Goal: Transaction & Acquisition: Purchase product/service

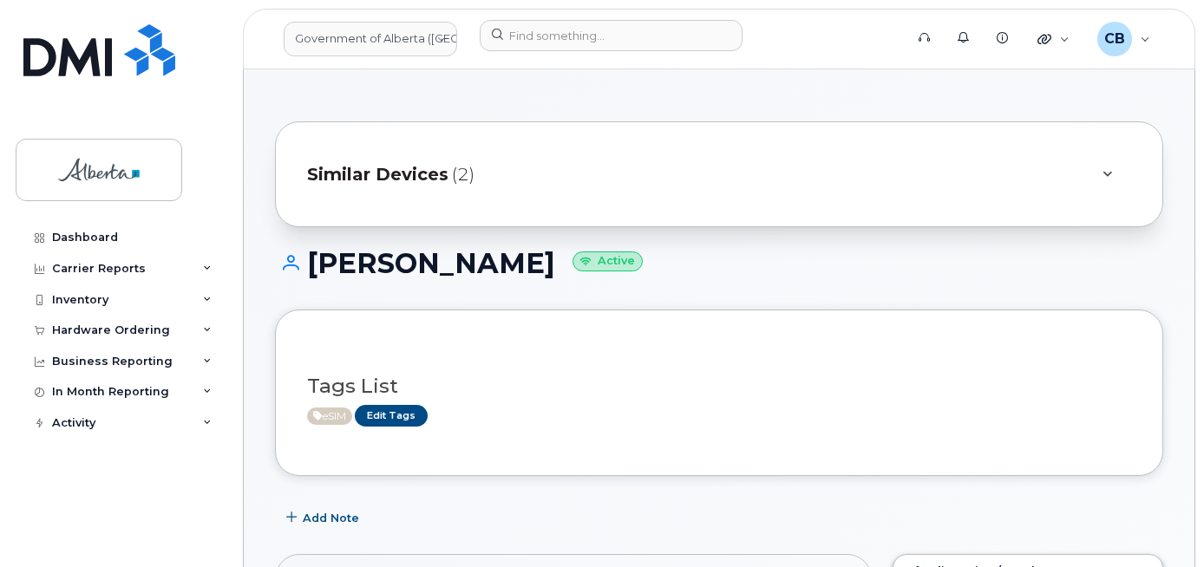
scroll to position [48, 0]
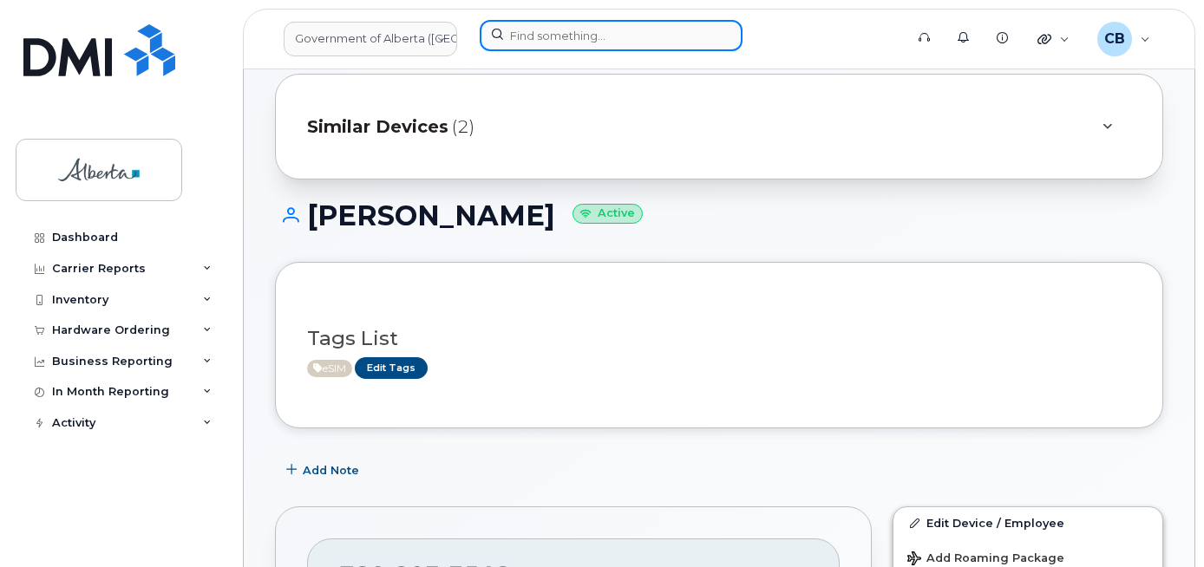
click at [537, 23] on input at bounding box center [611, 35] width 263 height 31
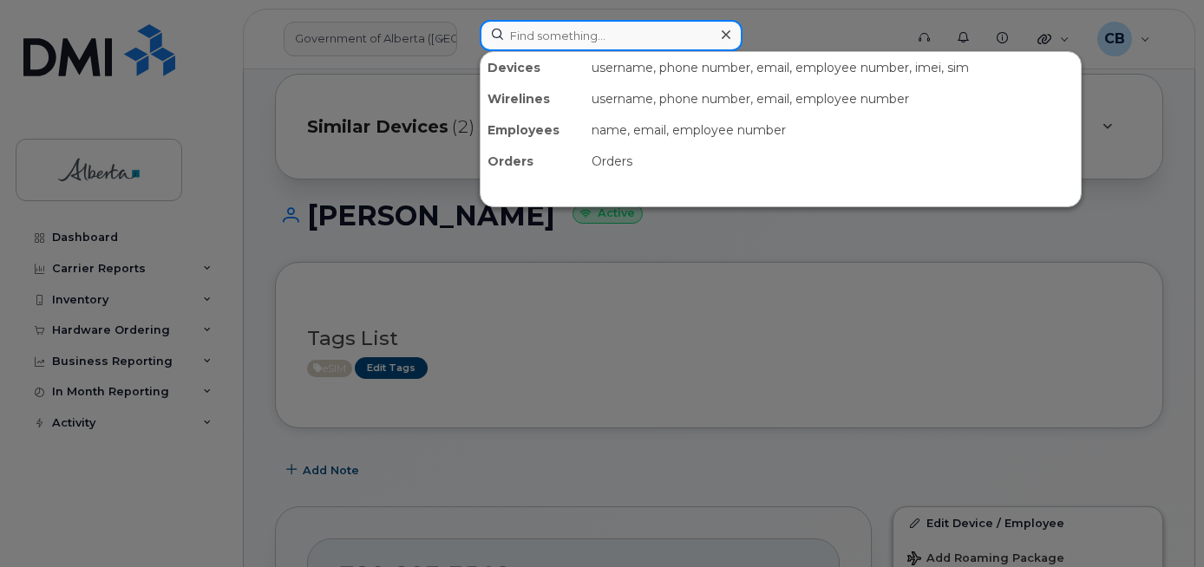
paste input "7802358927"
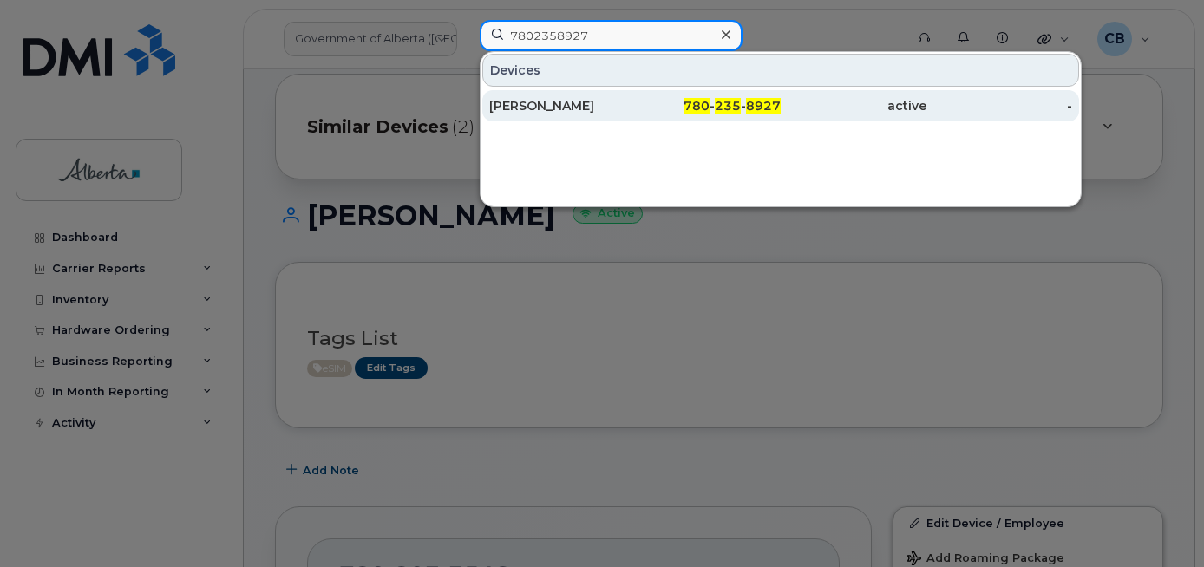
type input "7802358927"
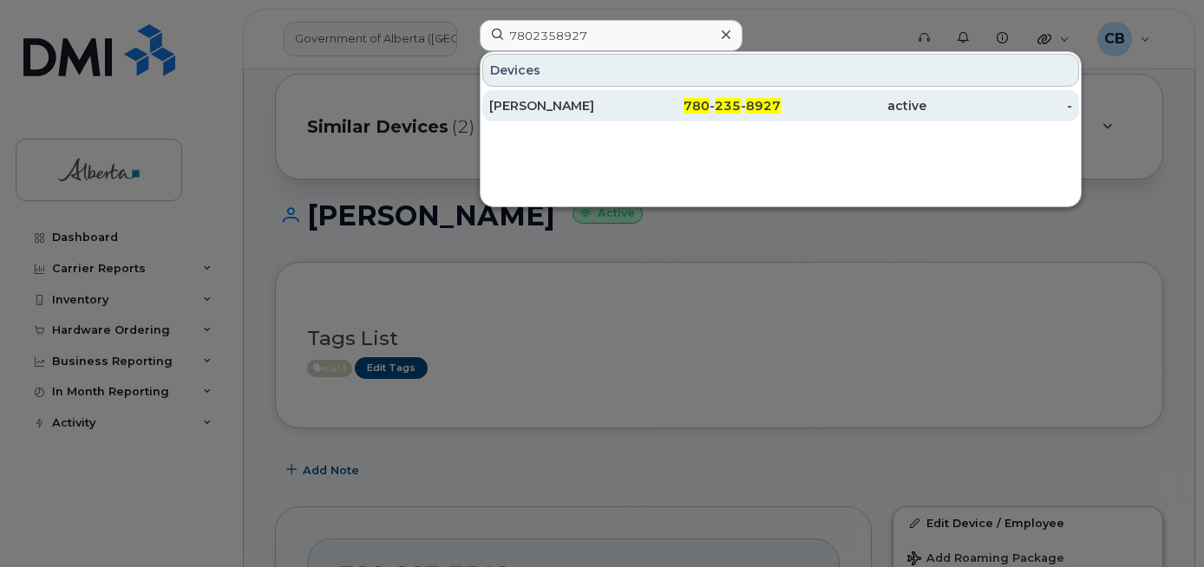
click at [554, 105] on div "[PERSON_NAME]" at bounding box center [562, 105] width 146 height 17
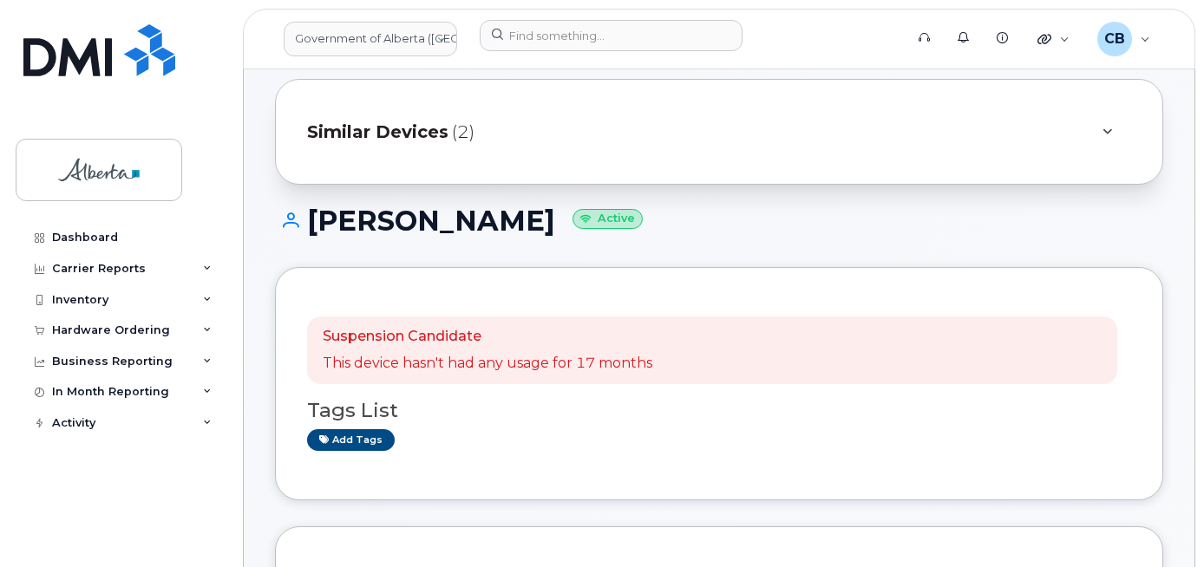
scroll to position [216, 0]
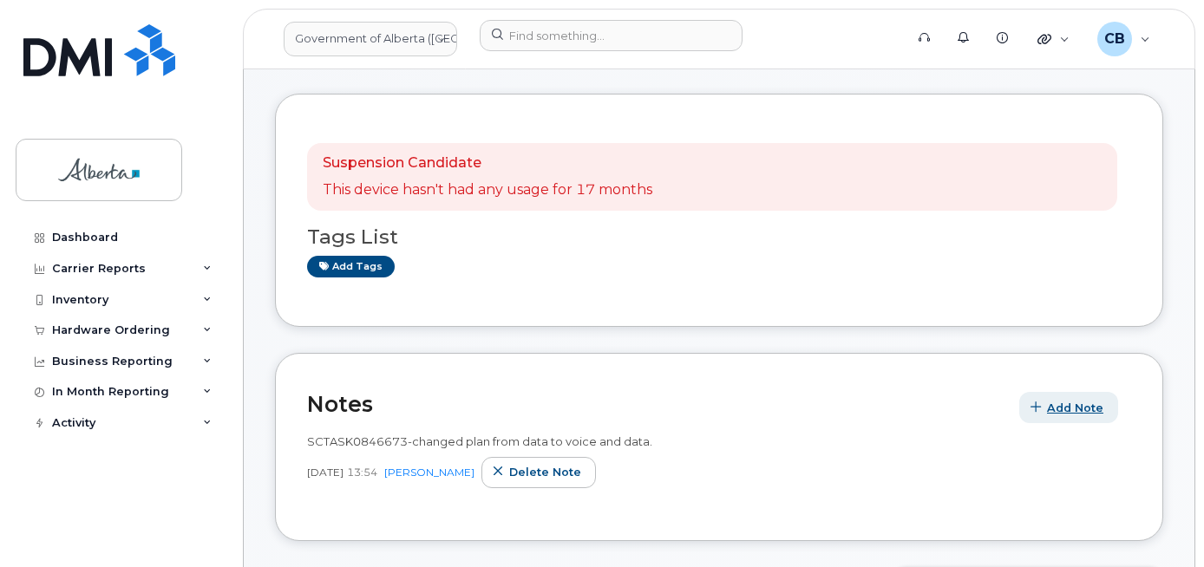
click at [1054, 403] on span "Add Note" at bounding box center [1075, 408] width 56 height 16
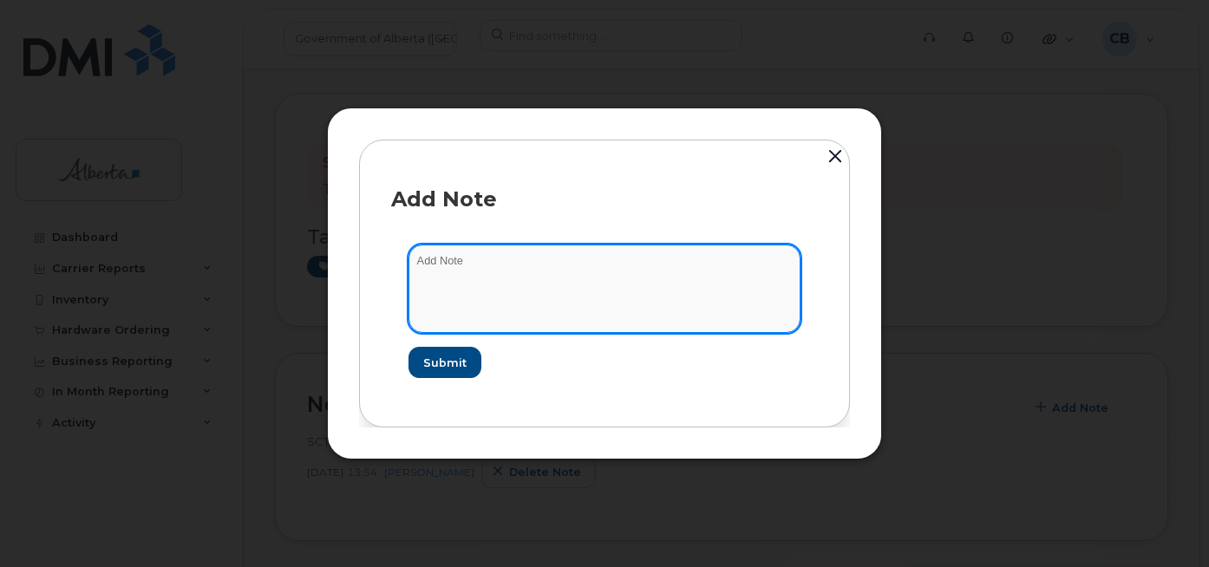
click at [468, 265] on textarea at bounding box center [605, 289] width 392 height 88
paste textarea "SCTASK0846673 7802358927 DO NOT DELETE - BEING REASSIGNED to Vanessa Stewart. P…"
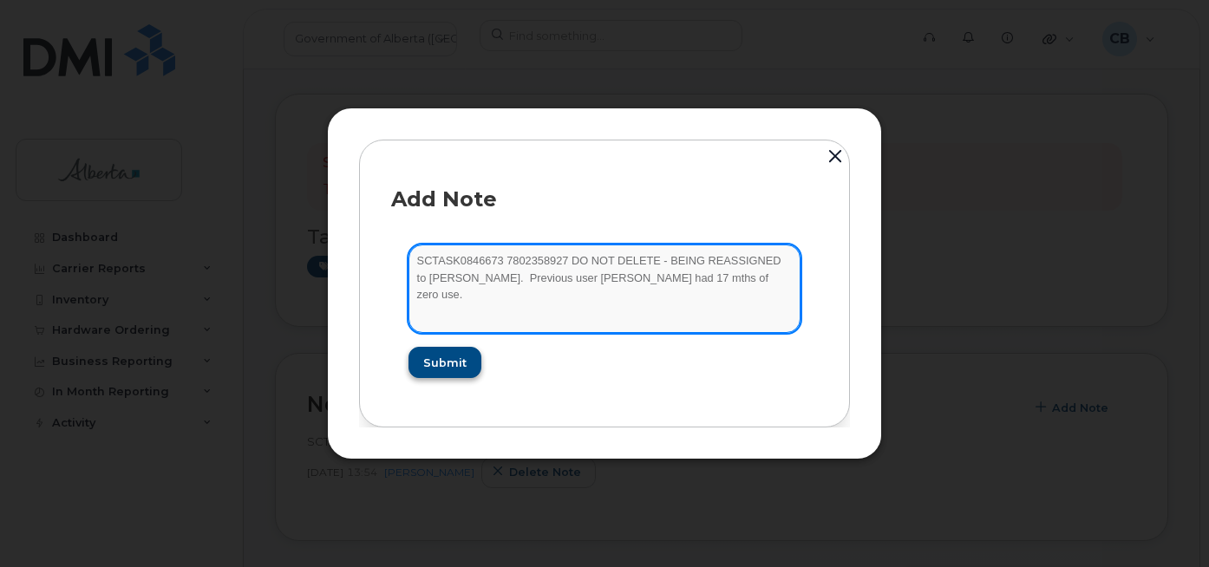
type textarea "SCTASK0846673 7802358927 DO NOT DELETE - BEING REASSIGNED to Vanessa Stewart. P…"
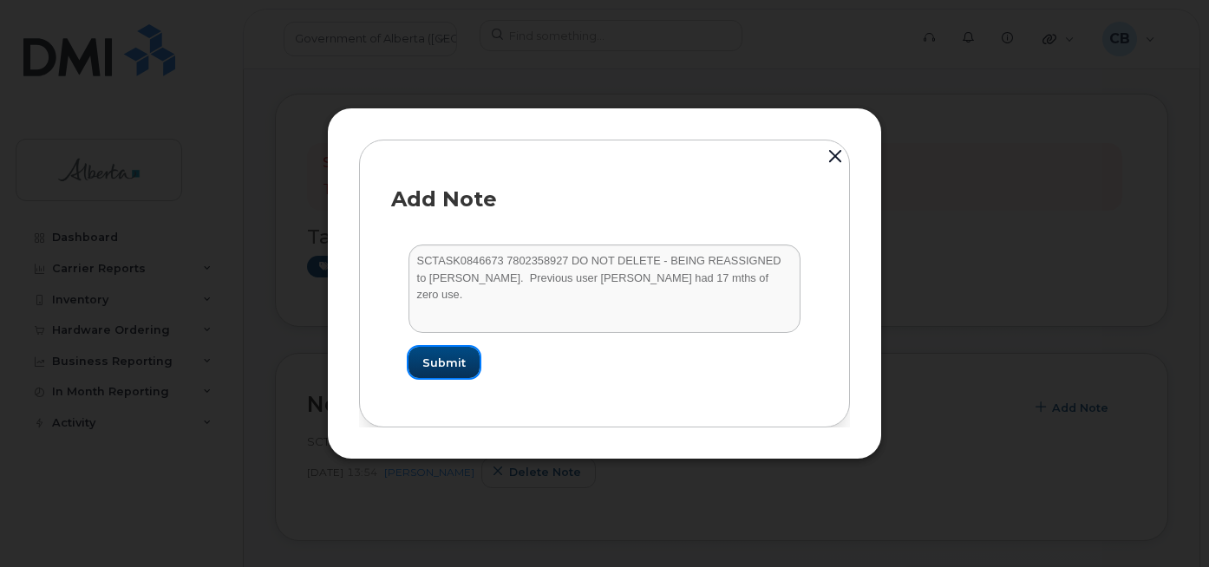
click at [451, 363] on span "Submit" at bounding box center [444, 363] width 43 height 16
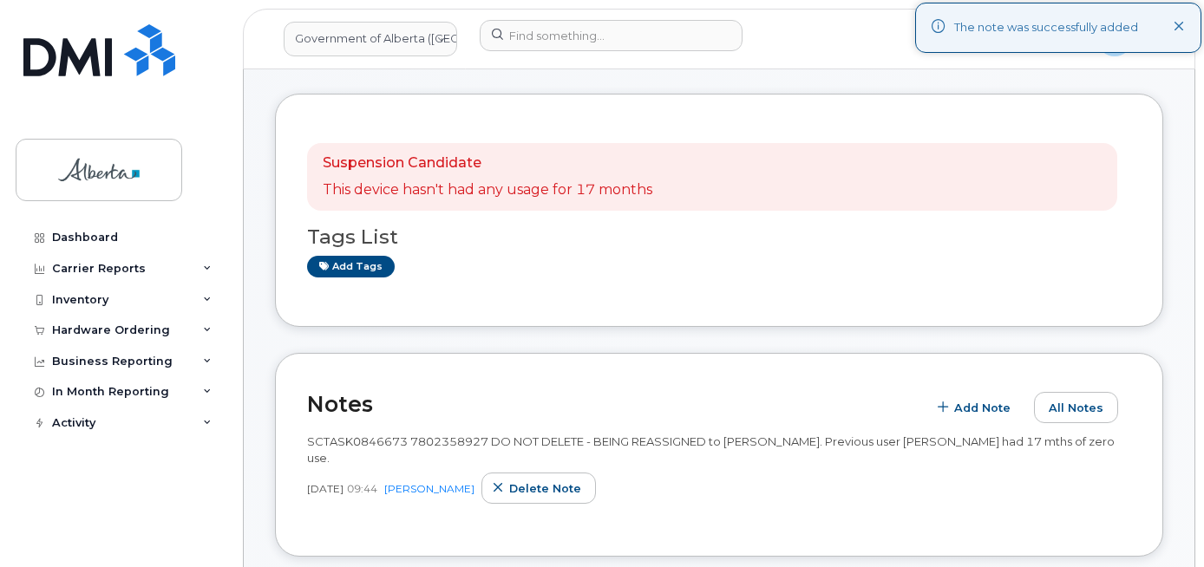
drag, startPoint x: 1183, startPoint y: 25, endPoint x: 1201, endPoint y: 60, distance: 39.2
click at [1183, 26] on icon at bounding box center [1179, 27] width 11 height 11
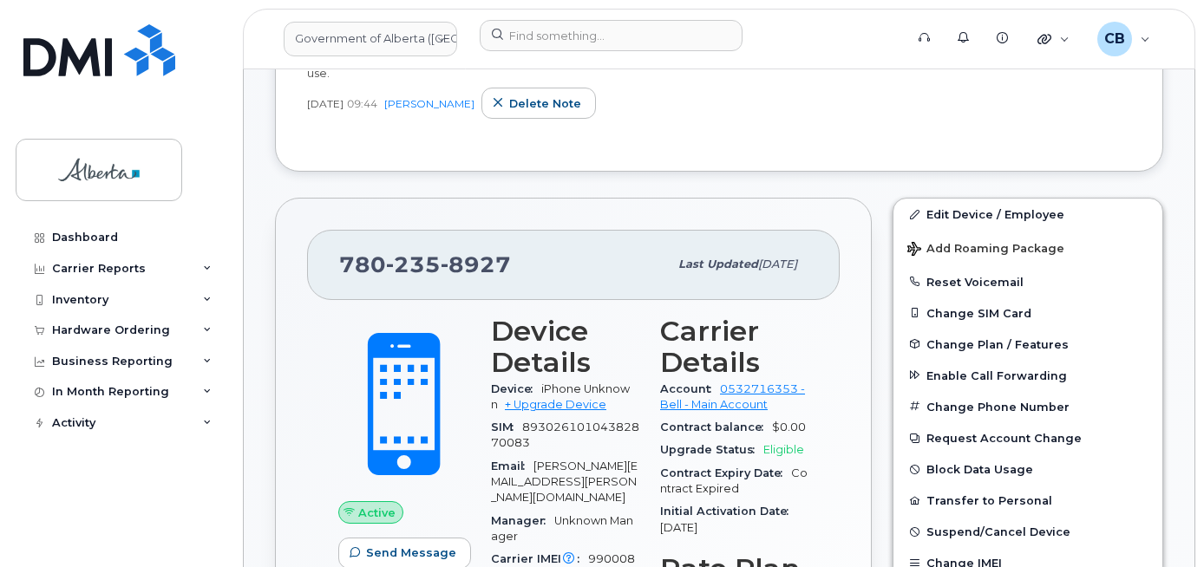
scroll to position [648, 0]
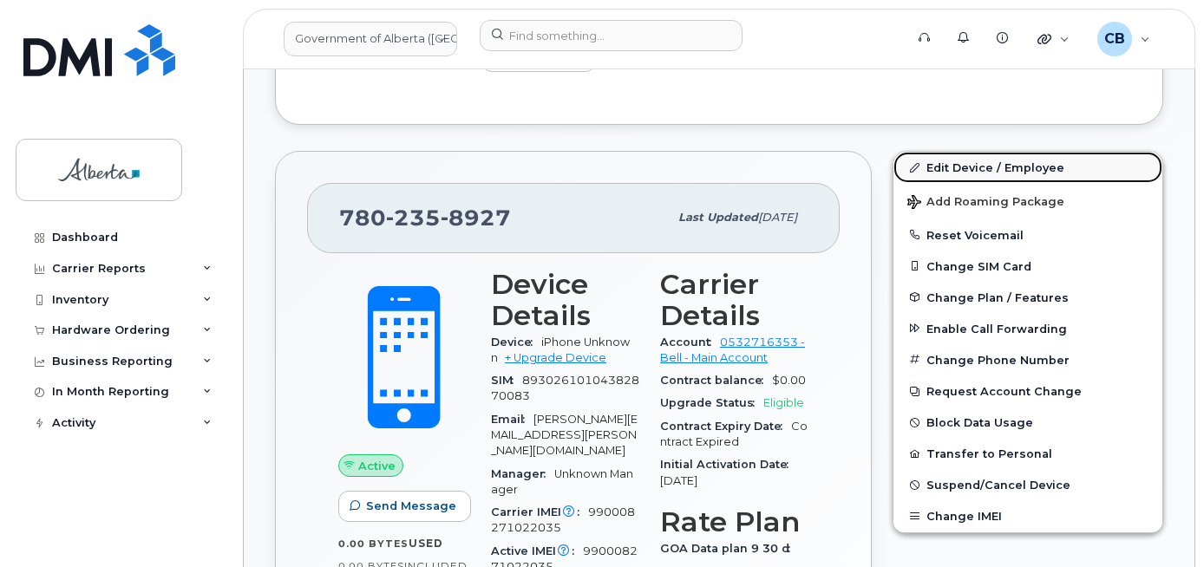
click at [973, 167] on link "Edit Device / Employee" at bounding box center [1028, 167] width 269 height 31
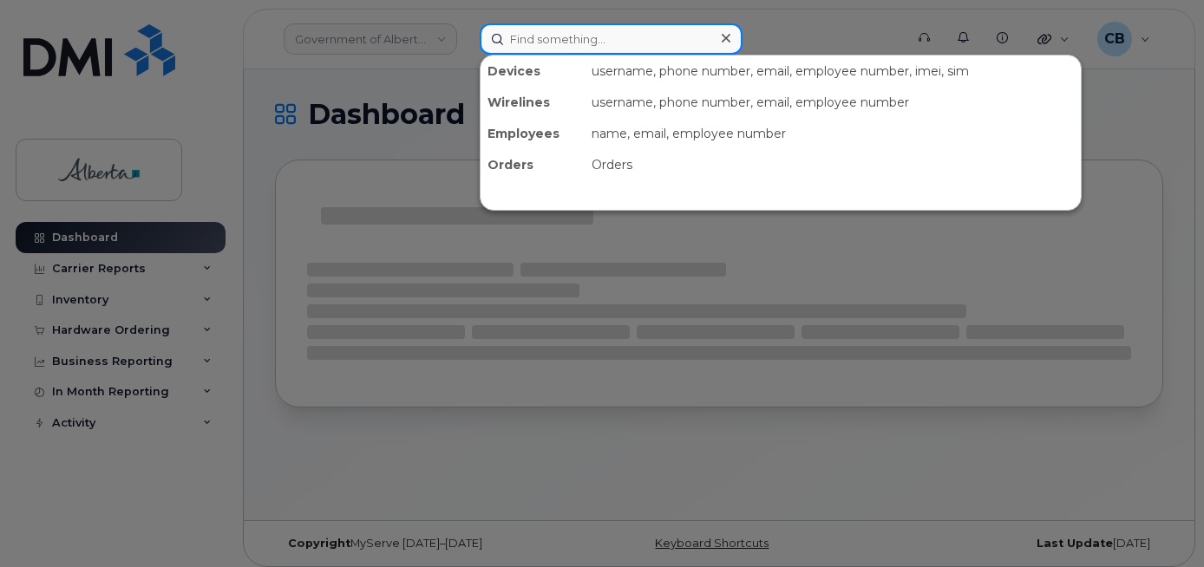
click at [511, 35] on input at bounding box center [611, 38] width 263 height 31
paste input "[PERSON_NAME]"
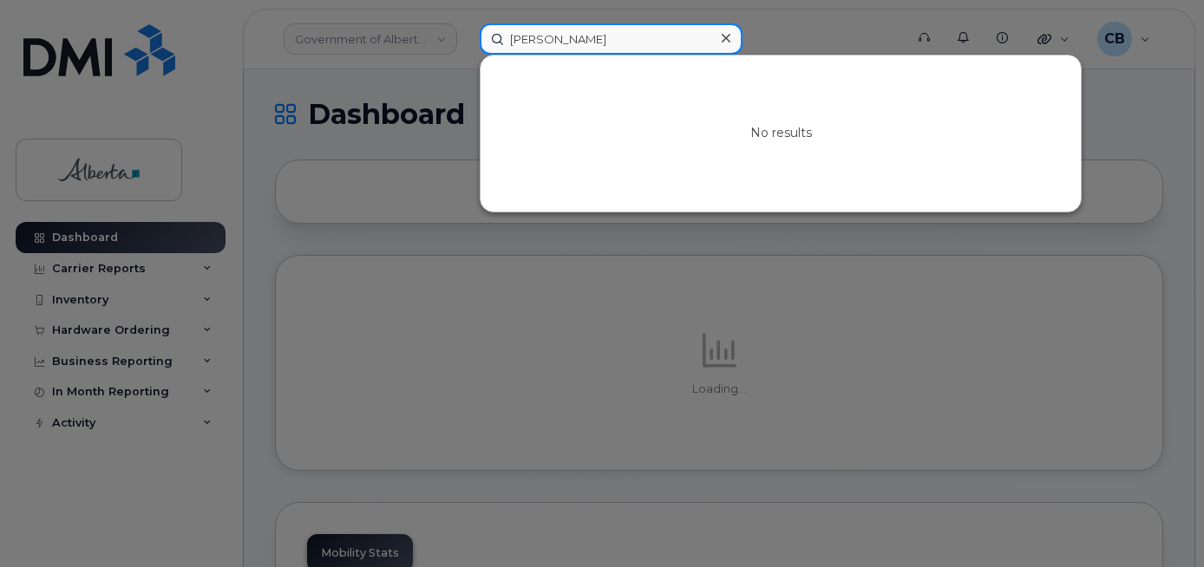
type input "[PERSON_NAME]"
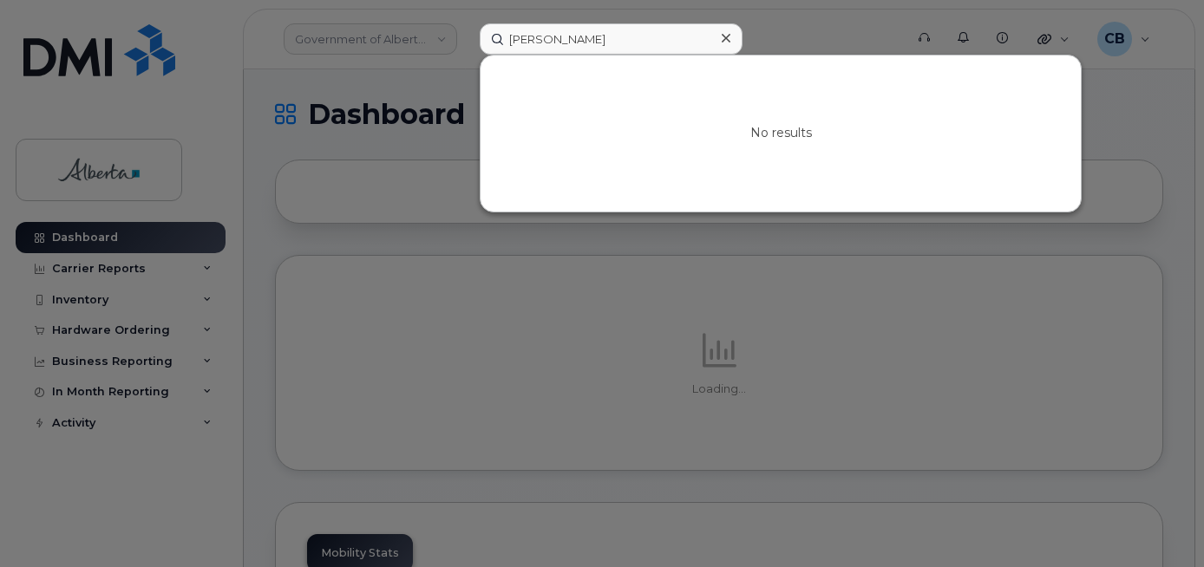
click at [724, 38] on icon at bounding box center [726, 38] width 9 height 14
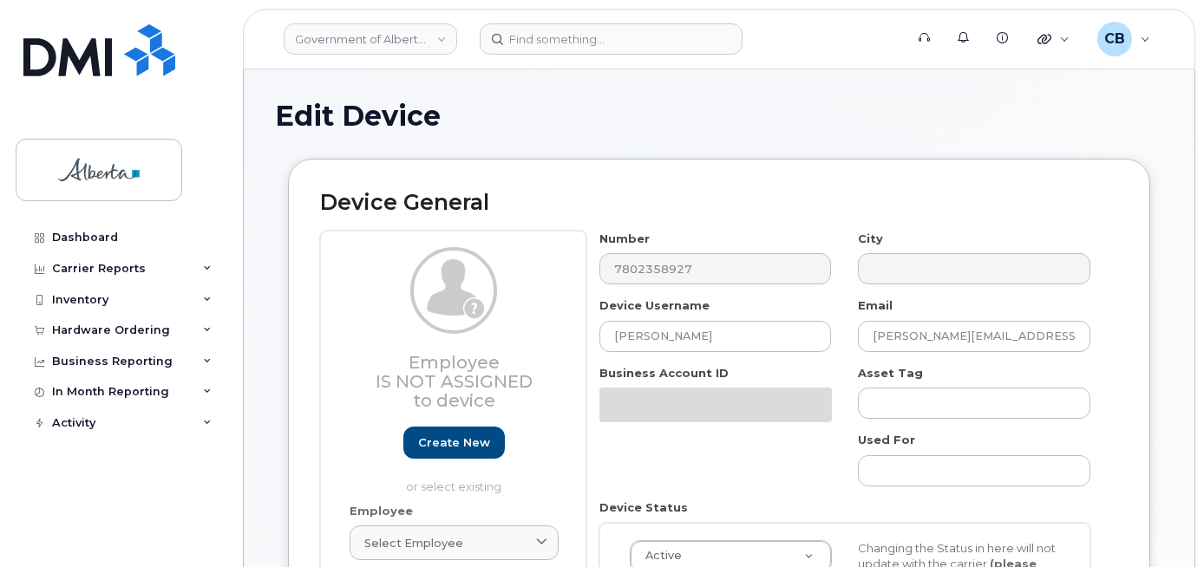
select select "4797682"
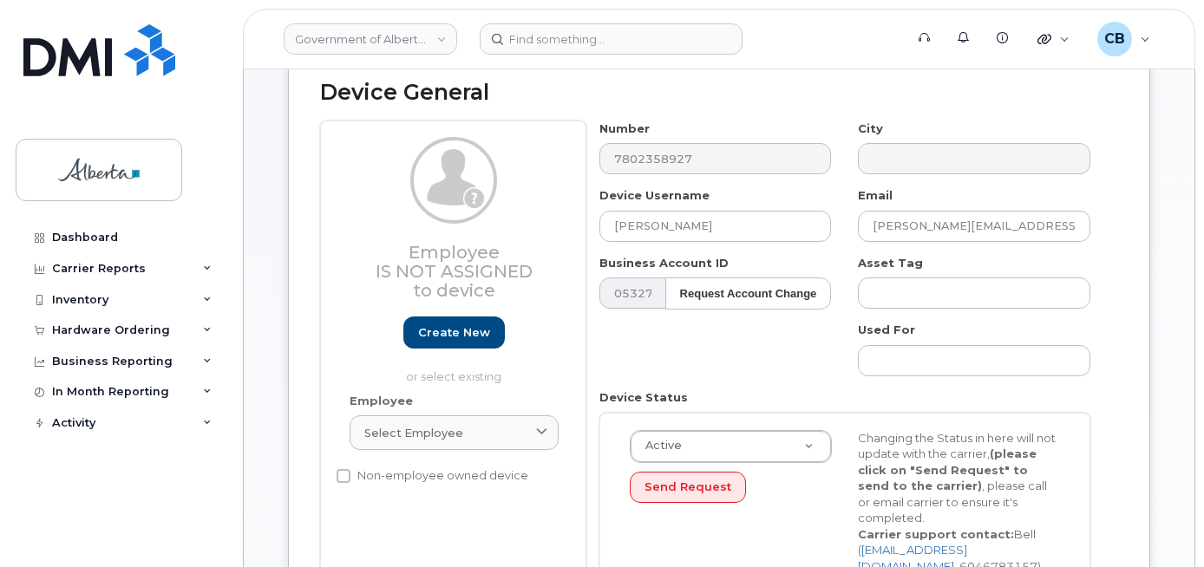
scroll to position [128, 0]
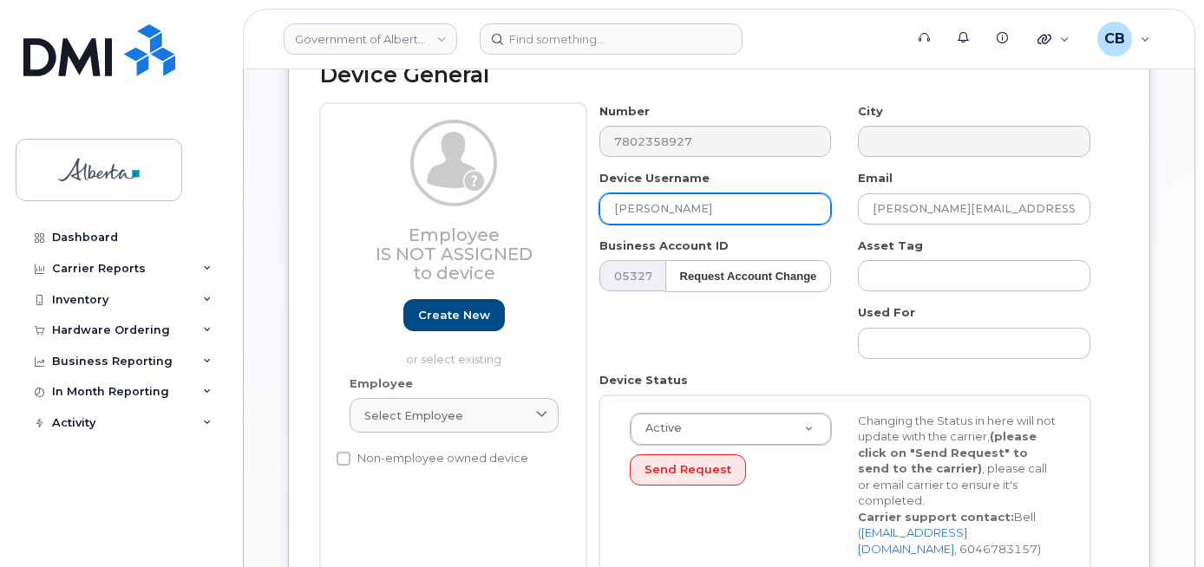
click at [627, 208] on input "Scott B McLeod" at bounding box center [716, 208] width 233 height 31
paste input "[PERSON_NAME][EMAIL_ADDRESS][PERSON_NAME][DOMAIN_NAME]"
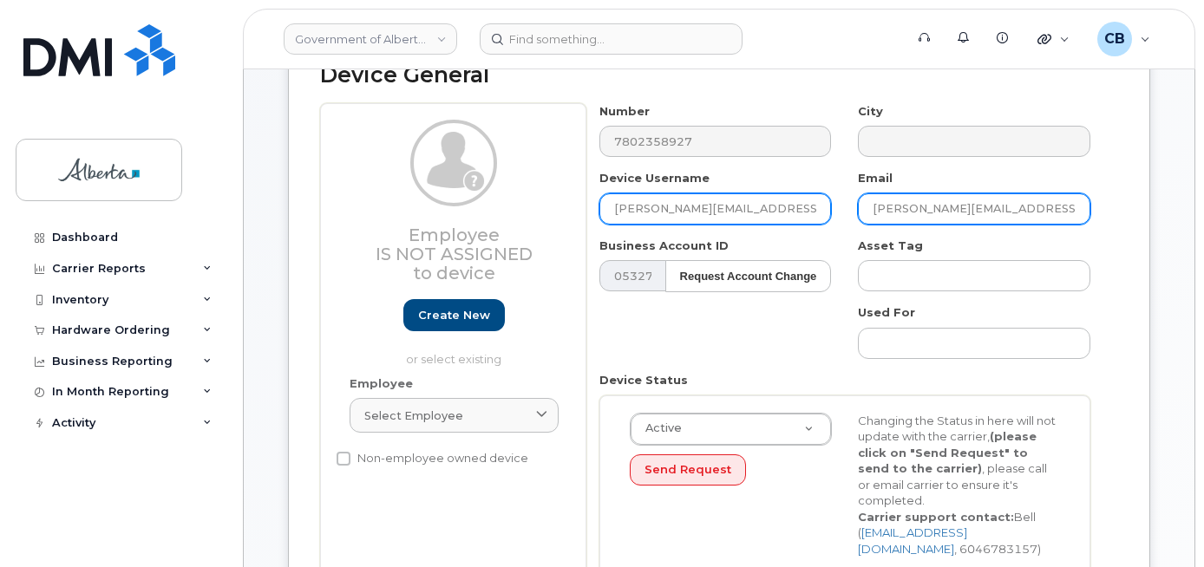
type input "[PERSON_NAME][EMAIL_ADDRESS][PERSON_NAME][DOMAIN_NAME]"
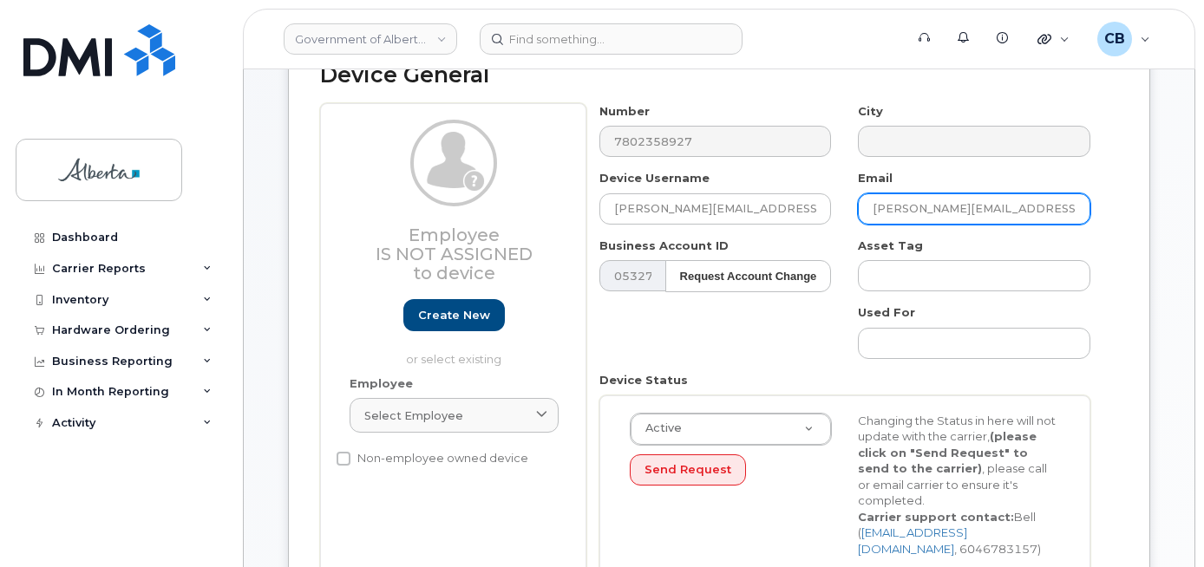
click at [888, 214] on input "Scott.B.McLeod@gov.ab.ca" at bounding box center [974, 208] width 233 height 31
paste input "Vanessa.Stewart"
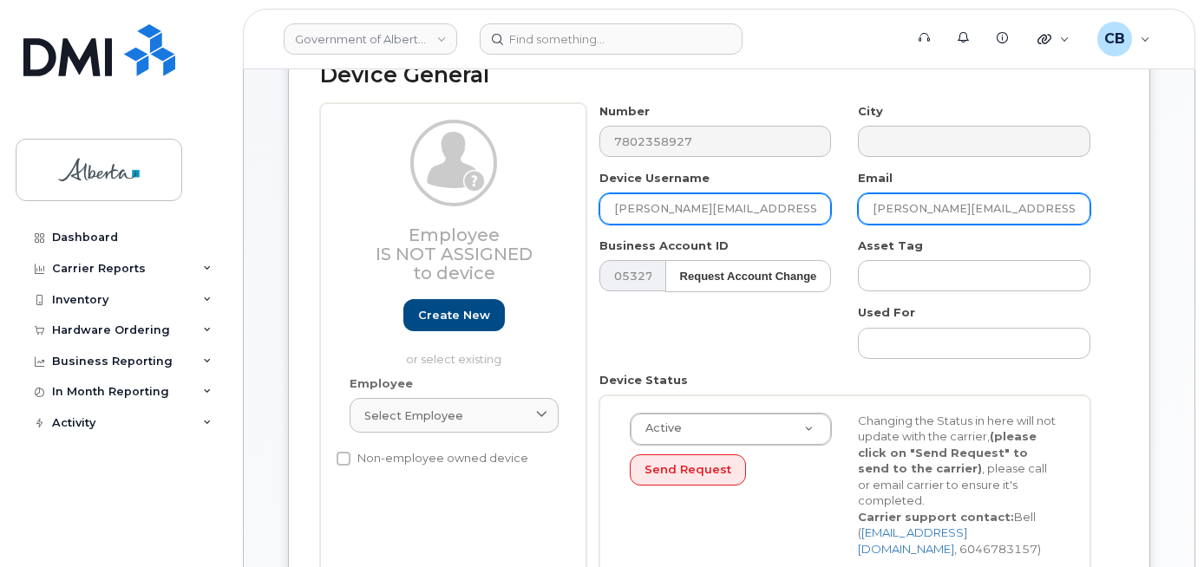
type input "[PERSON_NAME][EMAIL_ADDRESS][PERSON_NAME][DOMAIN_NAME]"
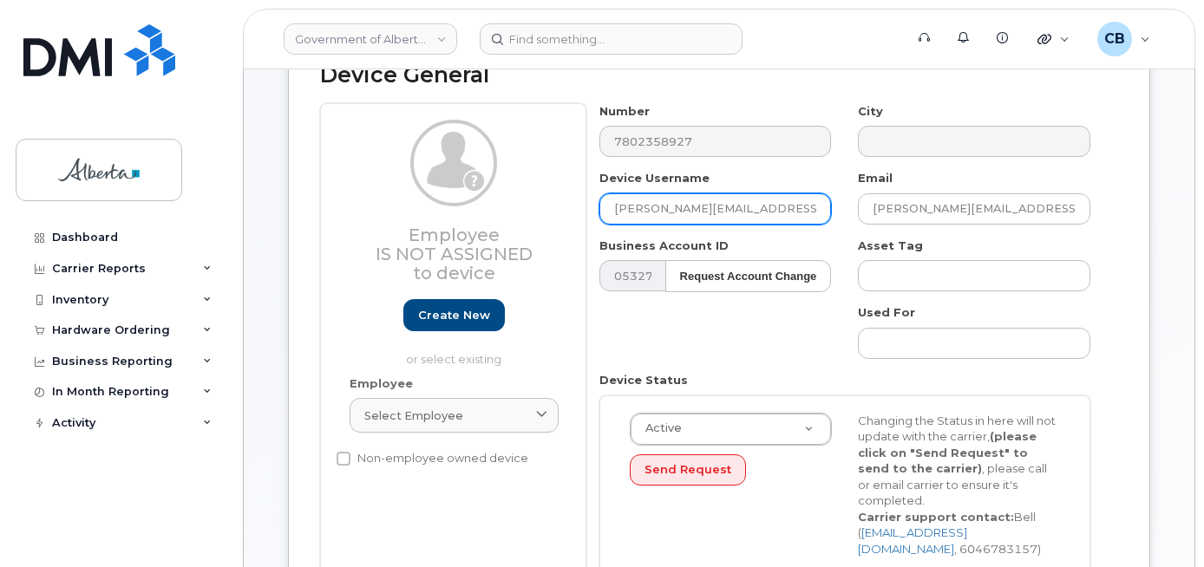
drag, startPoint x: 772, startPoint y: 205, endPoint x: 711, endPoint y: 213, distance: 61.2
click at [711, 213] on input "[PERSON_NAME][EMAIL_ADDRESS][PERSON_NAME][DOMAIN_NAME]" at bounding box center [716, 208] width 233 height 31
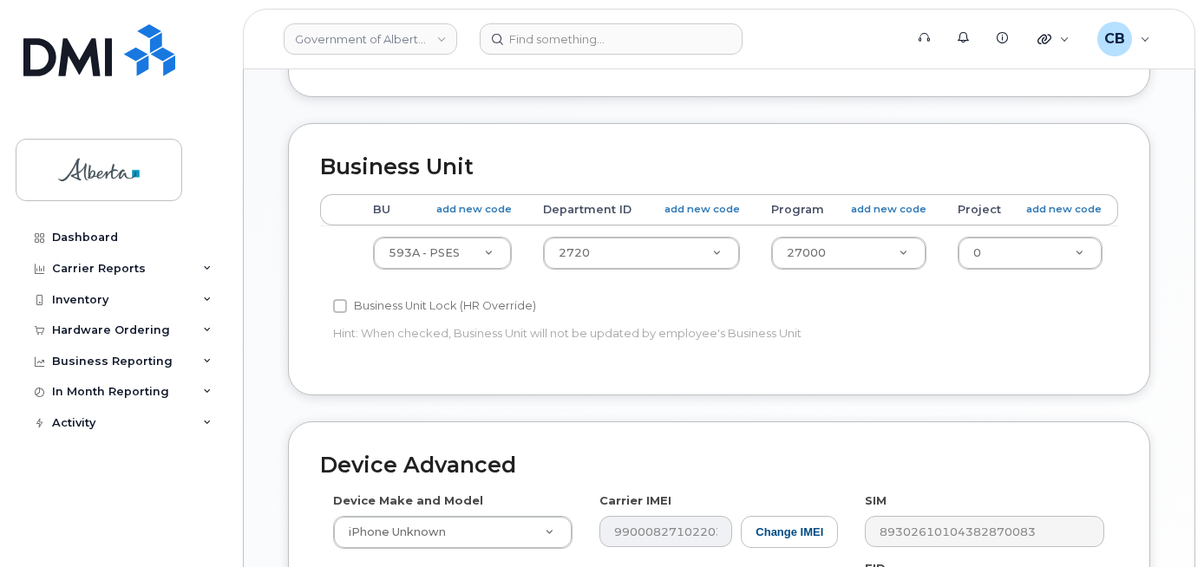
scroll to position [655, 0]
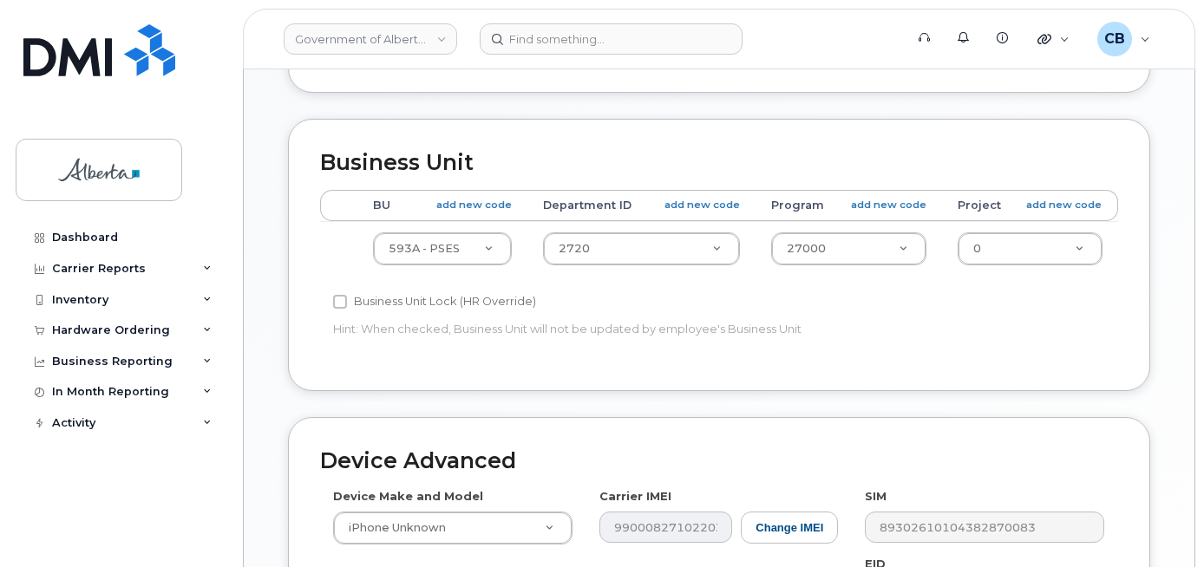
type input "[PERSON_NAME]"
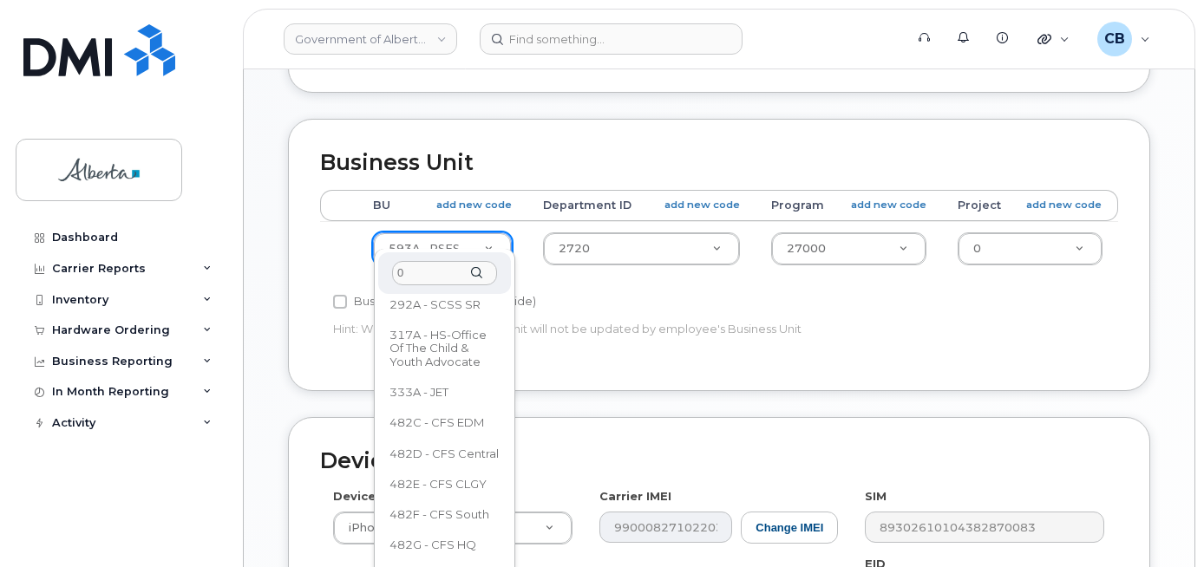
scroll to position [0, 0]
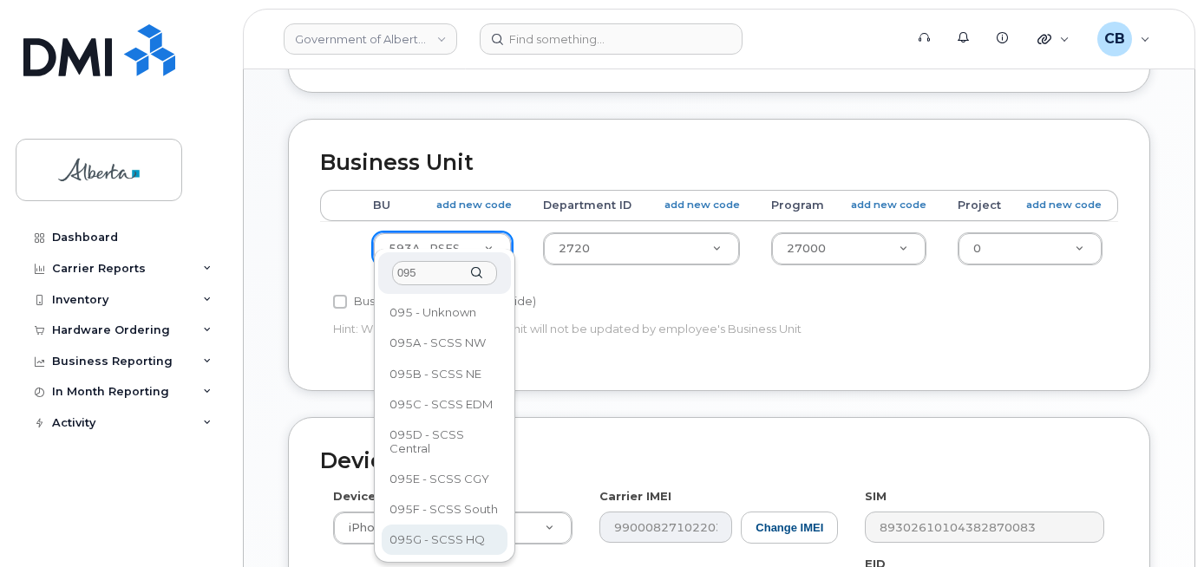
type input "095"
select select "4120333"
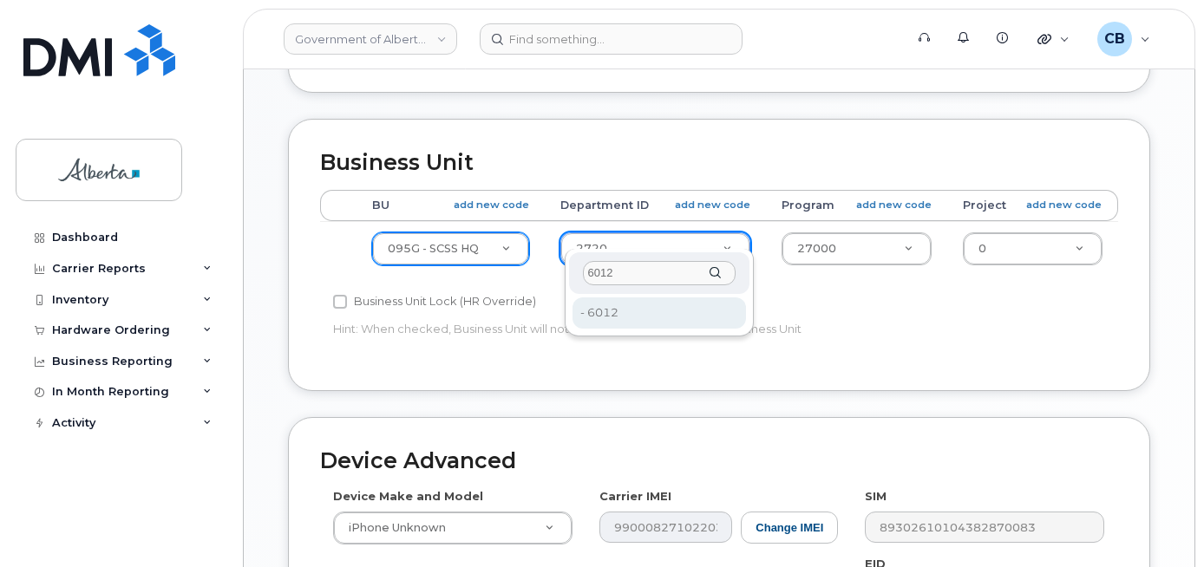
type input "6012"
type input "4752976"
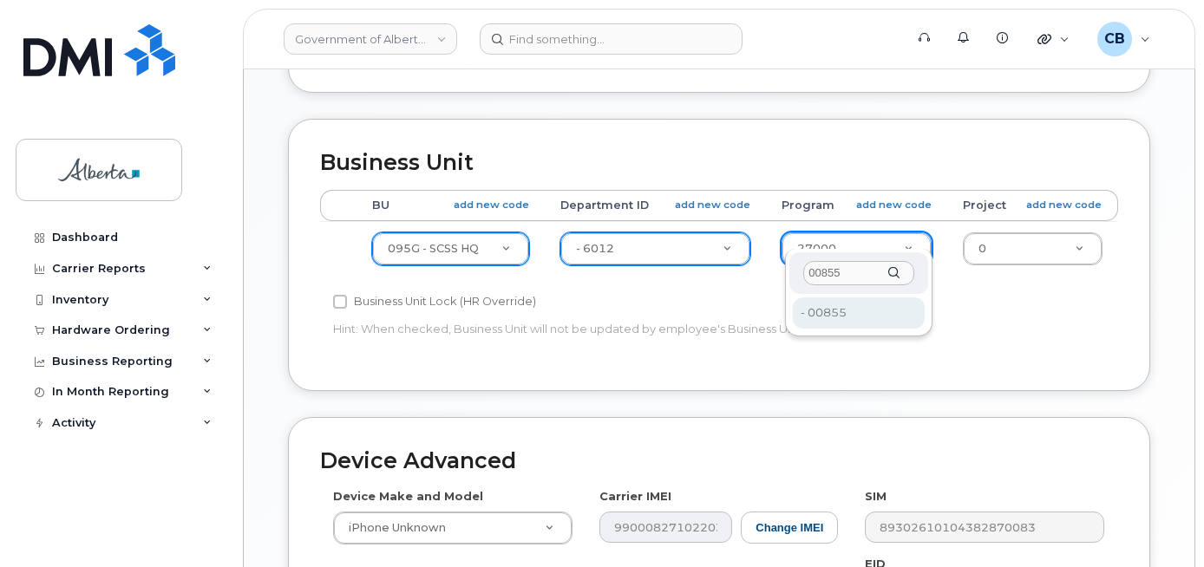
type input "00855"
type input "4753610"
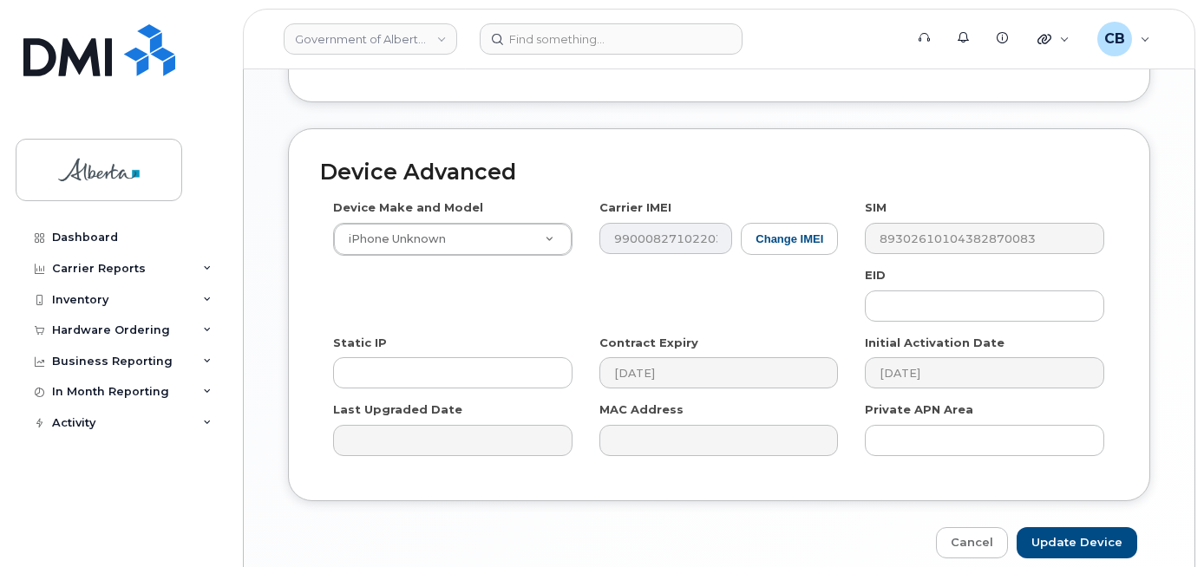
scroll to position [1006, 0]
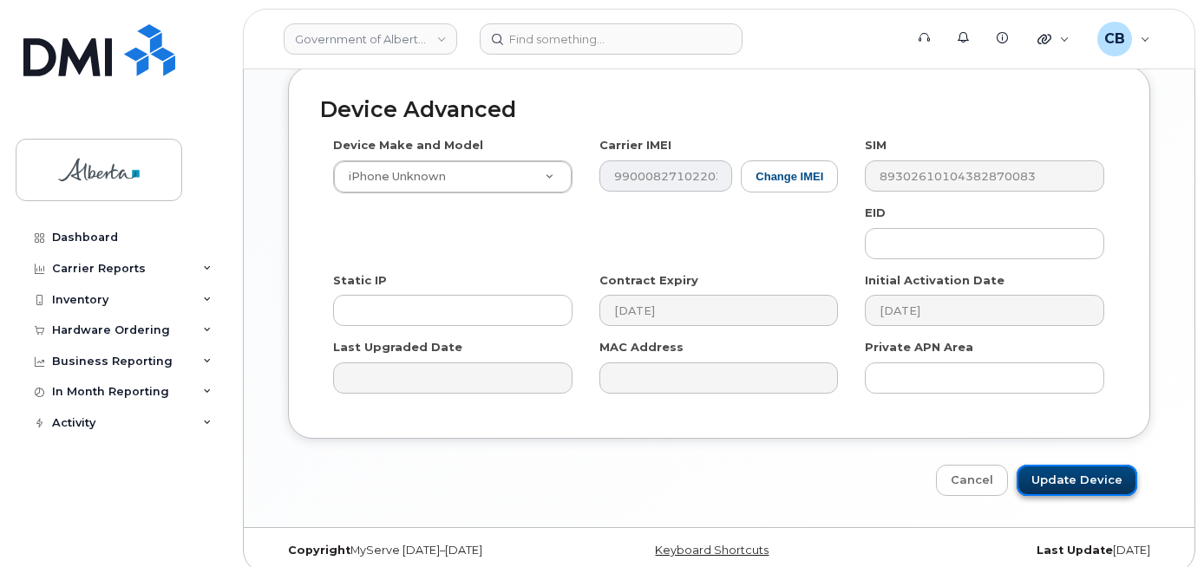
click at [1058, 465] on input "Update Device" at bounding box center [1077, 481] width 121 height 32
type input "Saving..."
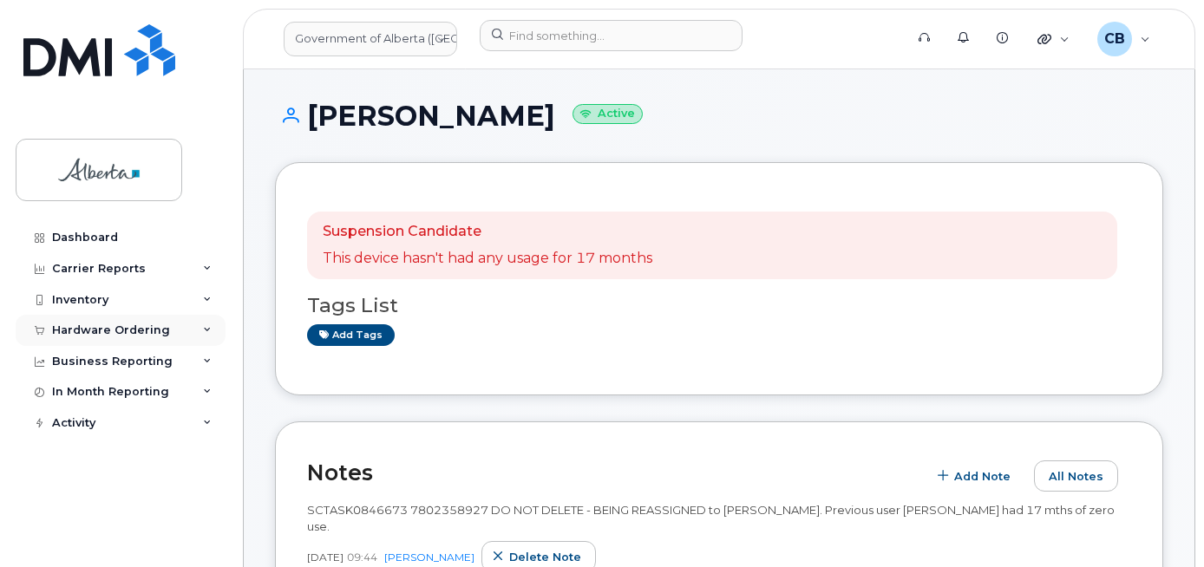
click at [74, 327] on div "Hardware Ordering" at bounding box center [111, 331] width 118 height 14
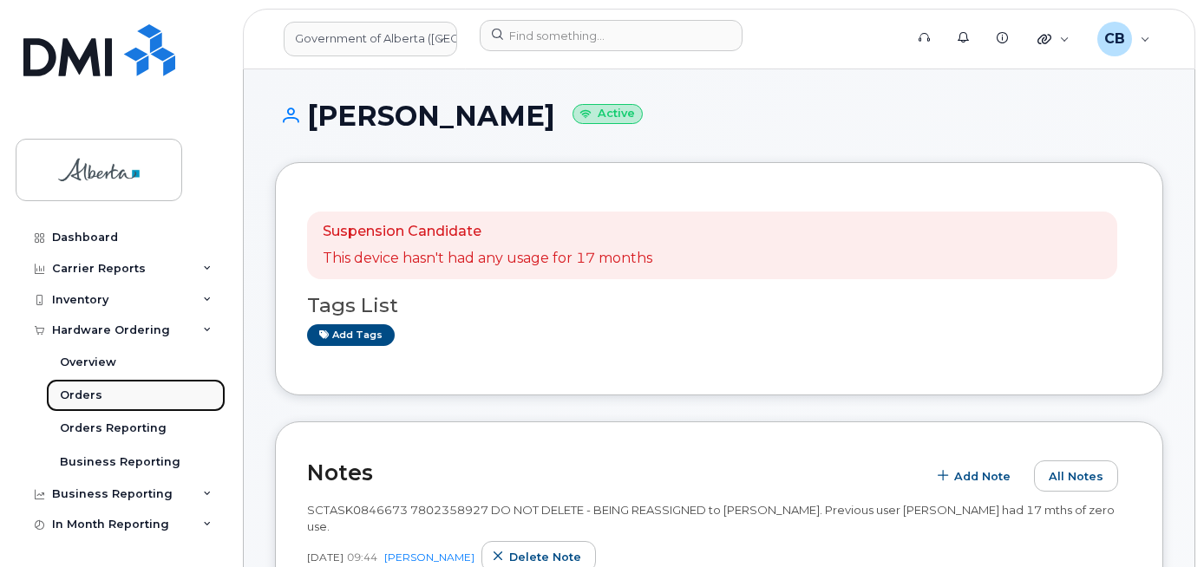
click at [97, 395] on div "Orders" at bounding box center [81, 396] width 43 height 16
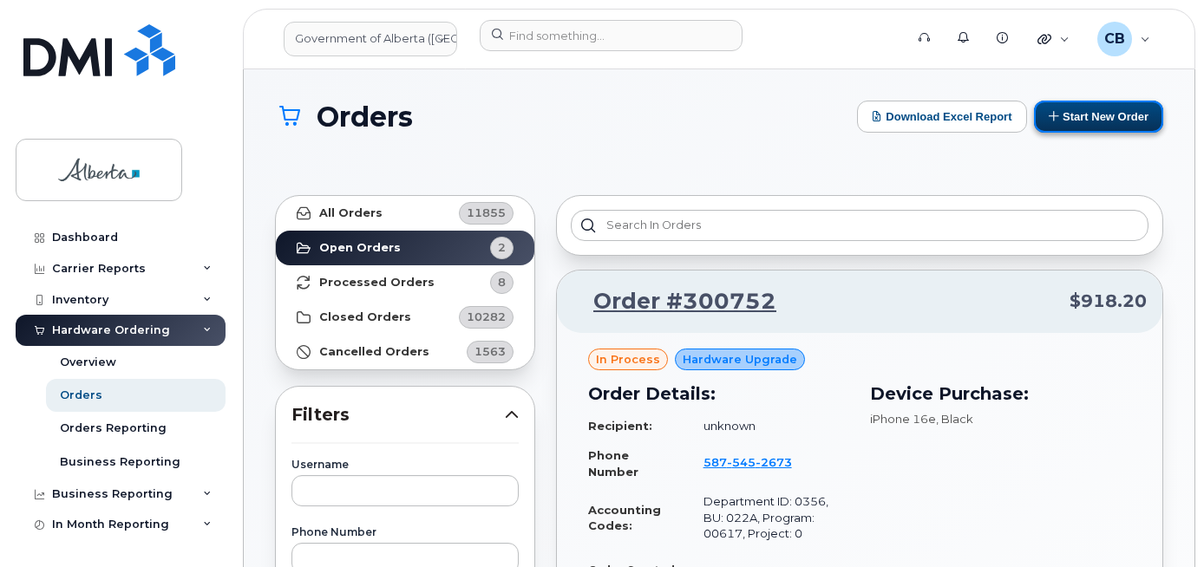
click at [1071, 114] on button "Start New Order" at bounding box center [1098, 117] width 129 height 32
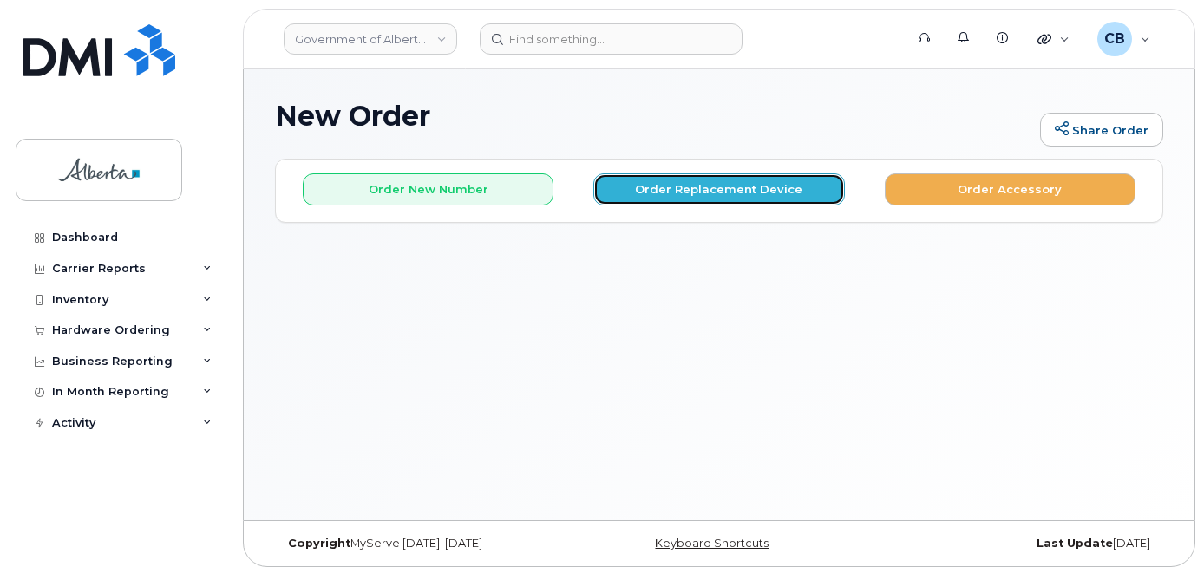
click at [747, 187] on button "Order Replacement Device" at bounding box center [718, 190] width 251 height 32
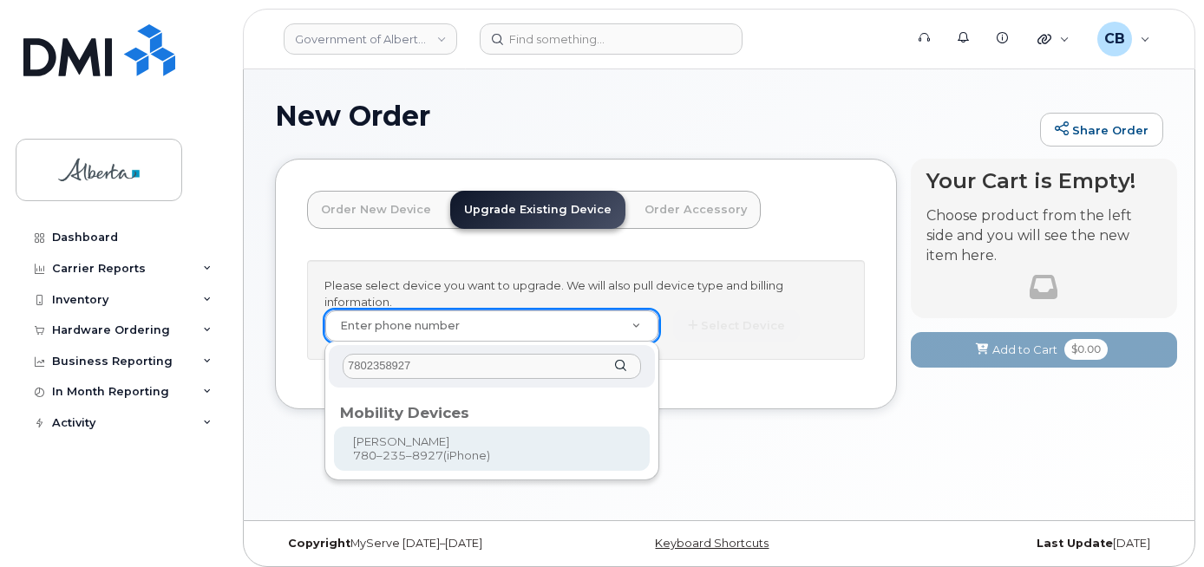
type input "7802358927"
type input "839021"
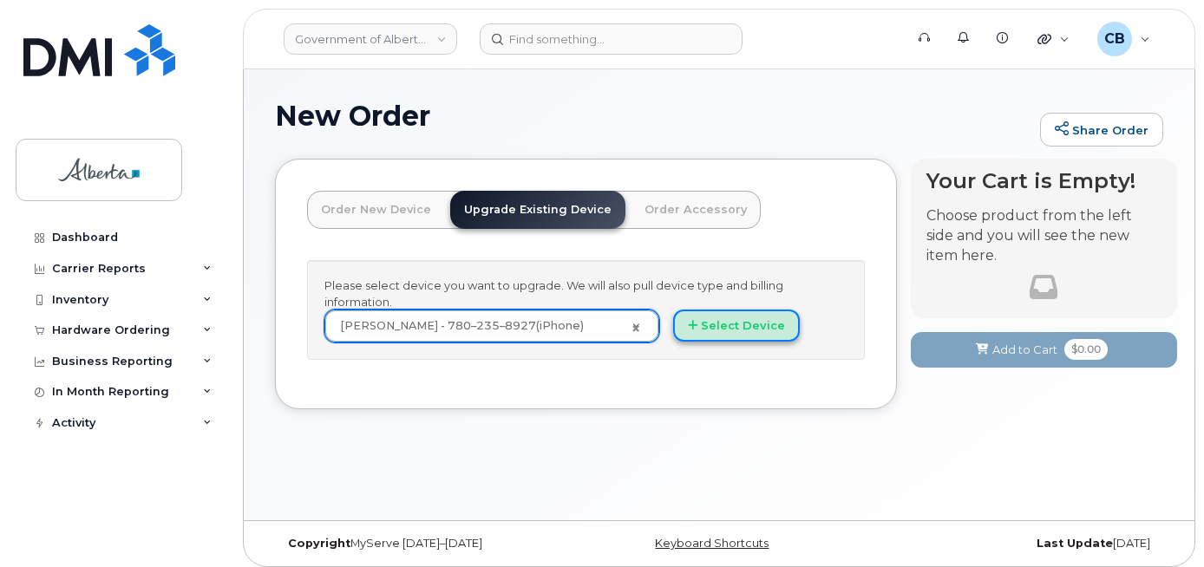
click at [712, 318] on button "Select Device" at bounding box center [736, 326] width 127 height 32
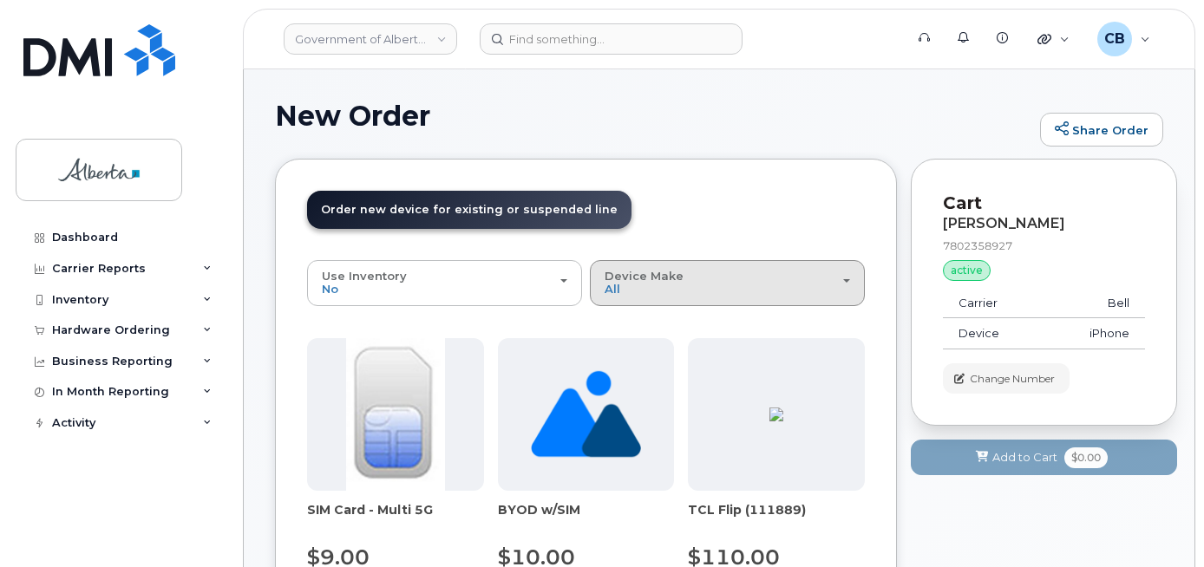
click at [644, 287] on div "Device Make All Aircard Android Cell Phone iPhone Unknown" at bounding box center [728, 283] width 246 height 27
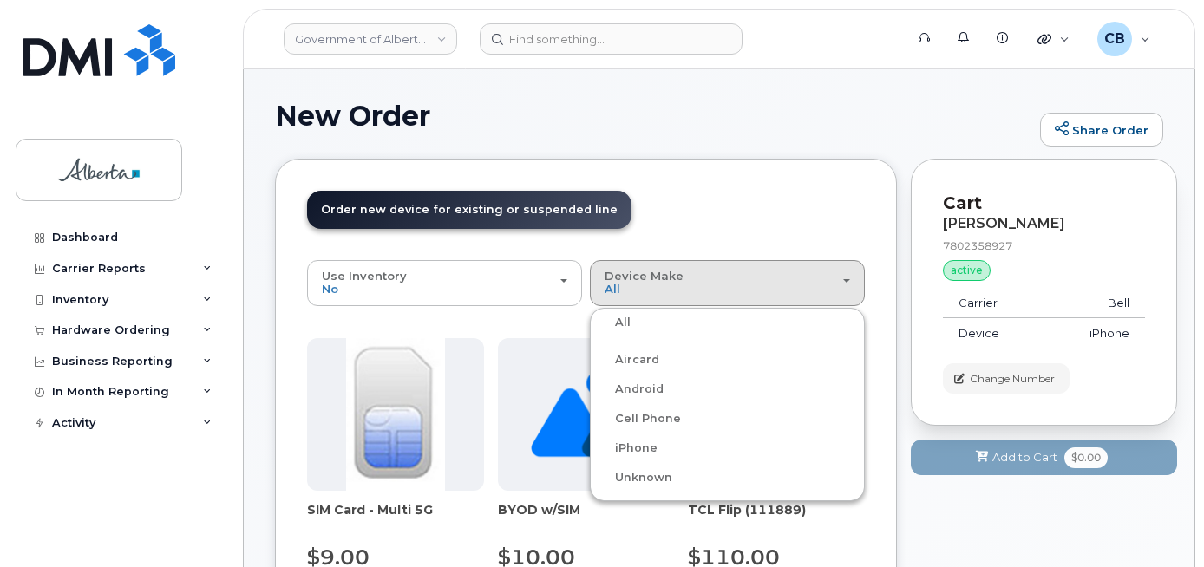
click at [637, 443] on label "iPhone" at bounding box center [625, 448] width 63 height 21
click at [0, 0] on input "iPhone" at bounding box center [0, 0] width 0 height 0
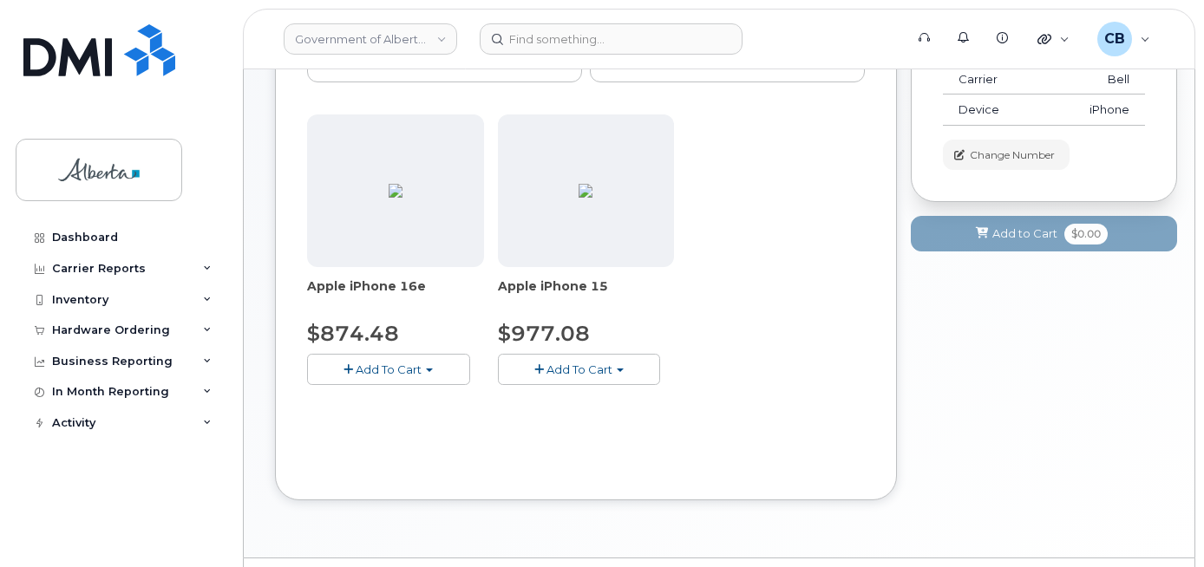
scroll to position [260, 0]
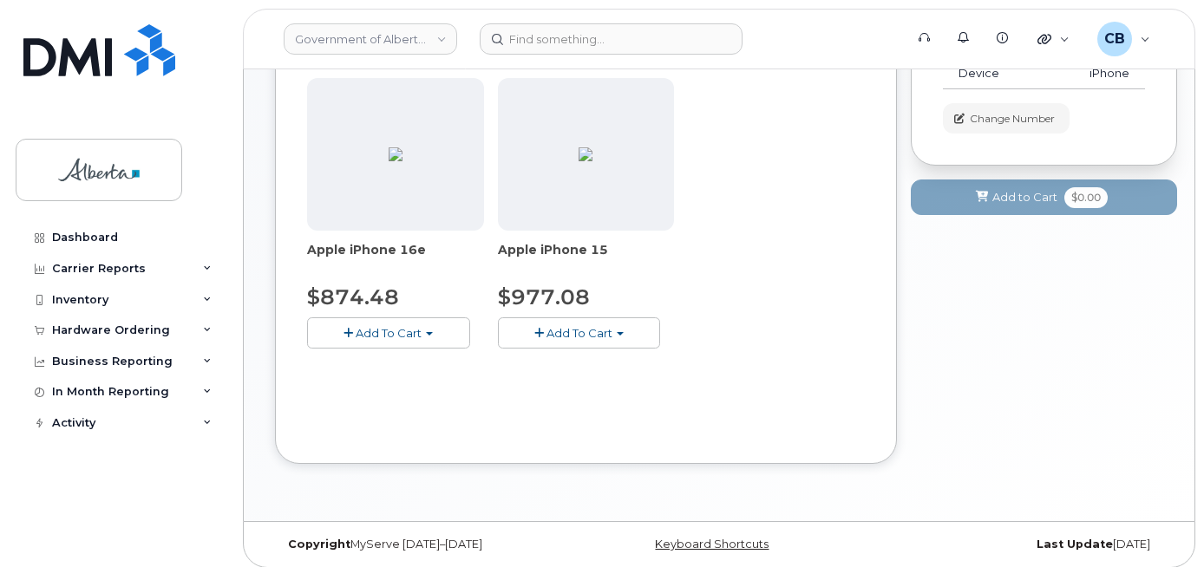
click at [411, 340] on button "Add To Cart" at bounding box center [388, 333] width 163 height 30
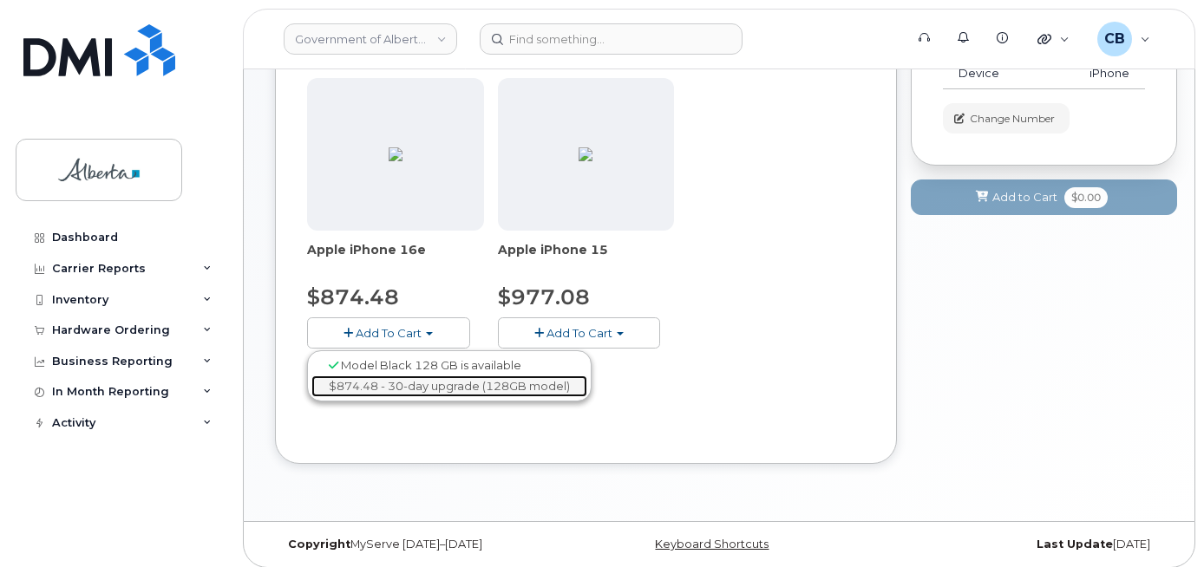
click at [421, 390] on link "$874.48 - 30-day upgrade (128GB model)" at bounding box center [449, 387] width 276 height 22
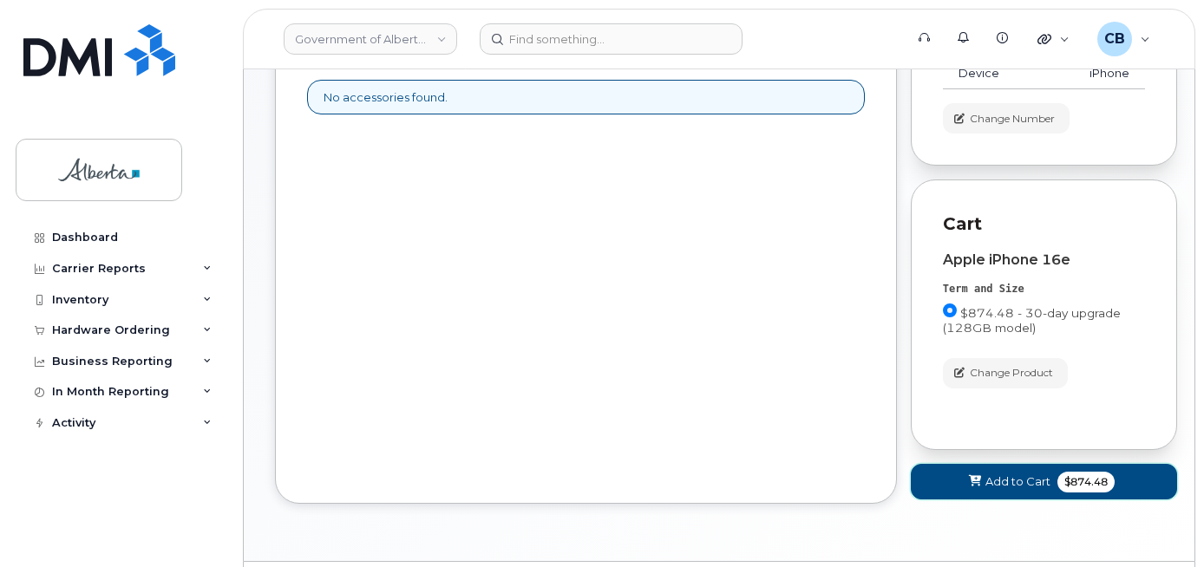
click at [1019, 475] on span "Add to Cart" at bounding box center [1018, 482] width 65 height 16
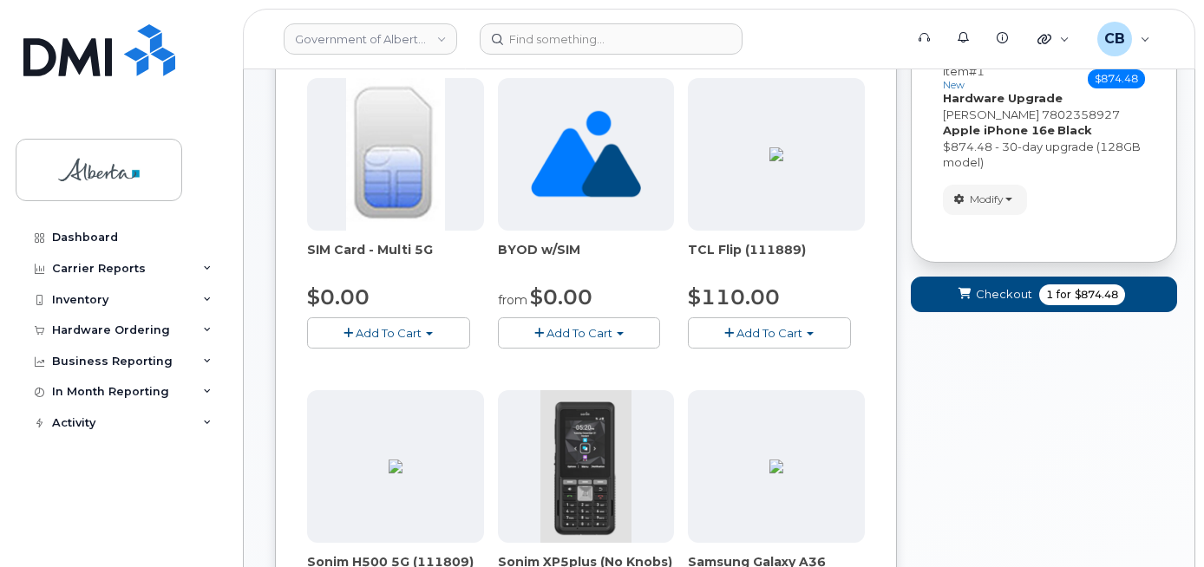
scroll to position [174, 0]
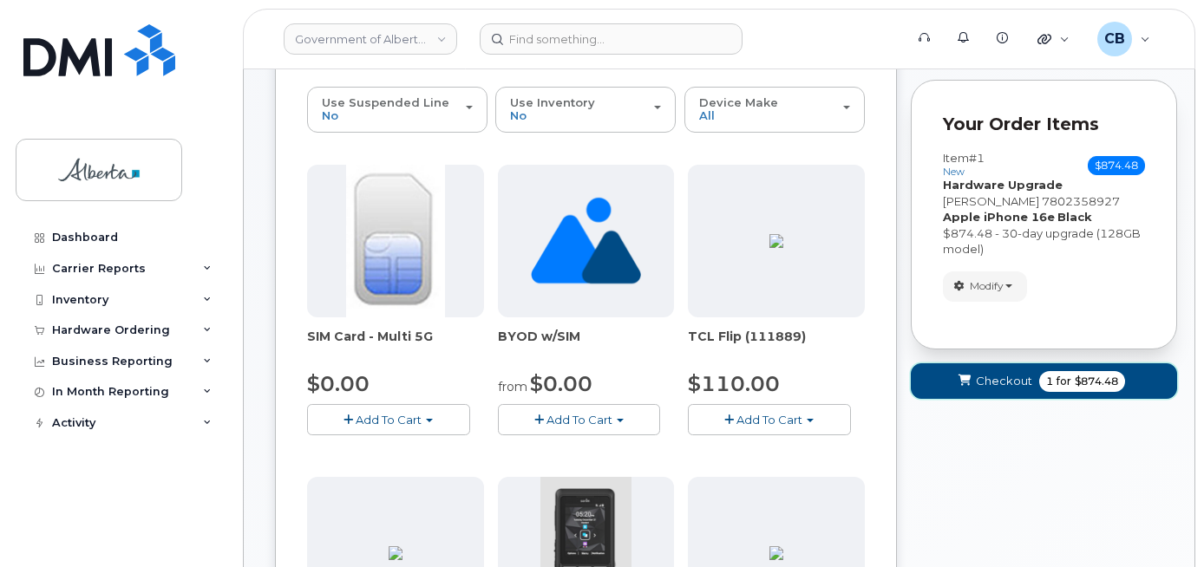
click at [1008, 374] on span "Checkout" at bounding box center [1004, 381] width 56 height 16
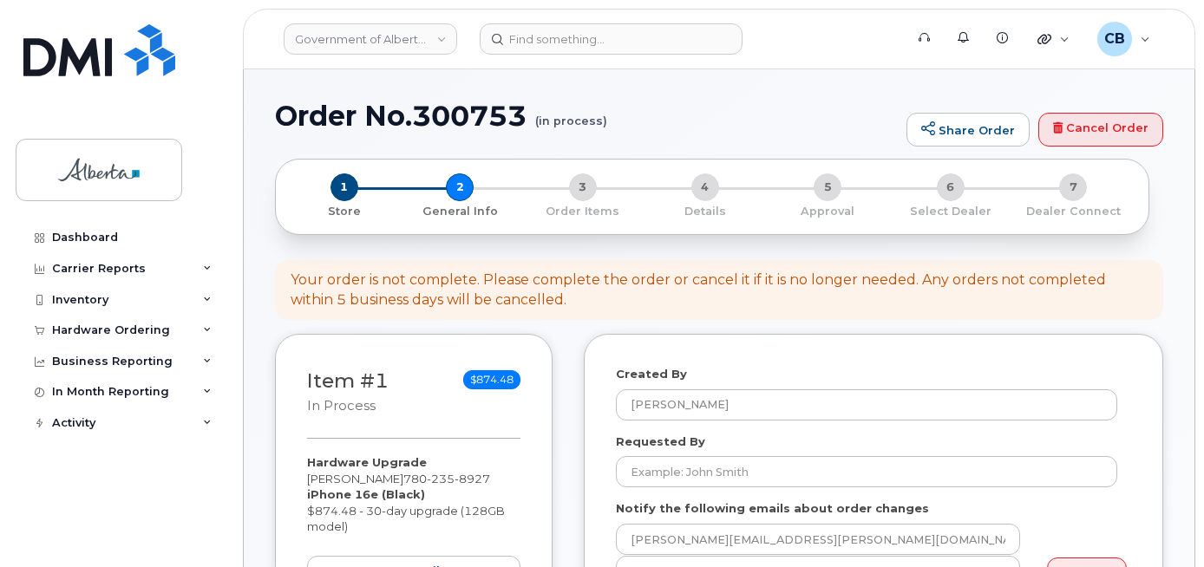
select select
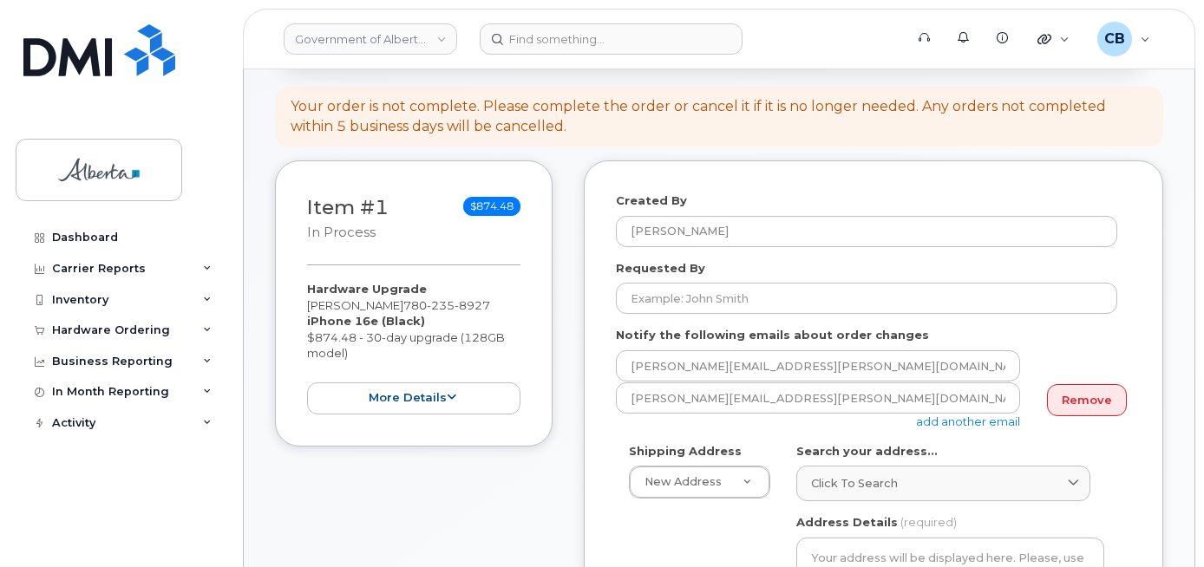
scroll to position [260, 0]
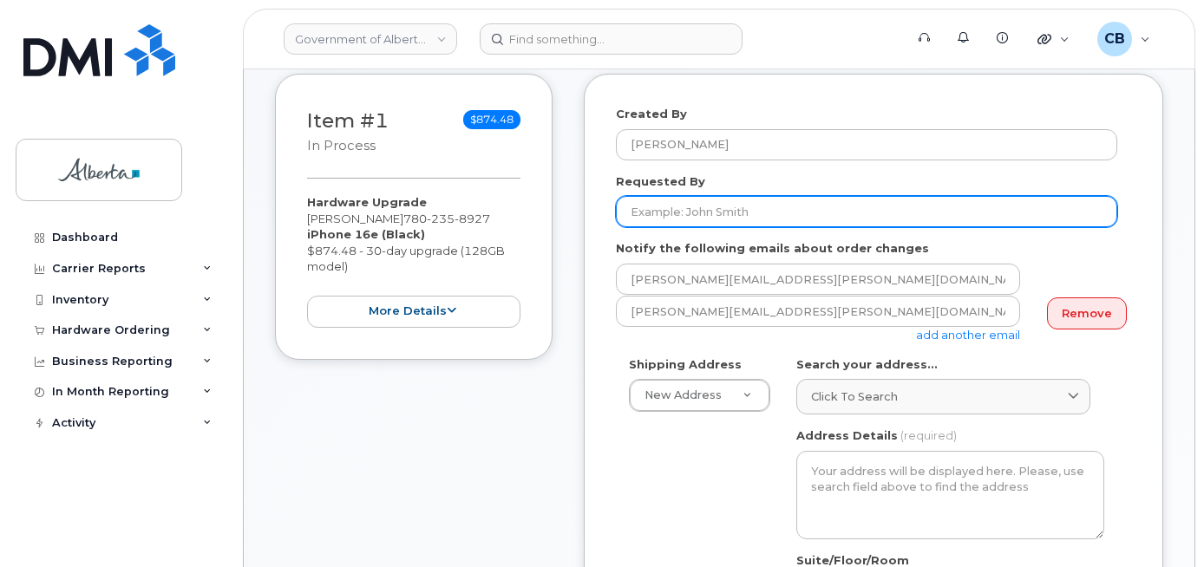
click at [661, 213] on input "Requested By" at bounding box center [866, 211] width 501 height 31
paste input "[PERSON_NAME][EMAIL_ADDRESS][PERSON_NAME][DOMAIN_NAME]"
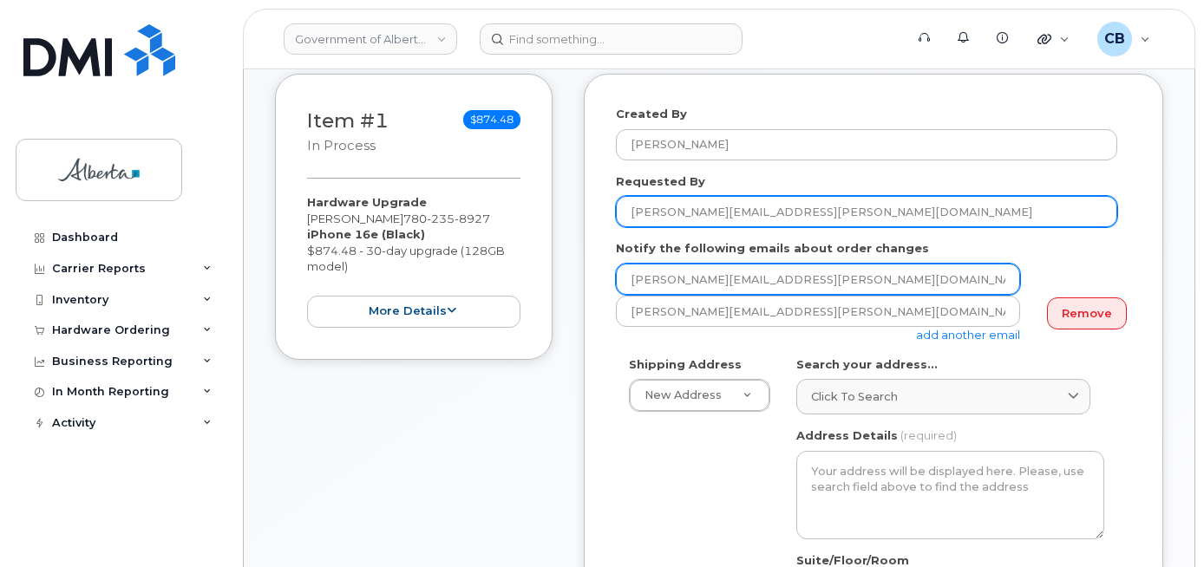
type input "[PERSON_NAME][EMAIL_ADDRESS][PERSON_NAME][DOMAIN_NAME]"
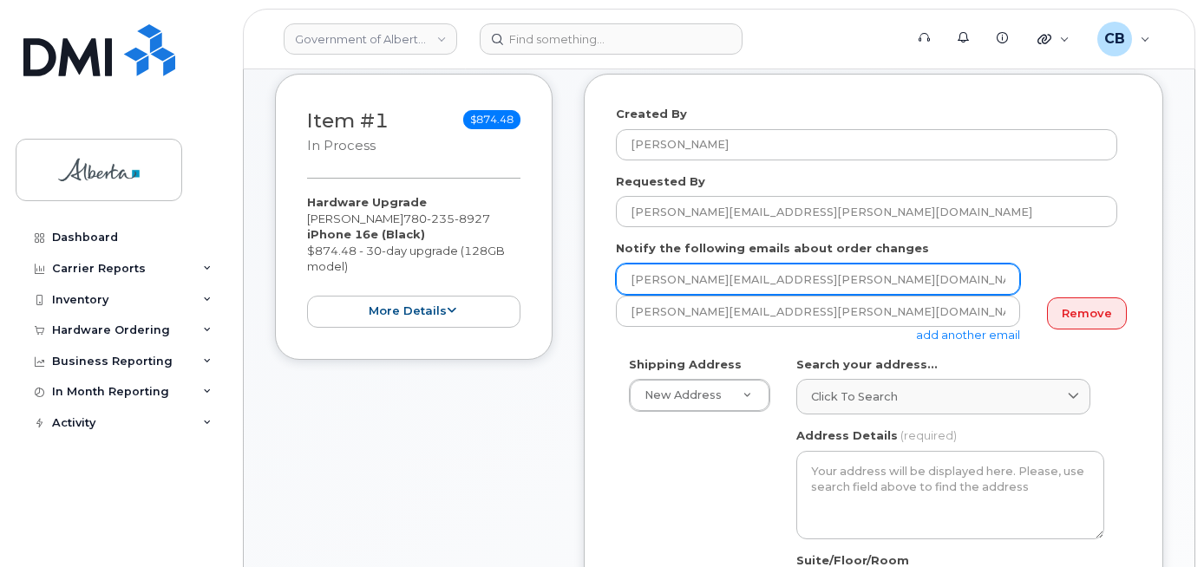
drag, startPoint x: 792, startPoint y: 285, endPoint x: 617, endPoint y: 285, distance: 175.3
click at [617, 285] on input "[PERSON_NAME][EMAIL_ADDRESS][PERSON_NAME][DOMAIN_NAME]" at bounding box center [818, 279] width 404 height 31
paste input "[PERSON_NAME].[PERSON_NAME]"
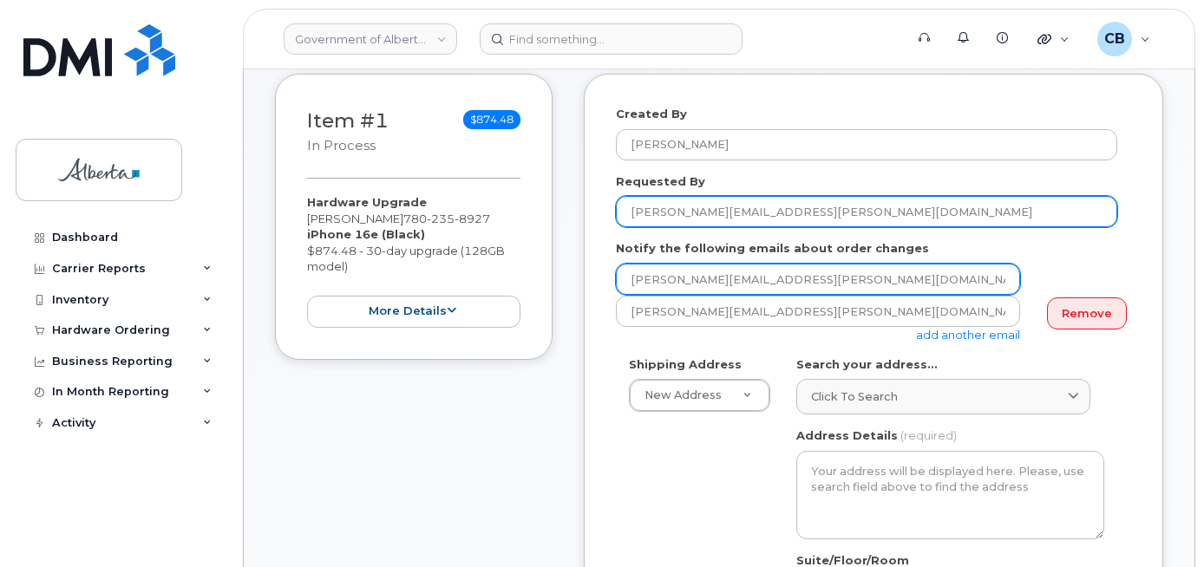
type input "Rochelle.Manansala@gov.ab.ca"
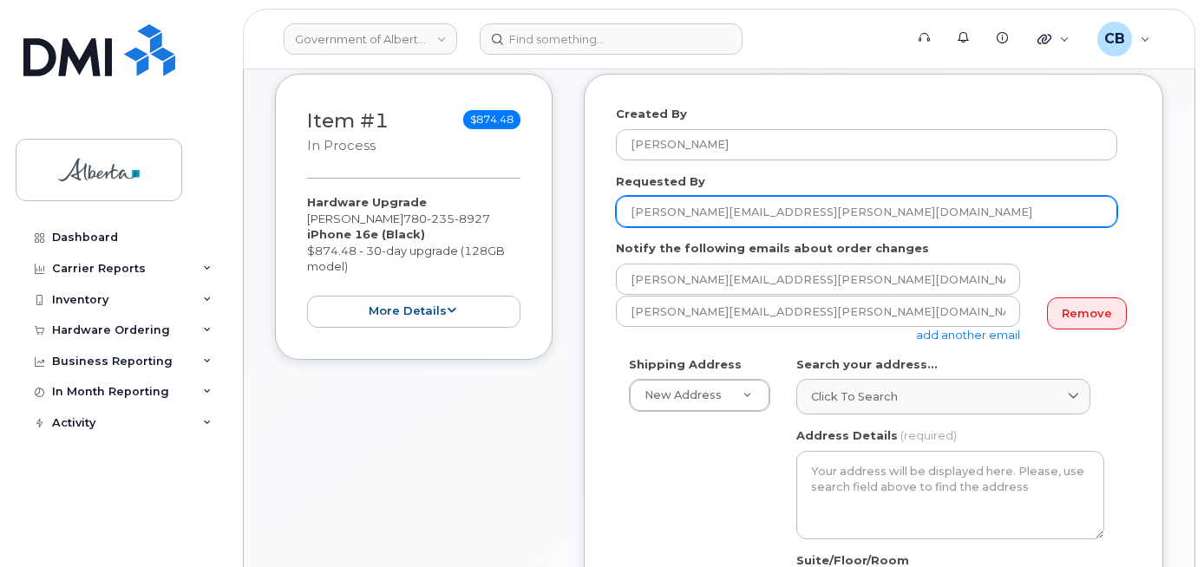
drag, startPoint x: 806, startPoint y: 207, endPoint x: 744, endPoint y: 214, distance: 62.9
click at [744, 214] on input "Rochelle.Manansala@gov.ab.ca" at bounding box center [866, 211] width 501 height 31
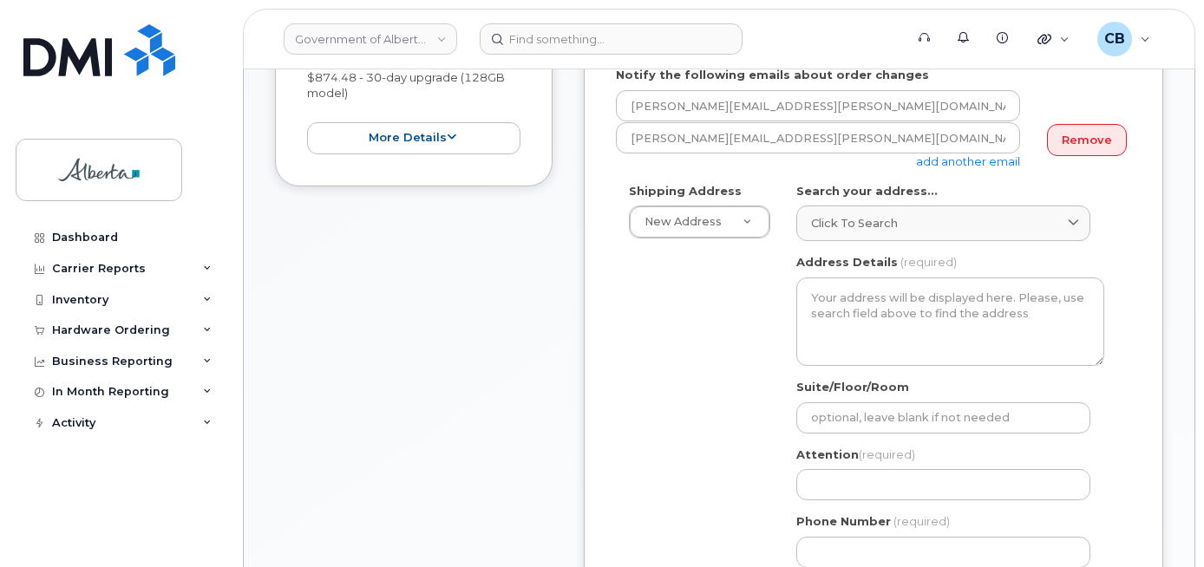
scroll to position [347, 0]
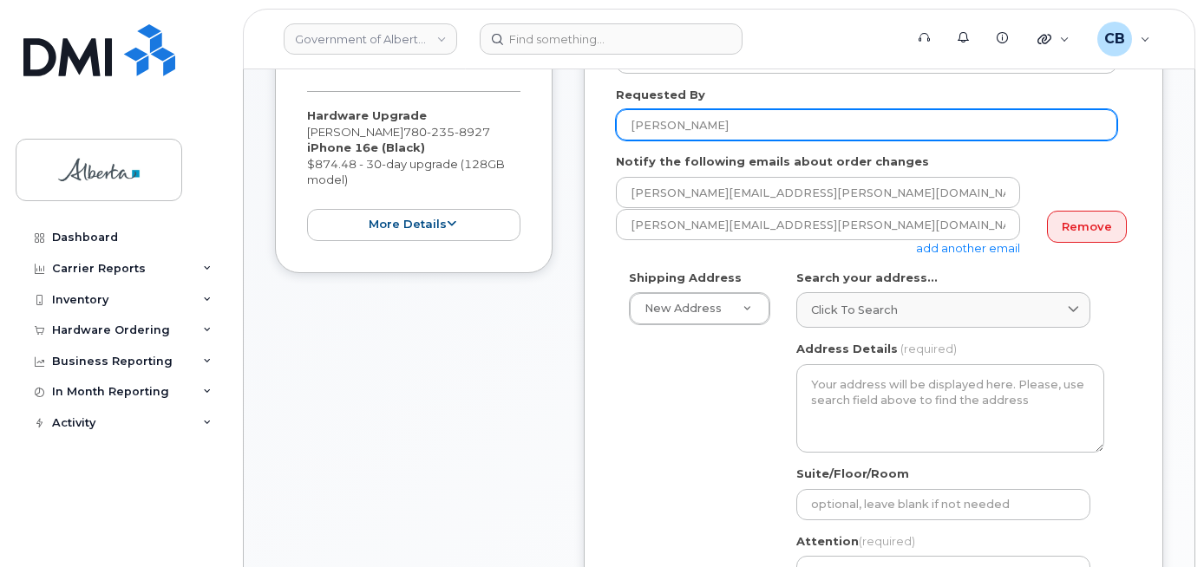
type input "[PERSON_NAME]"
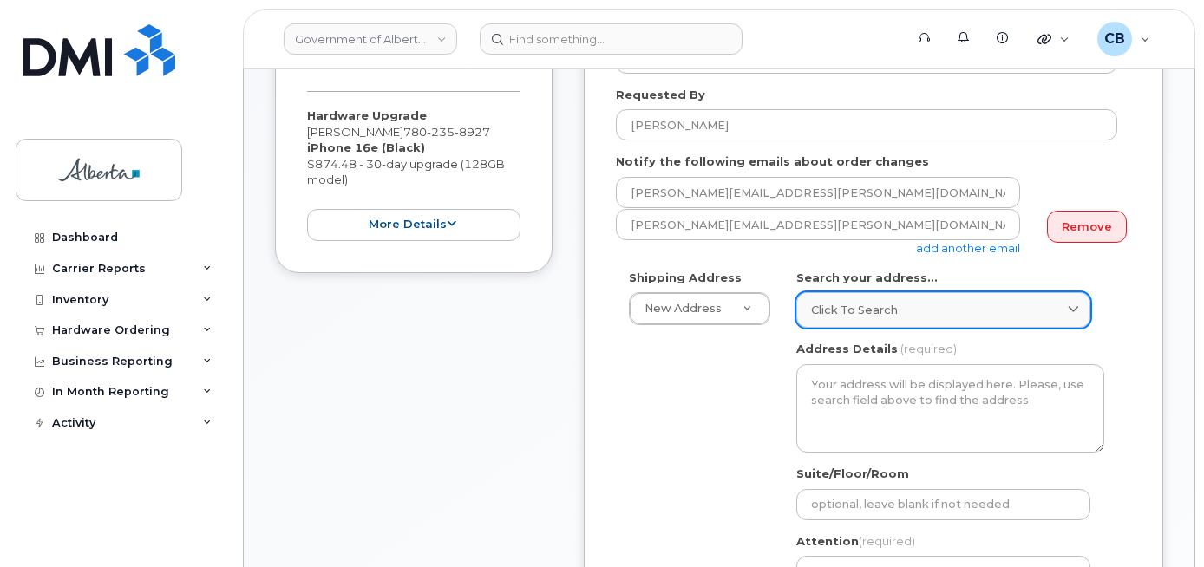
click at [824, 305] on span "Click to search" at bounding box center [854, 310] width 87 height 16
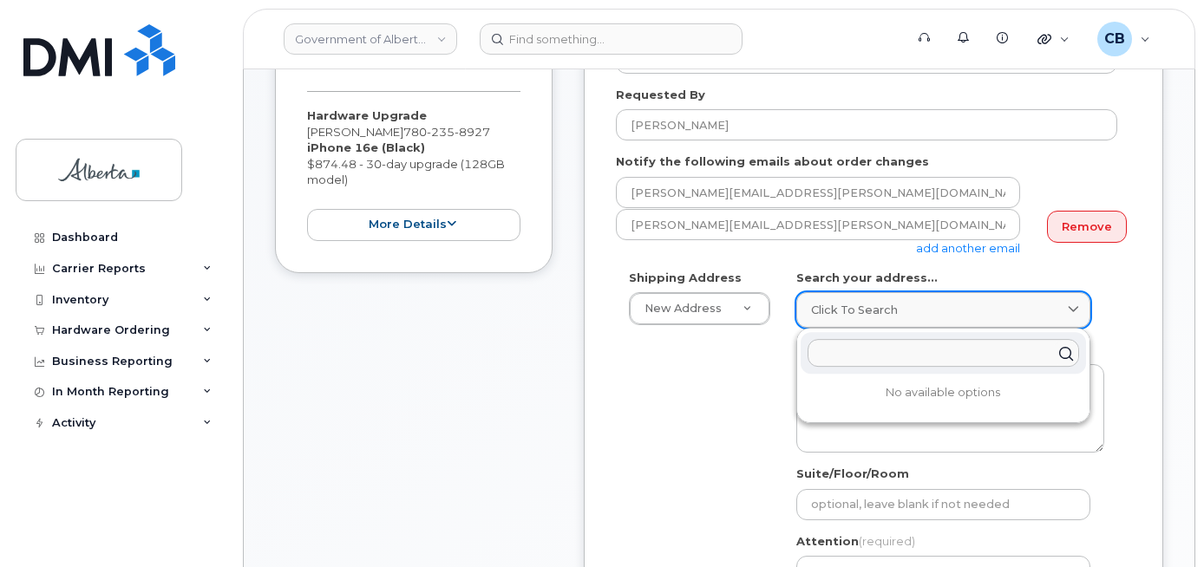
paste input "10044 - 108 Street"
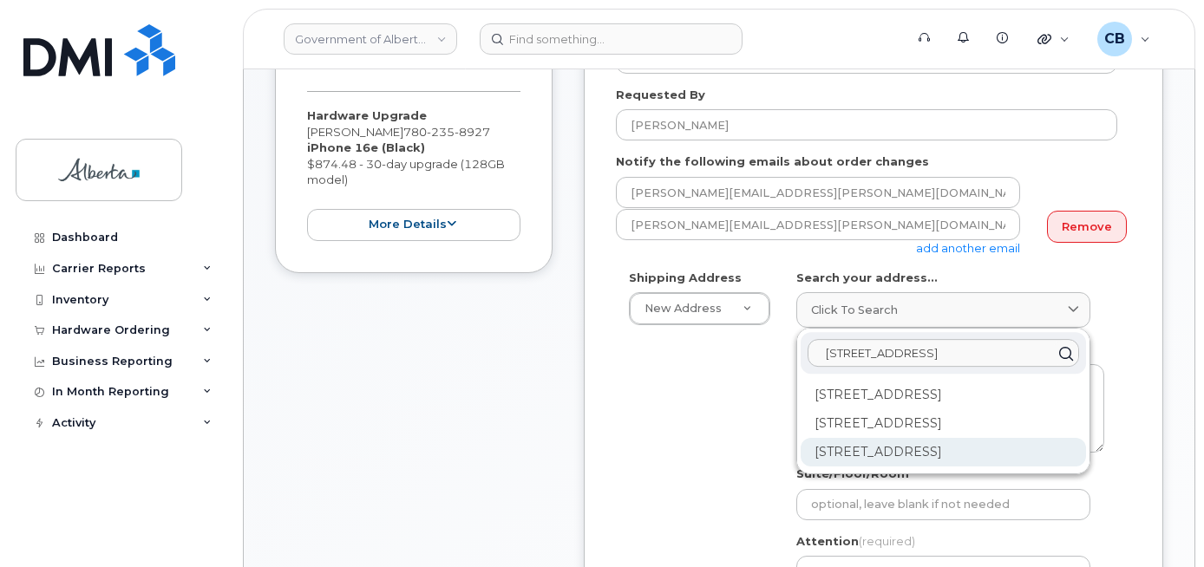
type input "10044 - 108 Street"
click at [914, 459] on div "10044 108 St NW Edmonton AB T5J 3S7" at bounding box center [943, 452] width 285 height 29
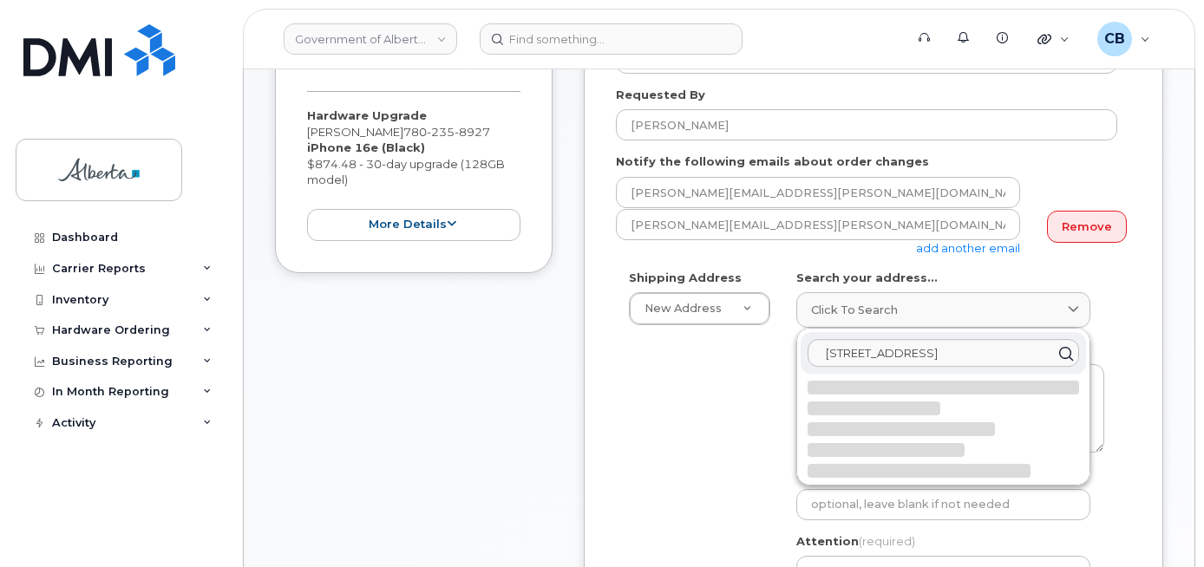
select select
type textarea "10044 108 St NW EDMONTON AB T5J 3S7 CANADA"
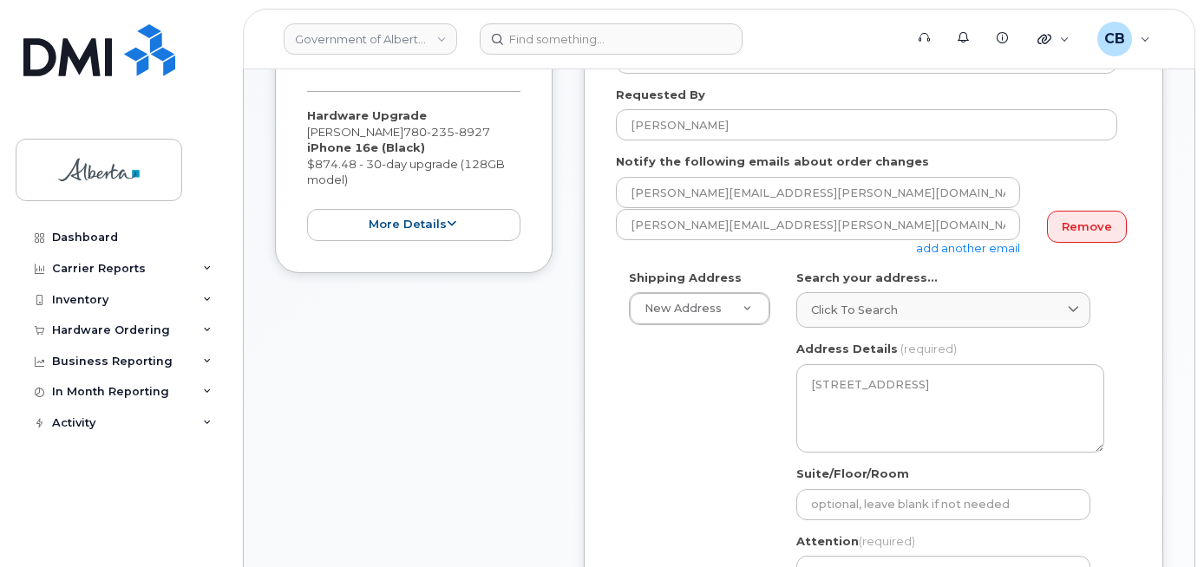
scroll to position [434, 0]
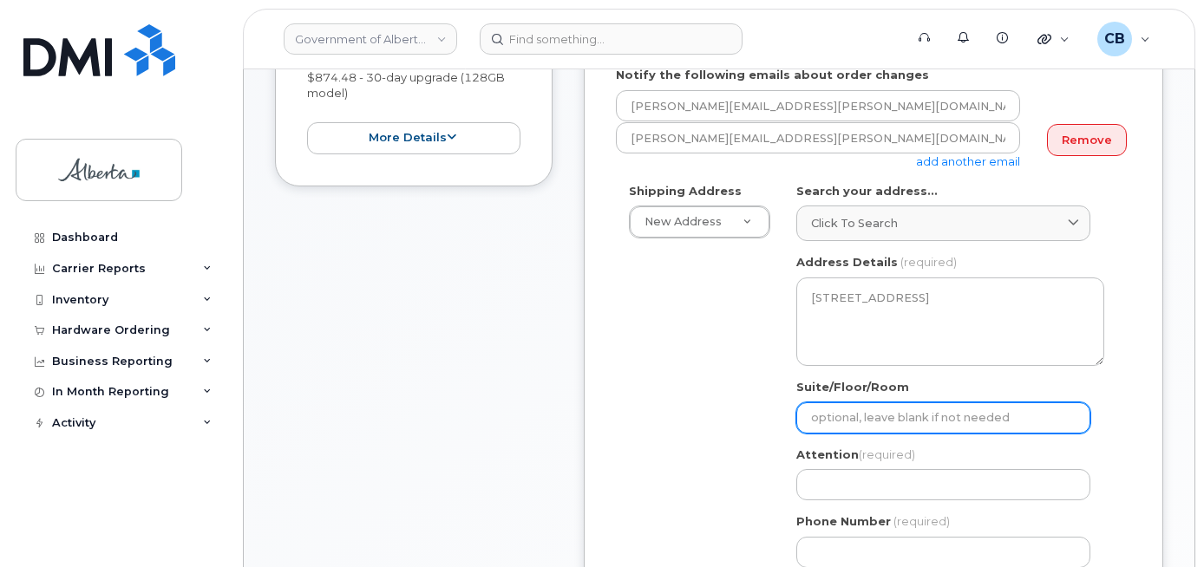
click at [876, 418] on input "Suite/Floor/Room" at bounding box center [943, 418] width 294 height 31
type input "3rd Floor"
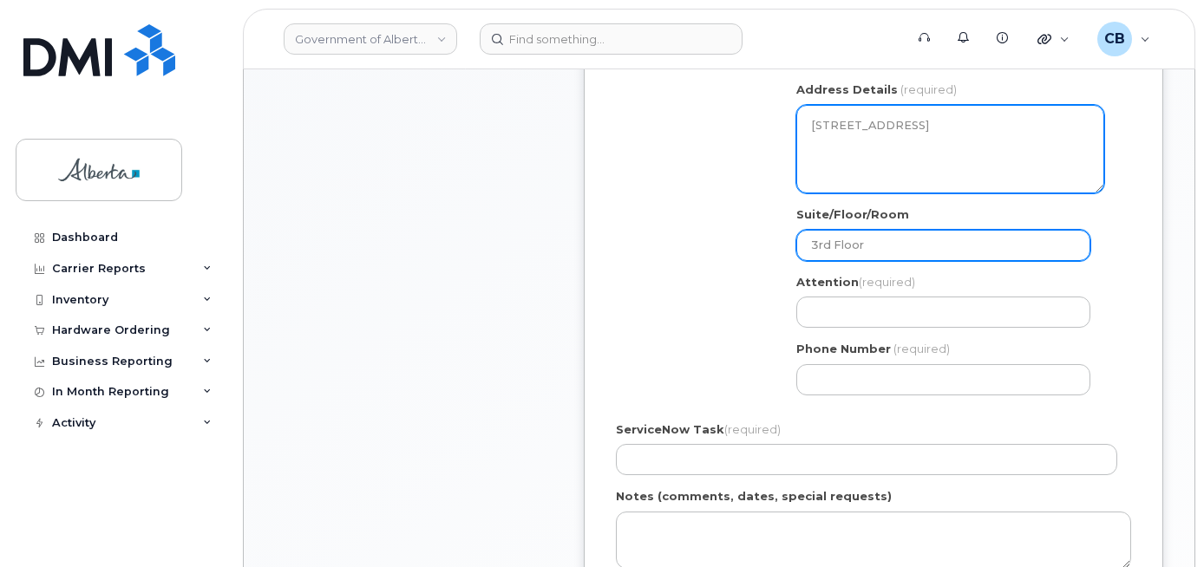
scroll to position [607, 0]
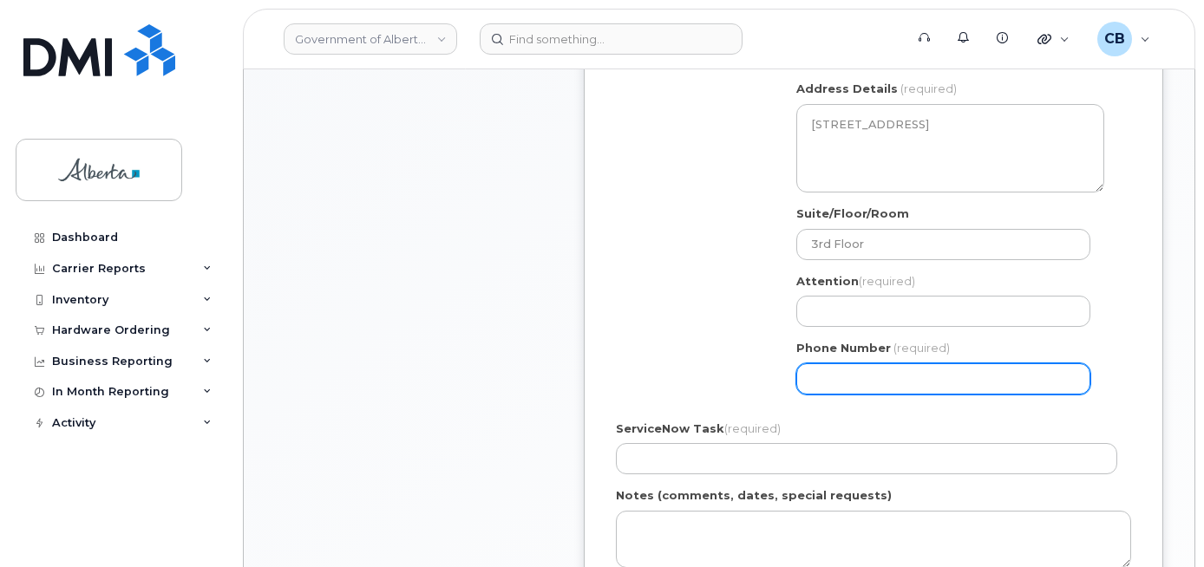
click at [833, 371] on input "Phone Number" at bounding box center [943, 379] width 294 height 31
paste input "7804159769"
select select
type input "7804159769"
select select
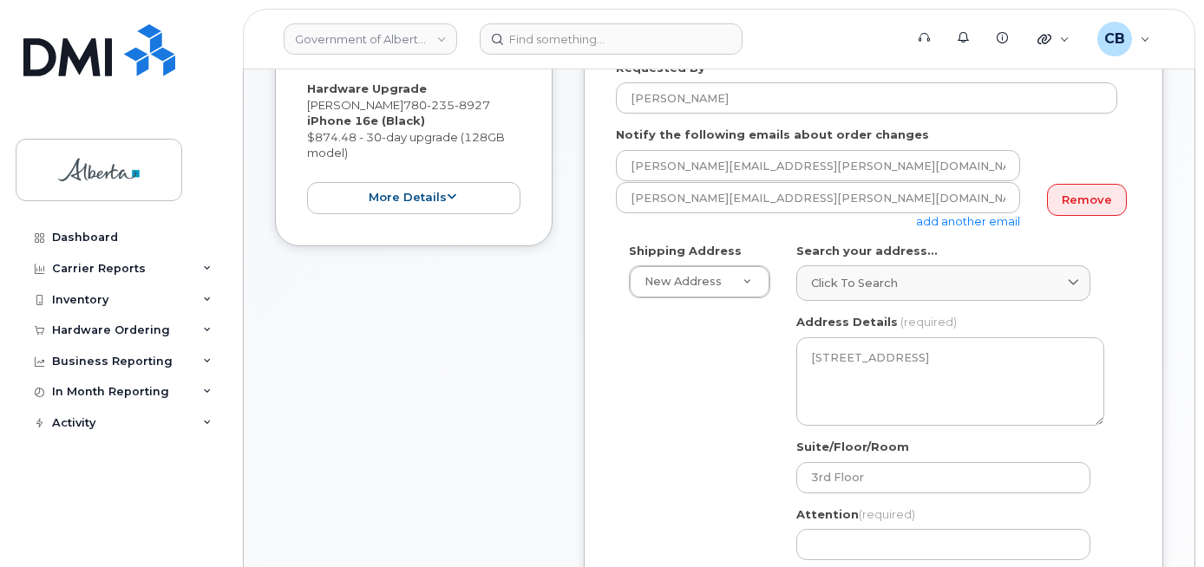
scroll to position [347, 0]
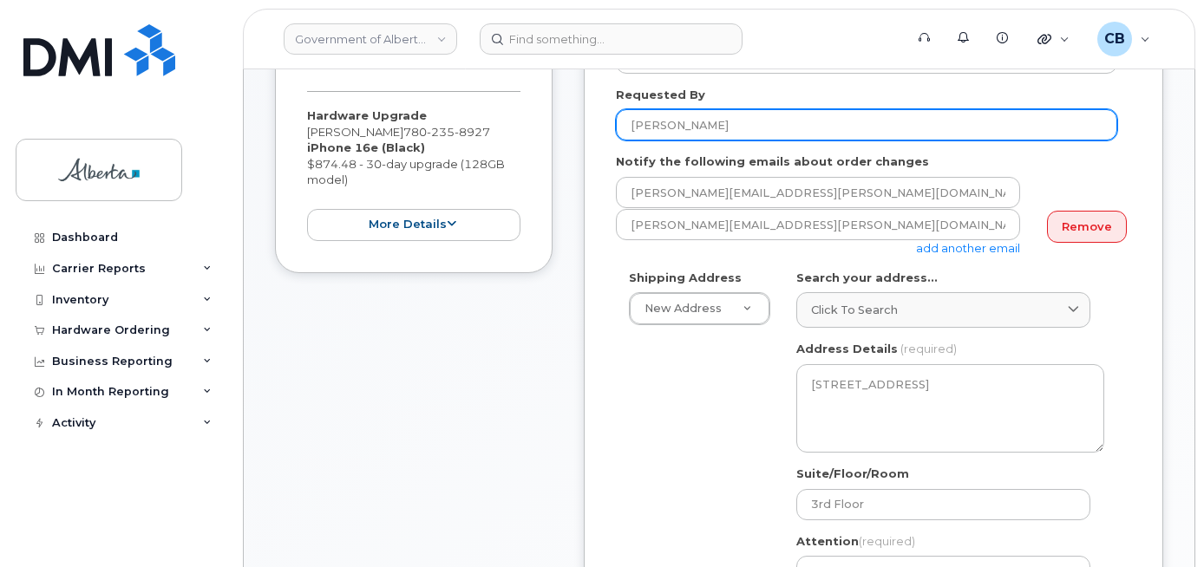
type input "7804159770"
click at [648, 120] on input "Rochelle Manansala" at bounding box center [866, 124] width 501 height 31
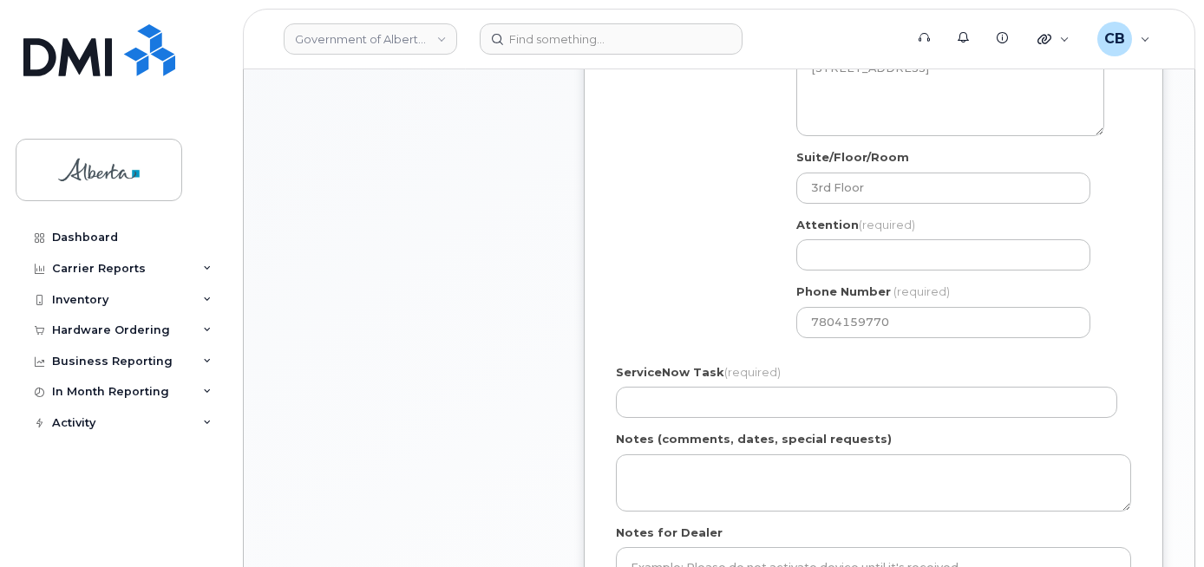
scroll to position [694, 0]
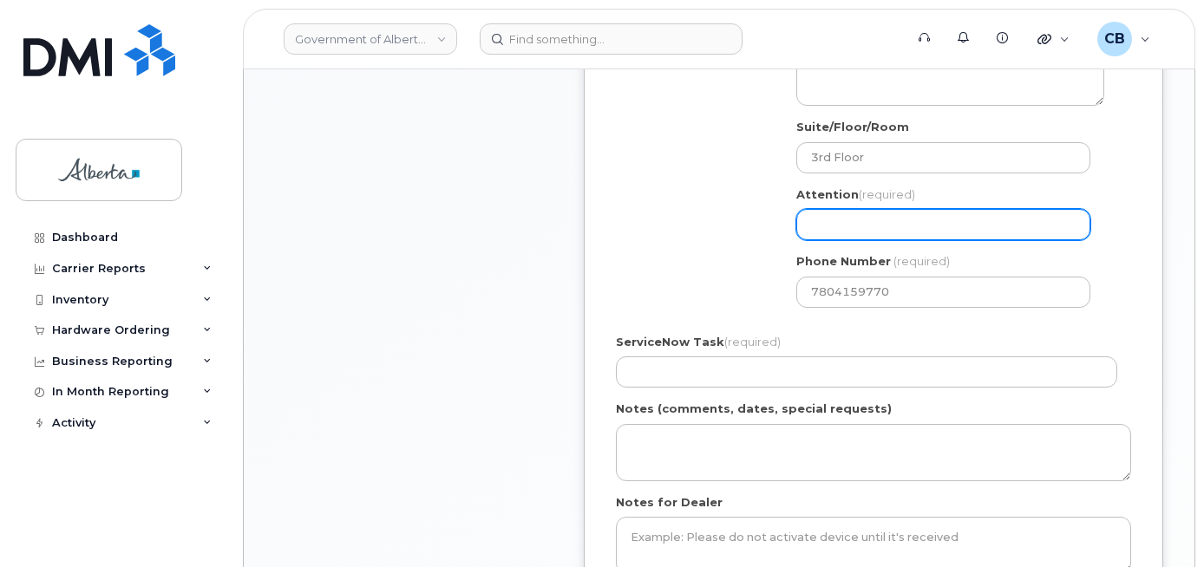
click at [809, 220] on input "Attention (required)" at bounding box center [943, 224] width 294 height 31
paste input "Rochelle Manansala"
select select
type input "Rochelle Manansala"
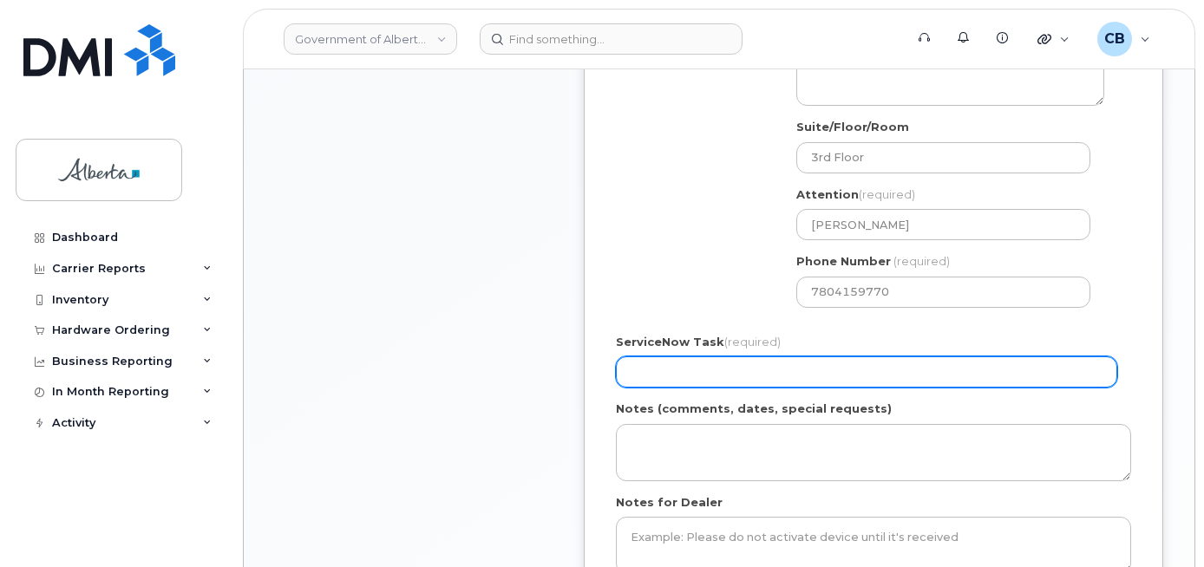
click at [651, 374] on input "ServiceNow Task (required)" at bounding box center [866, 372] width 501 height 31
paste input "SCTASK0846673"
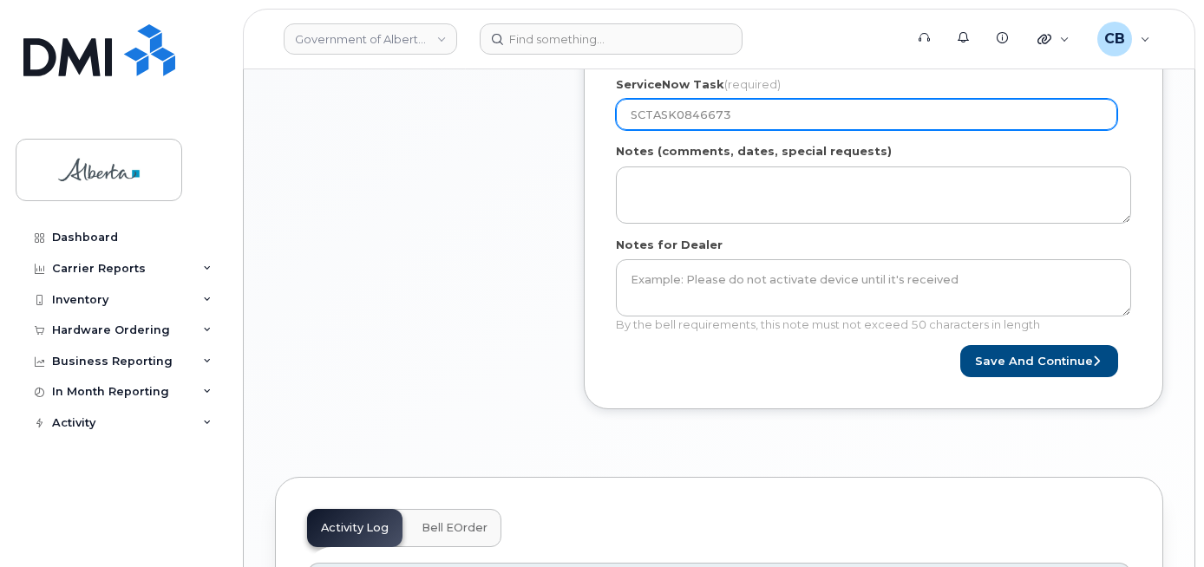
scroll to position [954, 0]
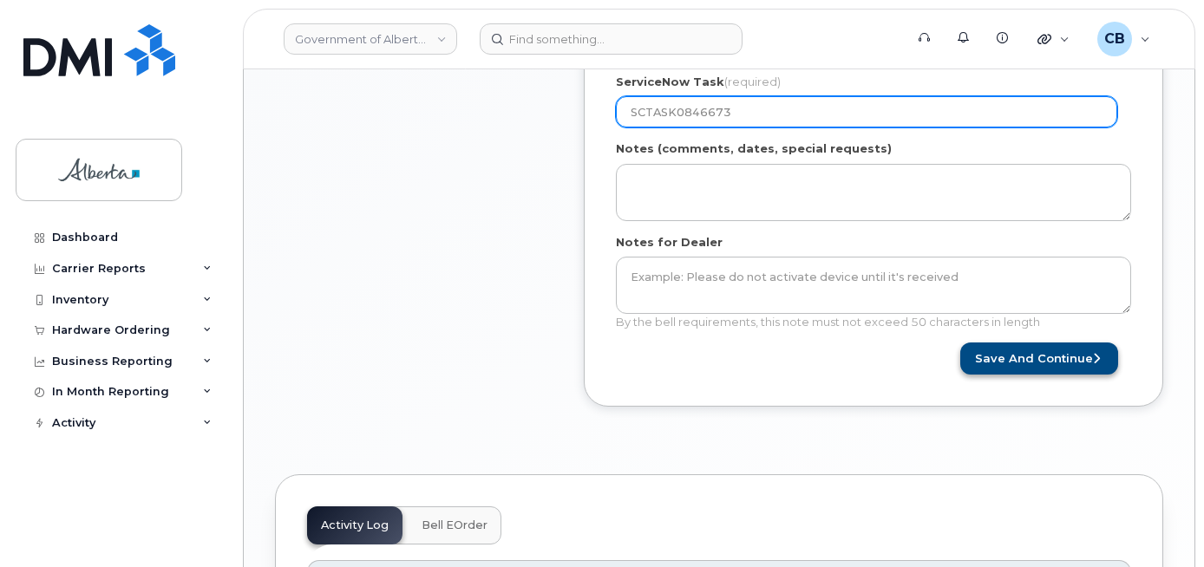
type input "SCTASK0846673"
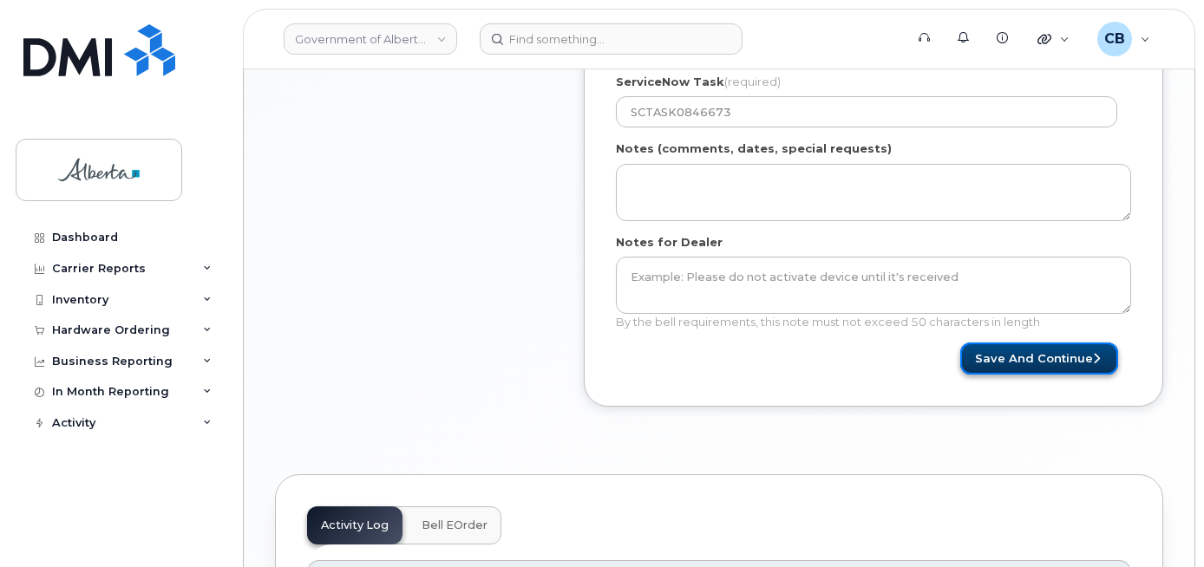
click at [1037, 367] on button "Save and Continue" at bounding box center [1039, 359] width 158 height 32
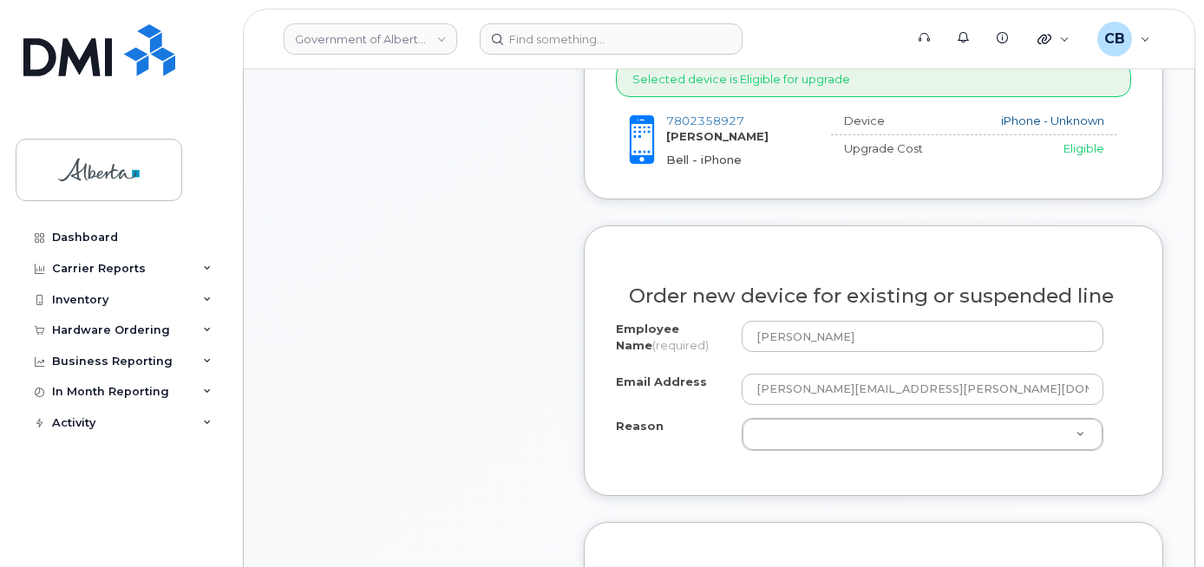
scroll to position [781, 0]
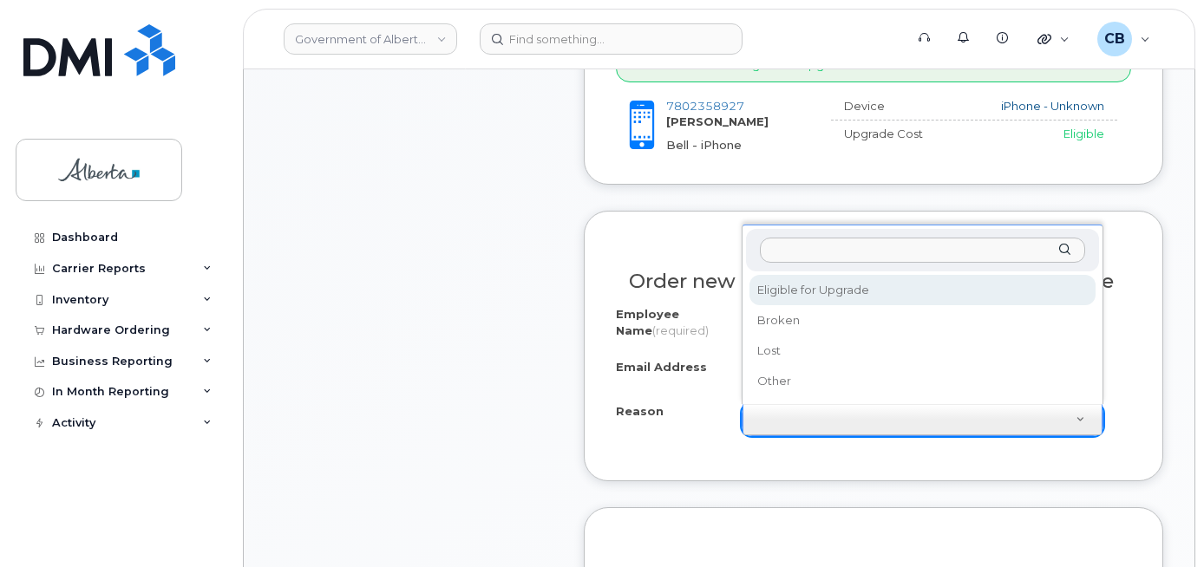
select select "eligible_for_upgrade"
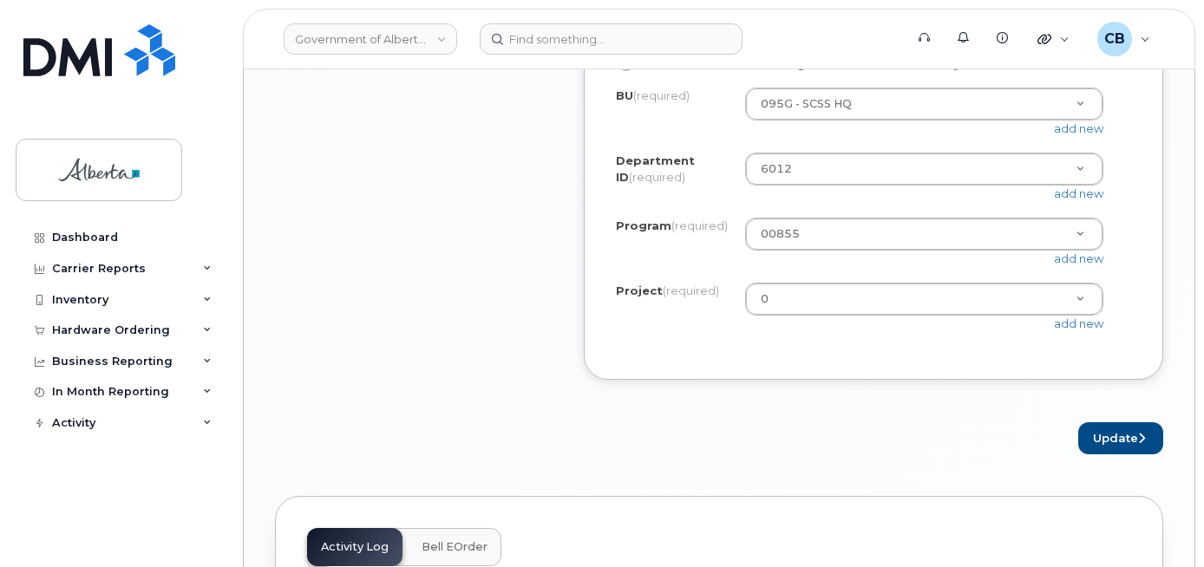
scroll to position [1562, 0]
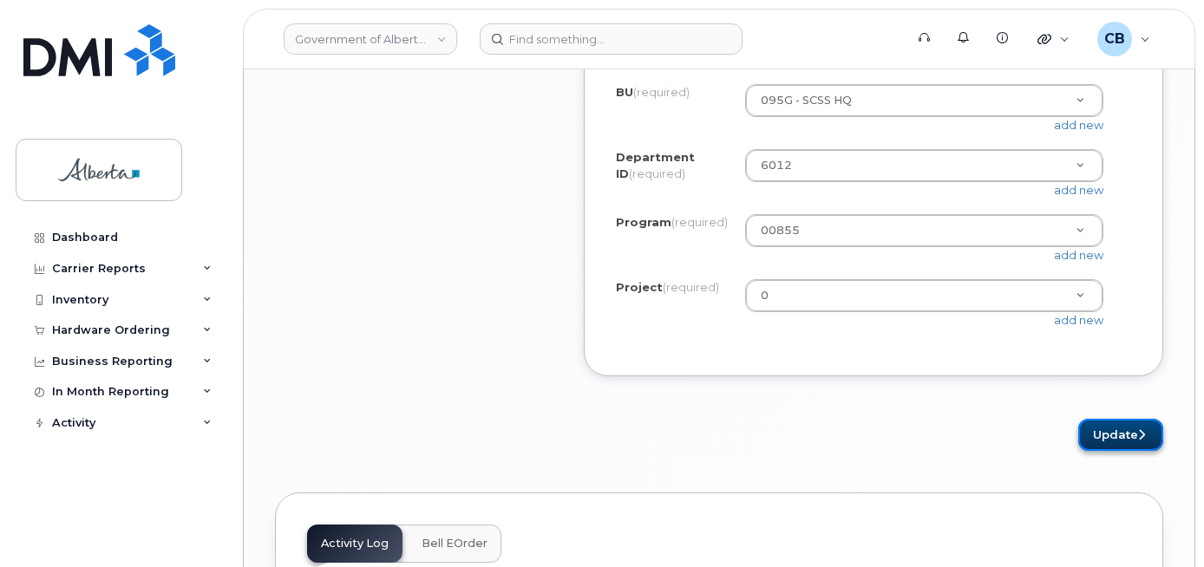
click at [1117, 451] on button "Update" at bounding box center [1120, 435] width 85 height 32
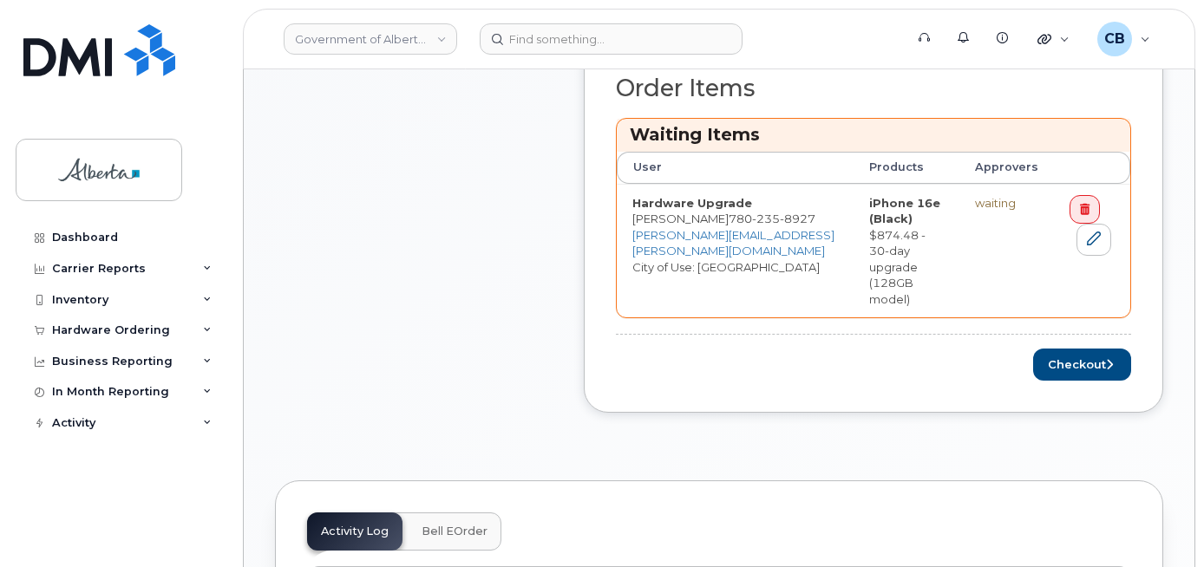
scroll to position [781, 0]
click at [1074, 347] on button "Checkout" at bounding box center [1082, 363] width 98 height 32
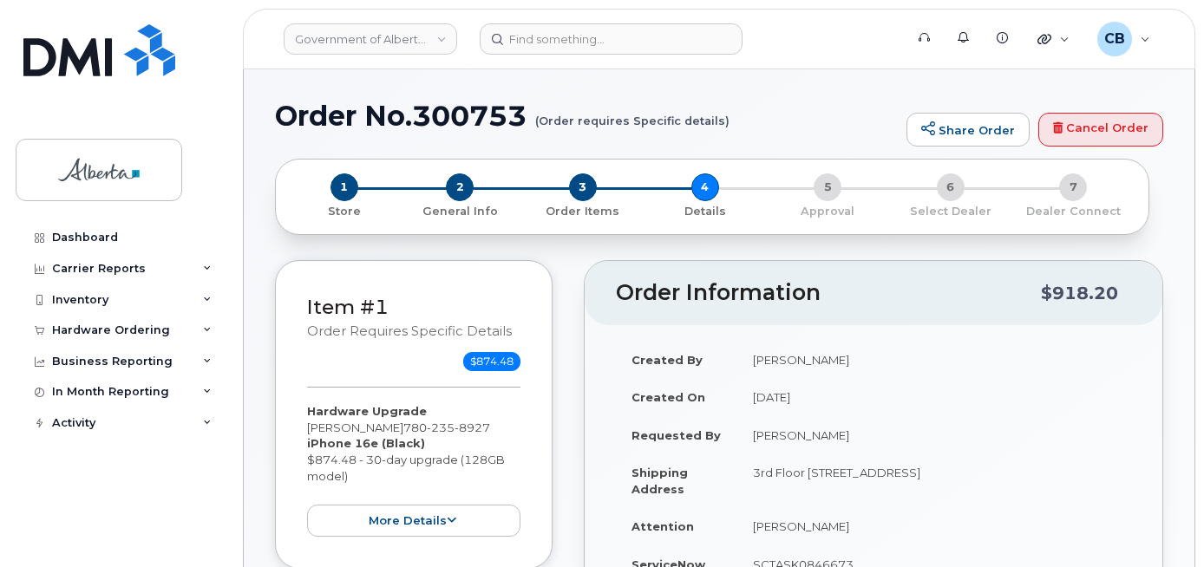
select select
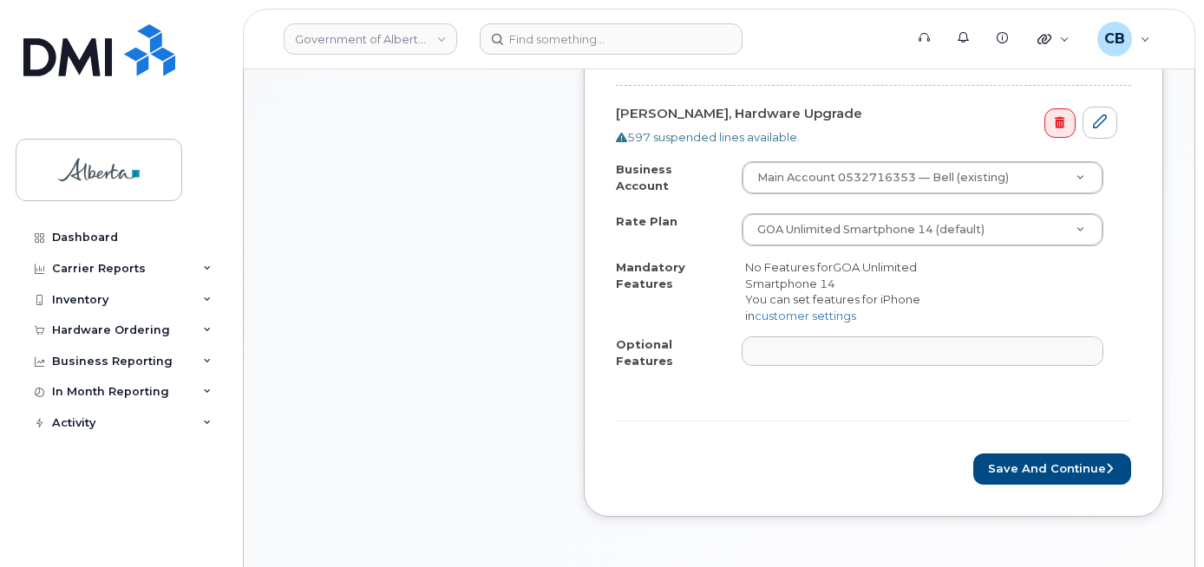
scroll to position [694, 0]
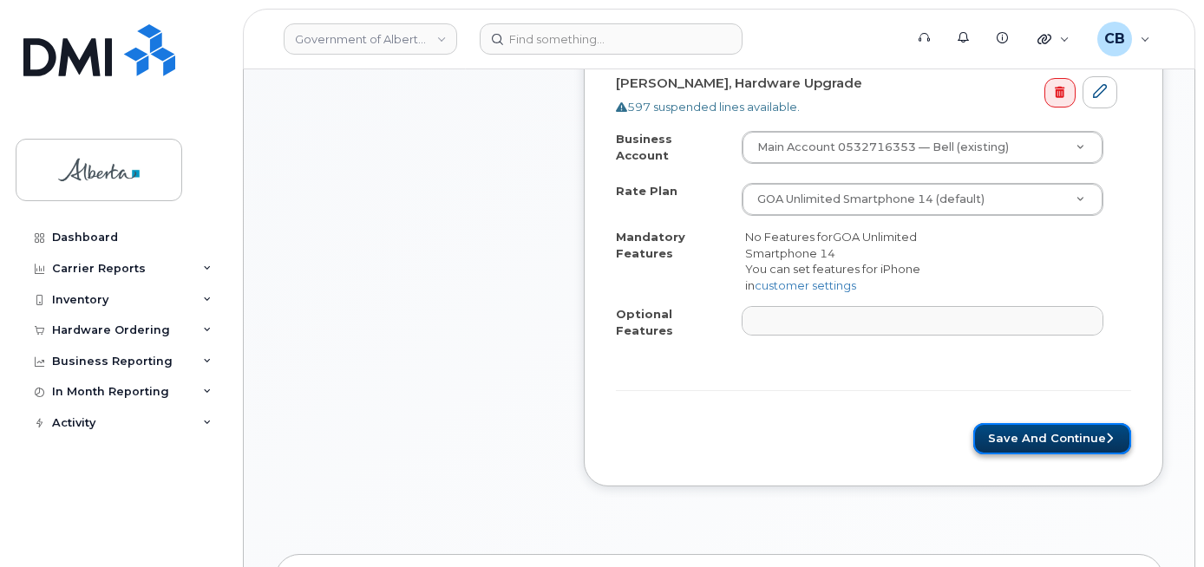
click at [1040, 424] on button "Save and Continue" at bounding box center [1052, 439] width 158 height 32
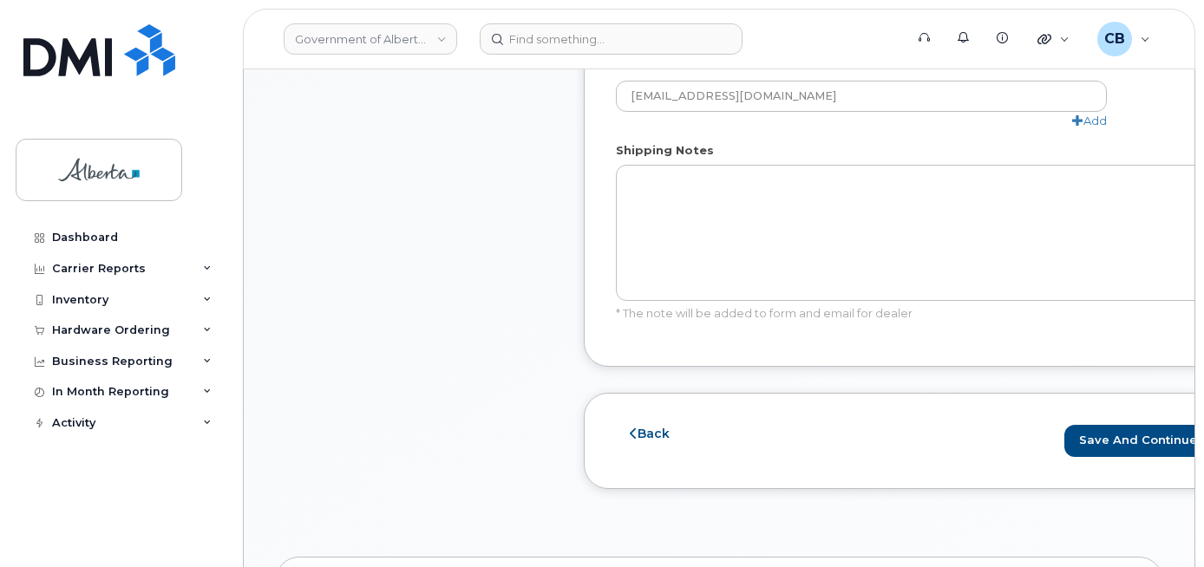
scroll to position [1128, 0]
click at [1093, 433] on button "Save and Continue" at bounding box center [1144, 439] width 158 height 32
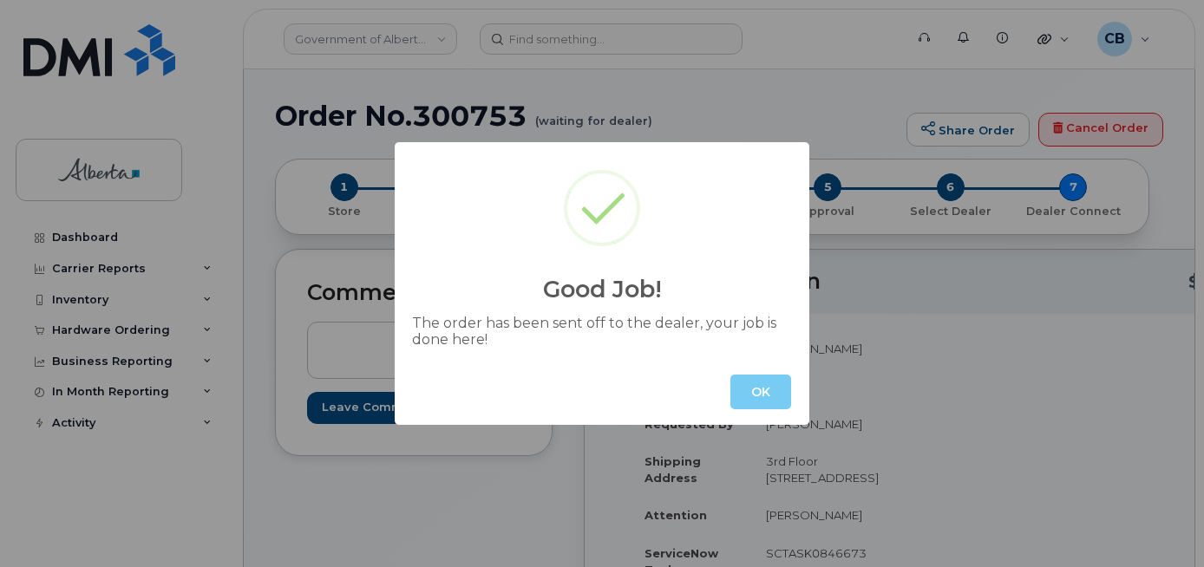
click at [747, 398] on button "OK" at bounding box center [761, 392] width 61 height 35
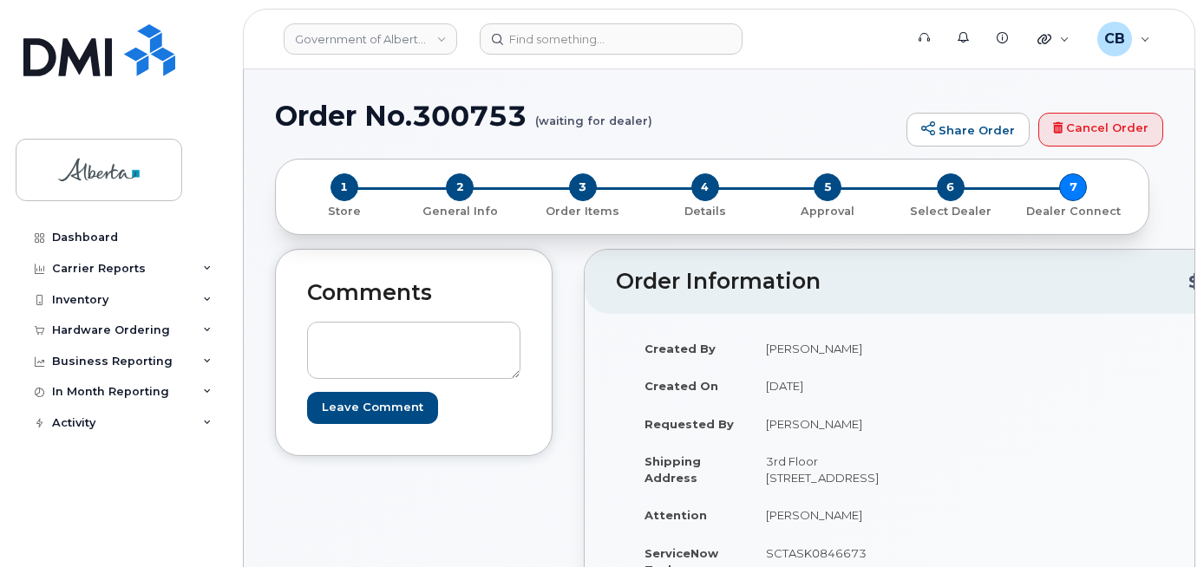
click at [445, 118] on h1 "Order No.300753 (waiting for dealer)" at bounding box center [586, 116] width 623 height 30
copy h1 "300753"
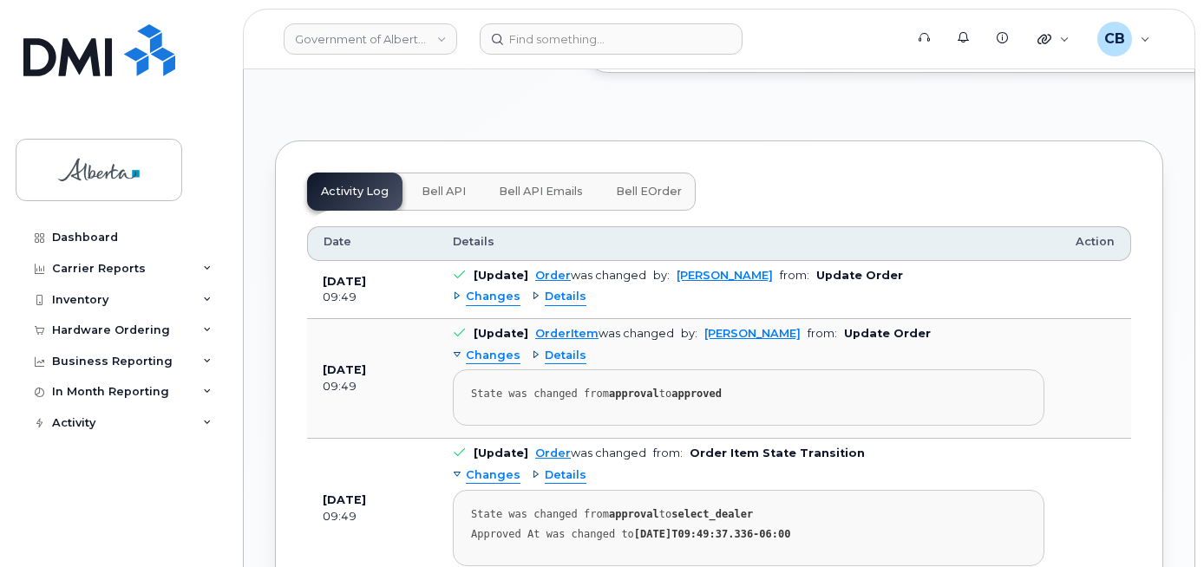
scroll to position [1046, 0]
click at [437, 198] on span "Bell API" at bounding box center [444, 191] width 44 height 14
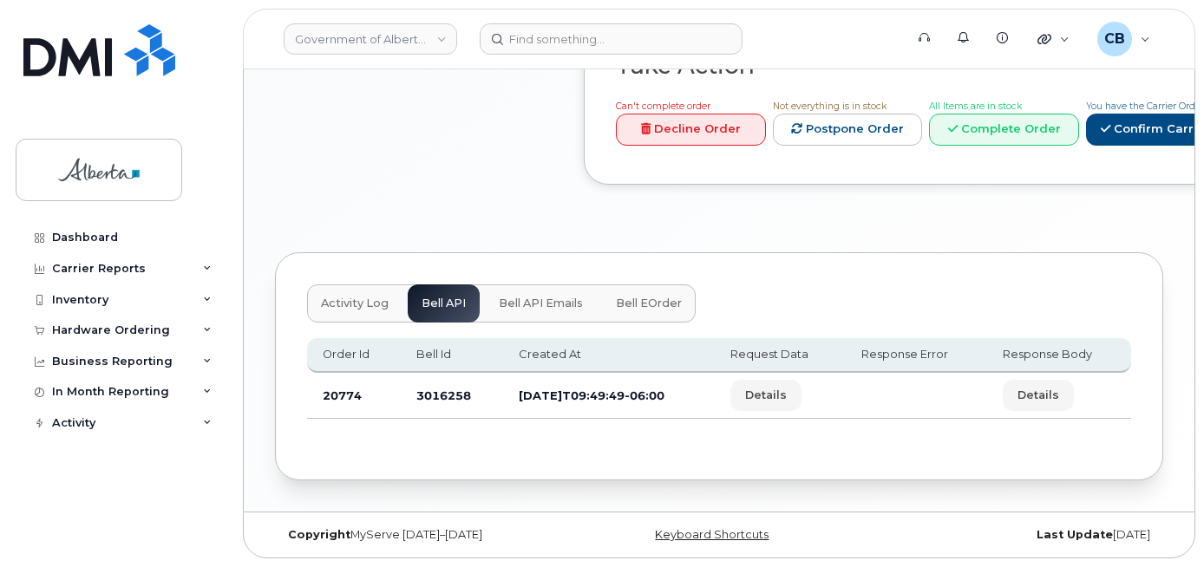
scroll to position [949, 0]
click at [450, 390] on td "3016258" at bounding box center [452, 396] width 102 height 46
copy td "3016258"
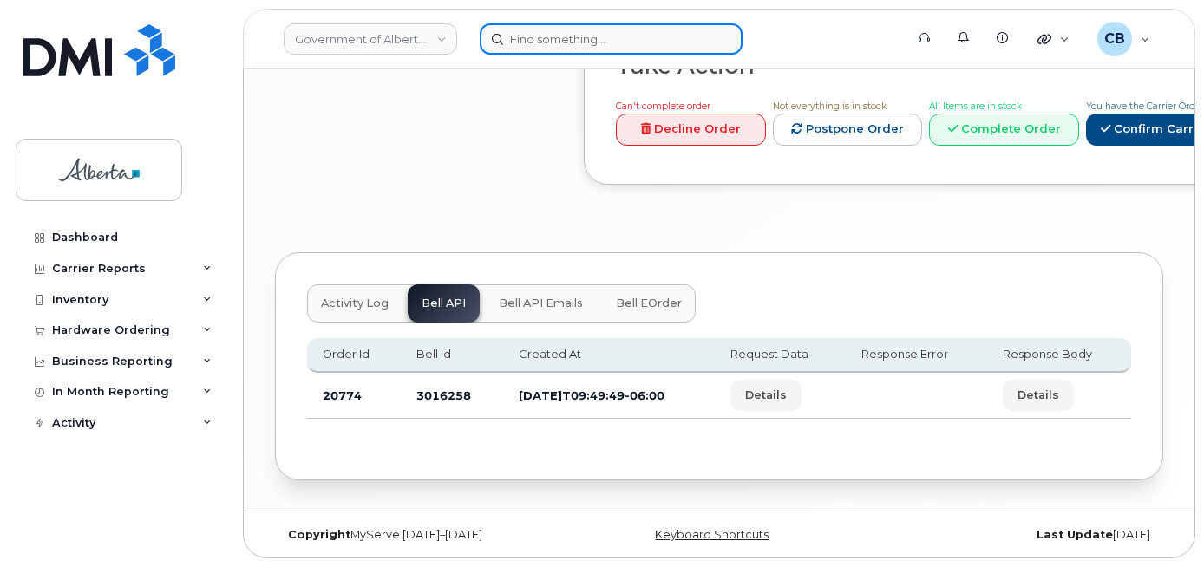
click at [514, 44] on input at bounding box center [611, 38] width 263 height 31
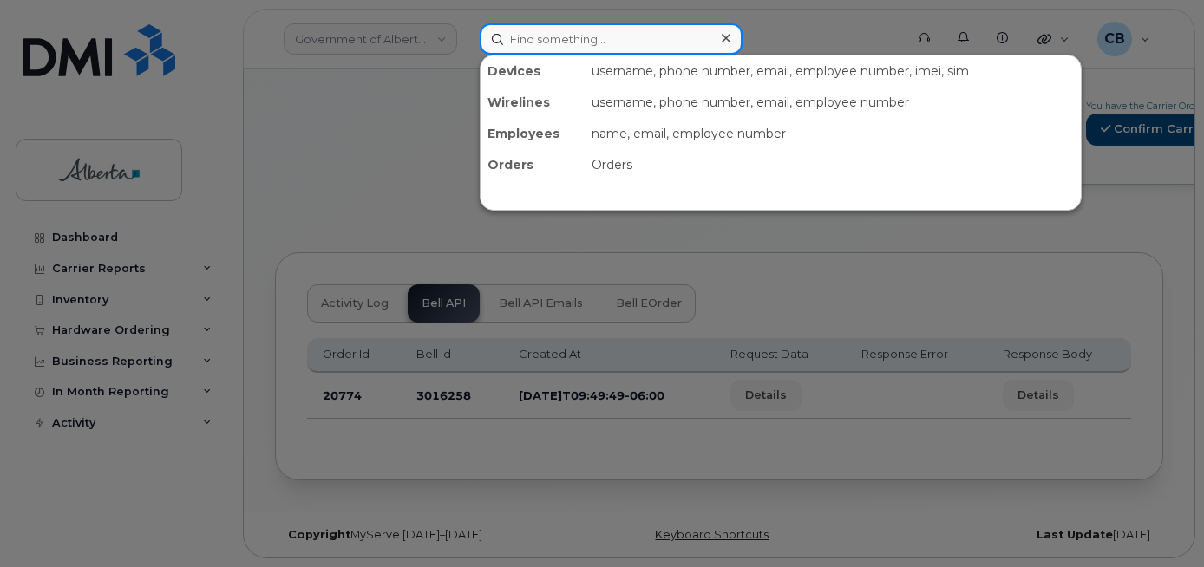
paste input "7802933158"
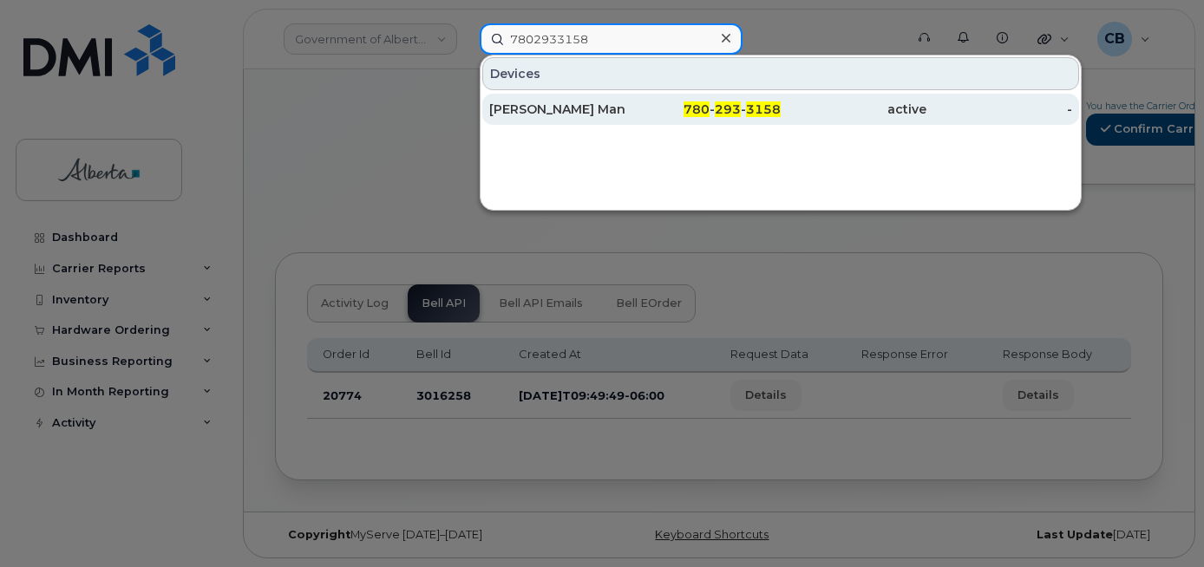
type input "7802933158"
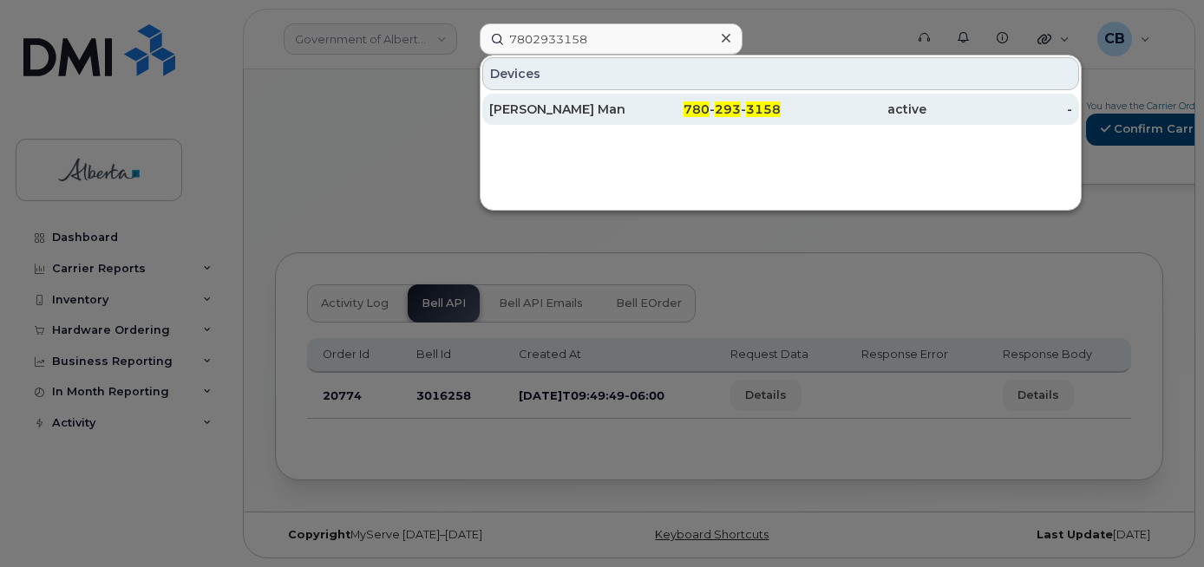
click at [530, 108] on div "[PERSON_NAME] Man" at bounding box center [562, 109] width 146 height 17
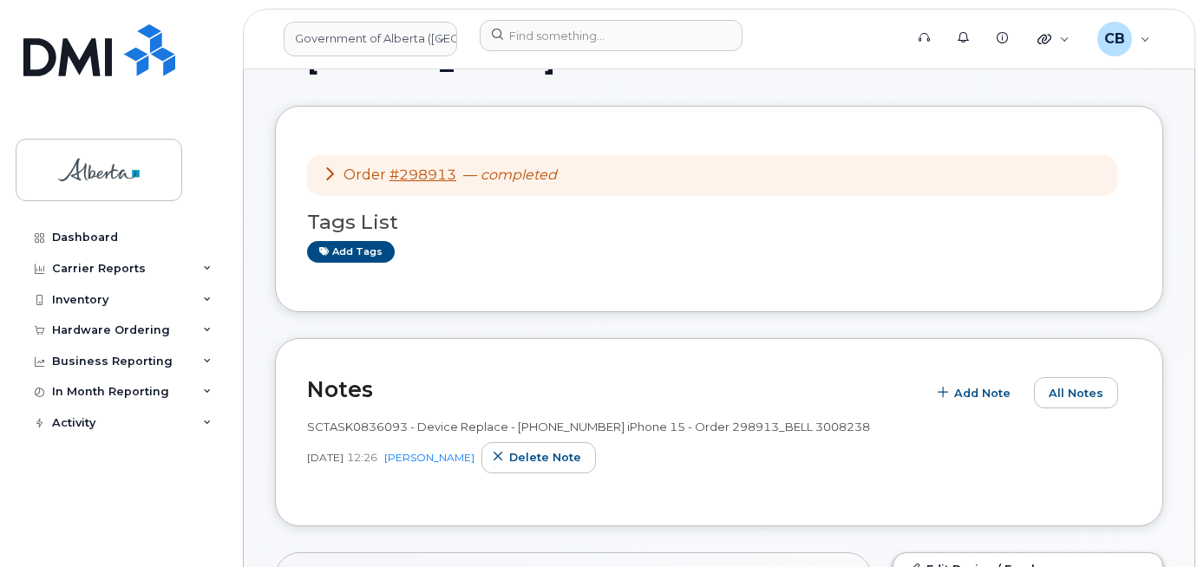
scroll to position [87, 0]
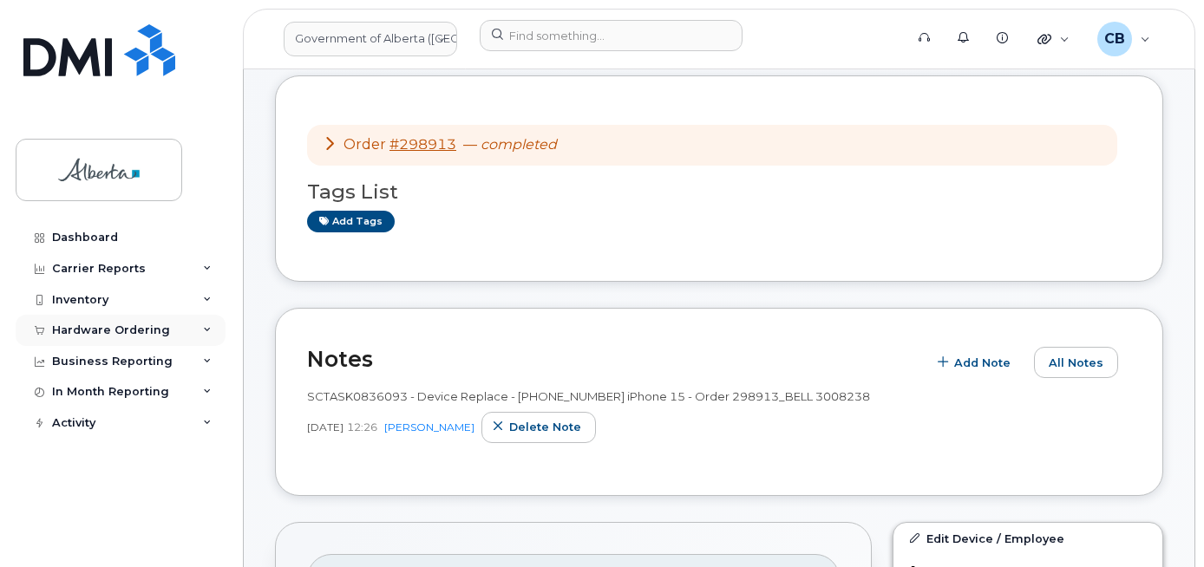
click at [72, 331] on div "Hardware Ordering" at bounding box center [111, 331] width 118 height 14
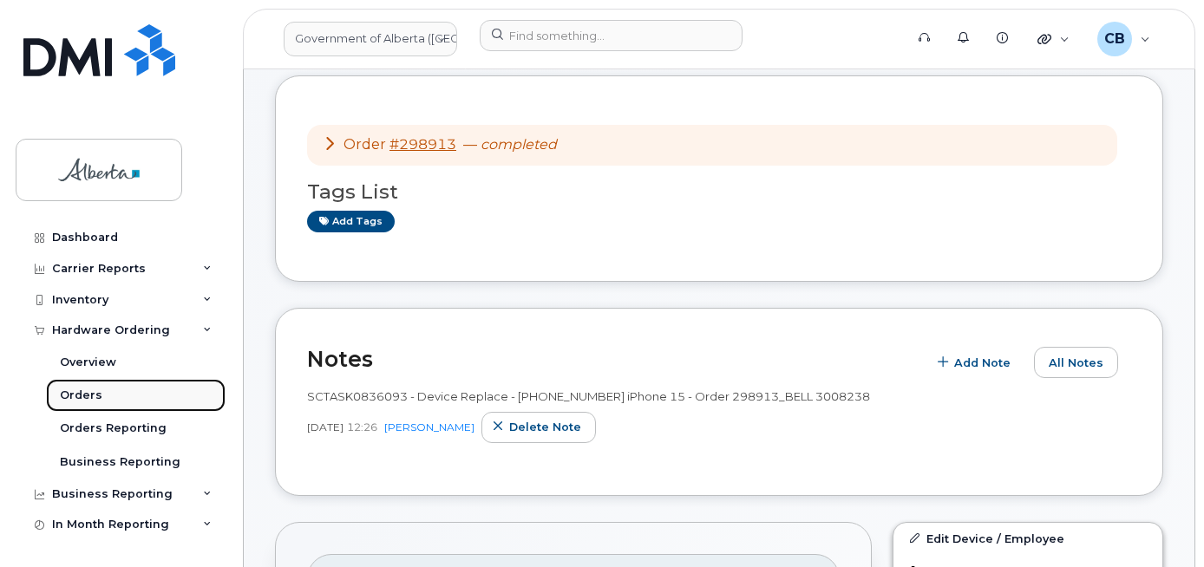
click at [62, 396] on div "Orders" at bounding box center [81, 396] width 43 height 16
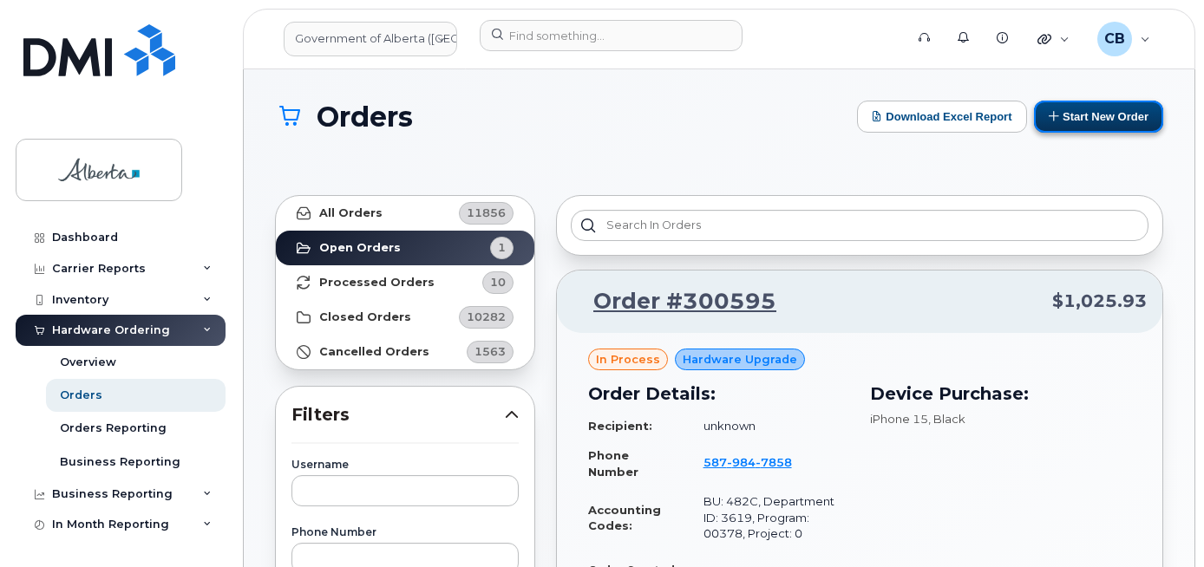
click at [1099, 115] on button "Start New Order" at bounding box center [1098, 117] width 129 height 32
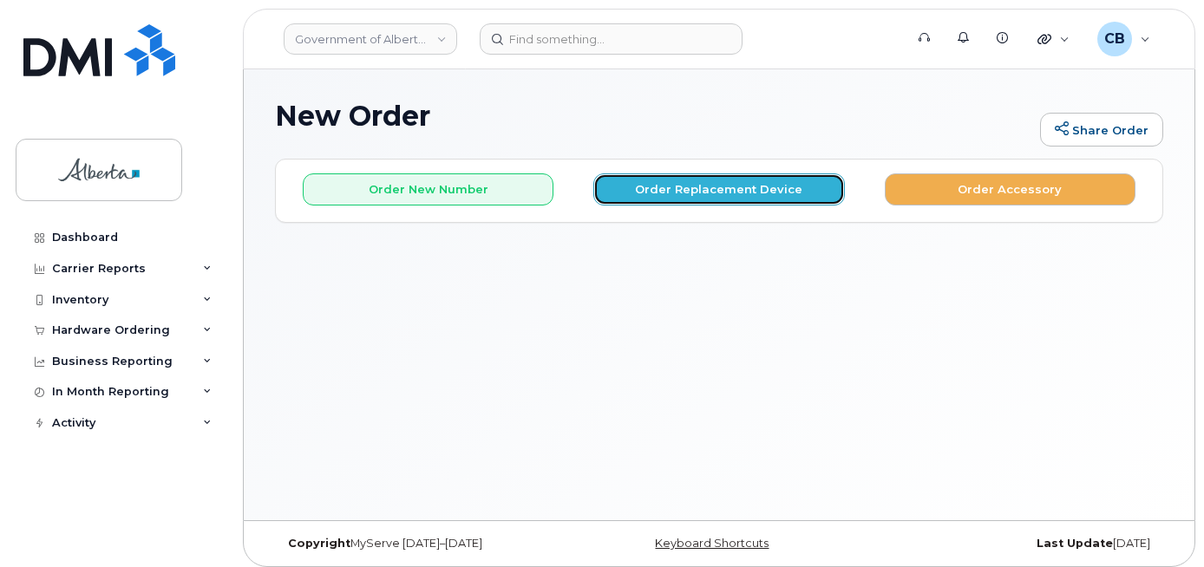
click at [704, 194] on button "Order Replacement Device" at bounding box center [718, 190] width 251 height 32
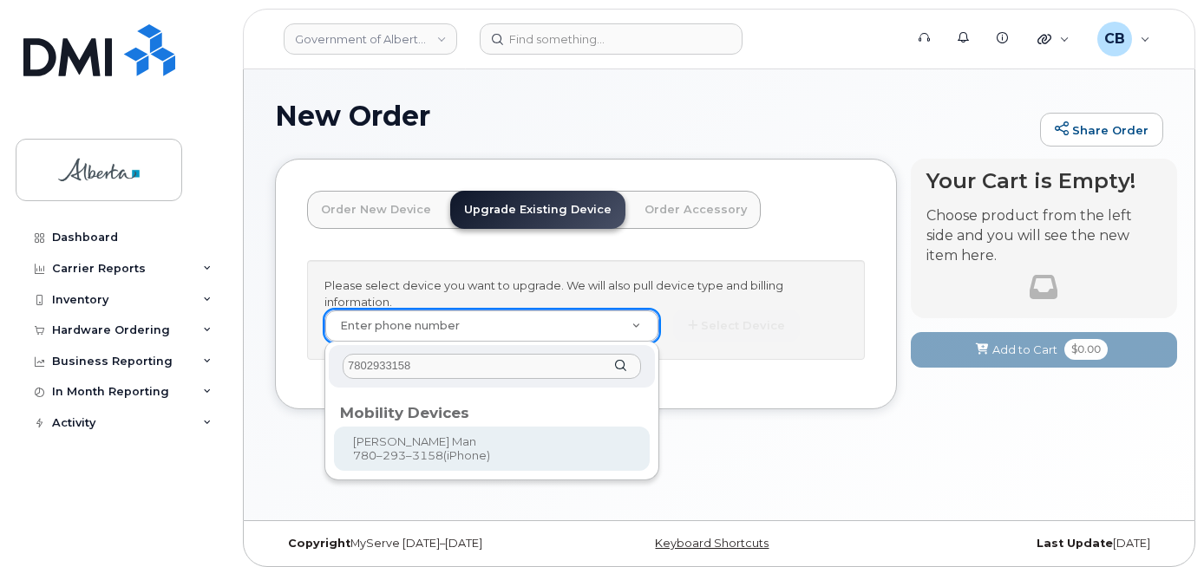
type input "7802933158"
type input "799200"
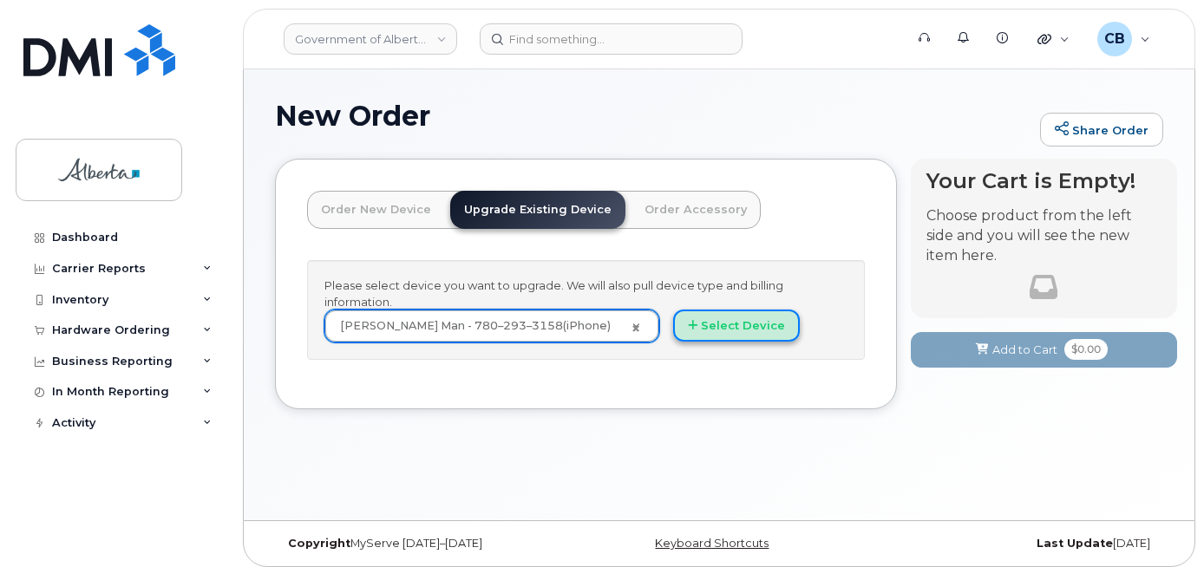
click at [758, 331] on button "Select Device" at bounding box center [736, 326] width 127 height 32
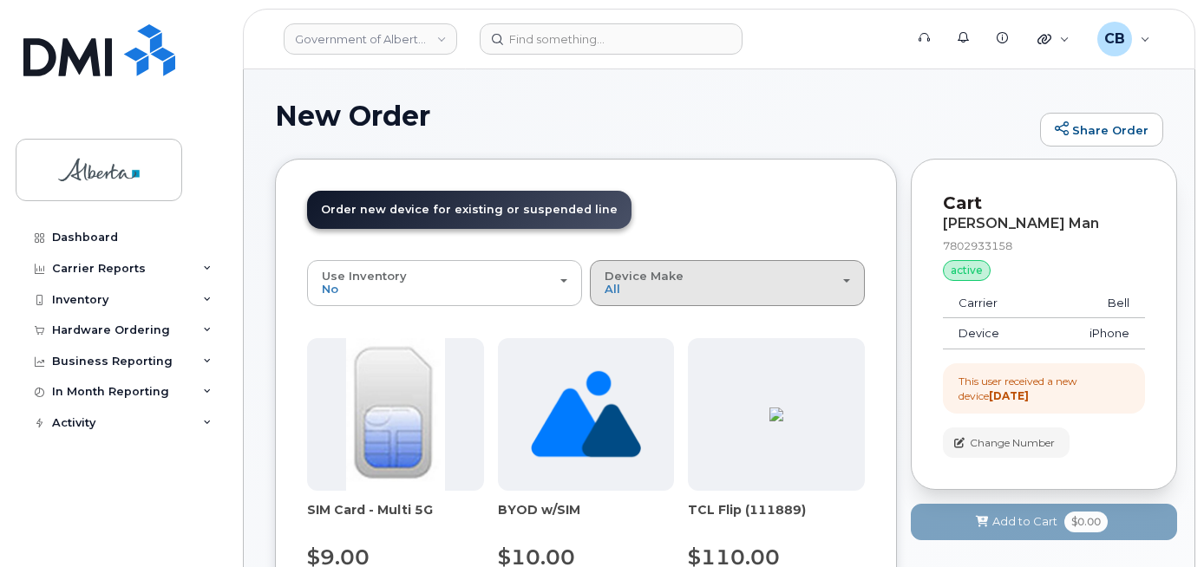
click at [665, 279] on span "Device Make" at bounding box center [644, 276] width 79 height 14
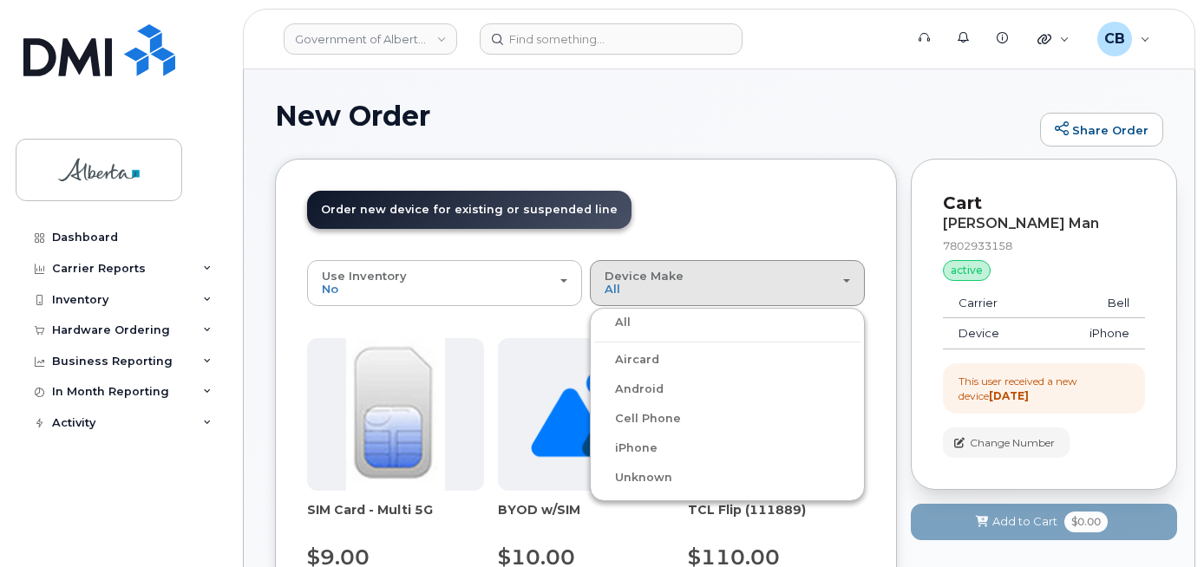
click at [646, 449] on label "iPhone" at bounding box center [625, 448] width 63 height 21
click at [0, 0] on input "iPhone" at bounding box center [0, 0] width 0 height 0
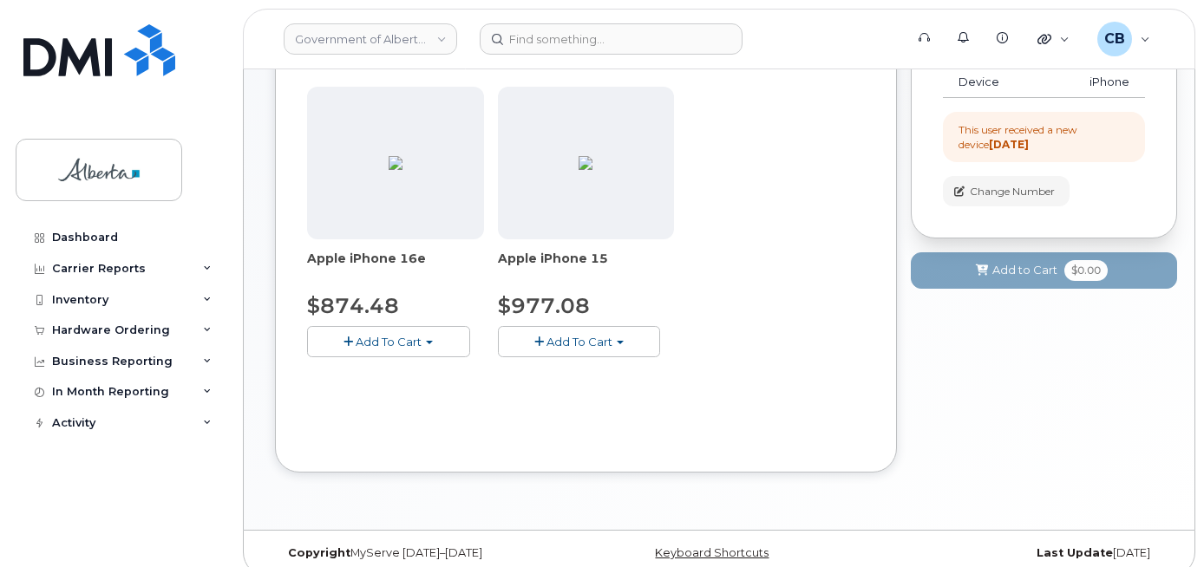
scroll to position [270, 0]
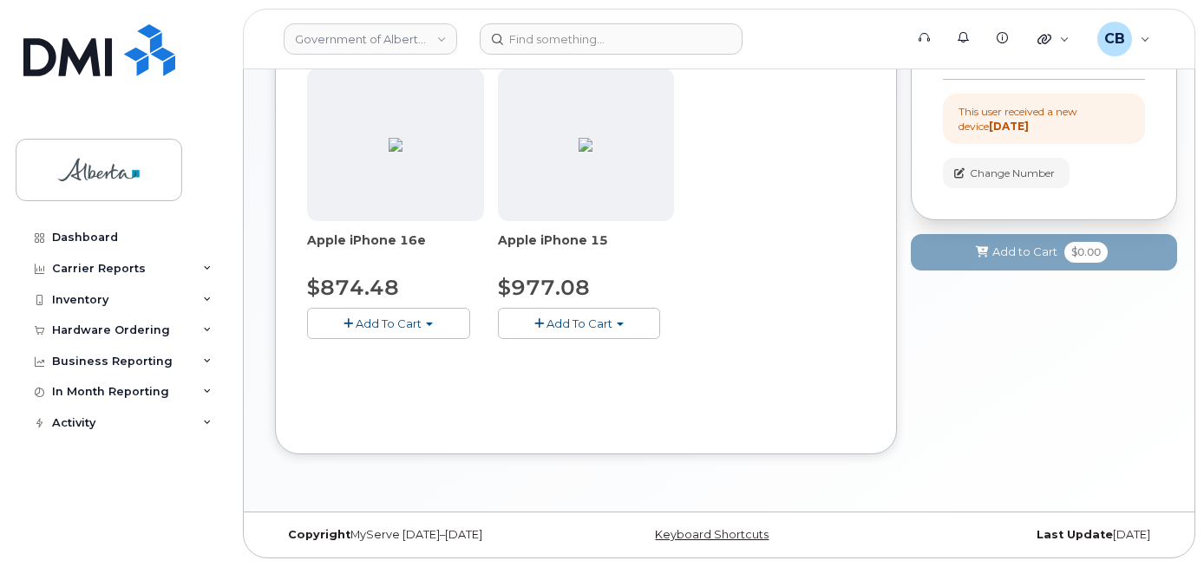
click at [592, 328] on span "Add To Cart" at bounding box center [580, 324] width 66 height 14
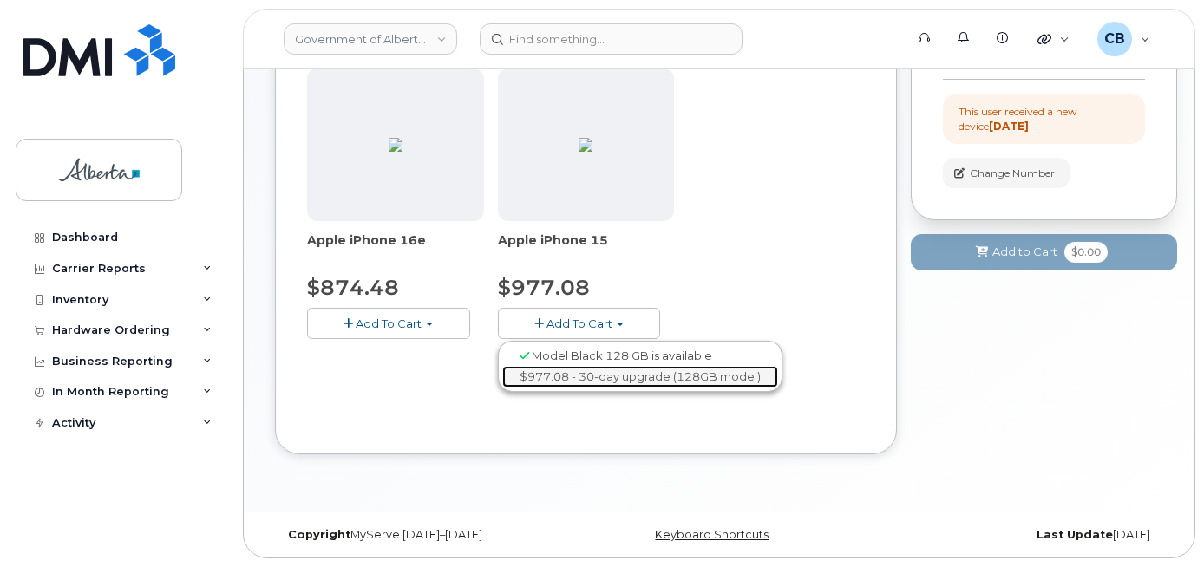
click at [619, 375] on link "$977.08 - 30-day upgrade (128GB model)" at bounding box center [640, 377] width 276 height 22
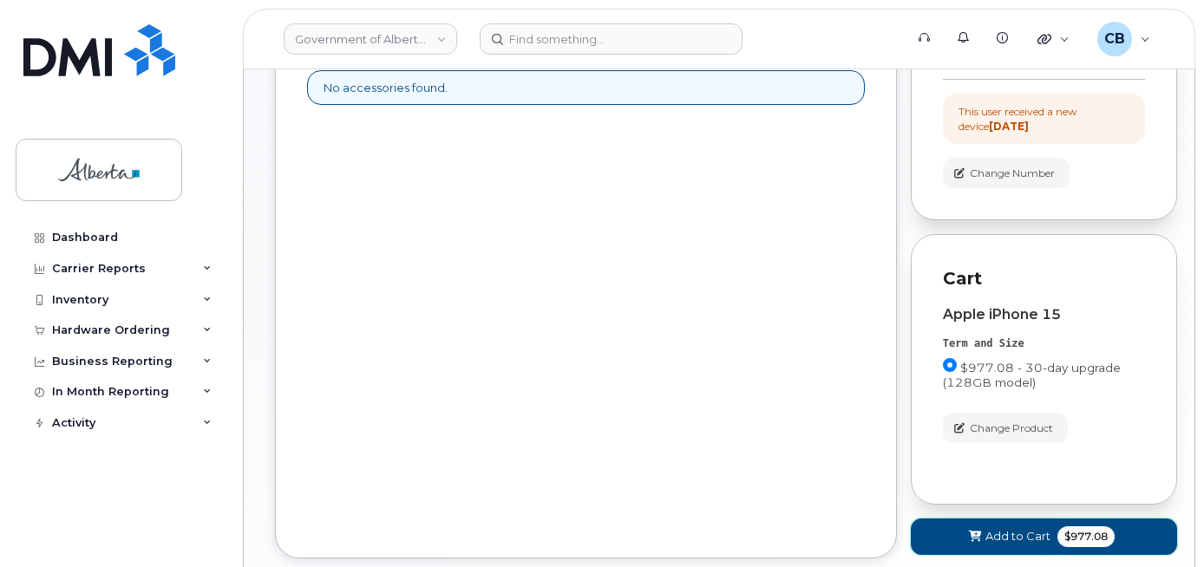
click at [1003, 534] on span "Add to Cart" at bounding box center [1018, 536] width 65 height 16
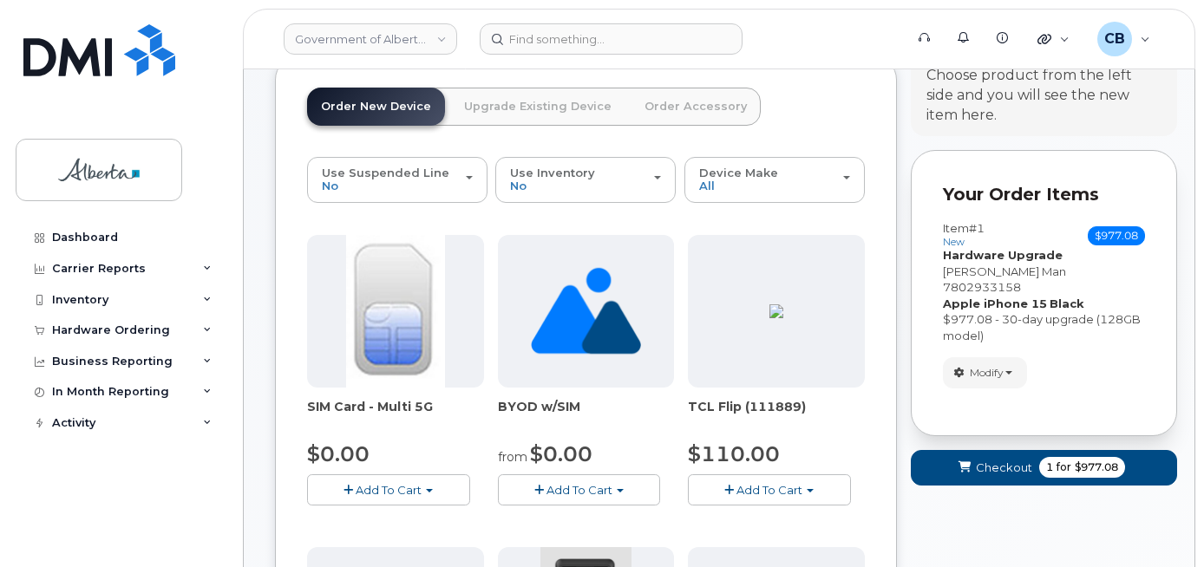
scroll to position [79, 0]
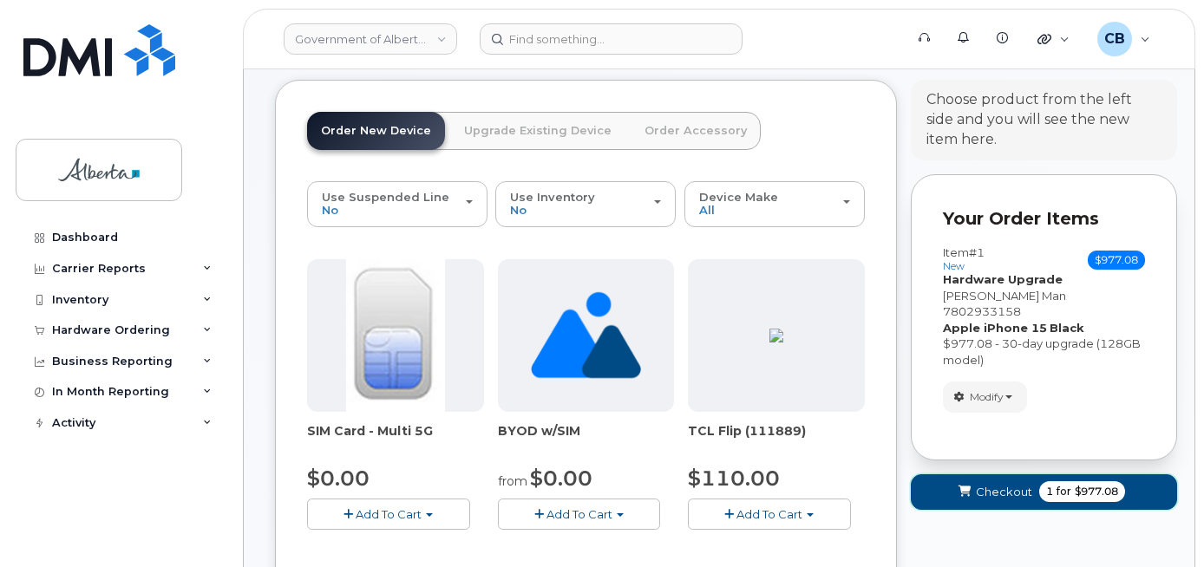
click at [1003, 484] on span "Checkout" at bounding box center [1004, 492] width 56 height 16
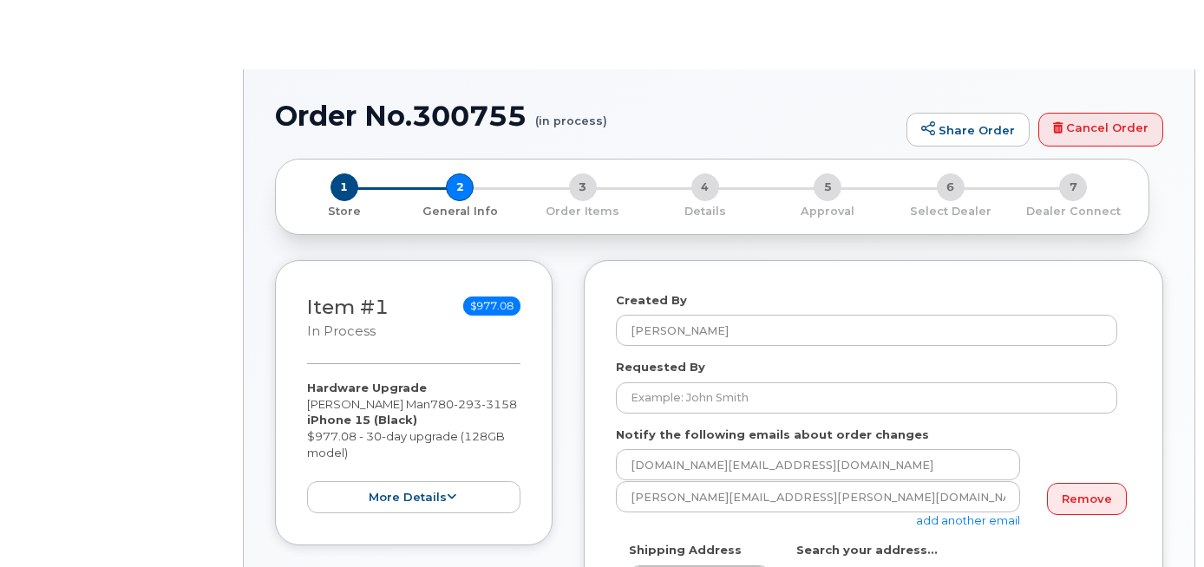
select select
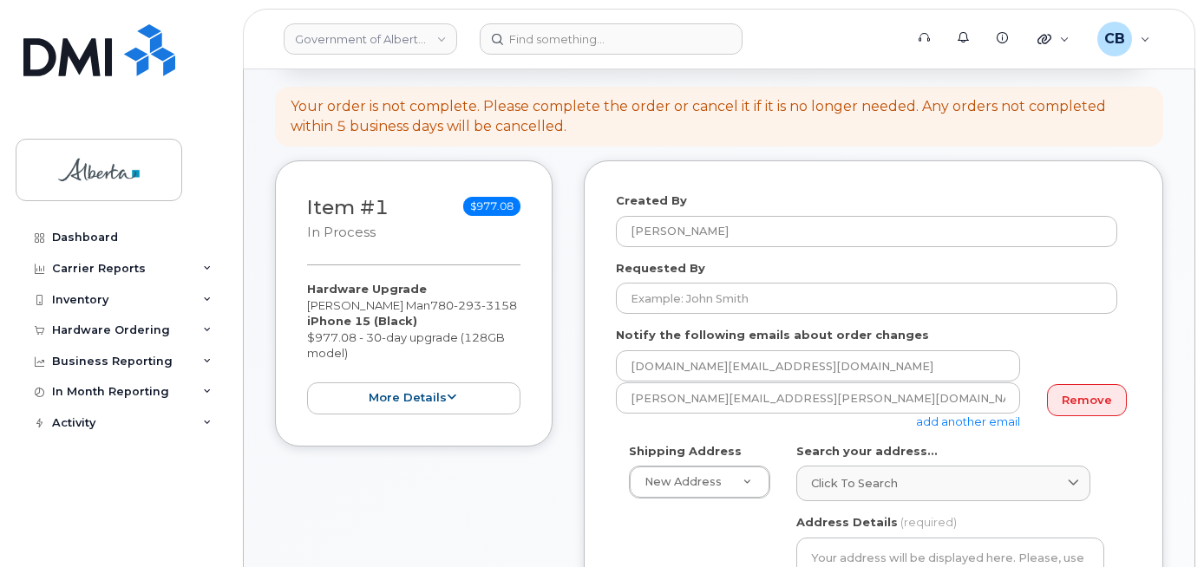
scroll to position [260, 0]
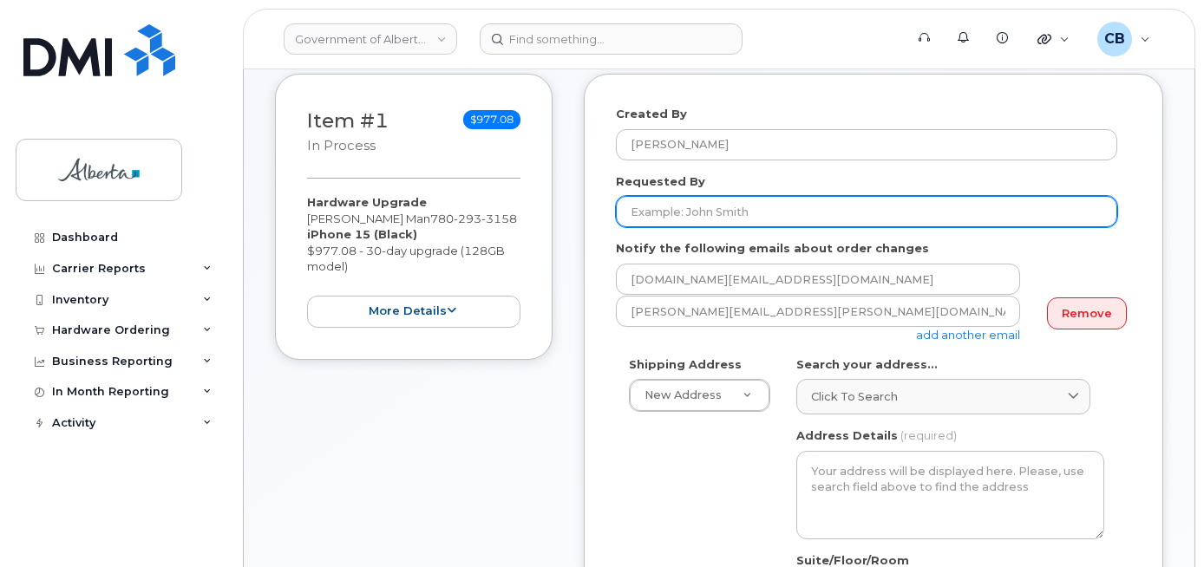
click at [658, 210] on input "Requested By" at bounding box center [866, 211] width 501 height 31
paste input "Gwen.Dorcas@gov.ab.ca"
drag, startPoint x: 772, startPoint y: 211, endPoint x: 710, endPoint y: 213, distance: 62.5
click at [710, 213] on input "Gwen.Dorcas@gov.ab.ca" at bounding box center [866, 211] width 501 height 31
type input "Gwen Dorcas"
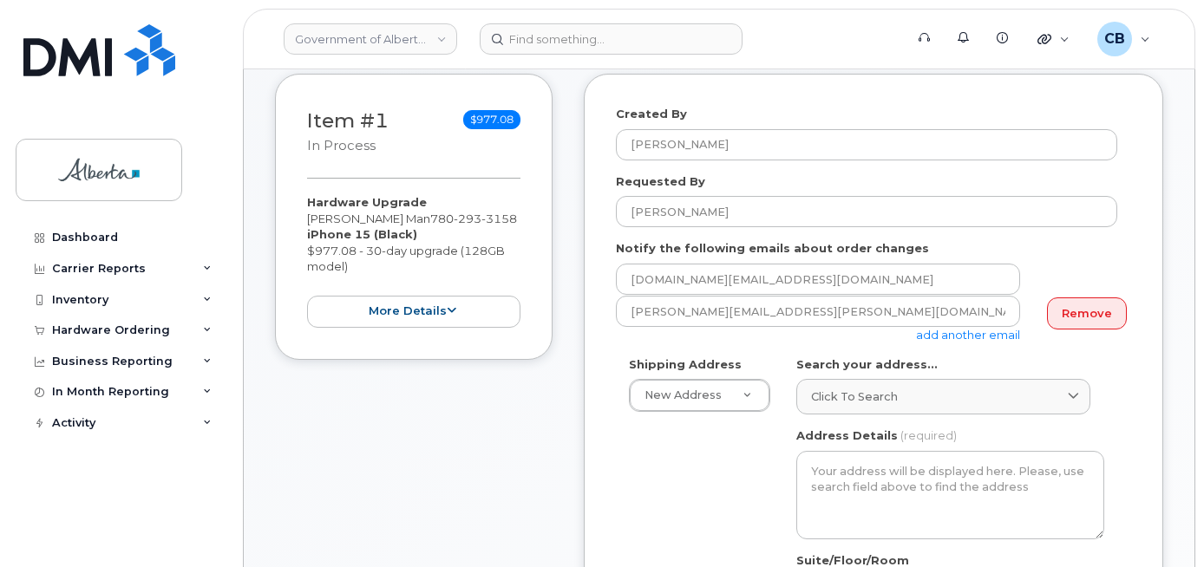
click at [965, 335] on link "add another email" at bounding box center [968, 335] width 104 height 14
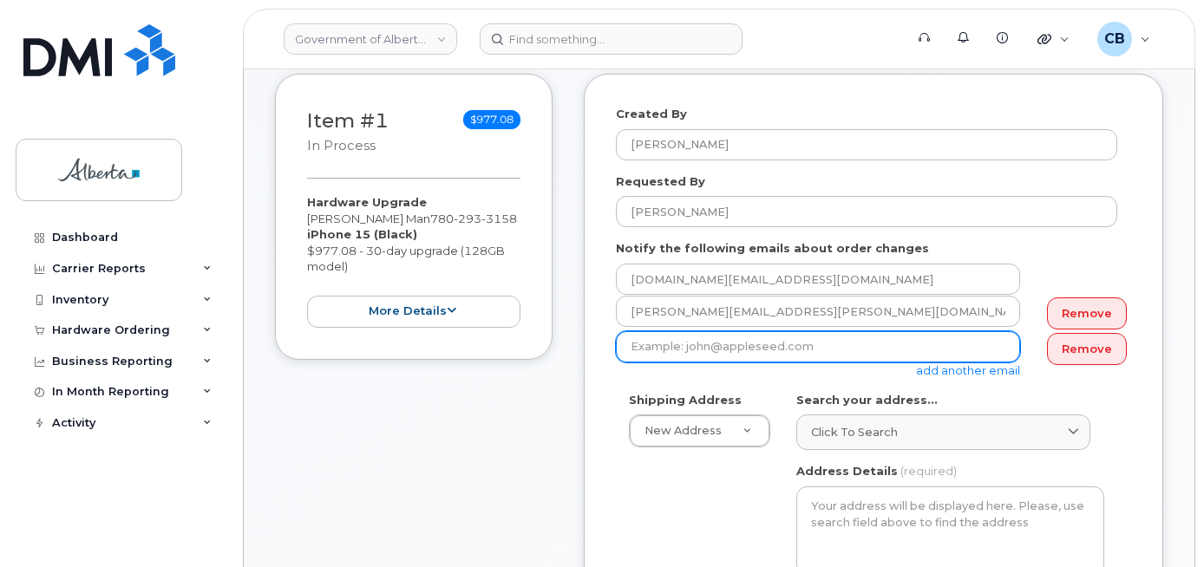
click at [672, 339] on input "email" at bounding box center [818, 346] width 404 height 31
paste input "Gwen.Dorcas@gov.ab.ca"
type input "Gwen.Dorcas@gov.ab.ca"
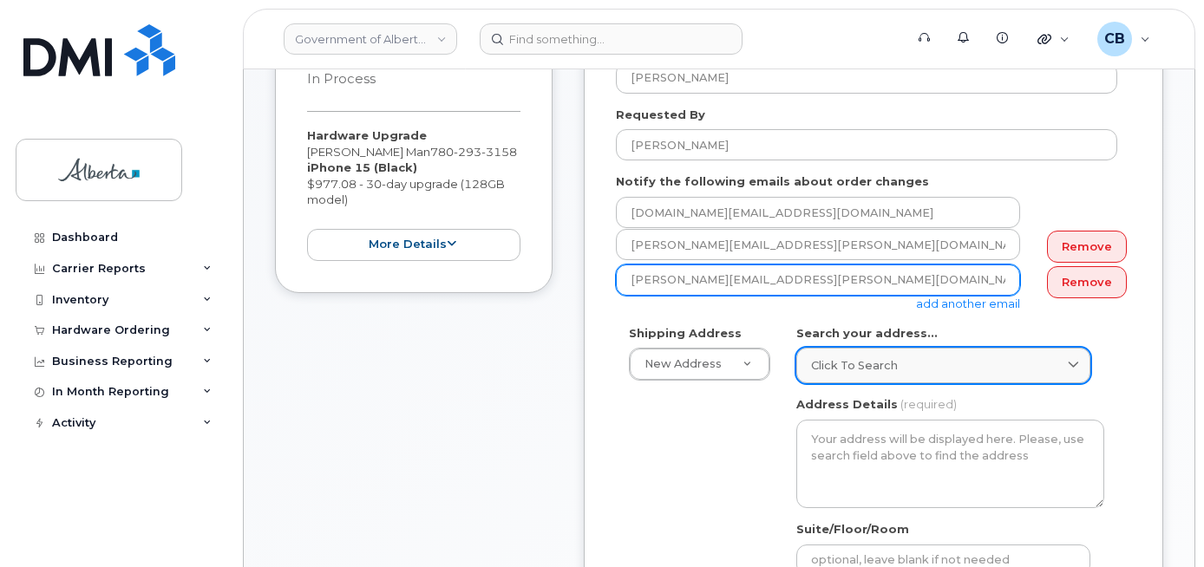
scroll to position [347, 0]
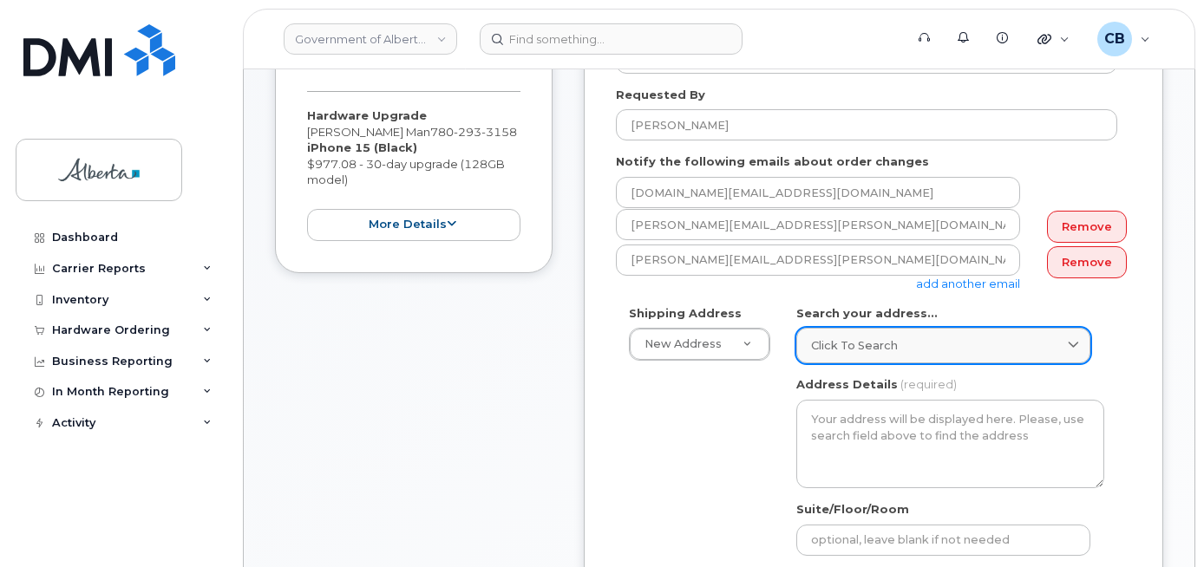
click at [862, 348] on span "Click to search" at bounding box center [854, 345] width 87 height 16
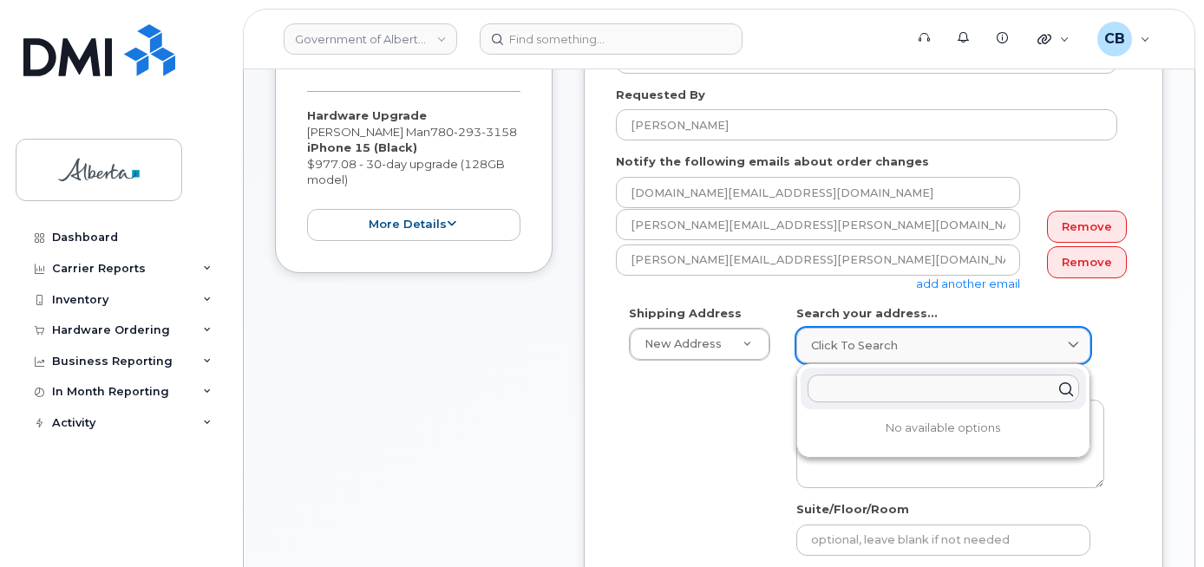
paste input "6950 - 113 Street"
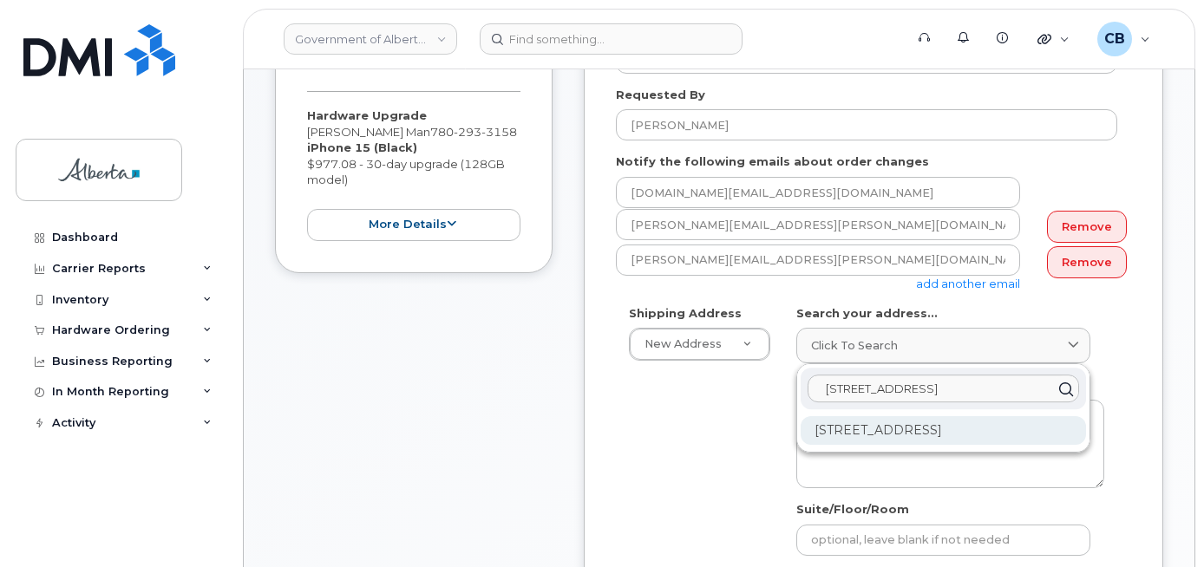
type input "6950 - 113 Street"
click at [905, 426] on div "6950 113 St NW Edmonton AB T6H 5V7" at bounding box center [943, 430] width 285 height 29
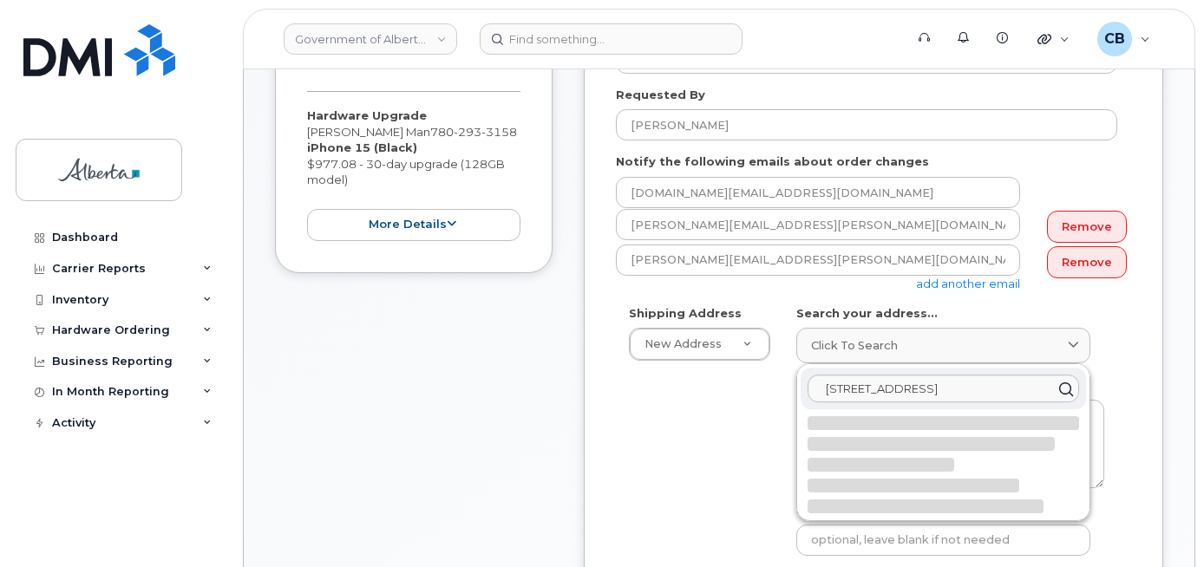
select select
type textarea "6950 113 St NW EDMONTON AB T6H 5V7 CANADA"
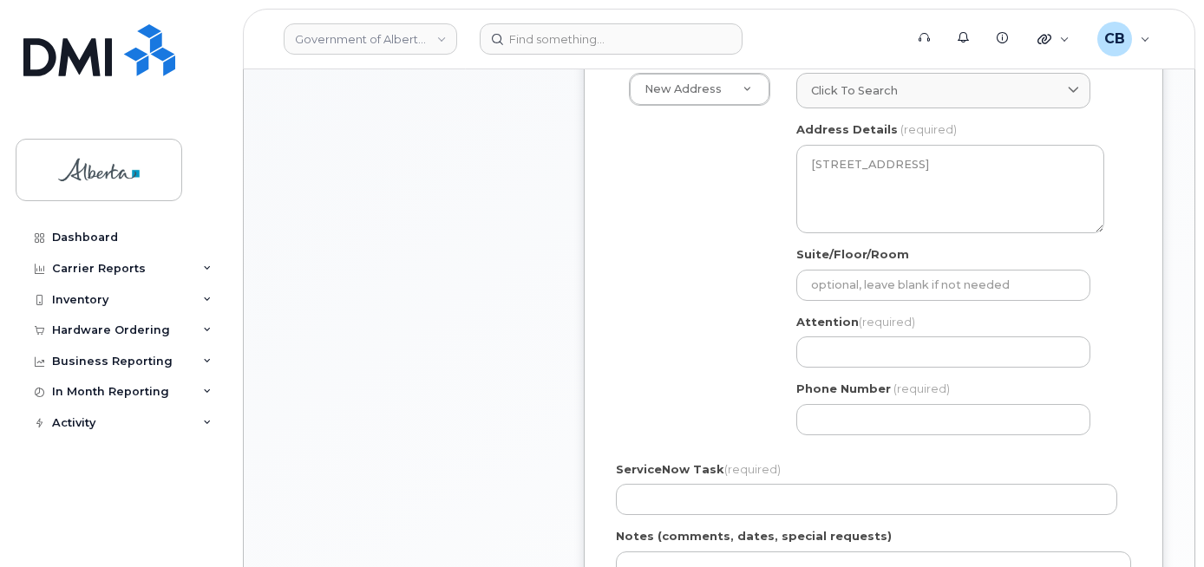
scroll to position [607, 0]
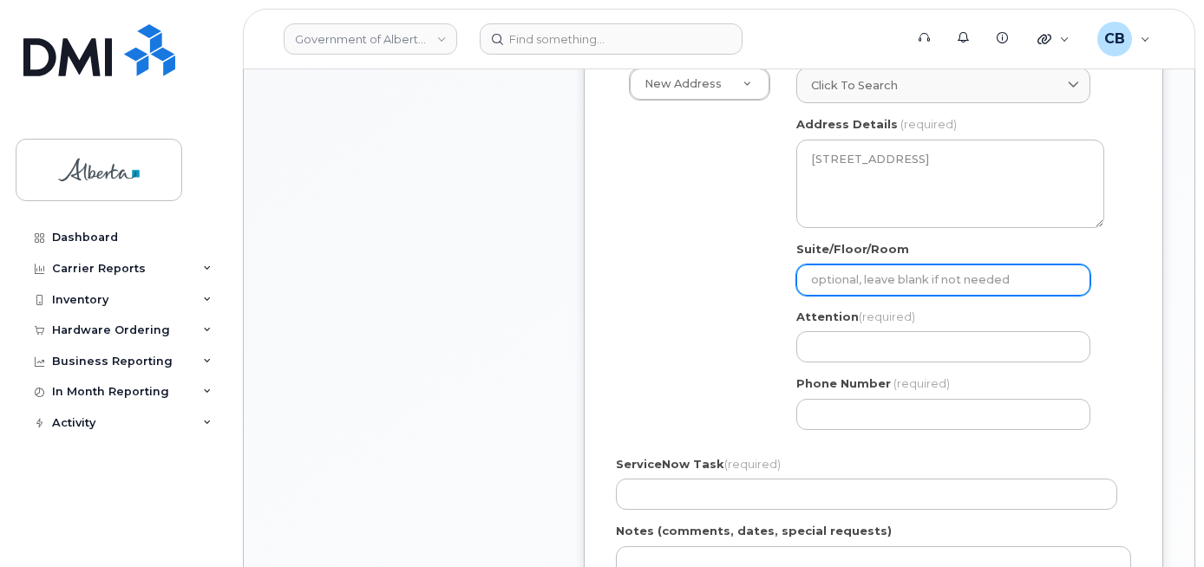
click at [863, 285] on input "Suite/Floor/Room" at bounding box center [943, 280] width 294 height 31
type input "3rd Floor"
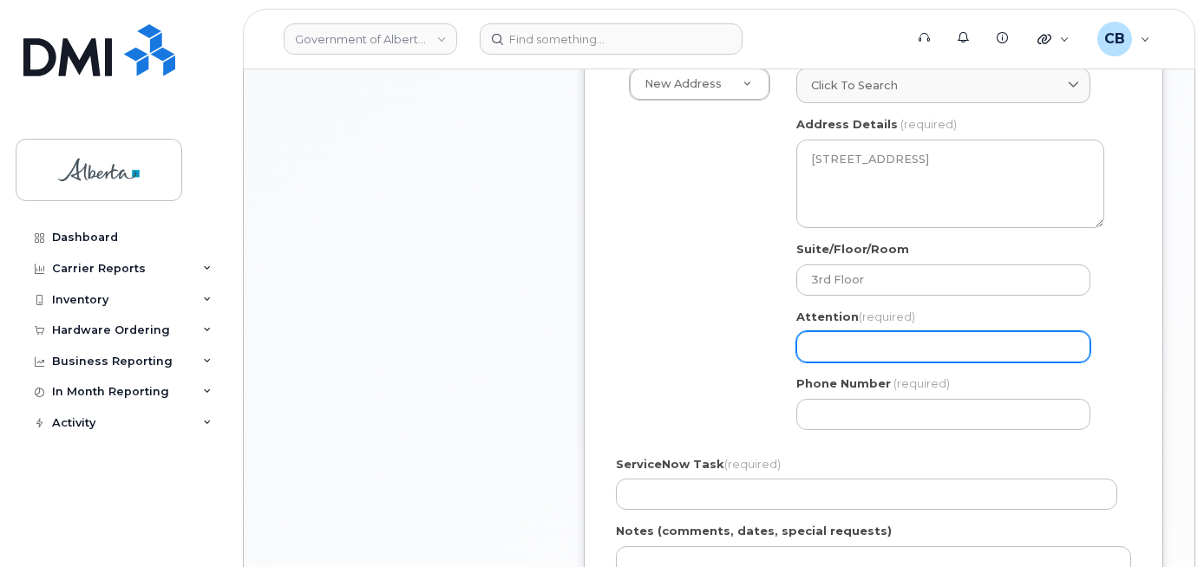
click at [831, 353] on input "Attention (required)" at bounding box center [943, 346] width 294 height 31
paste input "[PERSON_NAME] Man"
select select
type input "[PERSON_NAME] Man"
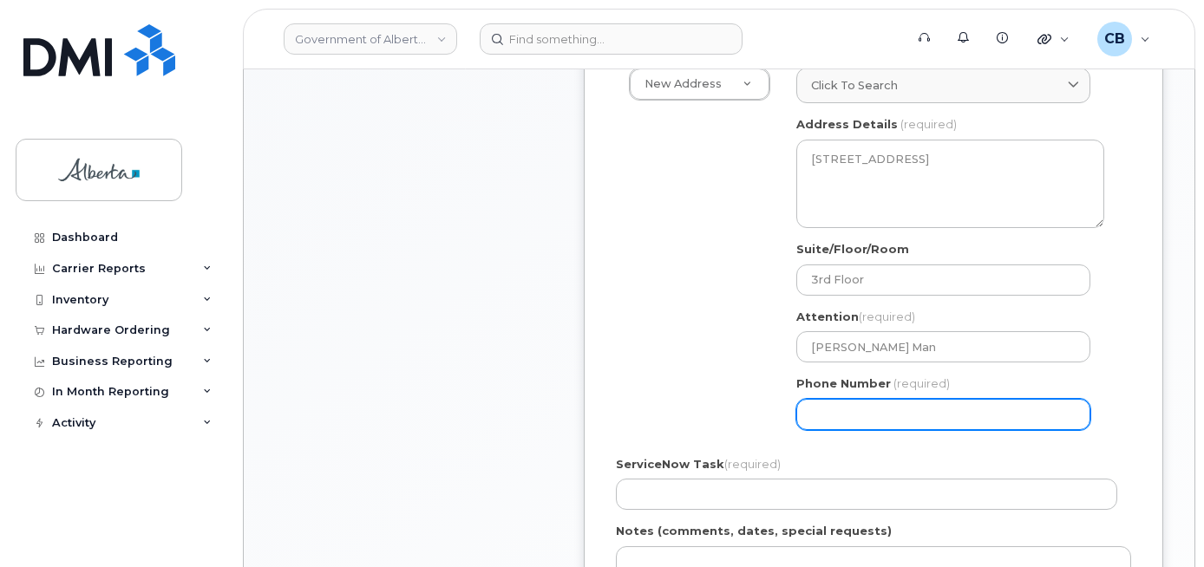
click at [830, 429] on input "Phone Number" at bounding box center [943, 414] width 294 height 31
paste input "7802933158"
select select
type input "7802933158"
select select
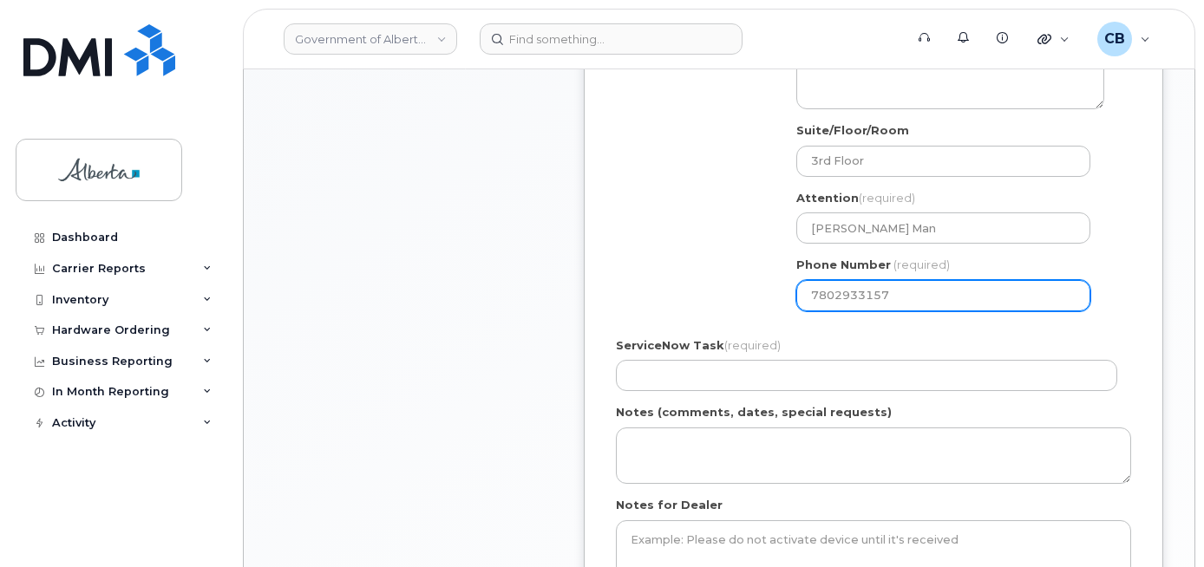
scroll to position [781, 0]
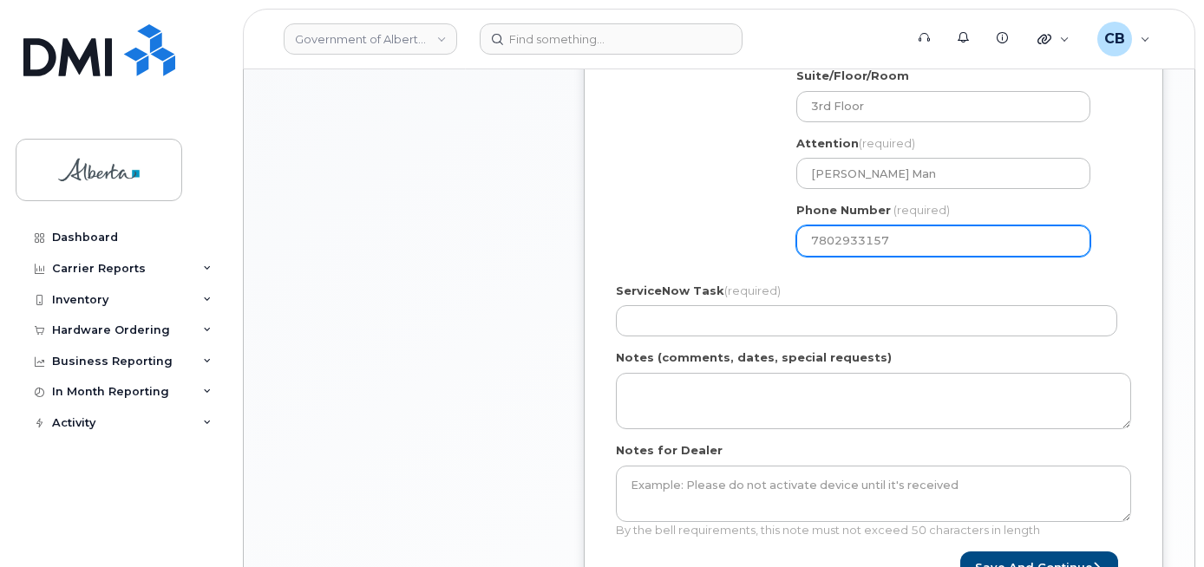
type input "7802933157"
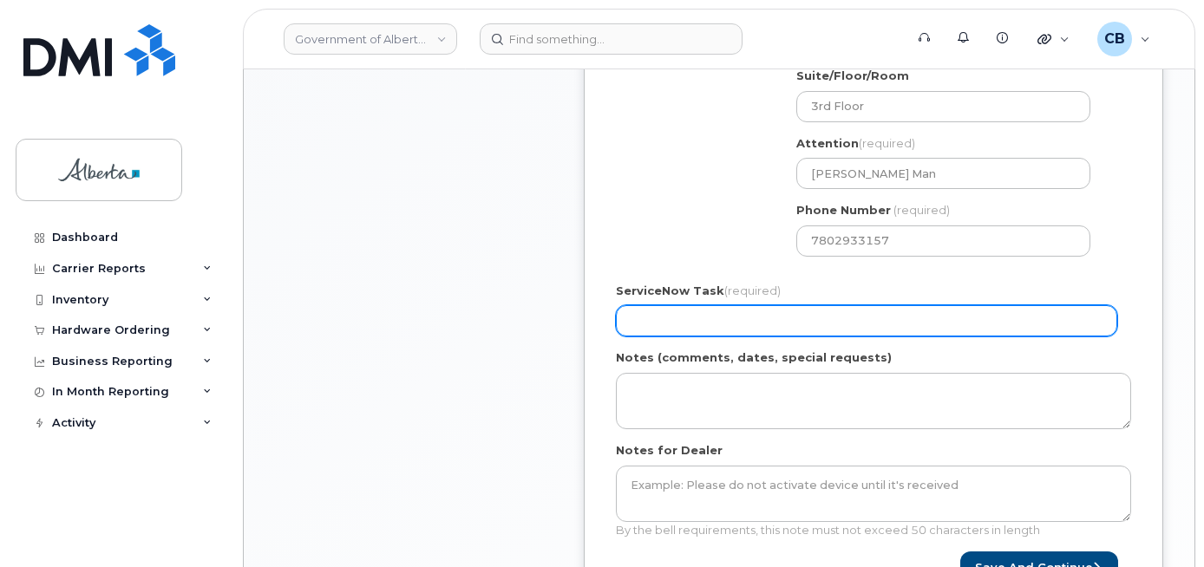
click at [648, 323] on input "ServiceNow Task (required)" at bounding box center [866, 320] width 501 height 31
paste input "SCTASK0846297"
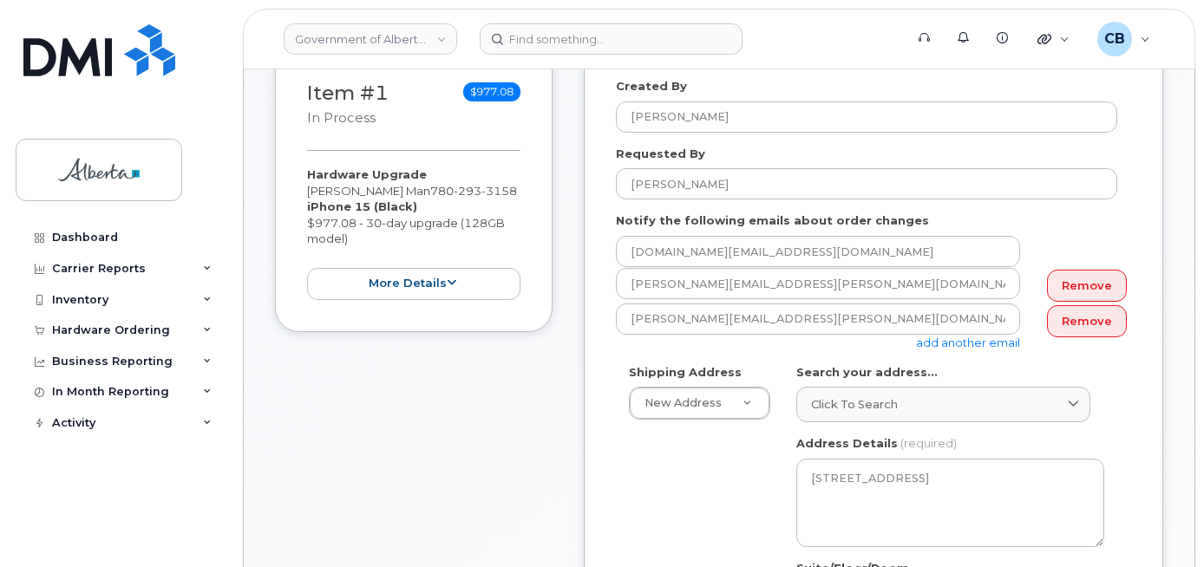
scroll to position [260, 0]
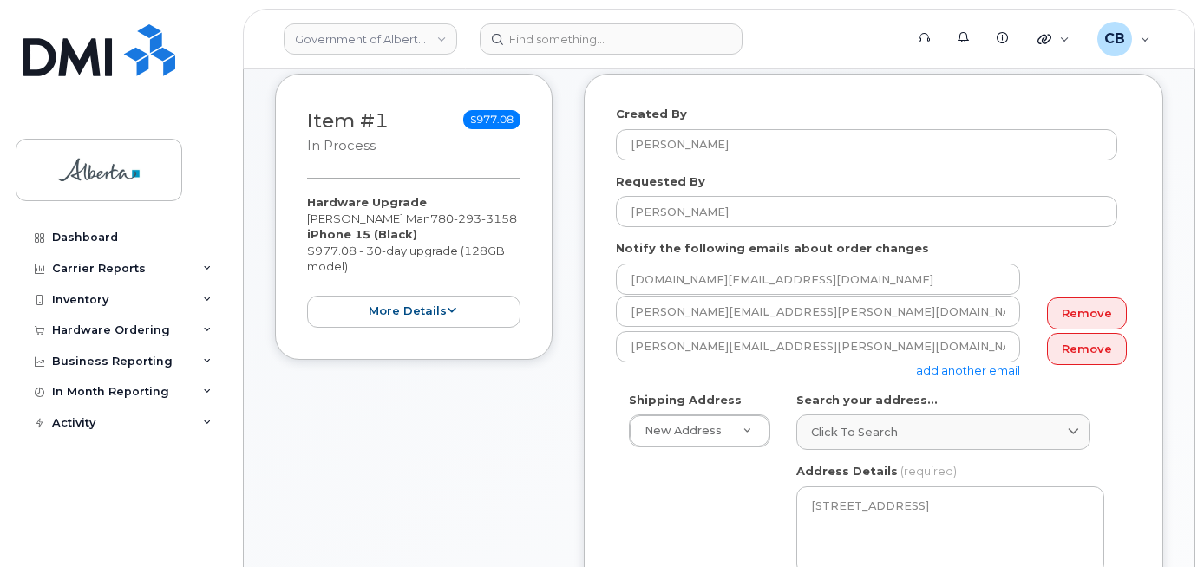
type input "SCTASK0846297"
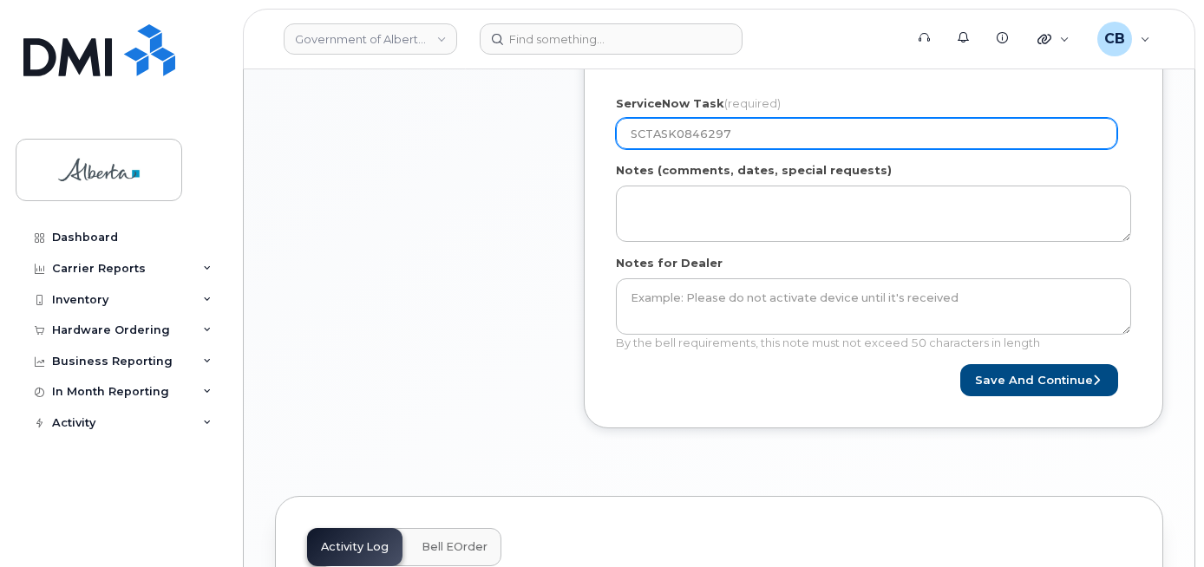
scroll to position [971, 0]
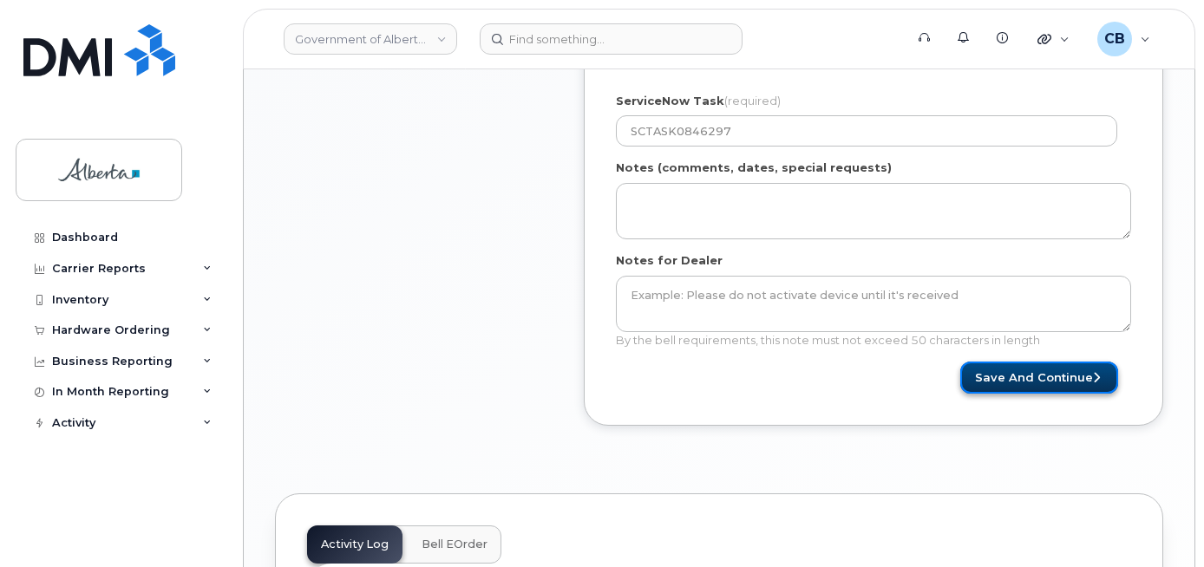
click at [1037, 371] on button "Save and Continue" at bounding box center [1039, 378] width 158 height 32
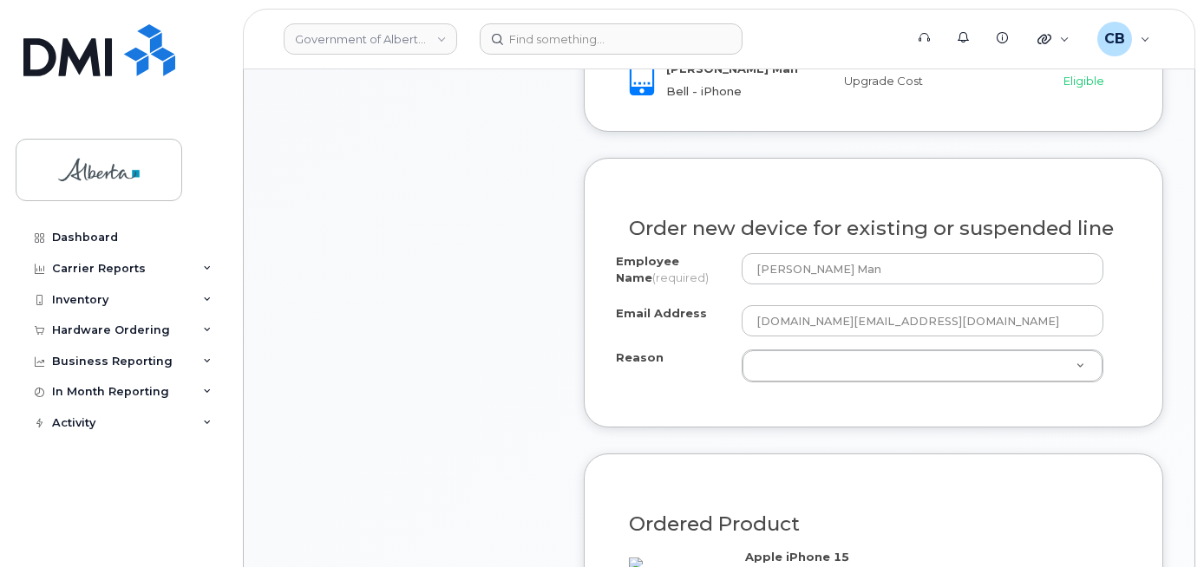
scroll to position [903, 0]
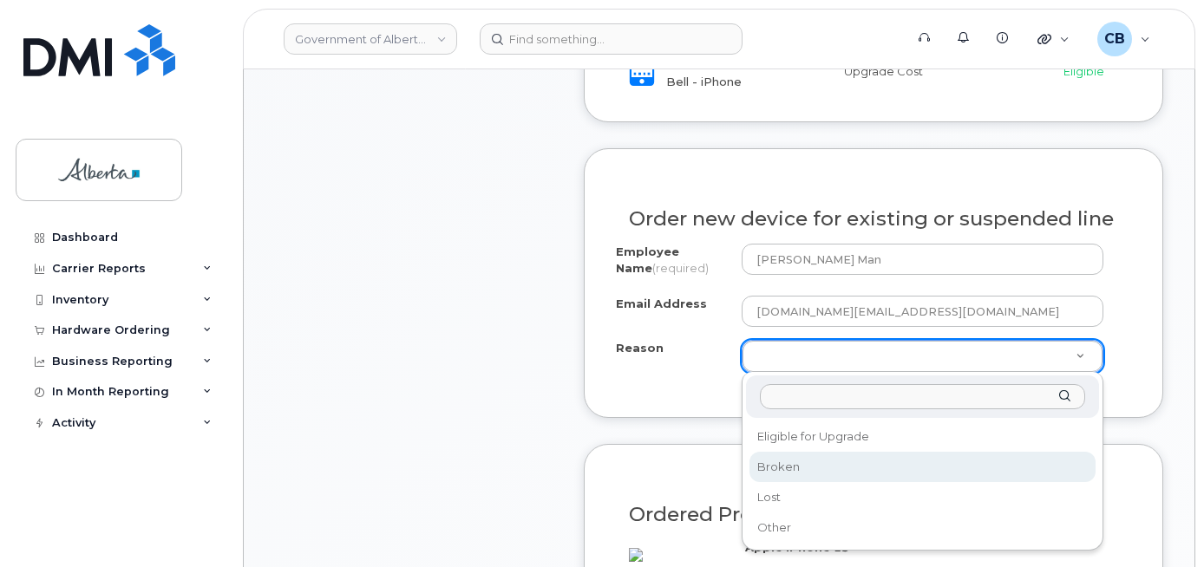
select select "broken"
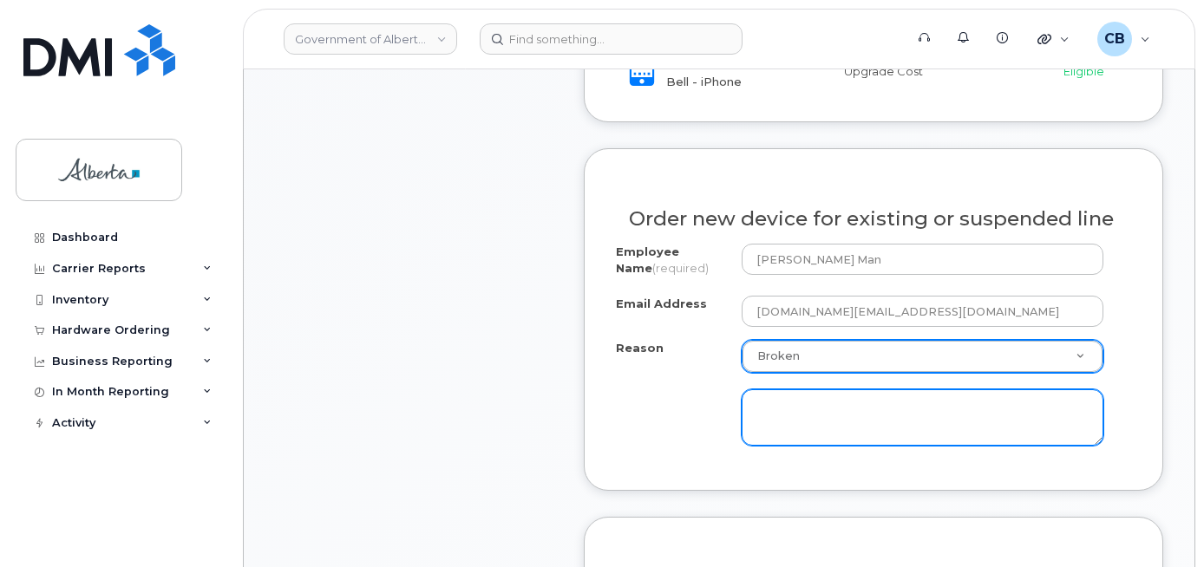
click at [871, 413] on textarea at bounding box center [923, 418] width 363 height 57
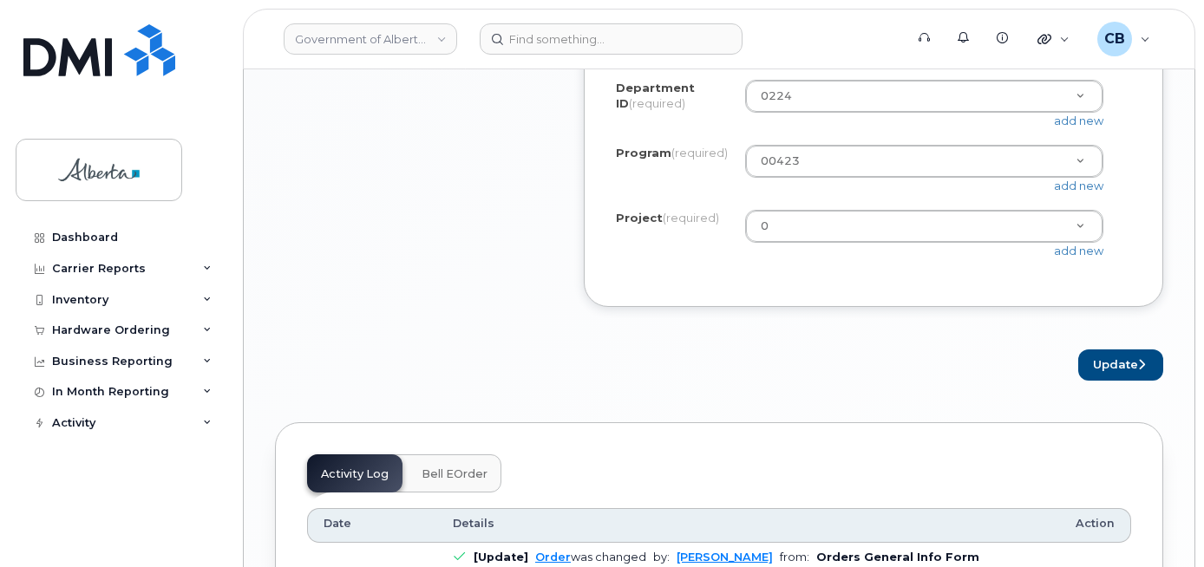
scroll to position [1771, 0]
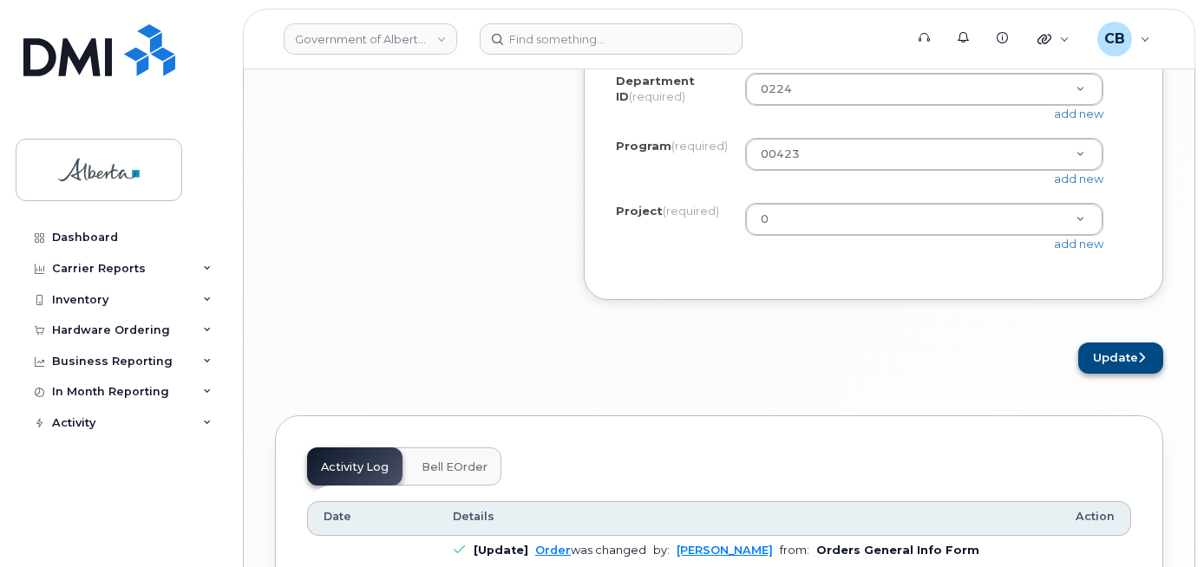
type textarea "Screen was broken"
click at [1113, 375] on button "Update" at bounding box center [1120, 359] width 85 height 32
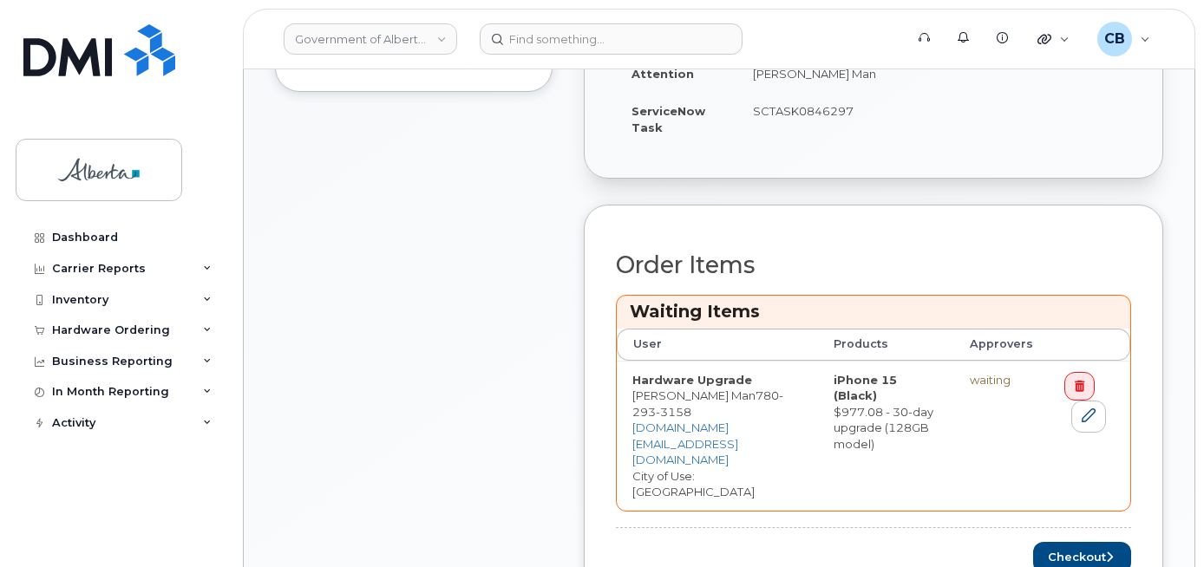
scroll to position [694, 0]
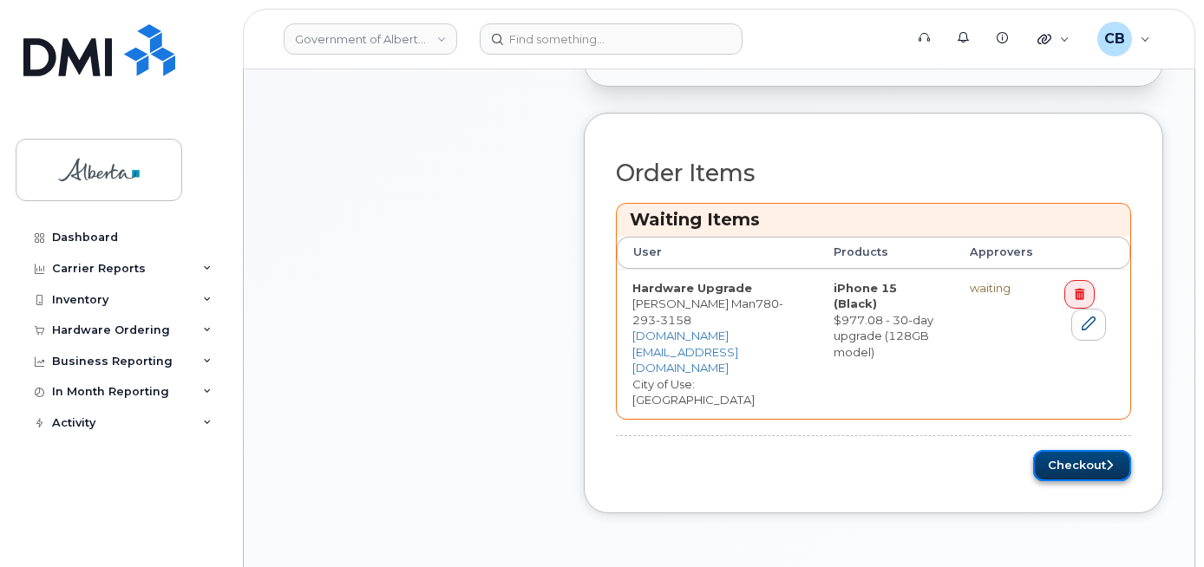
click at [1082, 450] on button "Checkout" at bounding box center [1082, 466] width 98 height 32
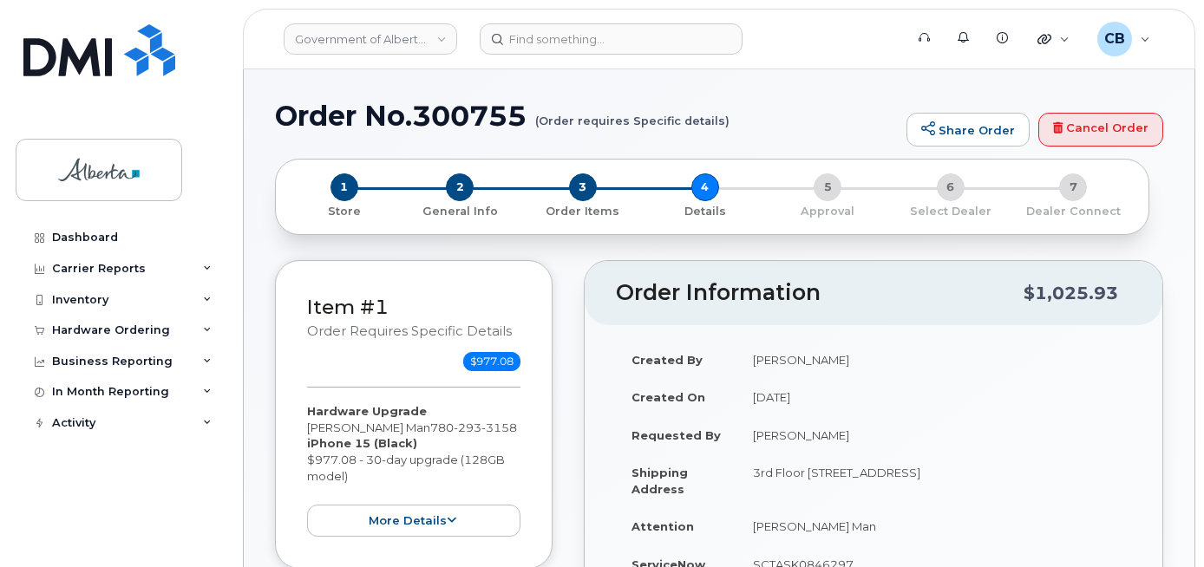
select select
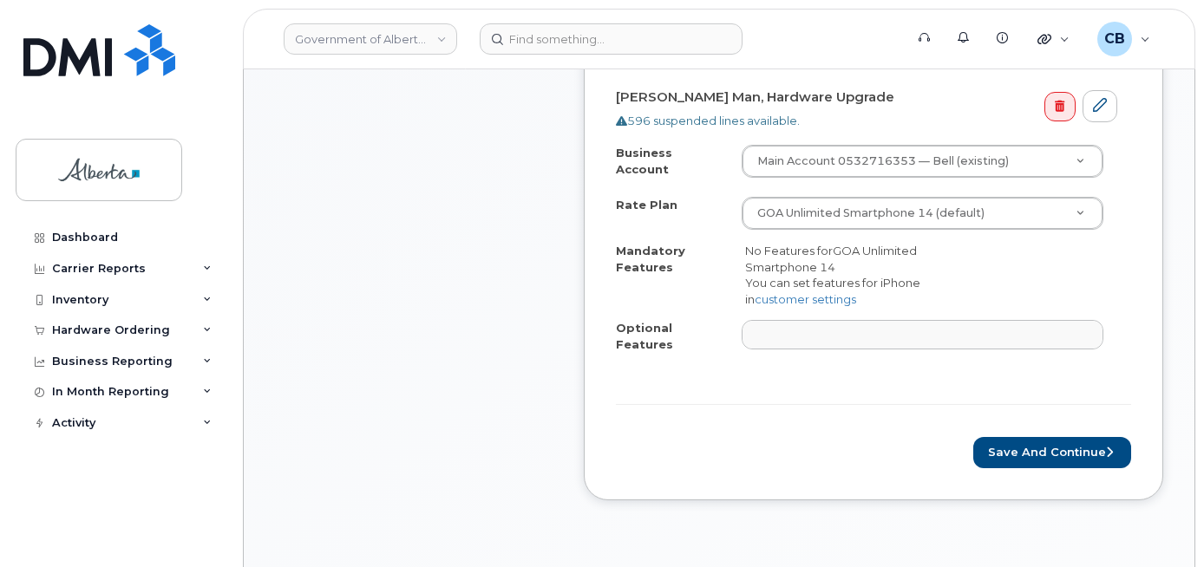
scroll to position [694, 0]
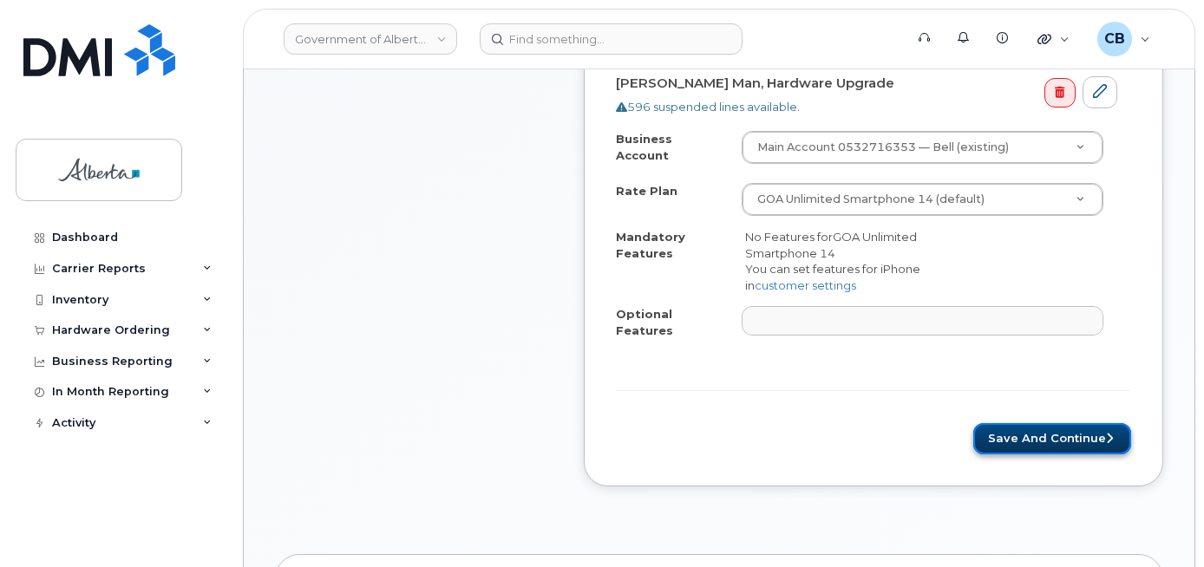
click at [1049, 423] on button "Save and Continue" at bounding box center [1052, 439] width 158 height 32
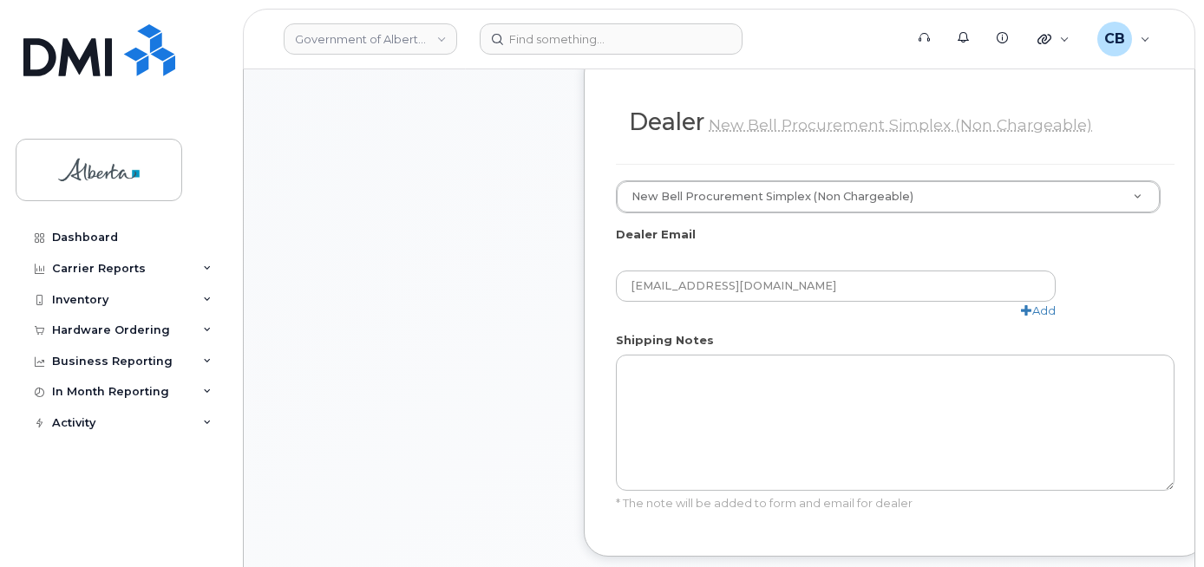
scroll to position [1041, 0]
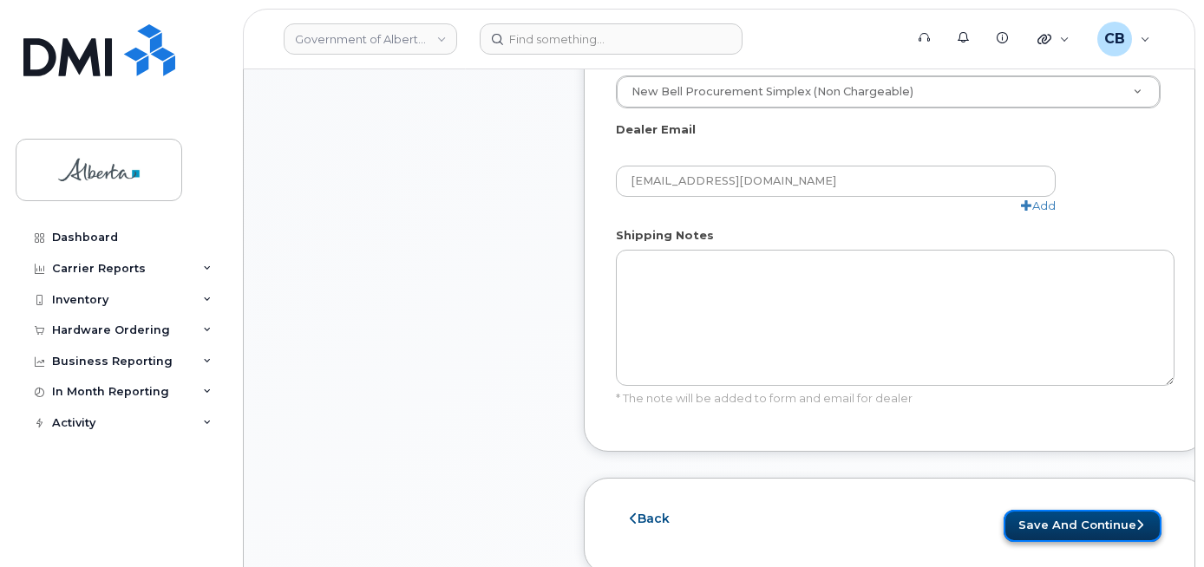
click at [1060, 524] on button "Save and Continue" at bounding box center [1083, 526] width 158 height 32
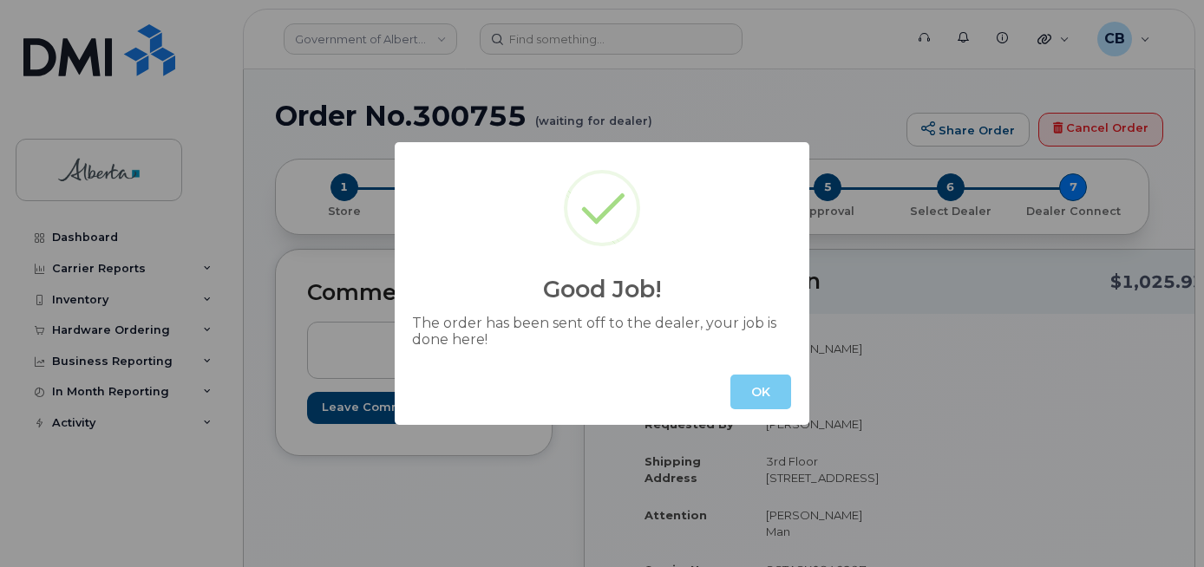
click at [742, 392] on button "OK" at bounding box center [761, 392] width 61 height 35
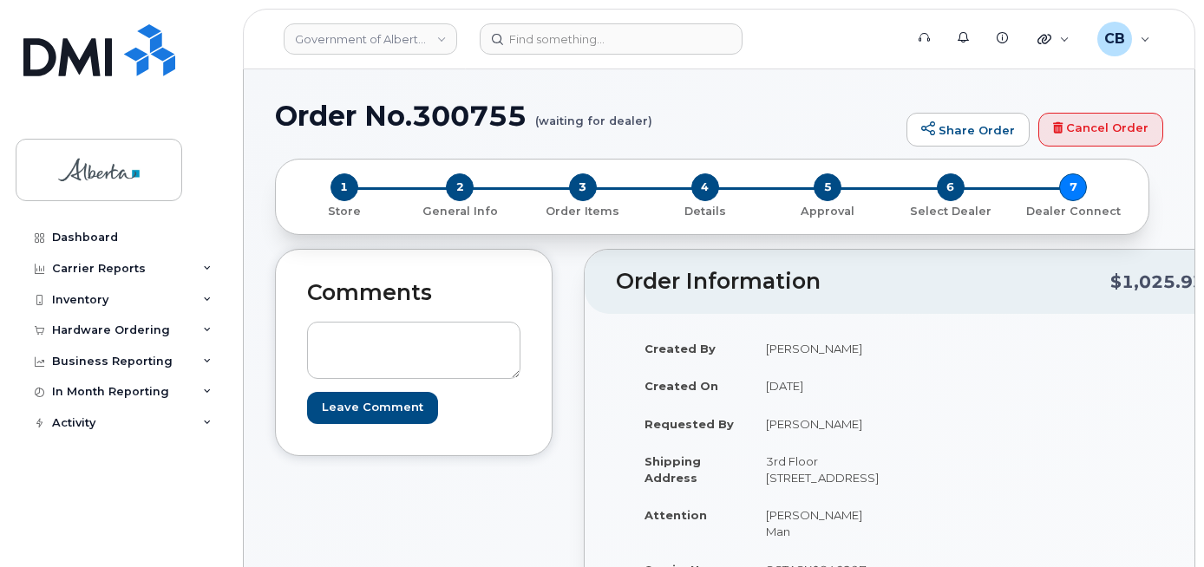
click at [452, 115] on h1 "Order No.300755 (waiting for dealer)" at bounding box center [586, 116] width 623 height 30
copy h1 "300755"
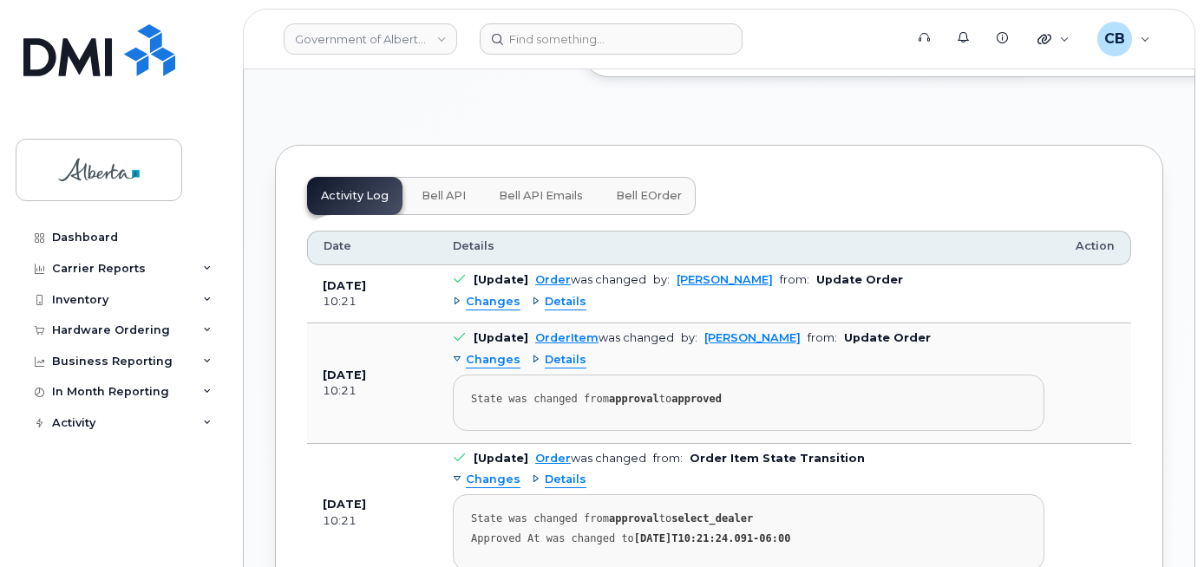
scroll to position [1117, 0]
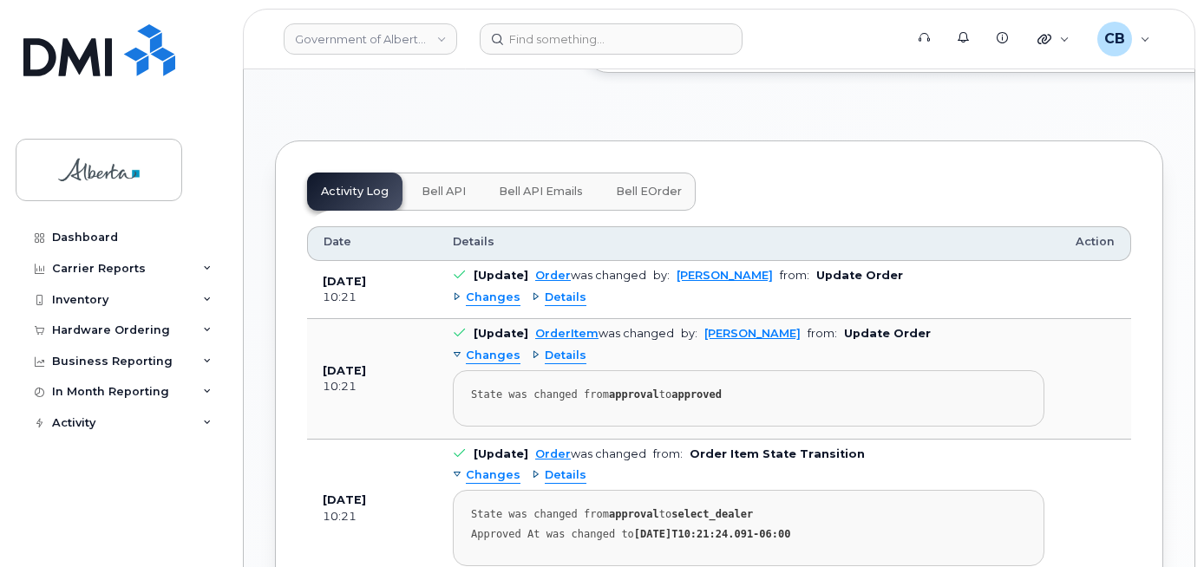
click at [438, 199] on span "Bell API" at bounding box center [444, 192] width 44 height 14
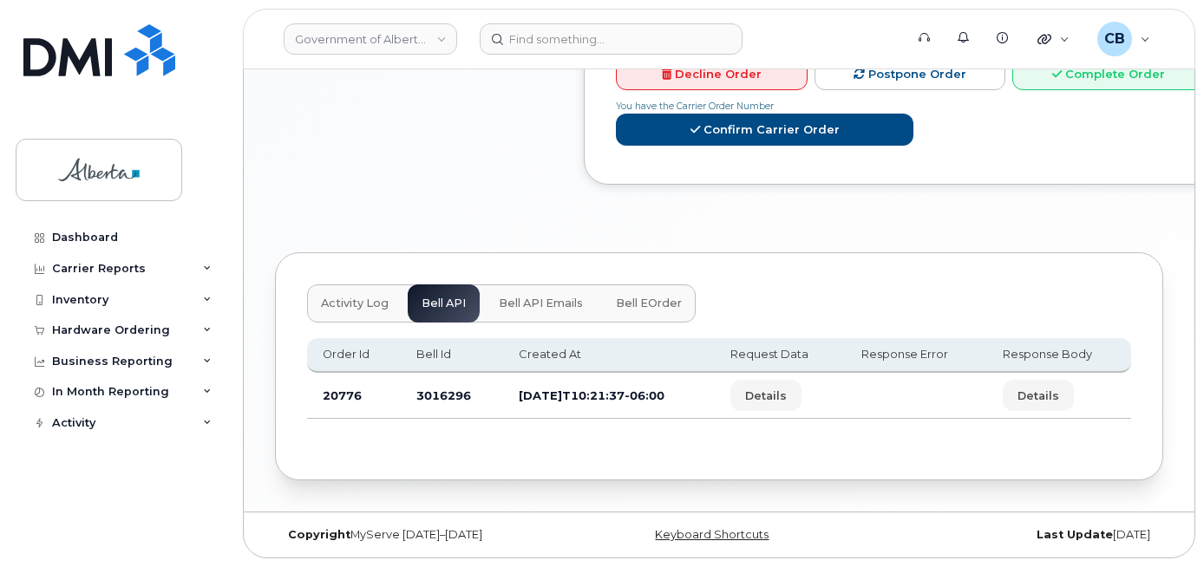
scroll to position [1021, 0]
click at [432, 396] on td "3016296" at bounding box center [452, 396] width 102 height 46
copy td "3016296"
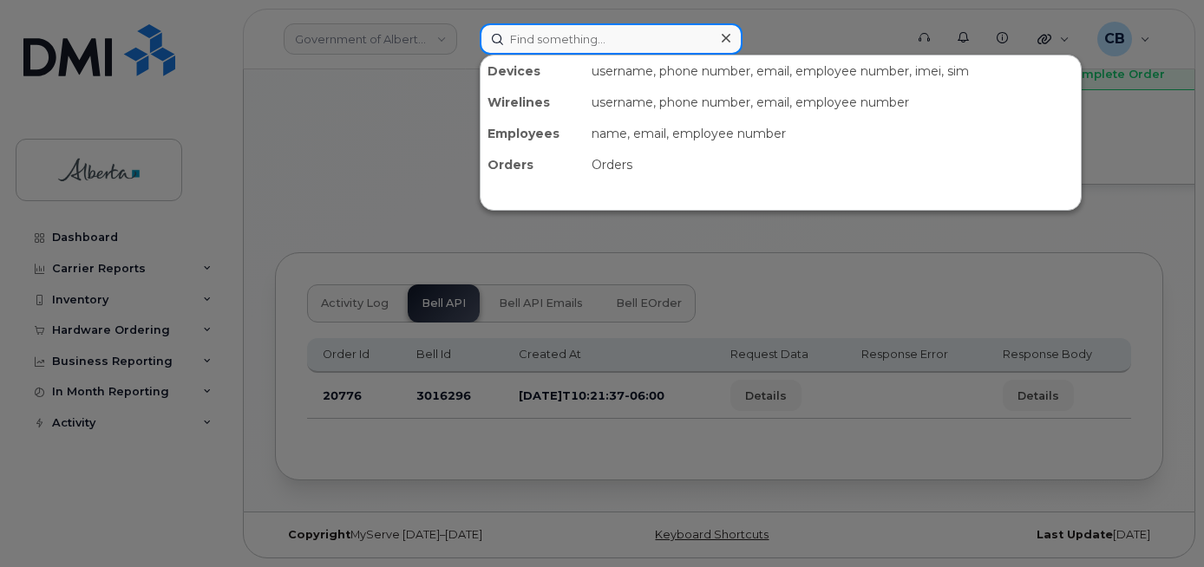
click at [591, 45] on input at bounding box center [611, 38] width 263 height 31
paste input "5873350549"
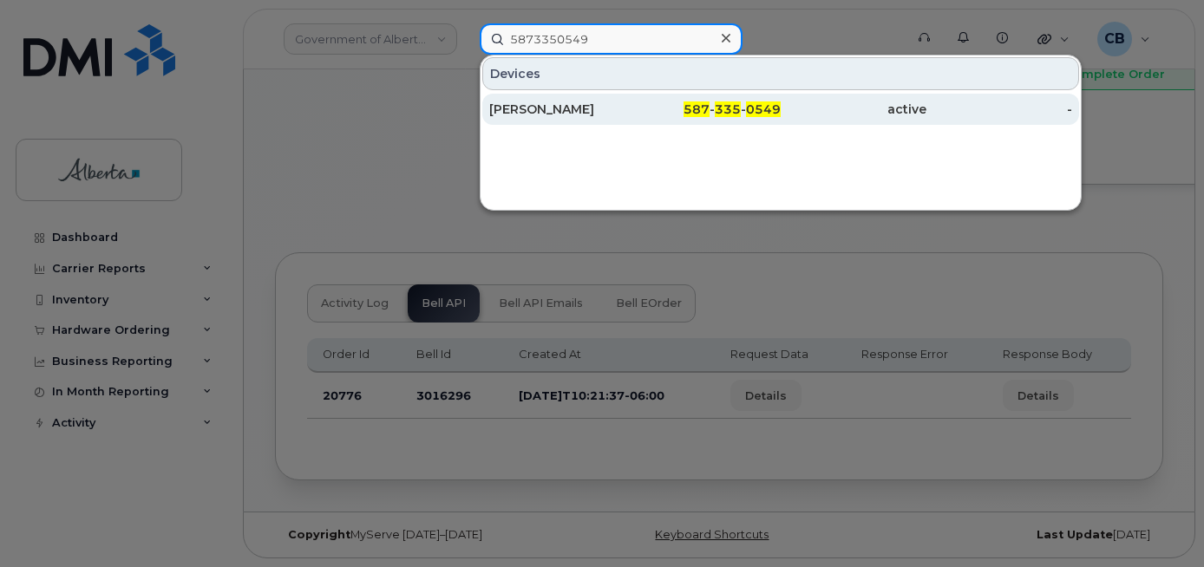
type input "5873350549"
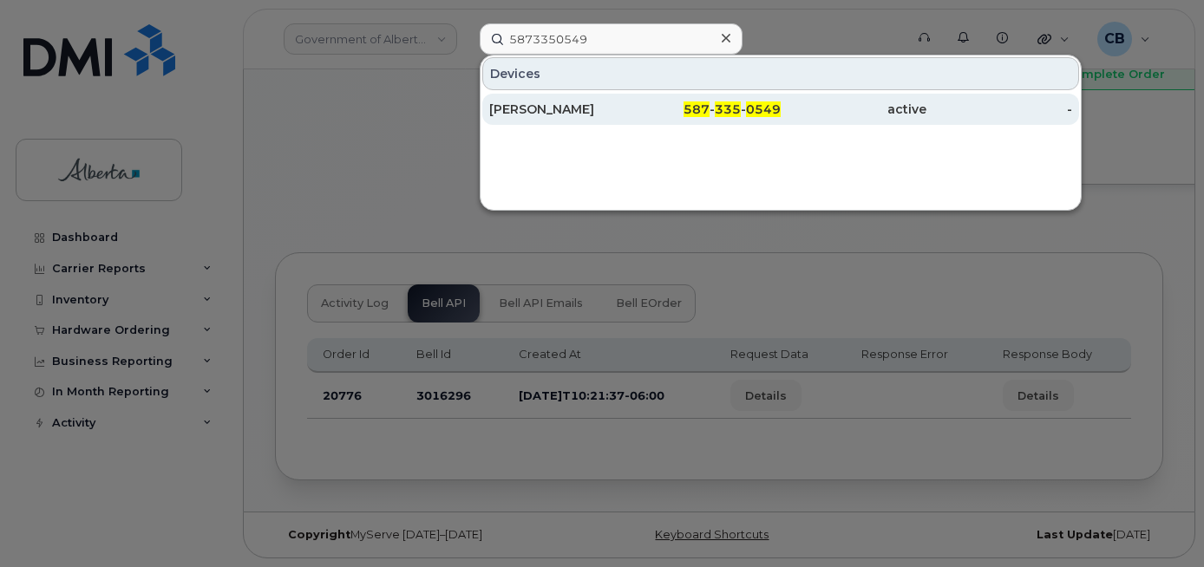
click at [545, 114] on div "[PERSON_NAME]" at bounding box center [562, 109] width 146 height 17
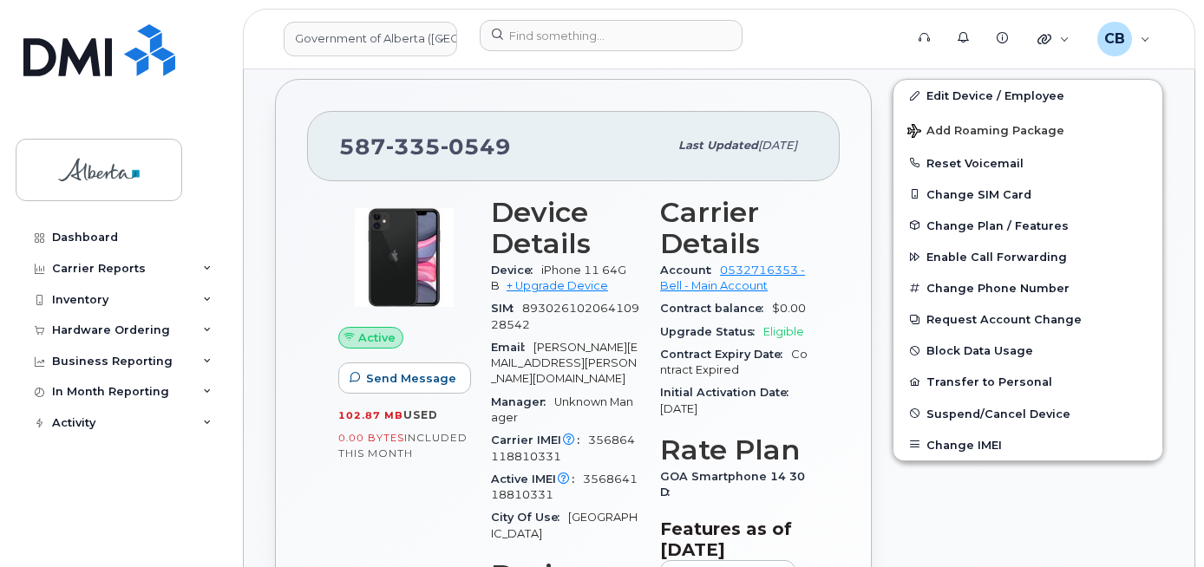
scroll to position [338, 0]
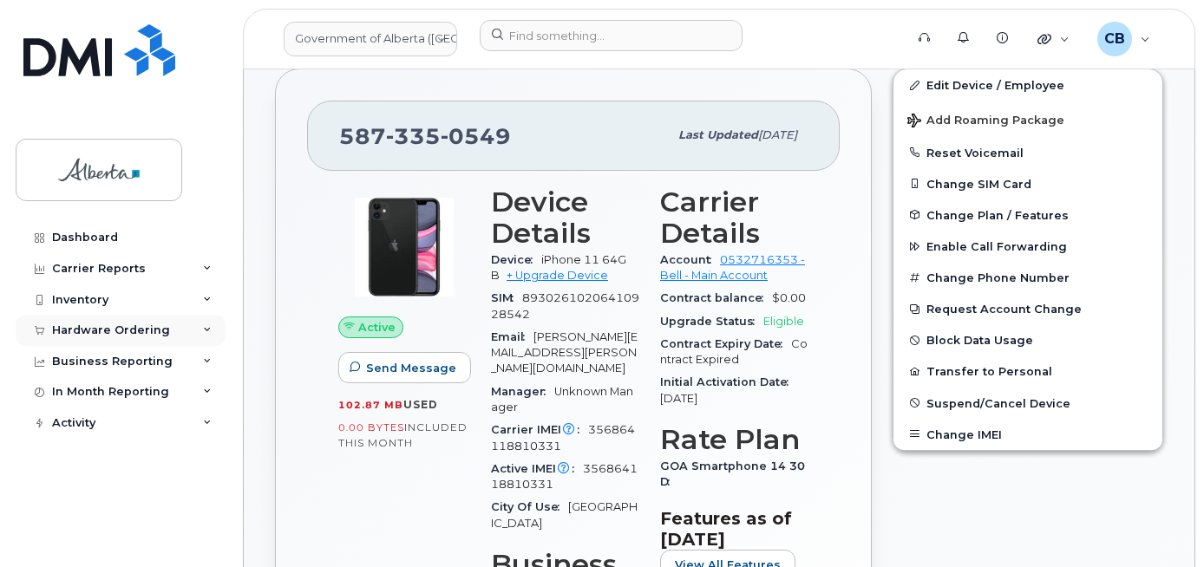
click at [95, 319] on div "Hardware Ordering" at bounding box center [121, 330] width 210 height 31
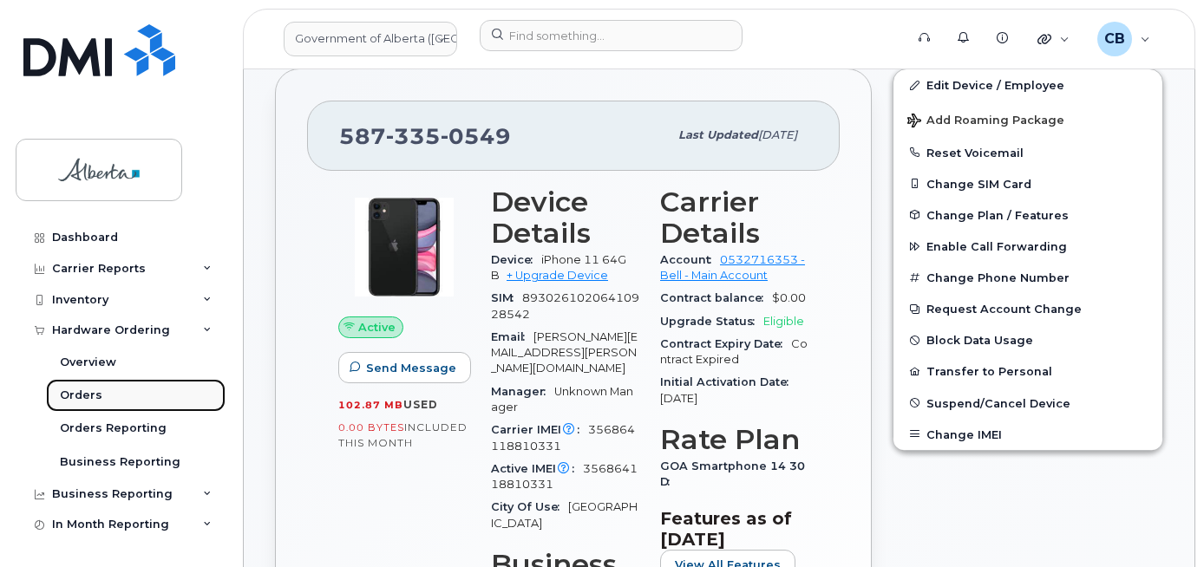
click at [80, 396] on div "Orders" at bounding box center [81, 396] width 43 height 16
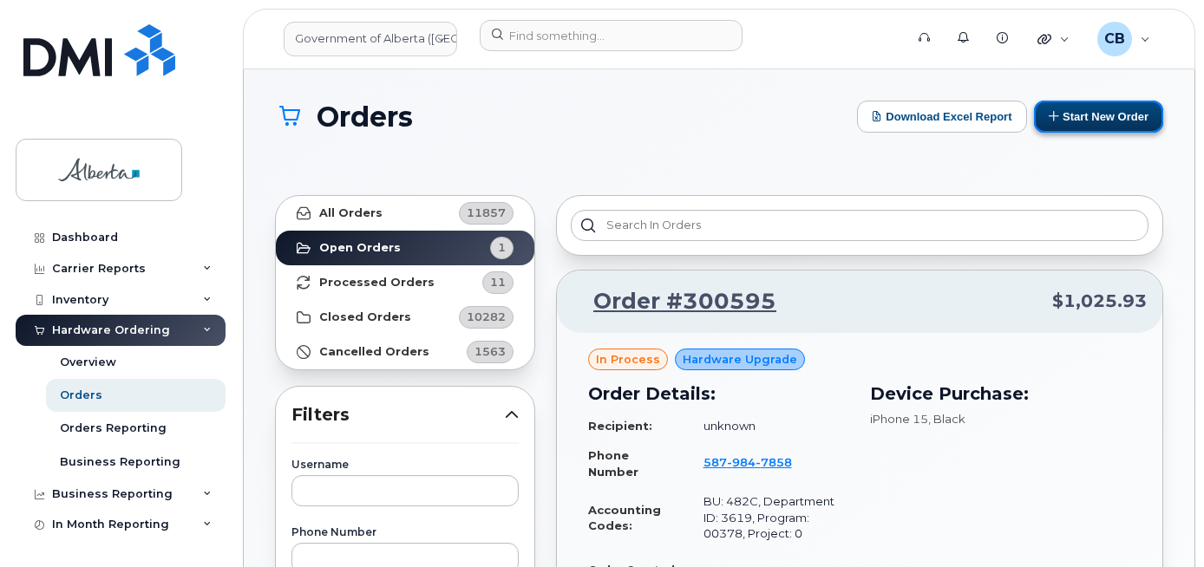
click at [1116, 116] on button "Start New Order" at bounding box center [1098, 117] width 129 height 32
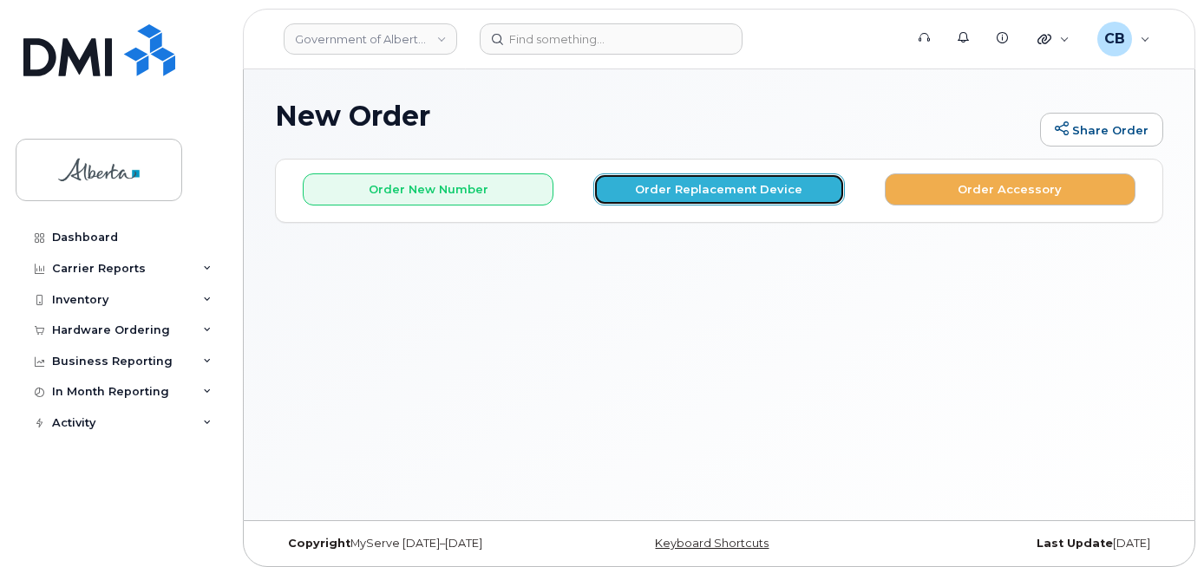
click at [669, 187] on button "Order Replacement Device" at bounding box center [718, 190] width 251 height 32
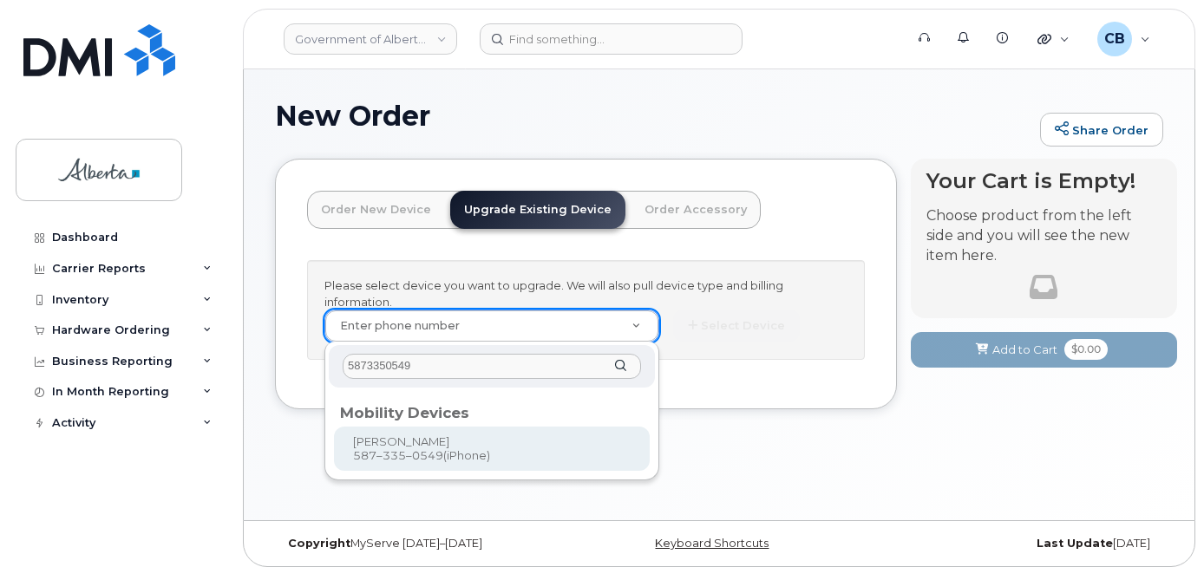
type input "5873350549"
type input "669853"
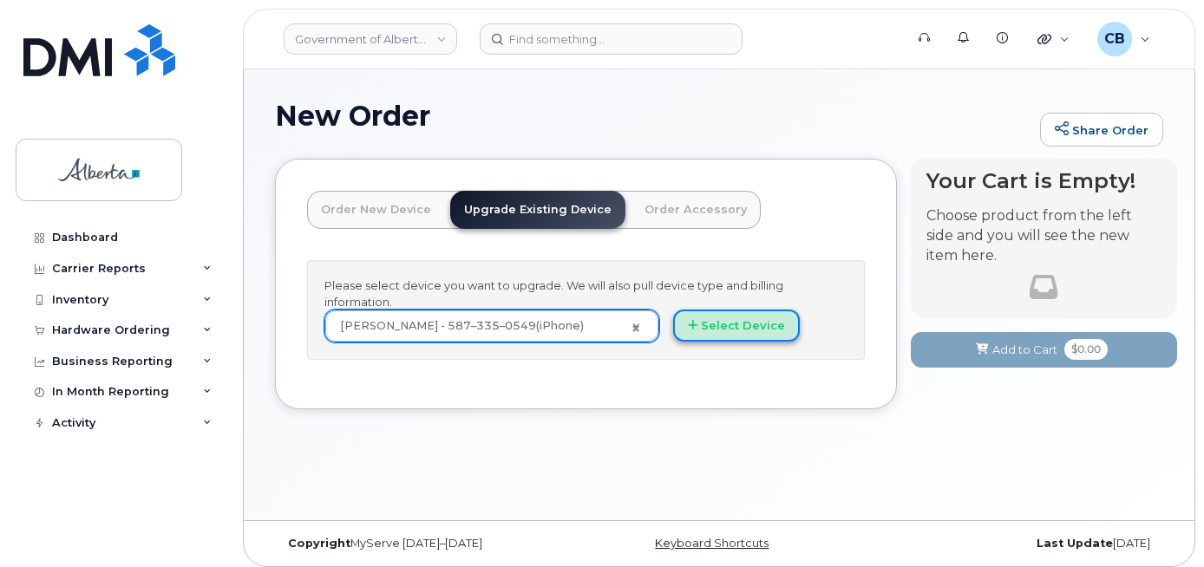
click at [729, 315] on button "Select Device" at bounding box center [736, 326] width 127 height 32
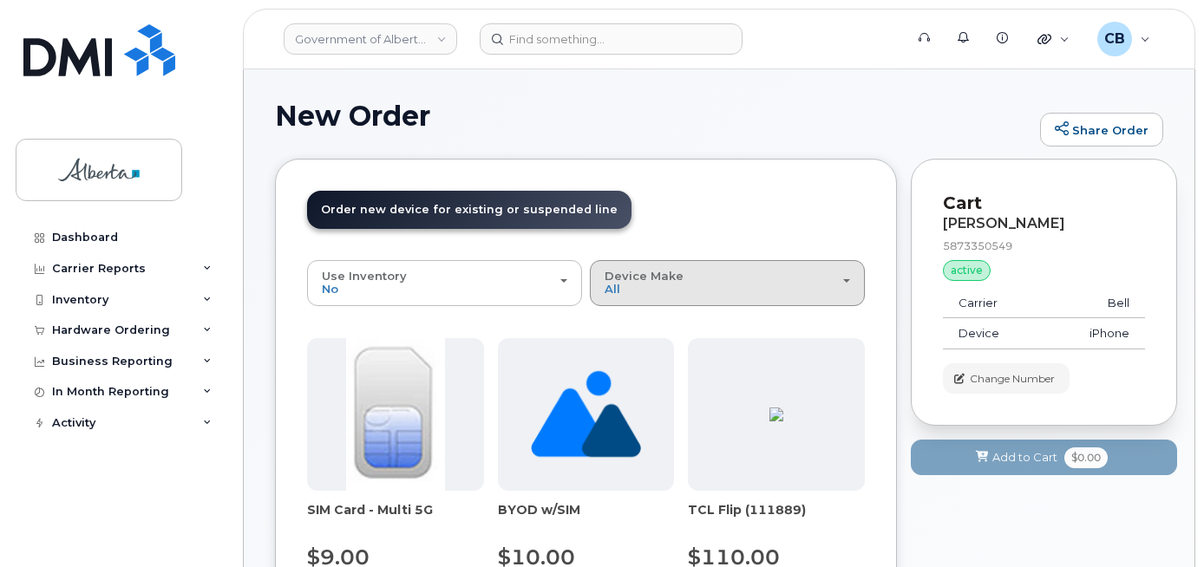
click at [665, 285] on div "Device Make All Aircard Android Cell Phone iPhone Unknown" at bounding box center [728, 283] width 246 height 27
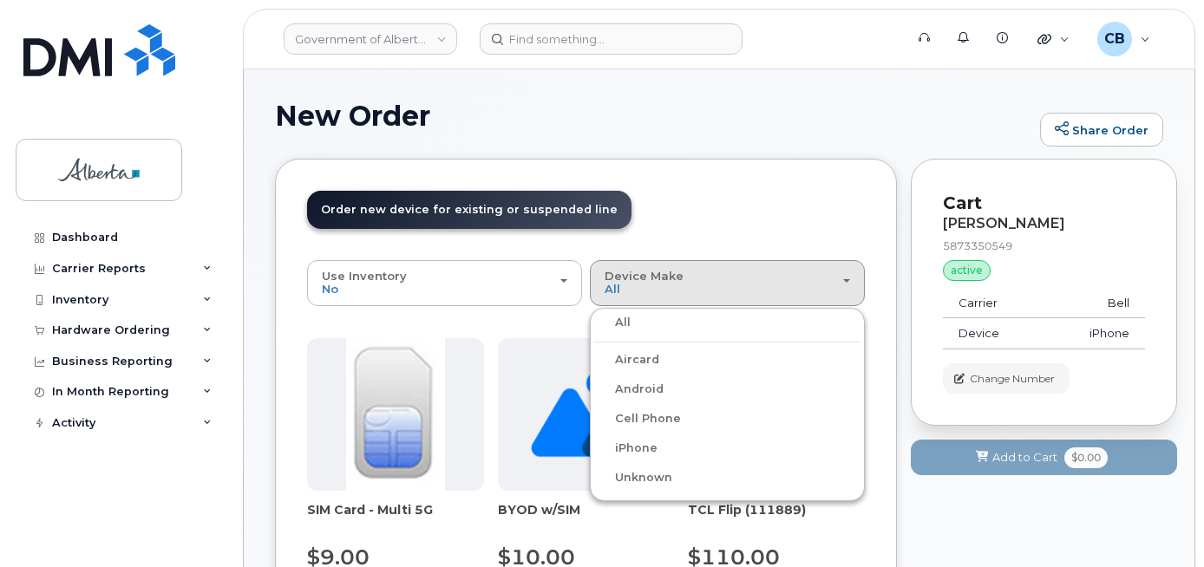
click at [648, 450] on label "iPhone" at bounding box center [625, 448] width 63 height 21
click at [0, 0] on input "iPhone" at bounding box center [0, 0] width 0 height 0
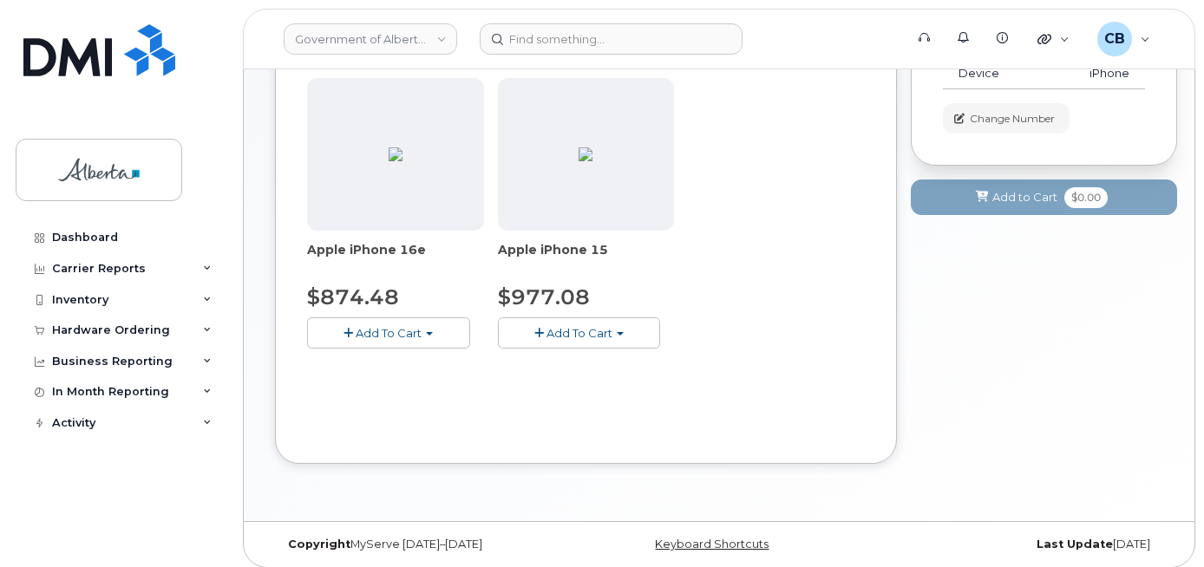
scroll to position [270, 0]
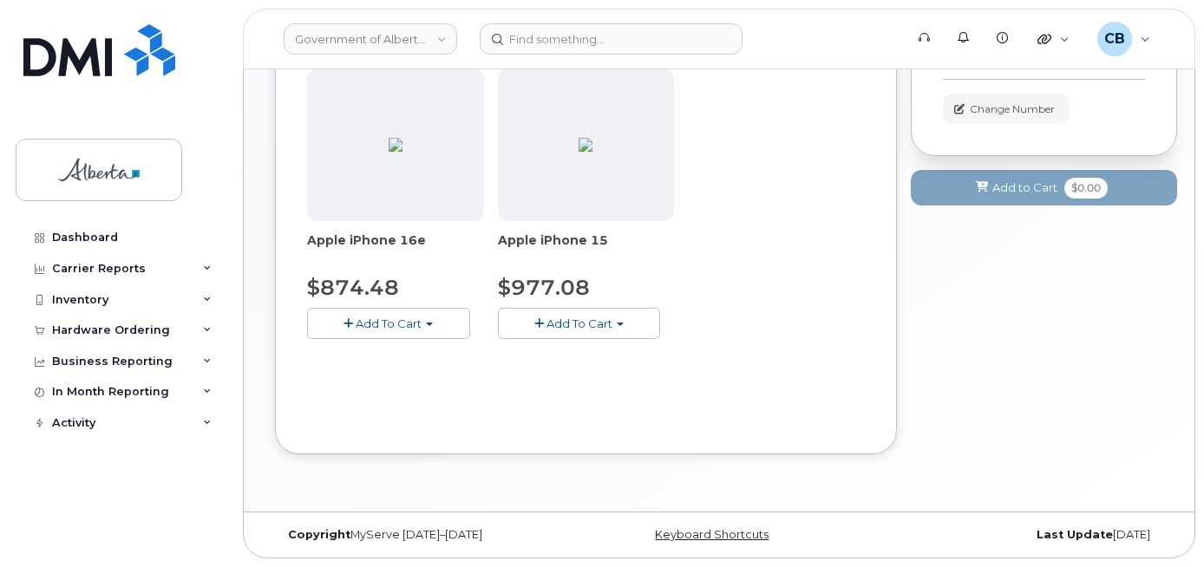
click at [404, 328] on span "Add To Cart" at bounding box center [389, 324] width 66 height 14
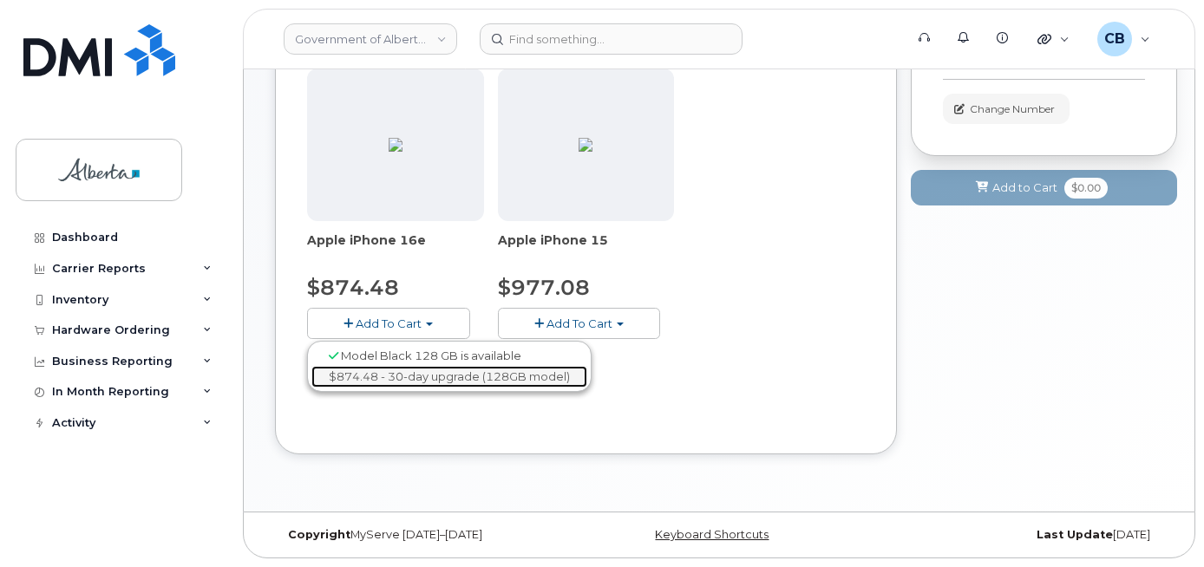
click at [412, 380] on link "$874.48 - 30-day upgrade (128GB model)" at bounding box center [449, 377] width 276 height 22
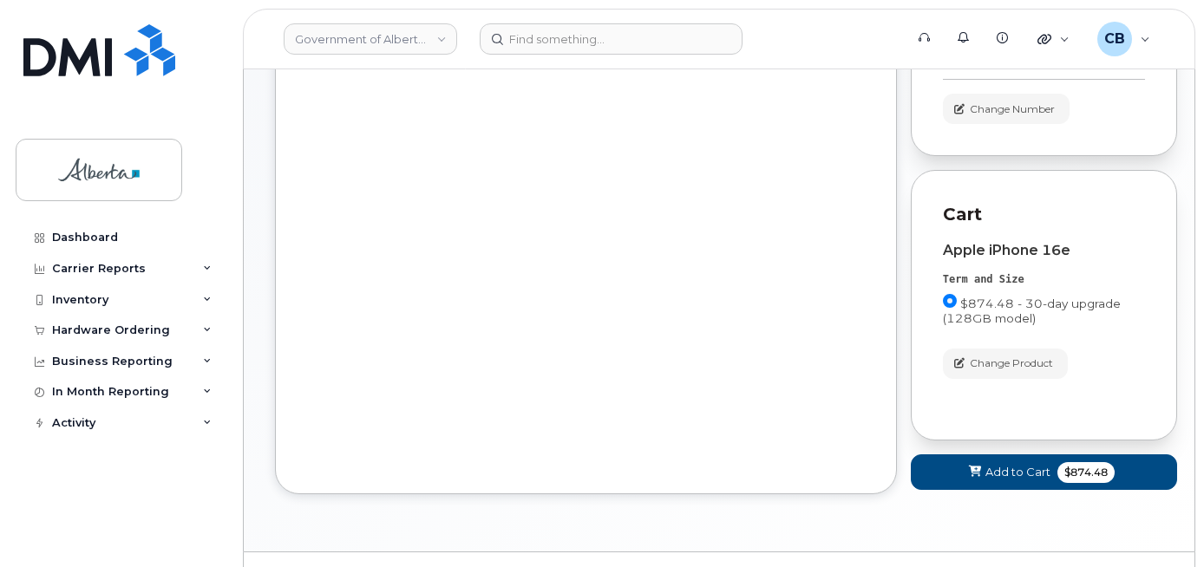
scroll to position [285, 0]
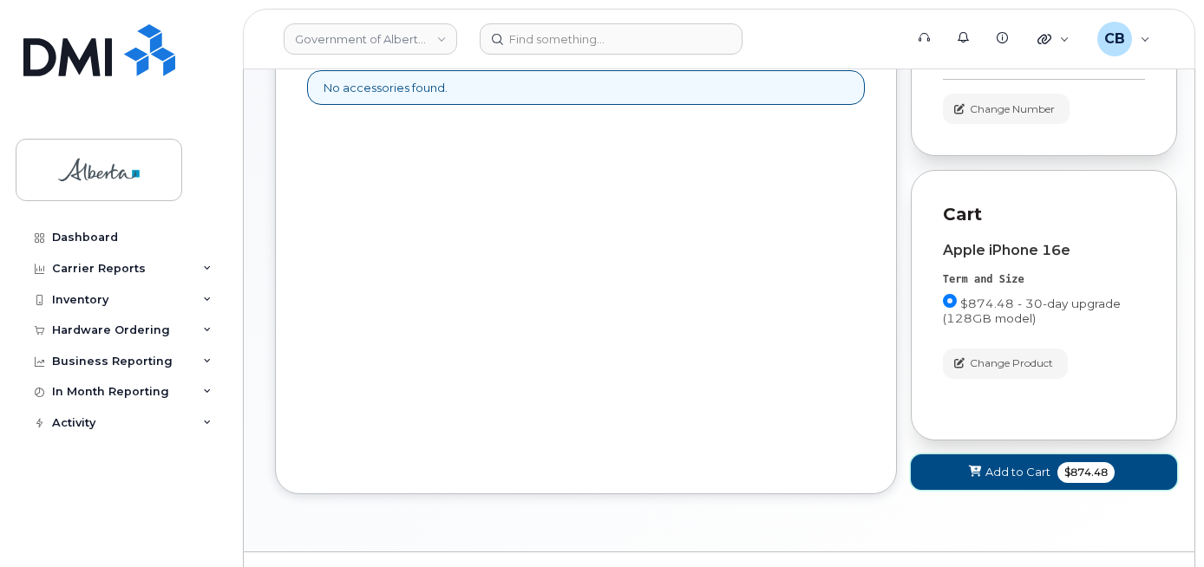
click at [995, 462] on button "Add to Cart $874.48" at bounding box center [1044, 473] width 266 height 36
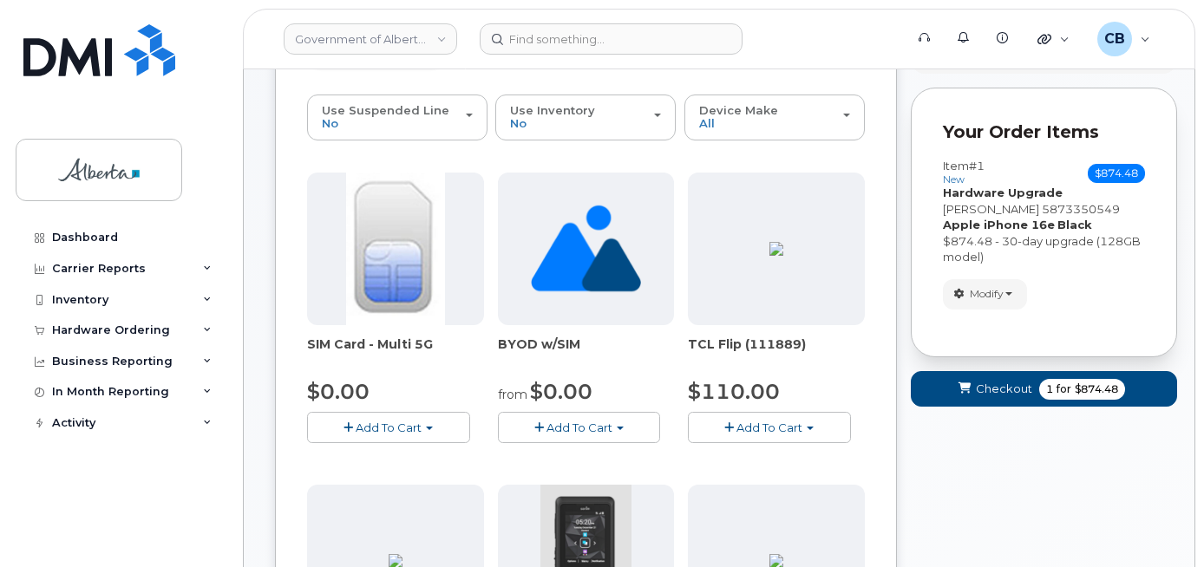
scroll to position [0, 0]
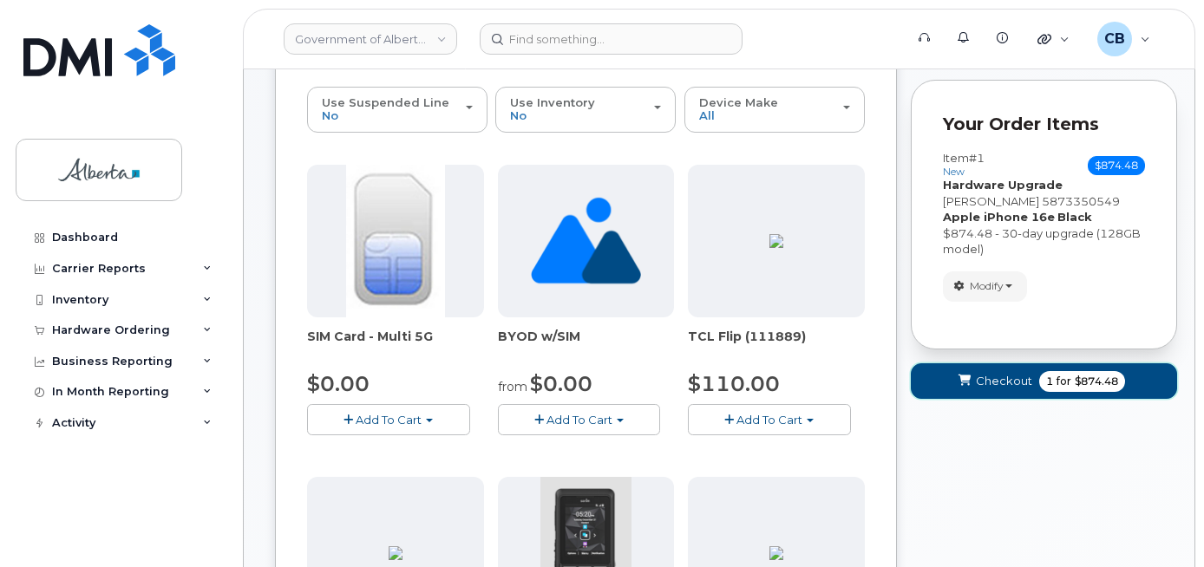
click at [1012, 384] on span "Checkout" at bounding box center [1004, 381] width 56 height 16
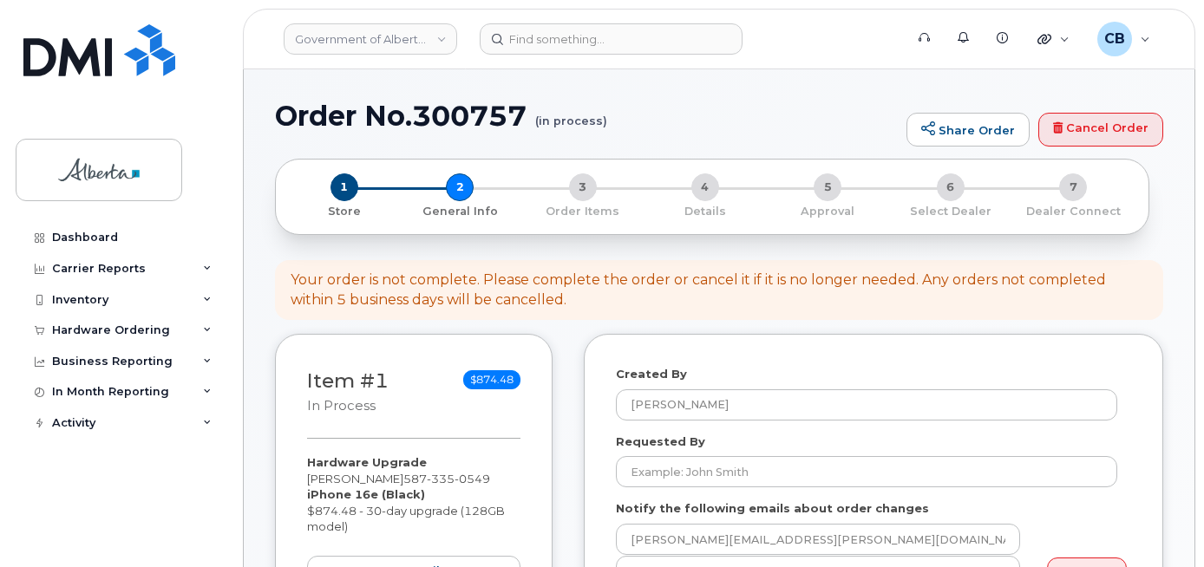
select select
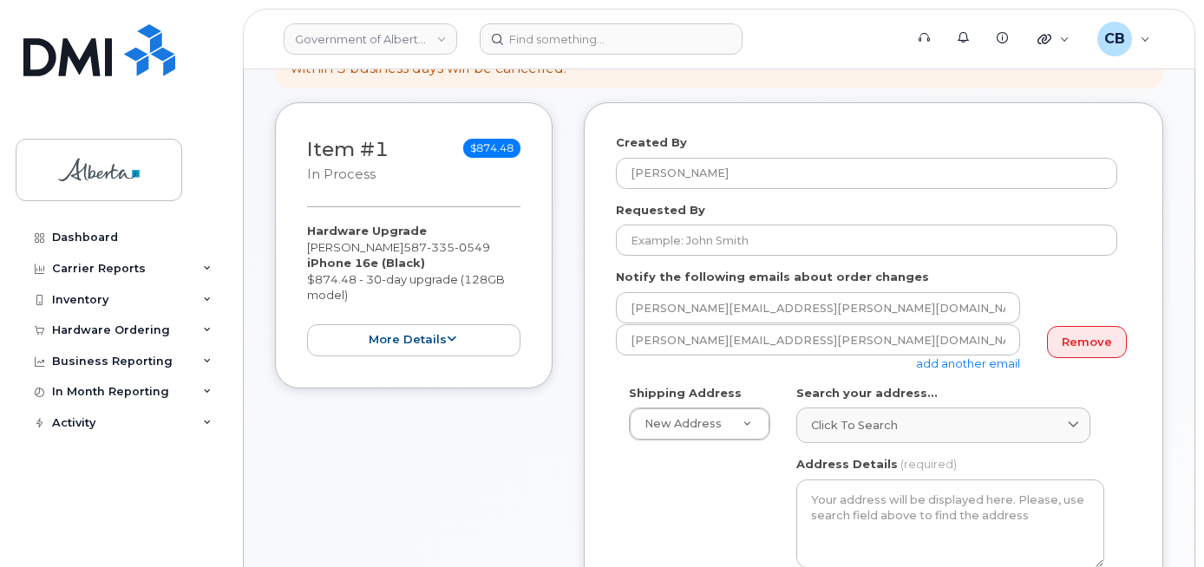
scroll to position [260, 0]
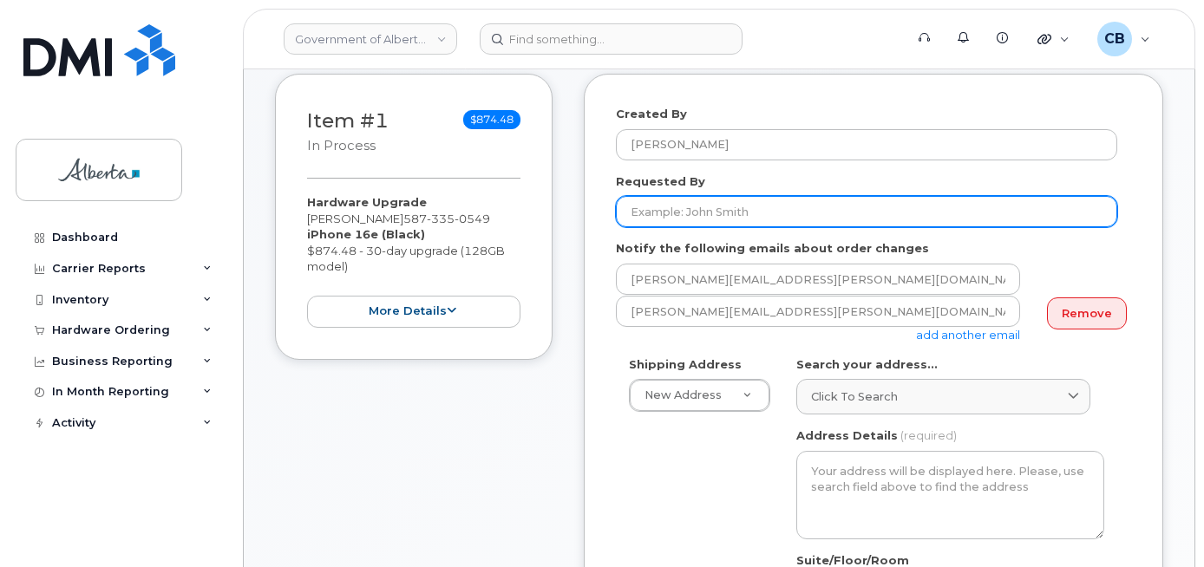
click at [717, 206] on input "Requested By" at bounding box center [866, 211] width 501 height 31
paste input "Melissa.Chu@gov.ab.ca"
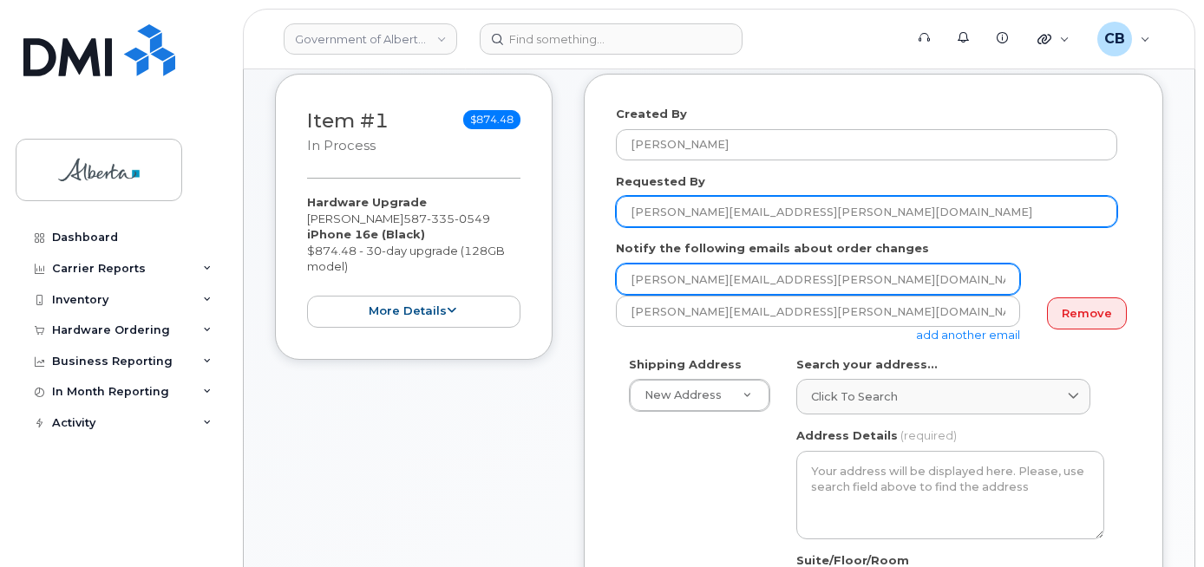
type input "Melissa.Chu@gov.ab.ca"
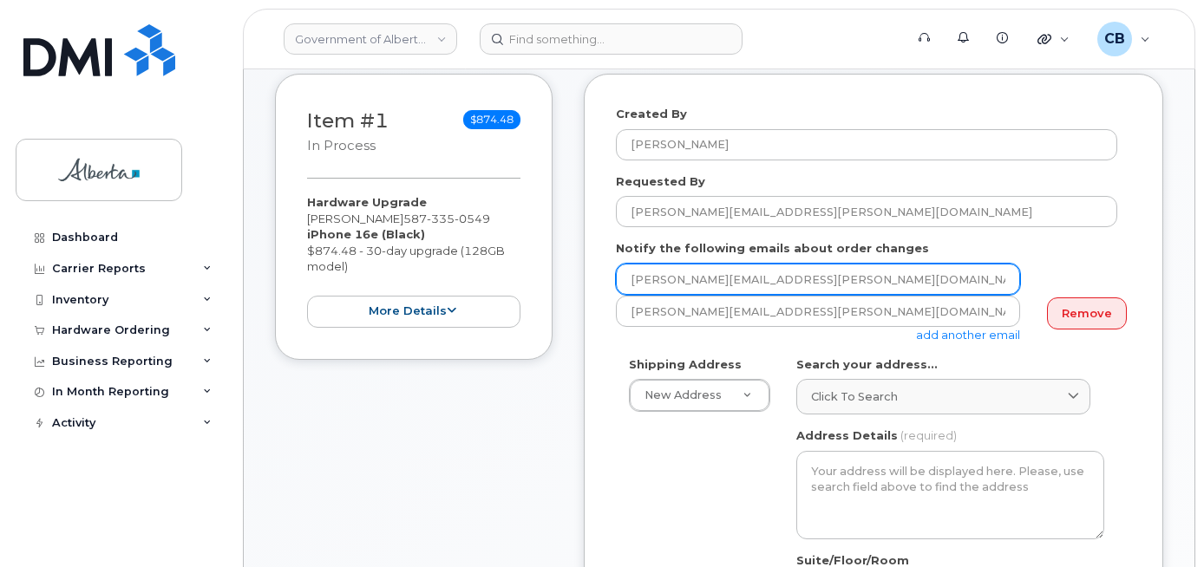
click at [632, 274] on input "[PERSON_NAME][EMAIL_ADDRESS][PERSON_NAME][DOMAIN_NAME]" at bounding box center [818, 279] width 404 height 31
paste input "Melissa.Chu"
type input "Melissa.Chu@gov.ab.ca"
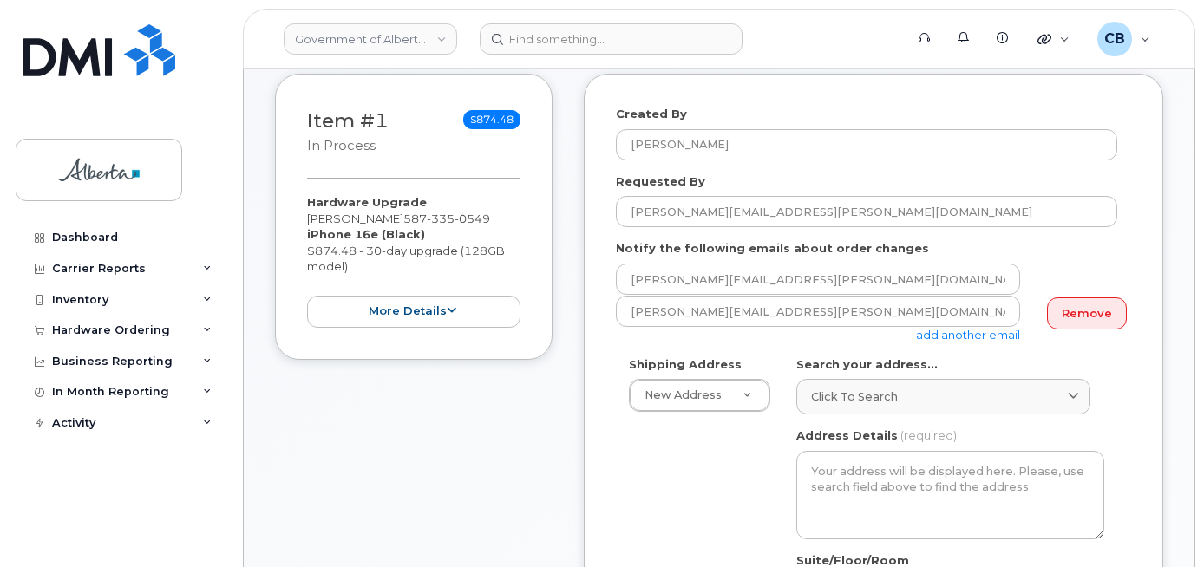
click at [971, 338] on link "add another email" at bounding box center [968, 335] width 104 height 14
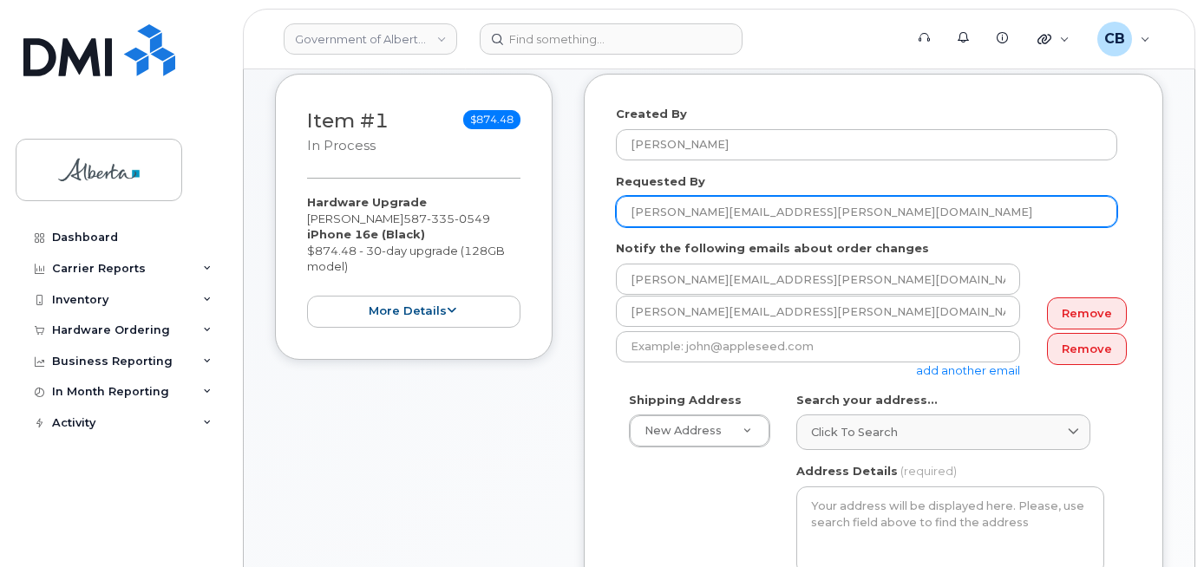
drag, startPoint x: 771, startPoint y: 209, endPoint x: 703, endPoint y: 210, distance: 68.5
click at [703, 210] on input "Melissa.Chu@gov.ab.ca" at bounding box center [866, 211] width 501 height 31
type input "[PERSON_NAME]"
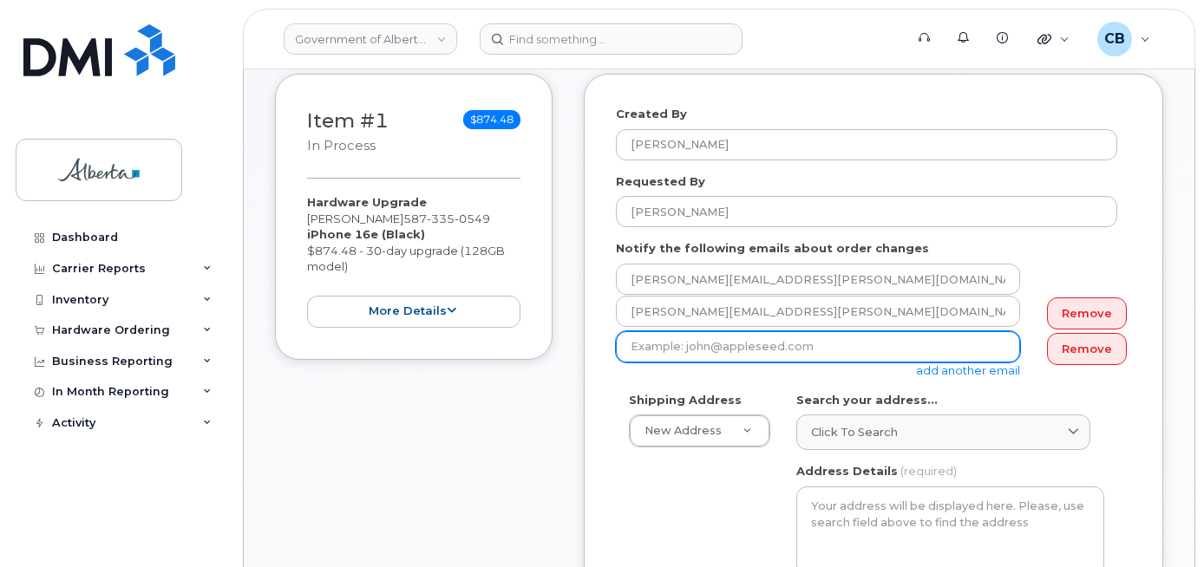
click at [677, 343] on input "email" at bounding box center [818, 346] width 404 height 31
paste input "Lori.Edzerza@gov.ab.ca"
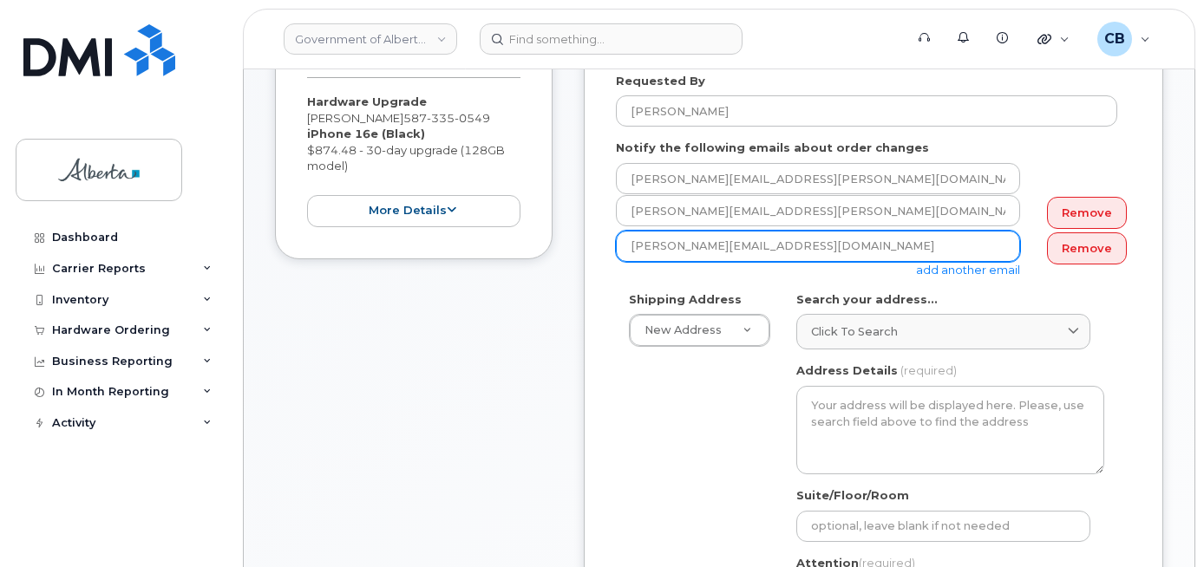
scroll to position [434, 0]
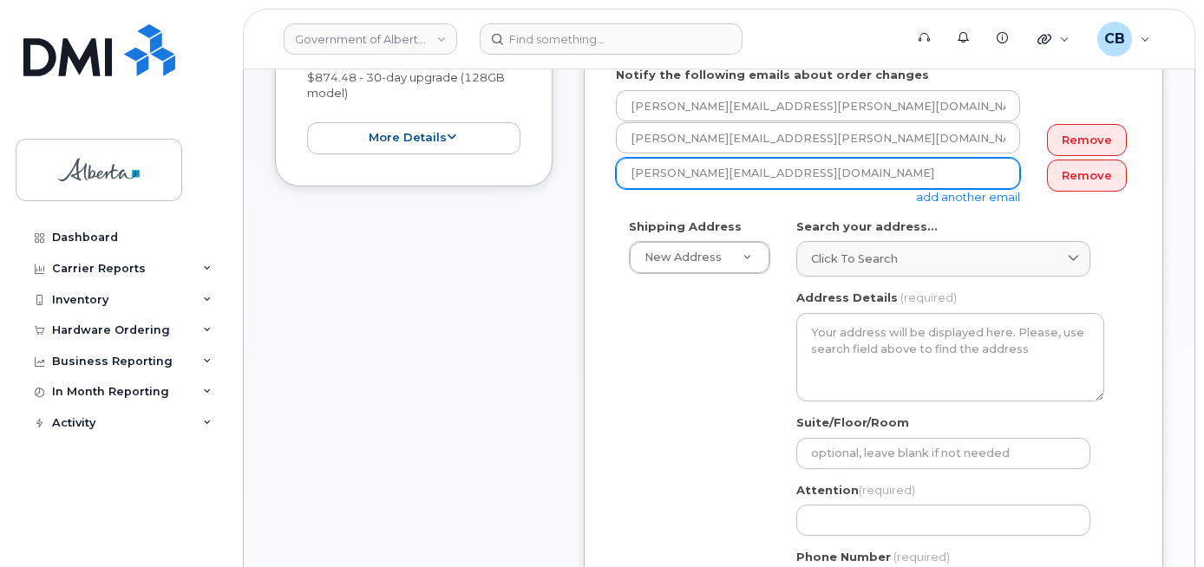
type input "Lori.Edzerza@gov.ab.ca"
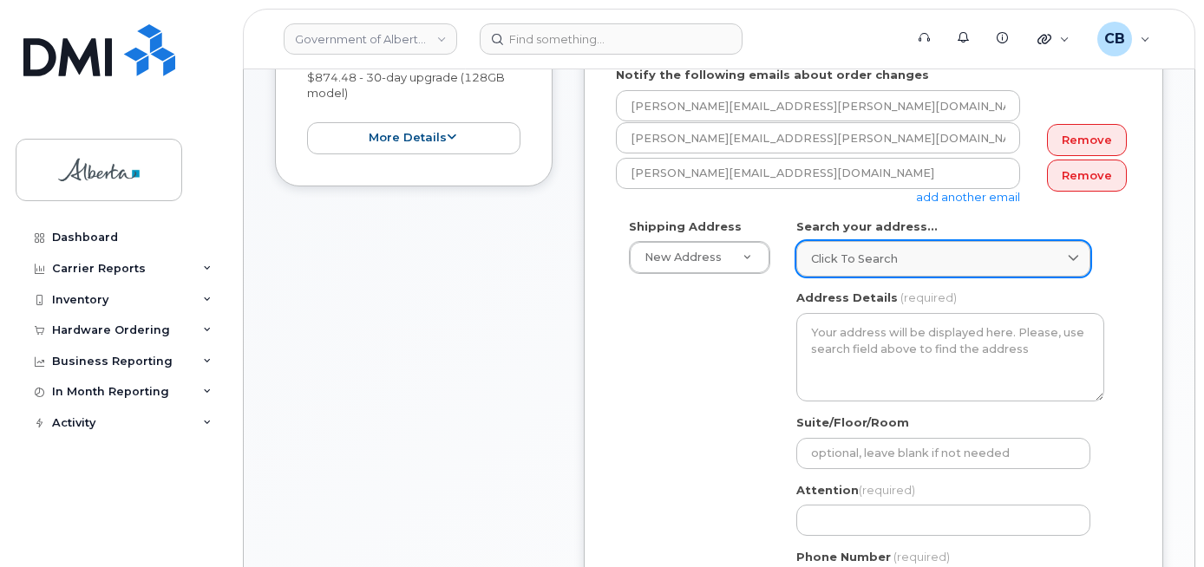
click at [843, 255] on span "Click to search" at bounding box center [854, 259] width 87 height 16
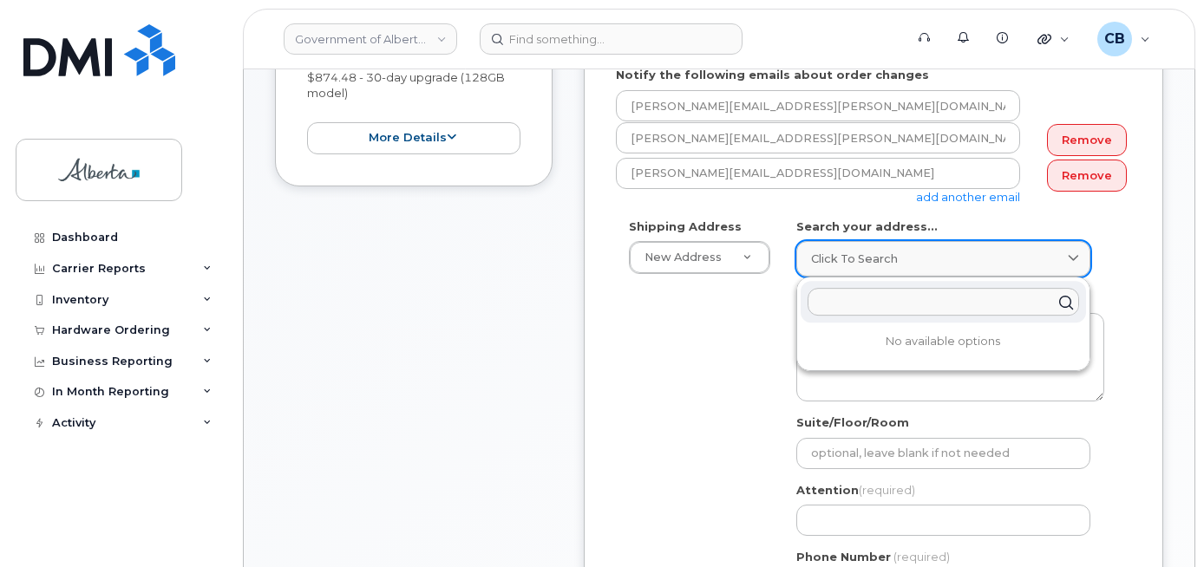
paste input "10025 - 102A Avenue"
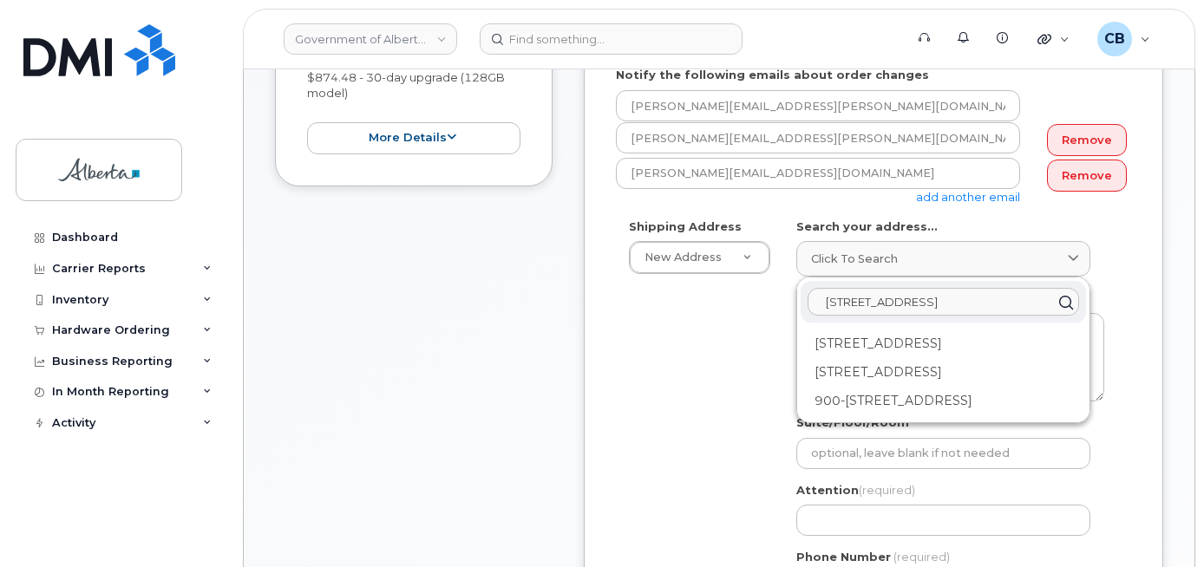
type input "10025 - 102A Avenue"
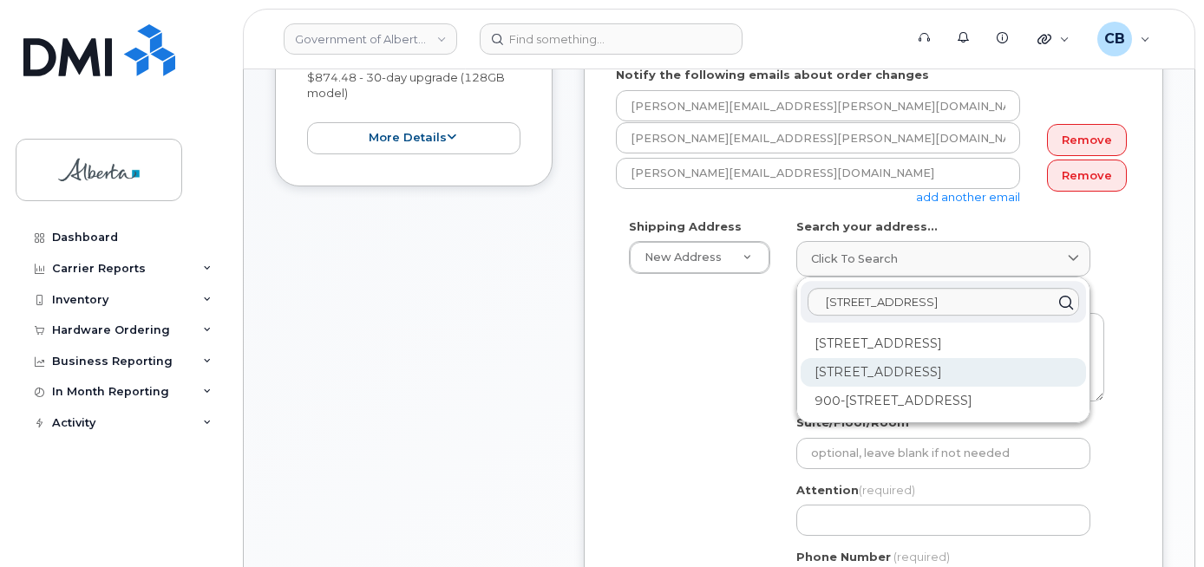
click at [972, 387] on div "10025 102A Ave NW Edmonton AB T5J 2Z2" at bounding box center [943, 372] width 285 height 29
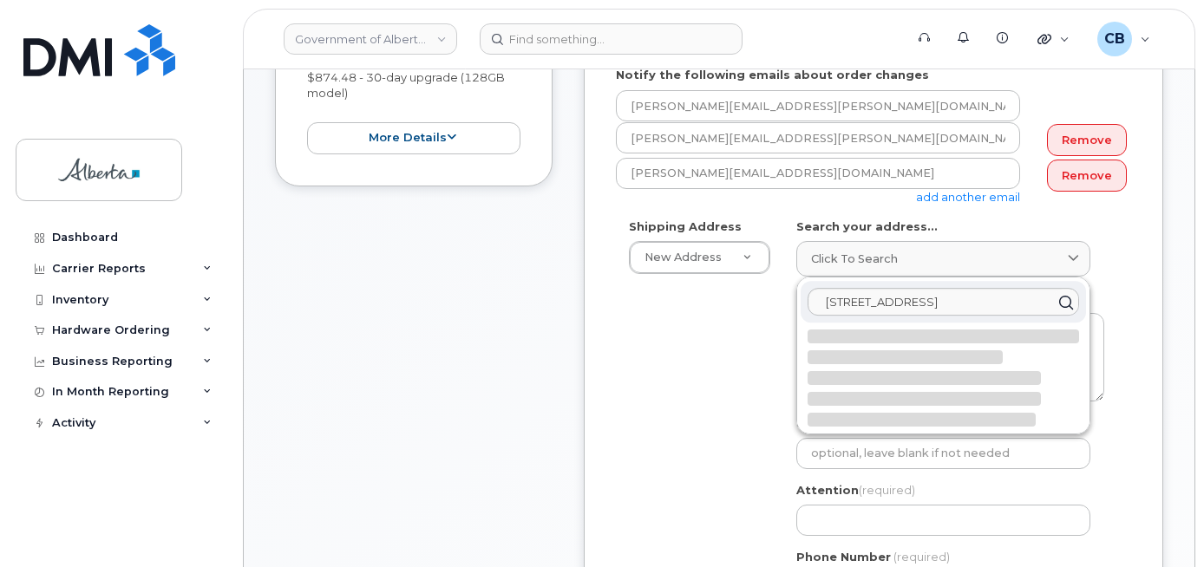
select select
type textarea "10025 102A Ave NW EDMONTON AB T5J 2Z2 CANADA"
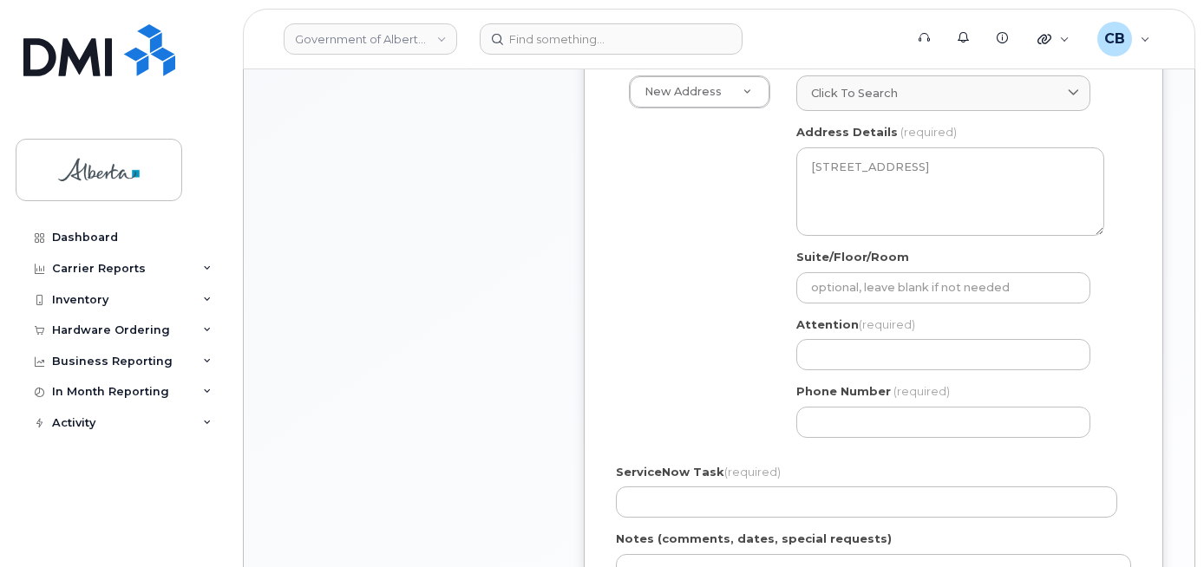
scroll to position [607, 0]
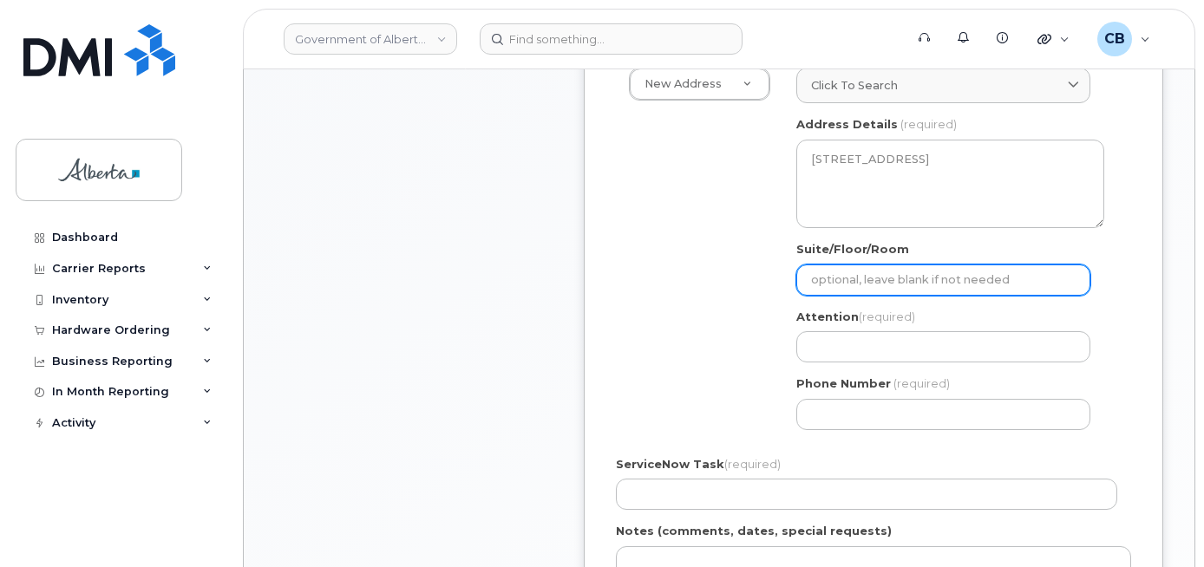
click at [828, 285] on input "Suite/Floor/Room" at bounding box center [943, 280] width 294 height 31
paste input "10th Floor"
select select
type input "10th Floor"
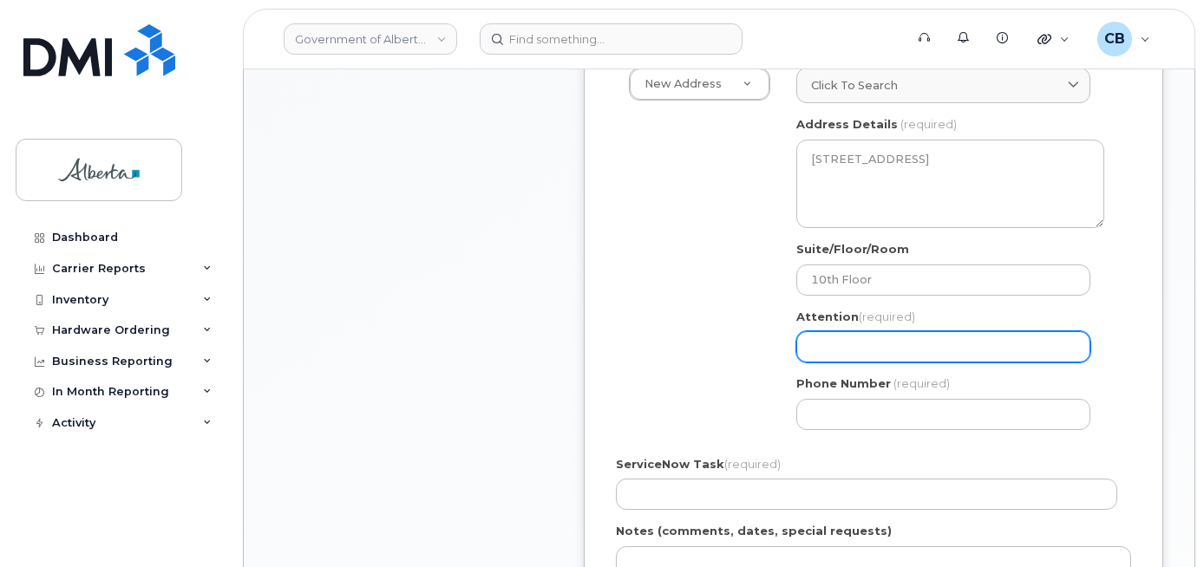
click at [831, 340] on input "Attention (required)" at bounding box center [943, 346] width 294 height 31
paste input "Lori Edzerza"
select select
type input "Lori Edzerza"
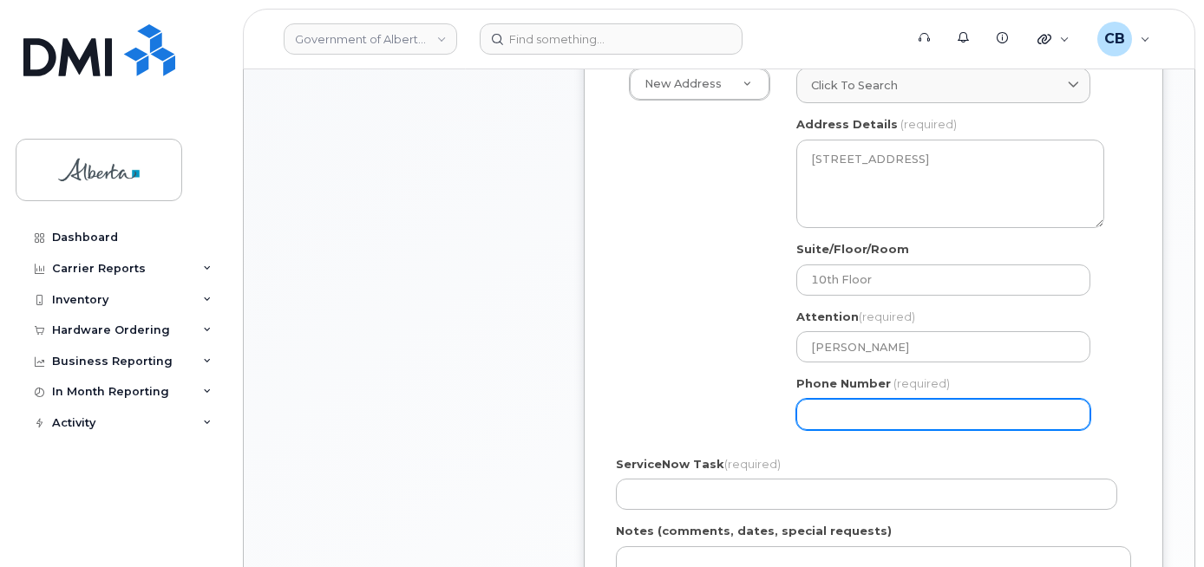
click at [829, 417] on input "Phone Number" at bounding box center [943, 414] width 294 height 31
paste input "7806430865"
select select
type input "7806430865"
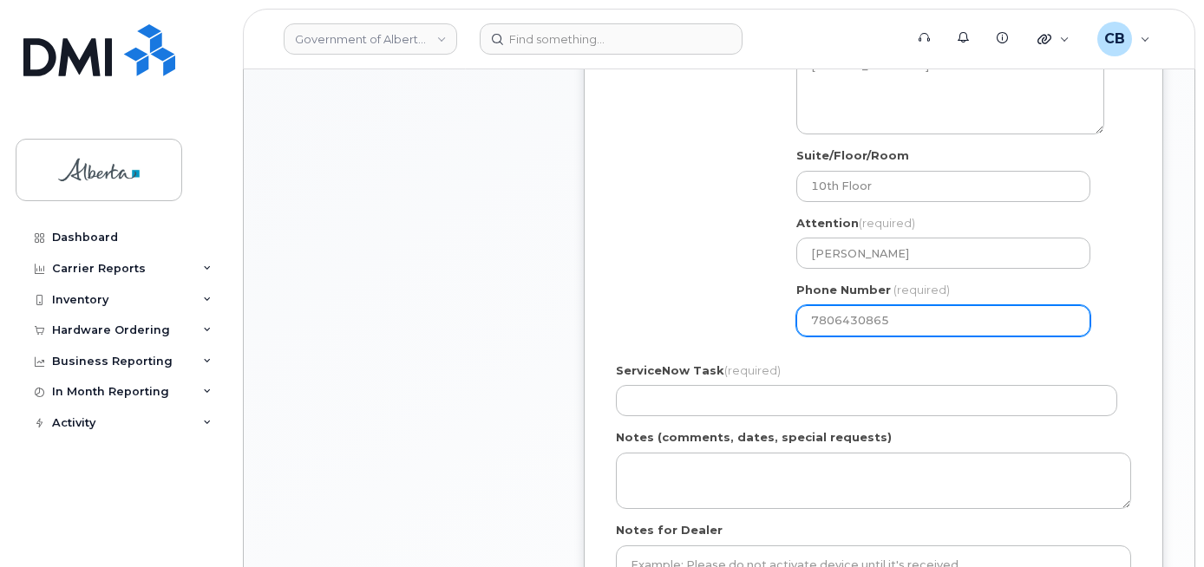
scroll to position [868, 0]
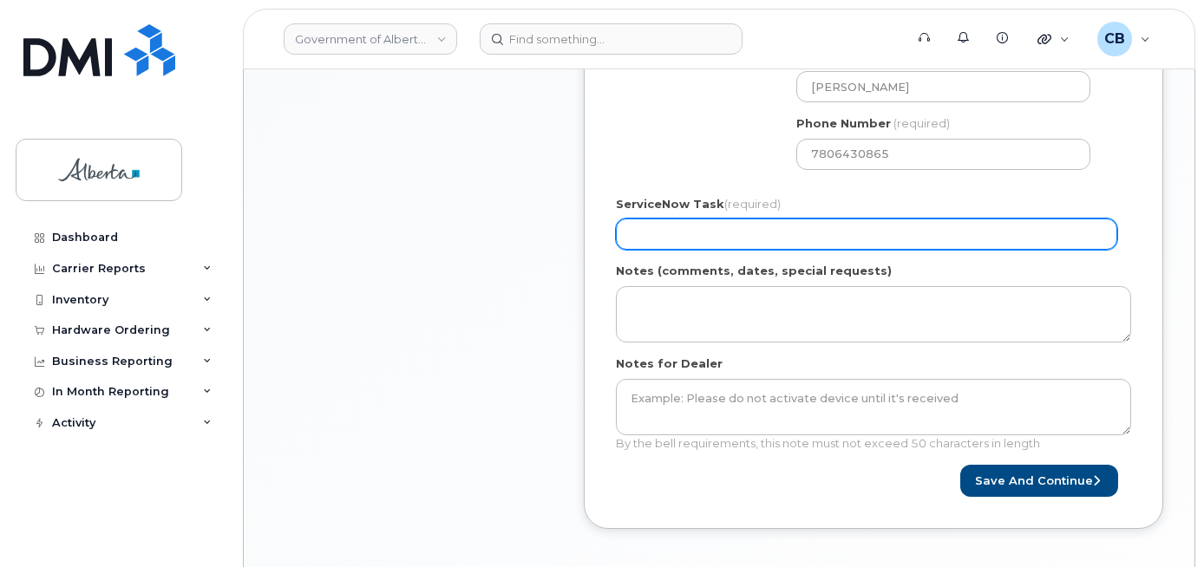
click at [651, 246] on input "ServiceNow Task (required)" at bounding box center [866, 234] width 501 height 31
paste input "SCTASK0847045"
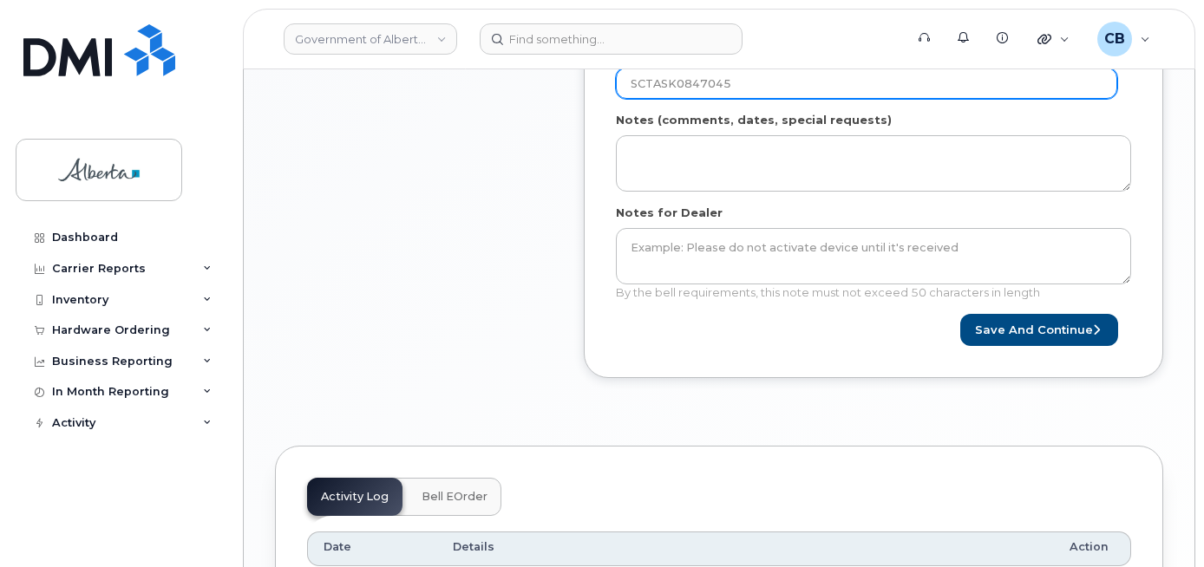
scroll to position [1041, 0]
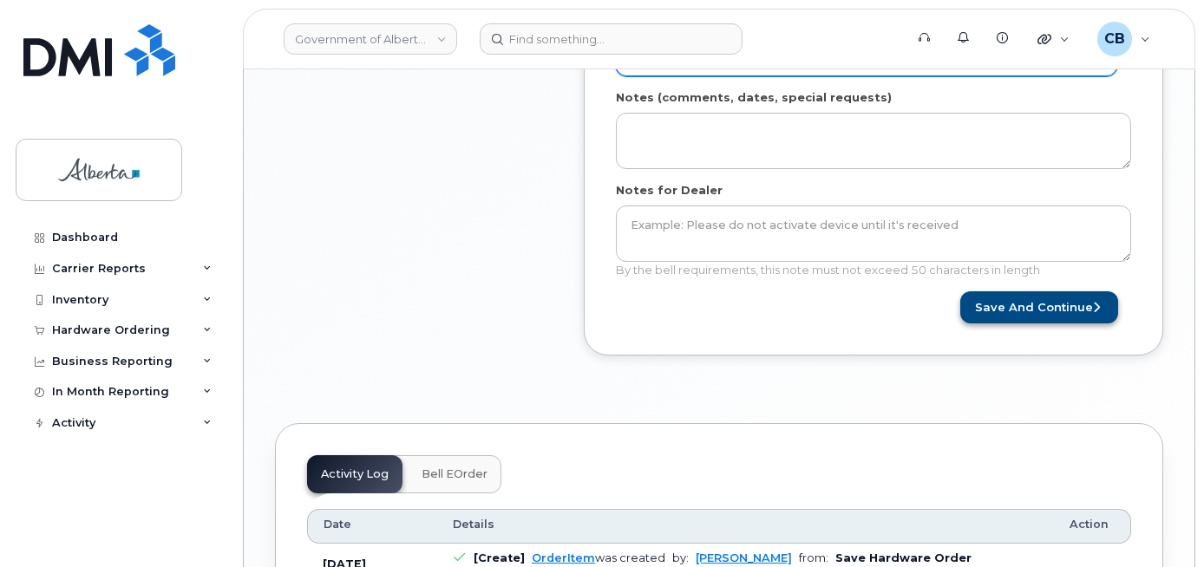
type input "SCTASK0847045"
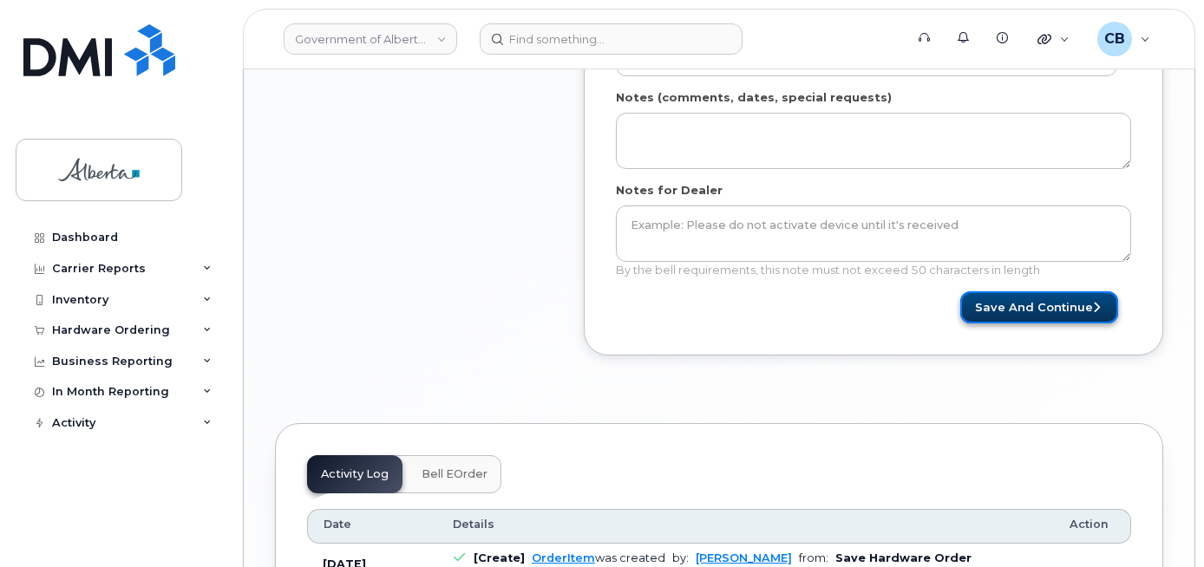
click at [1040, 306] on button "Save and Continue" at bounding box center [1039, 308] width 158 height 32
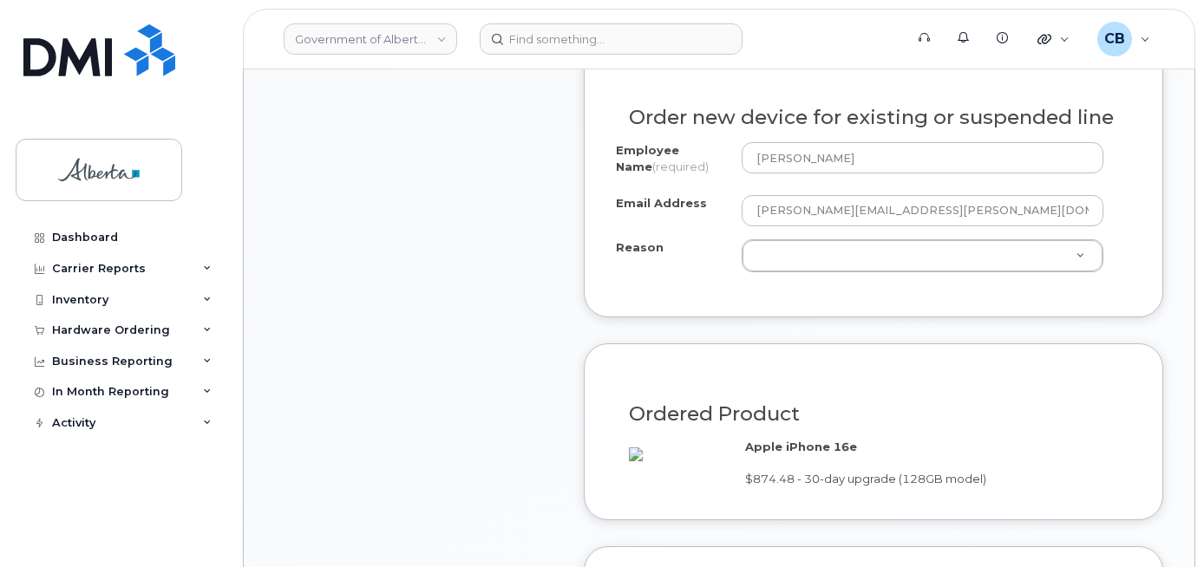
scroll to position [954, 0]
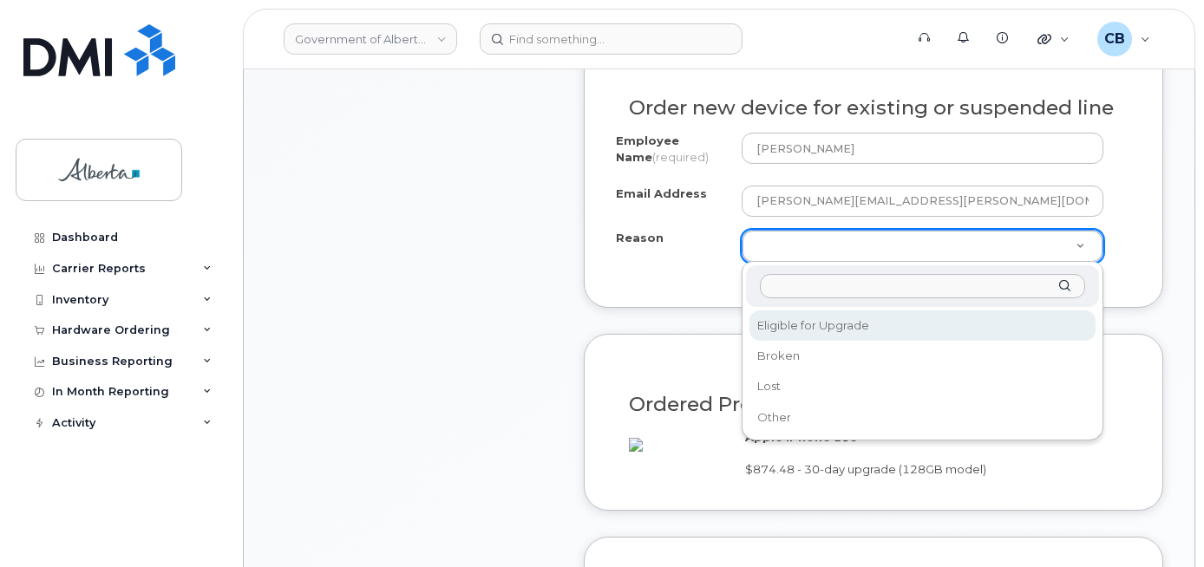
select select "eligible_for_upgrade"
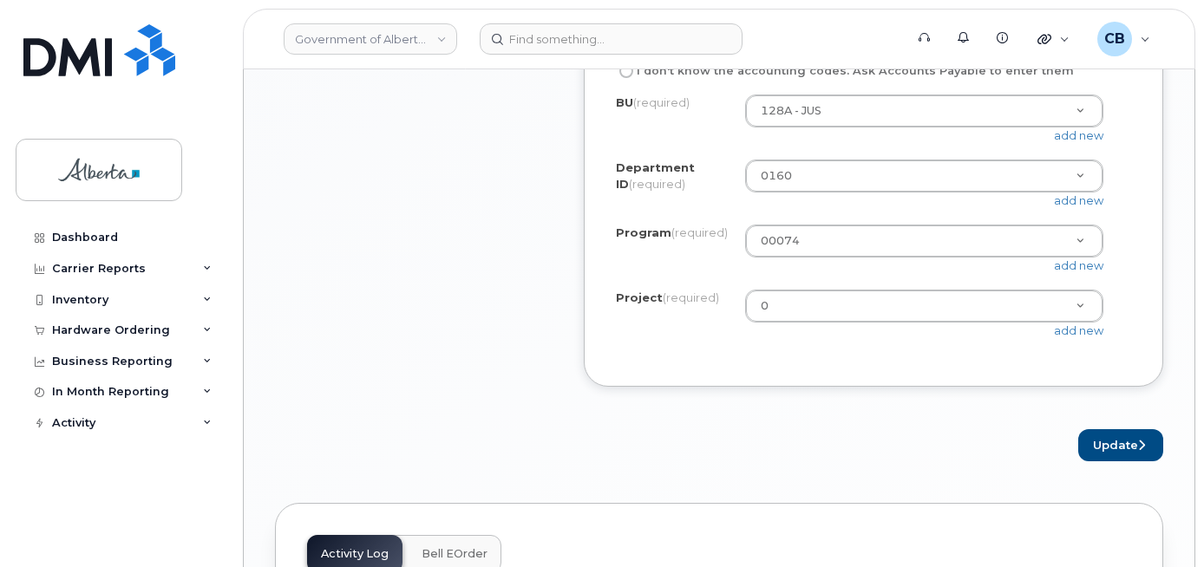
scroll to position [1648, 0]
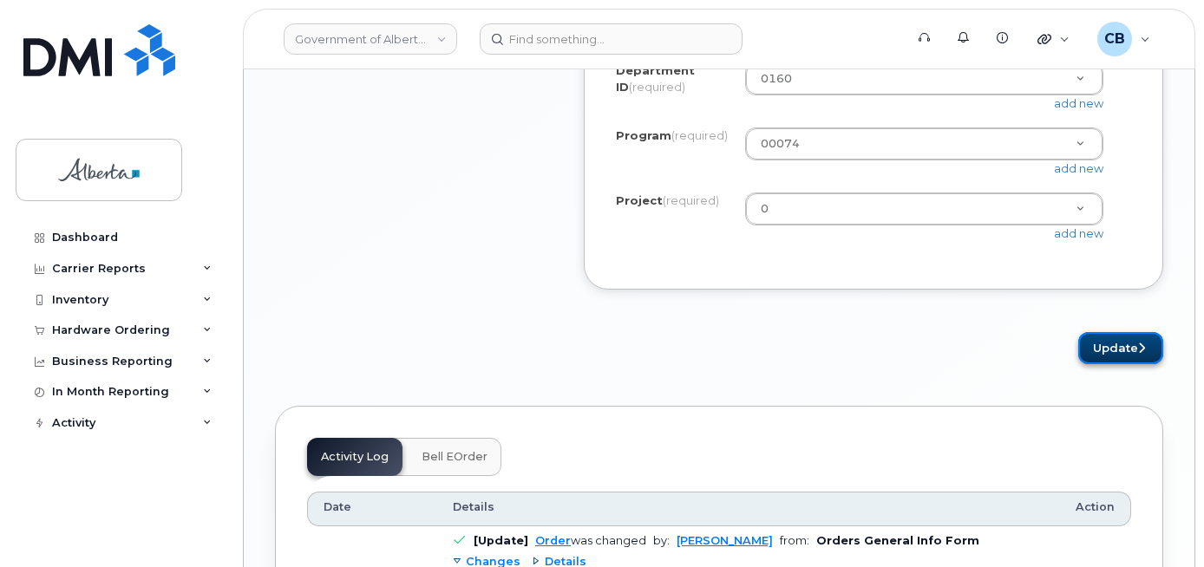
click at [1105, 363] on button "Update" at bounding box center [1120, 348] width 85 height 32
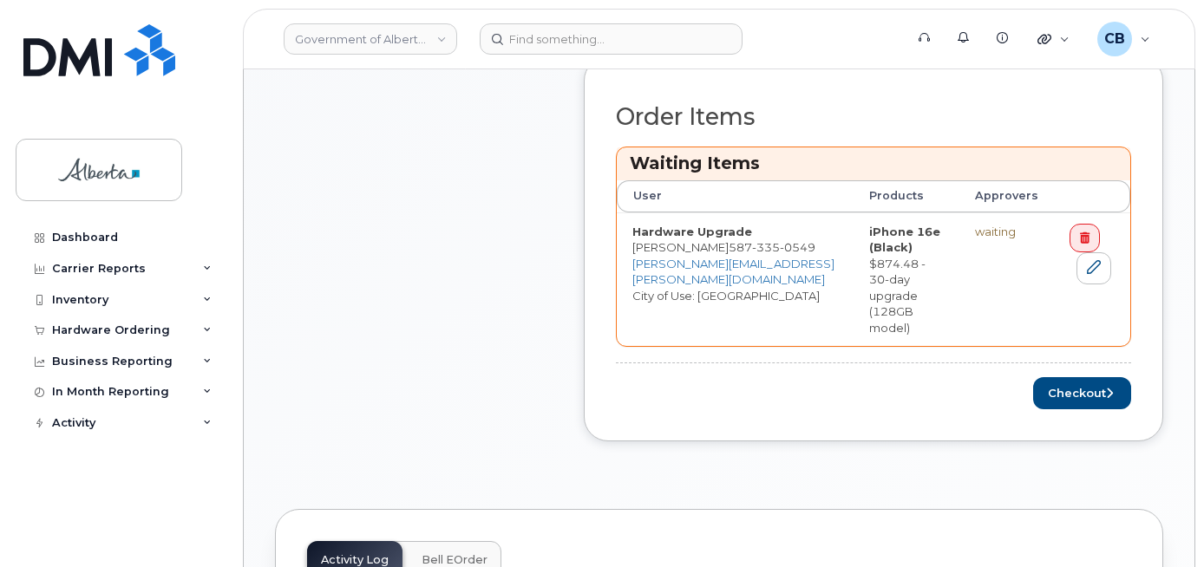
scroll to position [781, 0]
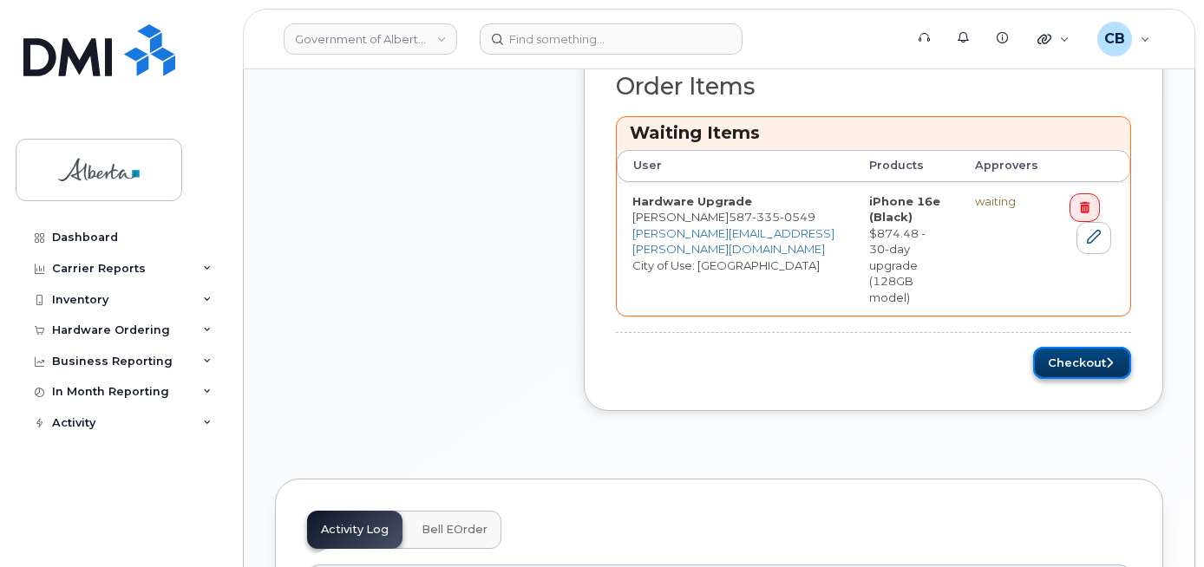
click at [1068, 347] on button "Checkout" at bounding box center [1082, 363] width 98 height 32
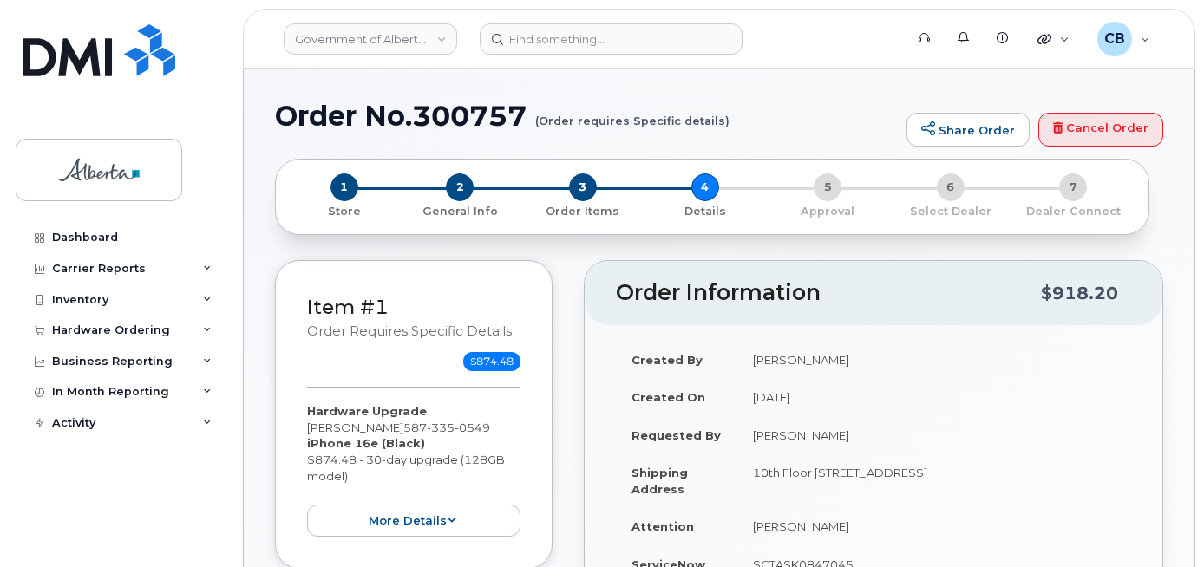
select select
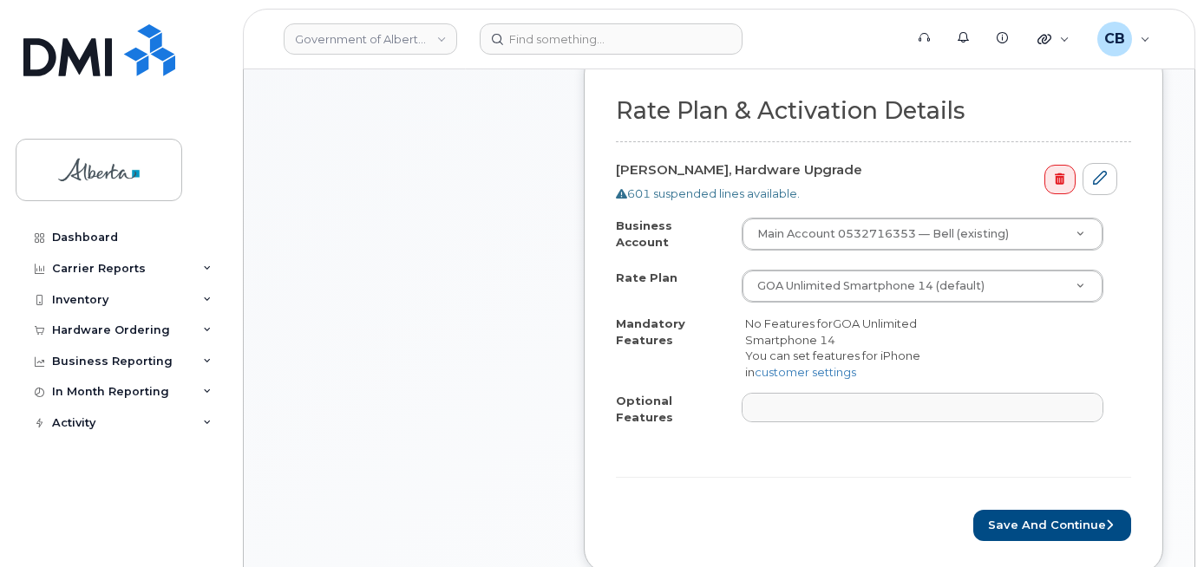
scroll to position [694, 0]
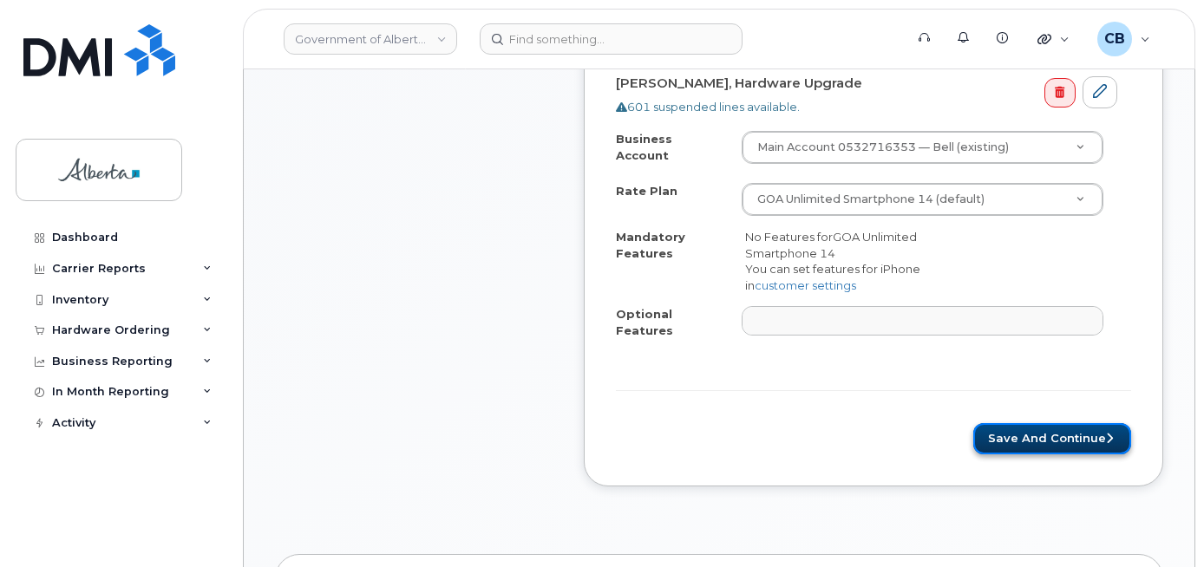
click at [1038, 423] on button "Save and Continue" at bounding box center [1052, 439] width 158 height 32
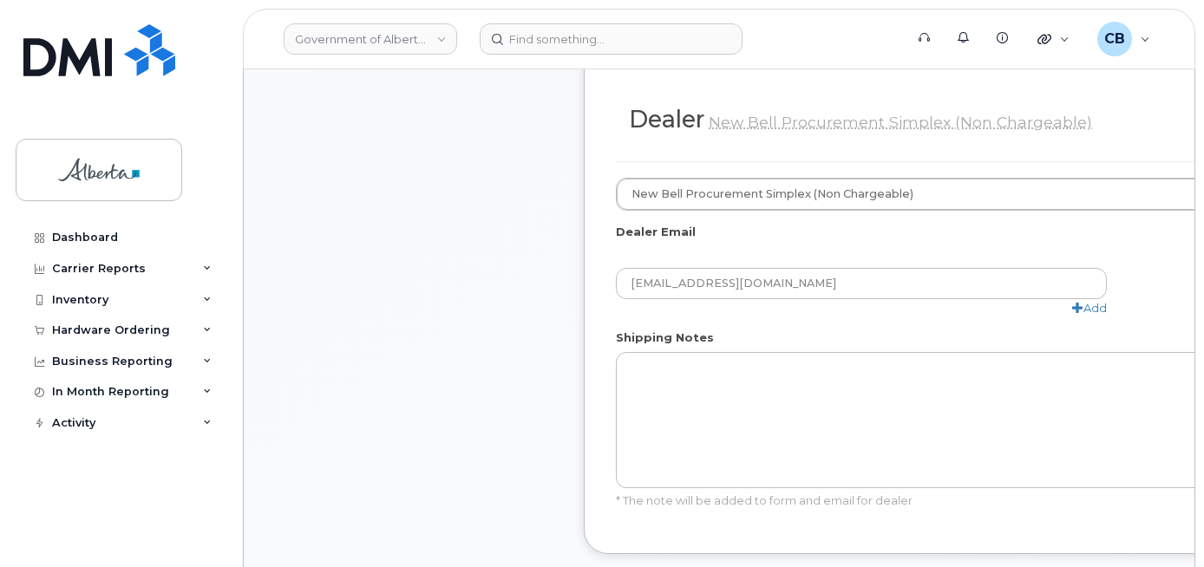
scroll to position [1041, 0]
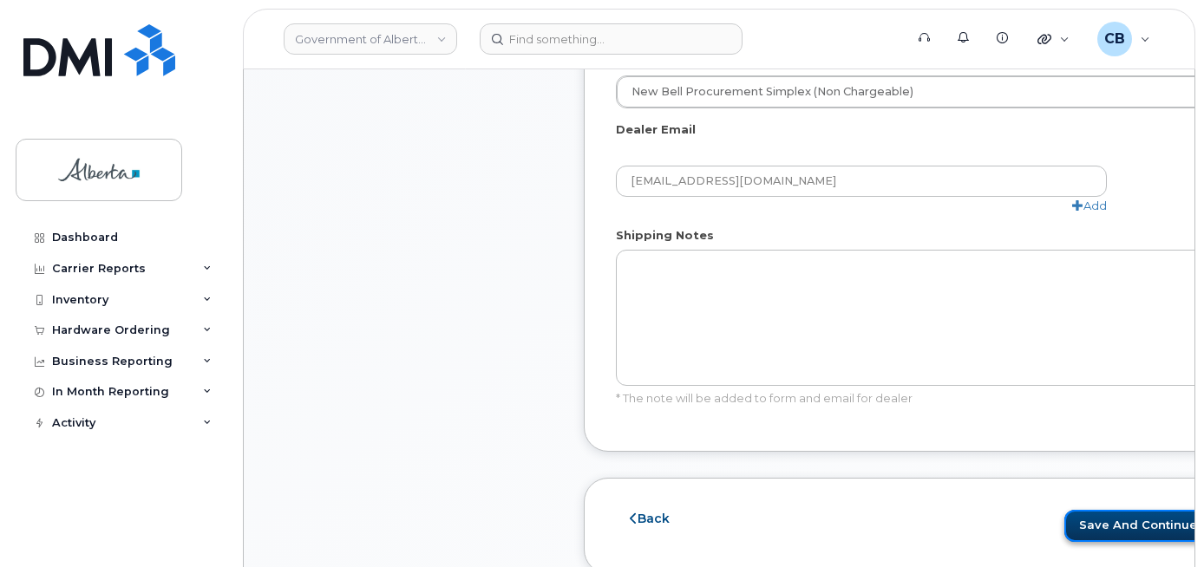
click at [1106, 529] on button "Save and Continue" at bounding box center [1144, 526] width 158 height 32
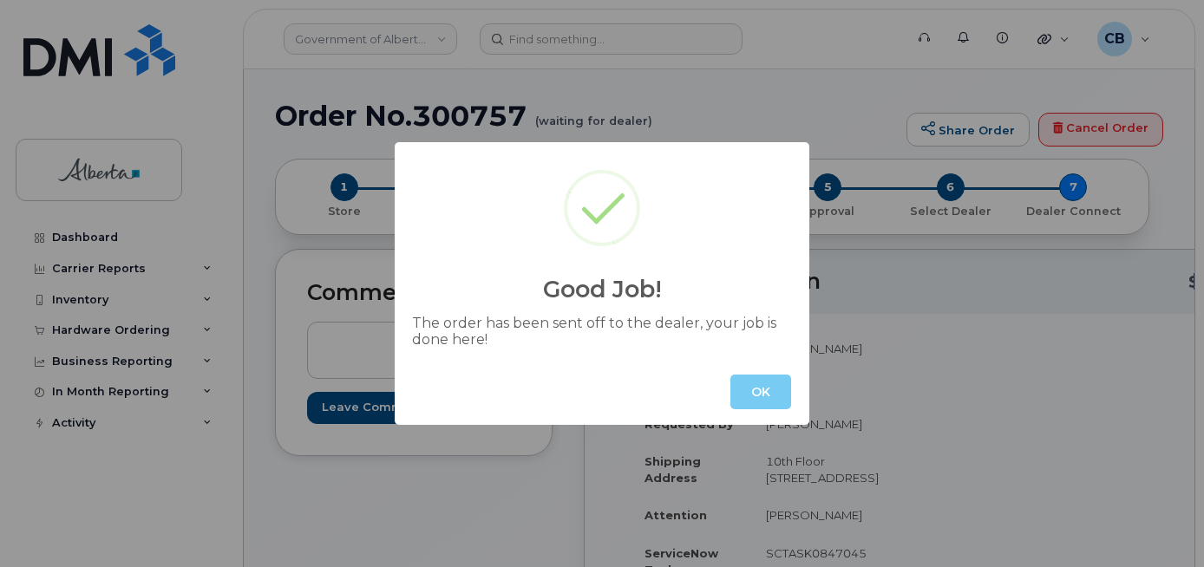
click at [755, 393] on button "OK" at bounding box center [761, 392] width 61 height 35
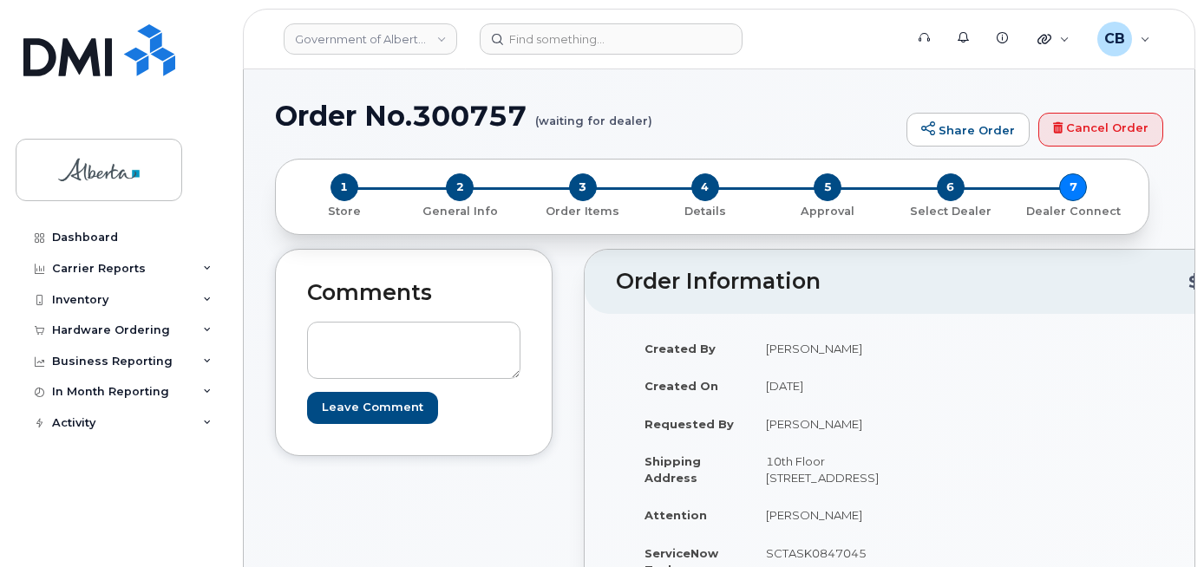
click at [435, 116] on h1 "Order No.300757 (waiting for dealer)" at bounding box center [586, 116] width 623 height 30
copy h1 "300757"
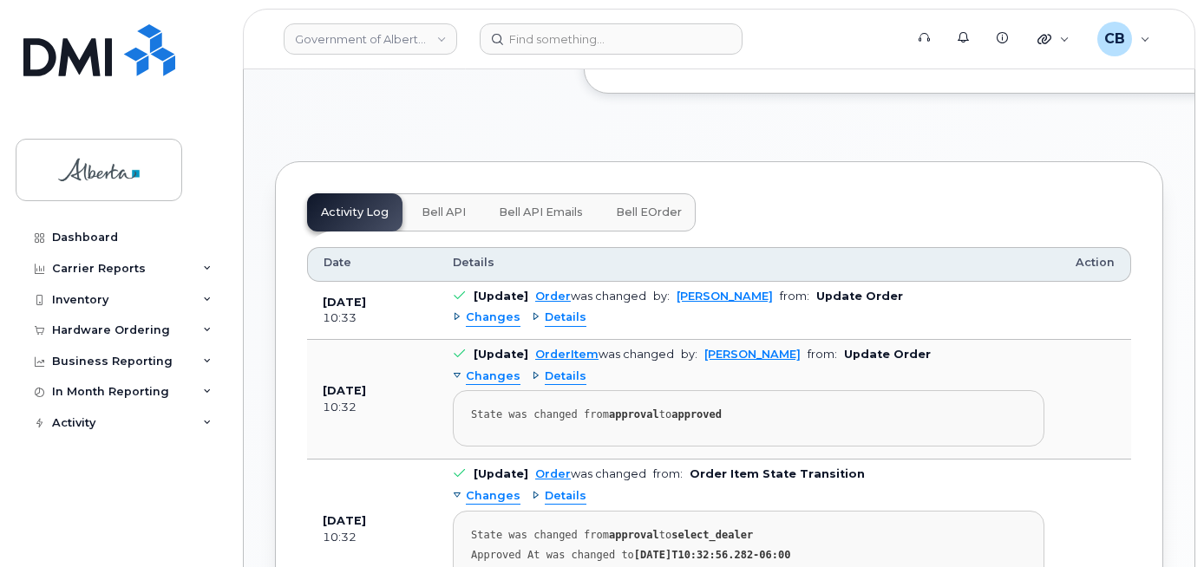
scroll to position [1079, 0]
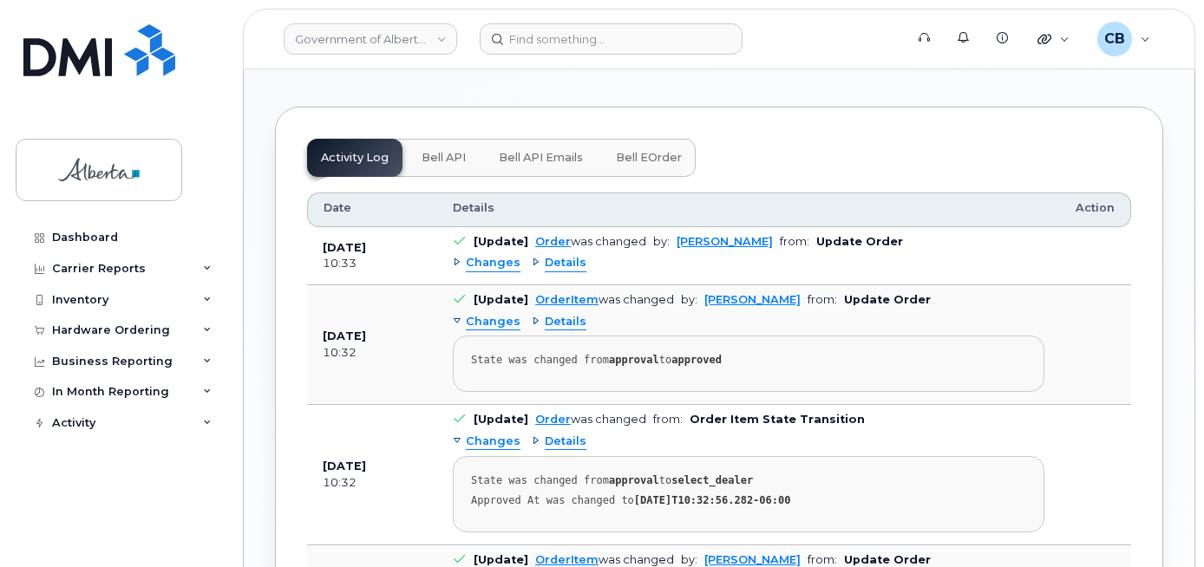
click at [436, 165] on span "Bell API" at bounding box center [444, 158] width 44 height 14
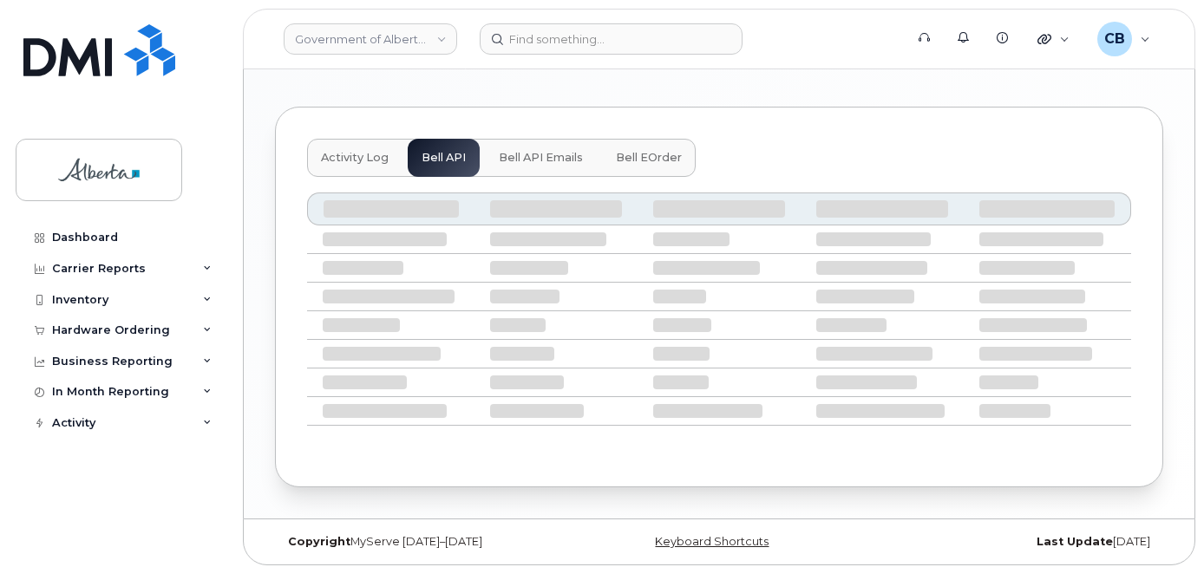
scroll to position [949, 0]
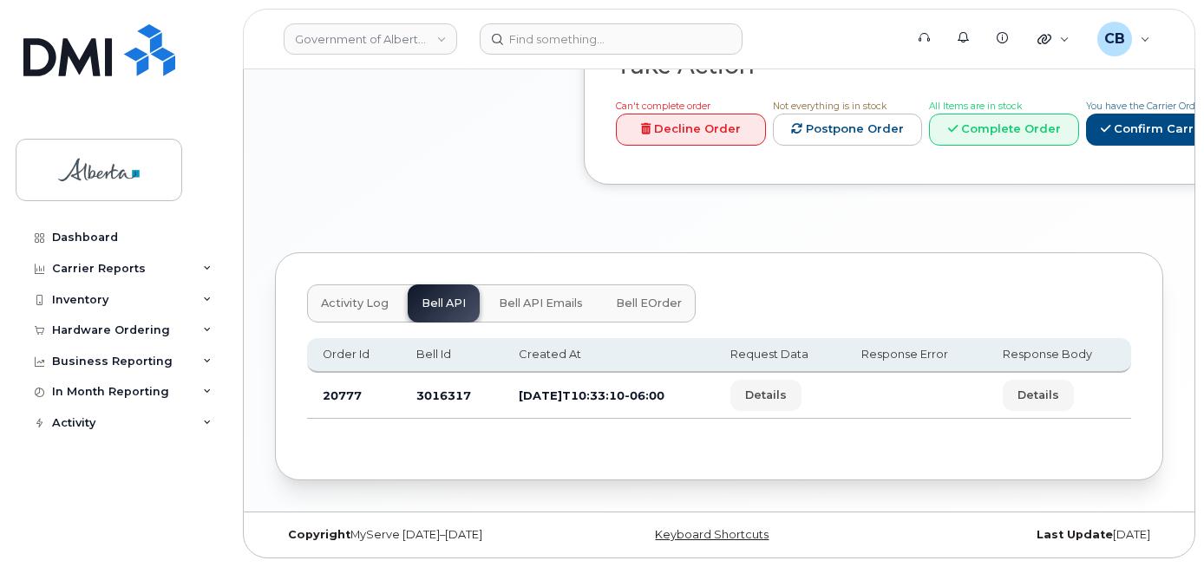
click at [425, 383] on td "3016317" at bounding box center [452, 396] width 102 height 46
copy td "3016317"
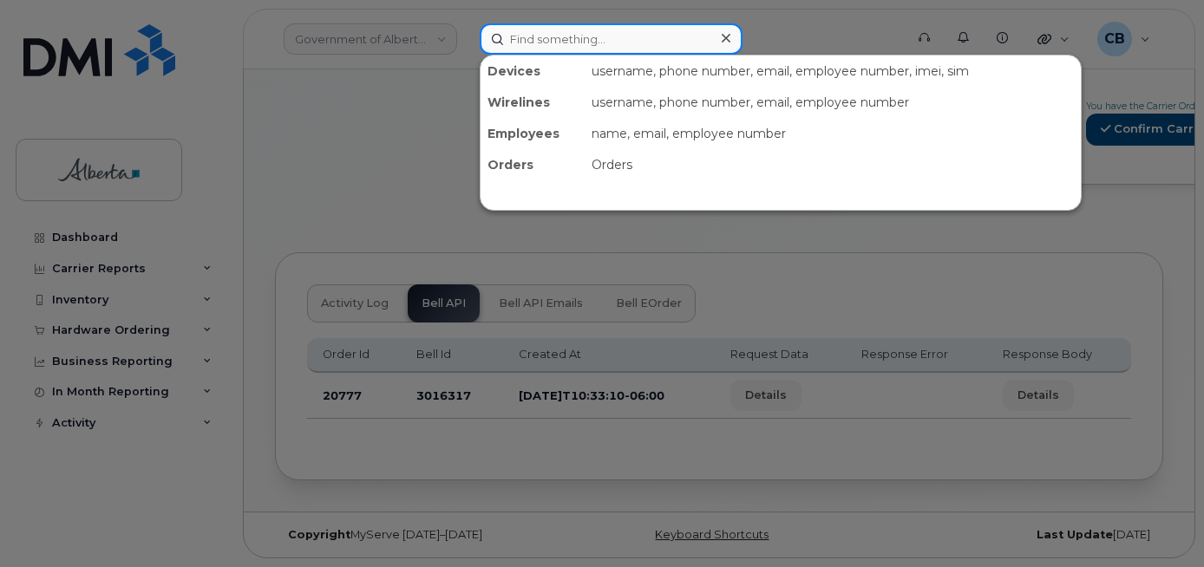
click at [609, 43] on input at bounding box center [611, 38] width 263 height 31
paste input "4035065363"
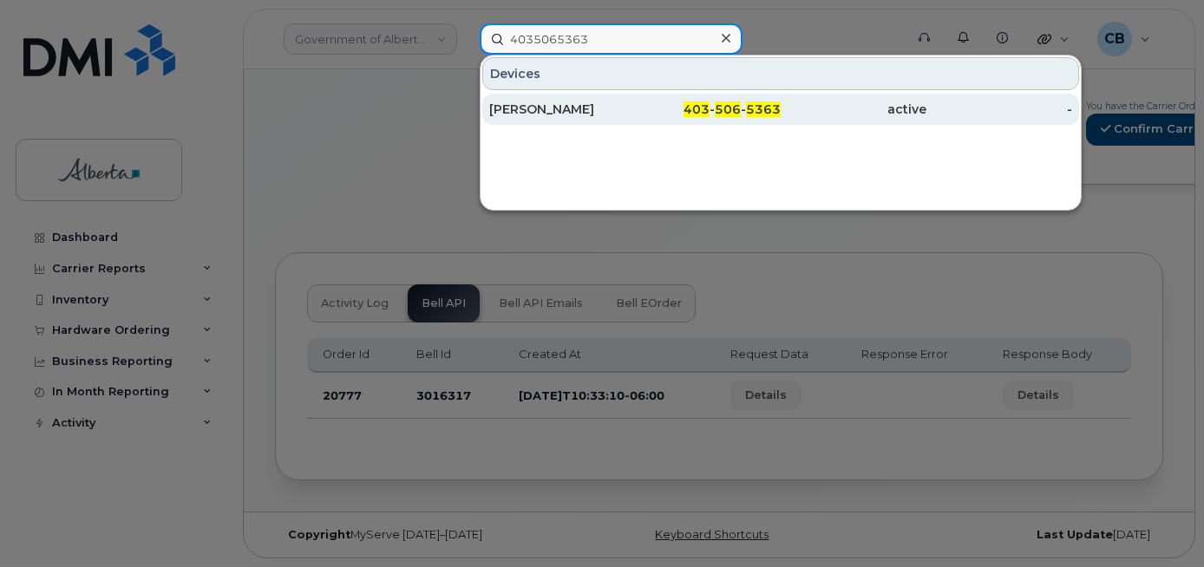
type input "4035065363"
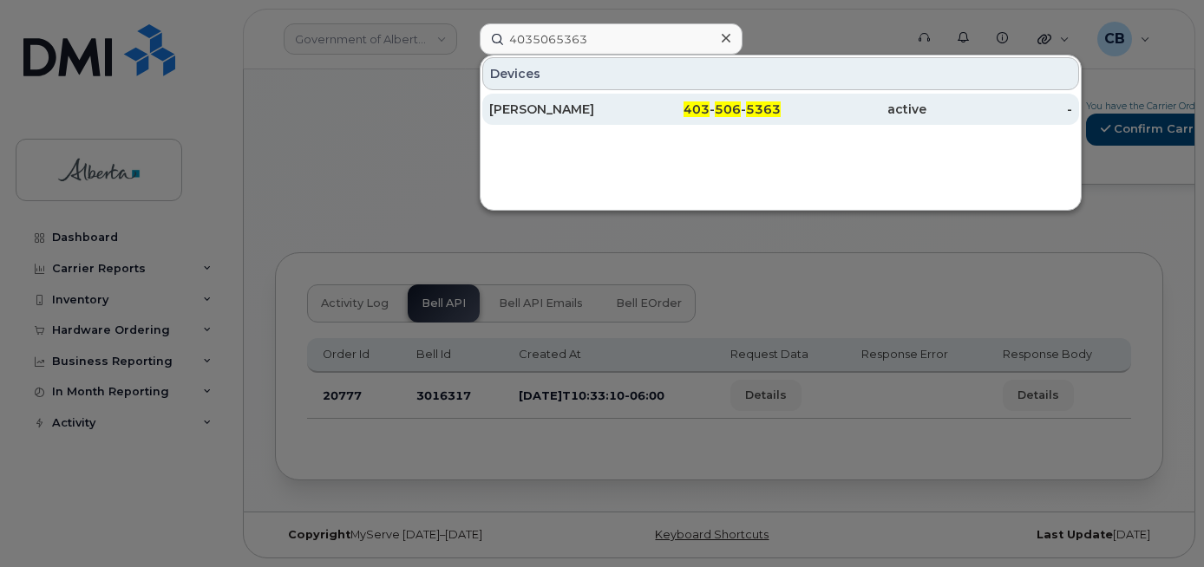
click at [531, 109] on div "[PERSON_NAME]" at bounding box center [562, 109] width 146 height 17
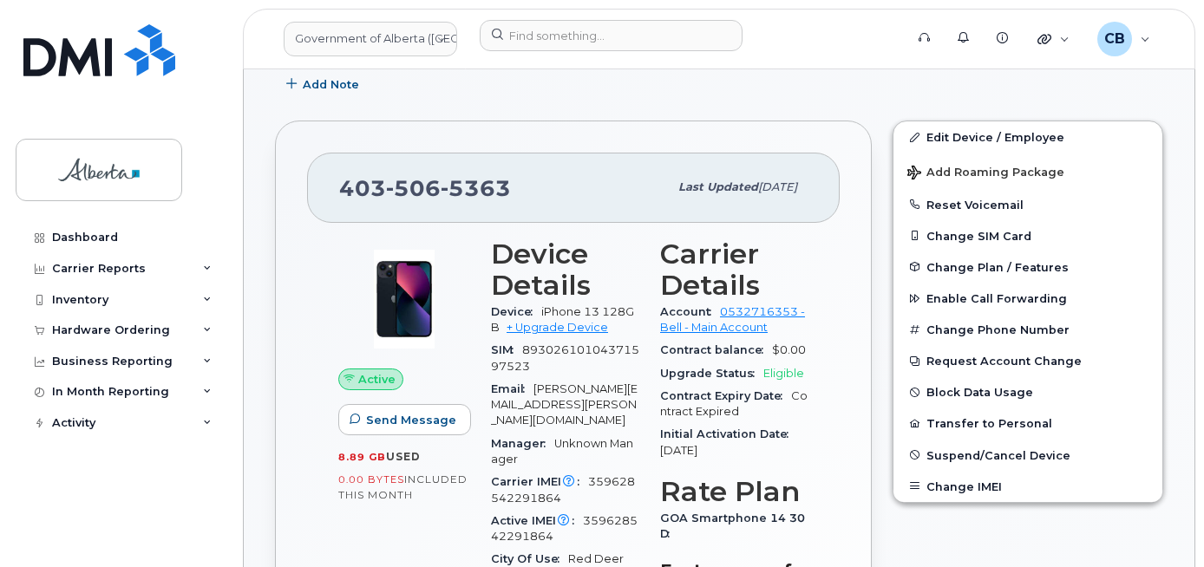
scroll to position [521, 0]
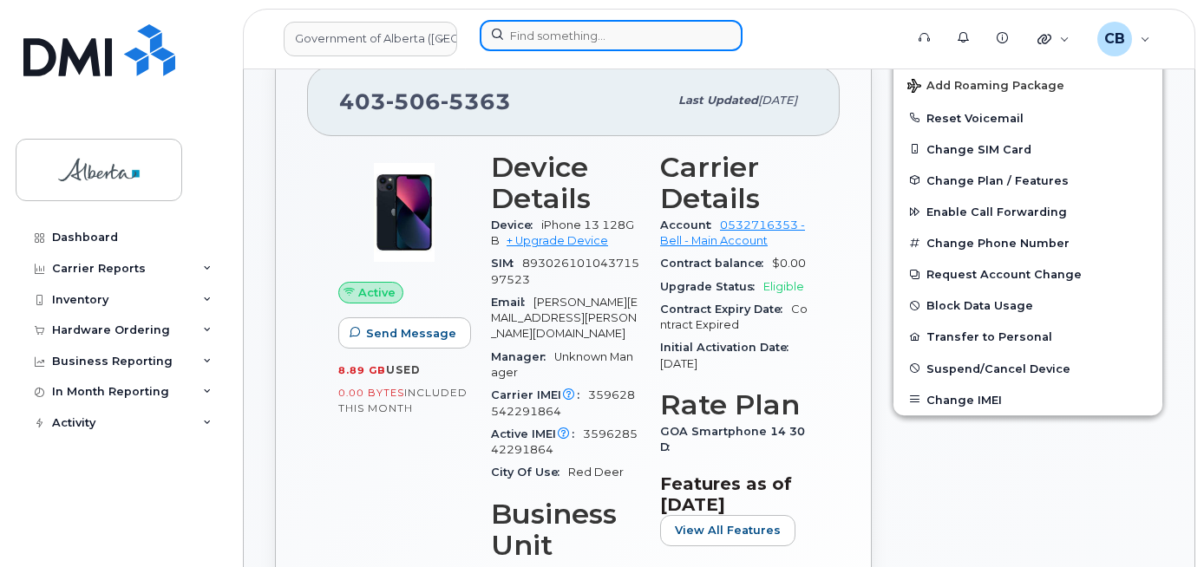
click at [615, 25] on input at bounding box center [611, 35] width 263 height 31
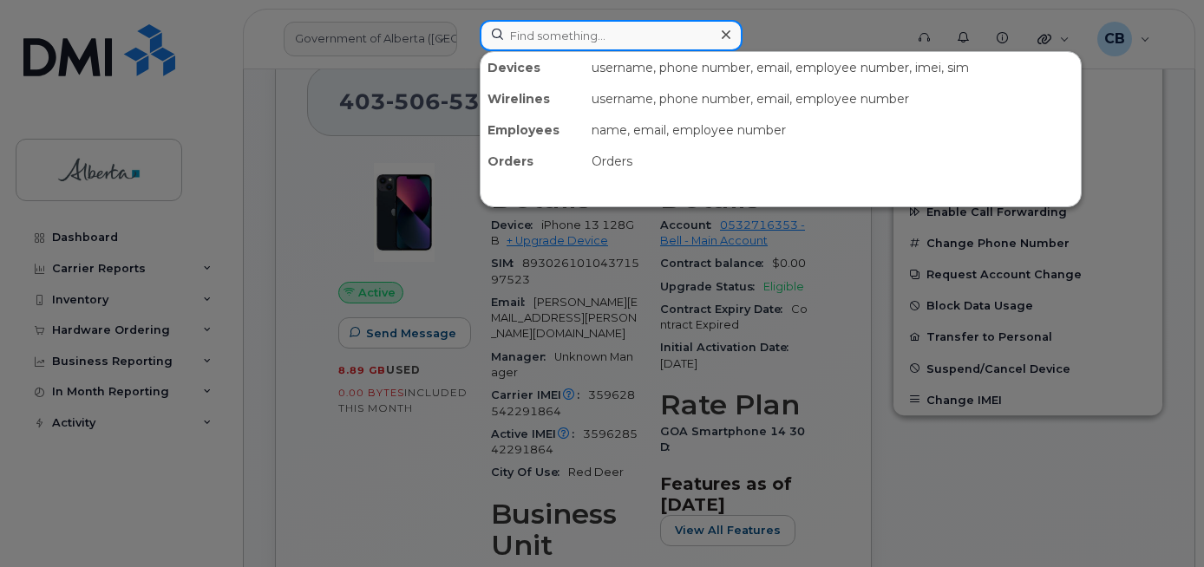
paste input "359628542291864"
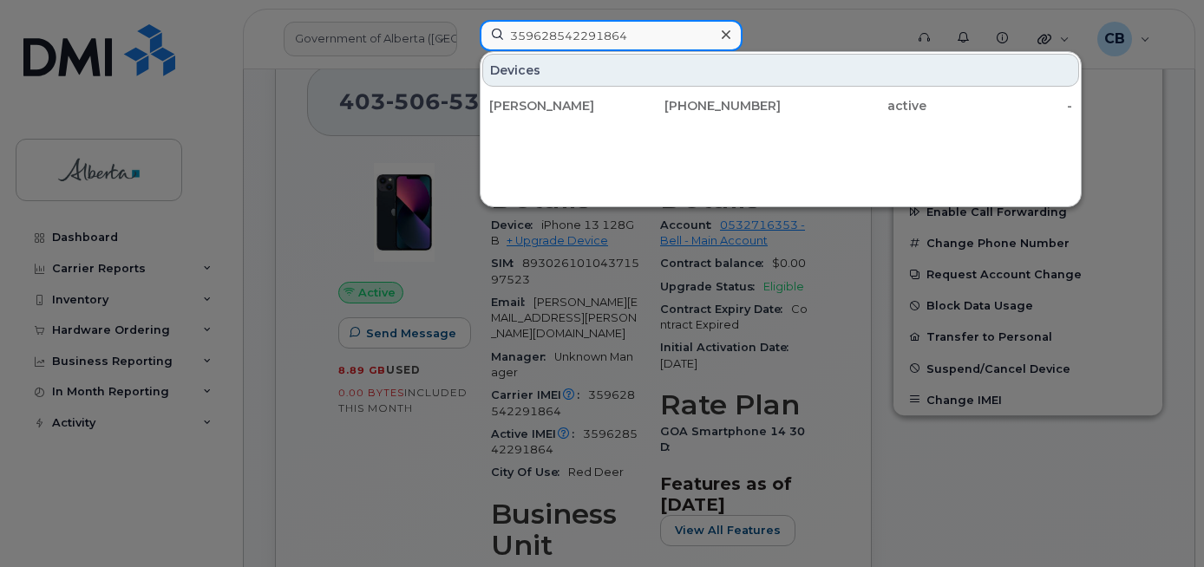
type input "359628542291864"
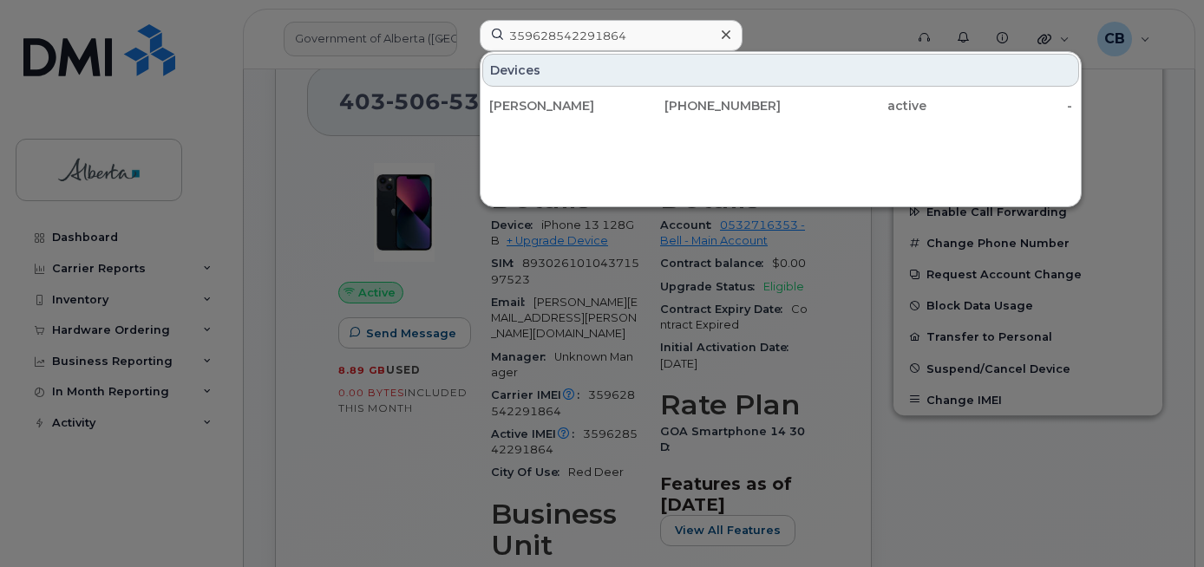
drag, startPoint x: 730, startPoint y: 33, endPoint x: 641, endPoint y: 38, distance: 88.6
click at [729, 33] on icon at bounding box center [726, 35] width 9 height 14
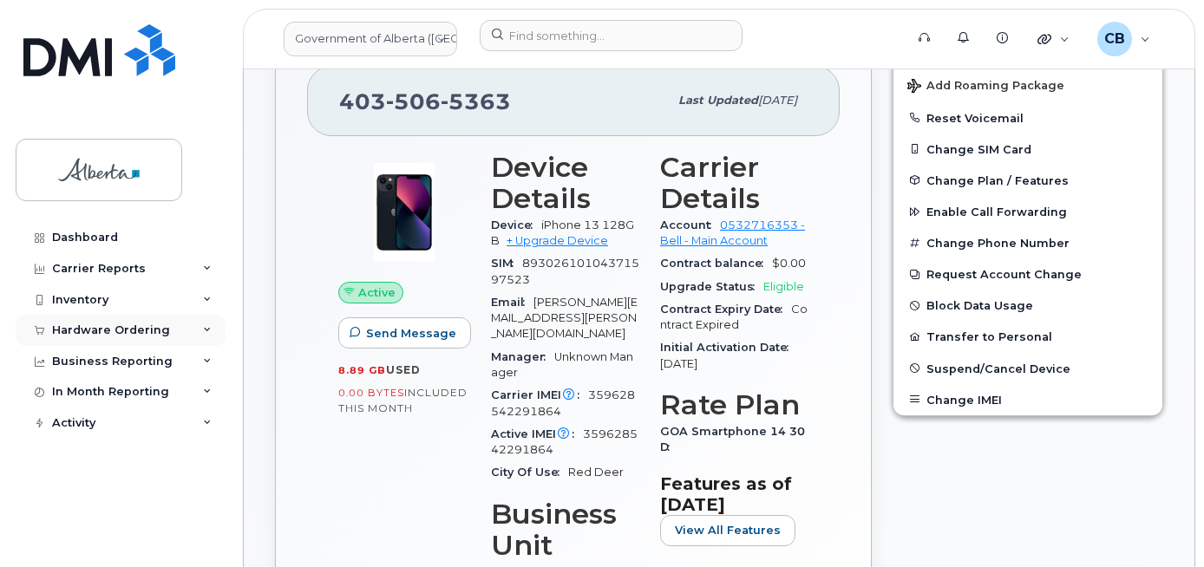
click at [92, 328] on div "Hardware Ordering" at bounding box center [111, 331] width 118 height 14
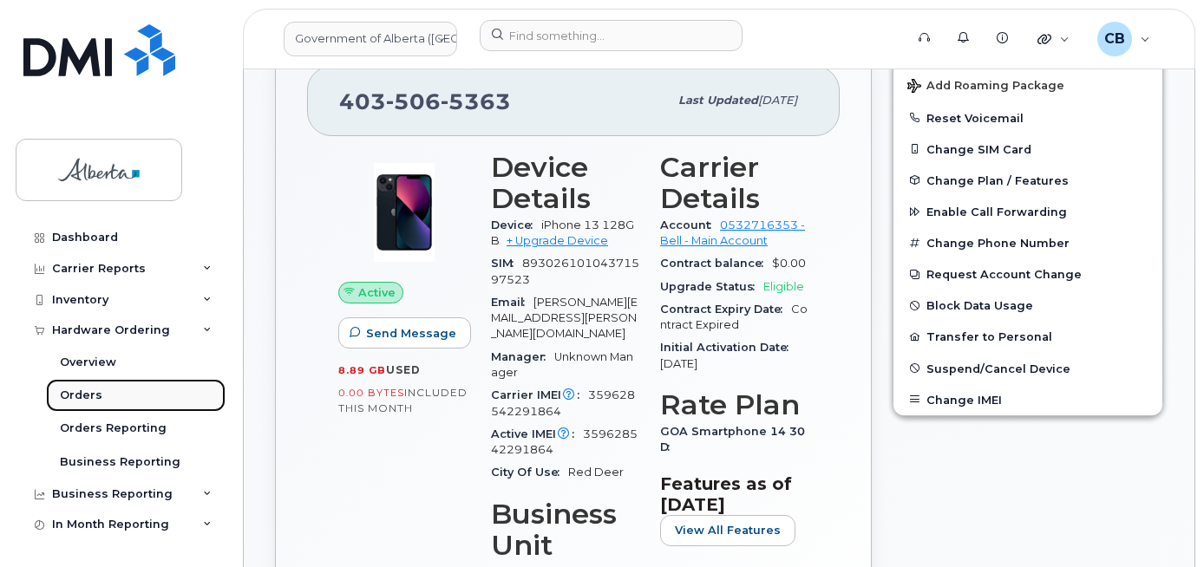
click at [83, 393] on div "Orders" at bounding box center [81, 396] width 43 height 16
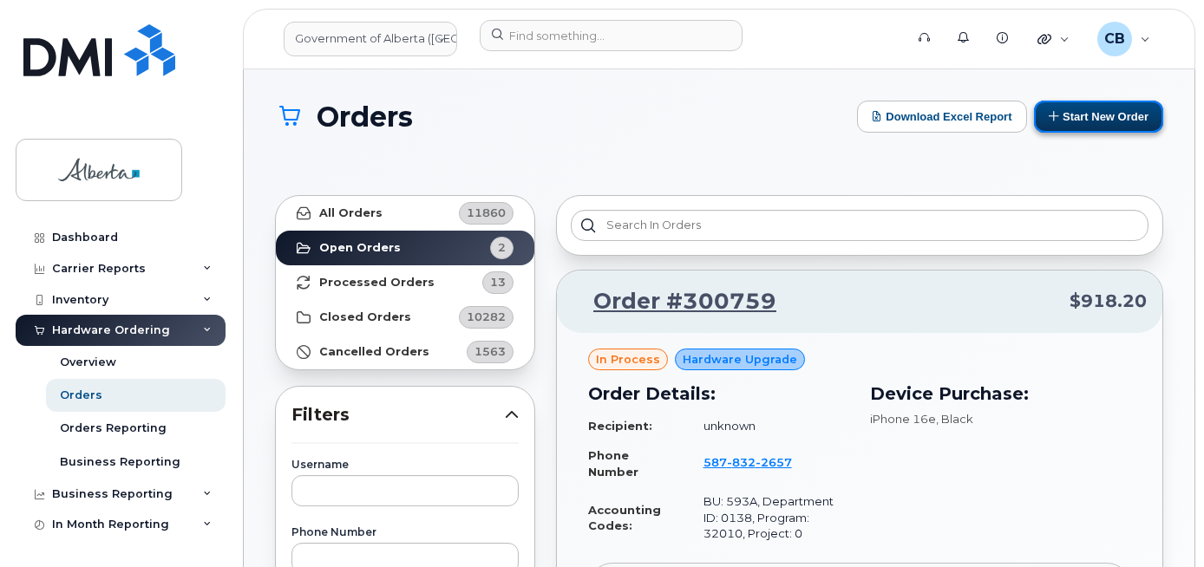
click at [1078, 119] on button "Start New Order" at bounding box center [1098, 117] width 129 height 32
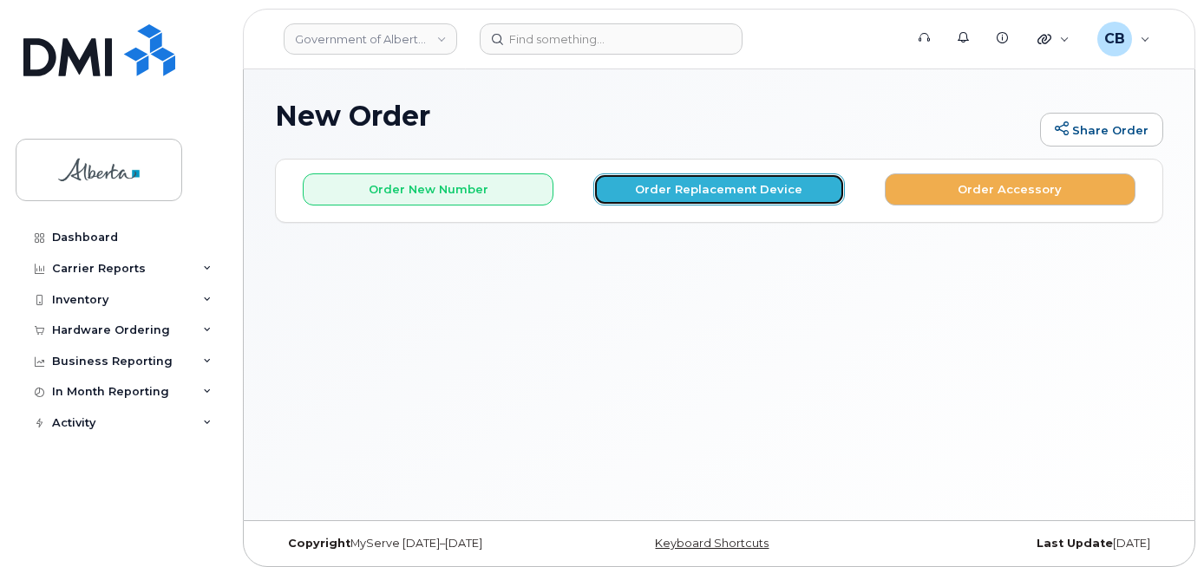
click at [731, 196] on button "Order Replacement Device" at bounding box center [718, 190] width 251 height 32
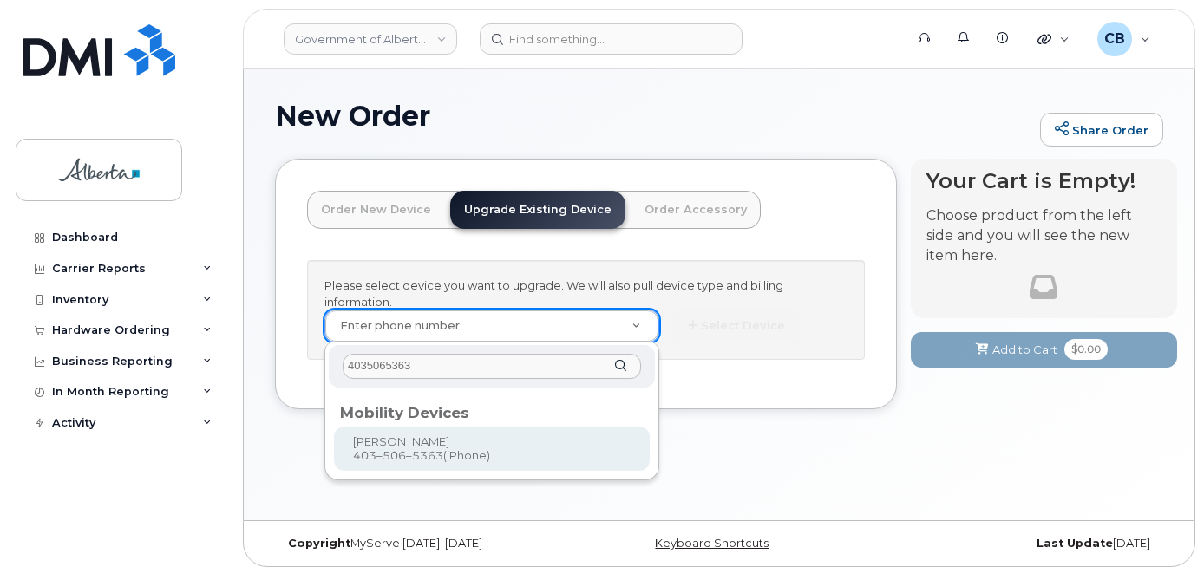
type input "4035065363"
type input "789022"
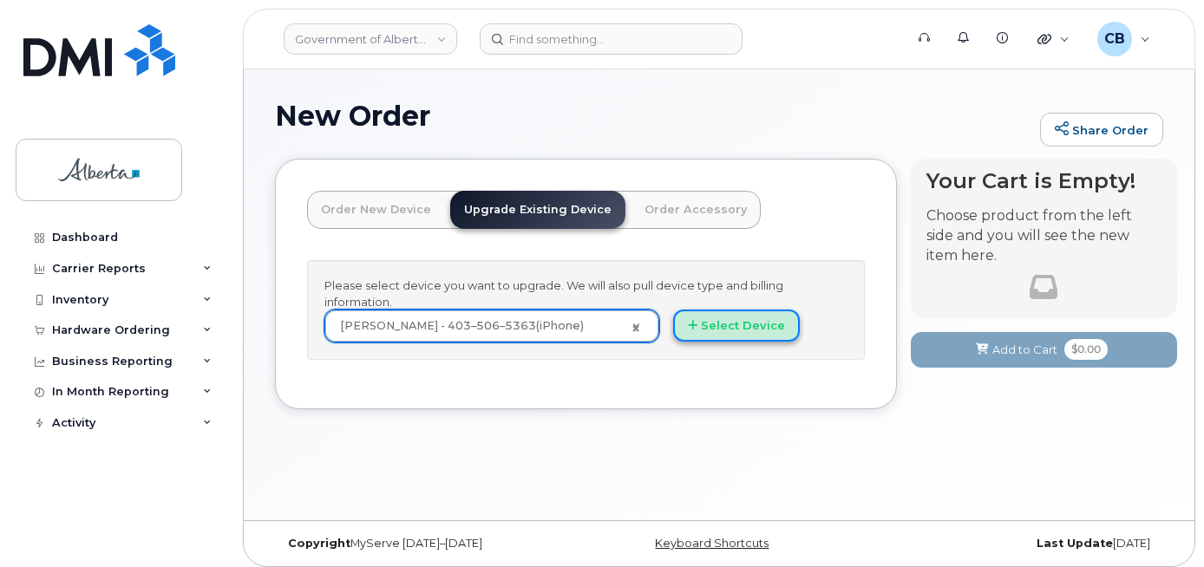
click at [718, 331] on button "Select Device" at bounding box center [736, 326] width 127 height 32
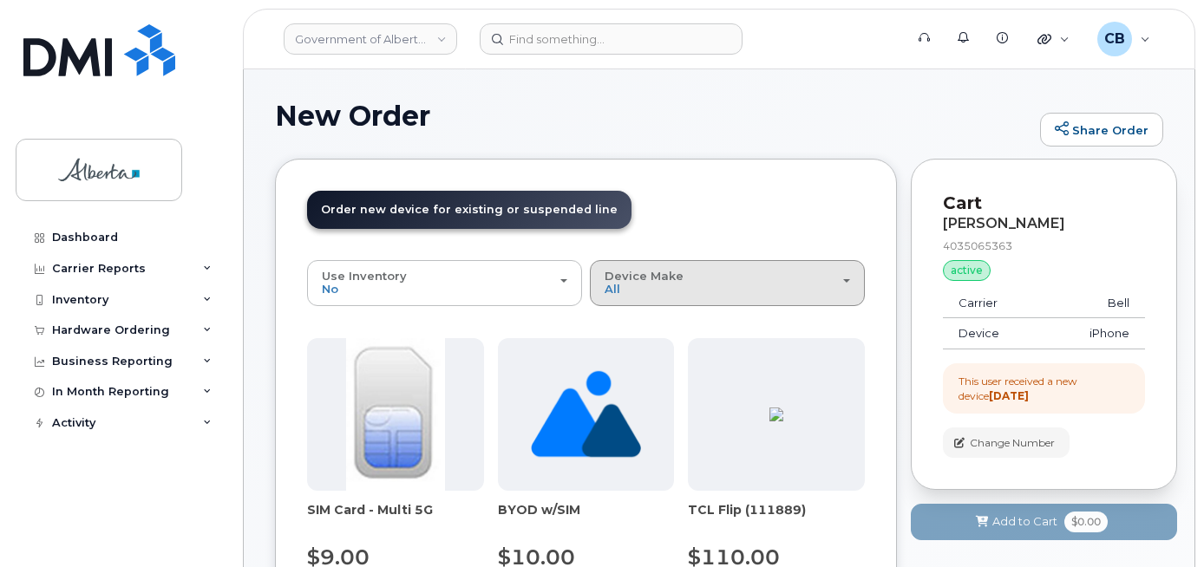
click at [665, 286] on div "Device Make All Aircard Android Cell Phone iPhone Unknown" at bounding box center [728, 283] width 246 height 27
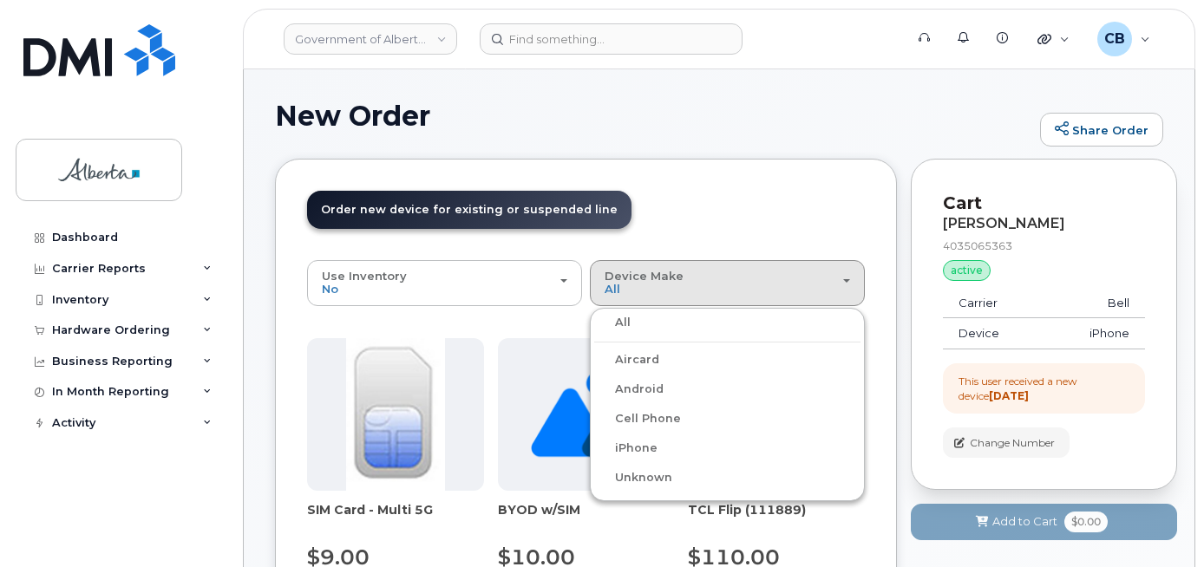
click at [644, 449] on label "iPhone" at bounding box center [625, 448] width 63 height 21
click at [0, 0] on input "iPhone" at bounding box center [0, 0] width 0 height 0
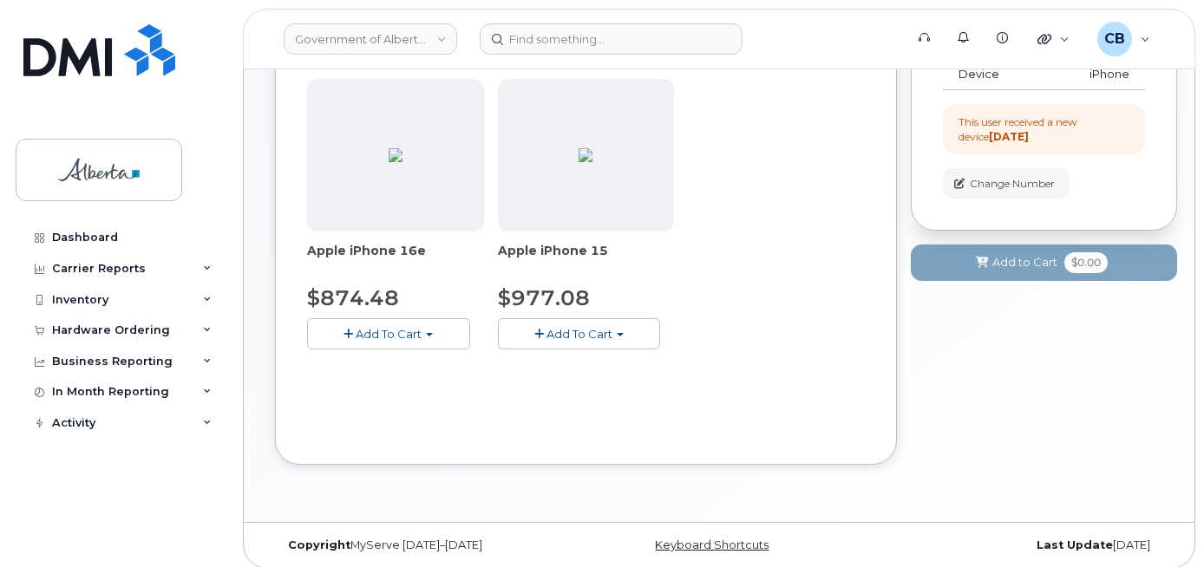
scroll to position [260, 0]
click at [592, 331] on span "Add To Cart" at bounding box center [580, 333] width 66 height 14
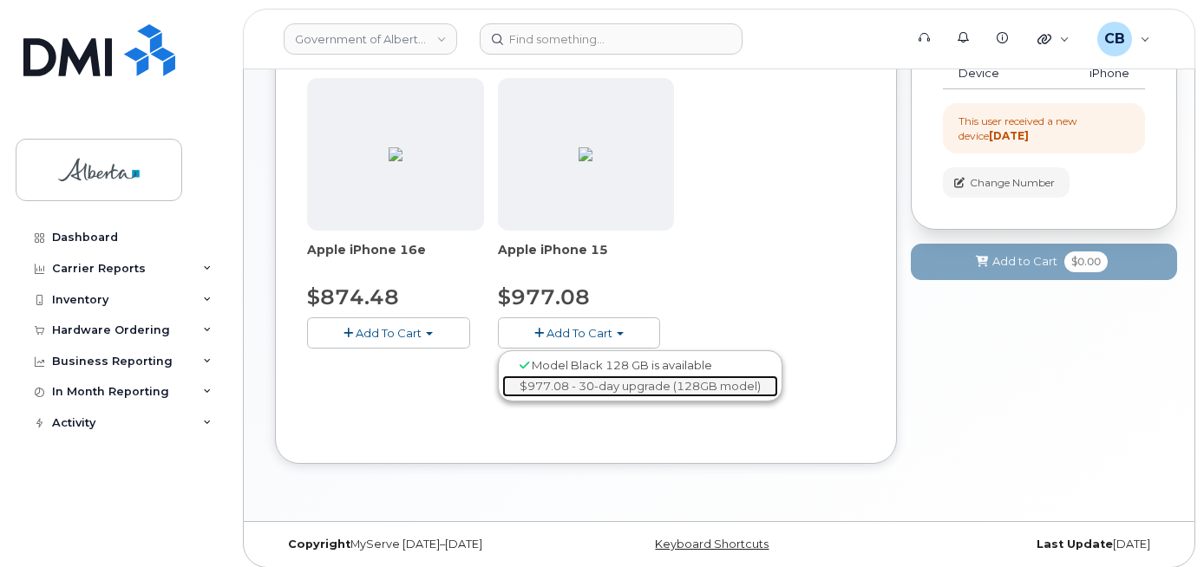
click at [610, 389] on link "$977.08 - 30-day upgrade (128GB model)" at bounding box center [640, 387] width 276 height 22
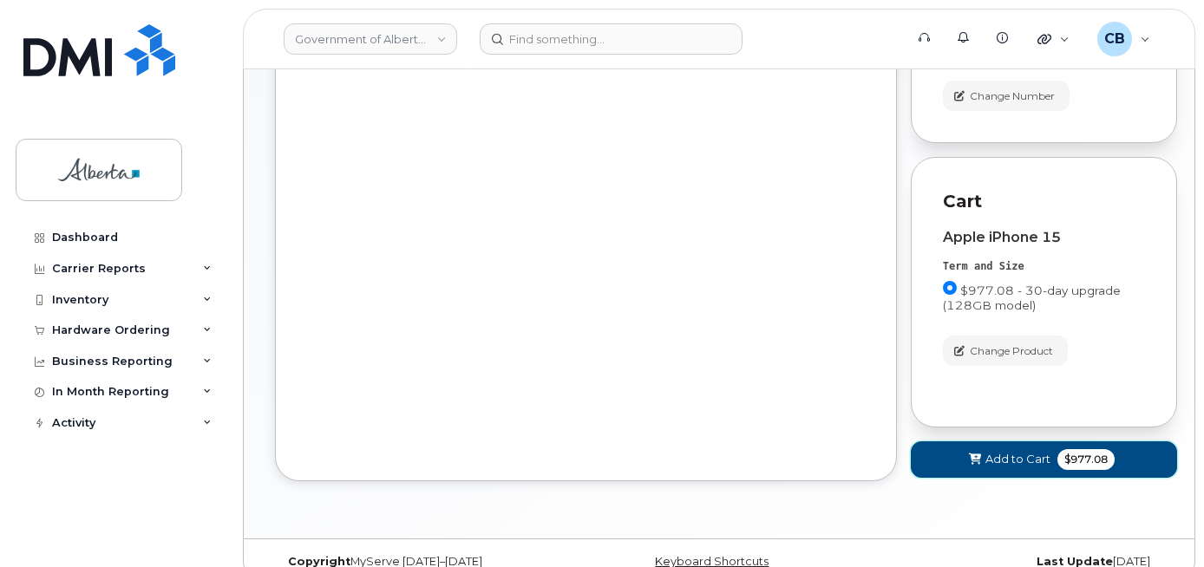
click at [1001, 454] on span "Add to Cart" at bounding box center [1018, 459] width 65 height 16
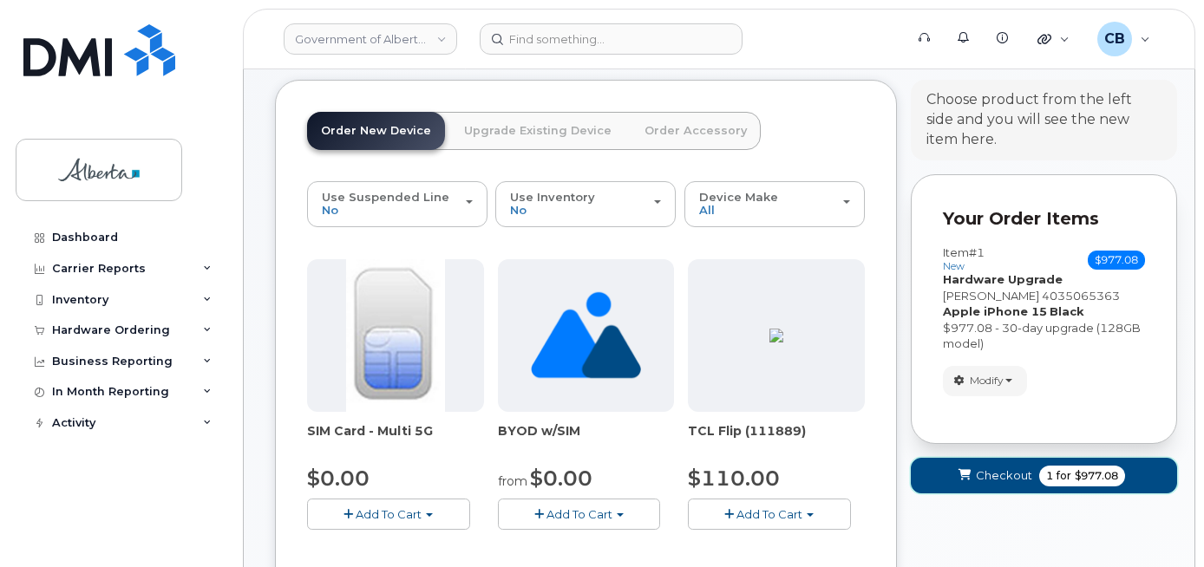
click at [1007, 471] on span "Checkout" at bounding box center [1004, 476] width 56 height 16
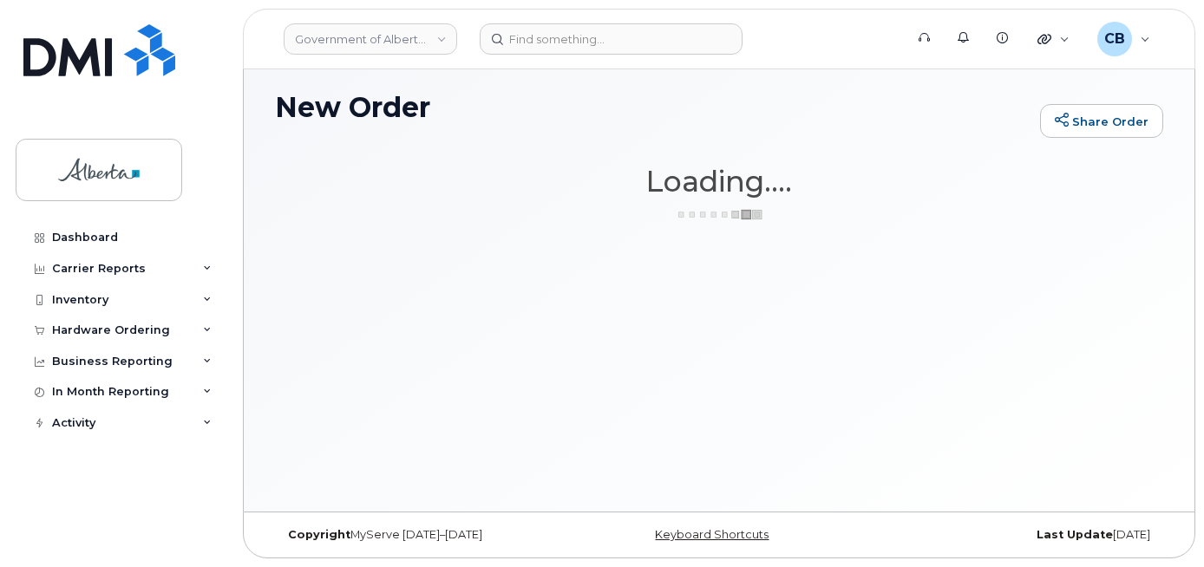
scroll to position [9, 0]
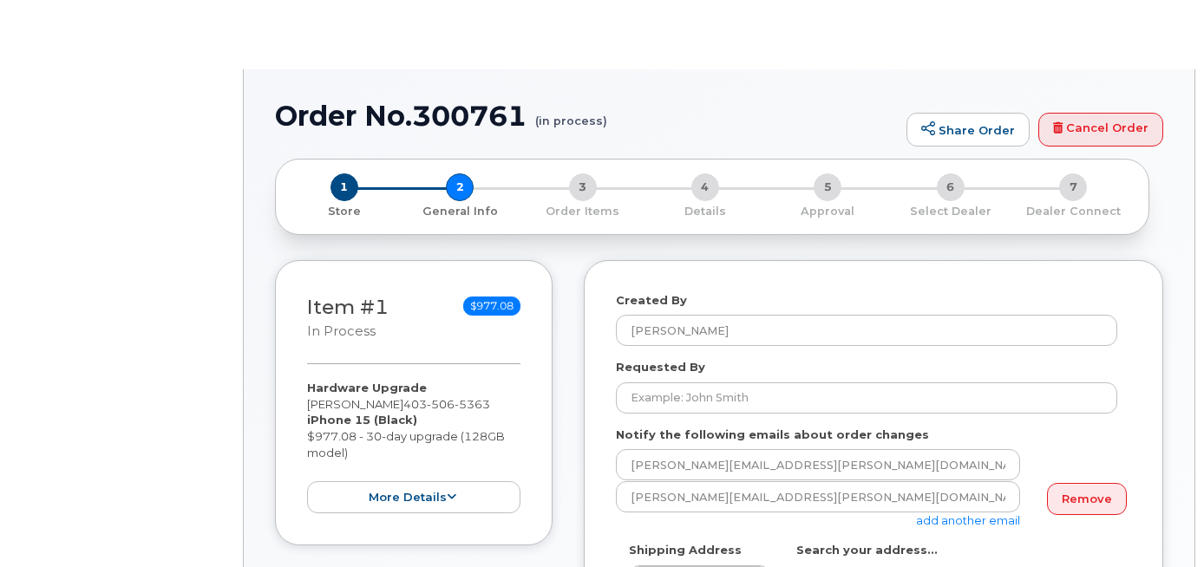
select select
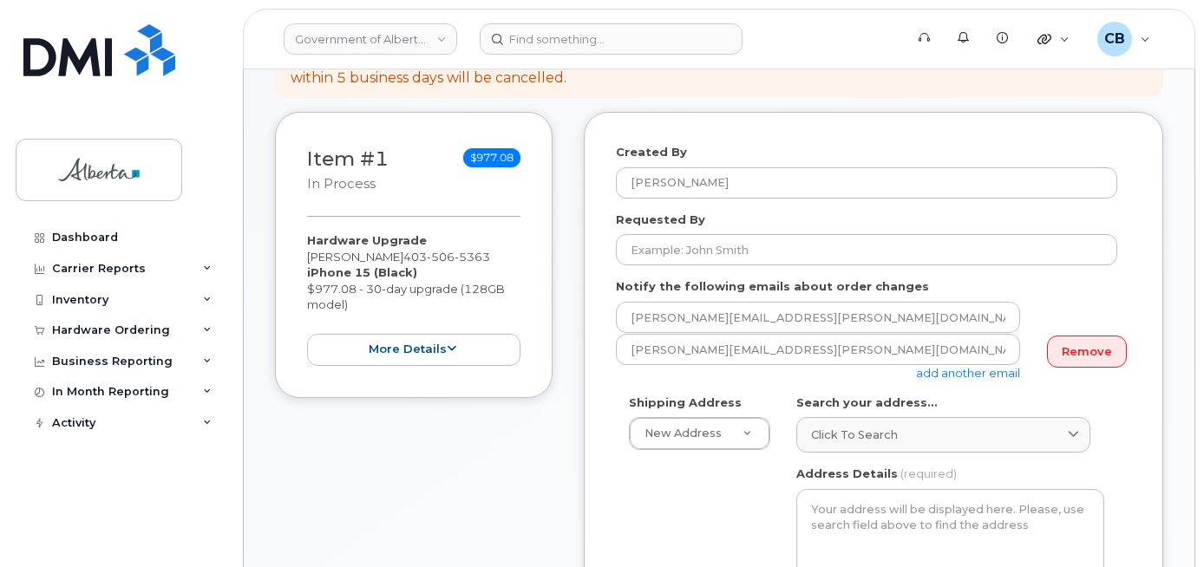
scroll to position [260, 0]
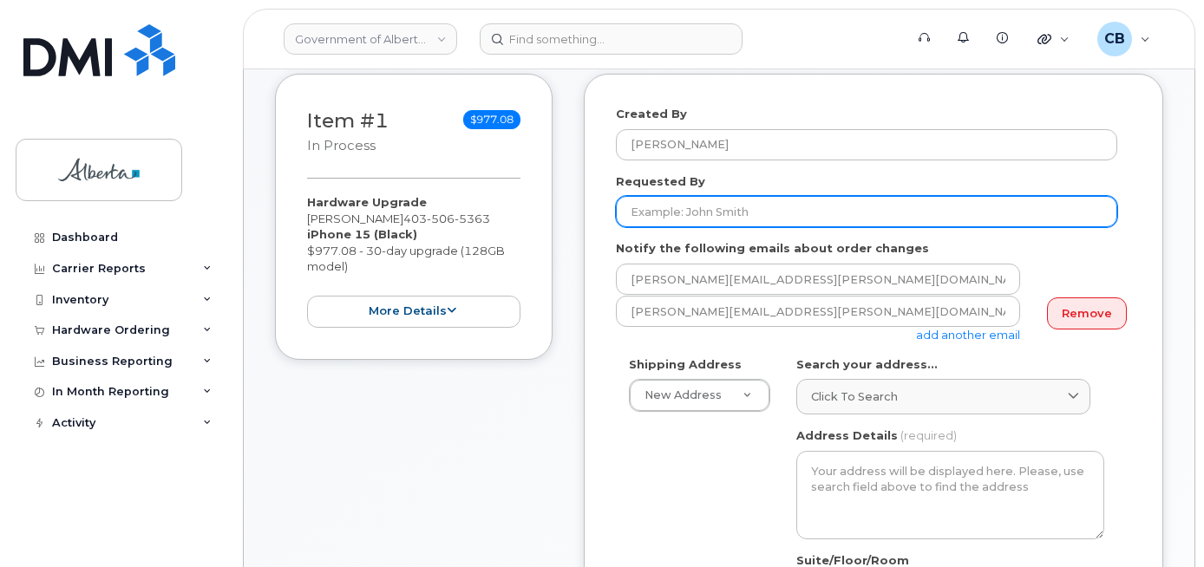
click at [671, 210] on input "Requested By" at bounding box center [866, 211] width 501 height 31
paste input "[PERSON_NAME][EMAIL_ADDRESS][PERSON_NAME][DOMAIN_NAME]"
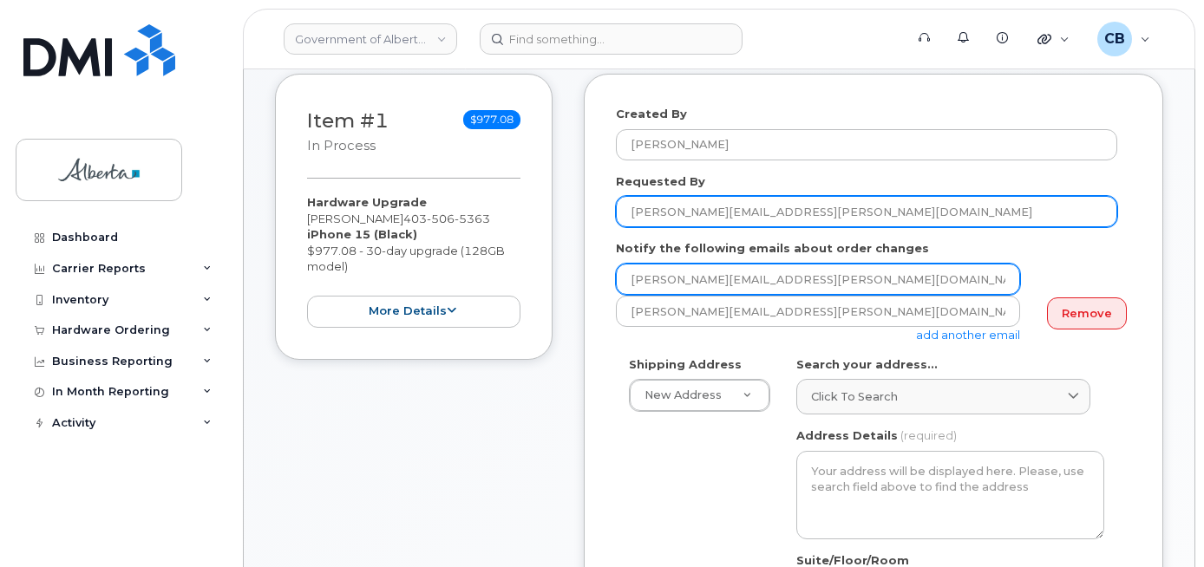
type input "[PERSON_NAME][EMAIL_ADDRESS][PERSON_NAME][DOMAIN_NAME]"
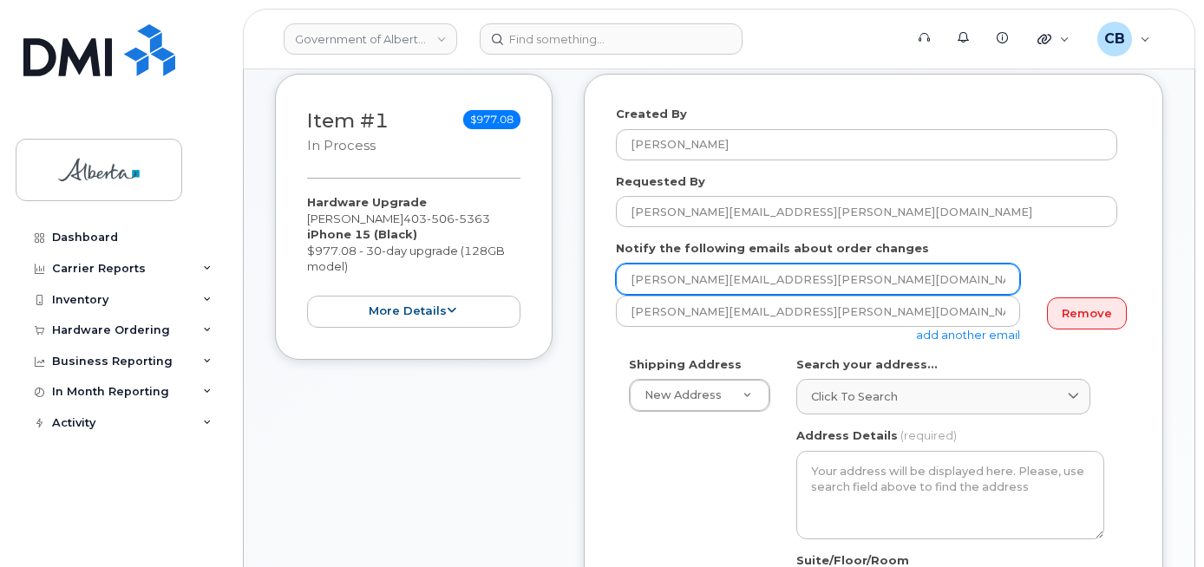
click at [637, 280] on input "[PERSON_NAME][EMAIL_ADDRESS][PERSON_NAME][DOMAIN_NAME]" at bounding box center [818, 279] width 404 height 31
paste input "[PERSON_NAME].[PERSON_NAME]"
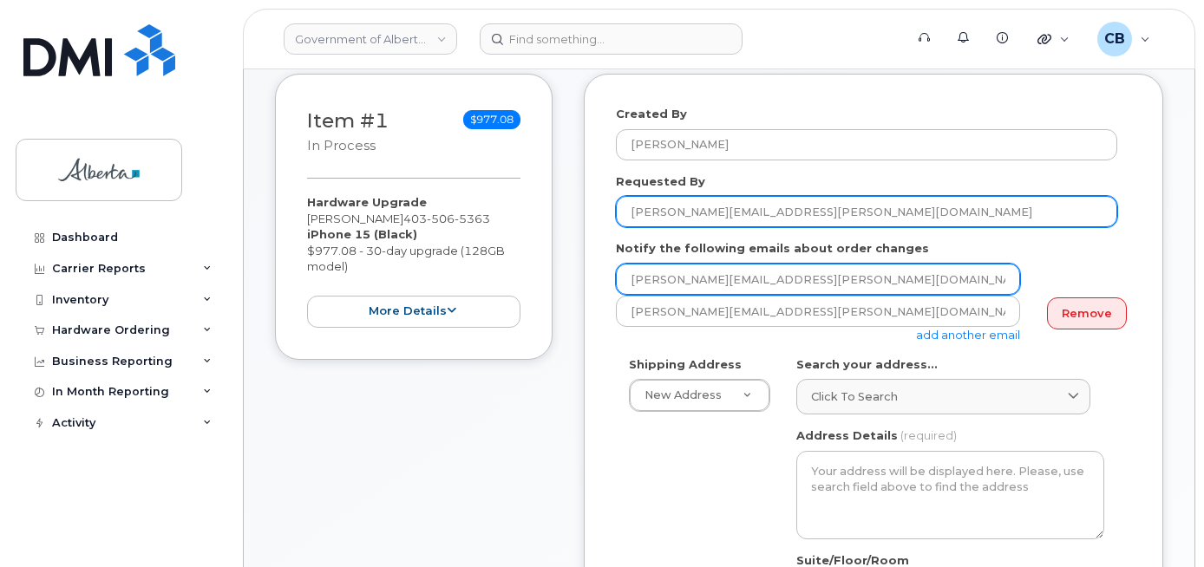
type input "[PERSON_NAME][EMAIL_ADDRESS][PERSON_NAME][DOMAIN_NAME]"
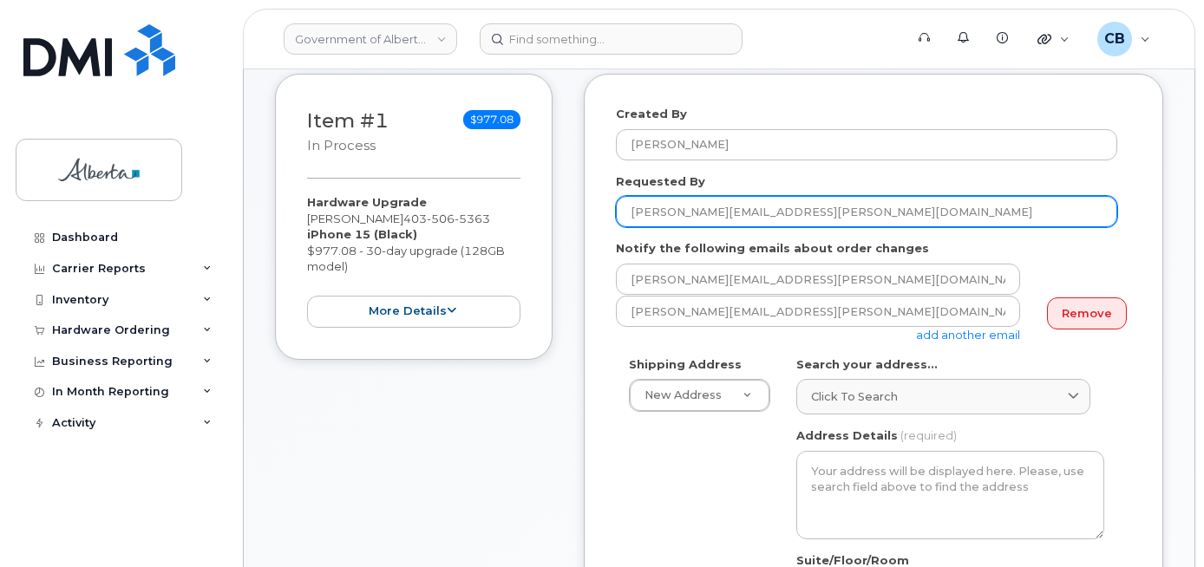
drag, startPoint x: 758, startPoint y: 210, endPoint x: 696, endPoint y: 212, distance: 62.5
click at [696, 212] on input "[PERSON_NAME][EMAIL_ADDRESS][PERSON_NAME][DOMAIN_NAME]" at bounding box center [866, 211] width 501 height 31
type input "[PERSON_NAME]"
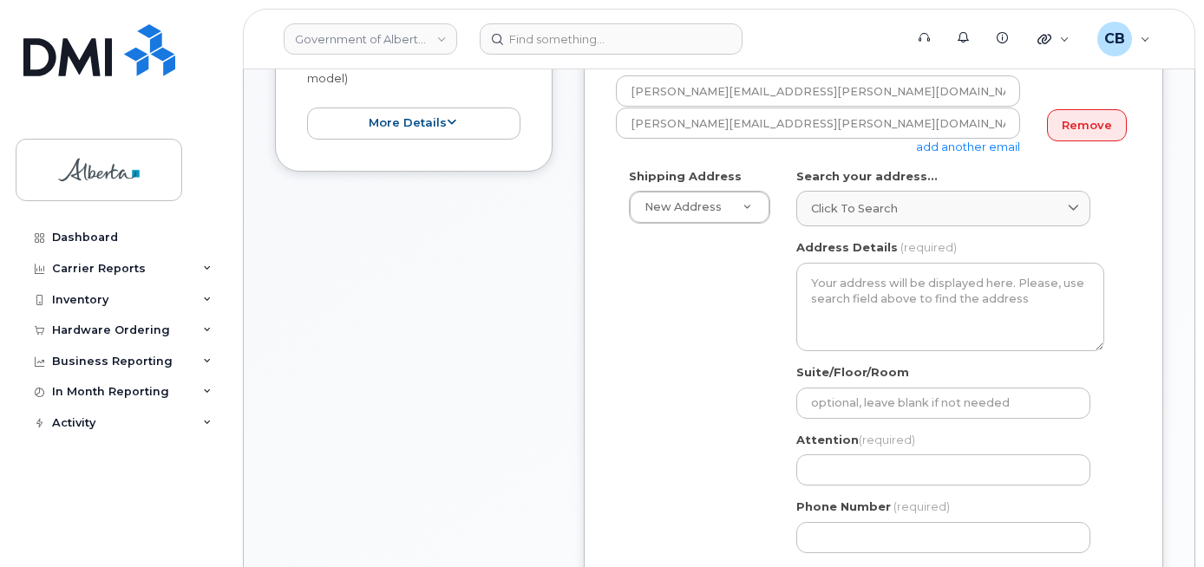
scroll to position [607, 0]
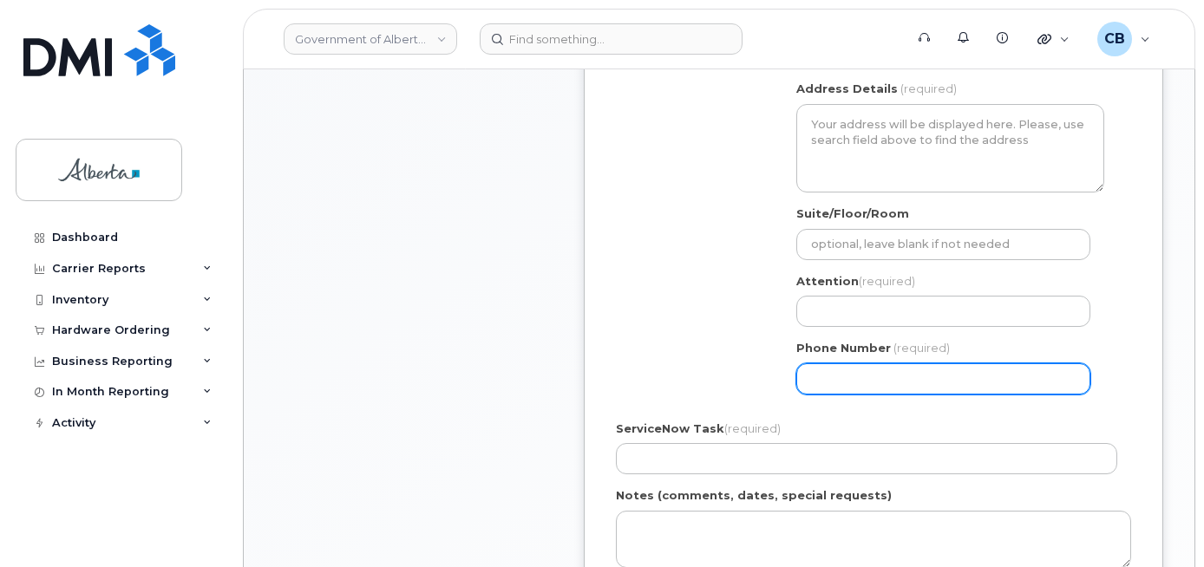
click at [829, 364] on input "Phone Number" at bounding box center [943, 379] width 294 height 31
paste input "7809684208"
select select
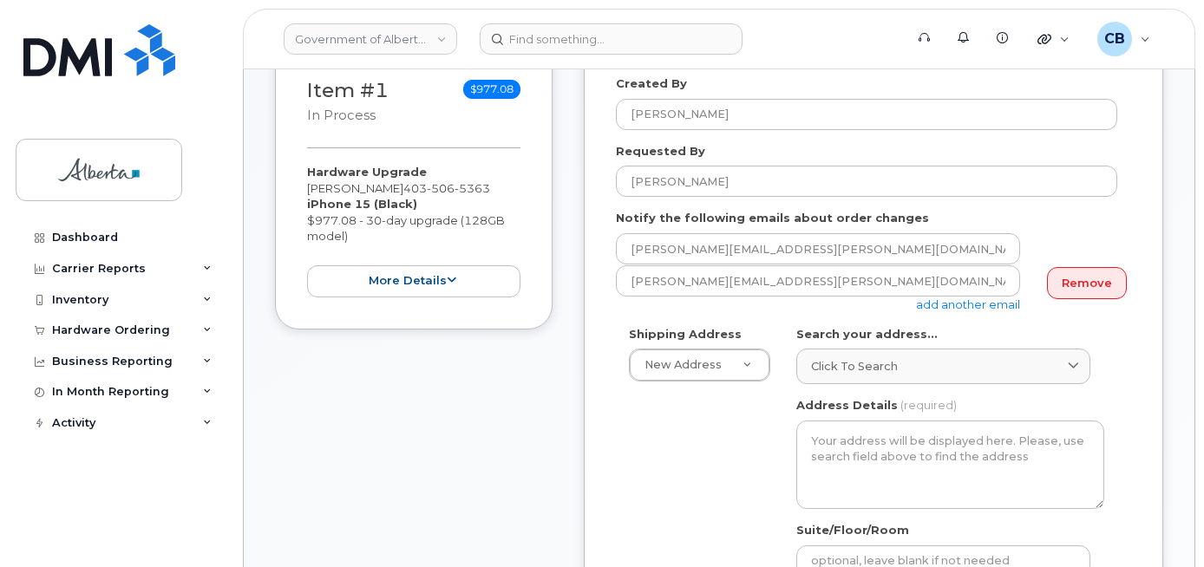
scroll to position [260, 0]
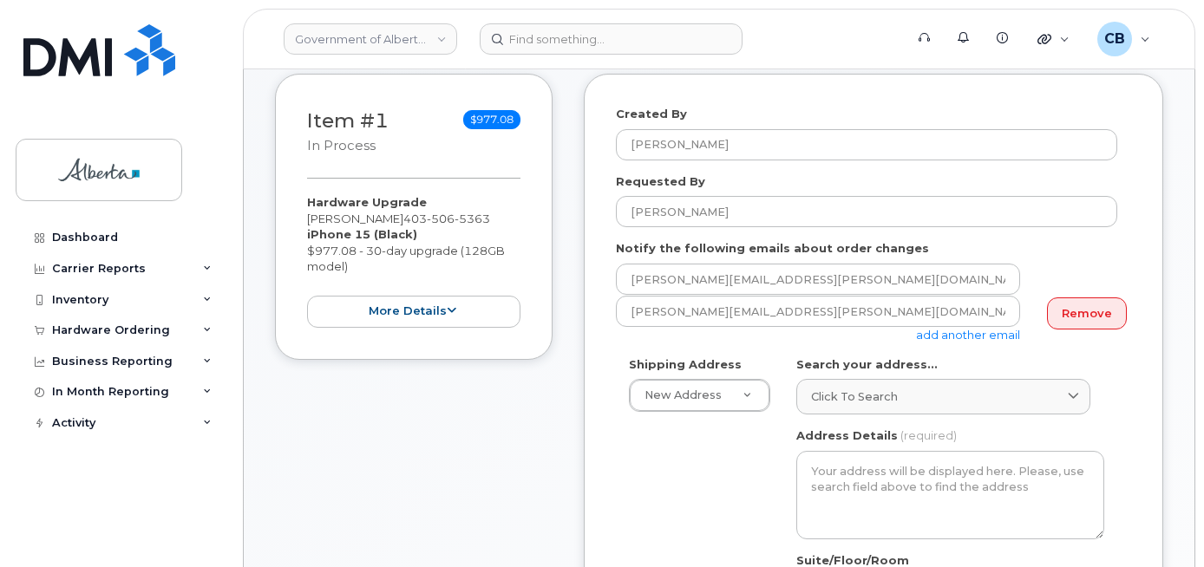
type input "7809684208"
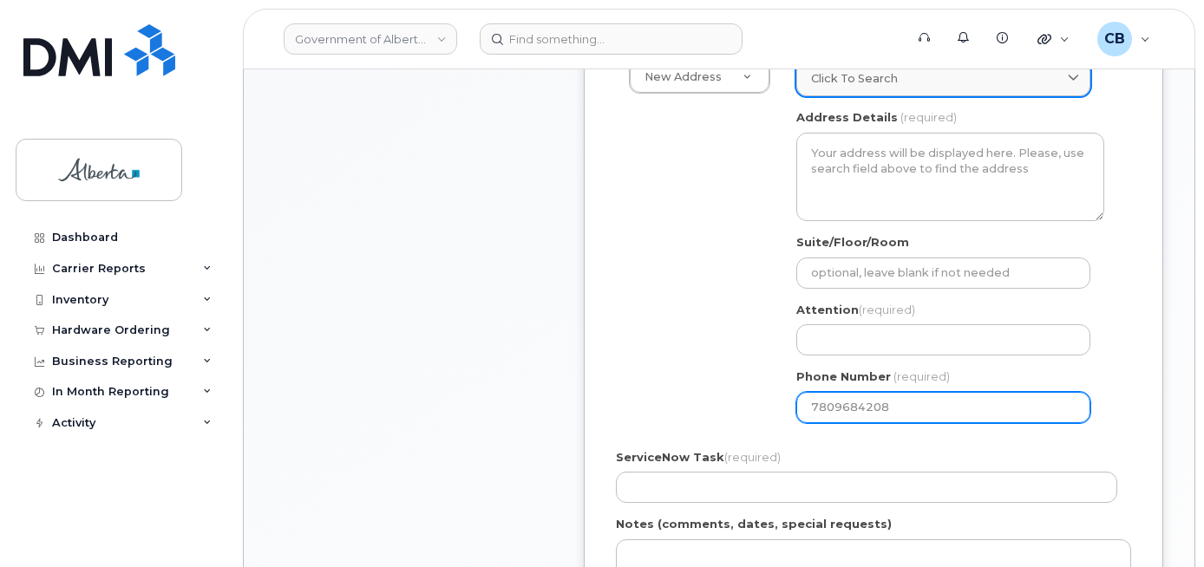
scroll to position [607, 0]
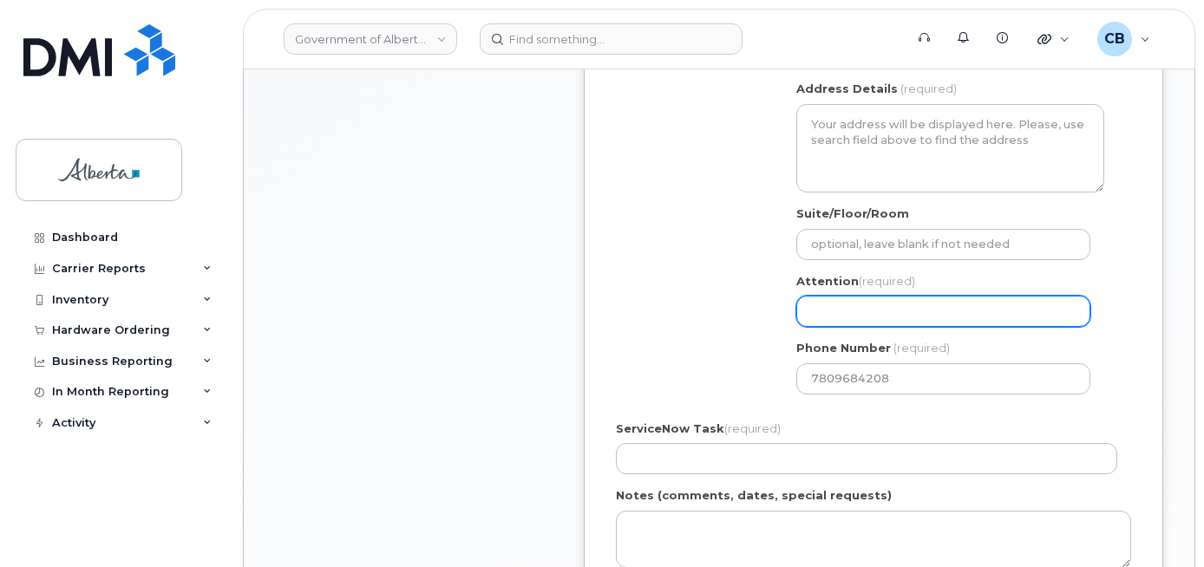
drag, startPoint x: 833, startPoint y: 316, endPoint x: 822, endPoint y: 318, distance: 10.7
click at [832, 316] on input "Attention (required)" at bounding box center [943, 311] width 294 height 31
paste input "[PERSON_NAME]"
select select
type input "[PERSON_NAME]"
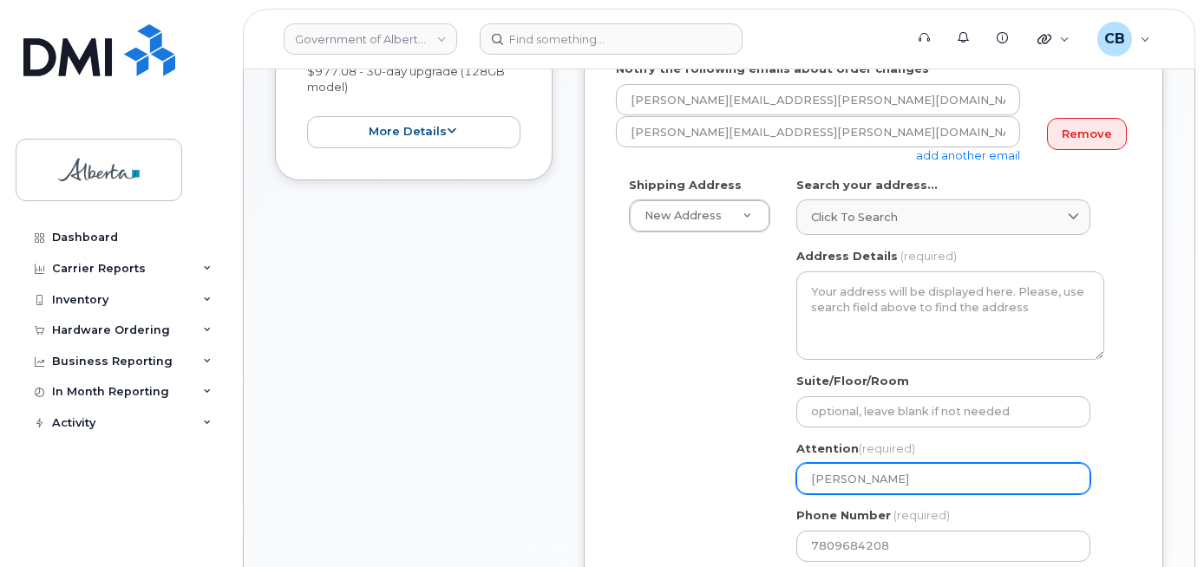
scroll to position [434, 0]
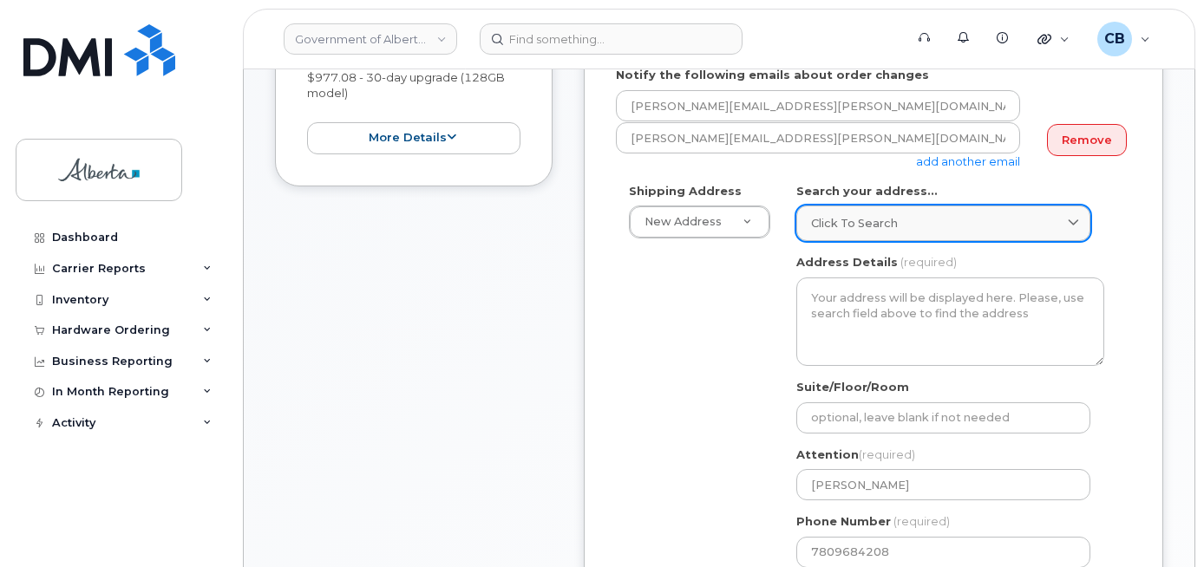
click at [837, 225] on span "Click to search" at bounding box center [854, 223] width 87 height 16
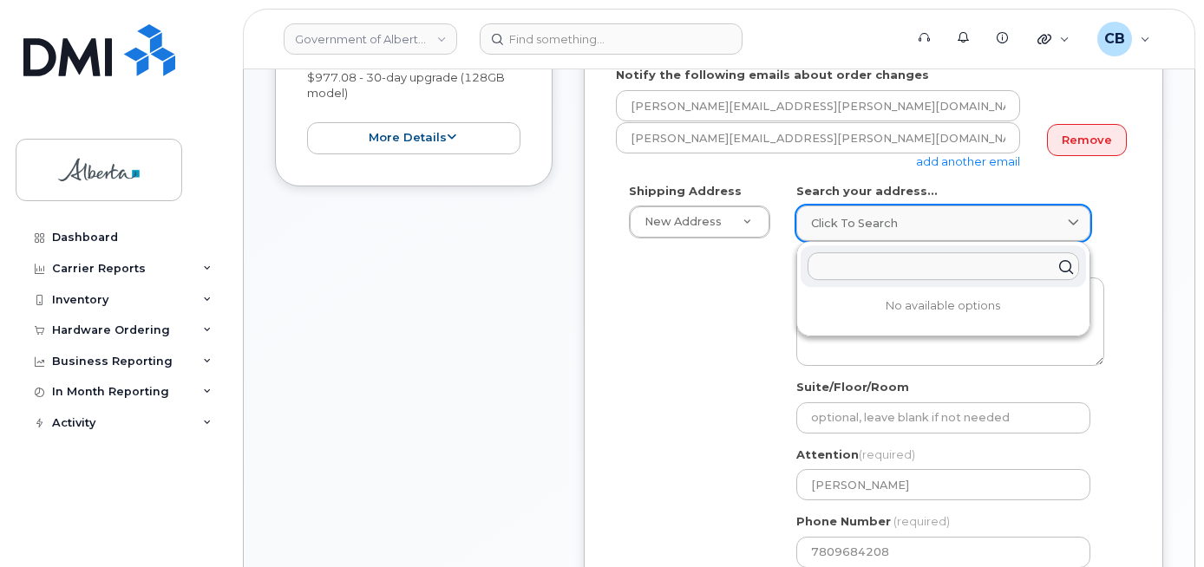
paste input "[STREET_ADDRESS]"
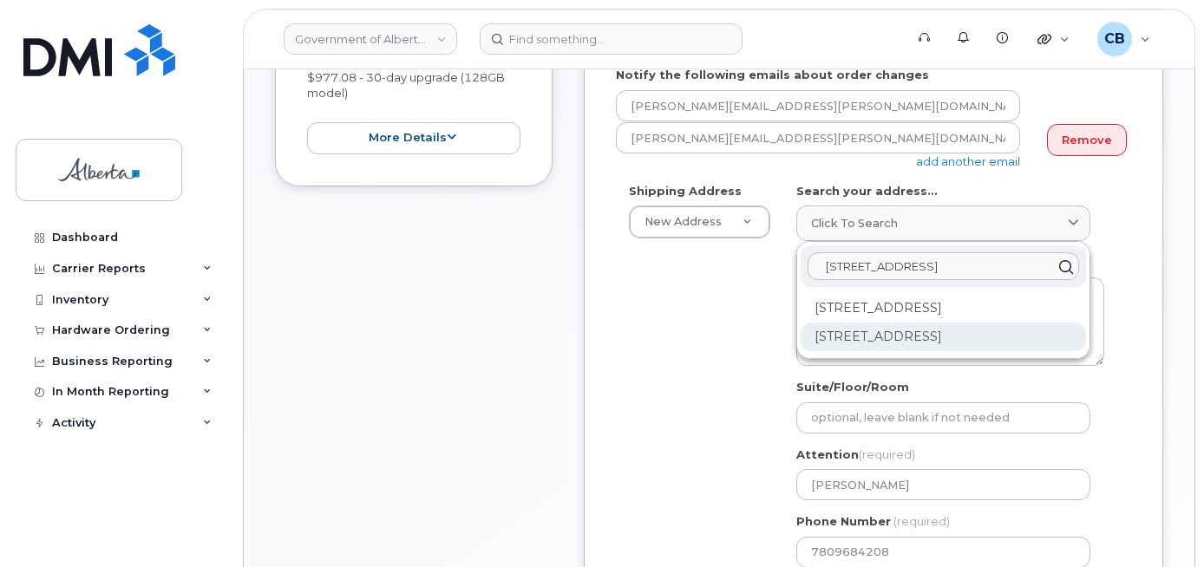
type input "[STREET_ADDRESS]"
click at [858, 332] on div "[STREET_ADDRESS]" at bounding box center [943, 337] width 285 height 29
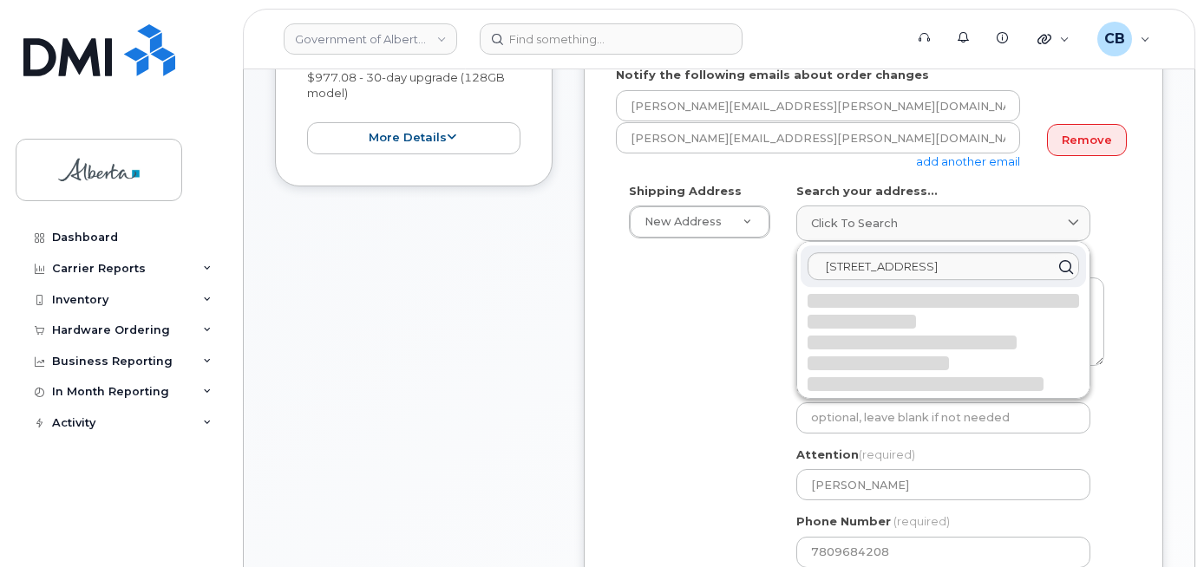
select select
type textarea "[STREET_ADDRESS]"
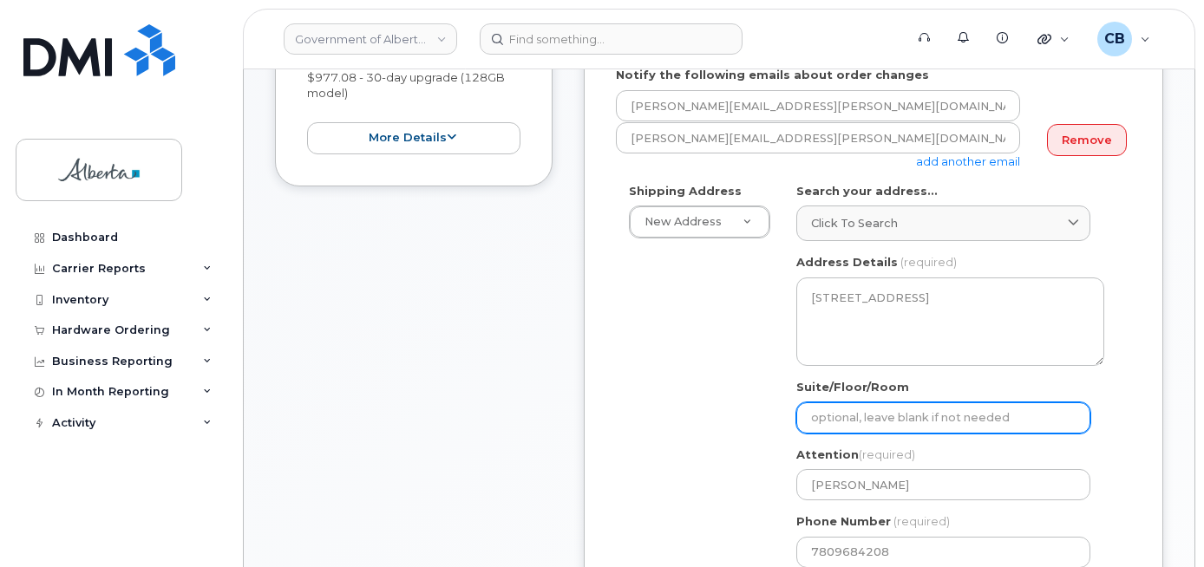
click at [836, 421] on input "Suite/Floor/Room" at bounding box center [943, 418] width 294 height 31
paste input "Room 340"
select select
type input "Room 340"
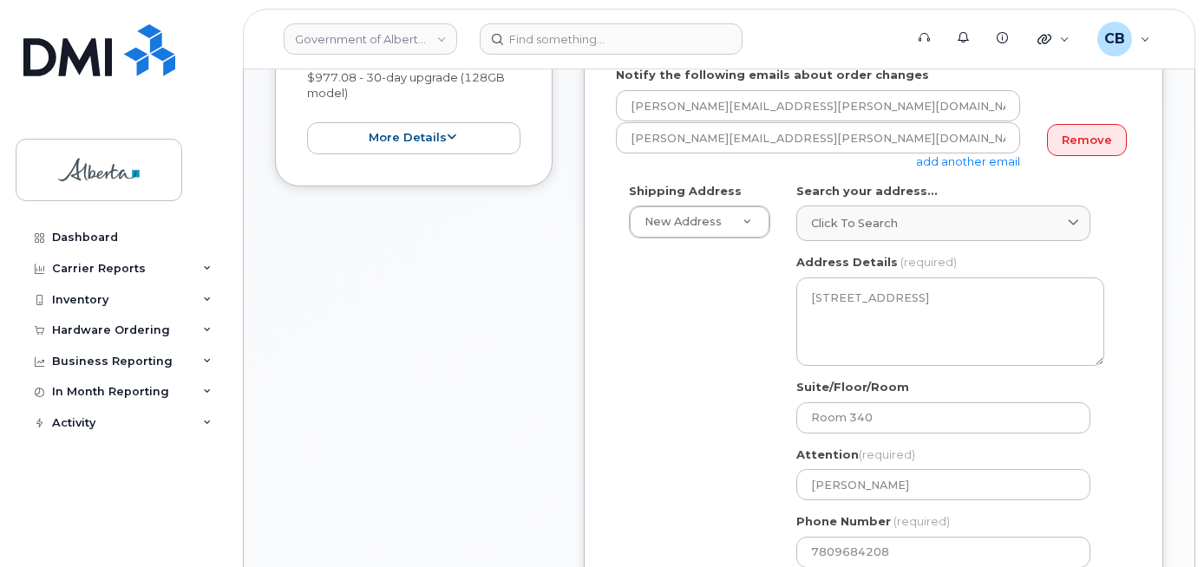
click at [629, 270] on div "Shipping Address New Address New Address [STREET_ADDRESS][GEOGRAPHIC_DATA][PERS…" at bounding box center [866, 382] width 501 height 398
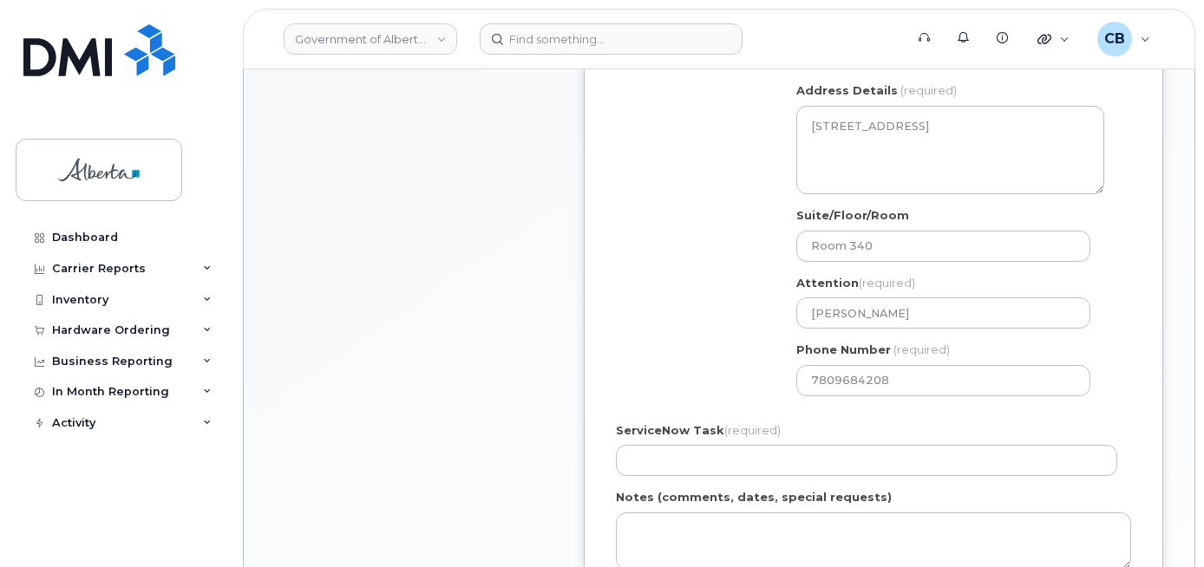
scroll to position [607, 0]
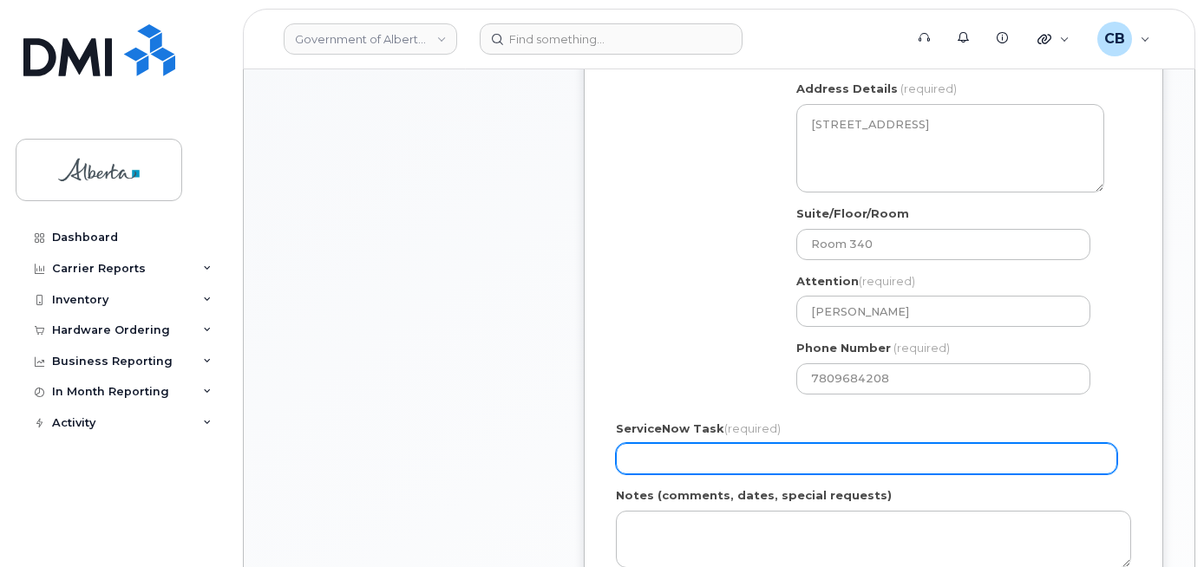
click at [649, 456] on input "ServiceNow Task (required)" at bounding box center [866, 458] width 501 height 31
paste input "SCTASK0847626"
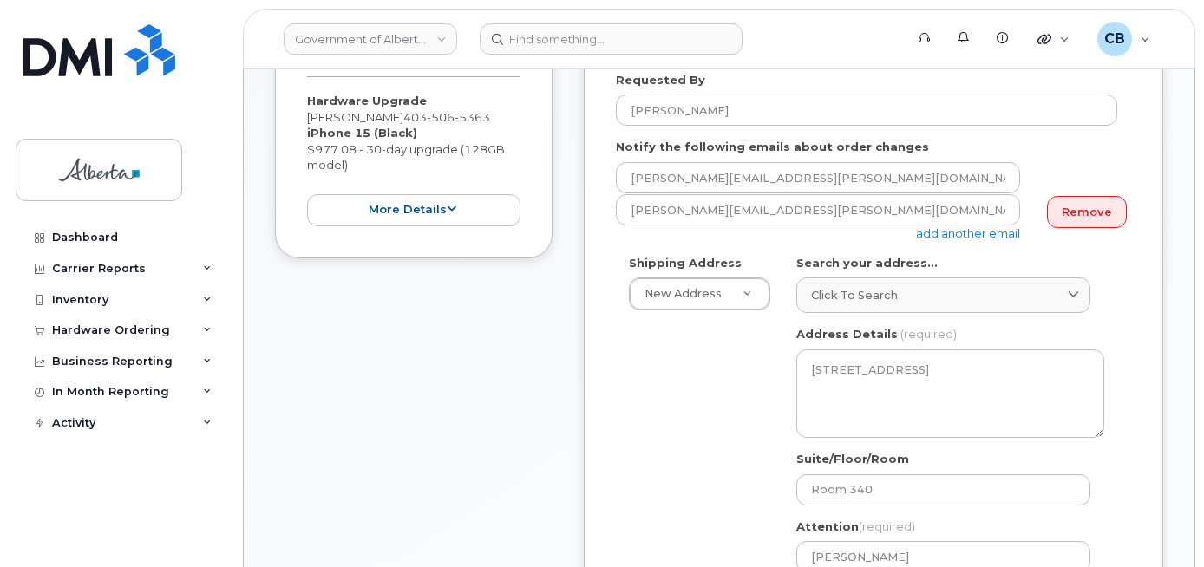
scroll to position [347, 0]
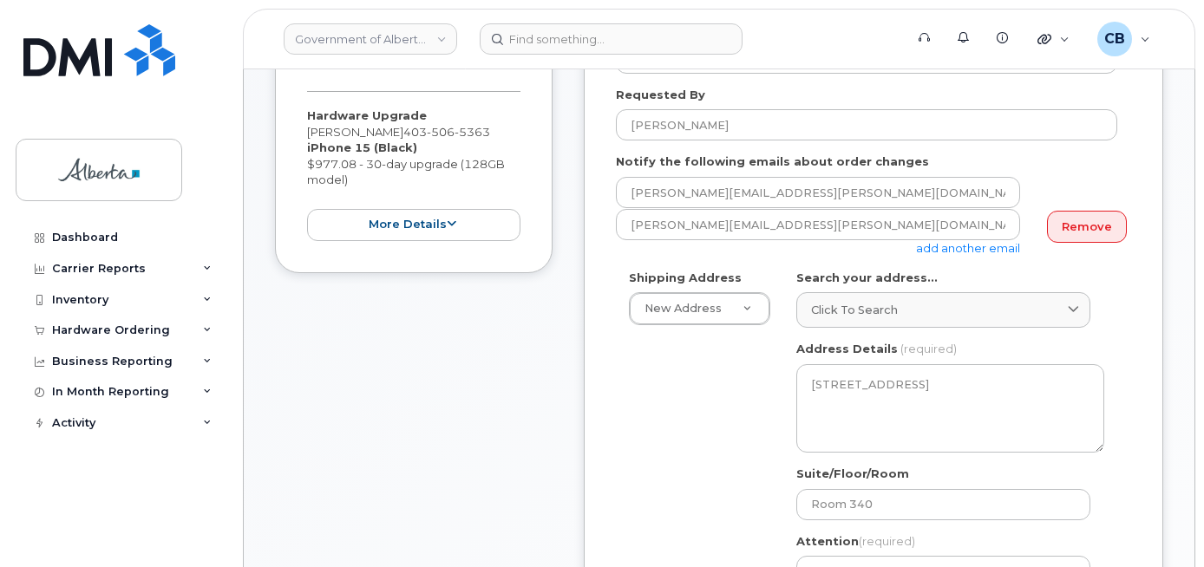
type input "SCTASK0847626"
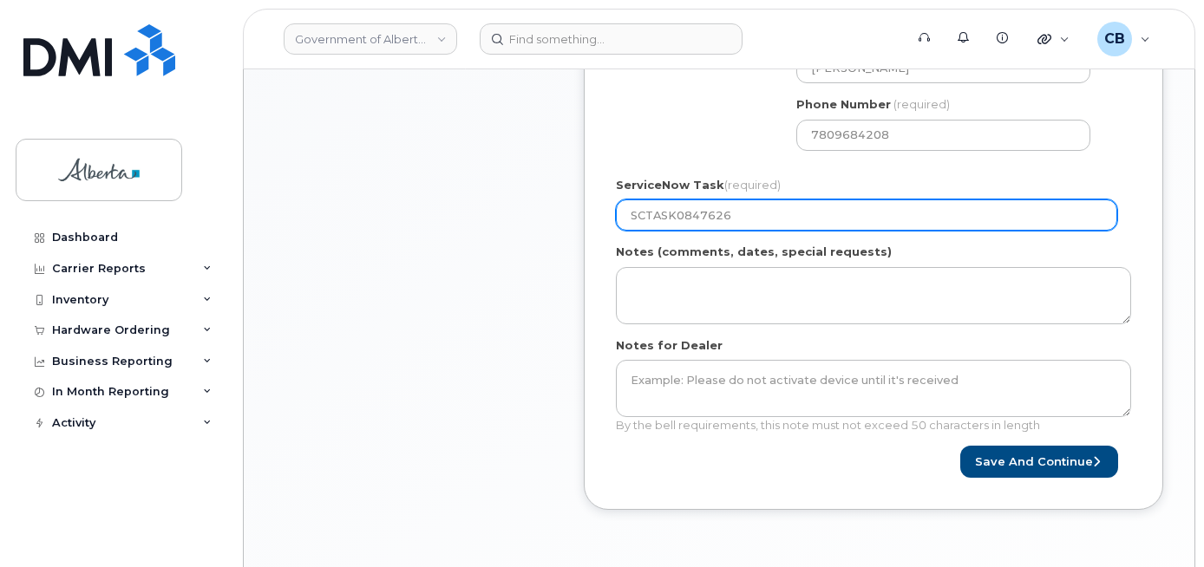
scroll to position [854, 0]
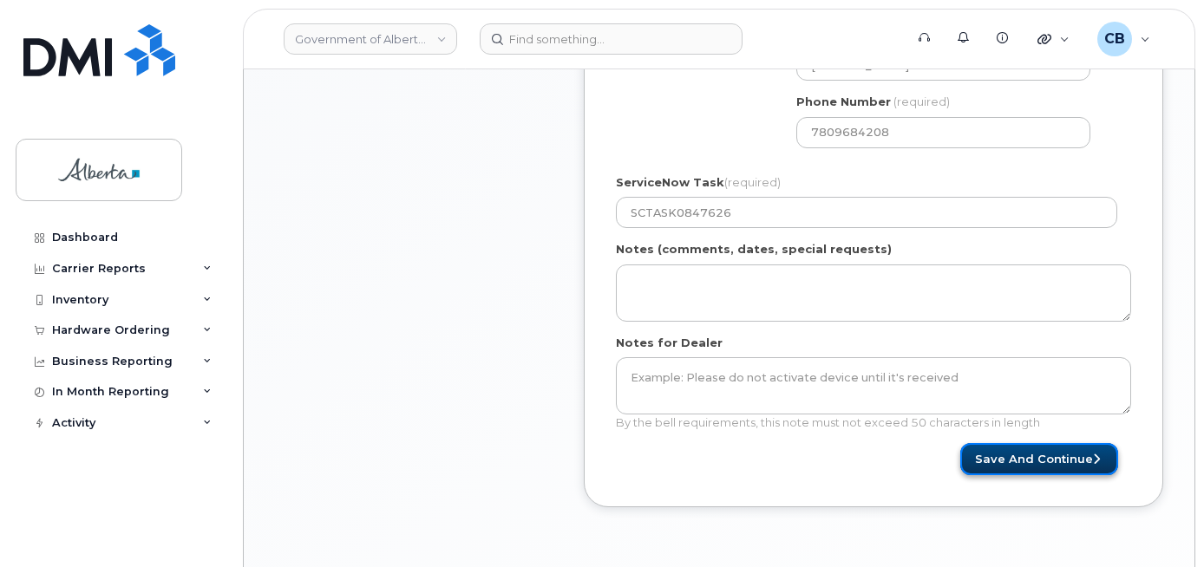
click at [1033, 452] on button "Save and Continue" at bounding box center [1039, 459] width 158 height 32
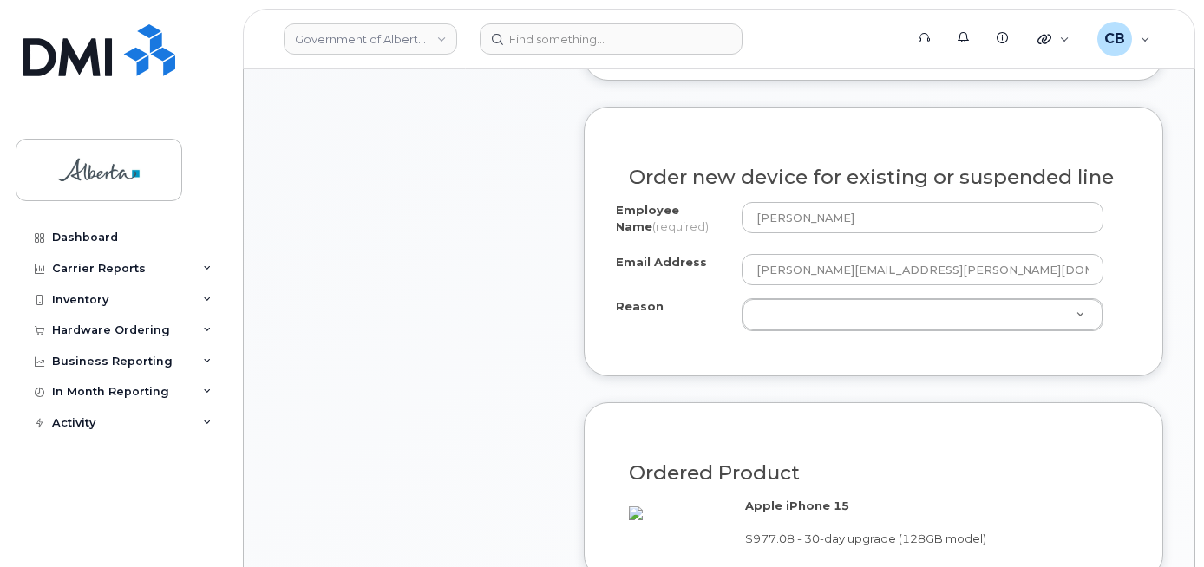
scroll to position [954, 0]
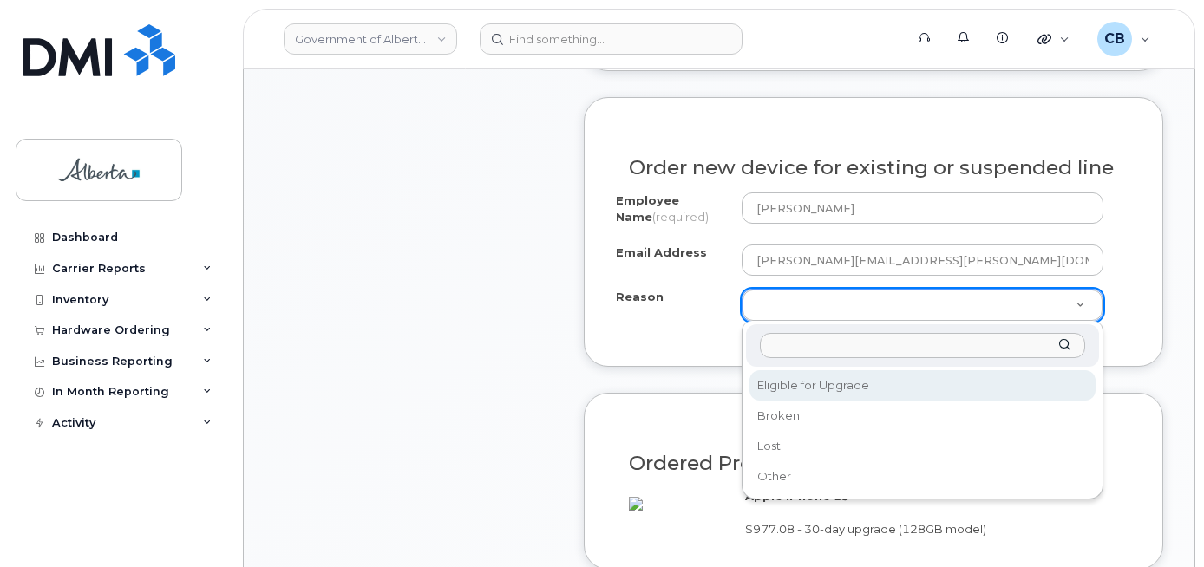
select select "eligible_for_upgrade"
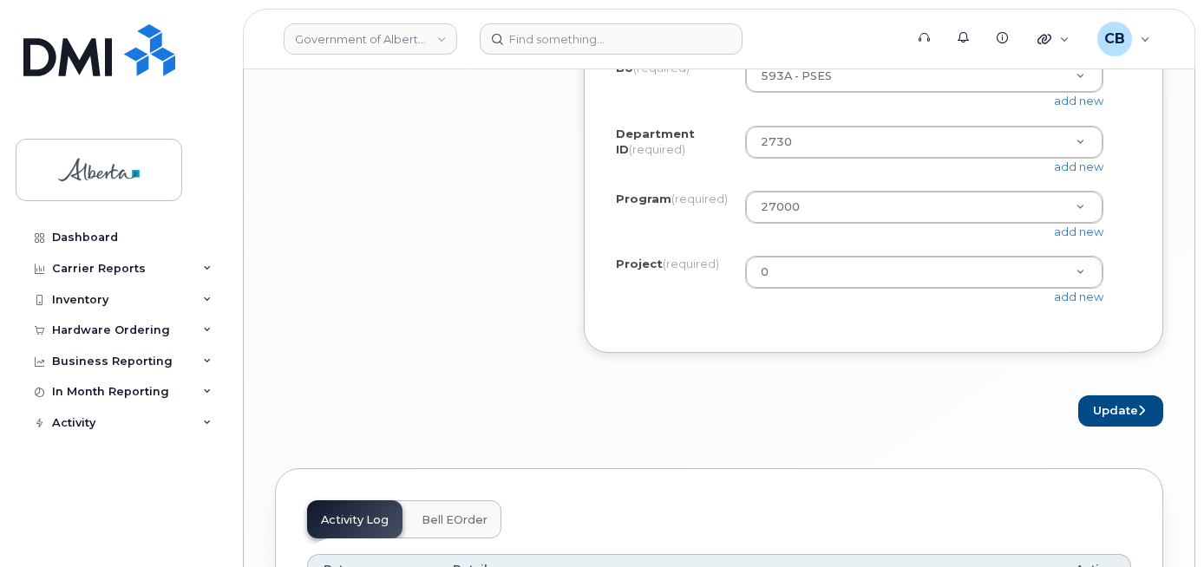
scroll to position [1648, 0]
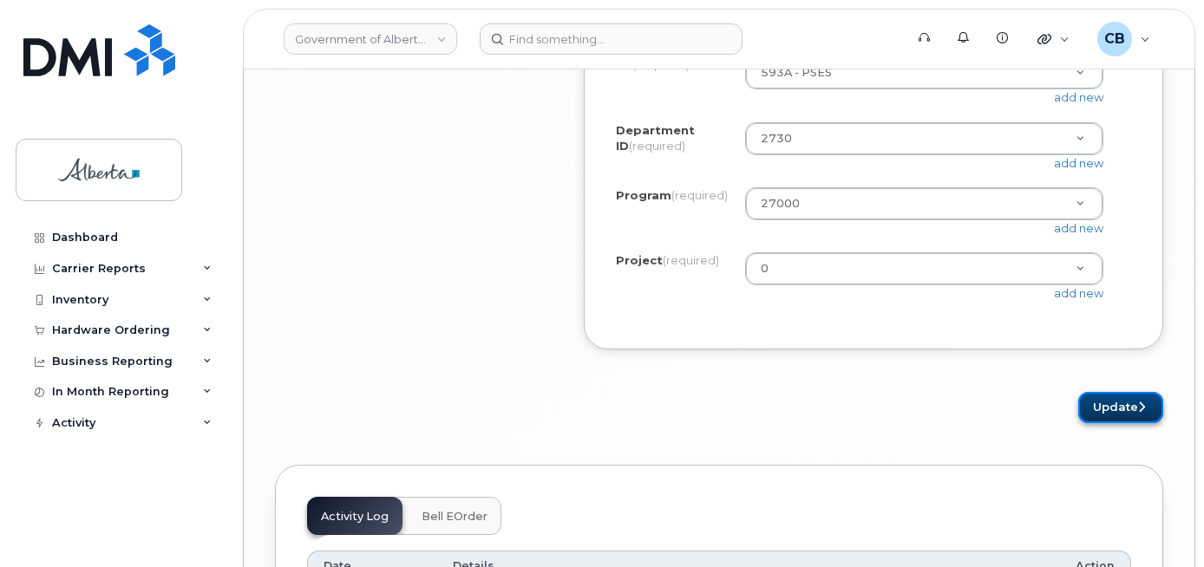
click at [1094, 424] on button "Update" at bounding box center [1120, 408] width 85 height 32
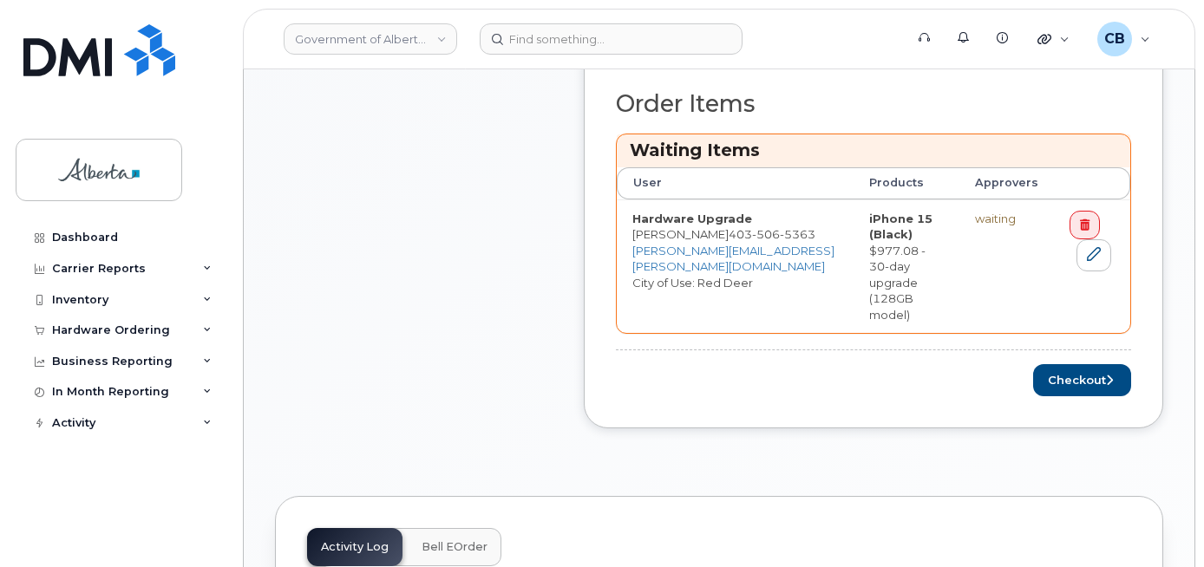
scroll to position [774, 0]
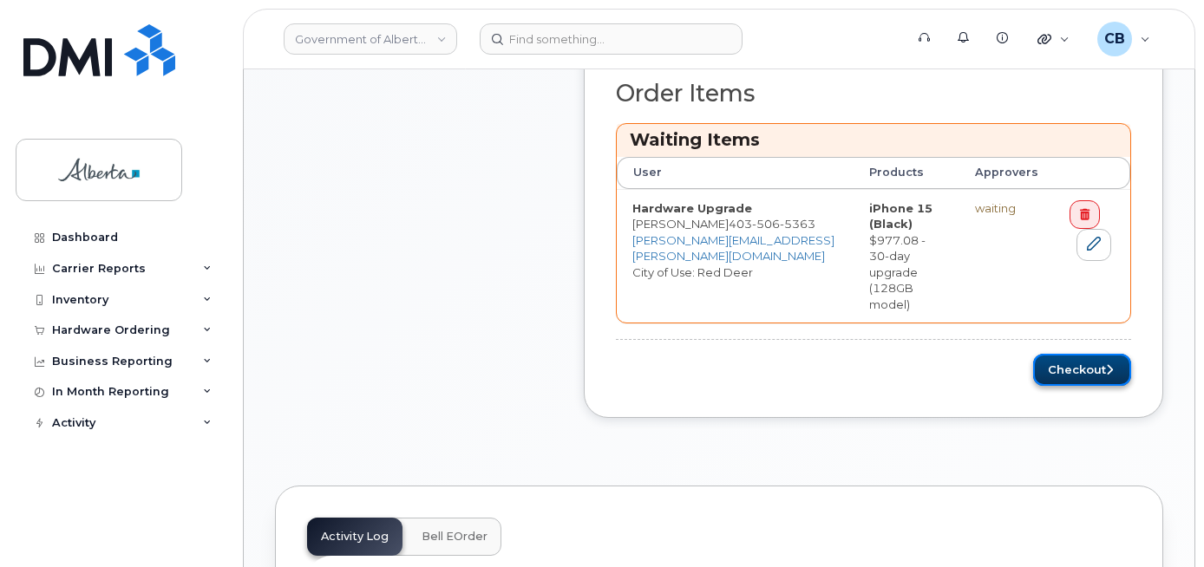
click at [1059, 354] on button "Checkout" at bounding box center [1082, 370] width 98 height 32
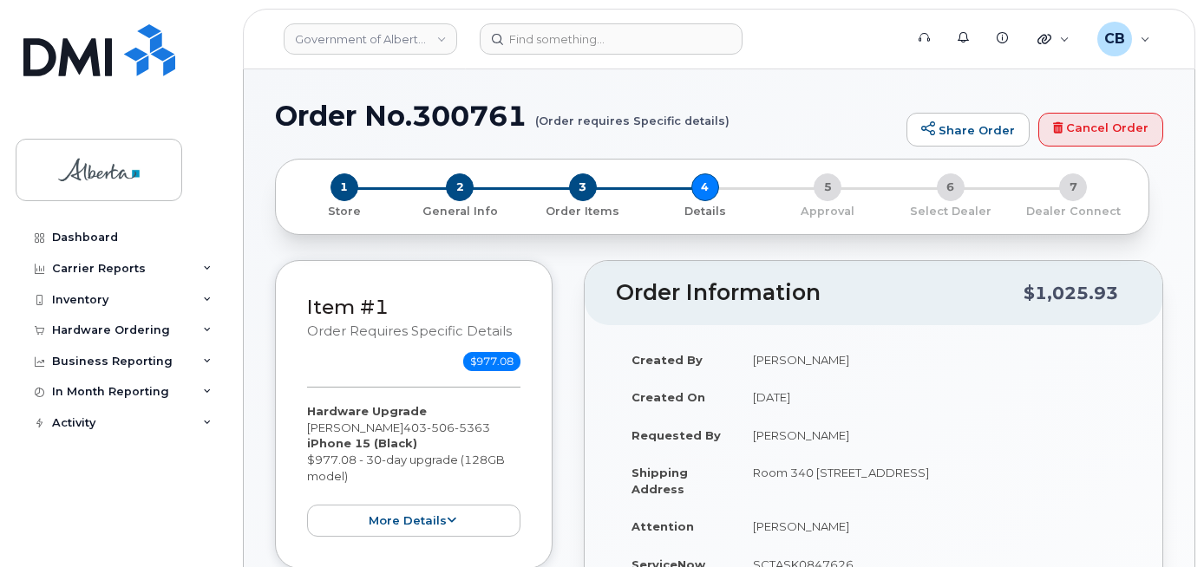
select select
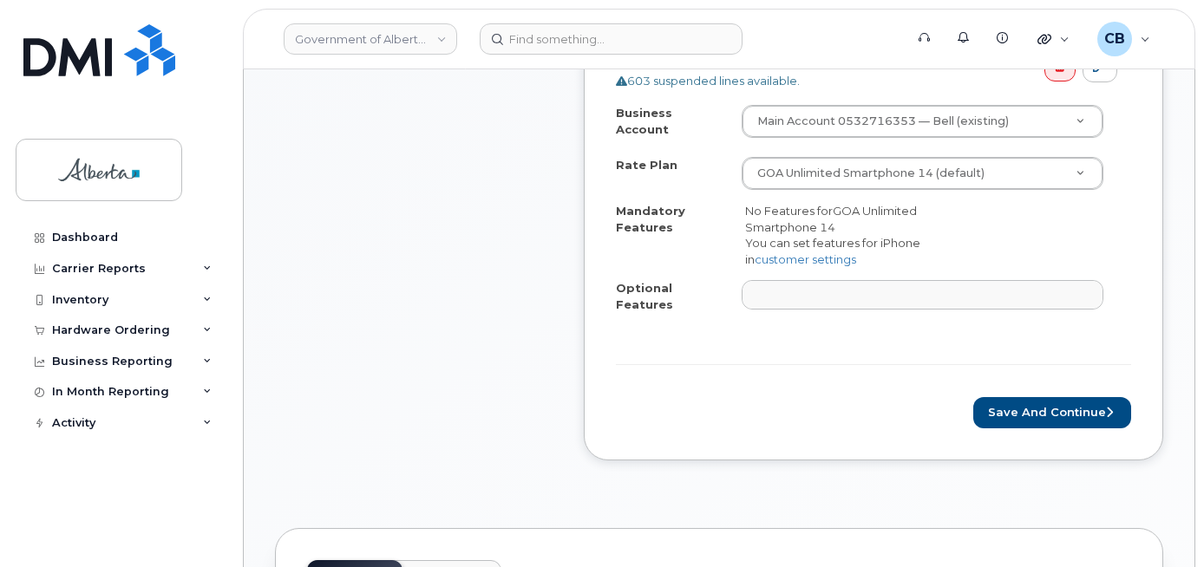
scroll to position [734, 0]
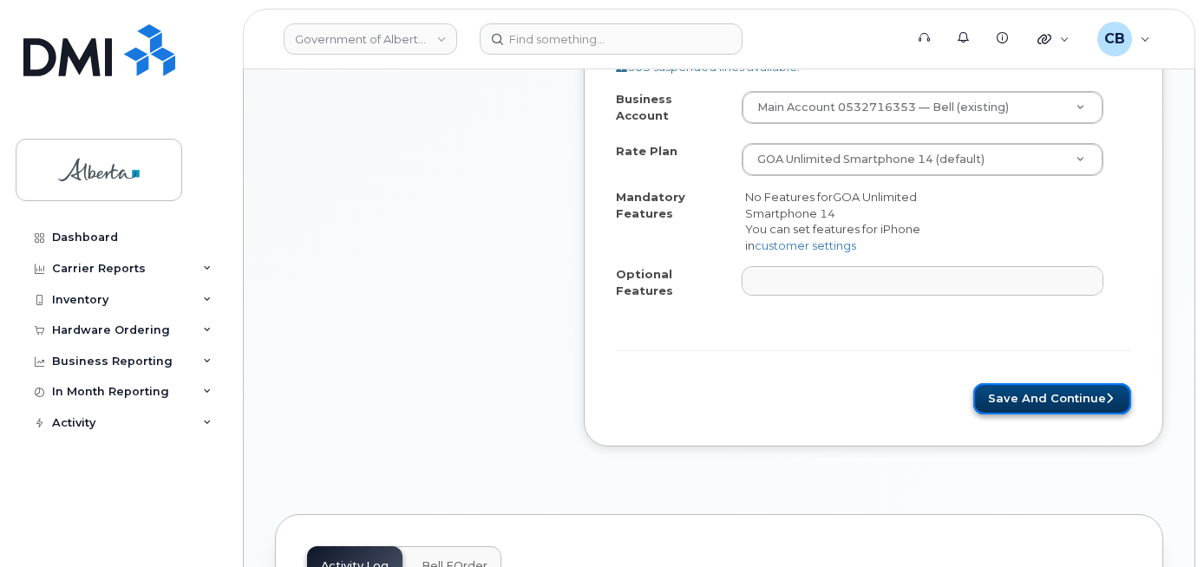
click at [1029, 383] on button "Save and Continue" at bounding box center [1052, 399] width 158 height 32
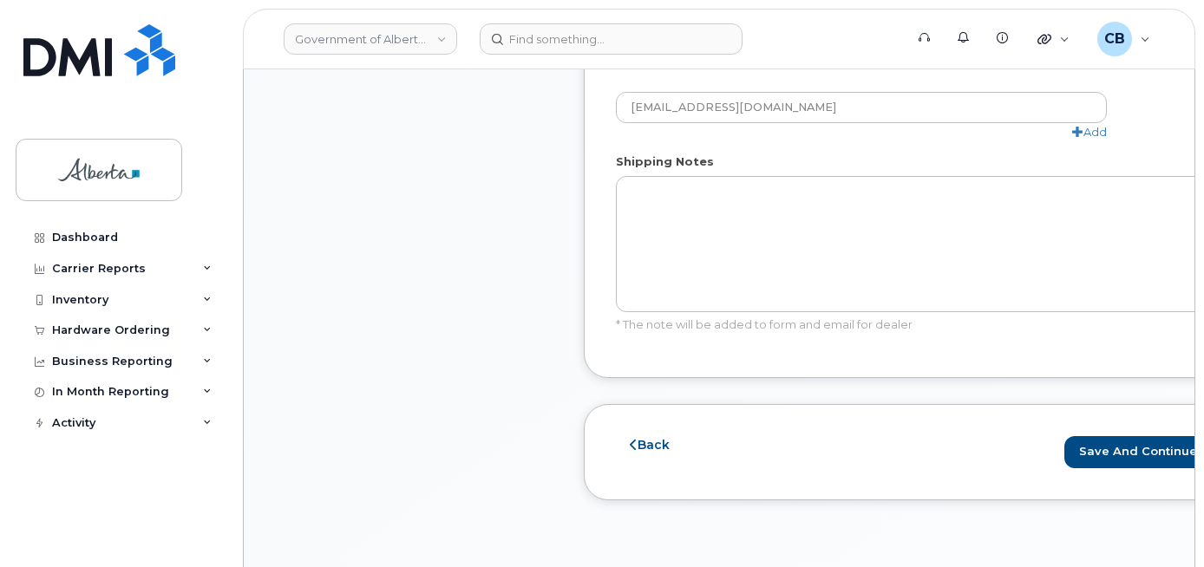
scroll to position [1125, 0]
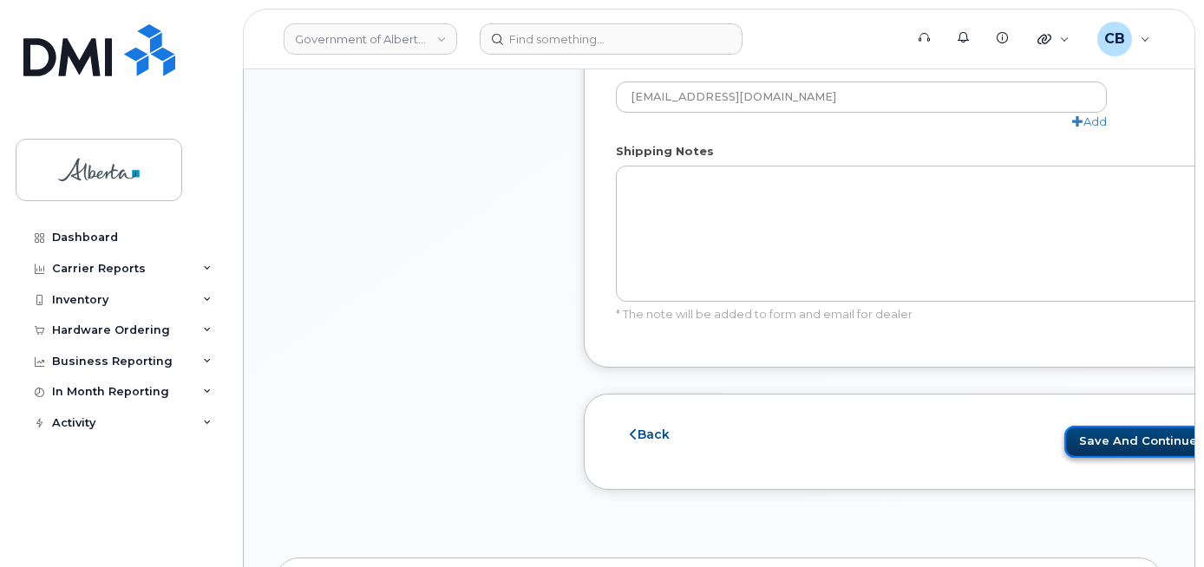
click at [1074, 436] on button "Save and Continue" at bounding box center [1144, 442] width 158 height 32
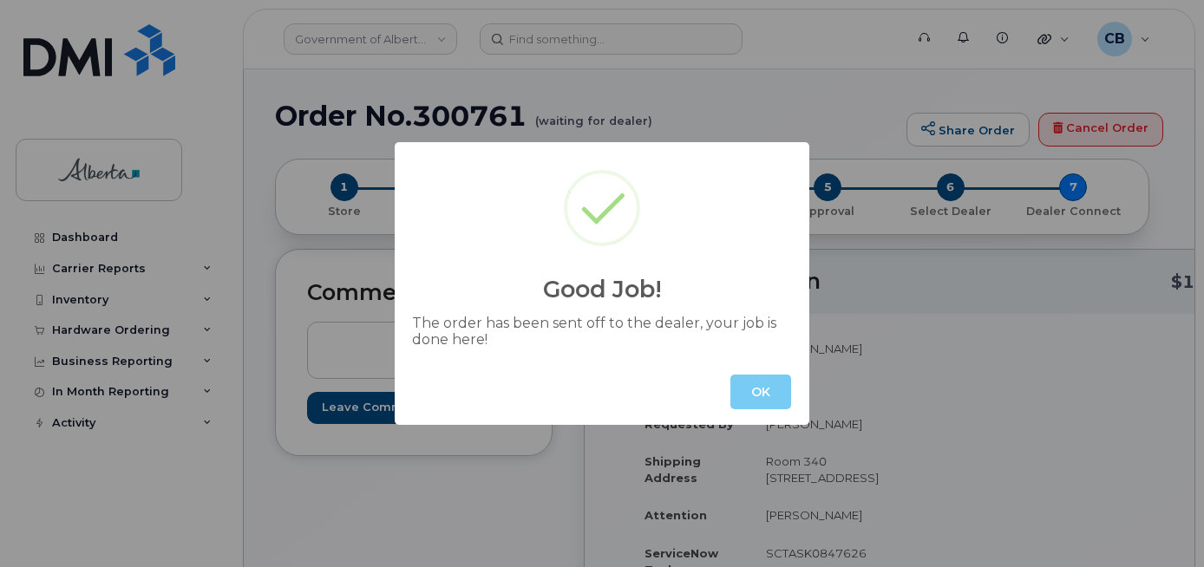
click at [757, 399] on button "OK" at bounding box center [761, 392] width 61 height 35
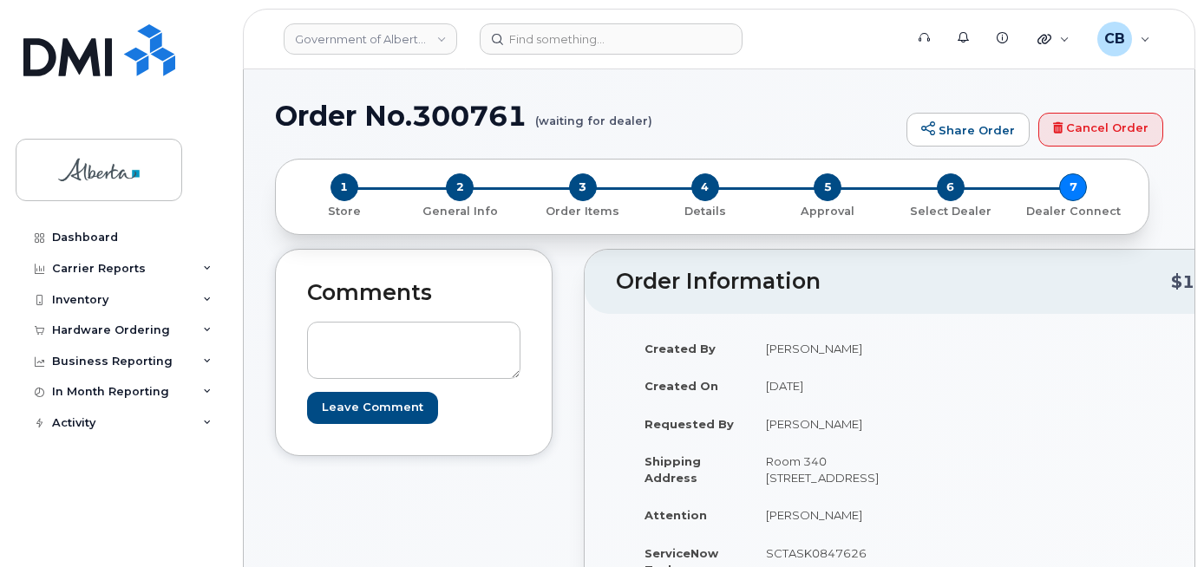
click at [438, 120] on h1 "Order No.300761 (waiting for dealer)" at bounding box center [586, 116] width 623 height 30
copy h1 "300761"
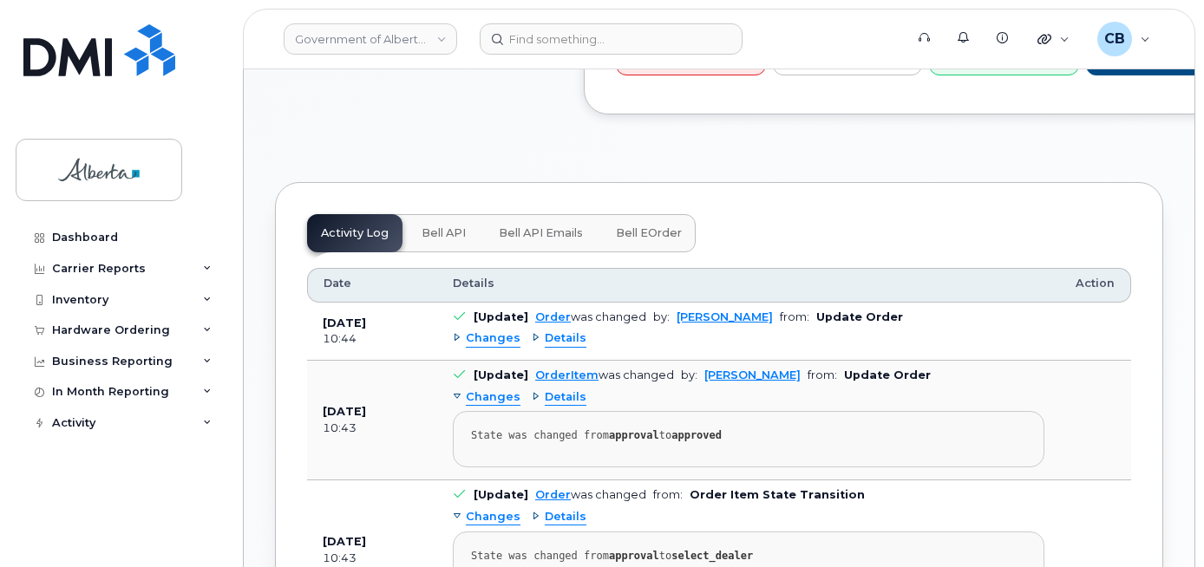
scroll to position [1052, 0]
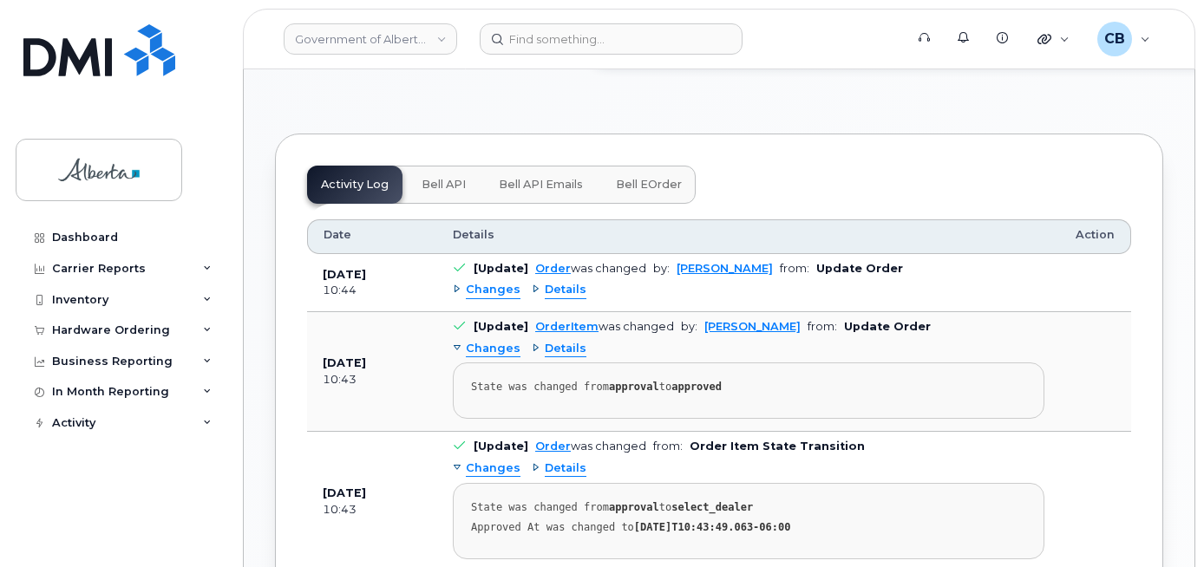
click at [422, 192] on span "Bell API" at bounding box center [444, 185] width 44 height 14
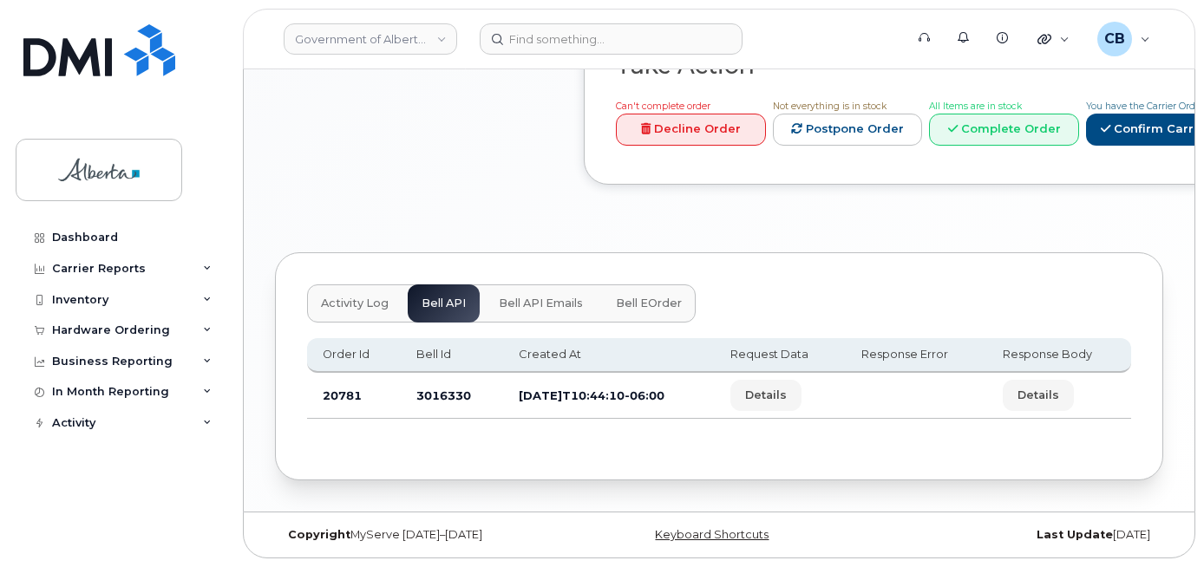
scroll to position [1021, 0]
click at [429, 396] on td "3016330" at bounding box center [452, 396] width 102 height 46
copy td "3016330"
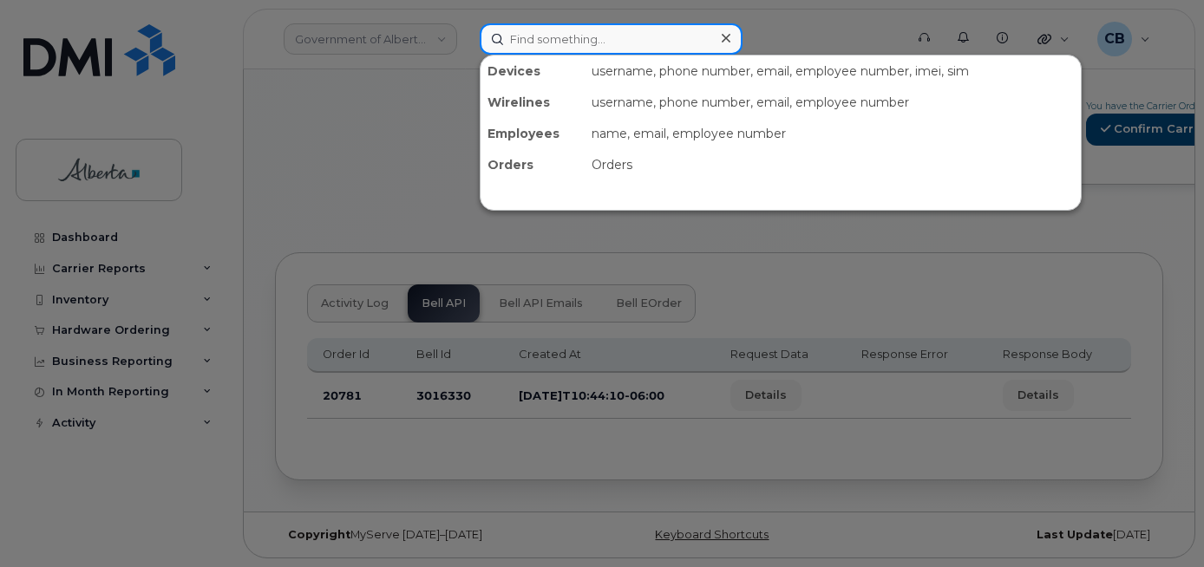
click at [526, 40] on input at bounding box center [611, 38] width 263 height 31
paste input "7805817666"
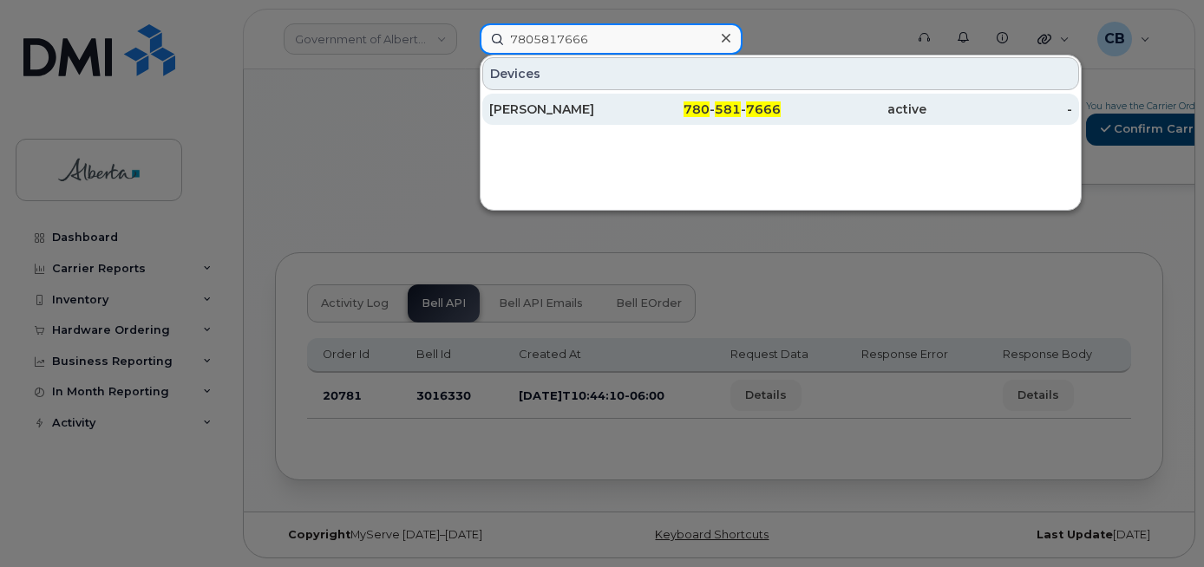
type input "7805817666"
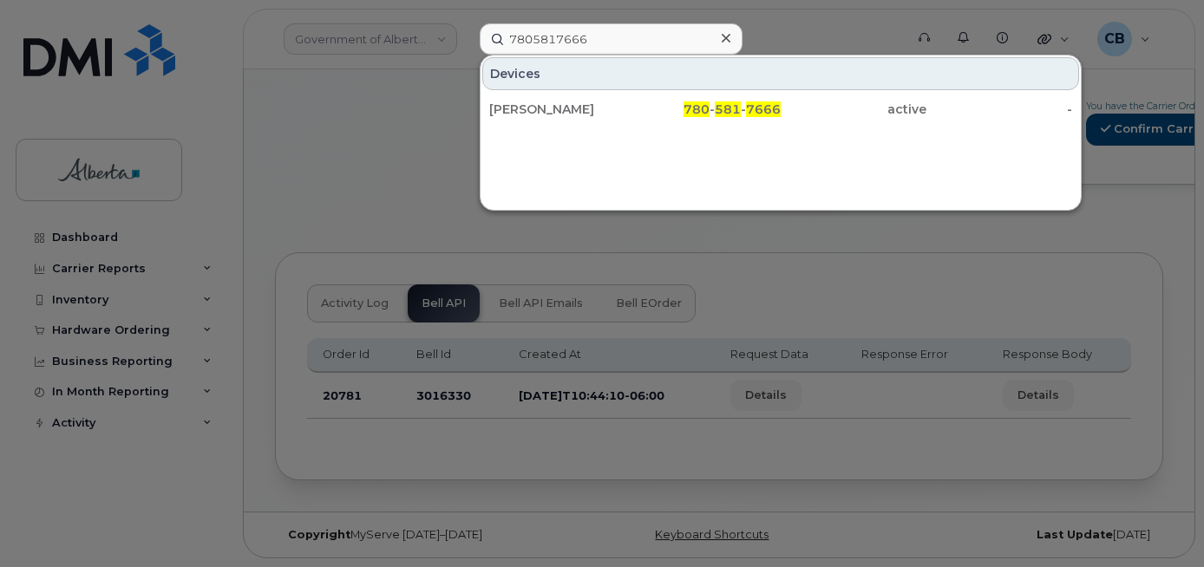
drag, startPoint x: 545, startPoint y: 108, endPoint x: 549, endPoint y: 93, distance: 16.2
click at [545, 108] on div "Derrick Wilson" at bounding box center [562, 109] width 146 height 17
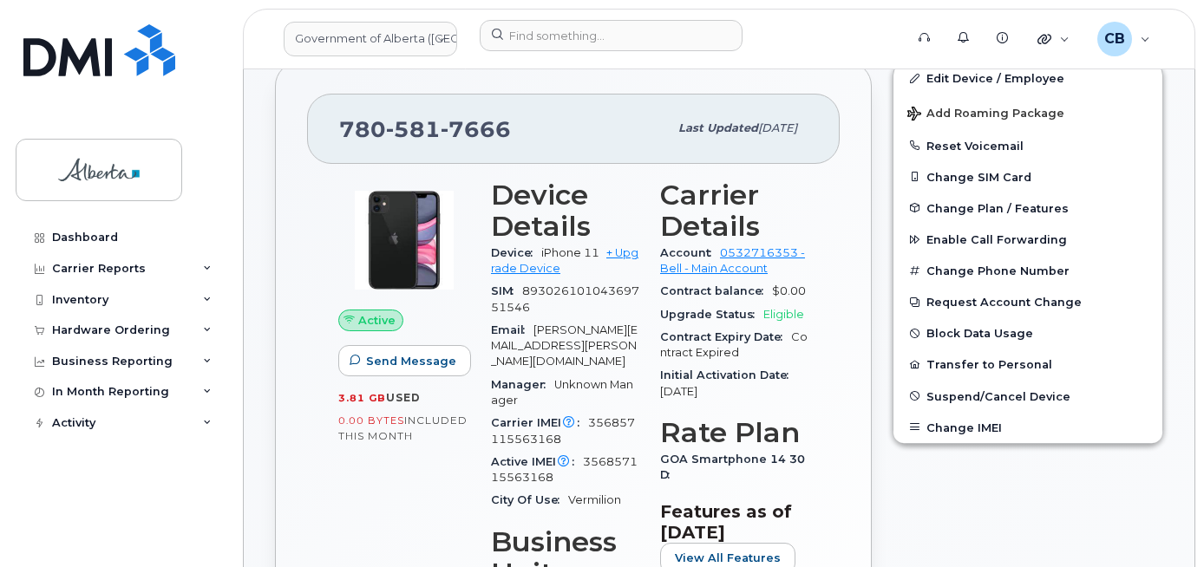
scroll to position [434, 0]
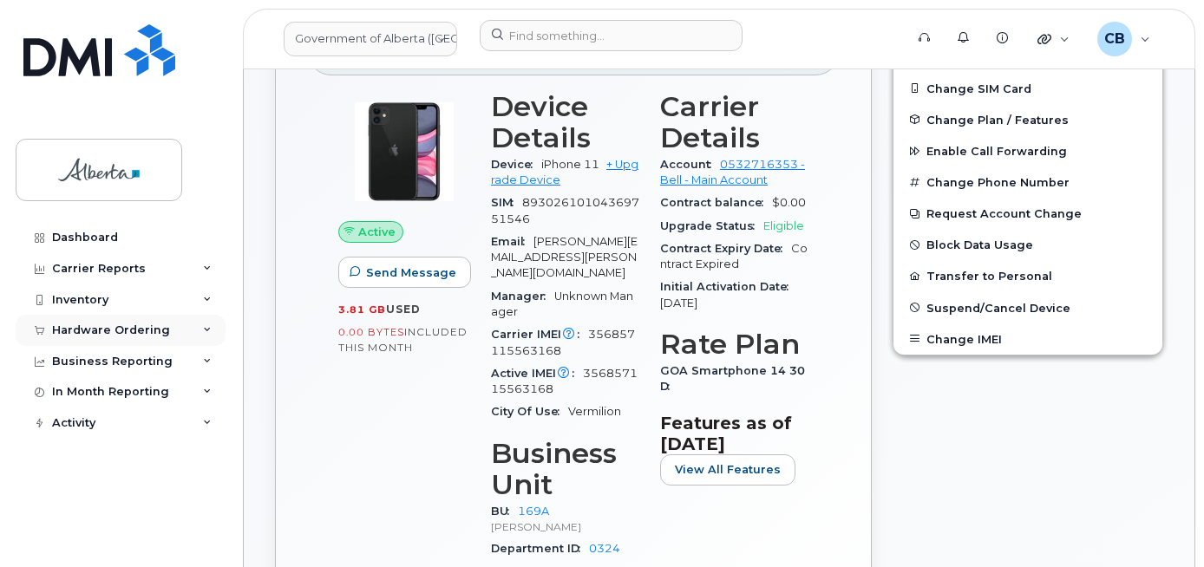
click at [90, 321] on div "Hardware Ordering" at bounding box center [121, 330] width 210 height 31
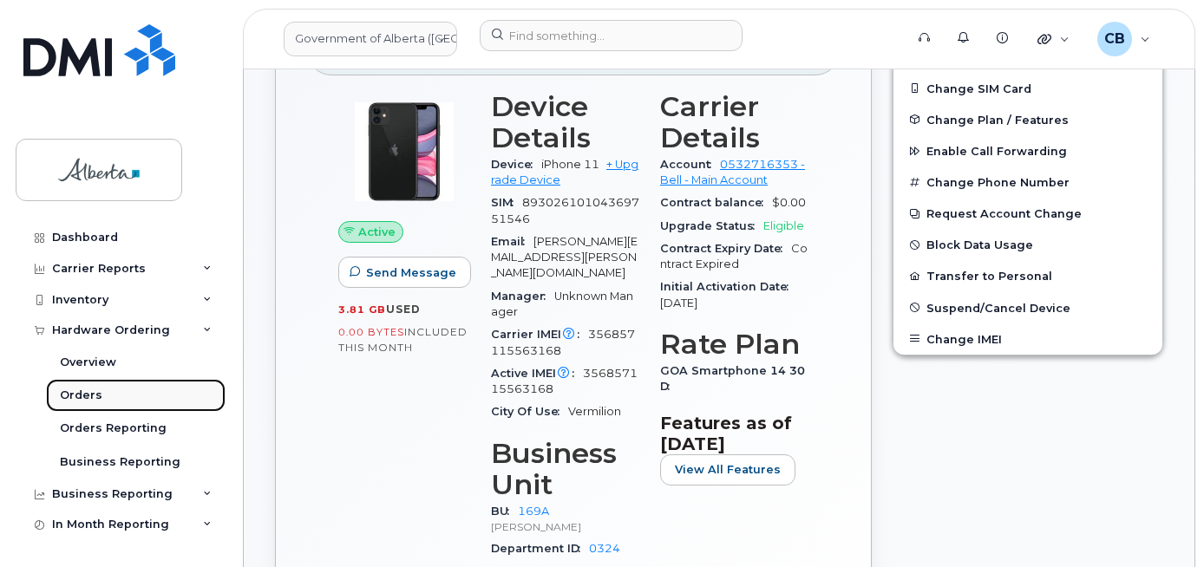
click at [74, 396] on div "Orders" at bounding box center [81, 396] width 43 height 16
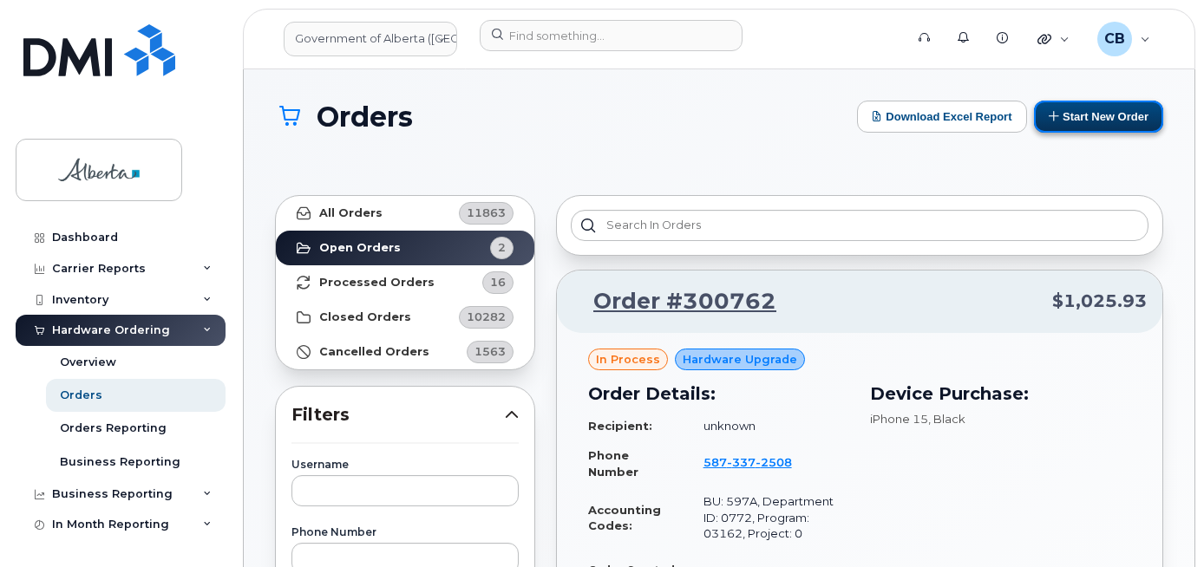
click at [1040, 114] on button "Start New Order" at bounding box center [1098, 117] width 129 height 32
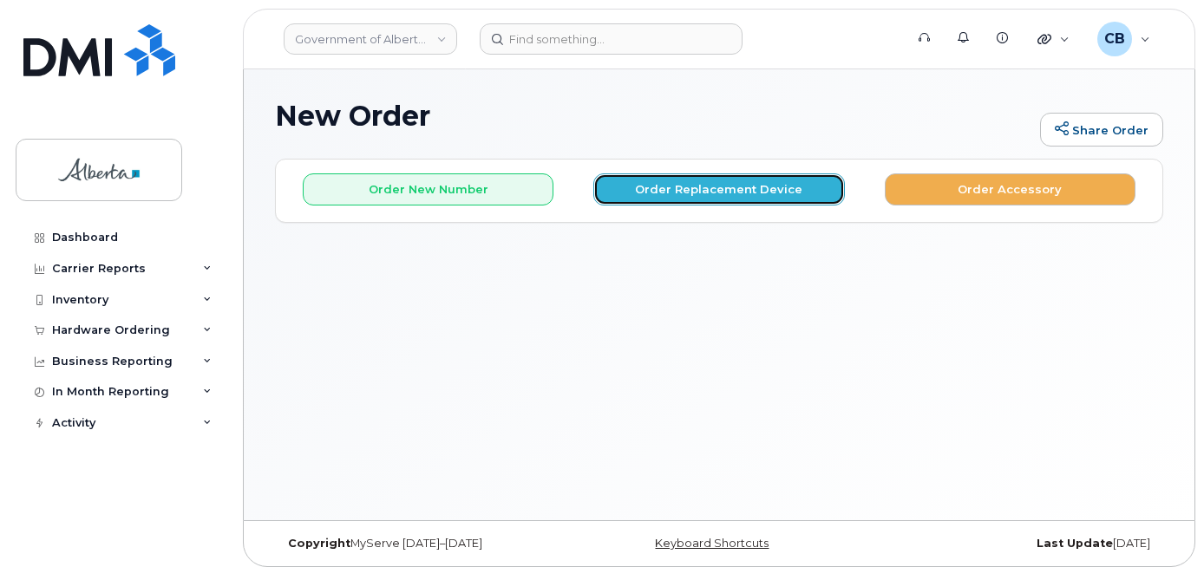
click at [697, 186] on button "Order Replacement Device" at bounding box center [718, 190] width 251 height 32
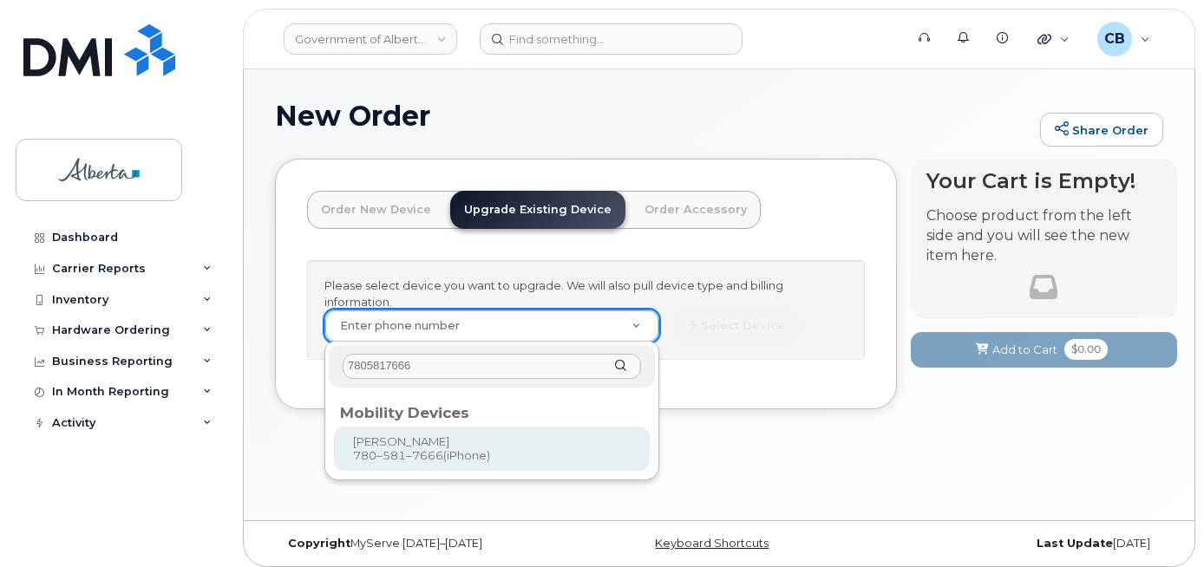
type input "7805817666"
type input "800705"
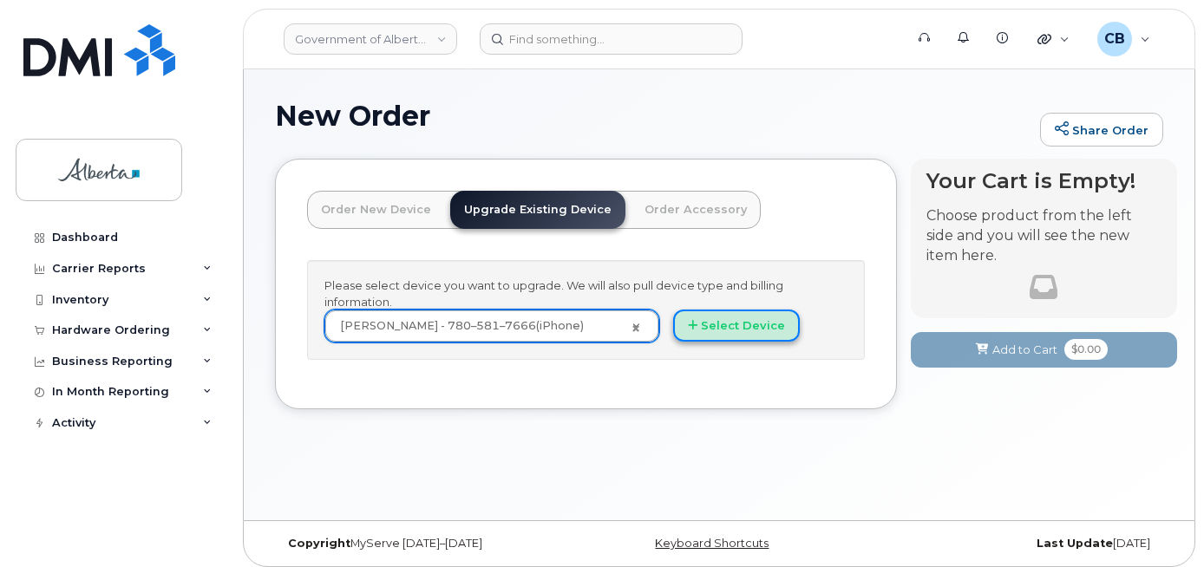
click at [741, 318] on button "Select Device" at bounding box center [736, 326] width 127 height 32
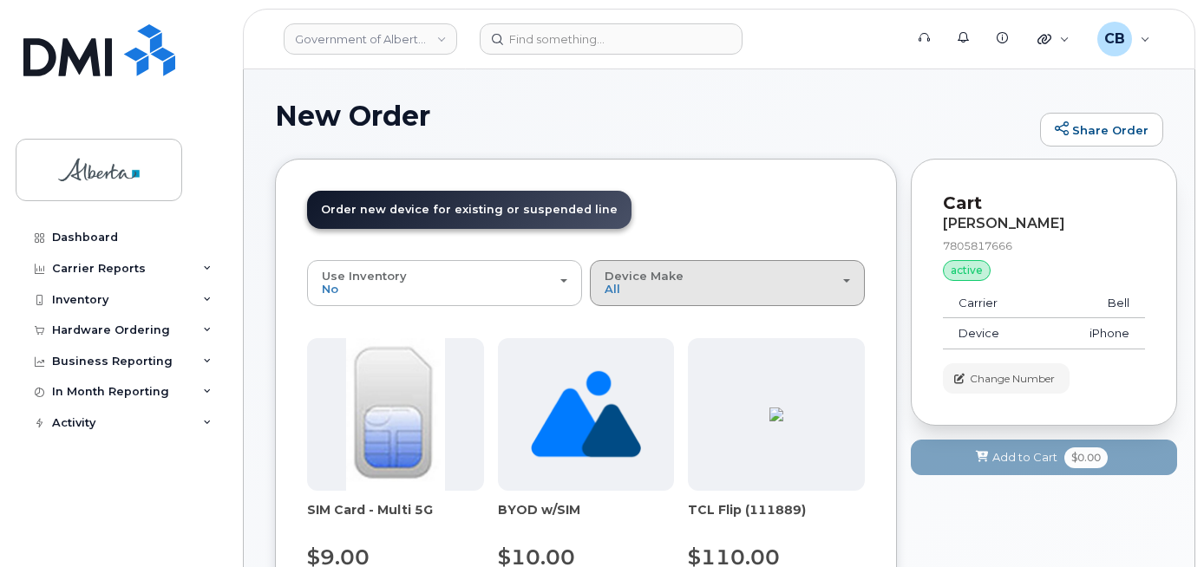
click at [625, 281] on span "Device Make" at bounding box center [644, 276] width 79 height 14
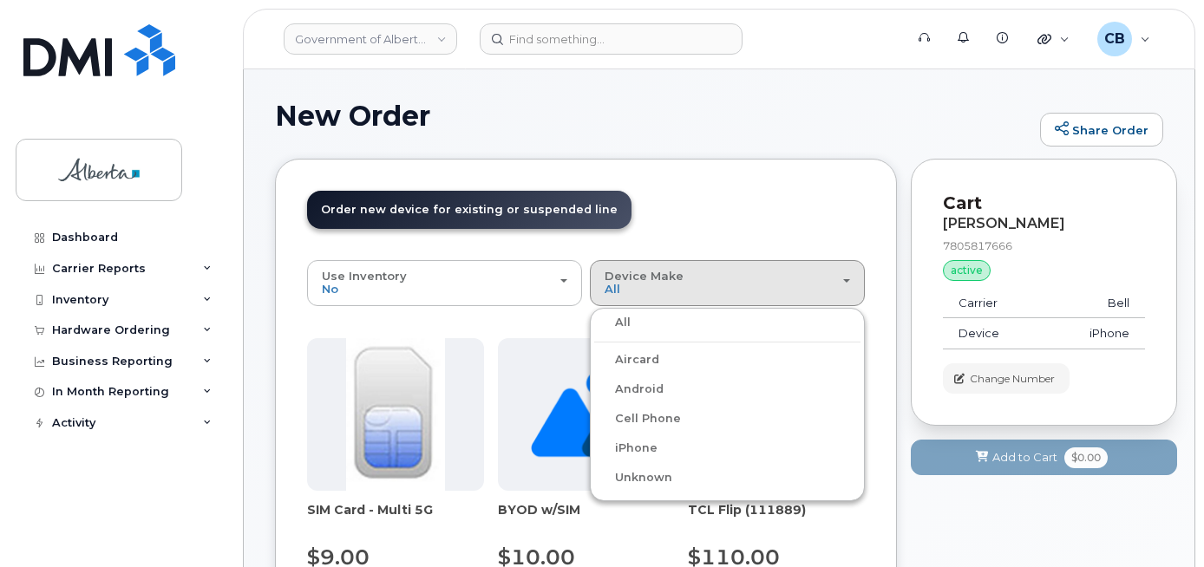
click at [643, 446] on label "iPhone" at bounding box center [625, 448] width 63 height 21
click at [0, 0] on input "iPhone" at bounding box center [0, 0] width 0 height 0
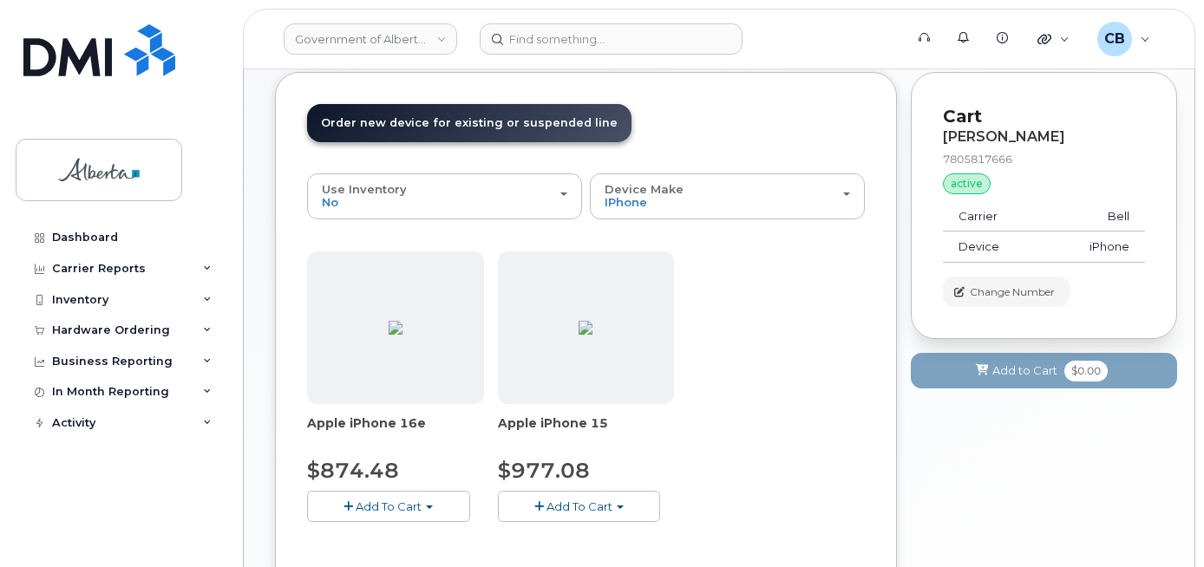
scroll to position [260, 0]
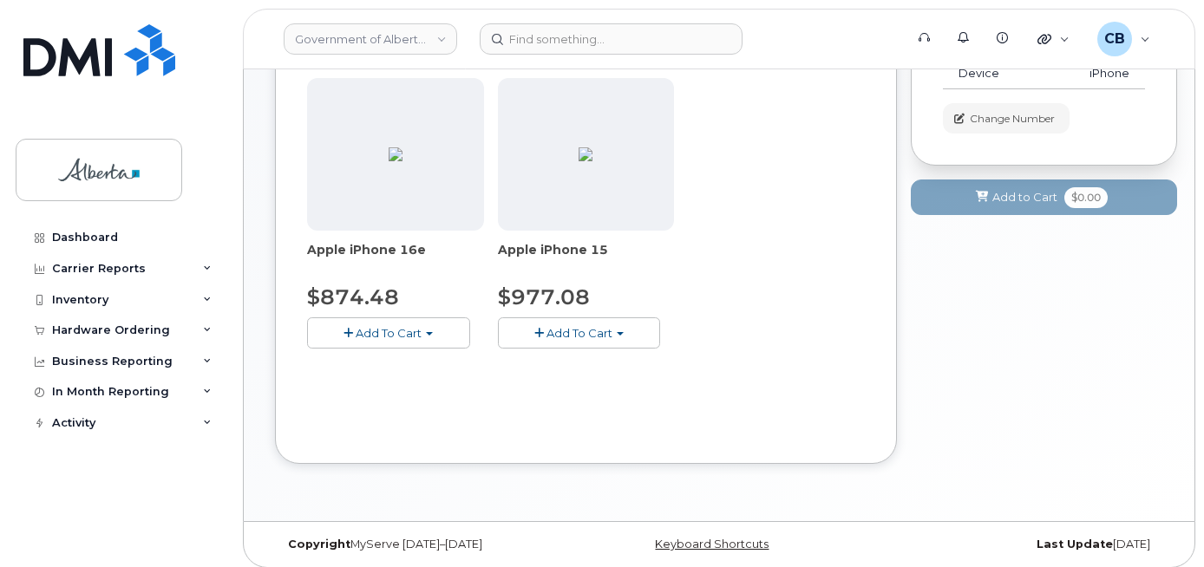
click at [557, 324] on button "Add To Cart" at bounding box center [579, 333] width 163 height 30
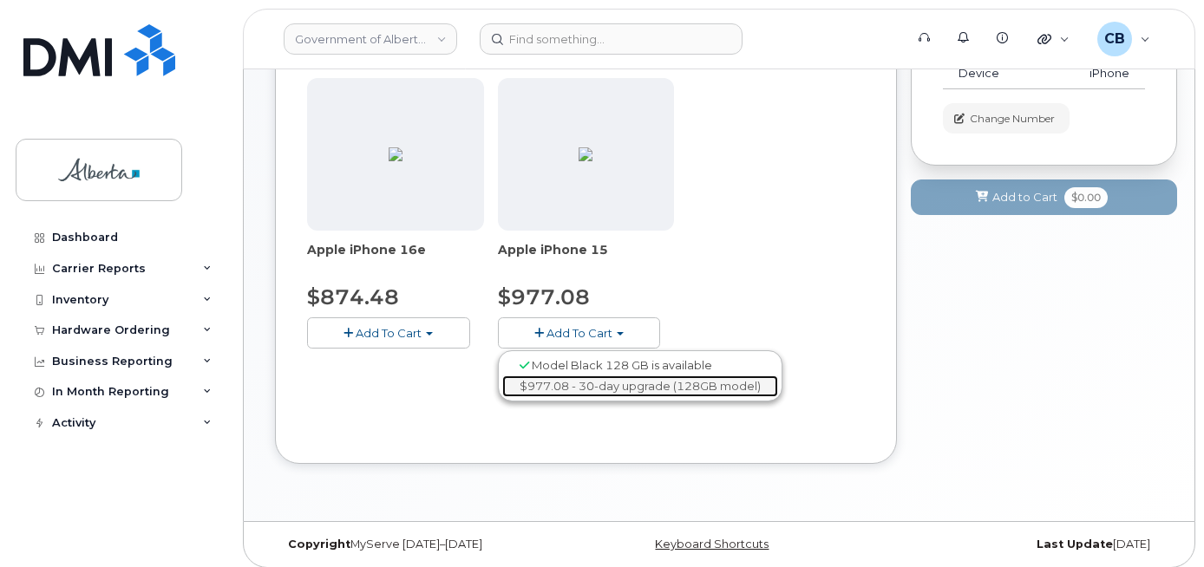
click at [559, 383] on link "$977.08 - 30-day upgrade (128GB model)" at bounding box center [640, 387] width 276 height 22
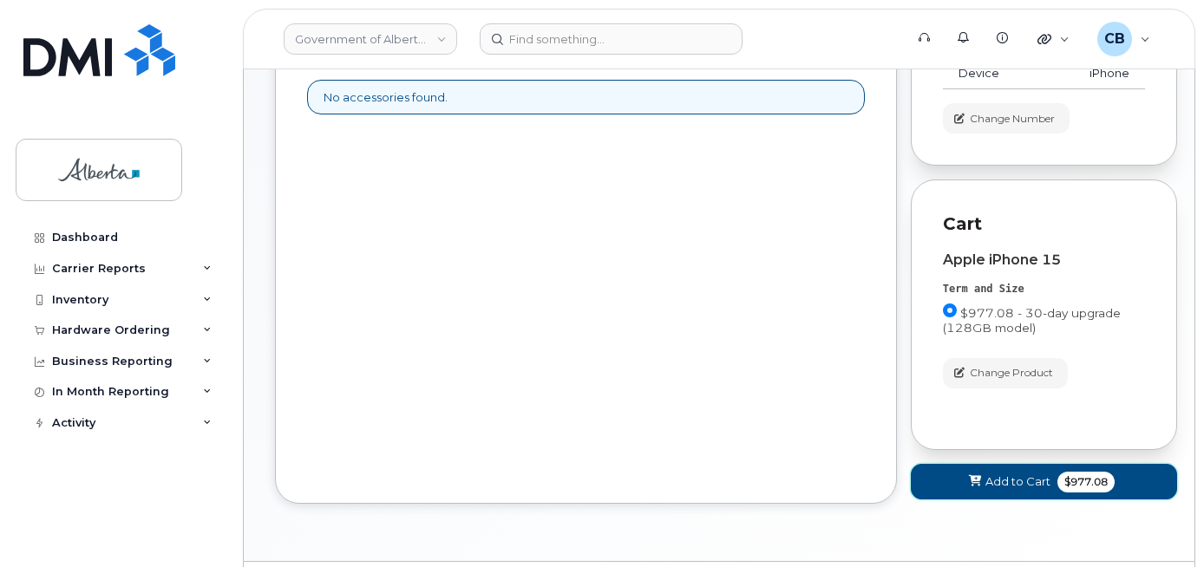
click at [1006, 485] on span "Add to Cart" at bounding box center [1018, 482] width 65 height 16
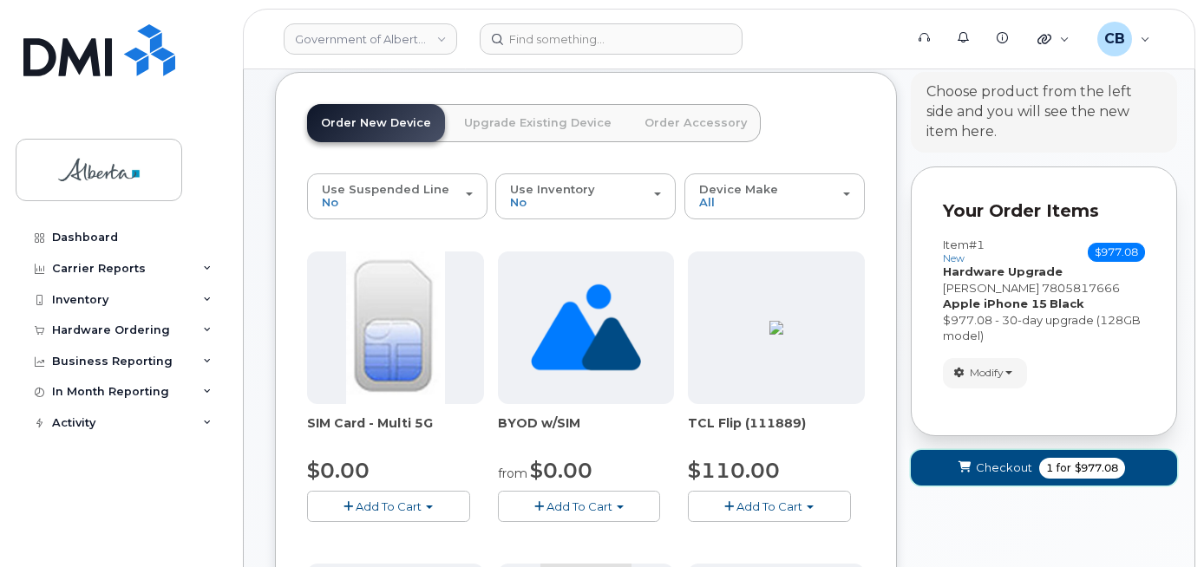
click at [1002, 461] on span "Checkout" at bounding box center [1004, 468] width 56 height 16
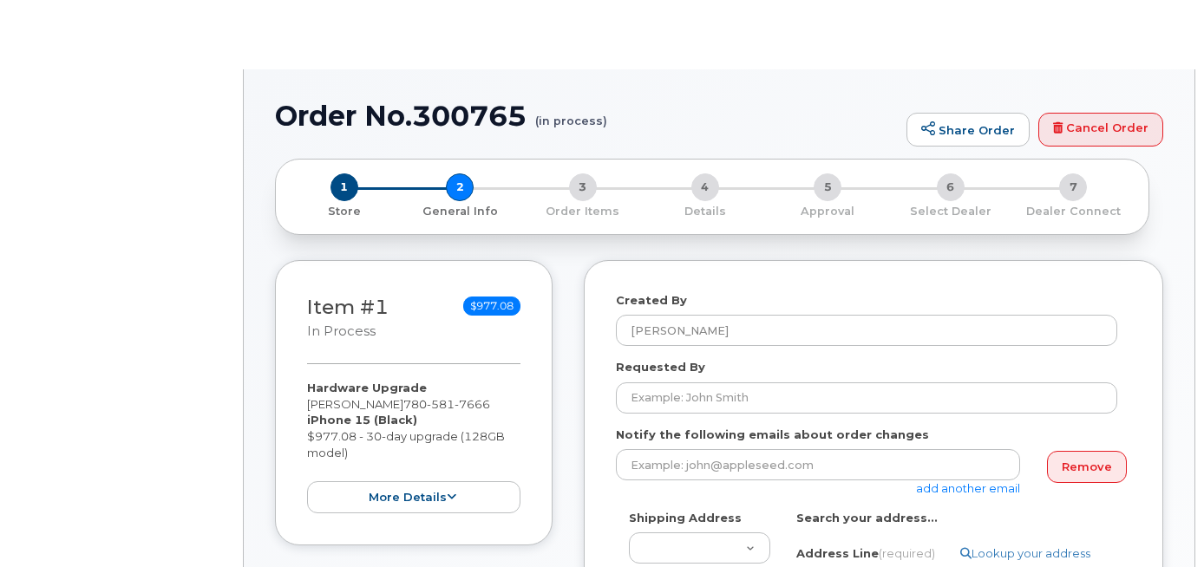
select select
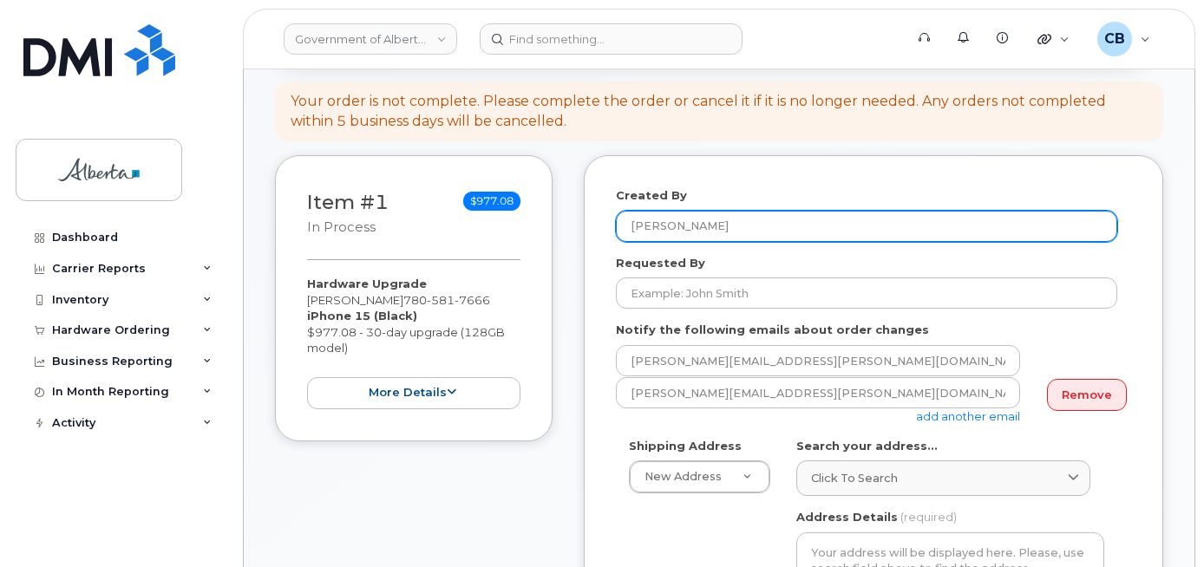
scroll to position [260, 0]
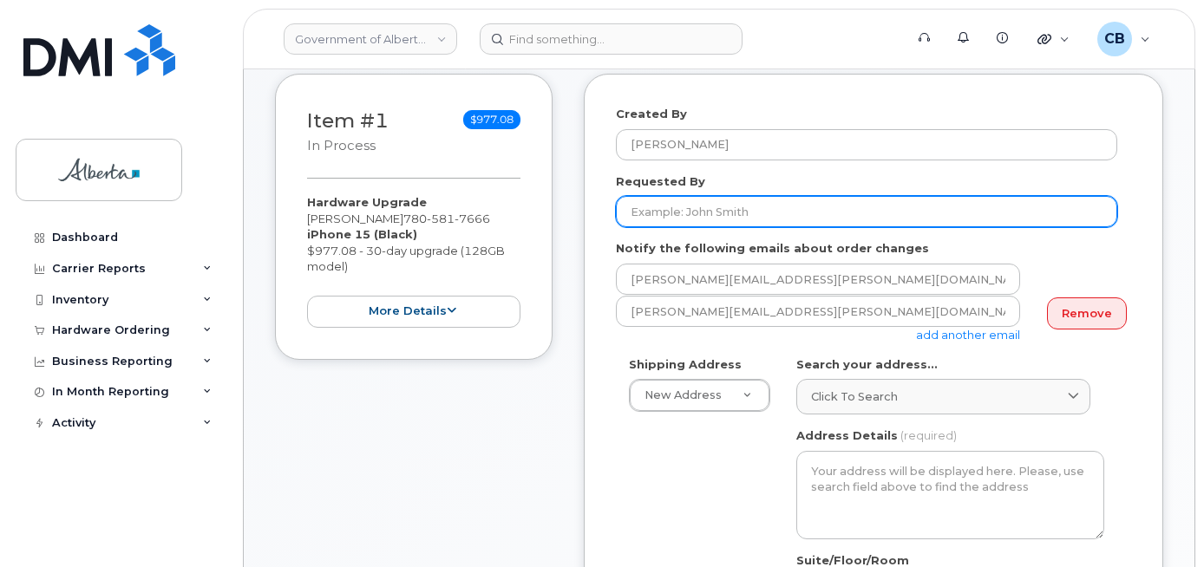
click at [655, 213] on input "Requested By" at bounding box center [866, 211] width 501 height 31
paste input "[PERSON_NAME][EMAIL_ADDRESS][PERSON_NAME][DOMAIN_NAME]"
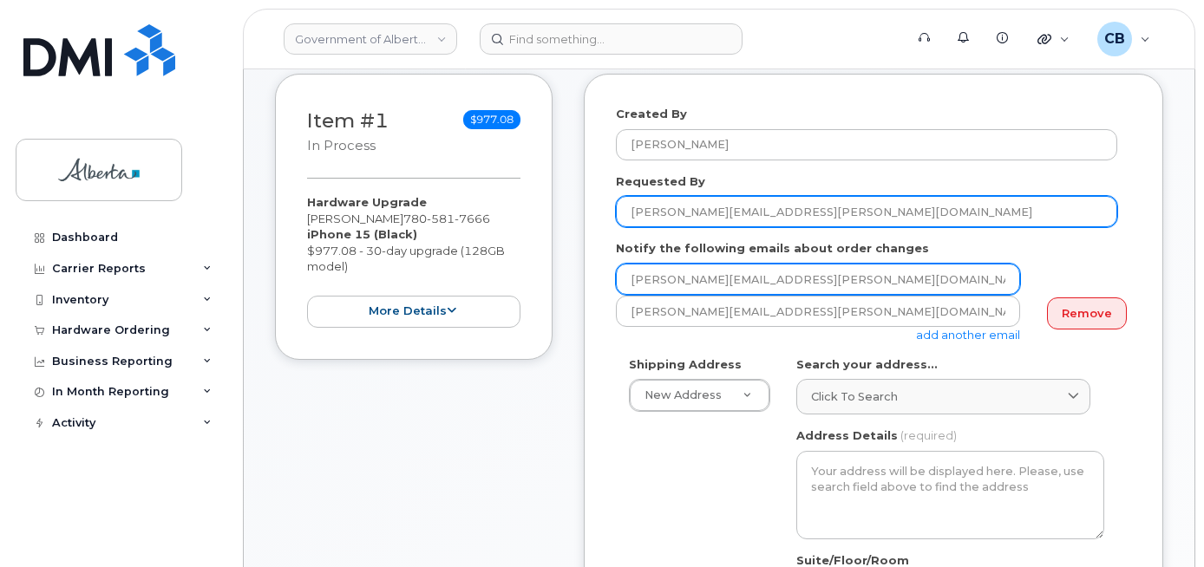
type input "[PERSON_NAME][EMAIL_ADDRESS][PERSON_NAME][DOMAIN_NAME]"
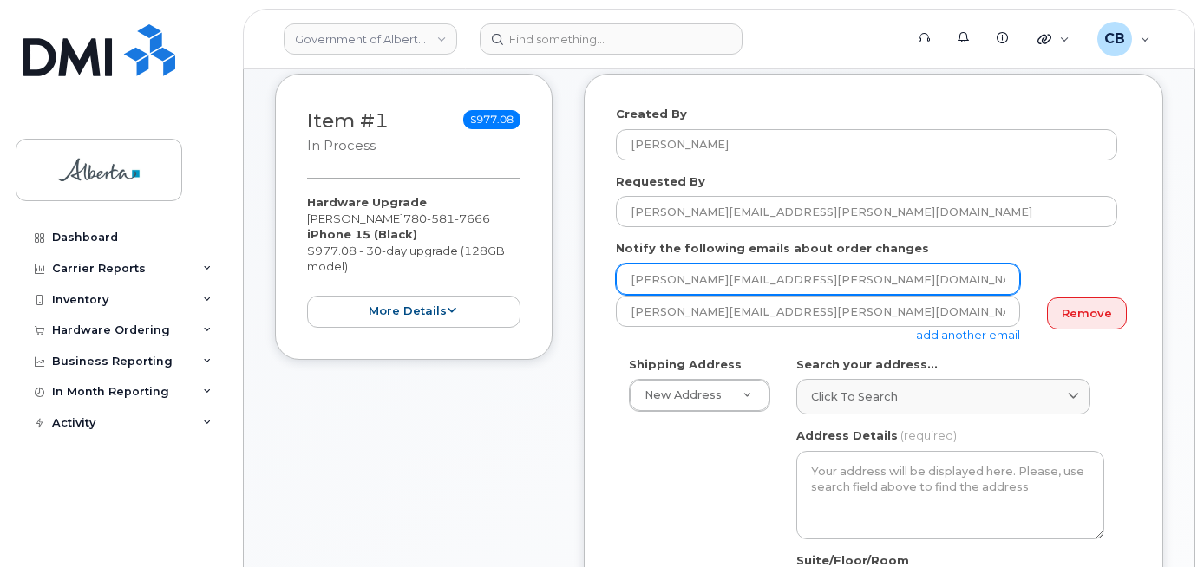
drag, startPoint x: 773, startPoint y: 279, endPoint x: 609, endPoint y: 286, distance: 164.1
paste input "[PERSON_NAME].[PERSON_NAME]"
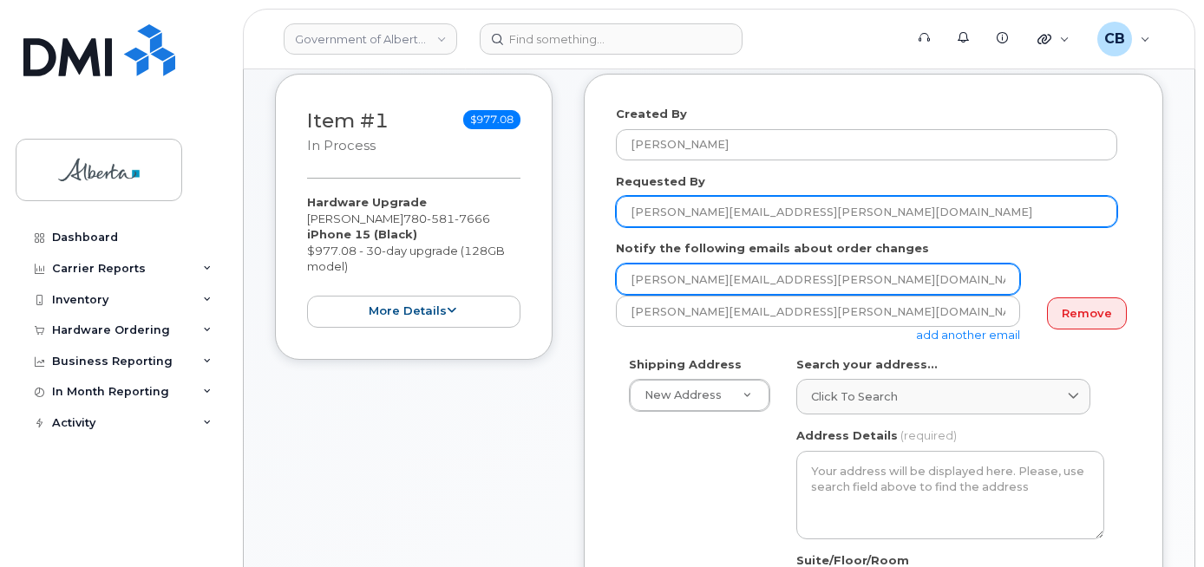
type input "[PERSON_NAME][EMAIL_ADDRESS][PERSON_NAME][DOMAIN_NAME]"
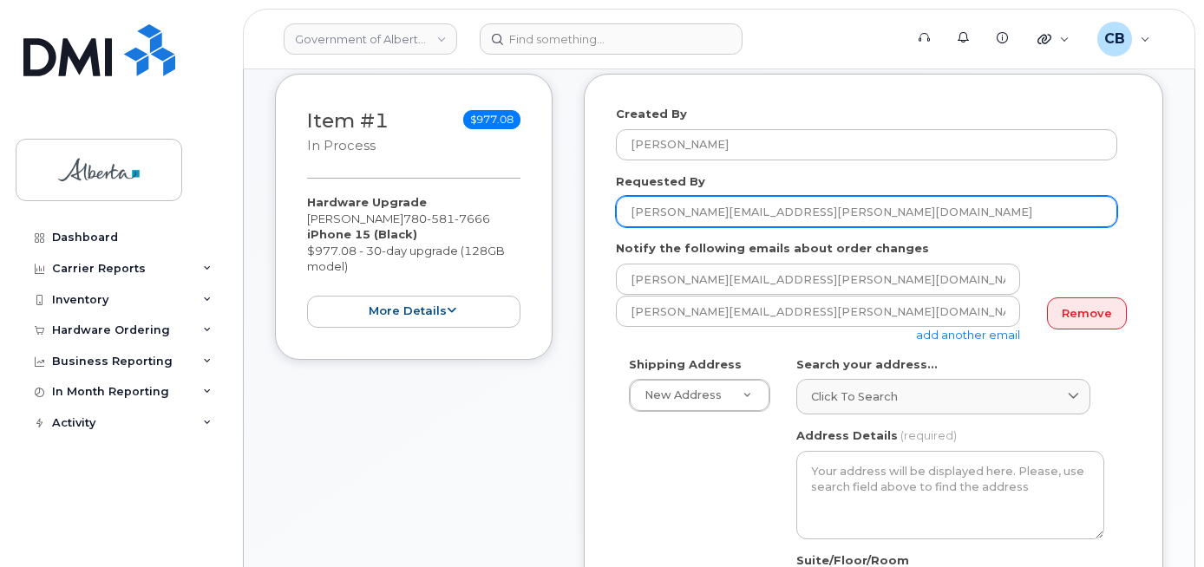
drag, startPoint x: 768, startPoint y: 213, endPoint x: 706, endPoint y: 213, distance: 61.6
click at [706, 213] on input "[PERSON_NAME][EMAIL_ADDRESS][PERSON_NAME][DOMAIN_NAME]" at bounding box center [866, 211] width 501 height 31
type input "[PERSON_NAME]"
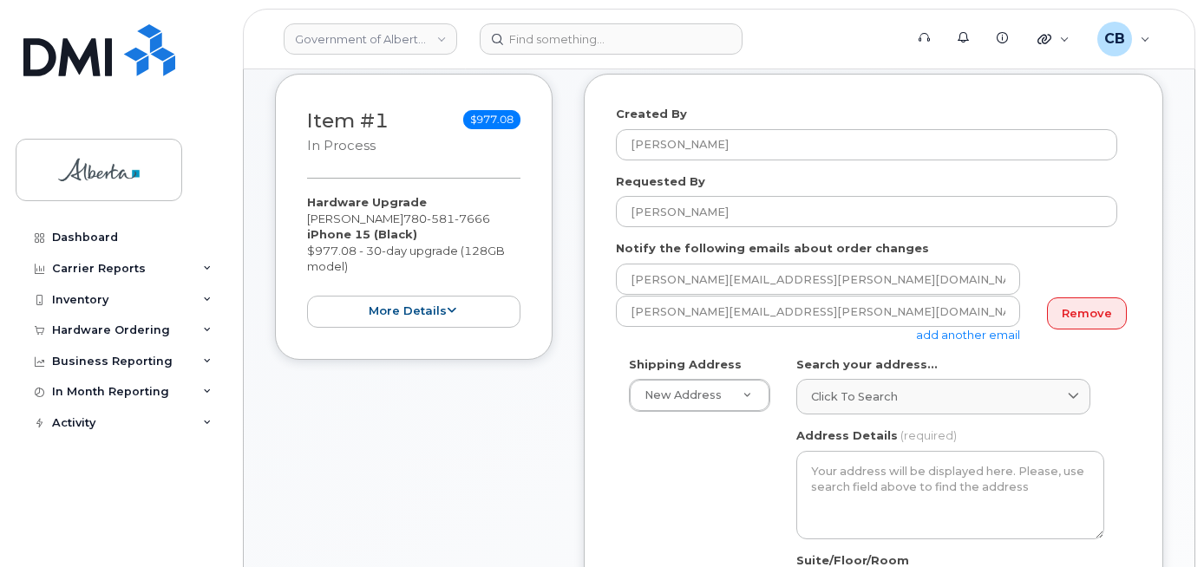
click at [954, 336] on link "add another email" at bounding box center [968, 335] width 104 height 14
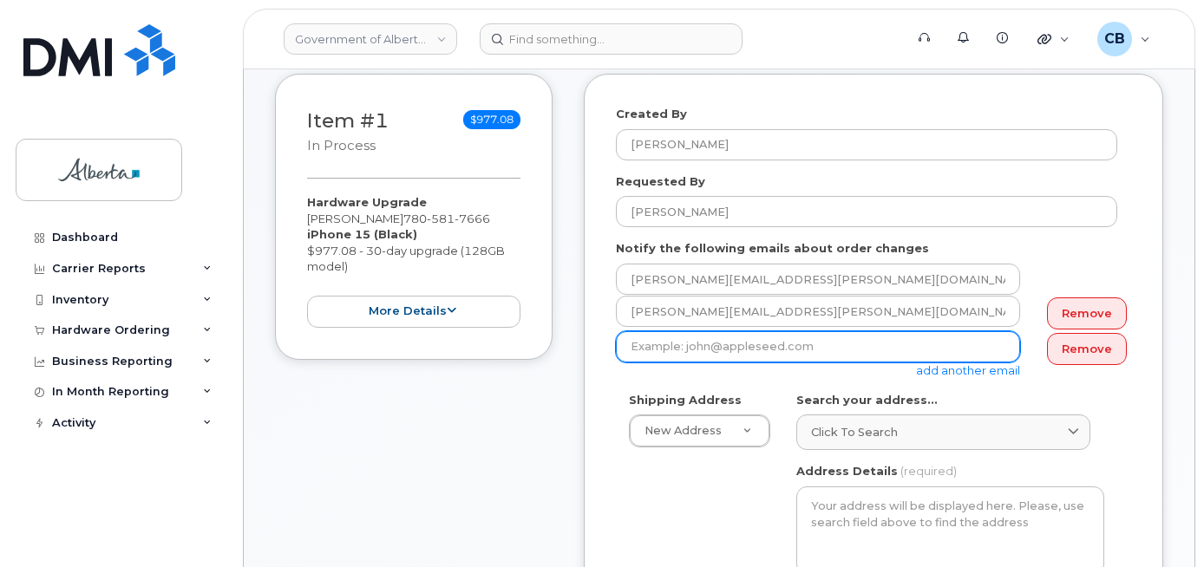
click at [674, 344] on input "email" at bounding box center [818, 346] width 404 height 31
paste input "[PERSON_NAME][EMAIL_ADDRESS][PERSON_NAME][DOMAIN_NAME]"
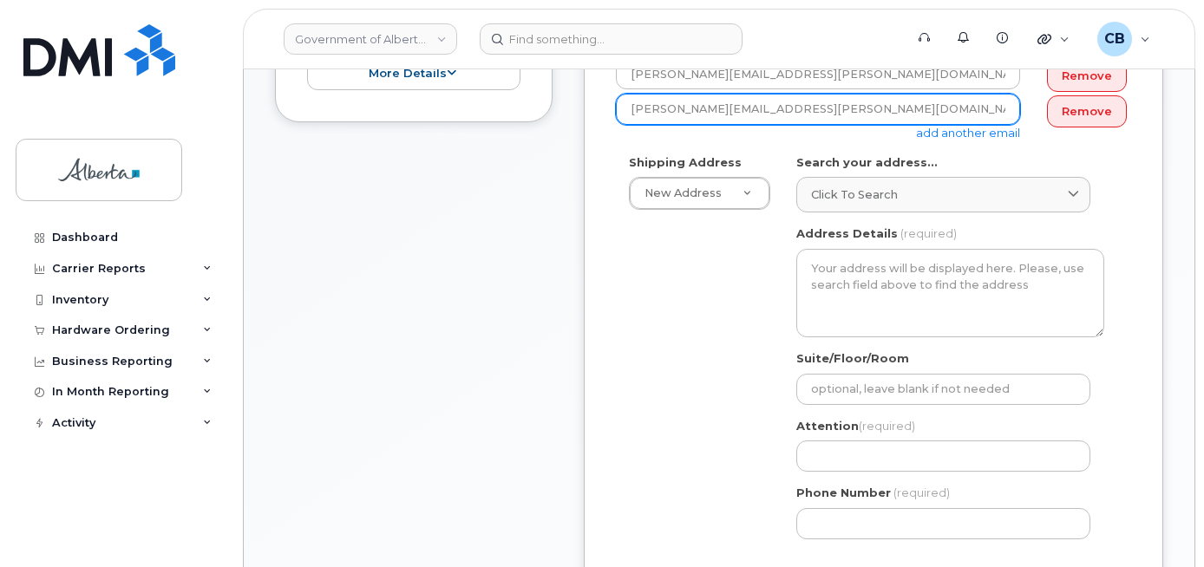
scroll to position [434, 0]
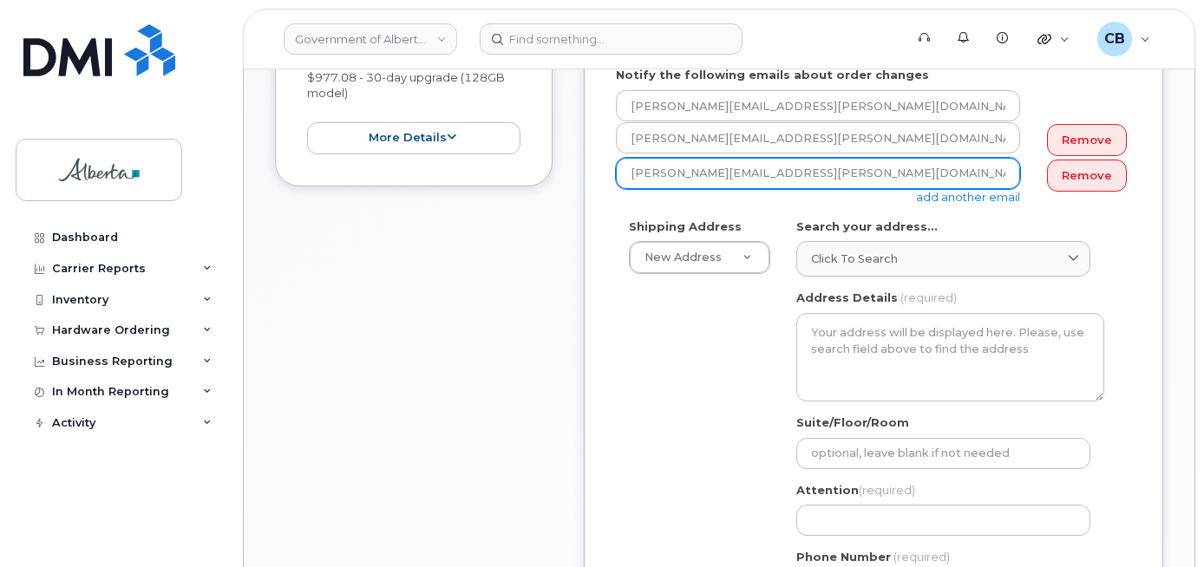
type input "[PERSON_NAME][EMAIL_ADDRESS][PERSON_NAME][DOMAIN_NAME]"
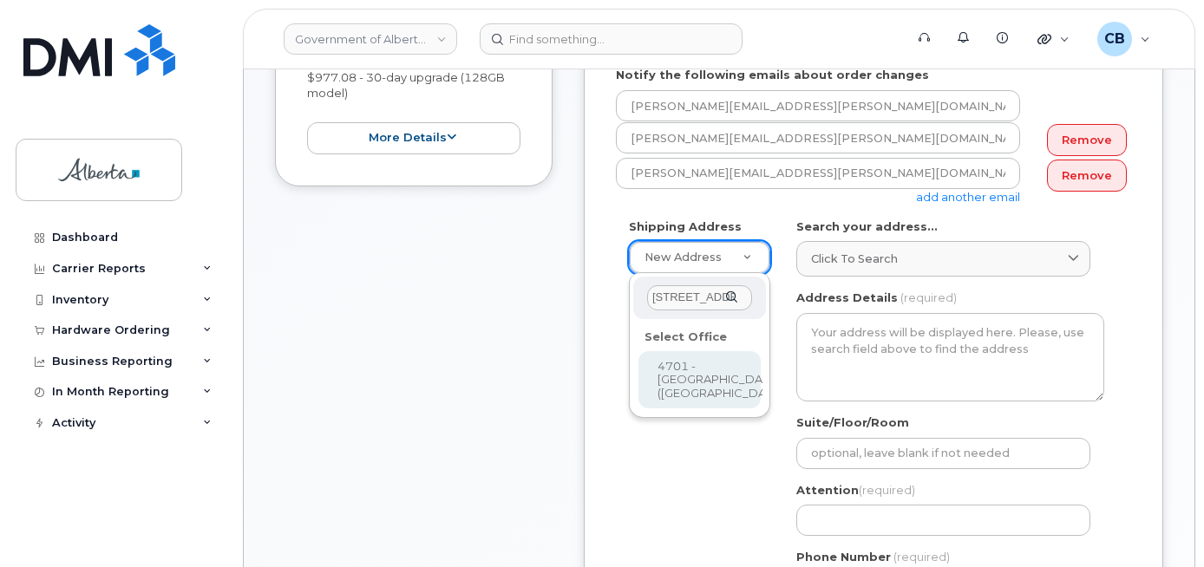
type input "4701 - 52 Street"
select select
type textarea "4701 - 52 Street Vermilion Alberta T9X1J9"
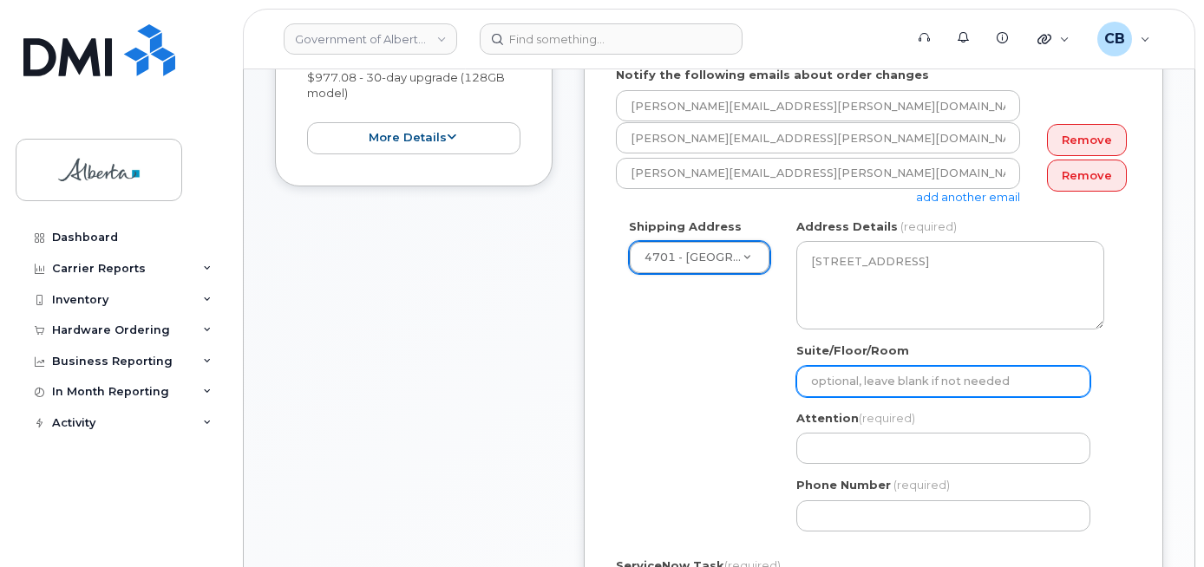
click at [840, 377] on input "Suite/Floor/Room" at bounding box center [943, 381] width 294 height 31
paste input "Room 2048"
select select
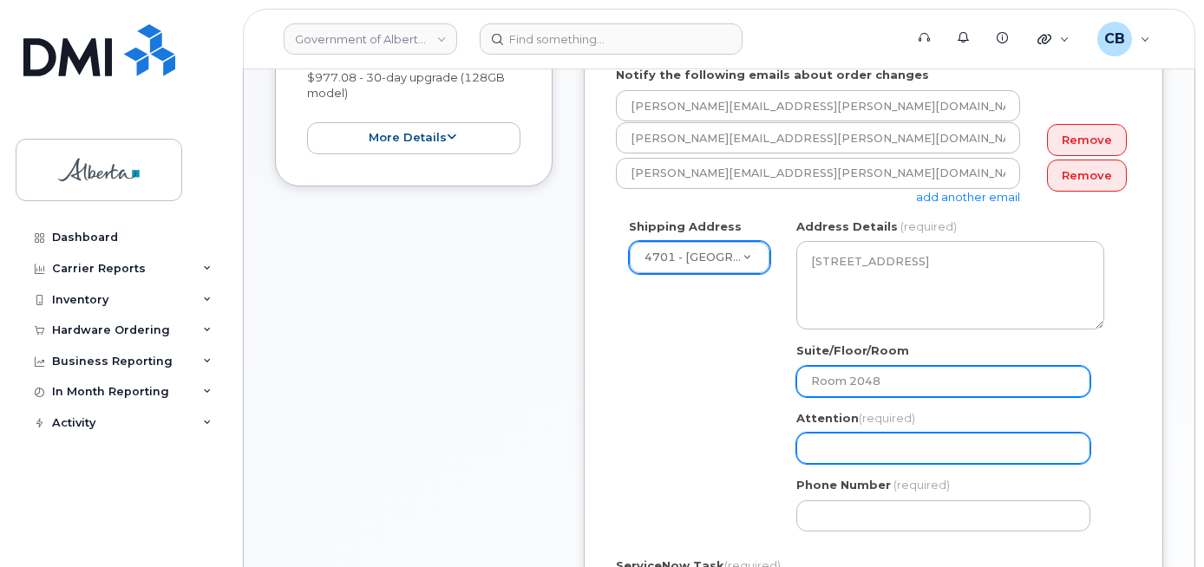
type input "Room 2048"
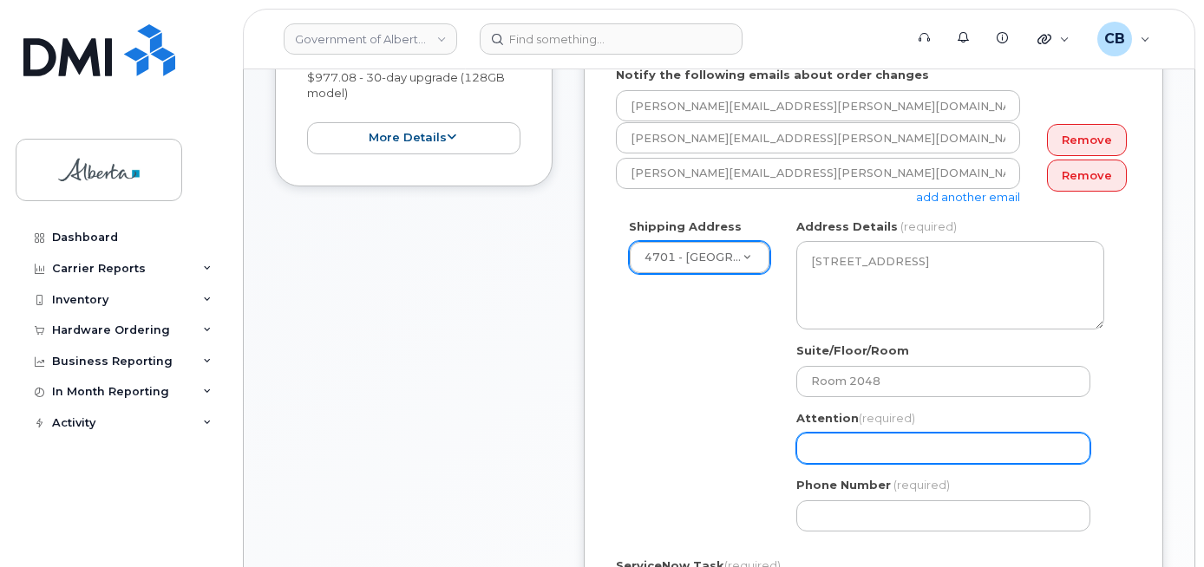
click at [862, 448] on input "Attention (required)" at bounding box center [943, 448] width 294 height 31
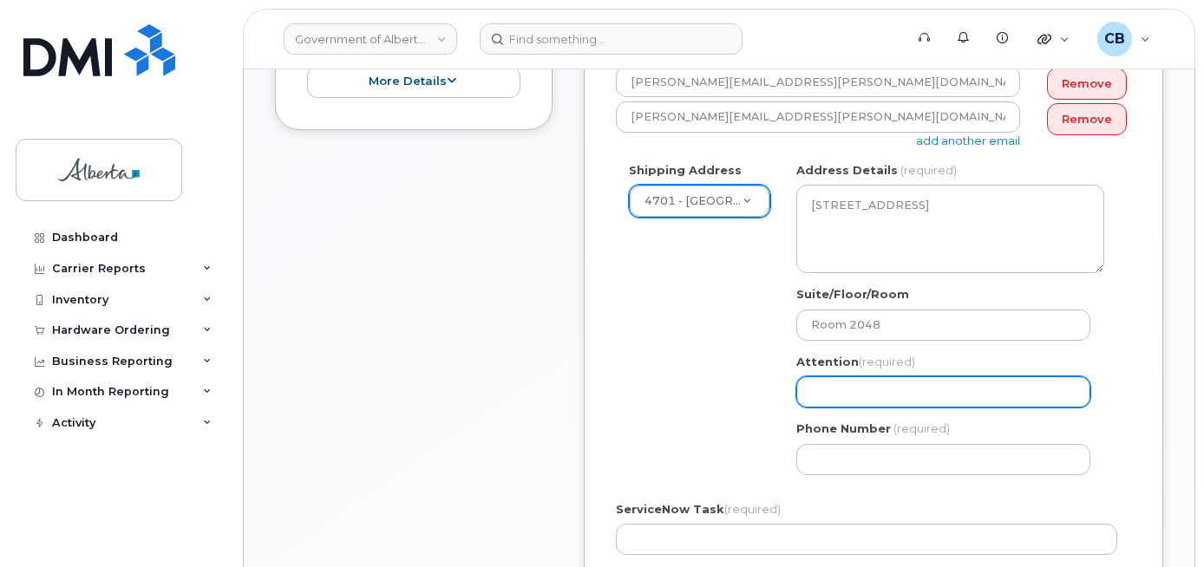
scroll to position [521, 0]
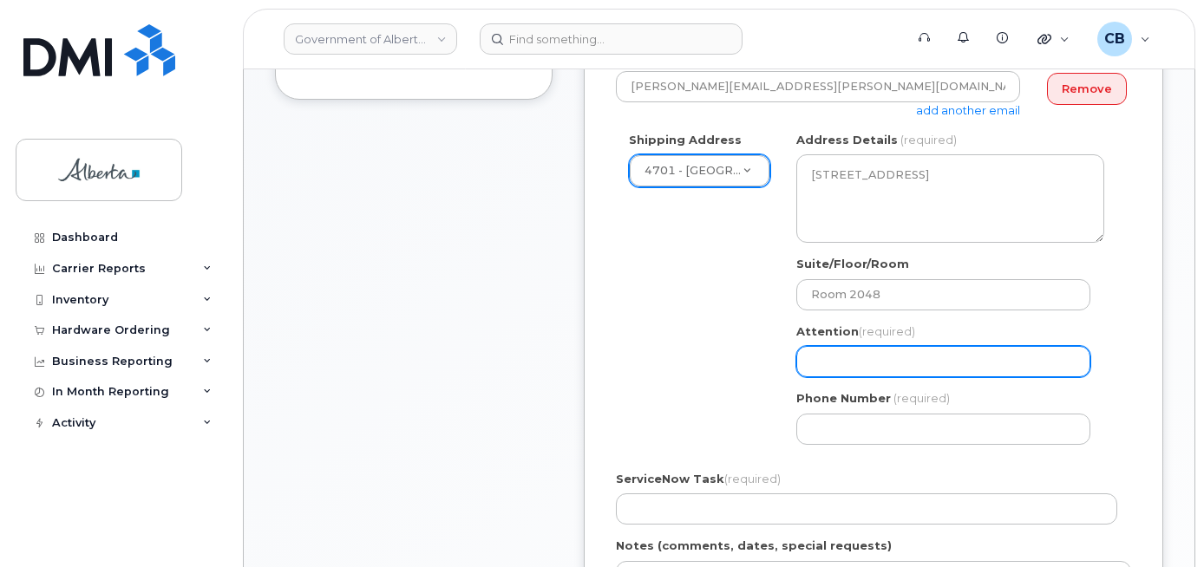
click at [841, 357] on input "Attention (required)" at bounding box center [943, 361] width 294 height 31
paste input "[PERSON_NAME]"
select select
type input "[PERSON_NAME]"
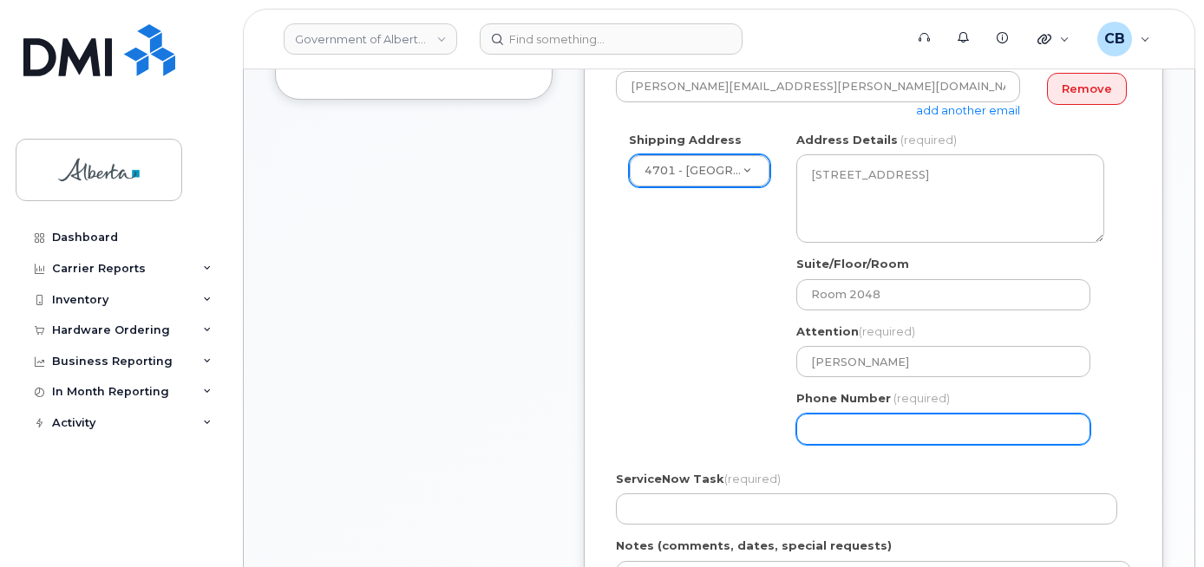
click at [832, 423] on input "Phone Number" at bounding box center [943, 429] width 294 height 31
paste input "4038545563"
select select
type input "4038545563"
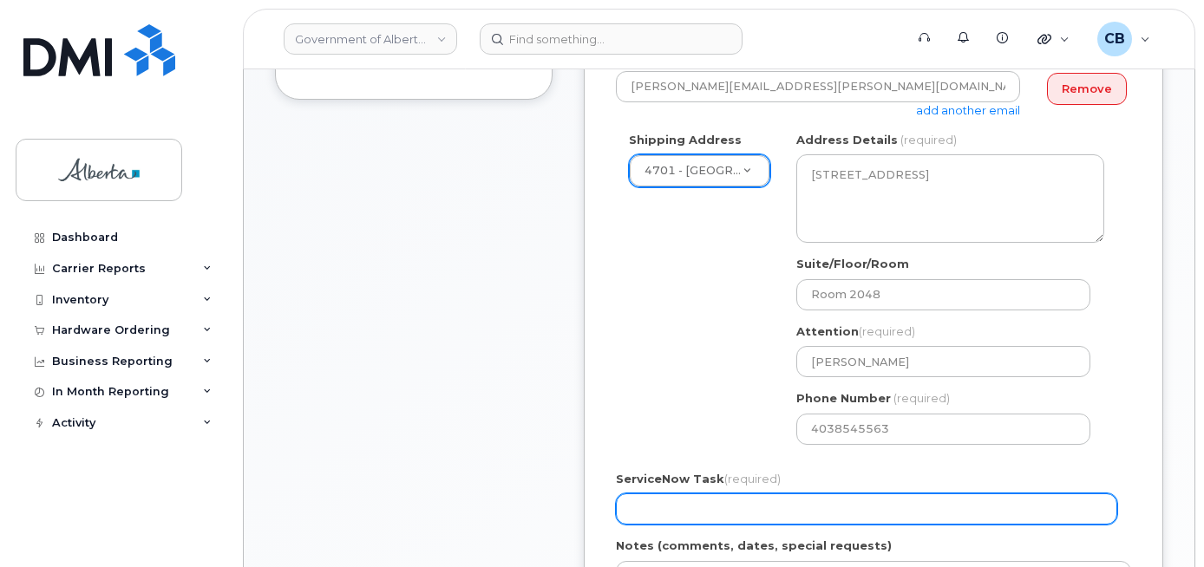
click at [655, 507] on input "ServiceNow Task (required)" at bounding box center [866, 509] width 501 height 31
paste input "SCTASK0848411"
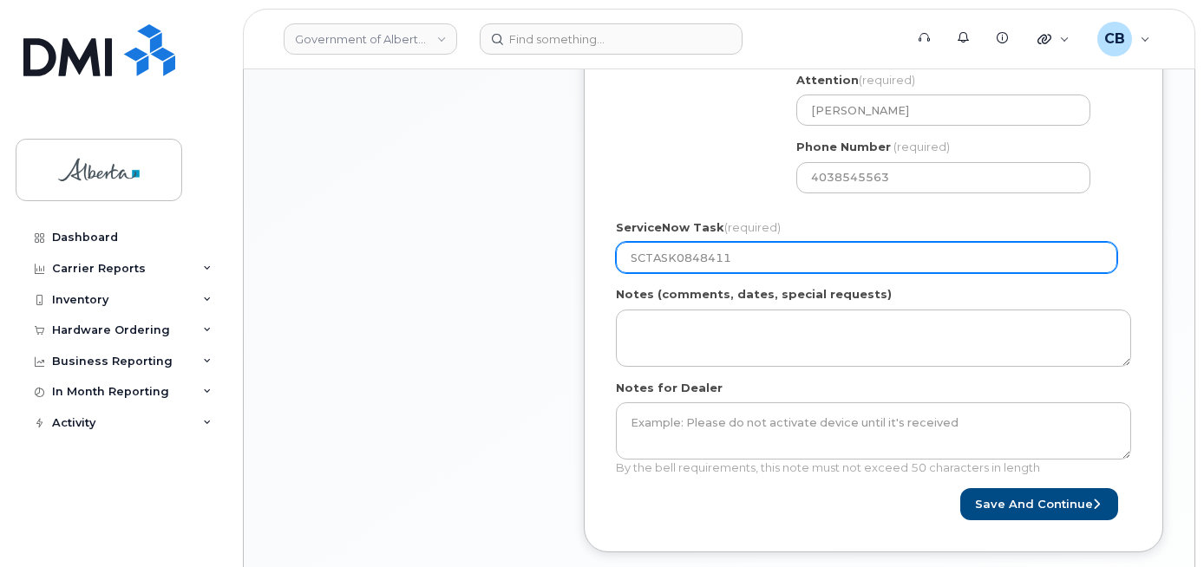
scroll to position [781, 0]
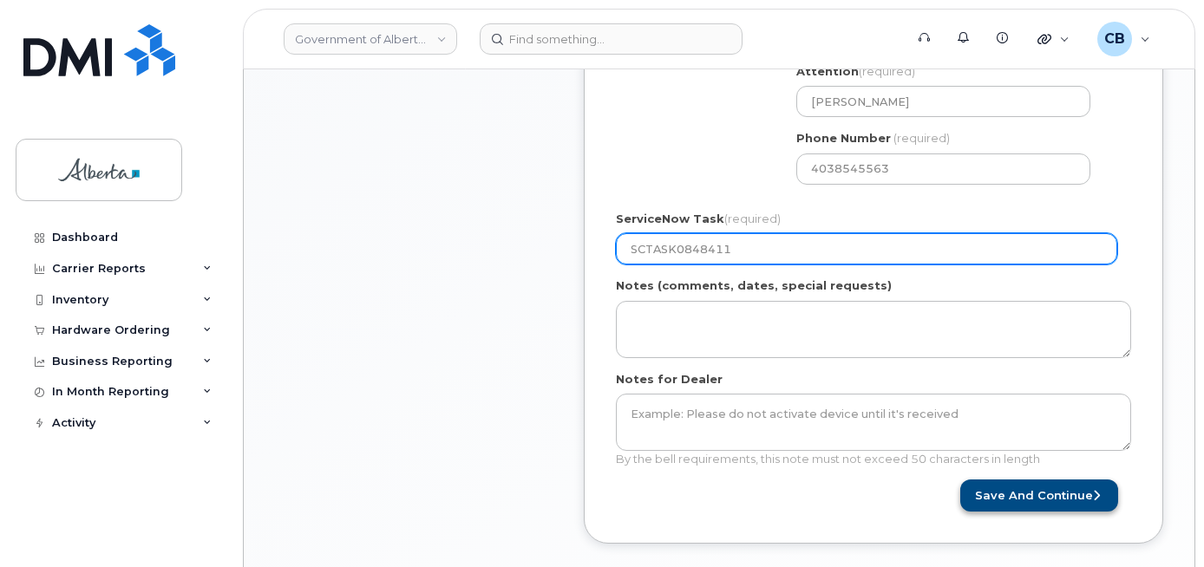
type input "SCTASK0848411"
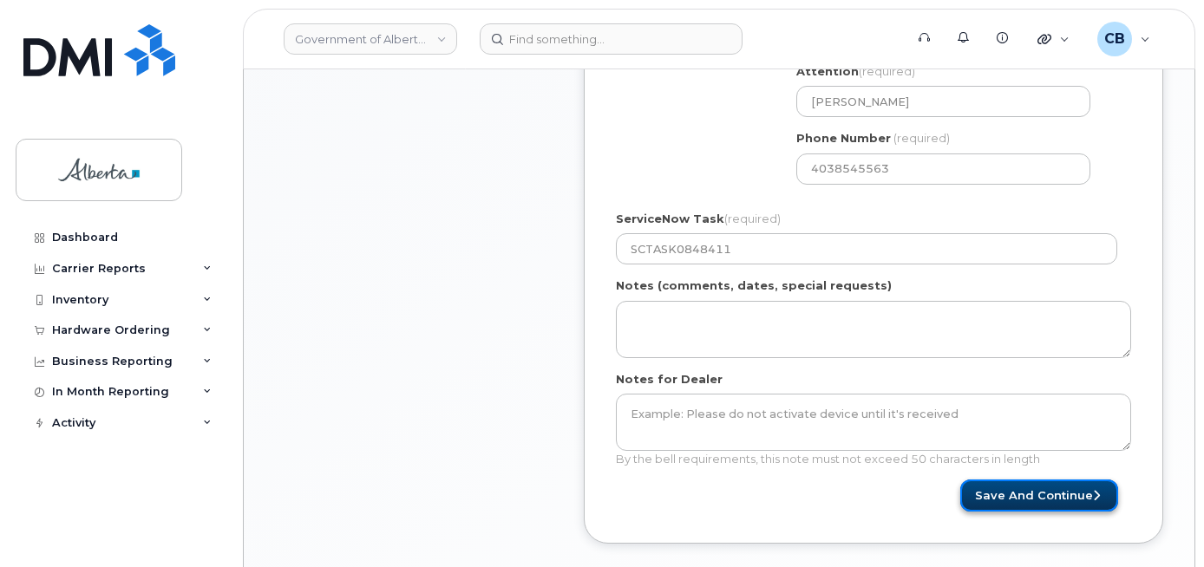
click at [1058, 486] on button "Save and Continue" at bounding box center [1039, 496] width 158 height 32
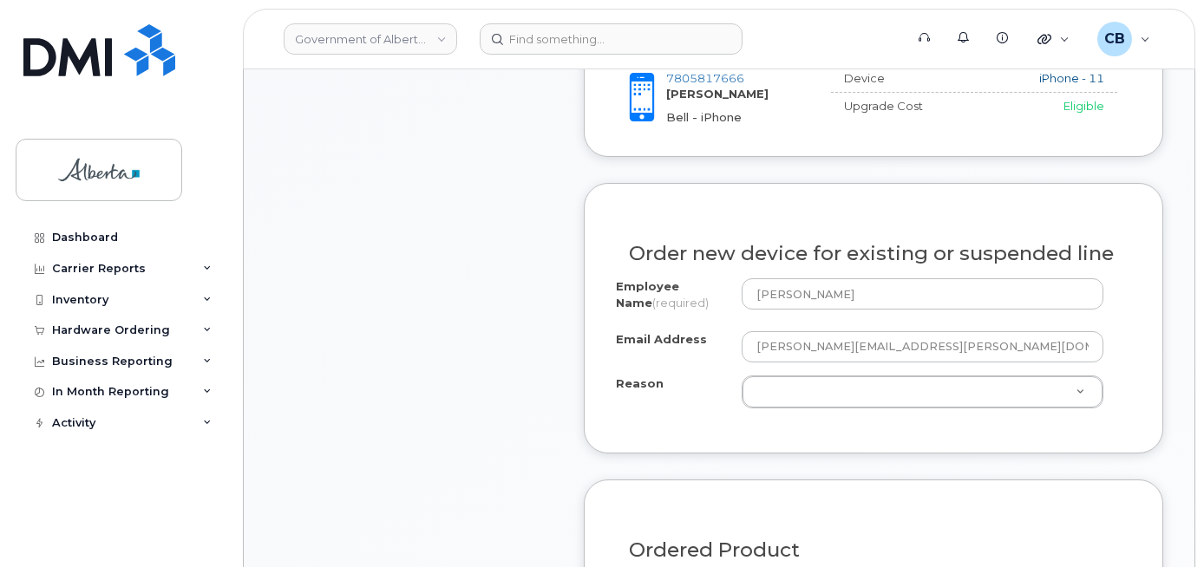
scroll to position [868, 0]
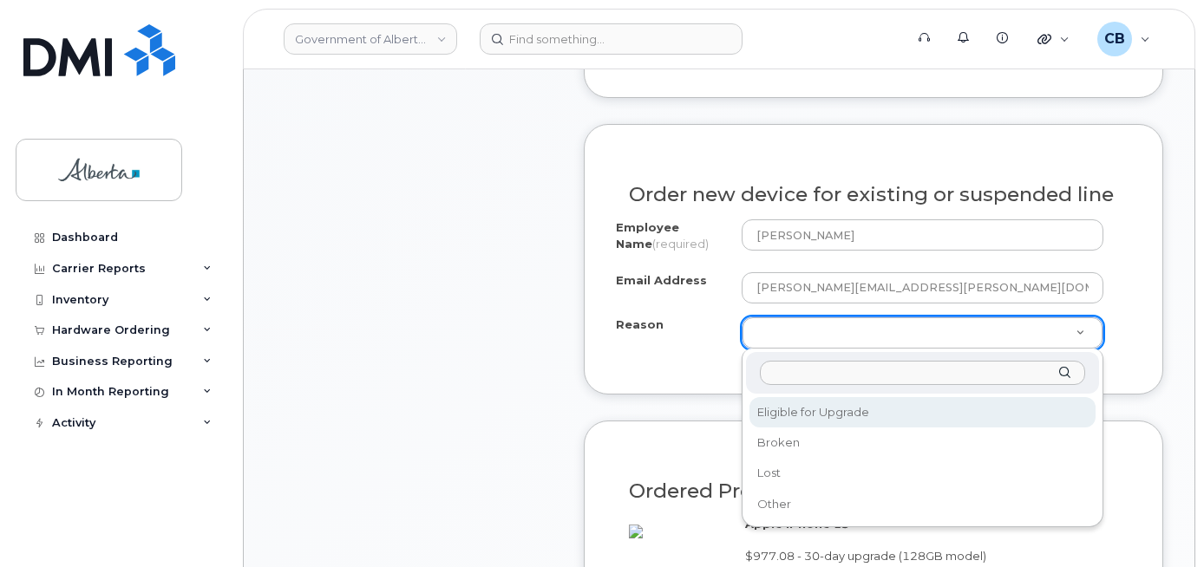
select select "eligible_for_upgrade"
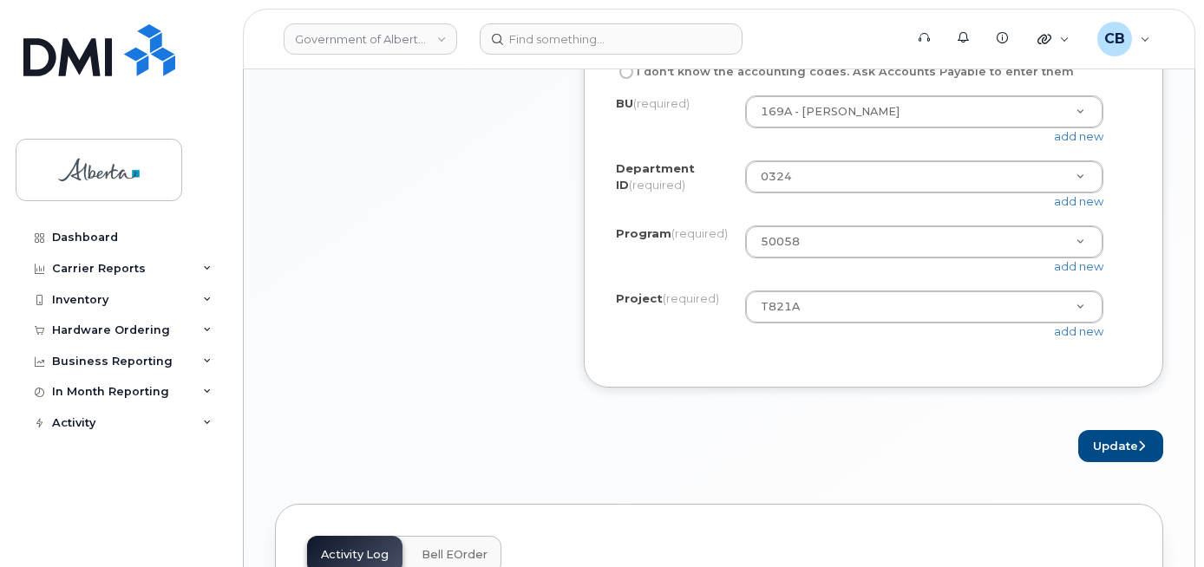
scroll to position [1648, 0]
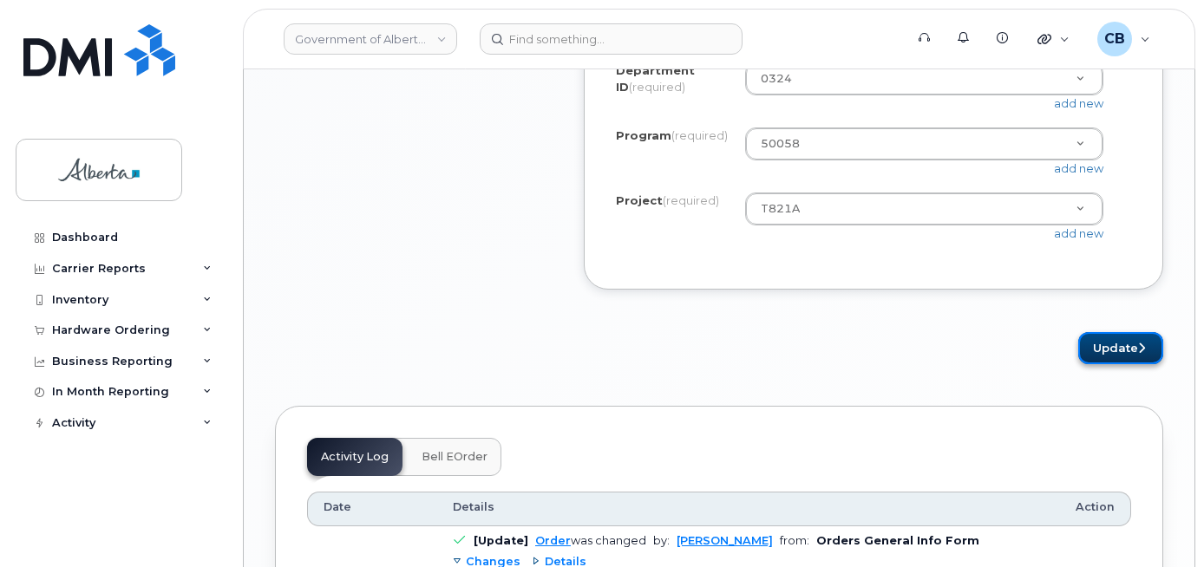
click at [1120, 364] on button "Update" at bounding box center [1120, 348] width 85 height 32
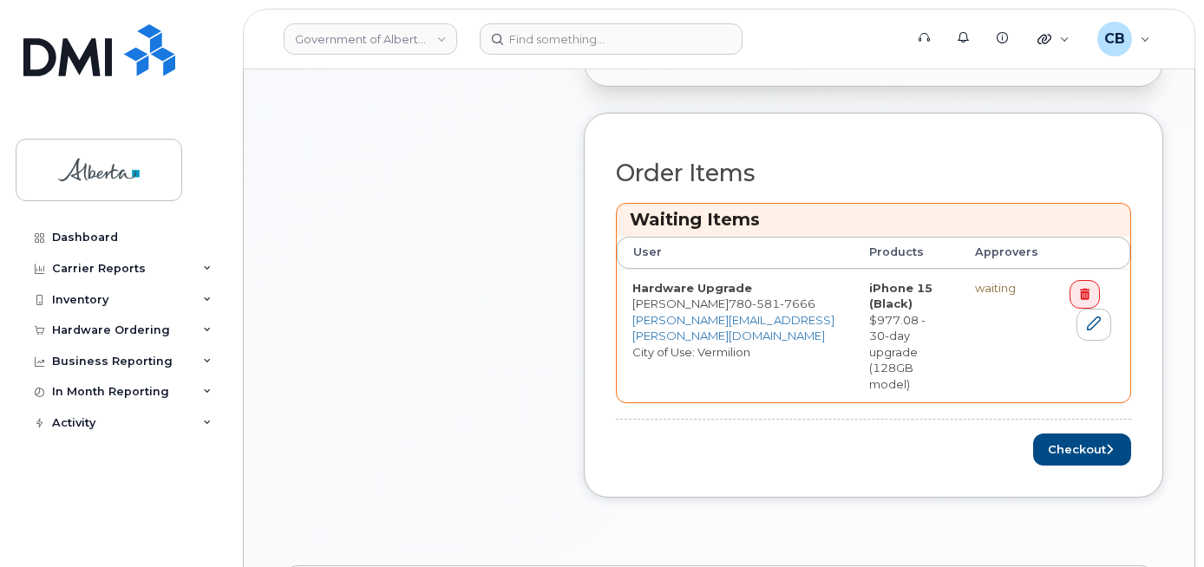
scroll to position [781, 0]
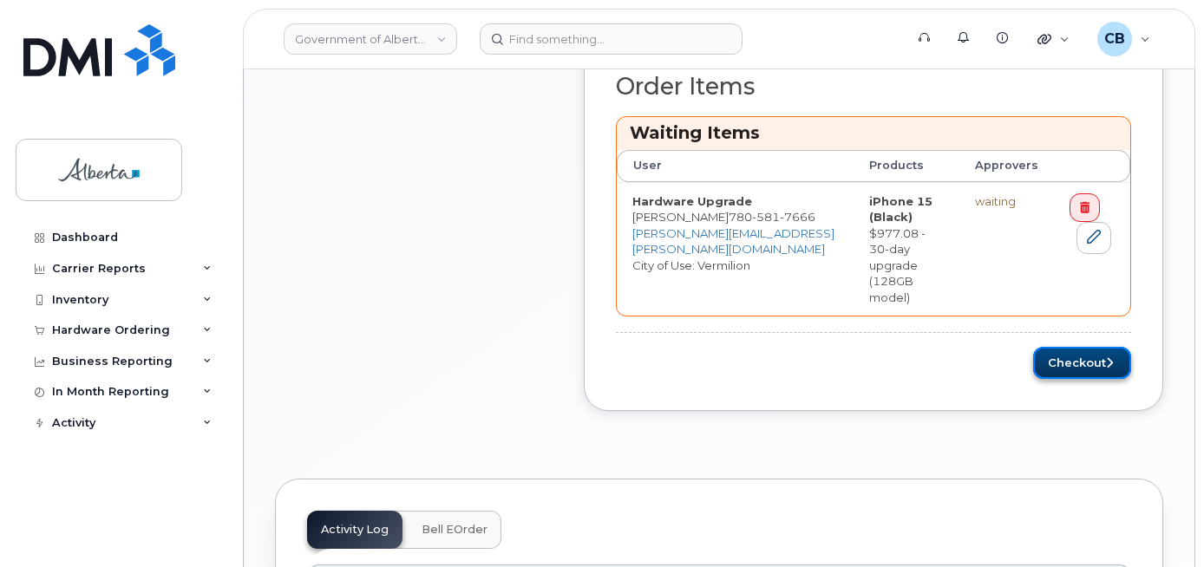
click at [1060, 347] on button "Checkout" at bounding box center [1082, 363] width 98 height 32
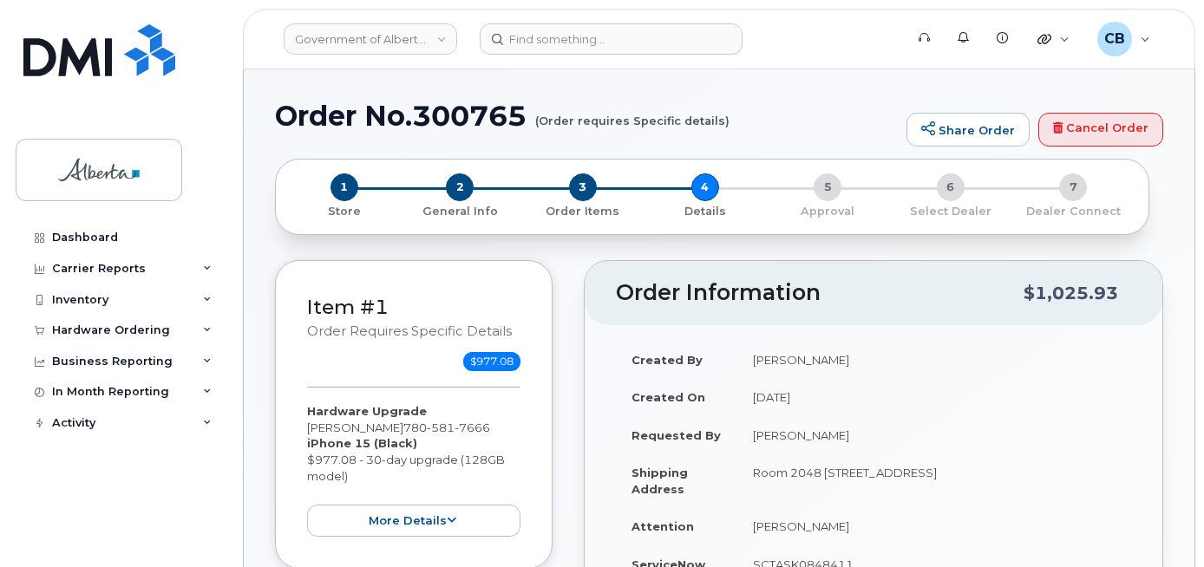
select select
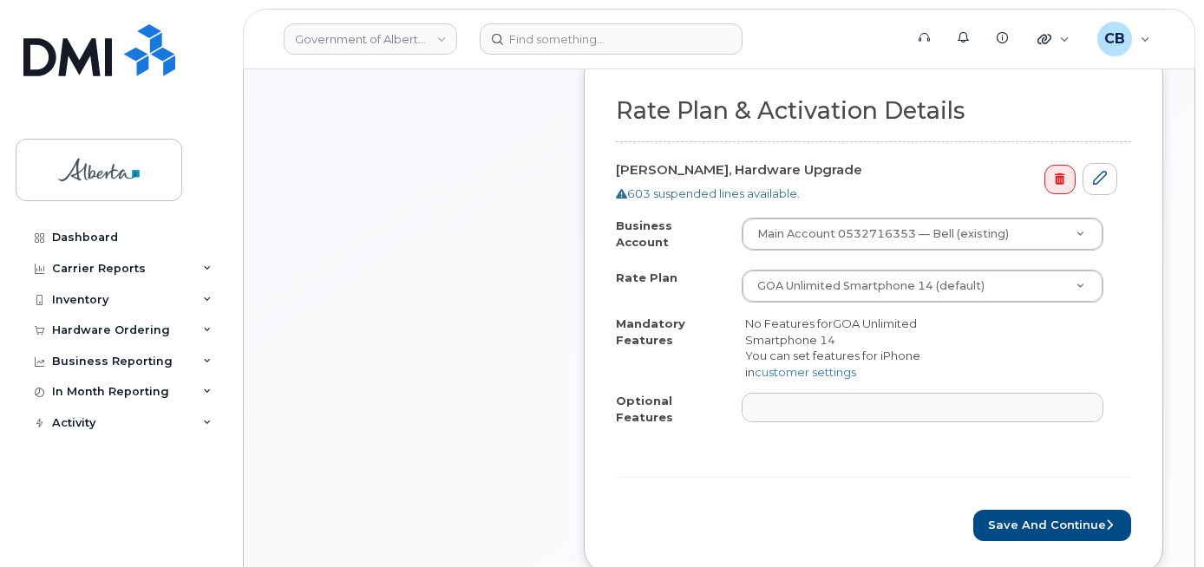
scroll to position [694, 0]
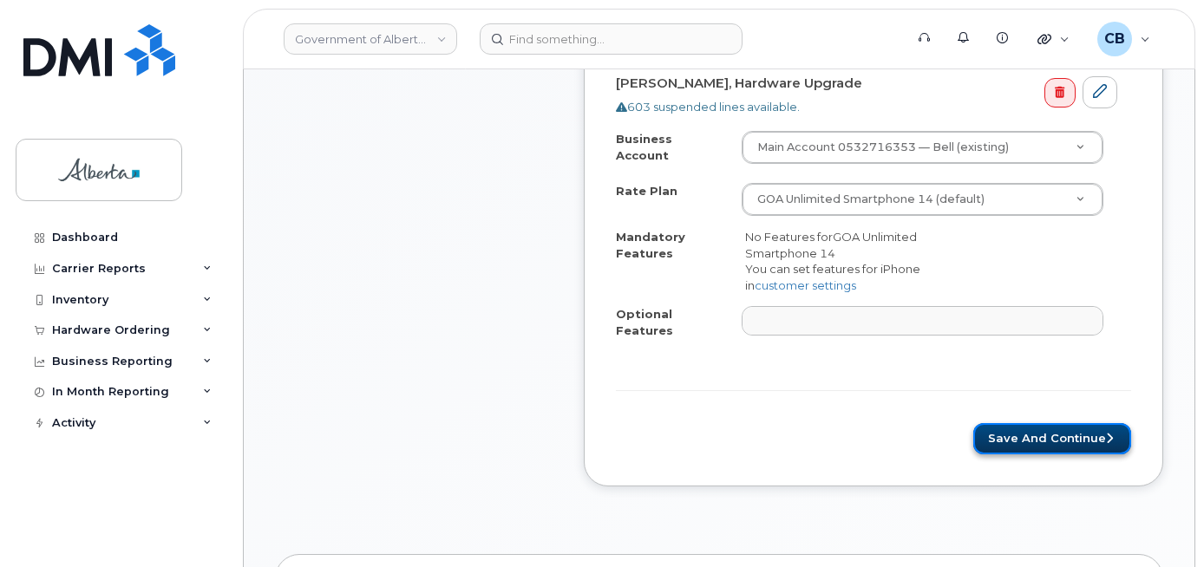
click at [1040, 428] on button "Save and Continue" at bounding box center [1052, 439] width 158 height 32
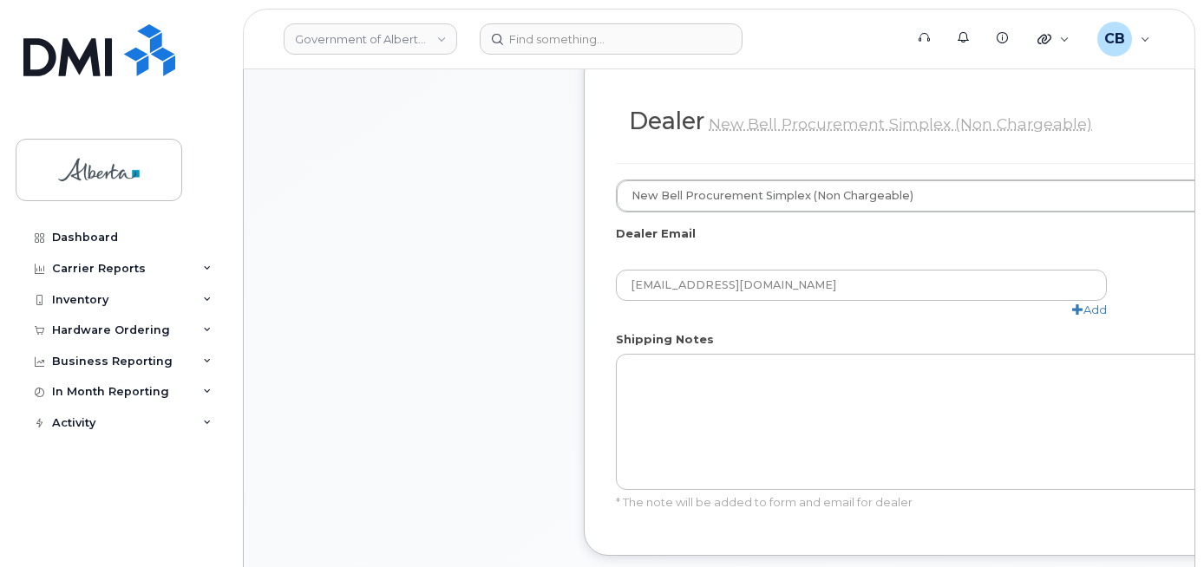
scroll to position [1041, 0]
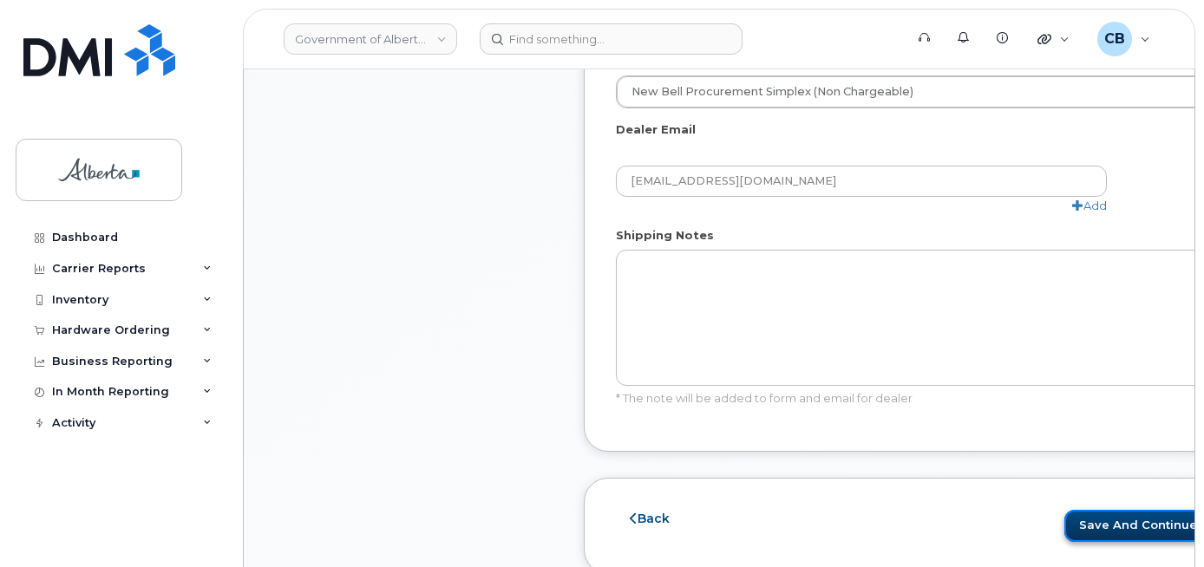
click at [1065, 521] on button "Save and Continue" at bounding box center [1144, 526] width 158 height 32
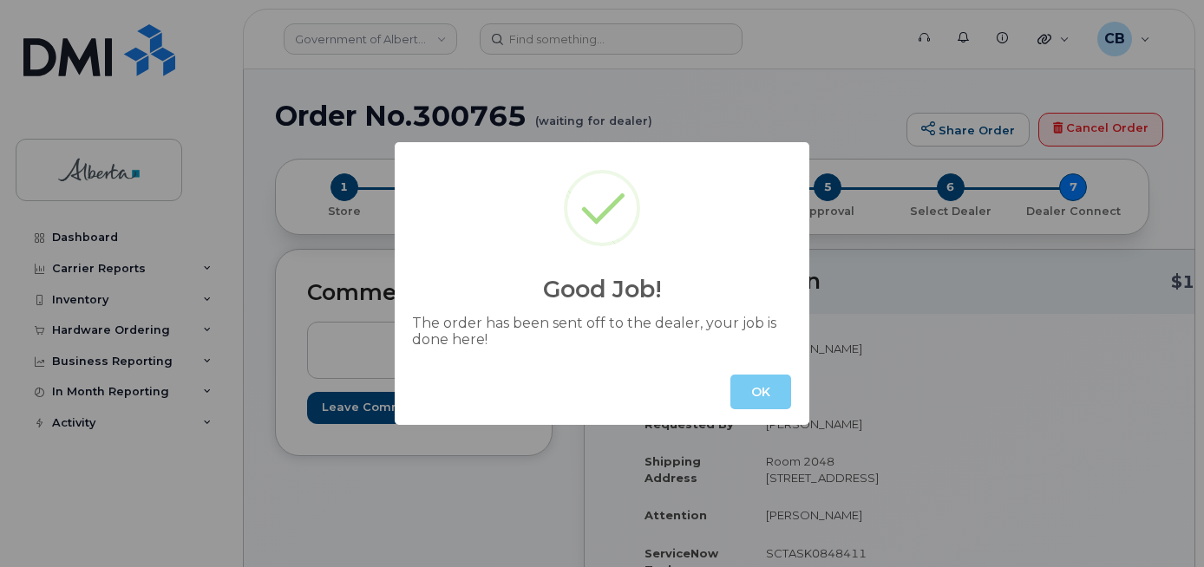
click at [747, 396] on button "OK" at bounding box center [761, 392] width 61 height 35
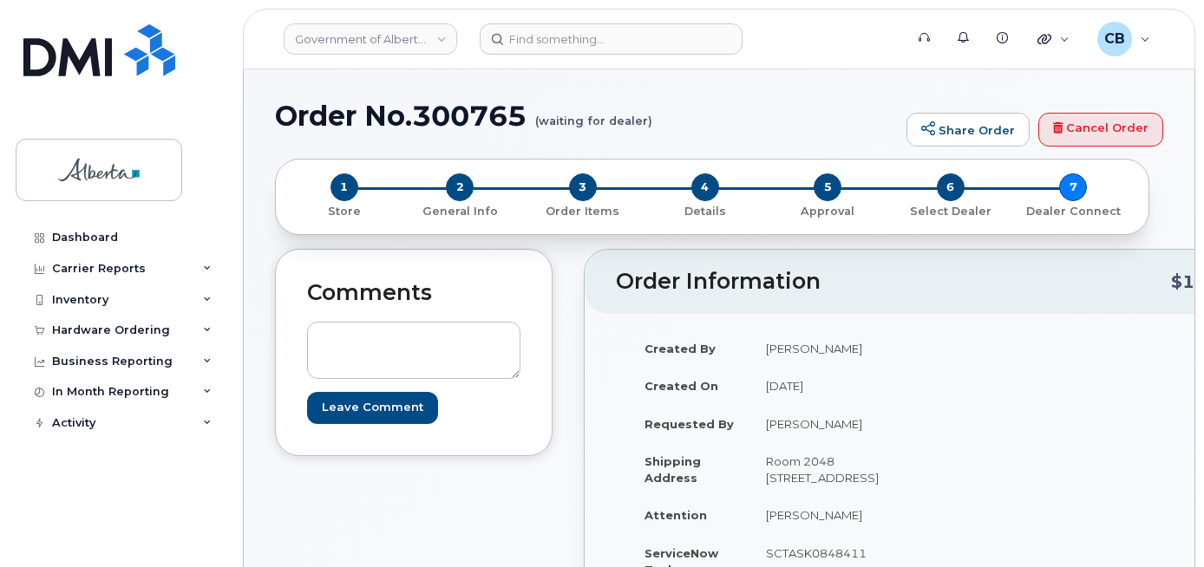
click at [423, 101] on h1 "Order No.300765 (waiting for dealer)" at bounding box center [586, 116] width 623 height 30
copy h1 "300765"
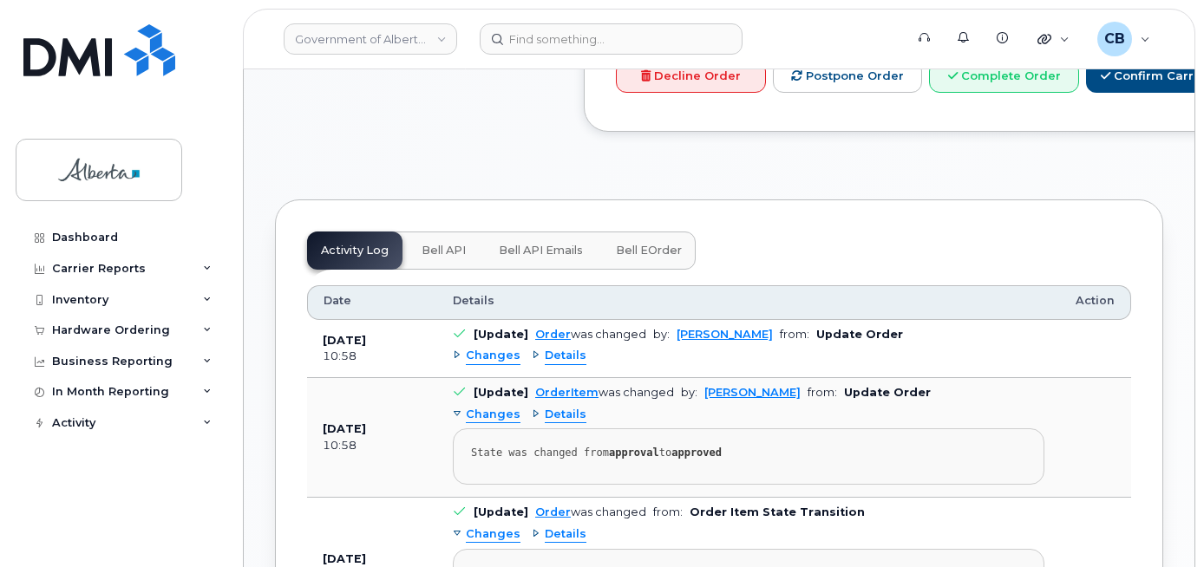
scroll to position [1029, 0]
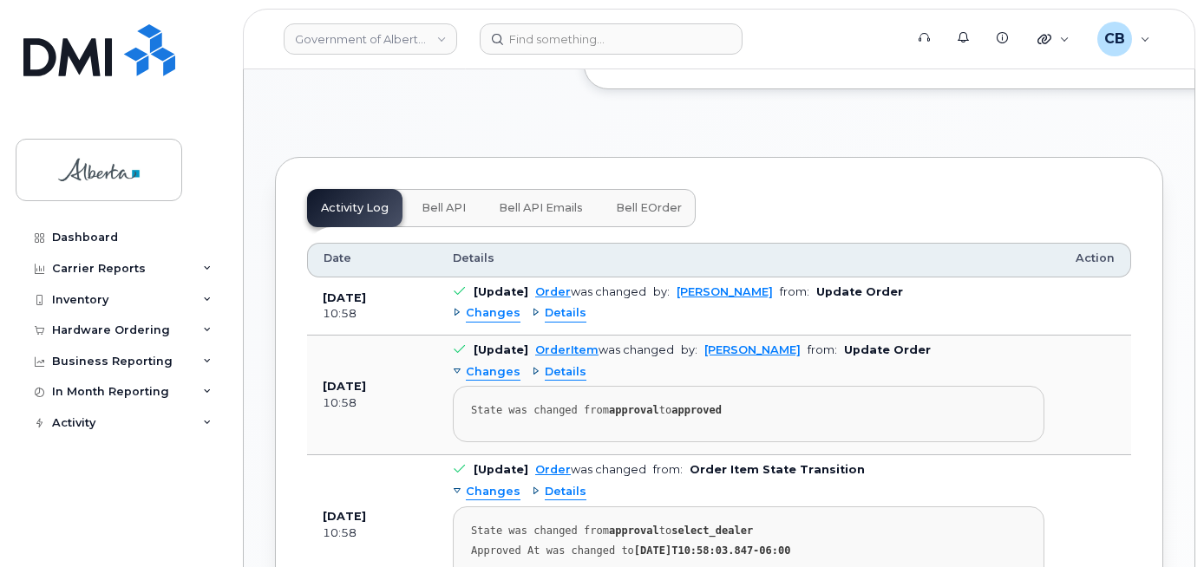
click at [438, 215] on span "Bell API" at bounding box center [444, 208] width 44 height 14
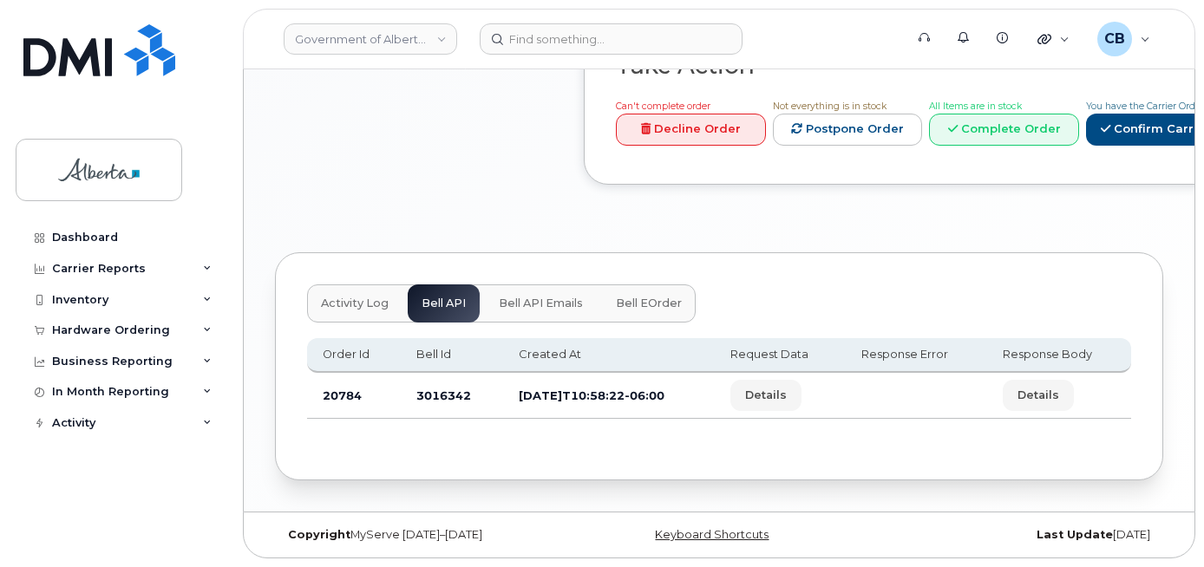
scroll to position [949, 0]
click at [433, 392] on td "3016342" at bounding box center [452, 396] width 102 height 46
copy td "3016342"
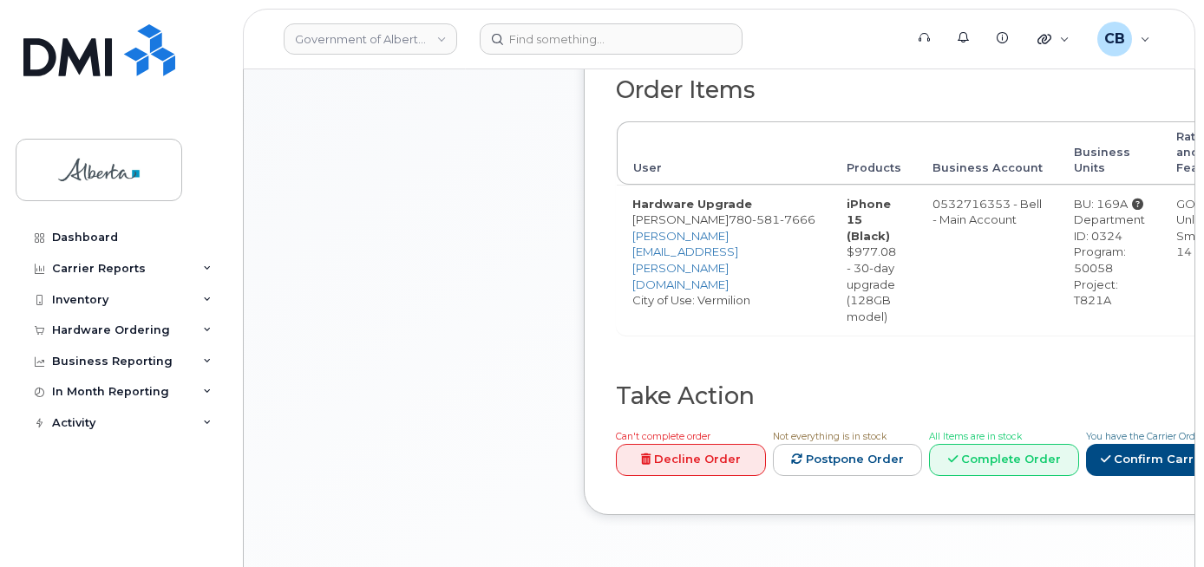
scroll to position [617, 0]
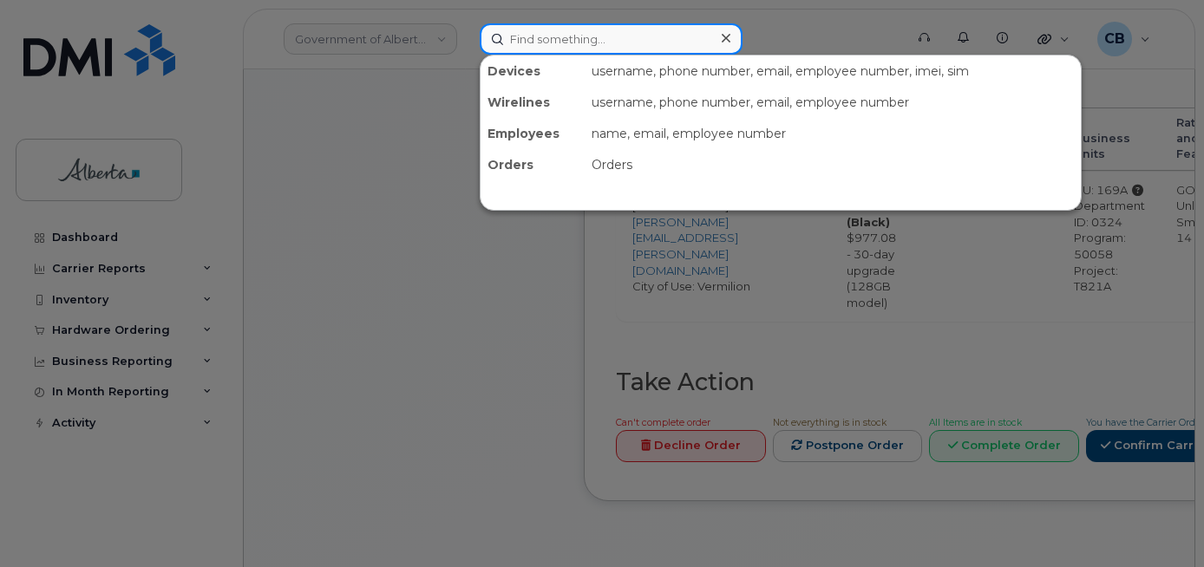
click at [509, 38] on input at bounding box center [611, 38] width 263 height 31
paste input "5879847858"
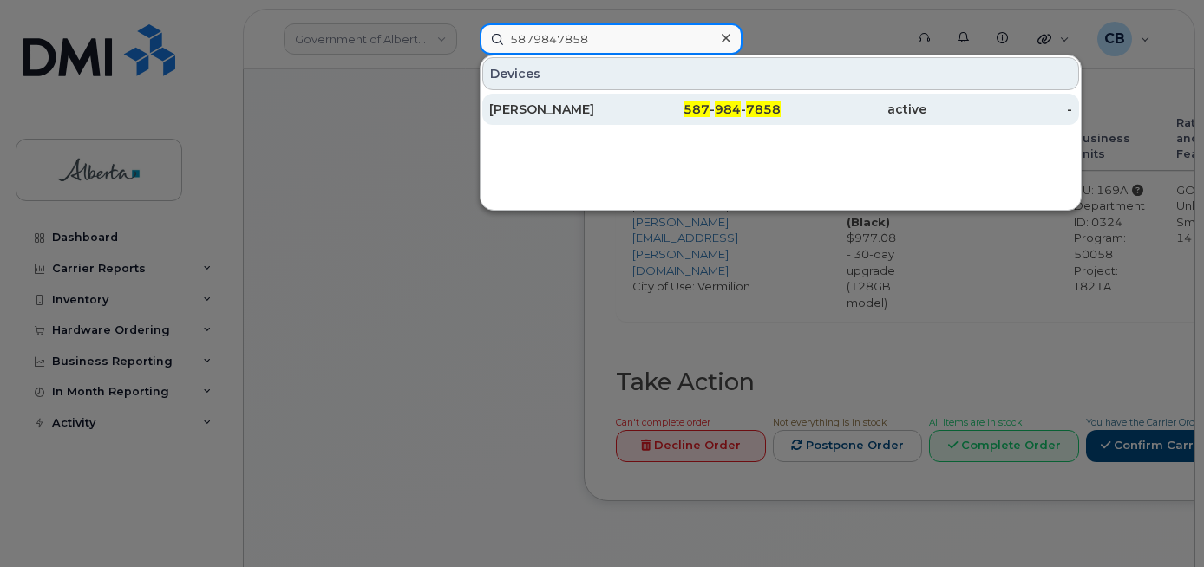
type input "5879847858"
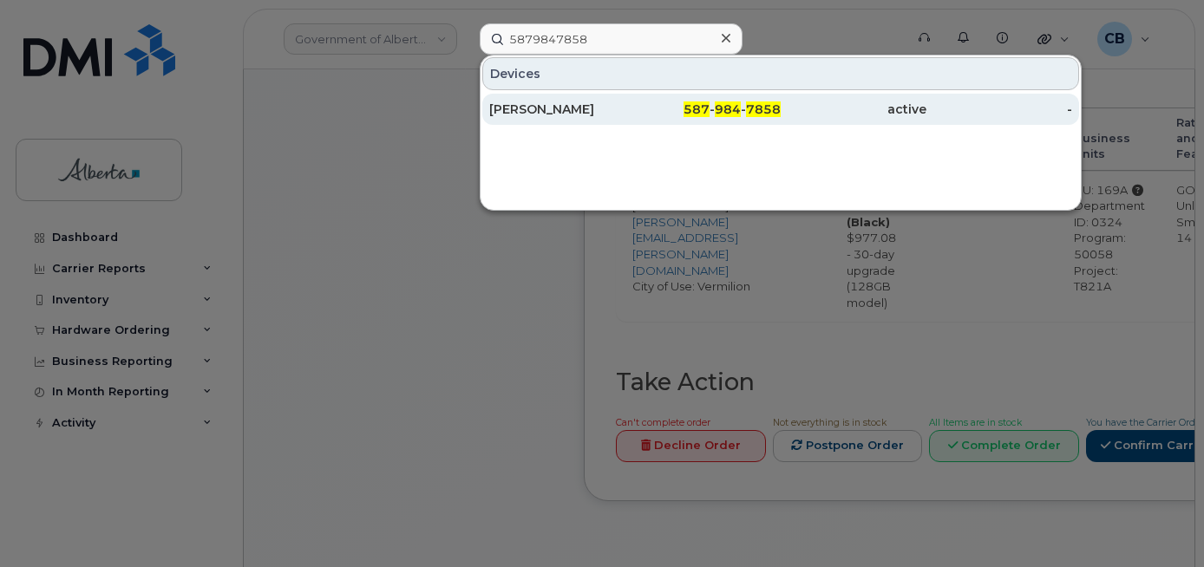
click at [534, 108] on div "[PERSON_NAME]" at bounding box center [562, 109] width 146 height 17
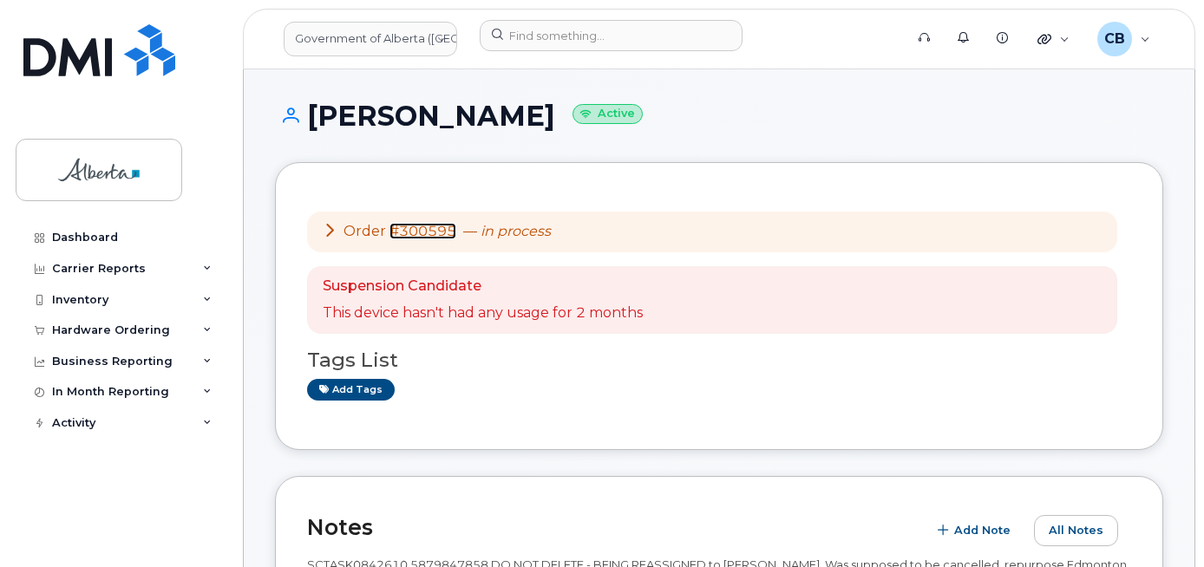
click at [426, 228] on link "#300595" at bounding box center [423, 231] width 67 height 16
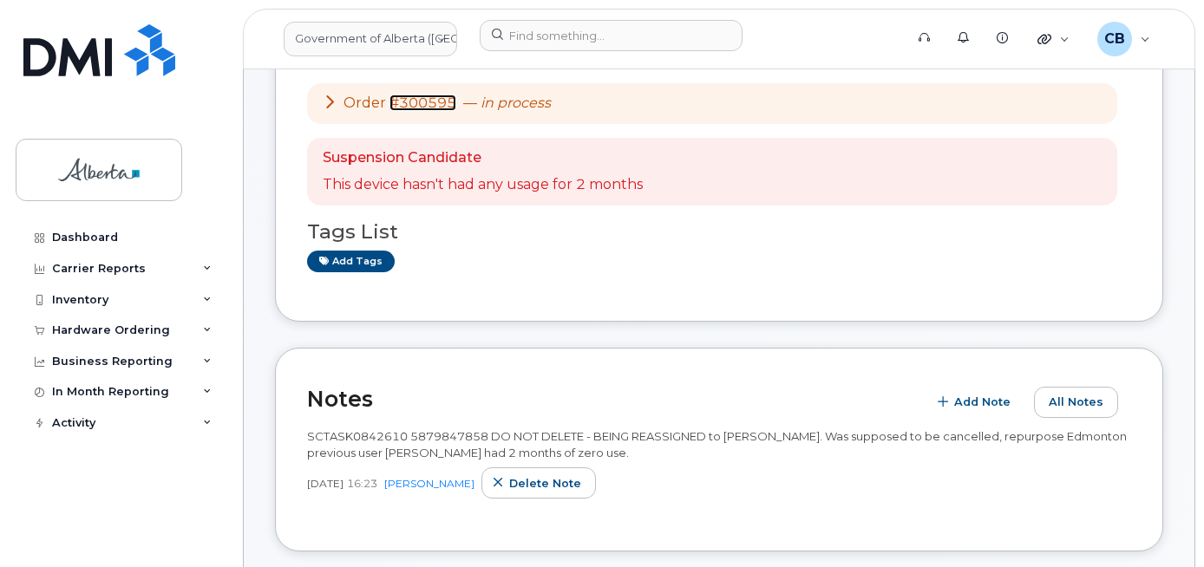
scroll to position [87, 0]
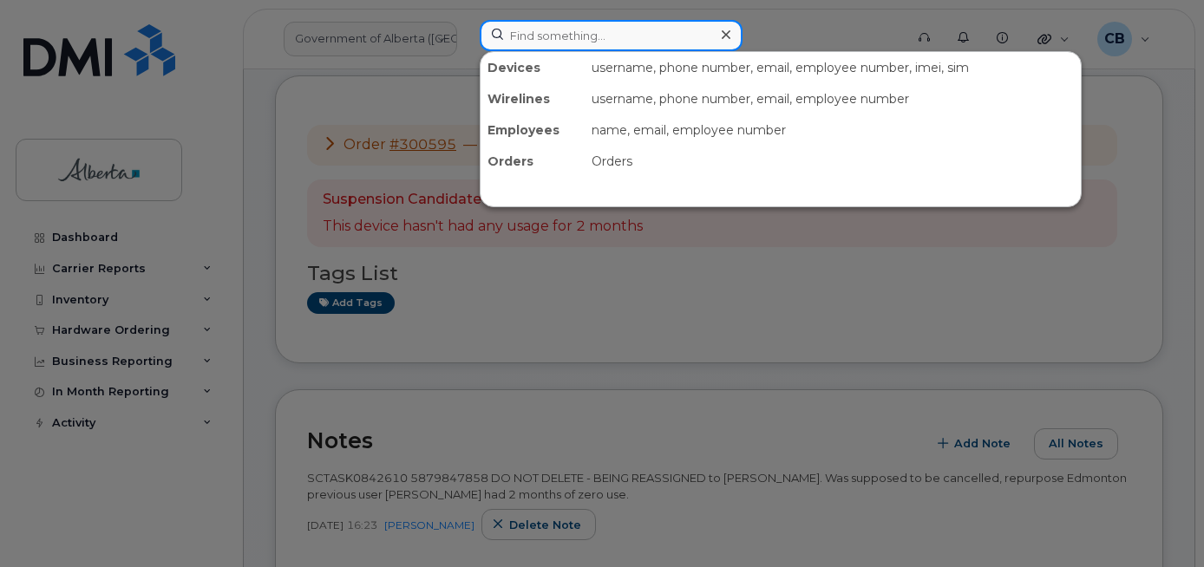
click at [554, 29] on input at bounding box center [611, 35] width 263 height 31
paste input "5875459511"
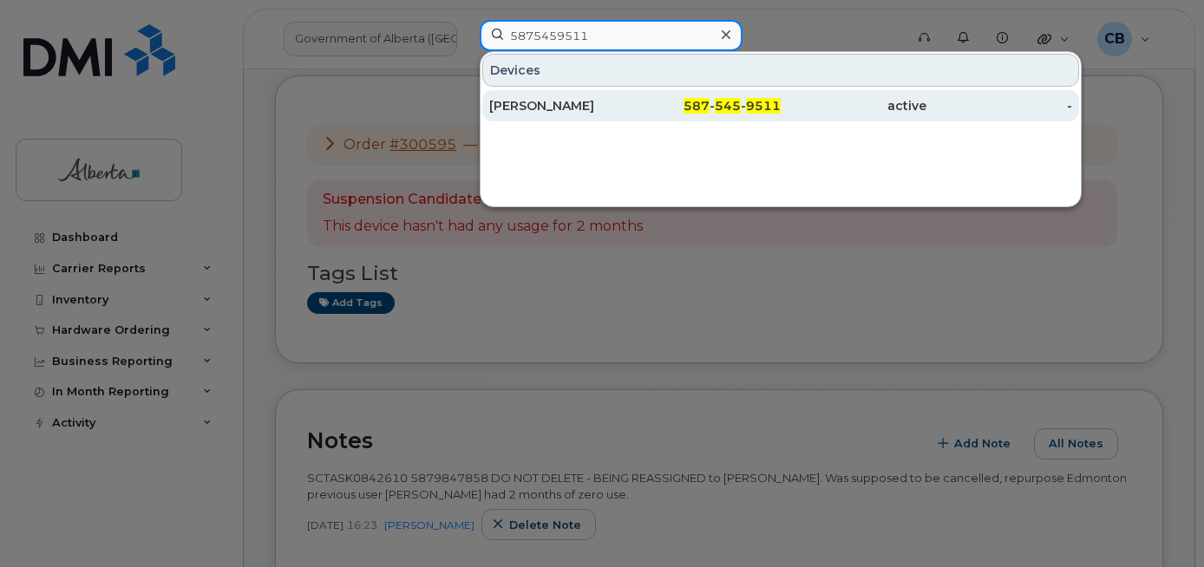
type input "5875459511"
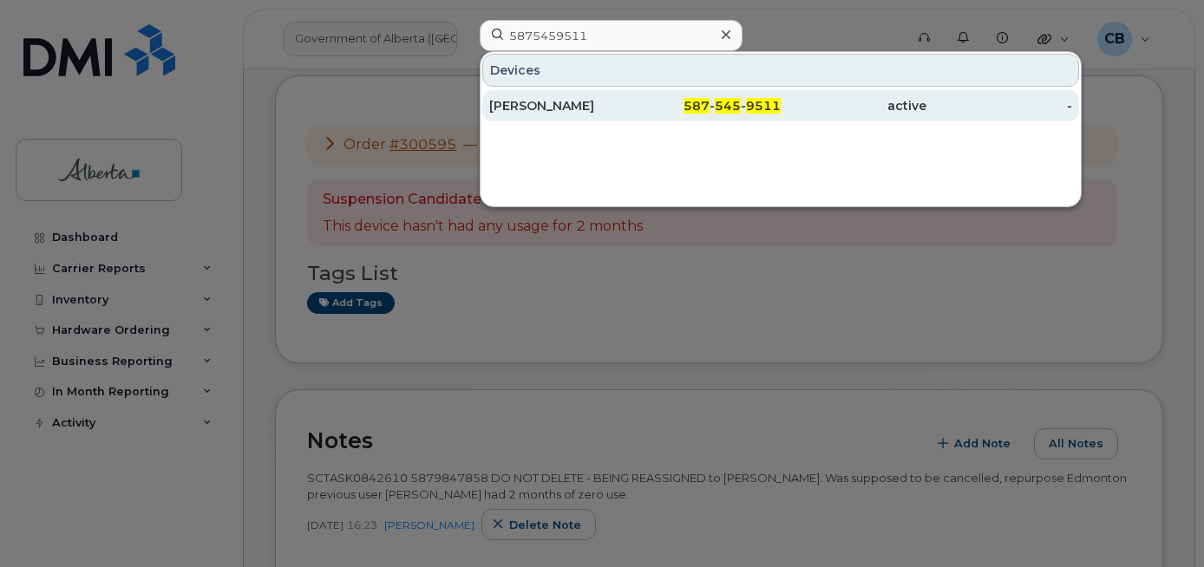
click at [550, 110] on div "Greg Ottway" at bounding box center [562, 105] width 146 height 17
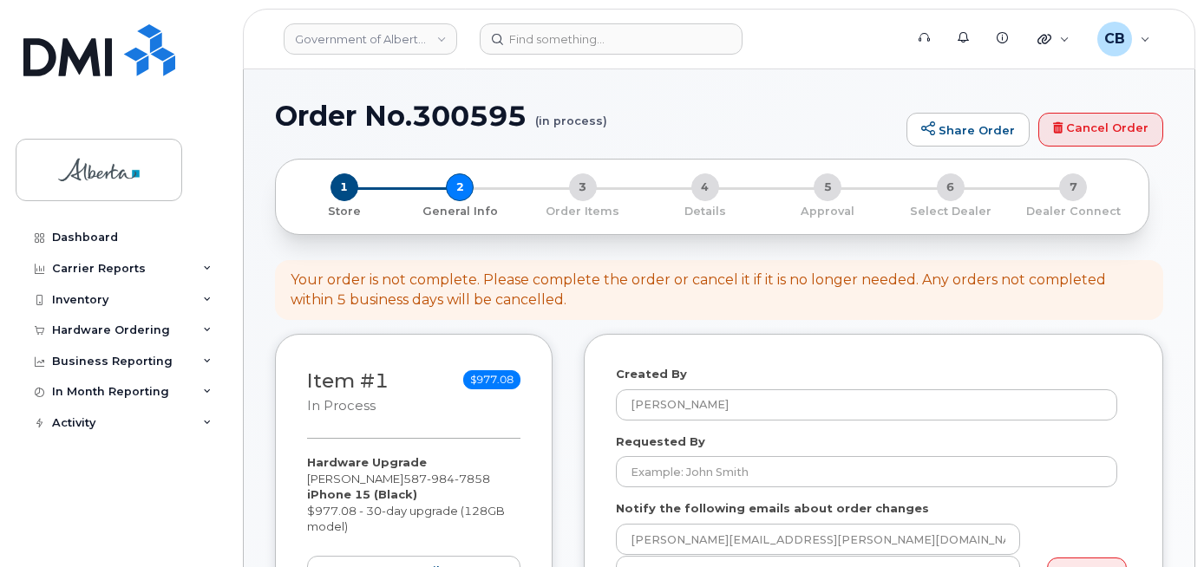
select select
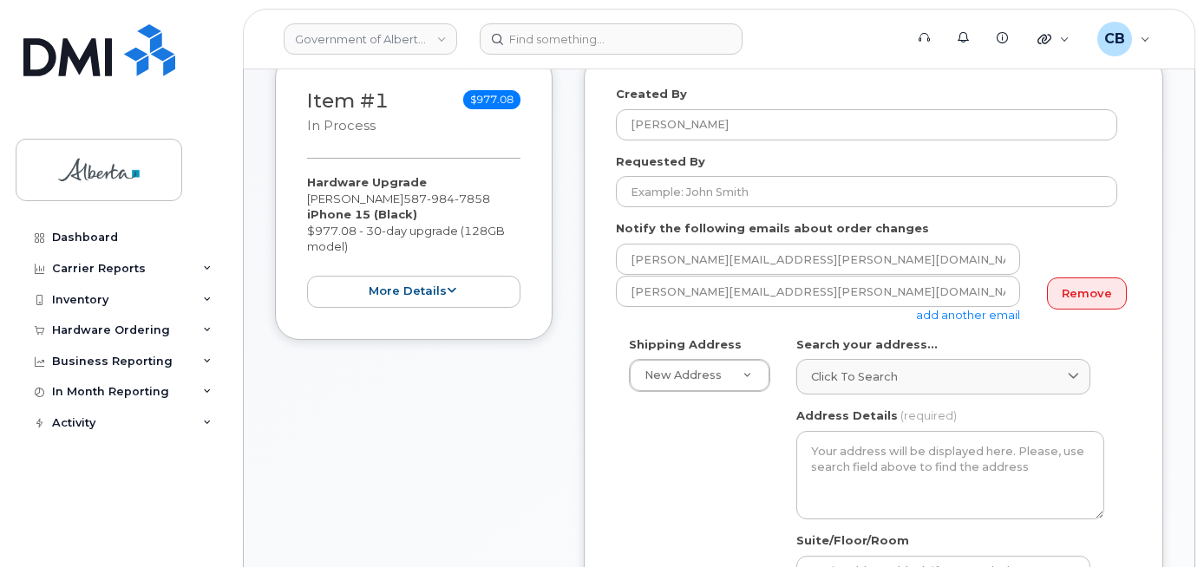
scroll to position [260, 0]
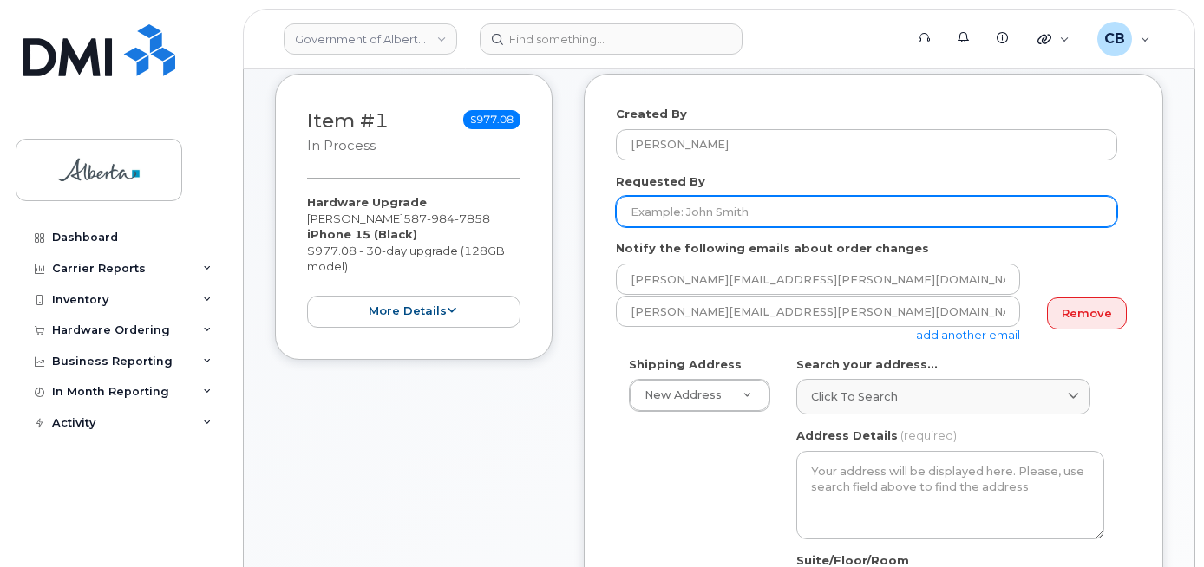
click at [782, 206] on input "Requested By" at bounding box center [866, 211] width 501 height 31
paste input "[PERSON_NAME][EMAIL_ADDRESS][PERSON_NAME][DOMAIN_NAME]"
type input "[PERSON_NAME][EMAIL_ADDRESS][PERSON_NAME][DOMAIN_NAME]"
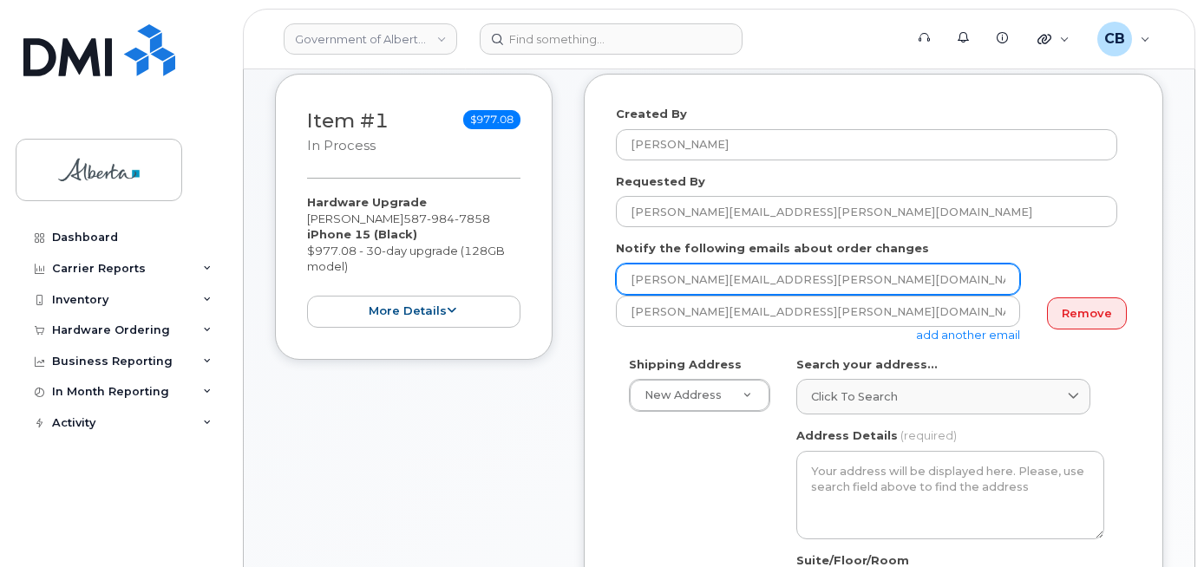
click at [642, 280] on input "[PERSON_NAME][EMAIL_ADDRESS][PERSON_NAME][DOMAIN_NAME]" at bounding box center [818, 279] width 404 height 31
paste input "Jessica.Babowal"
type input "Jessica.Babowal@gov.ab.ca"
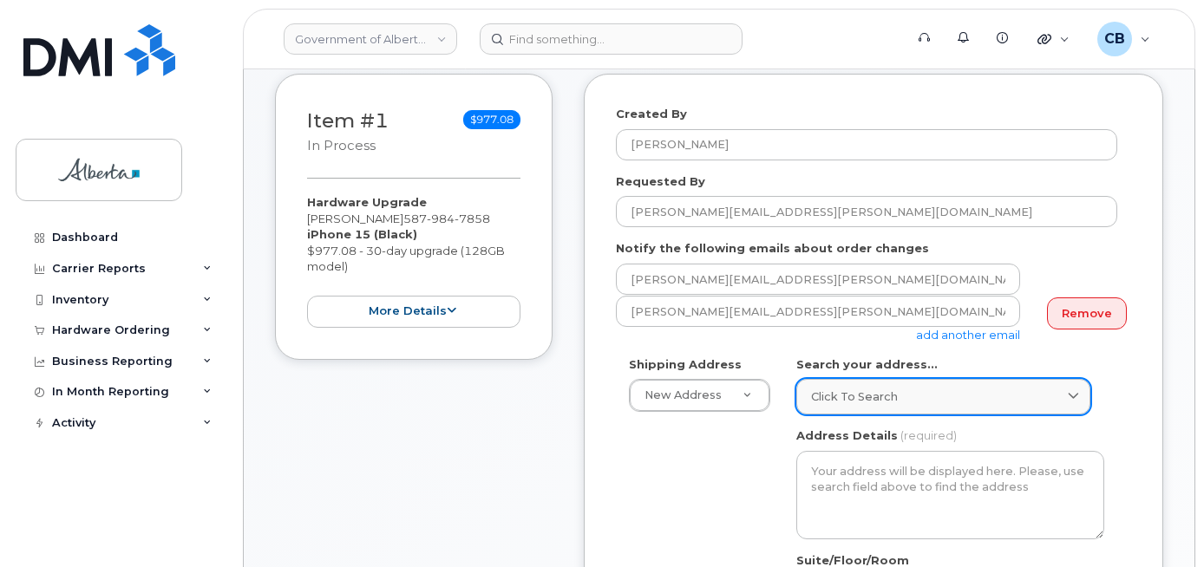
click at [852, 391] on span "Click to search" at bounding box center [854, 397] width 87 height 16
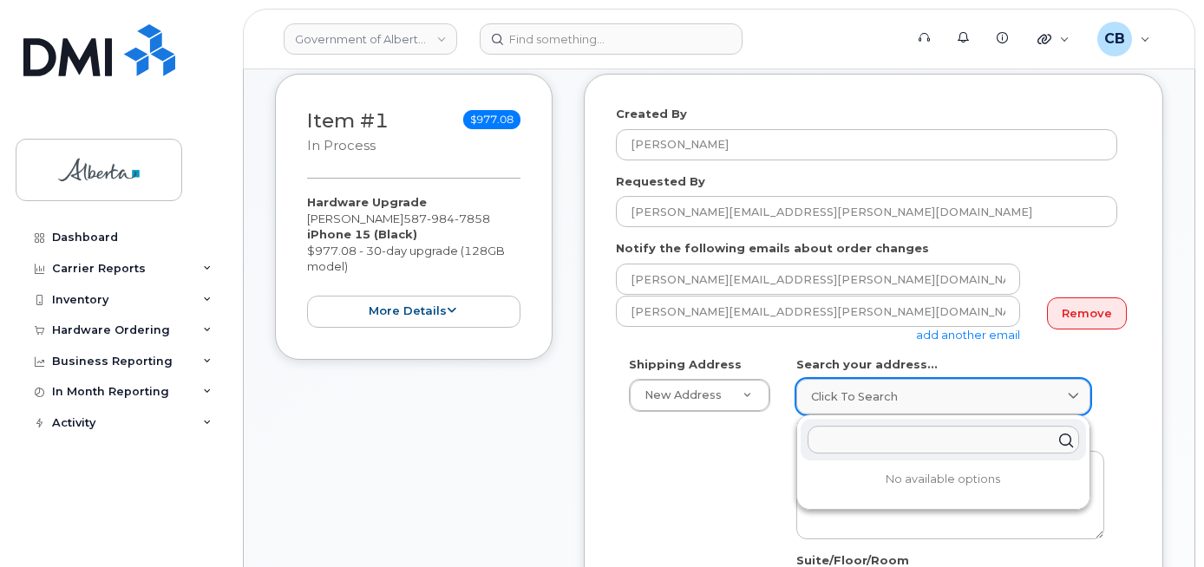
paste input "13715 Manning Drive NW"
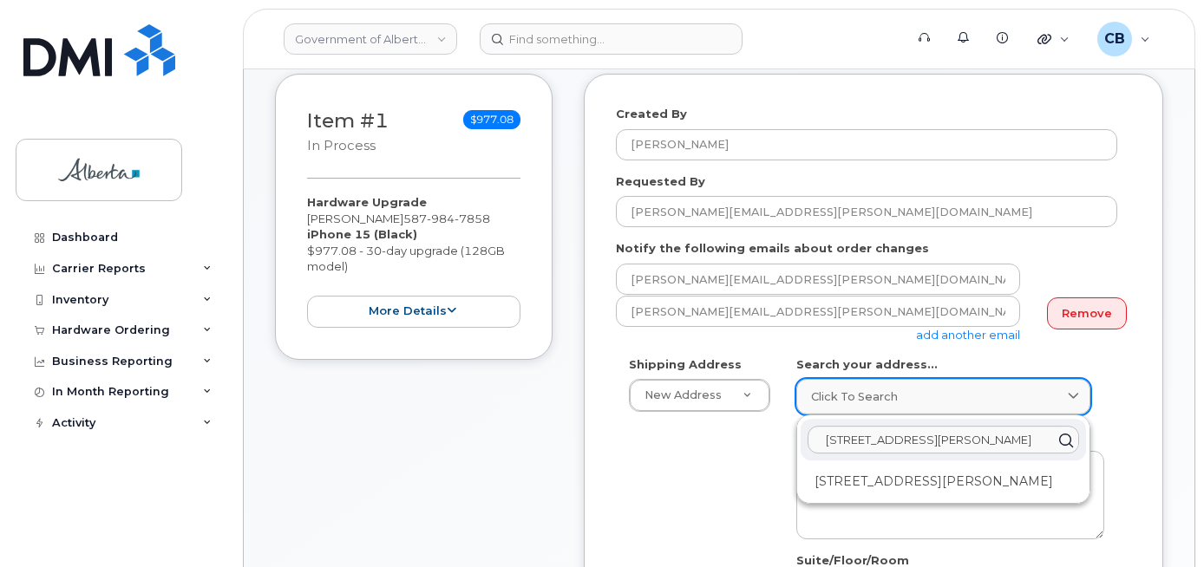
scroll to position [347, 0]
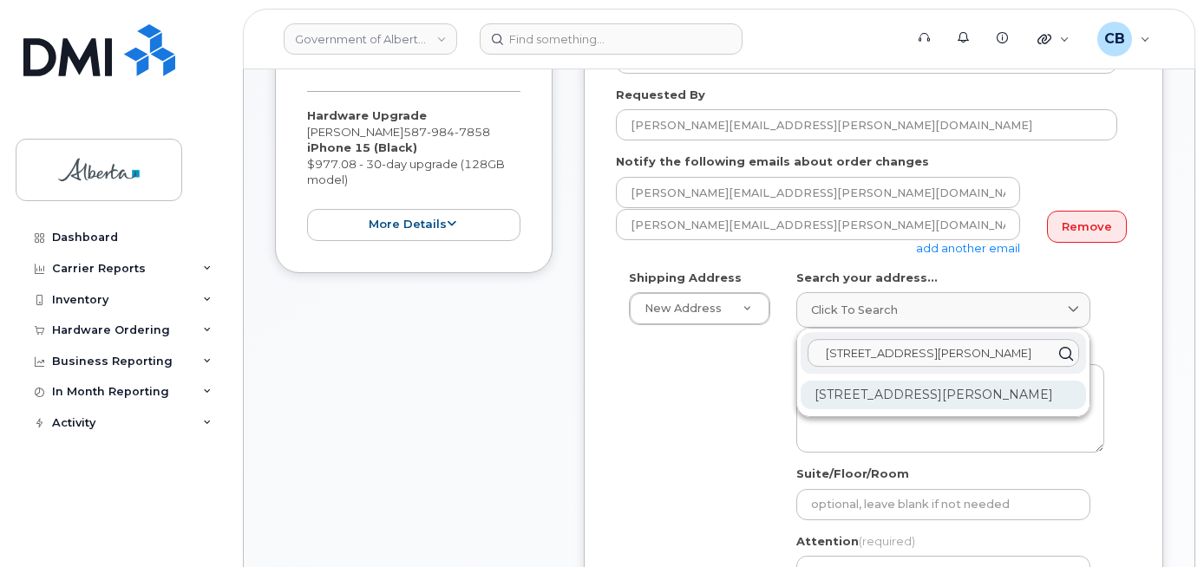
type input "13715 Manning Drive NW"
click at [870, 391] on div "13715 Manning Dr NW Edmonton AB T5Y 3B2" at bounding box center [943, 395] width 285 height 29
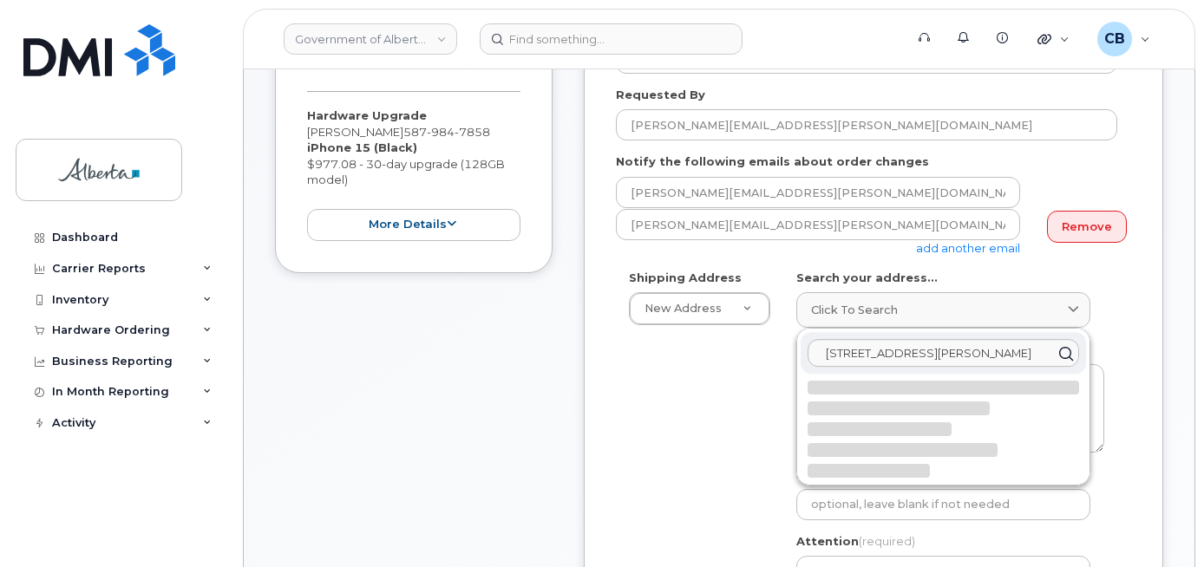
select select
type textarea "13715 Manning Dr NW EDMONTON AB T5Y 3B2 CANADA"
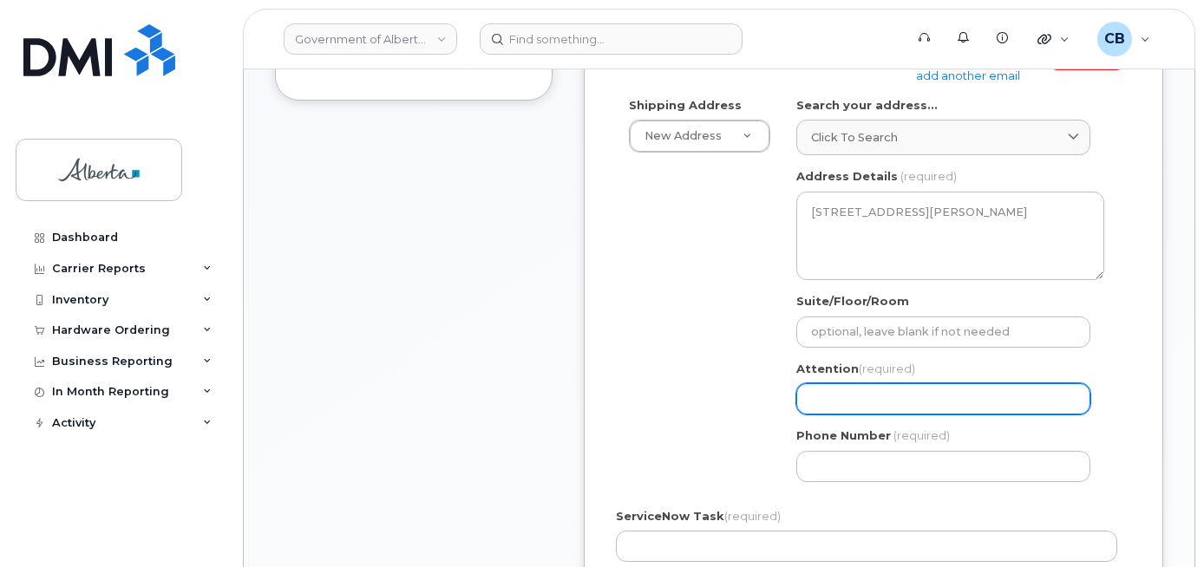
scroll to position [521, 0]
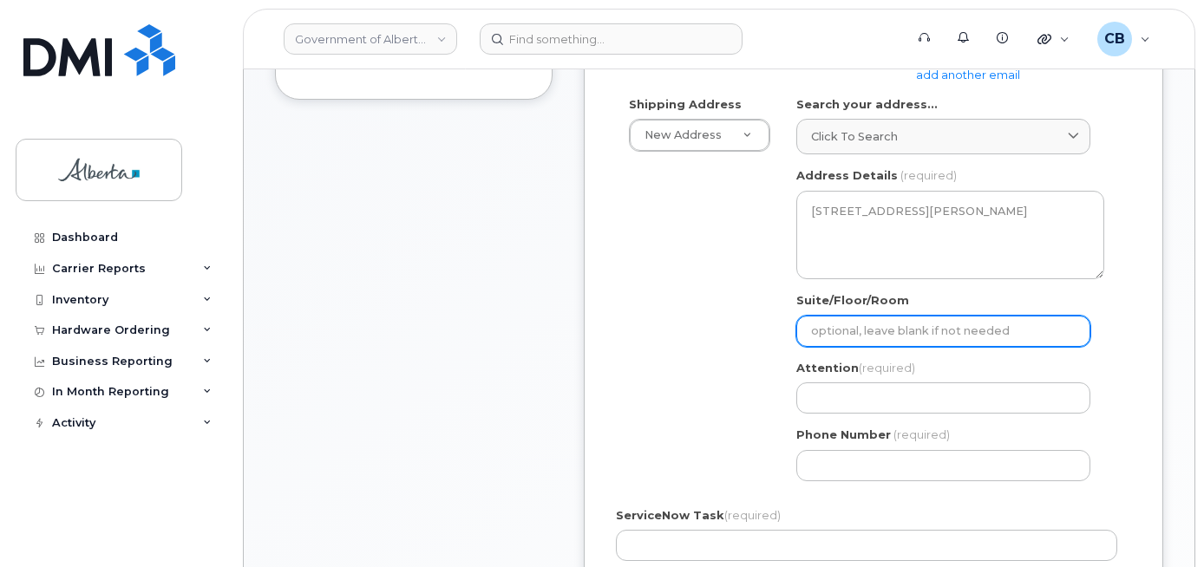
drag, startPoint x: 836, startPoint y: 325, endPoint x: 826, endPoint y: 335, distance: 13.5
click at [826, 335] on input "Suite/Floor/Room" at bounding box center [943, 331] width 294 height 31
type input "main flr"
select select
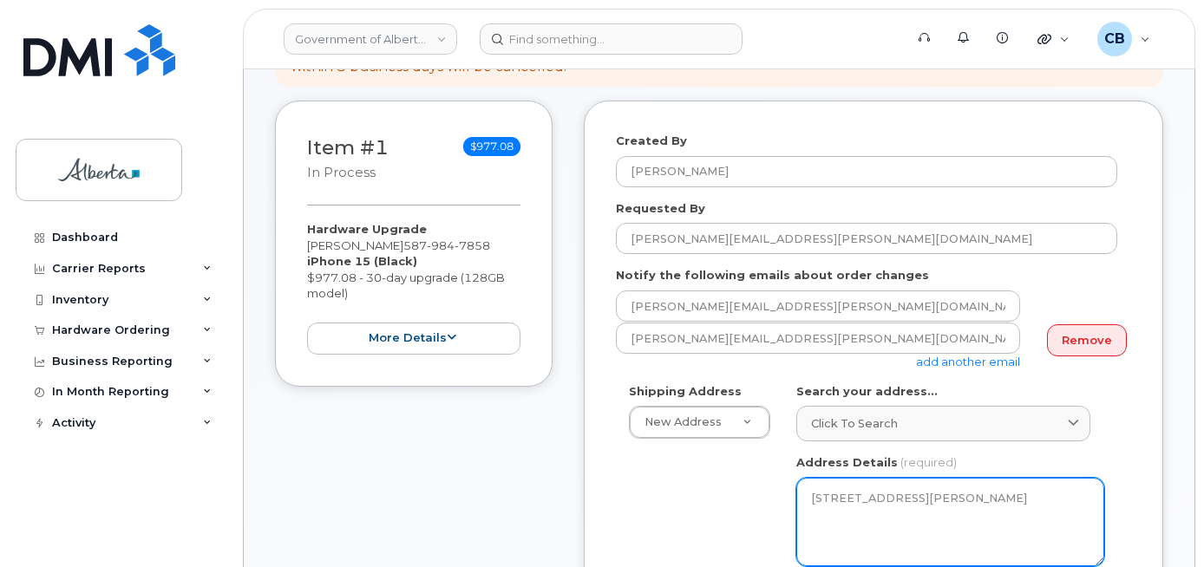
scroll to position [260, 0]
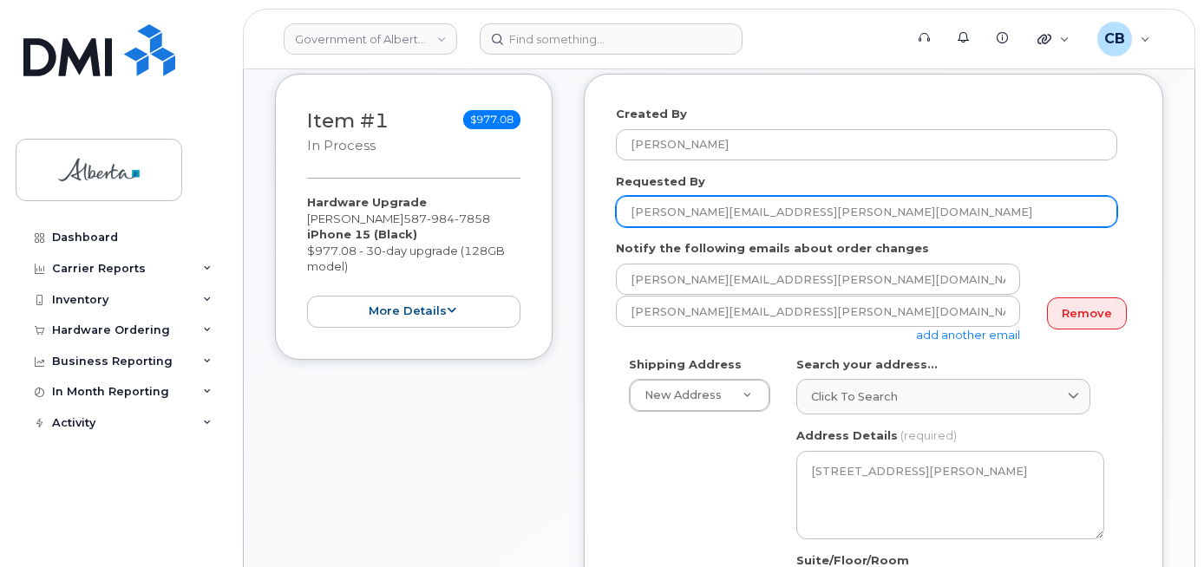
drag, startPoint x: 790, startPoint y: 210, endPoint x: 727, endPoint y: 216, distance: 62.8
click at [727, 216] on input "Jessica.Babowal@gov.ab.ca" at bounding box center [866, 211] width 501 height 31
click at [717, 208] on input "[PERSON_NAME]" at bounding box center [866, 211] width 501 height 31
drag, startPoint x: 725, startPoint y: 207, endPoint x: 632, endPoint y: 215, distance: 93.2
click at [632, 215] on input "[PERSON_NAME]" at bounding box center [866, 211] width 501 height 31
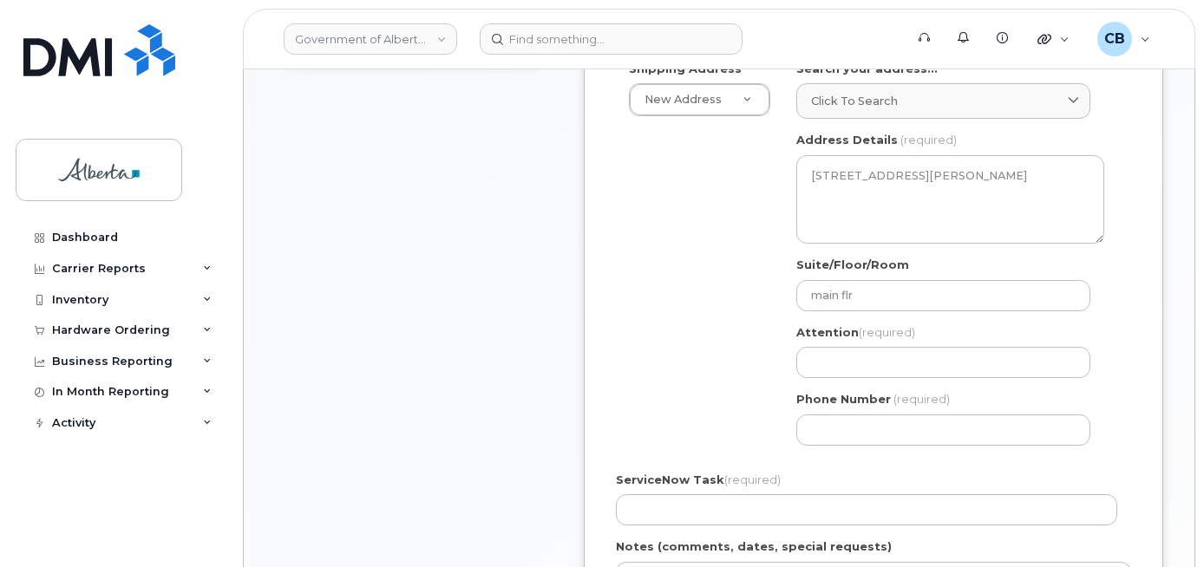
scroll to position [575, 0]
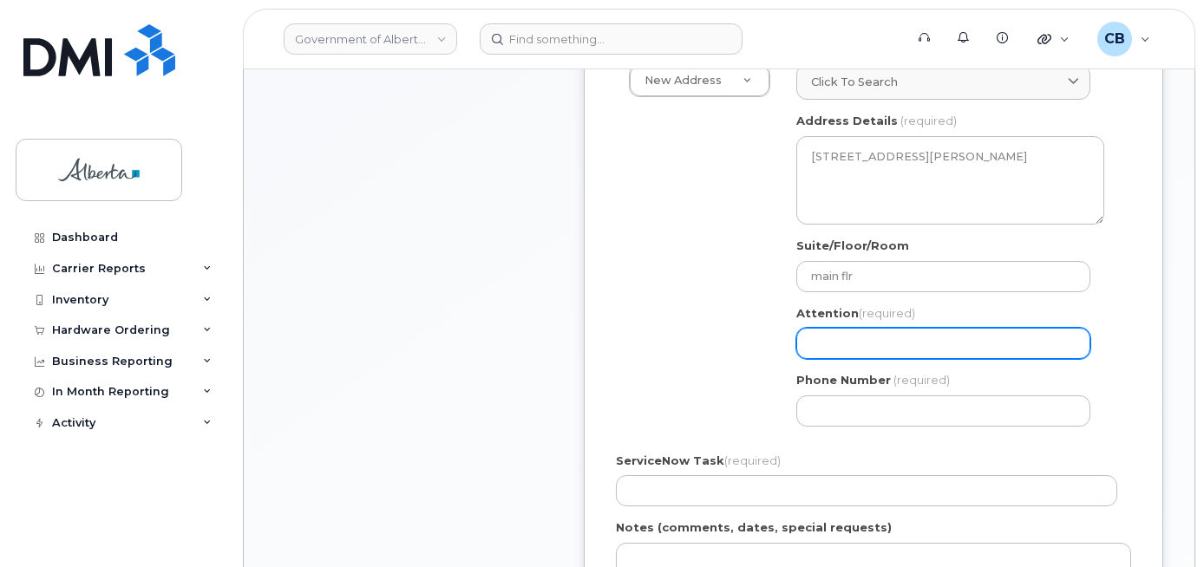
type input "[PERSON_NAME]"
click at [893, 344] on input "Attention (required)" at bounding box center [943, 343] width 294 height 31
paste input "[PERSON_NAME]"
select select
type input "[PERSON_NAME]"
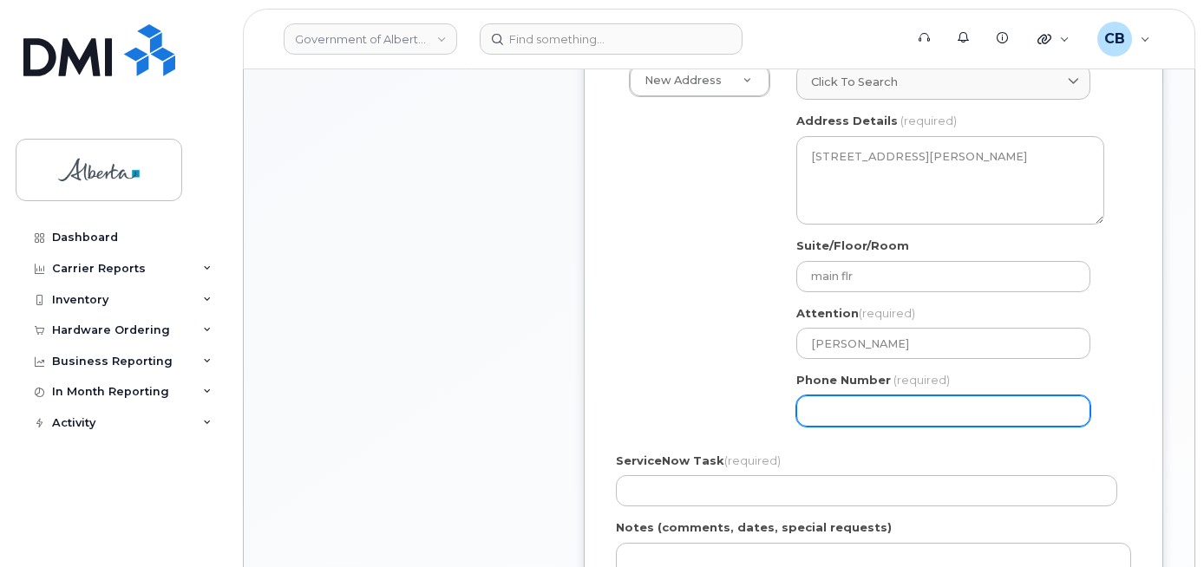
click at [838, 410] on input "Phone Number" at bounding box center [943, 411] width 294 height 31
paste input "7804221725"
select select
type input "7804221725"
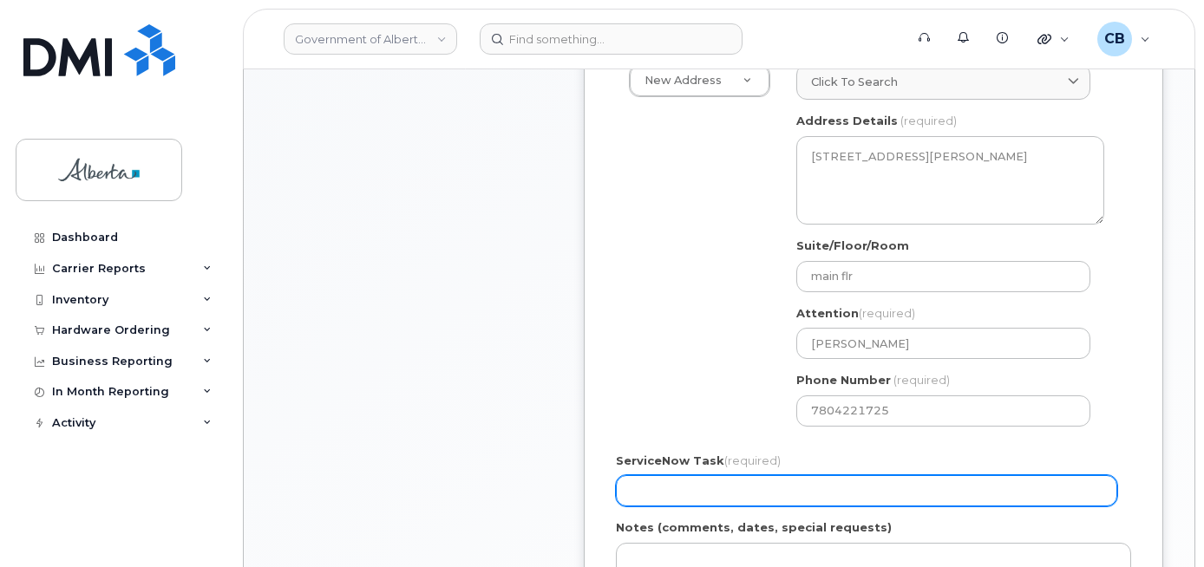
click at [679, 492] on input "ServiceNow Task (required)" at bounding box center [866, 490] width 501 height 31
paste input "SCTASK0842610"
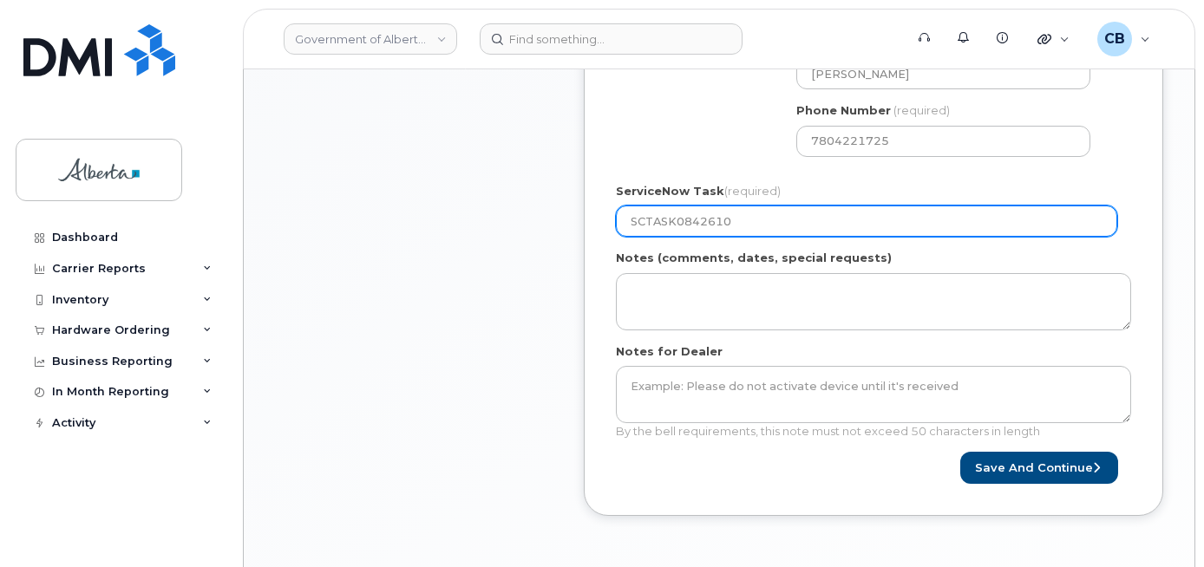
scroll to position [928, 0]
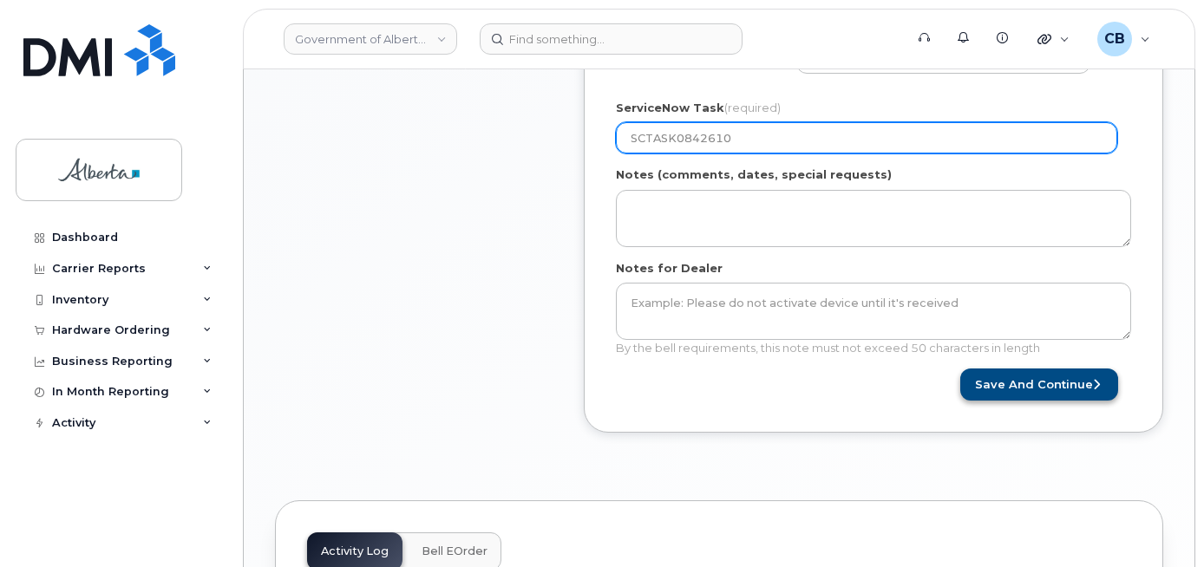
type input "SCTASK0842610"
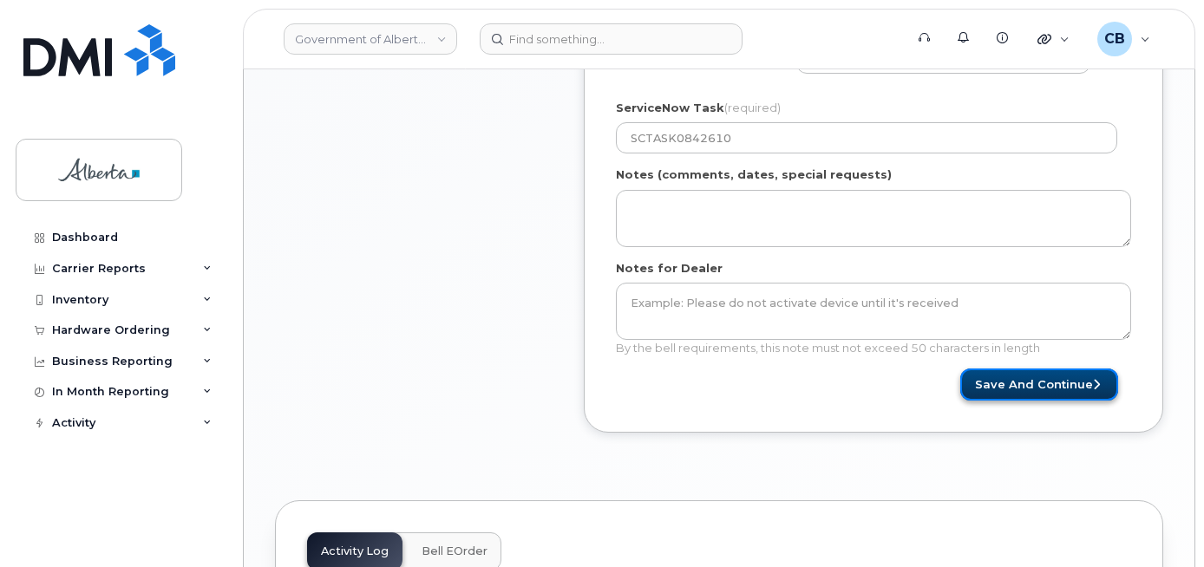
click at [1036, 380] on button "Save and Continue" at bounding box center [1039, 385] width 158 height 32
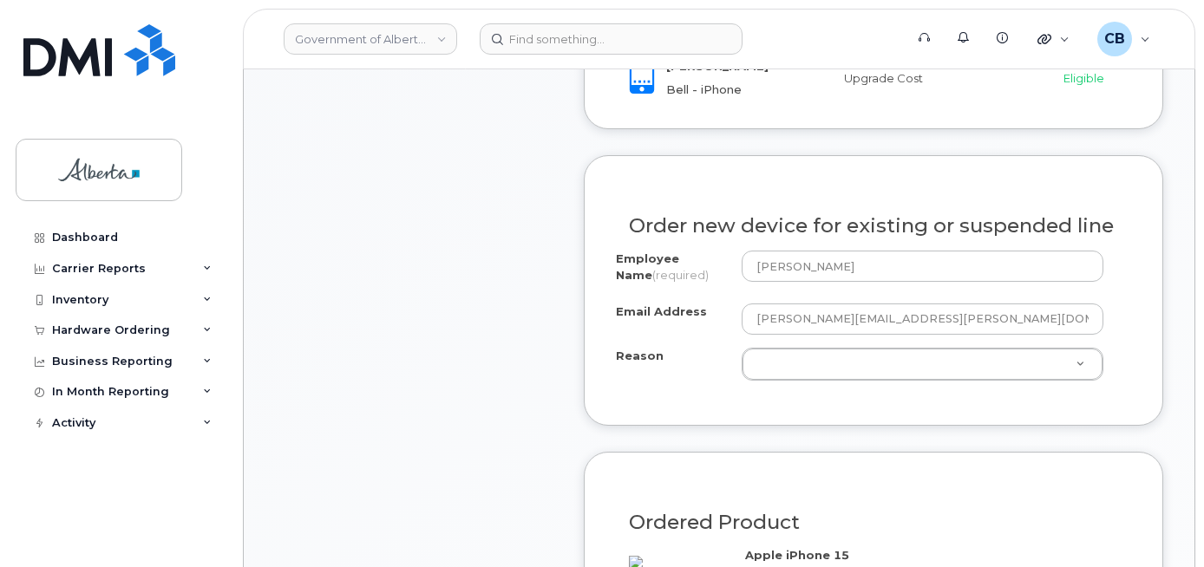
scroll to position [850, 0]
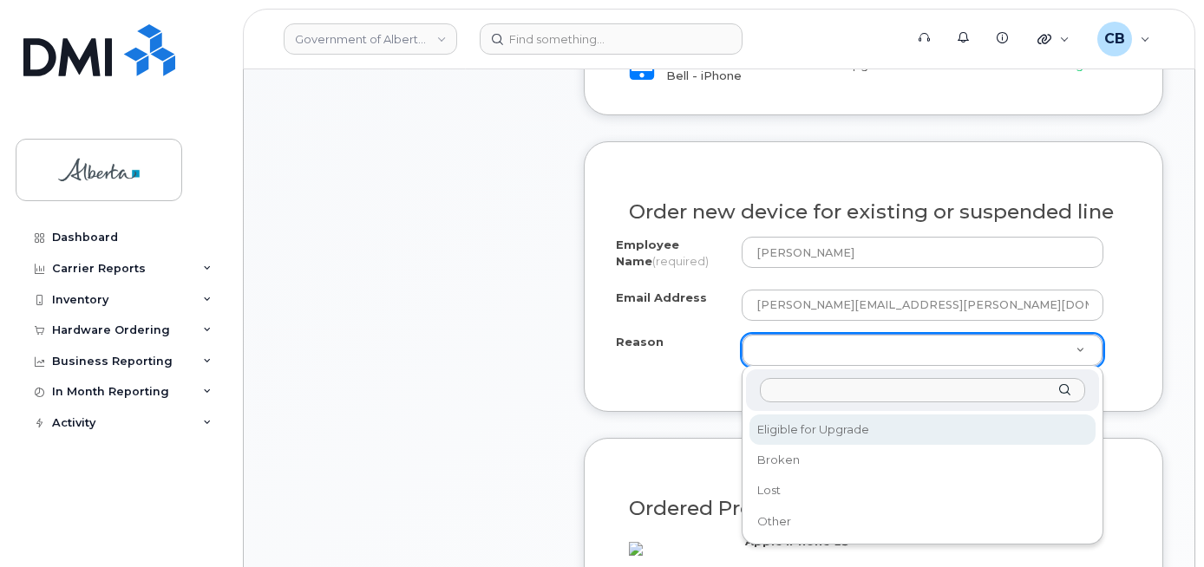
select select "eligible_for_upgrade"
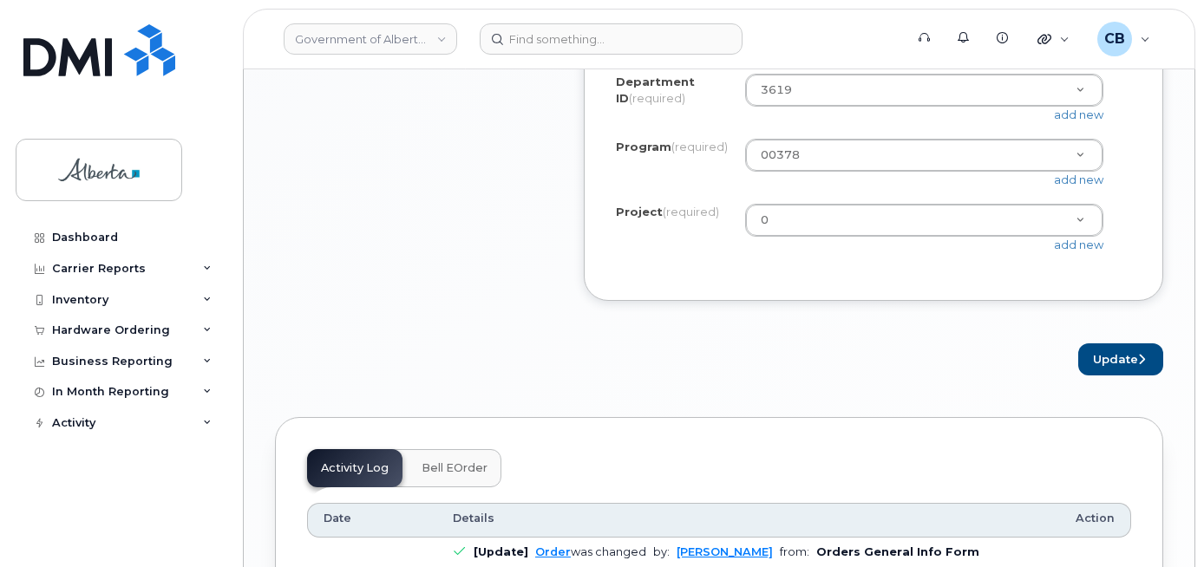
scroll to position [1660, 0]
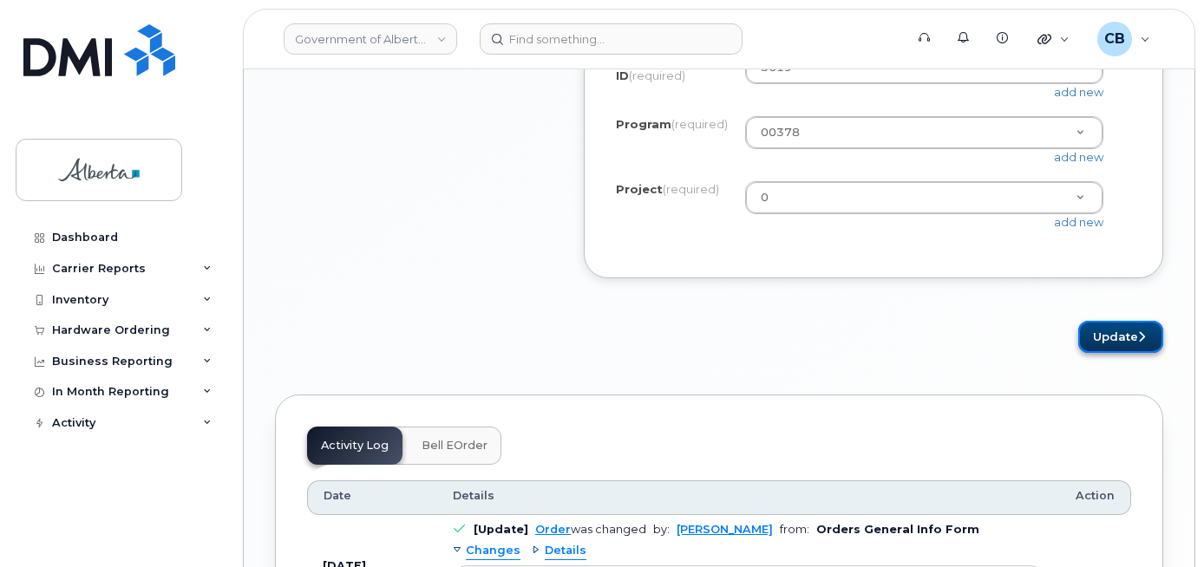
click at [1117, 353] on button "Update" at bounding box center [1120, 337] width 85 height 32
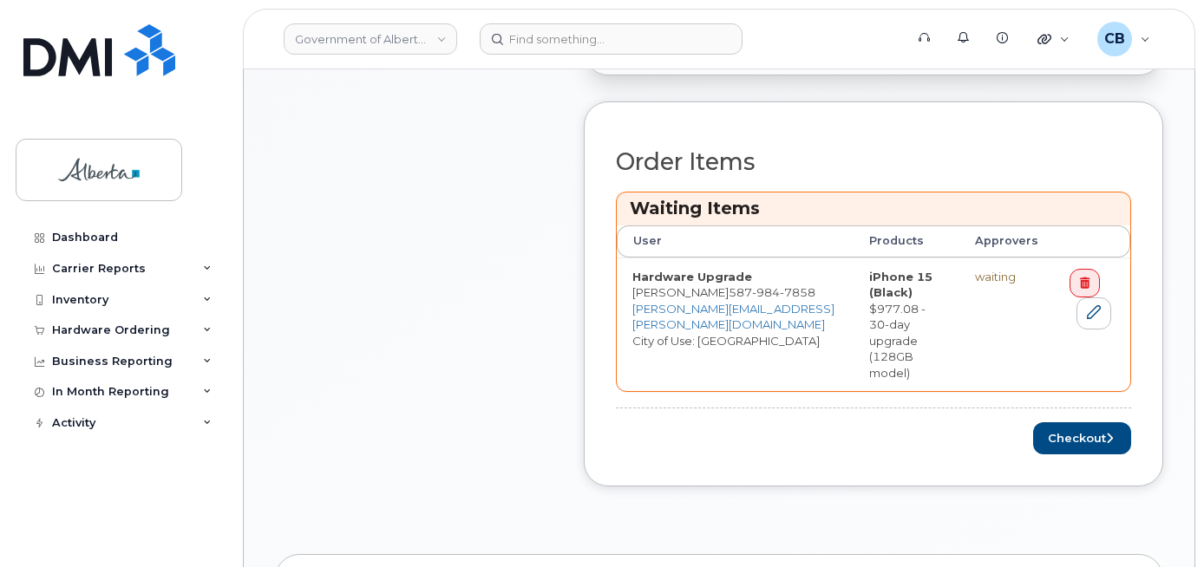
scroll to position [709, 0]
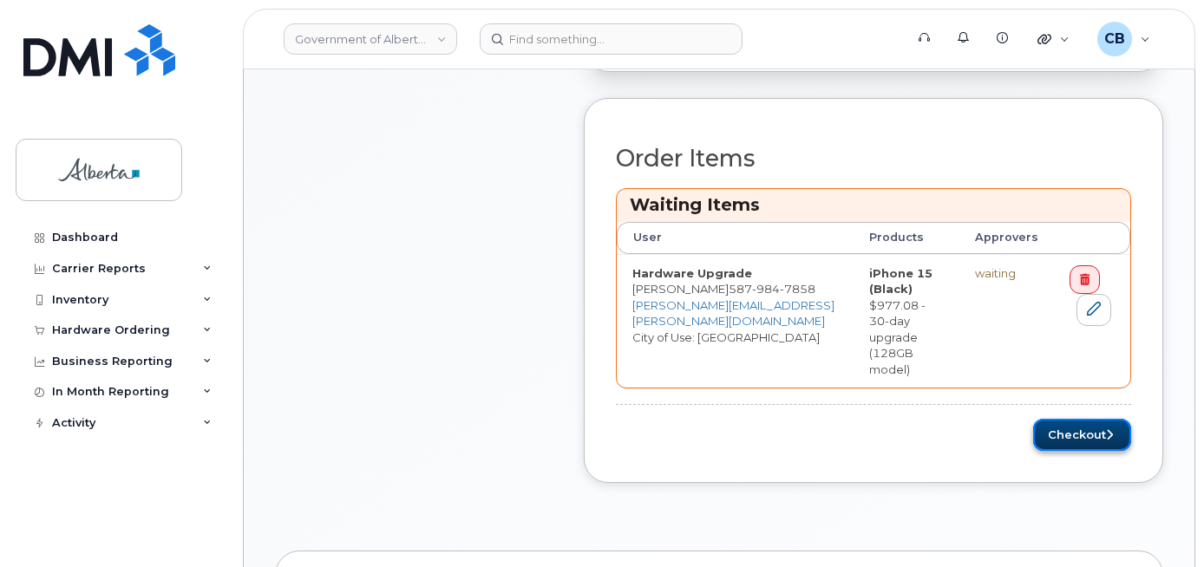
click at [1076, 419] on button "Checkout" at bounding box center [1082, 435] width 98 height 32
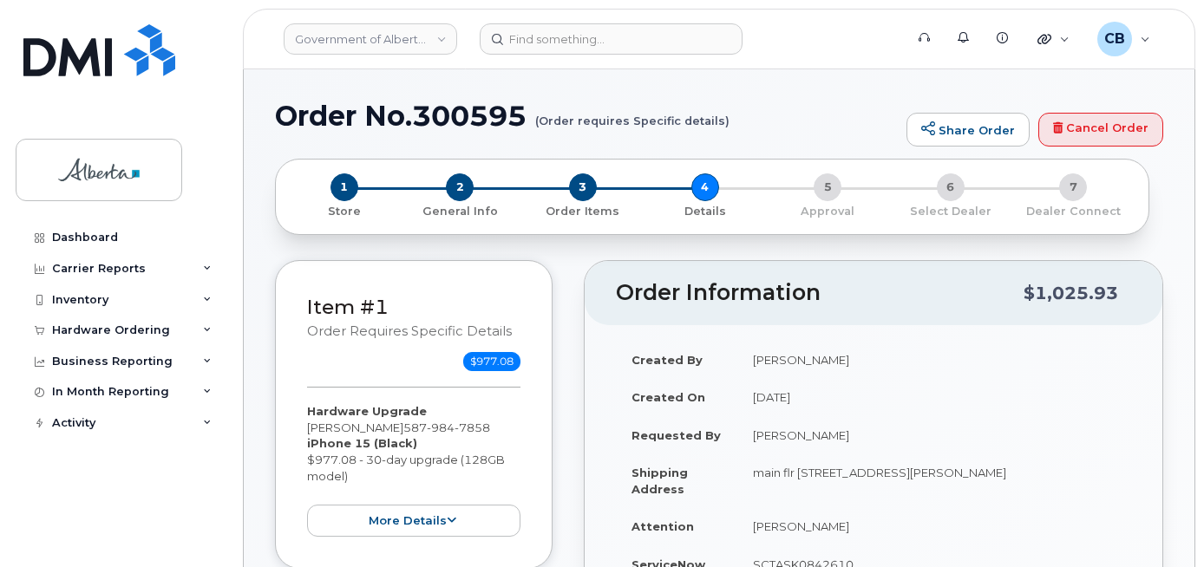
select select
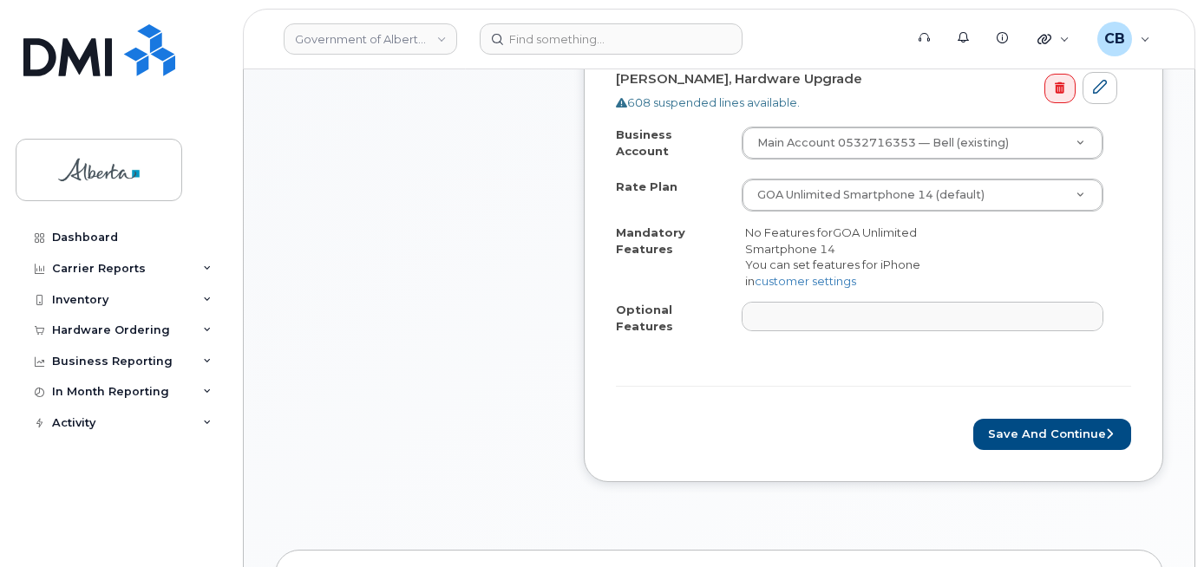
scroll to position [703, 0]
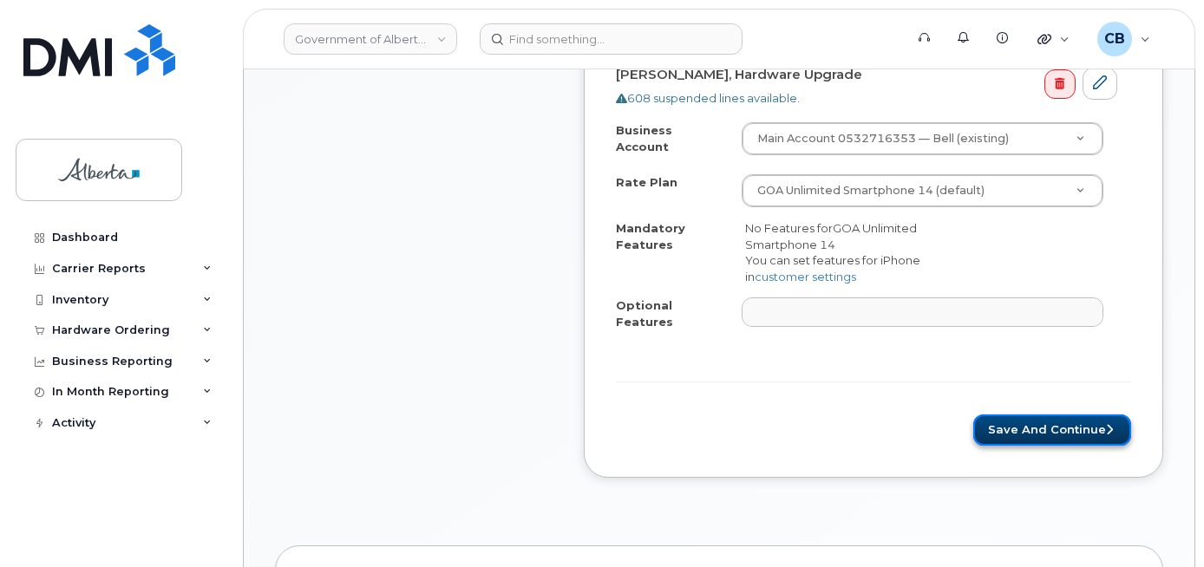
click button "Save and Continue"
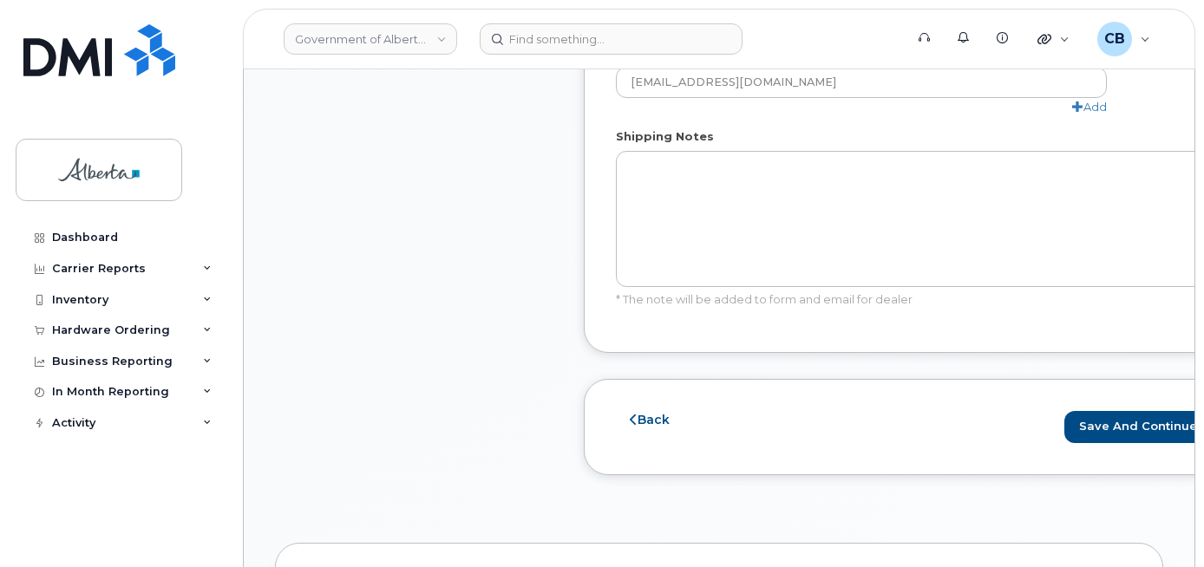
scroll to position [1212, 0]
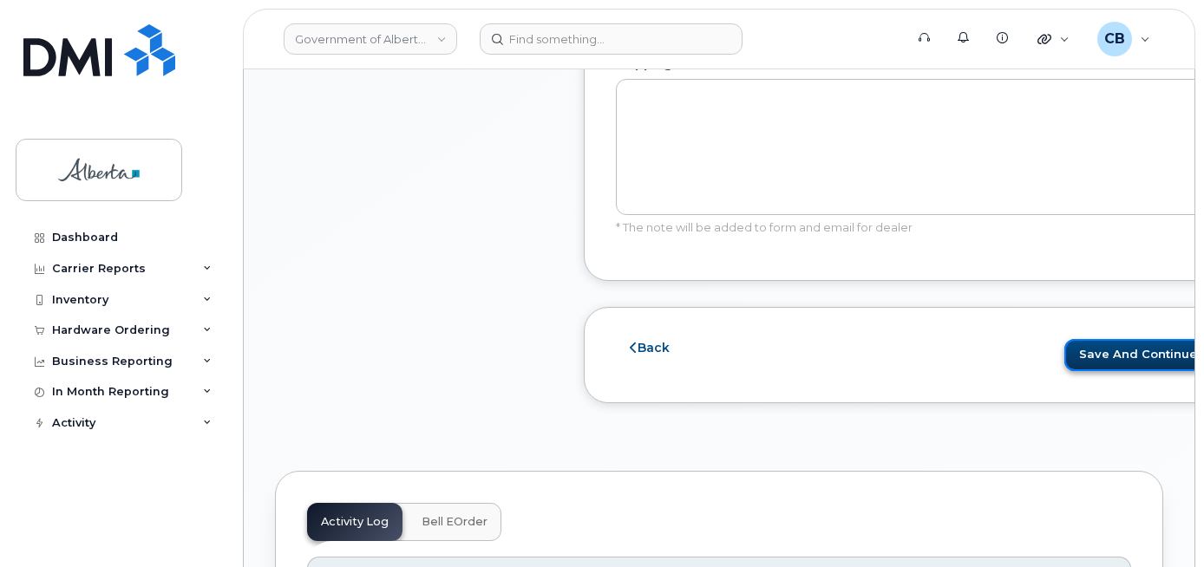
click at [1134, 352] on button "Save and Continue" at bounding box center [1144, 355] width 158 height 32
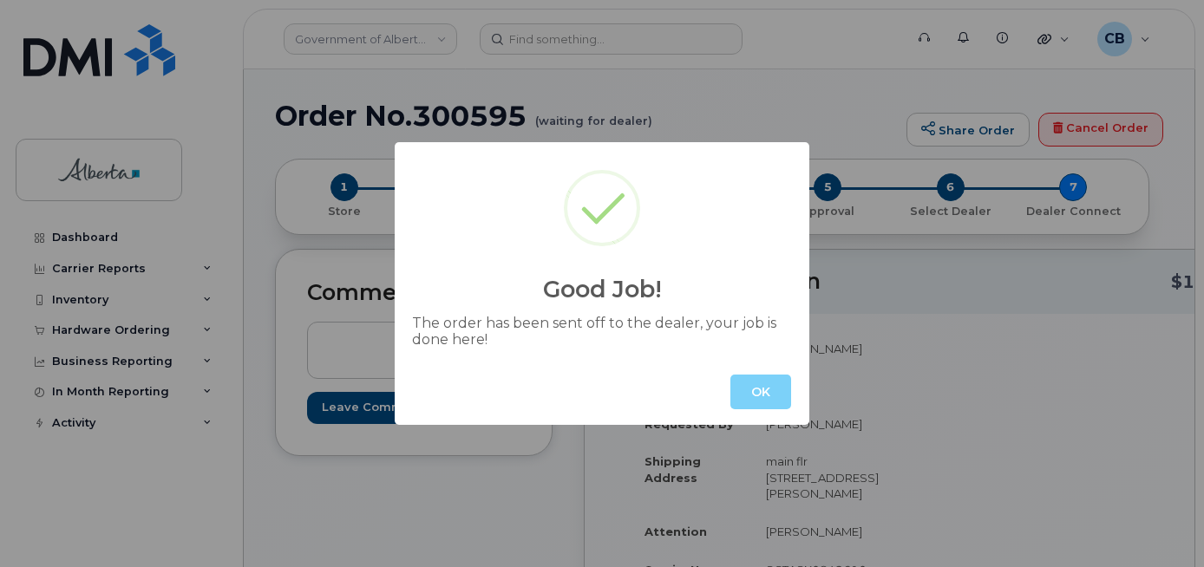
click at [728, 403] on div "OK" at bounding box center [602, 392] width 415 height 66
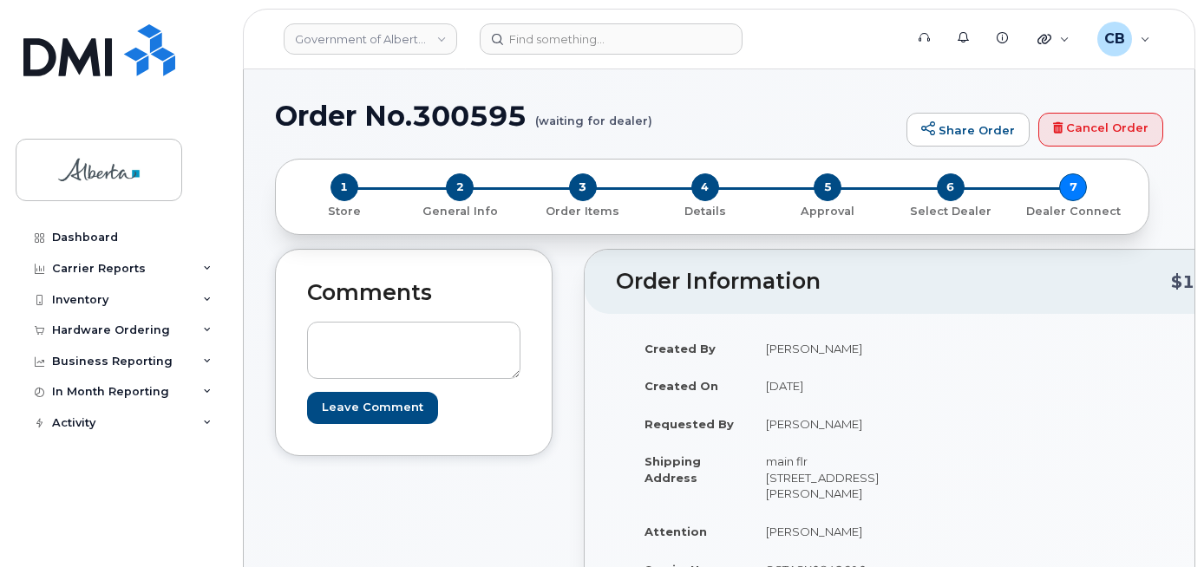
click at [441, 121] on h1 "Order No.300595 (waiting for dealer)" at bounding box center [586, 116] width 623 height 30
click h1 "Order No.300595 (waiting for dealer)"
copy h1 "300595"
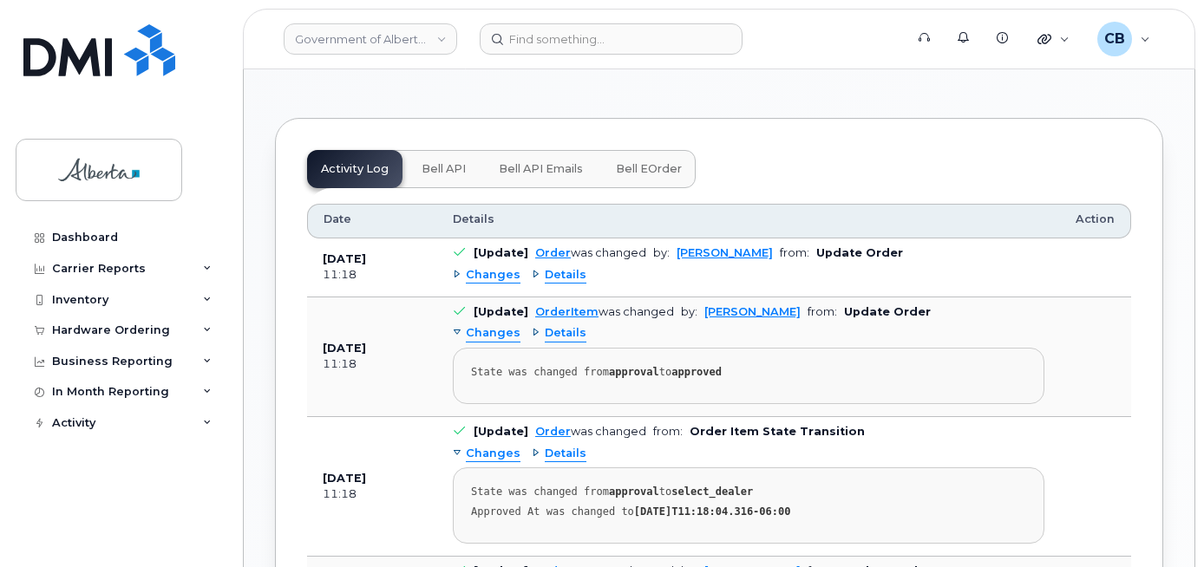
scroll to position [1053, 0]
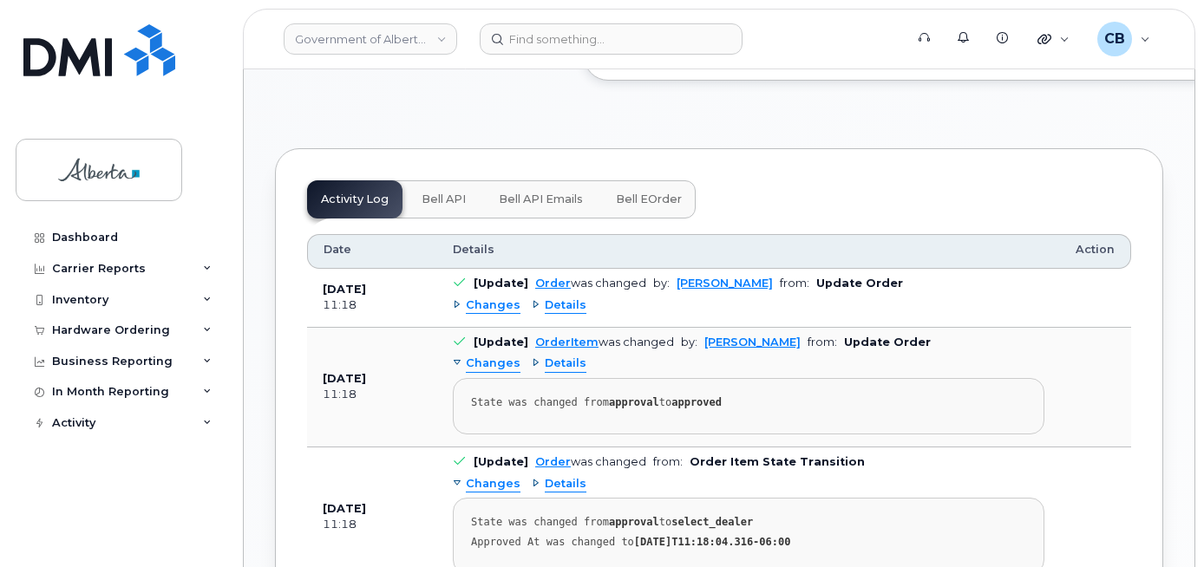
click span "Bell API"
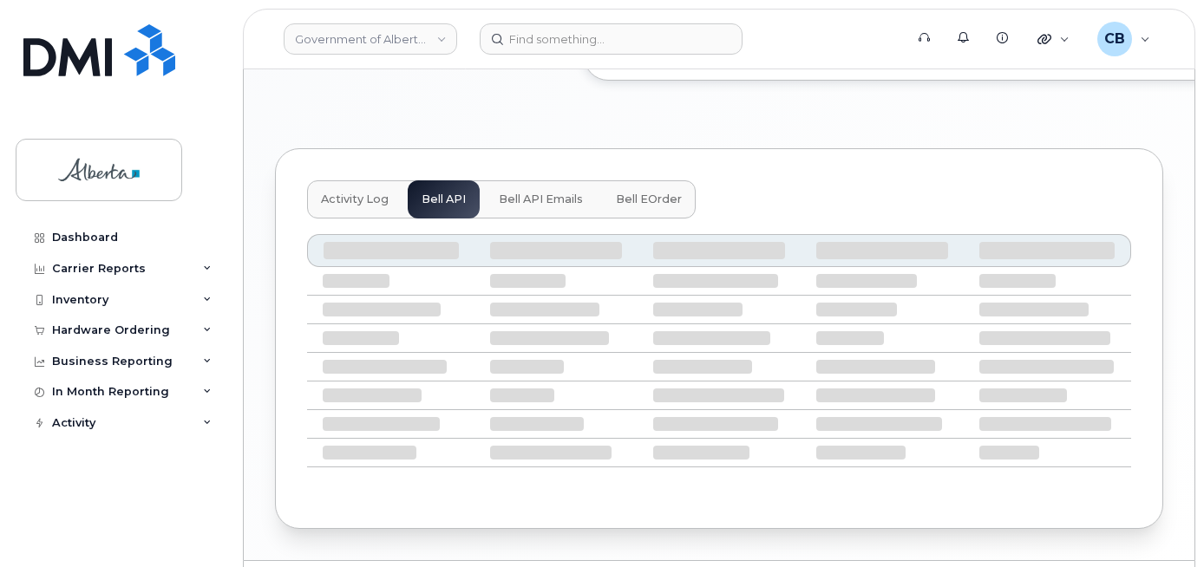
scroll to position [966, 0]
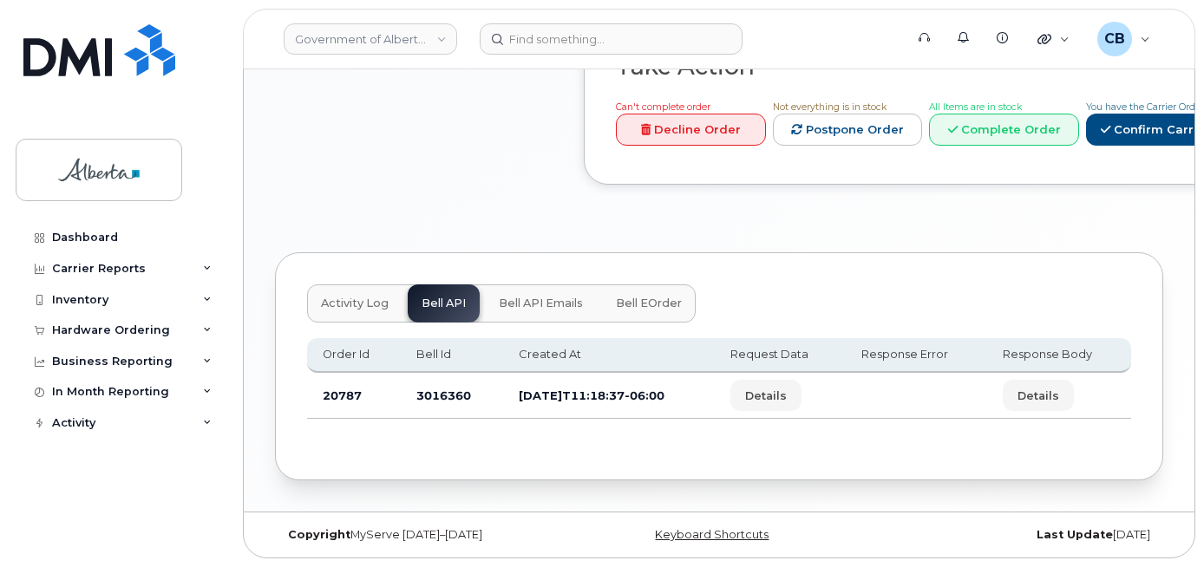
click td "3016360"
copy td "3016360"
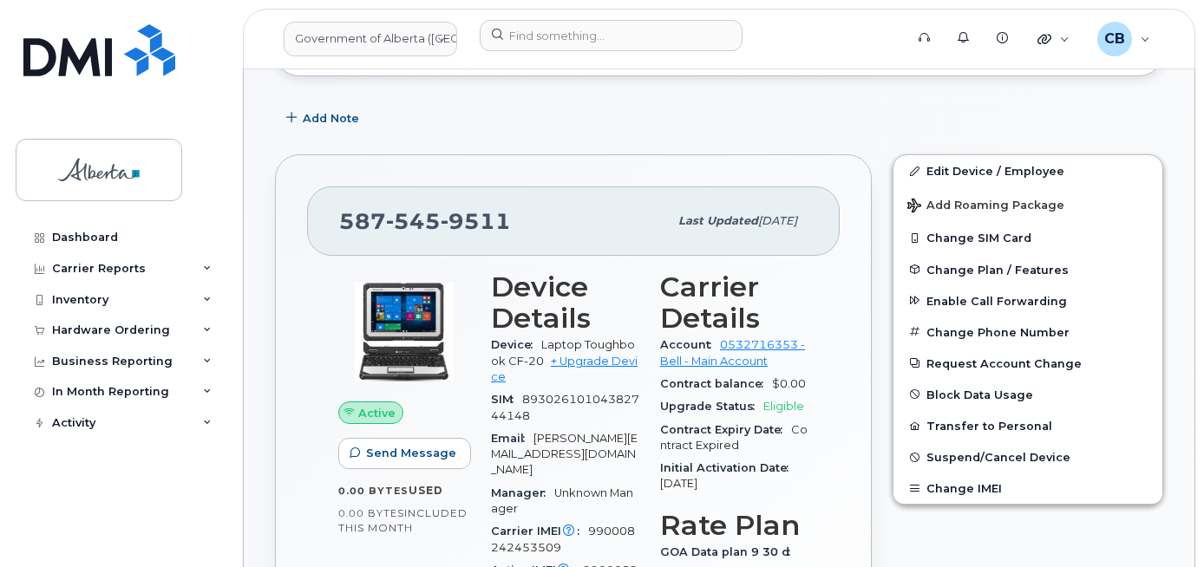
scroll to position [484, 0]
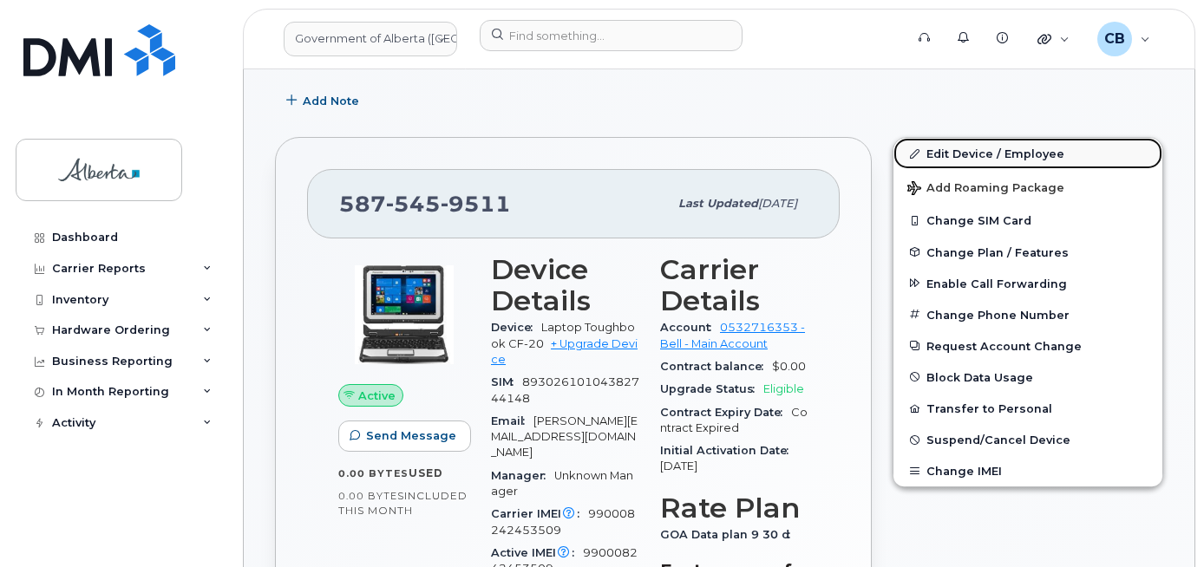
click at [990, 154] on link "Edit Device / Employee" at bounding box center [1028, 153] width 269 height 31
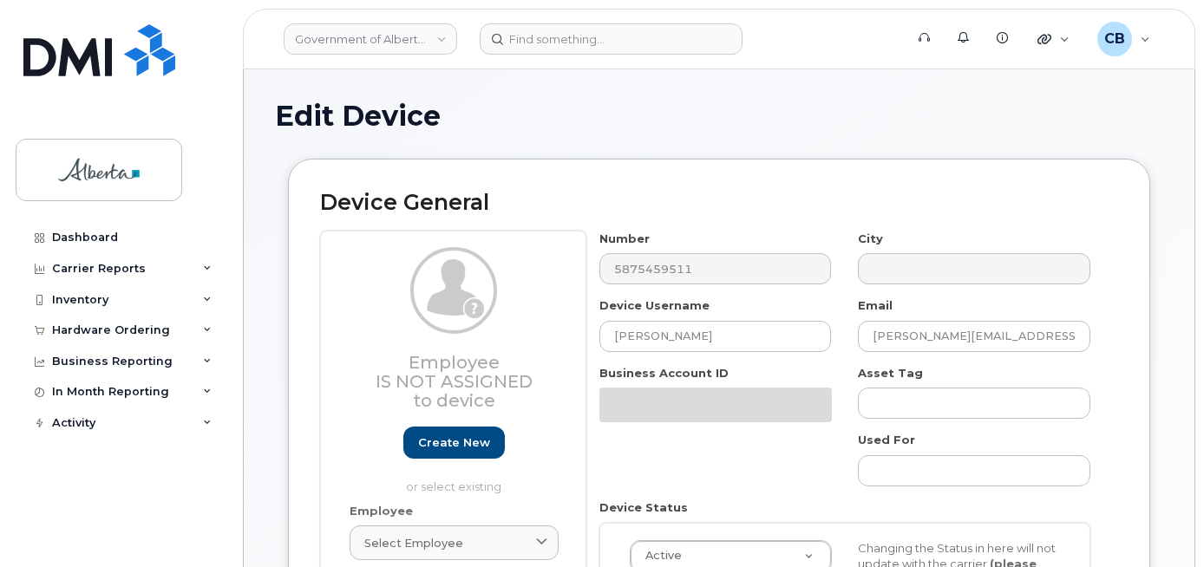
select select "4797726"
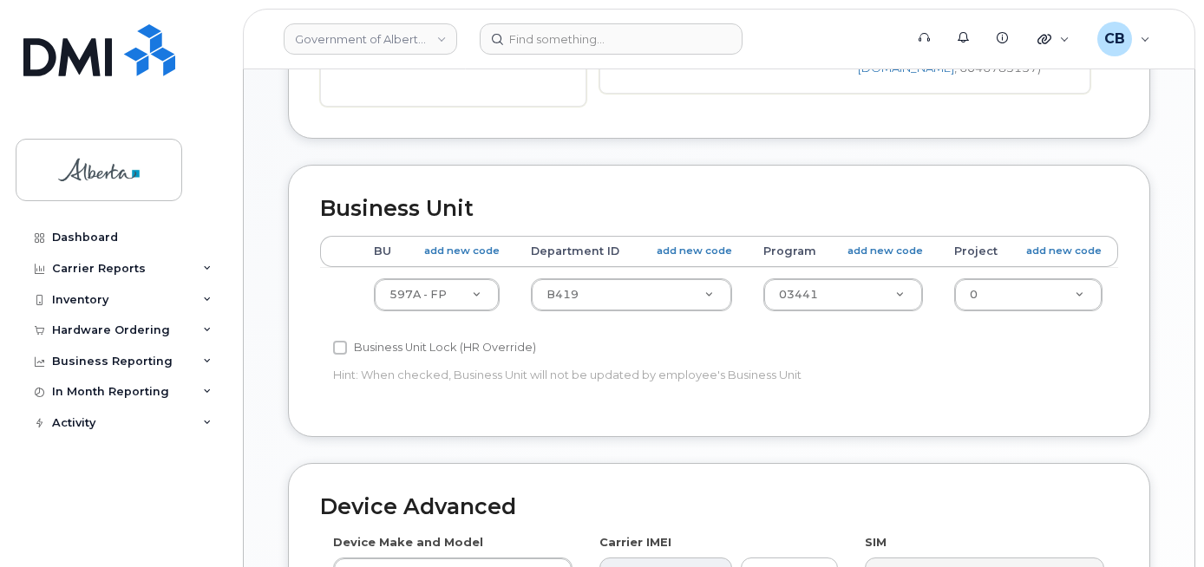
scroll to position [781, 0]
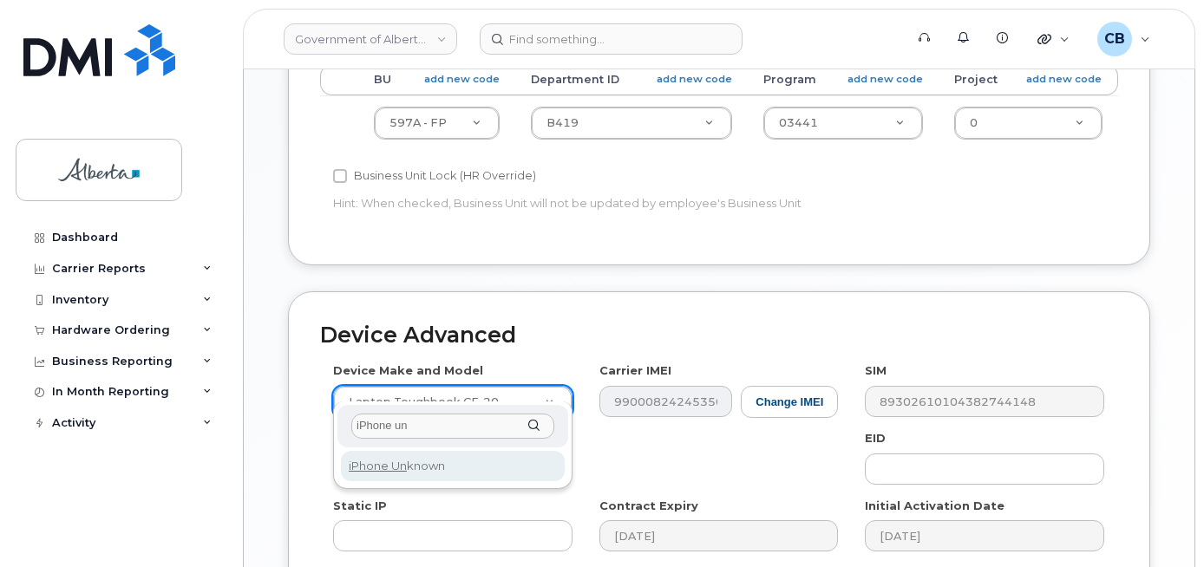
type input "iPhone un"
select select "185"
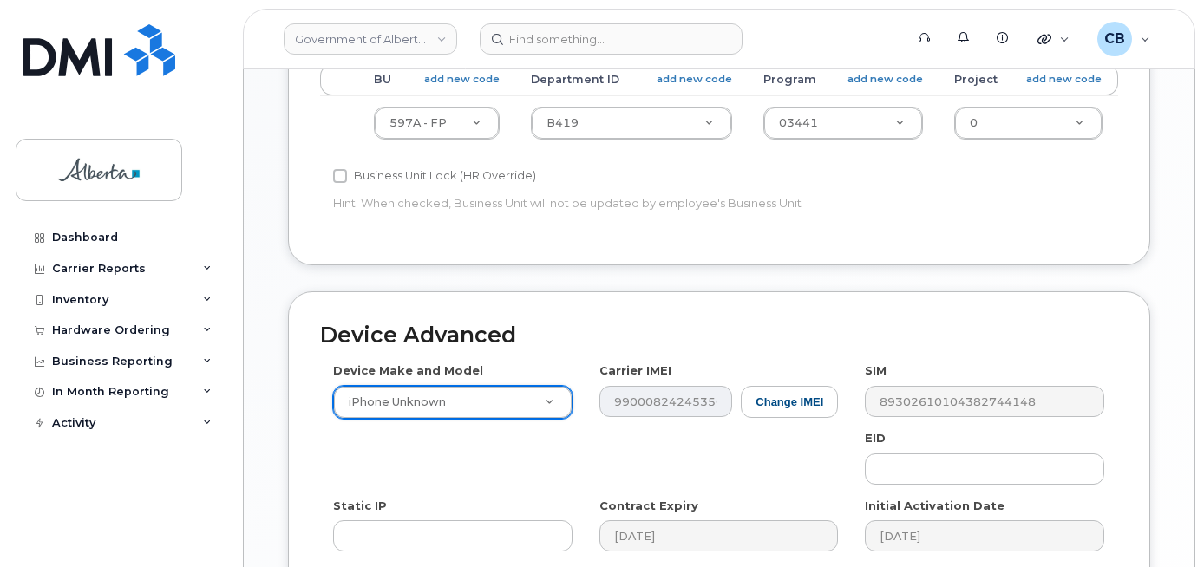
scroll to position [1006, 0]
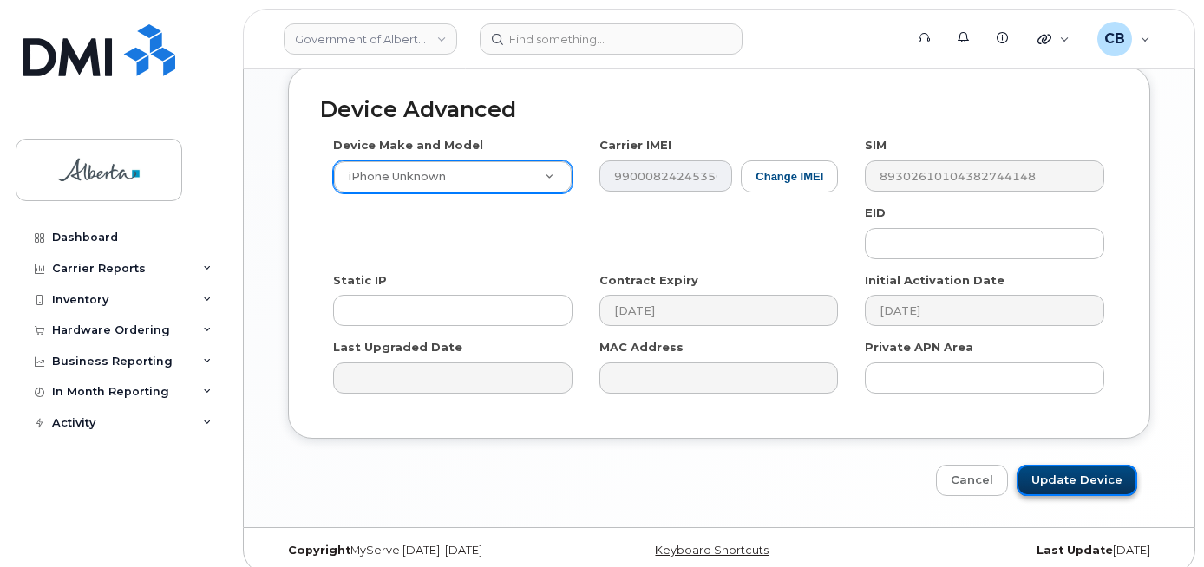
click at [1070, 465] on input "Update Device" at bounding box center [1077, 481] width 121 height 32
type input "Saving..."
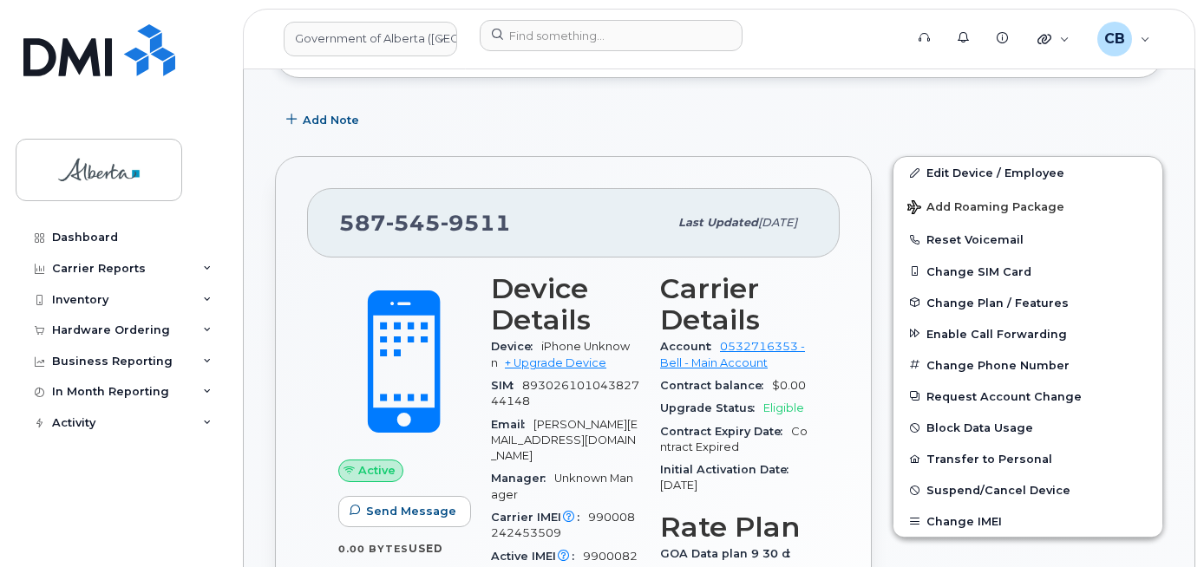
scroll to position [522, 0]
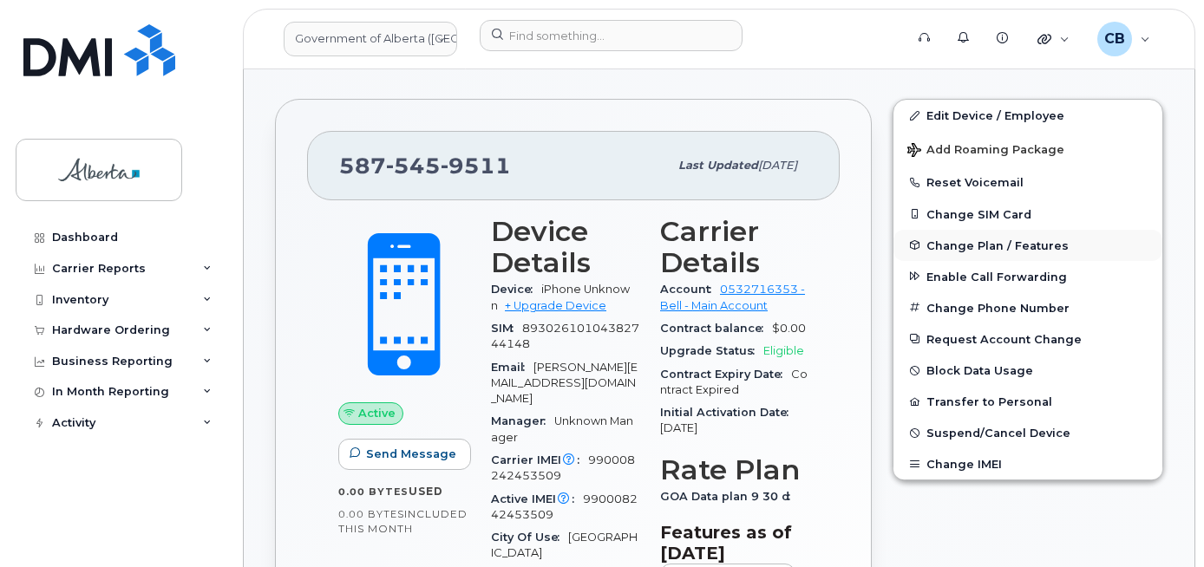
click at [952, 239] on span "Change Plan / Features" at bounding box center [998, 245] width 142 height 13
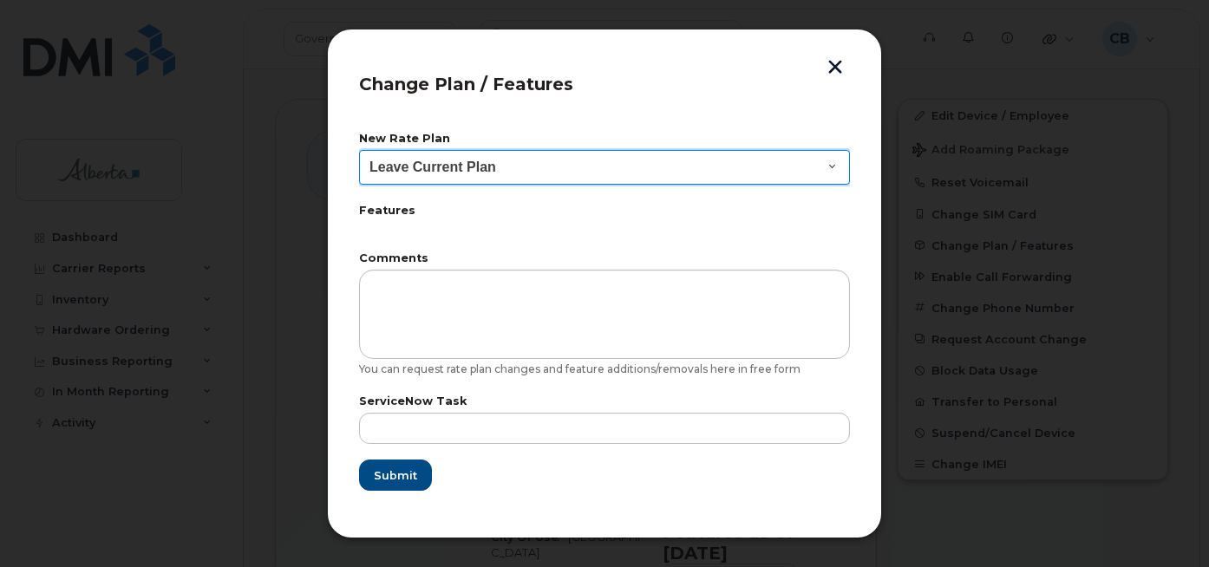
click at [829, 168] on select "Leave Current Plan GOA - Voice Plan 5 GOA Smartphone 14 30D GOA Unlimited Smart…" at bounding box center [604, 167] width 491 height 35
select select "2483362"
click at [359, 150] on select "Leave Current Plan GOA - Voice Plan 5 GOA Smartphone 14 30D GOA Unlimited Smart…" at bounding box center [604, 167] width 491 height 35
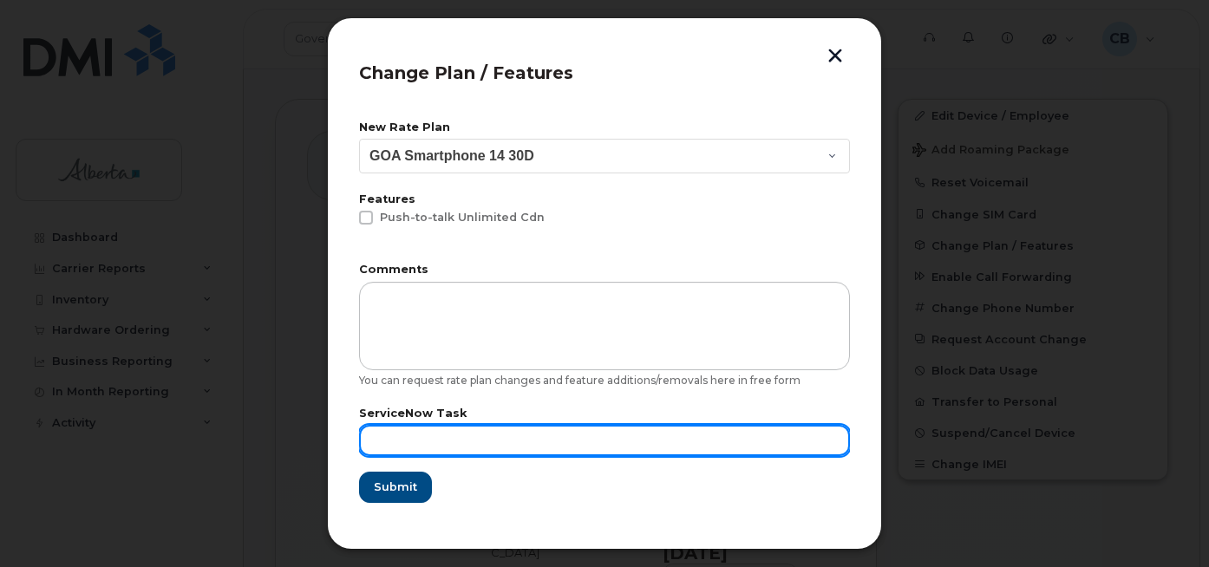
click at [433, 442] on input "text" at bounding box center [604, 440] width 491 height 31
paste input "SCTASK0850322"
type input "SCTASK0850322"
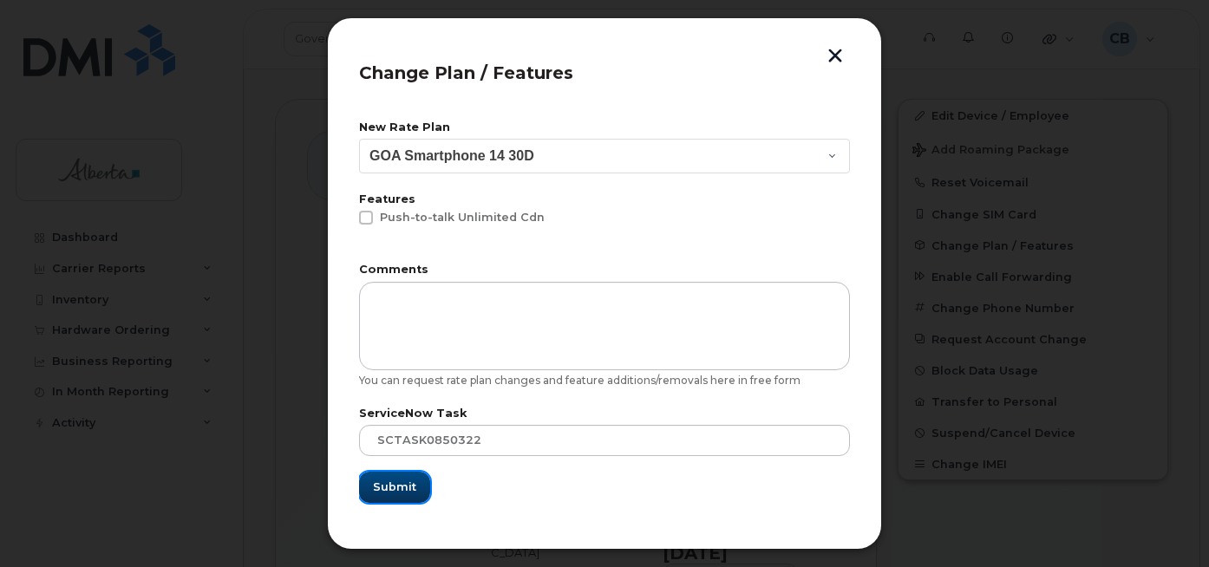
click at [390, 484] on span "Submit" at bounding box center [394, 487] width 43 height 16
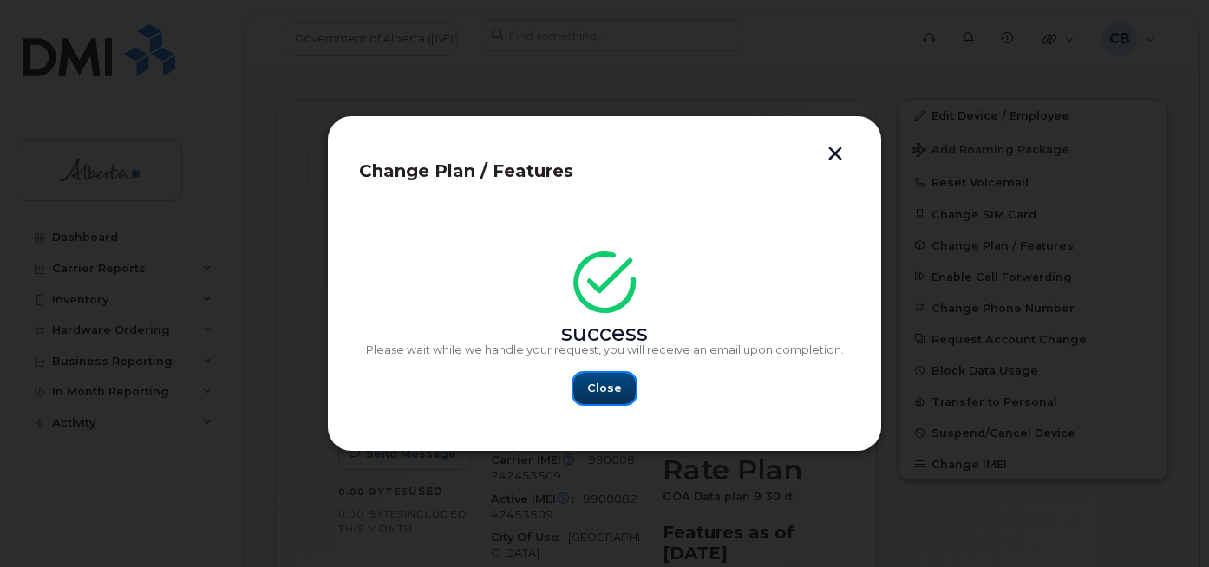
click at [605, 386] on span "Close" at bounding box center [604, 388] width 35 height 16
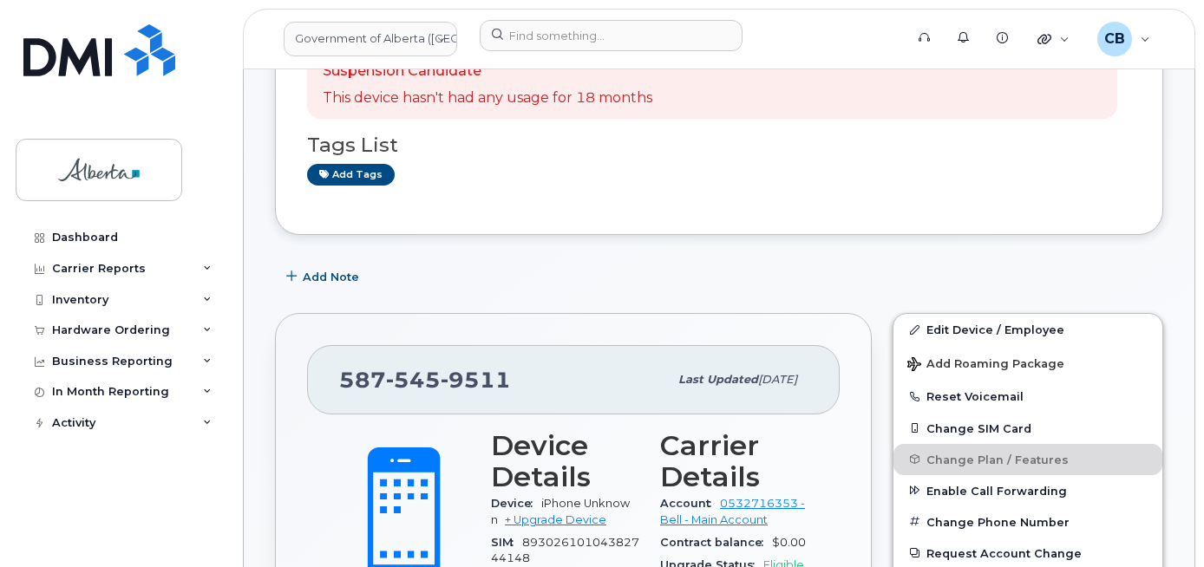
scroll to position [262, 0]
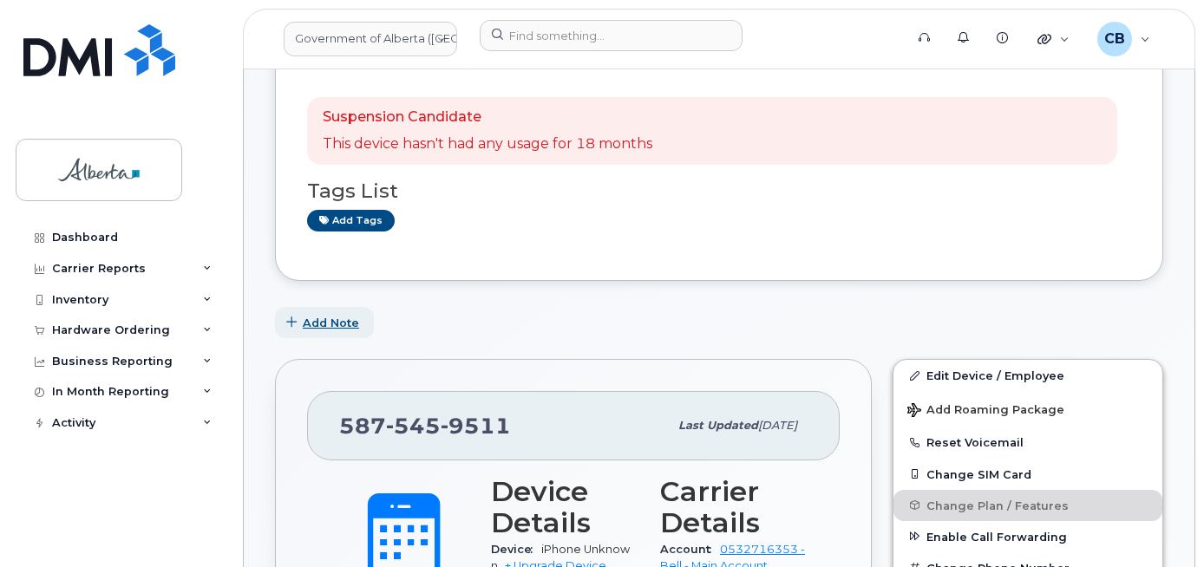
click at [332, 323] on span "Add Note" at bounding box center [331, 323] width 56 height 16
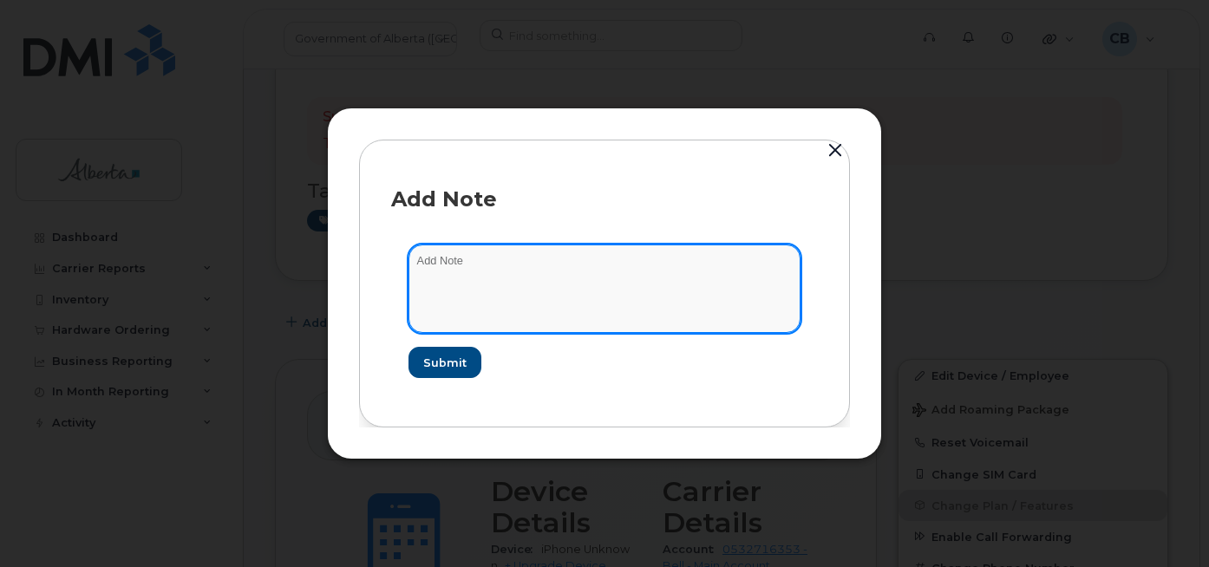
click at [434, 262] on textarea at bounding box center [605, 289] width 392 height 88
paste textarea "SCTASK0850322"
type textarea "SCTASK0850322-changed plan from data to voice and data."
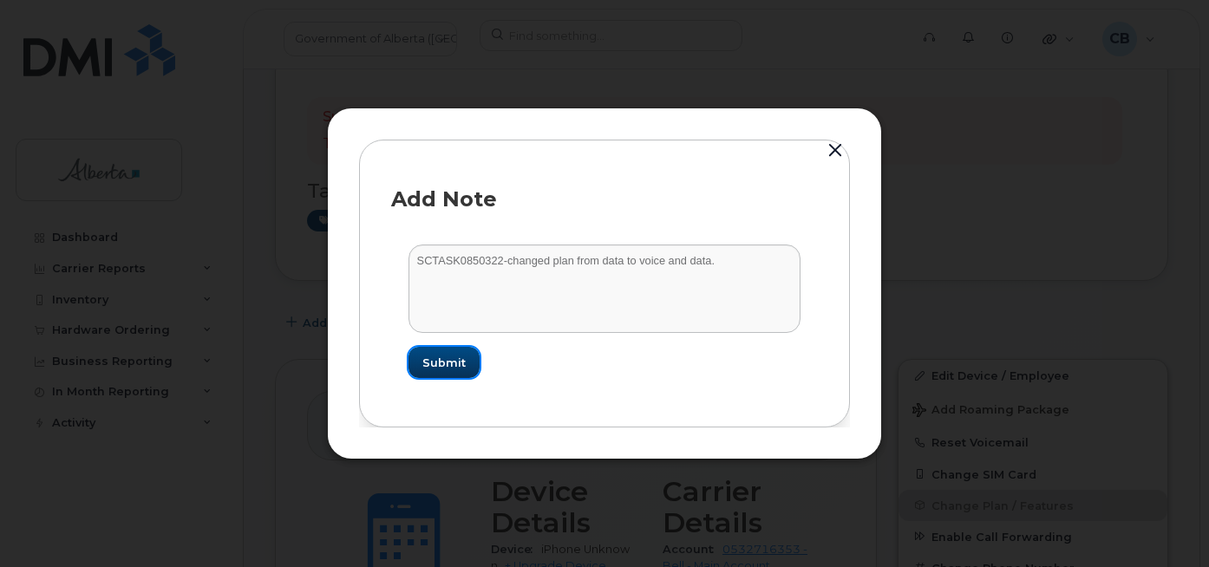
click at [457, 368] on span "Submit" at bounding box center [444, 363] width 43 height 16
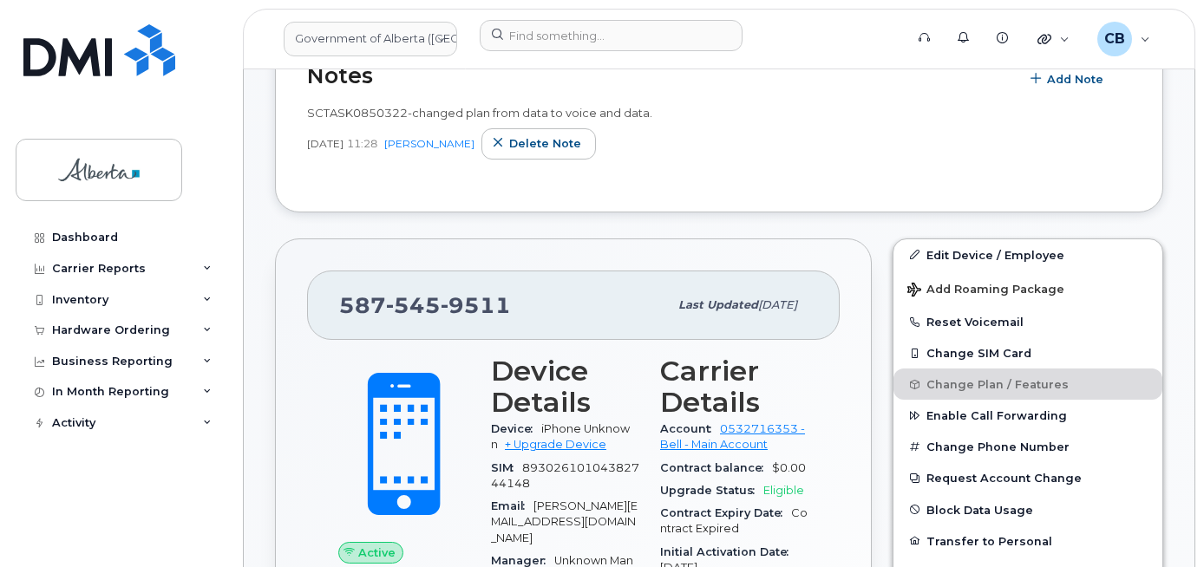
scroll to position [0, 0]
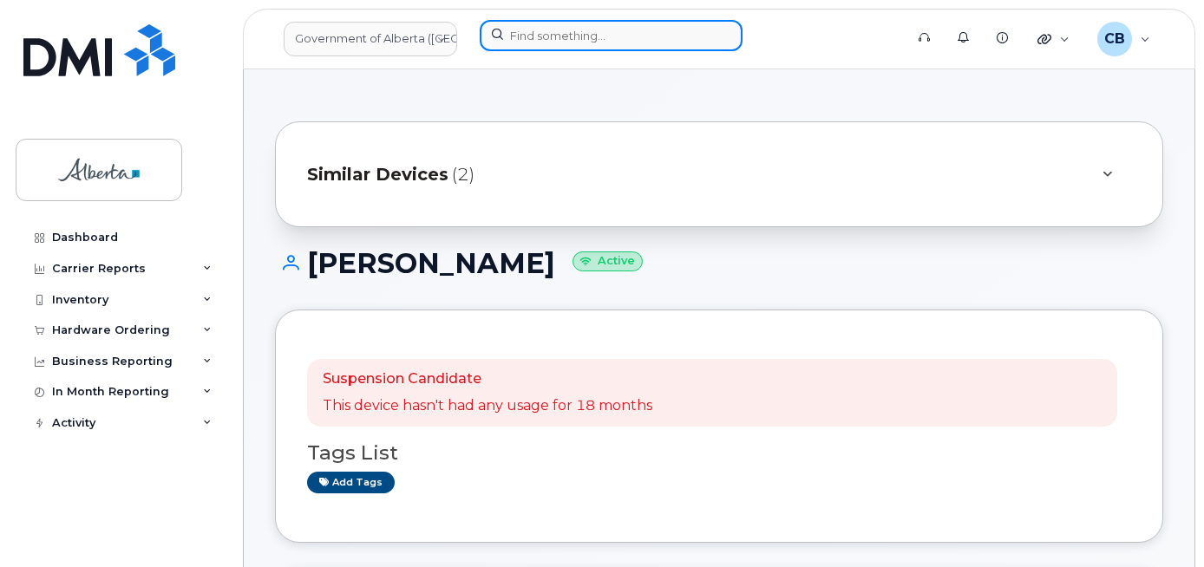
click at [543, 39] on input at bounding box center [611, 35] width 263 height 31
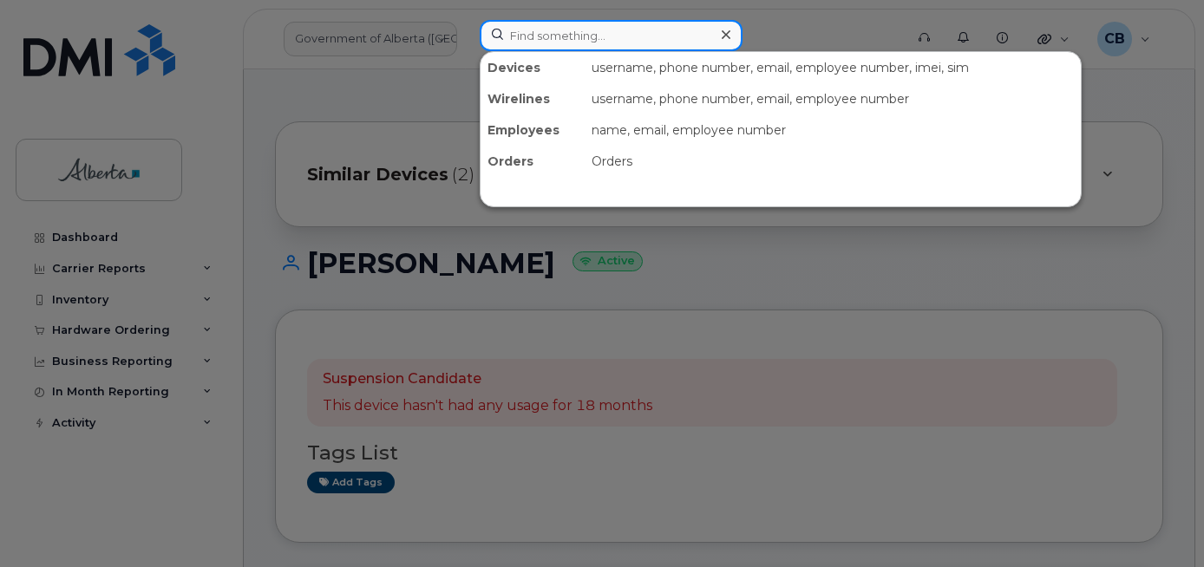
paste input "5873858675"
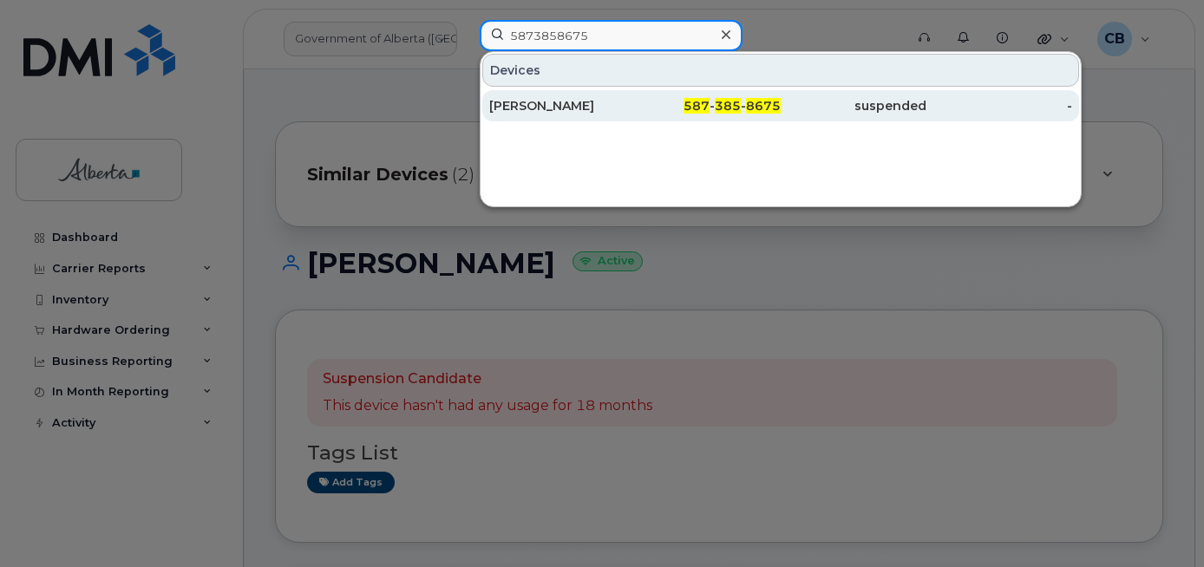
type input "5873858675"
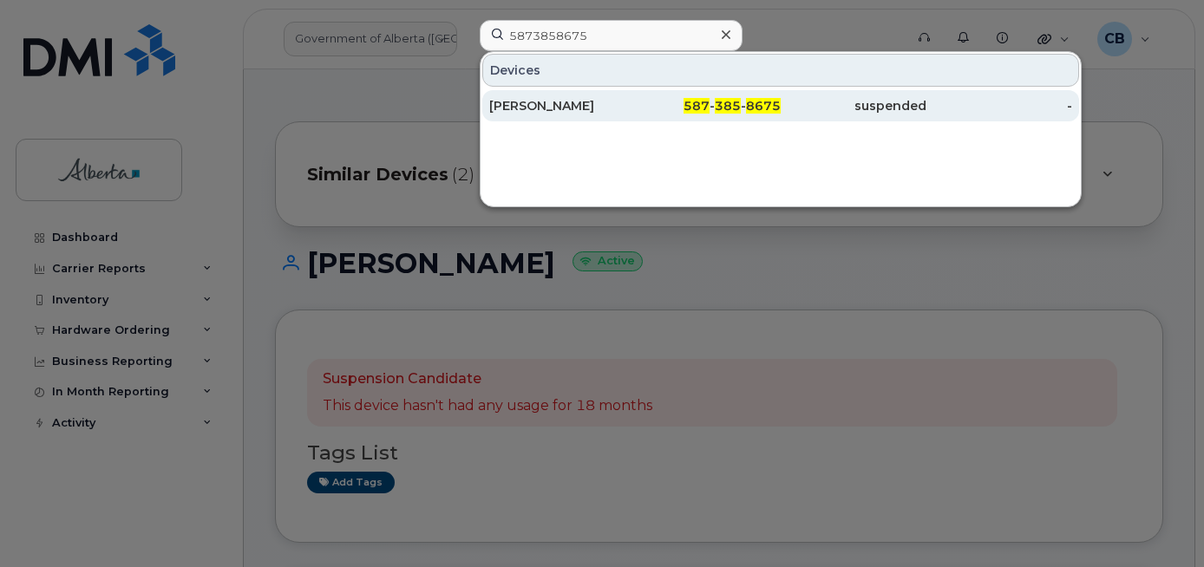
click at [533, 109] on div "Tashminder Narwal" at bounding box center [562, 105] width 146 height 17
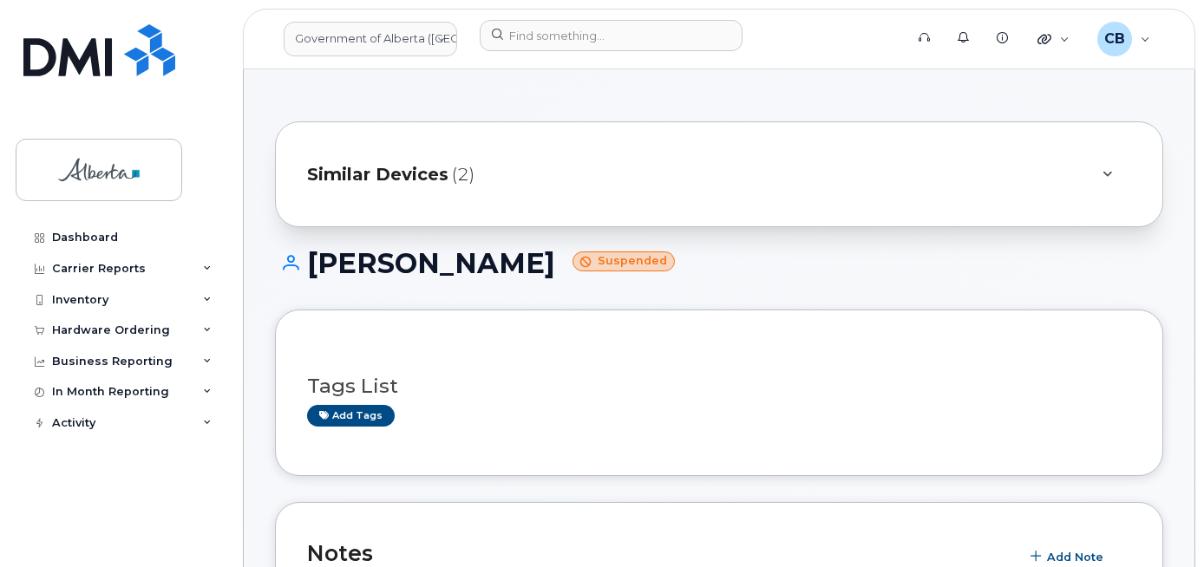
drag, startPoint x: 590, startPoint y: 266, endPoint x: 304, endPoint y: 256, distance: 286.5
click at [304, 256] on h1 "[PERSON_NAME] Suspended" at bounding box center [719, 263] width 888 height 30
copy h1 "[PERSON_NAME]"
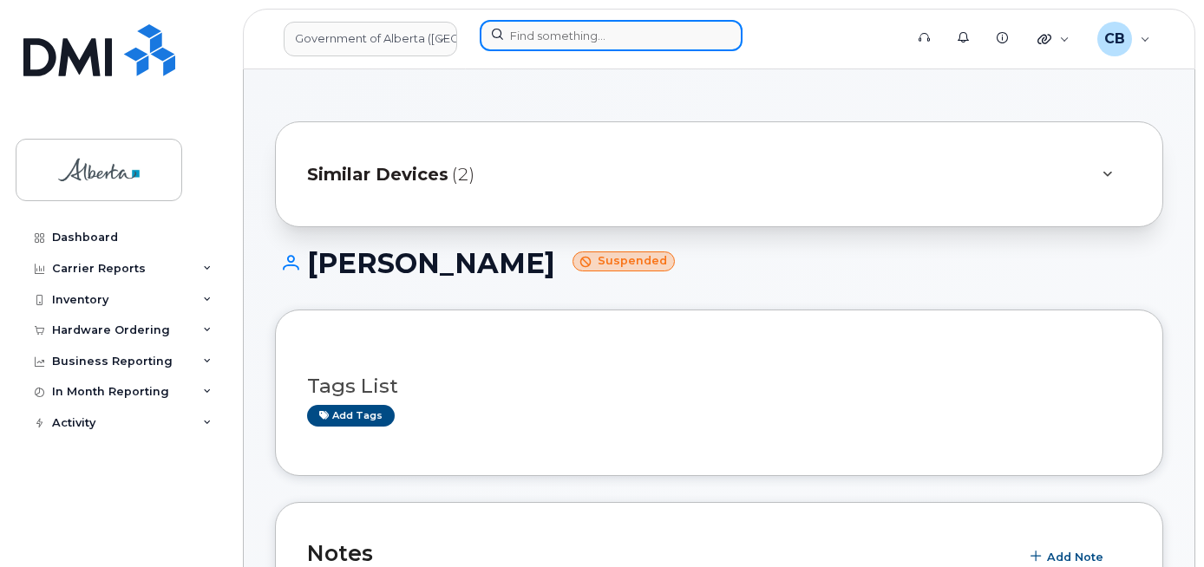
click at [528, 36] on input at bounding box center [611, 35] width 263 height 31
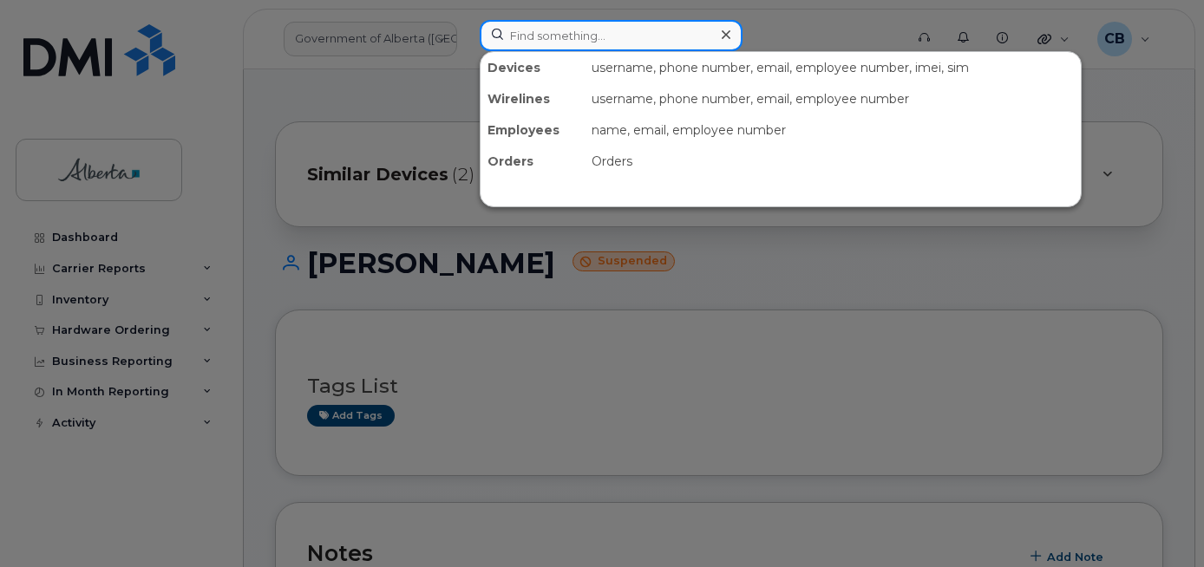
paste input "7809747549"
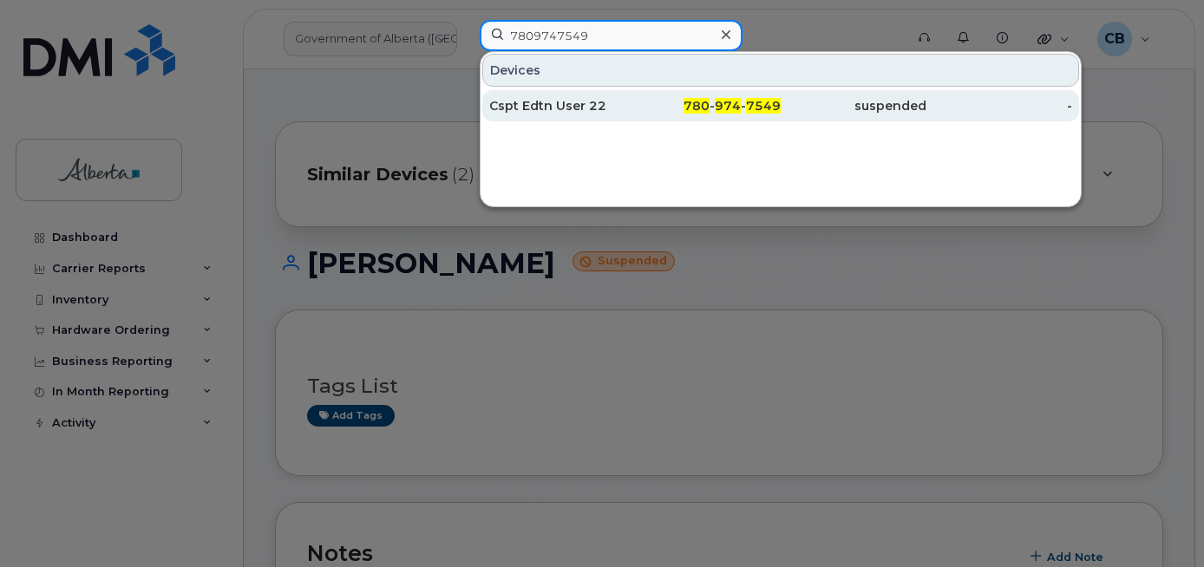
type input "7809747549"
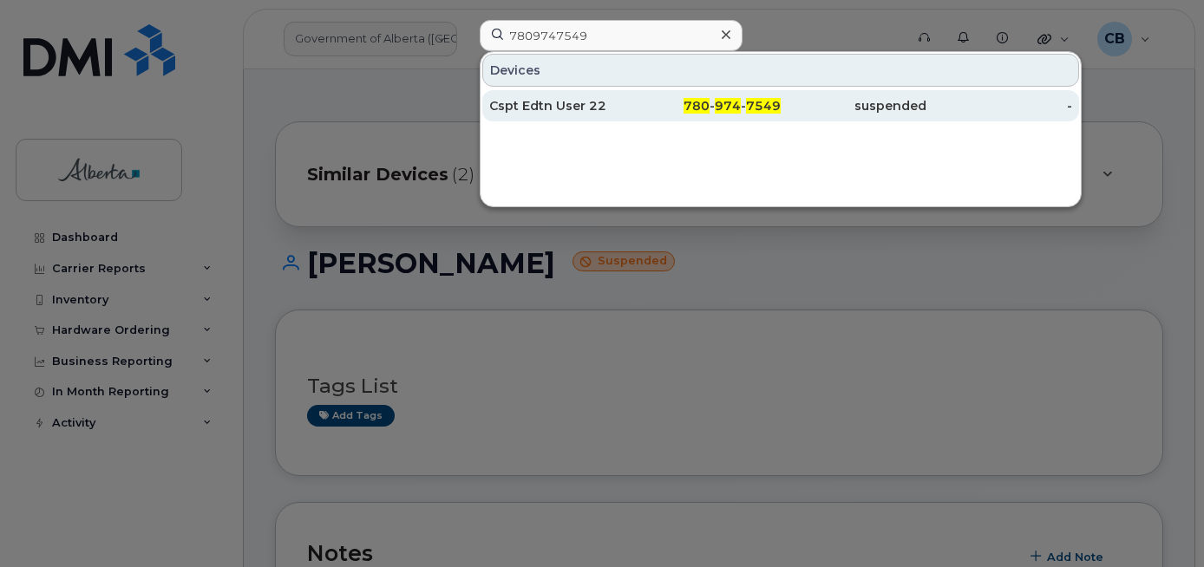
click at [549, 100] on div "Cspt Edtn User 22" at bounding box center [562, 105] width 146 height 17
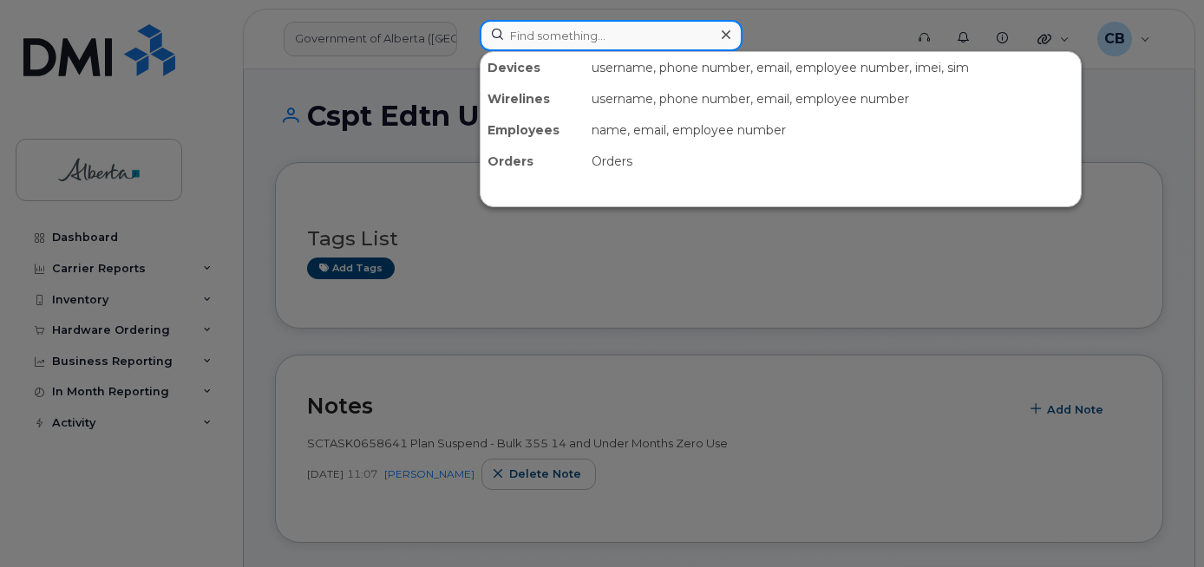
click at [559, 32] on input at bounding box center [611, 35] width 263 height 31
paste input "7809107386"
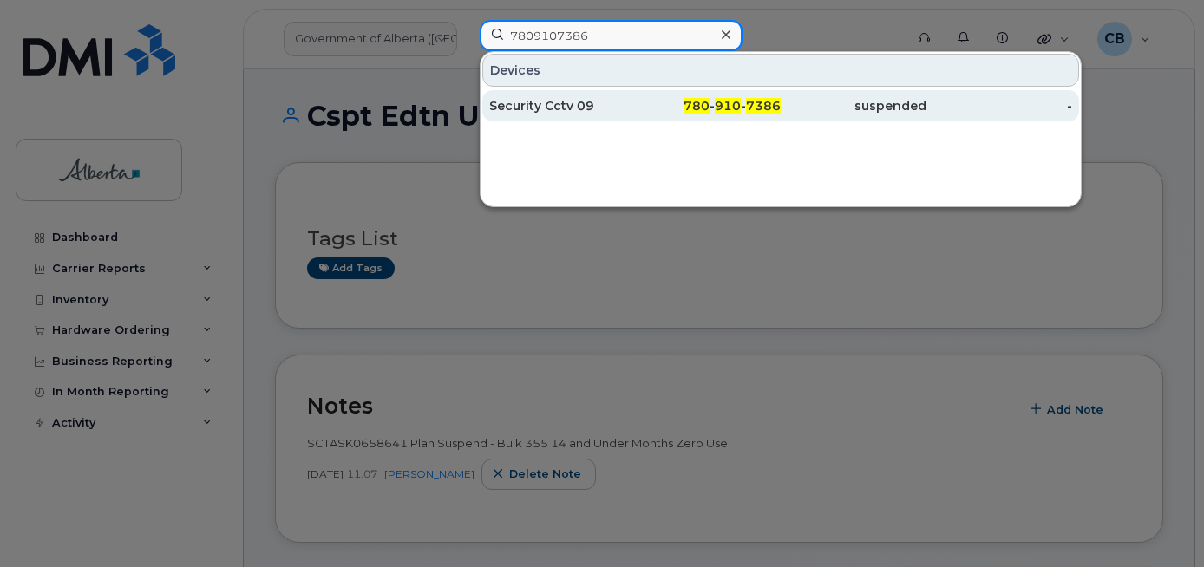
type input "7809107386"
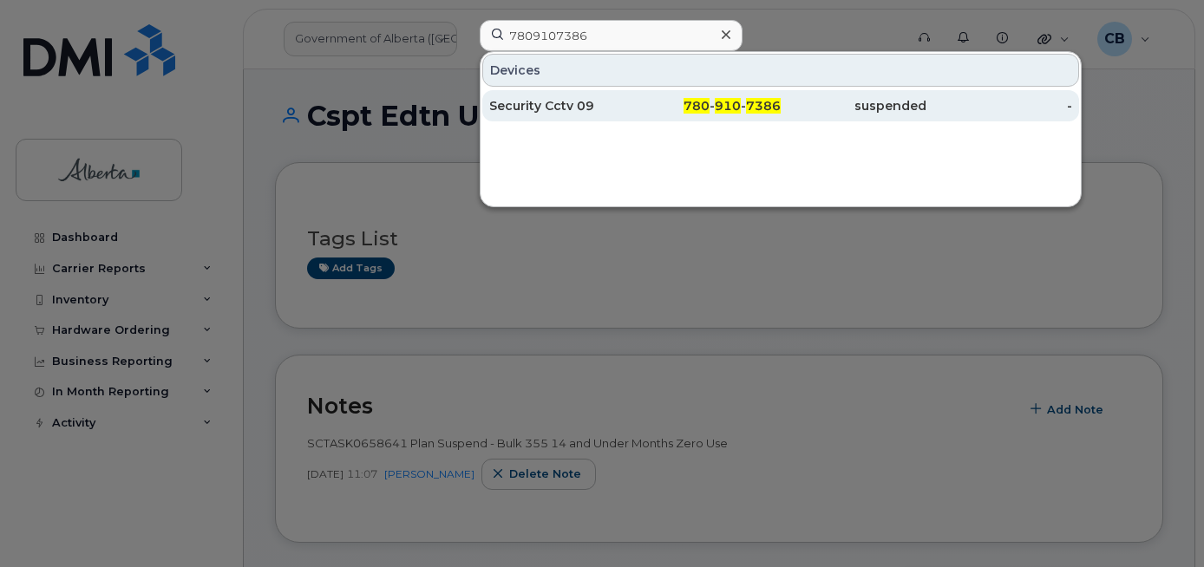
click at [562, 102] on div "Security Cctv 09" at bounding box center [562, 105] width 146 height 17
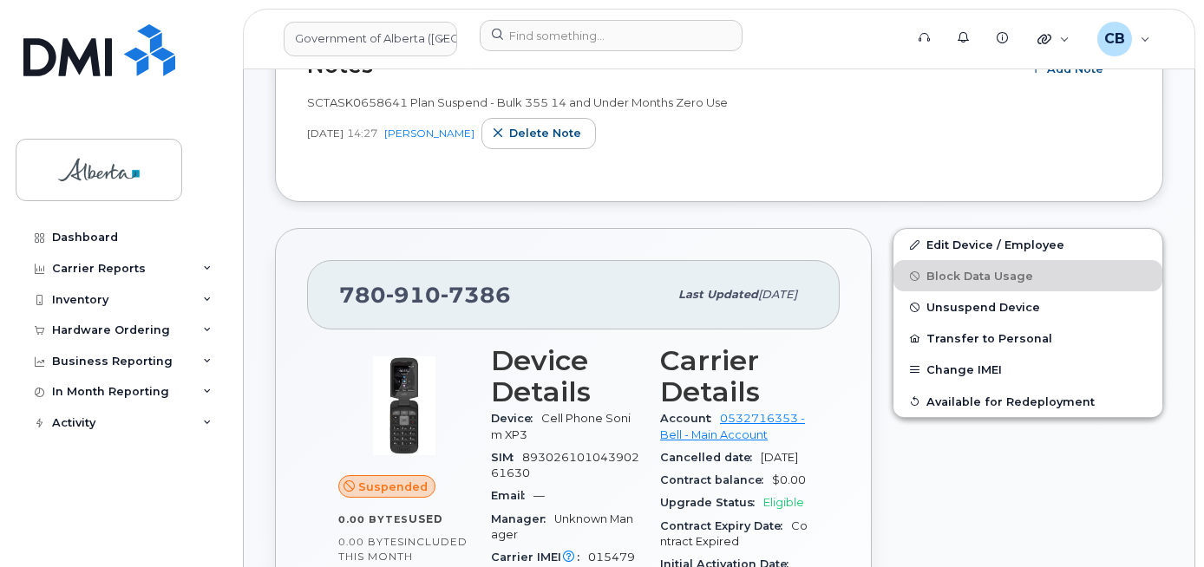
scroll to position [219, 0]
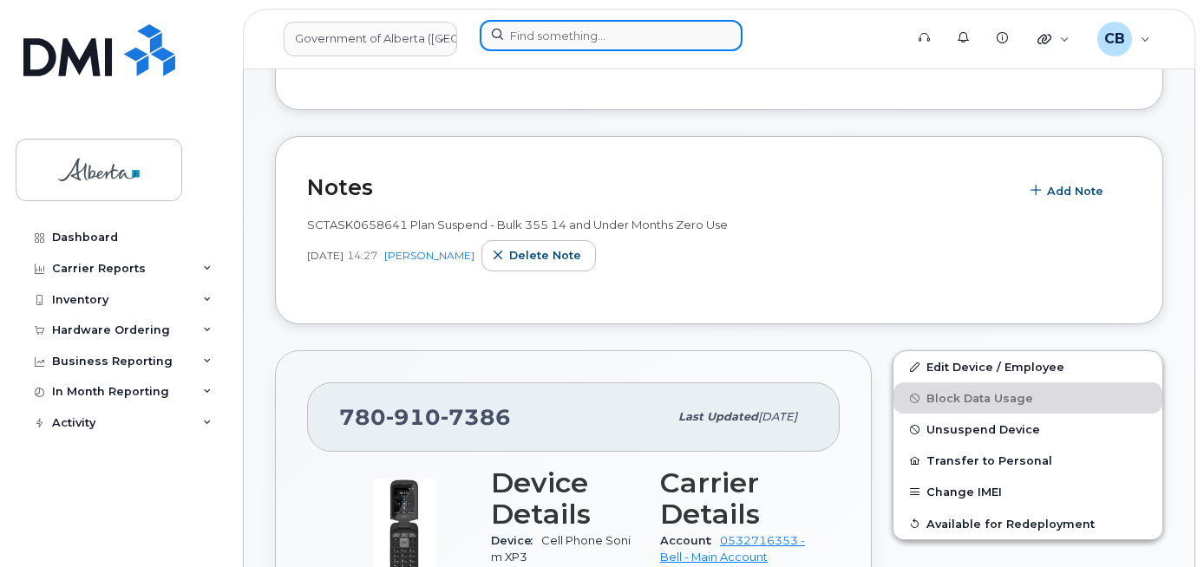
click at [548, 29] on input at bounding box center [611, 35] width 263 height 31
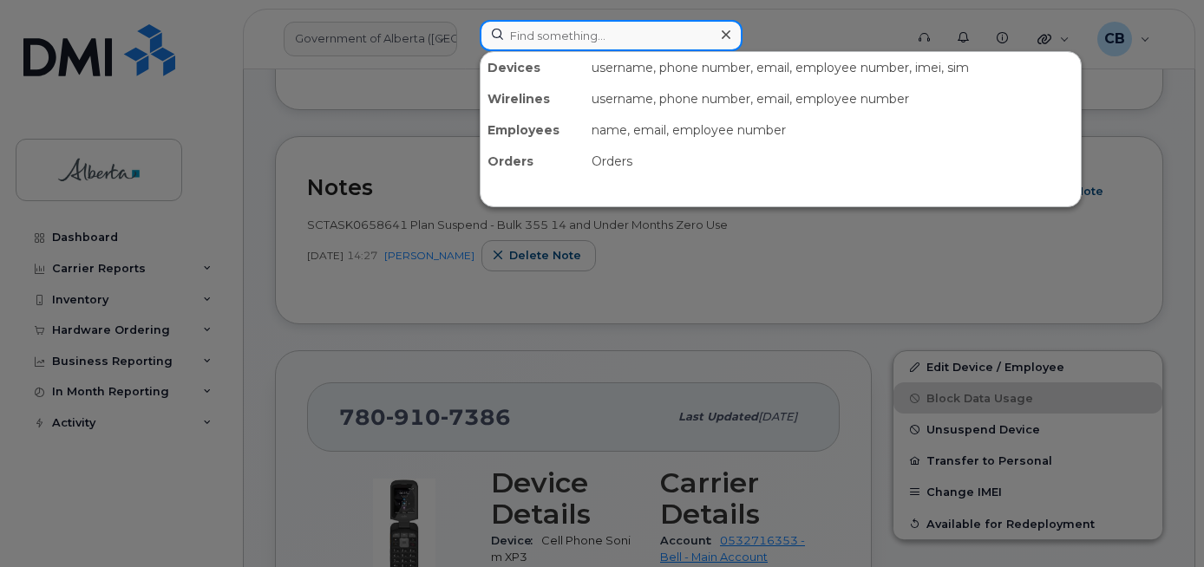
paste input "5873856543"
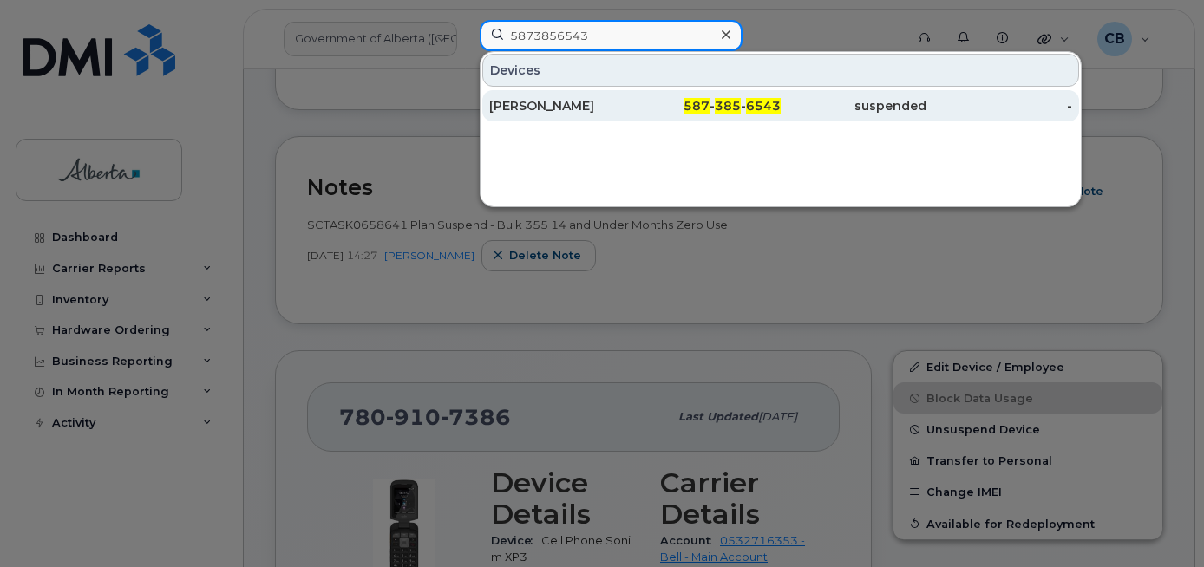
type input "5873856543"
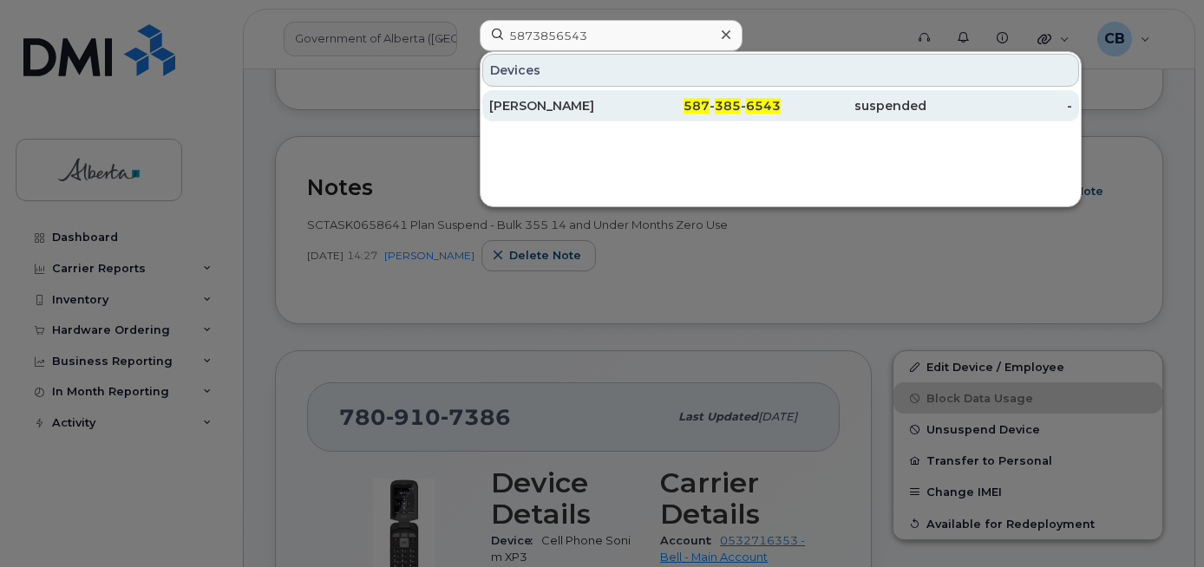
click at [539, 103] on div "[PERSON_NAME]" at bounding box center [562, 105] width 146 height 17
